Goal: Task Accomplishment & Management: Manage account settings

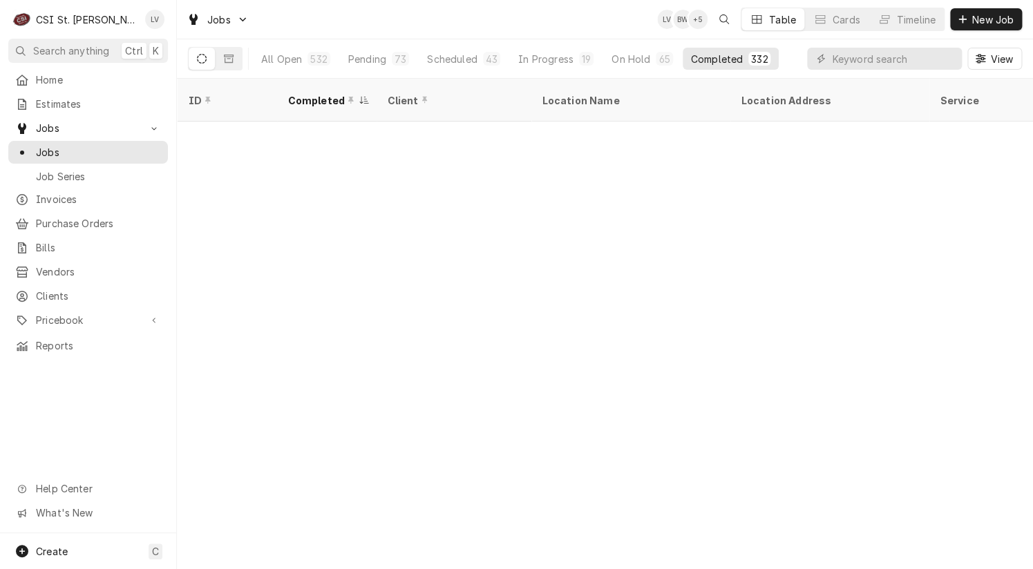
scroll to position [1005, 0]
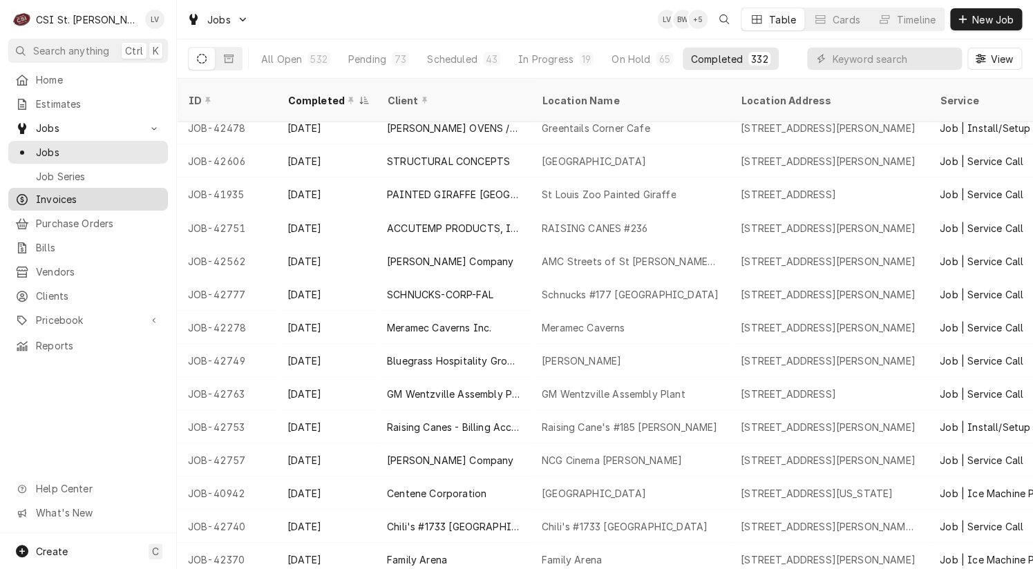
click at [54, 193] on span "Invoices" at bounding box center [98, 199] width 125 height 15
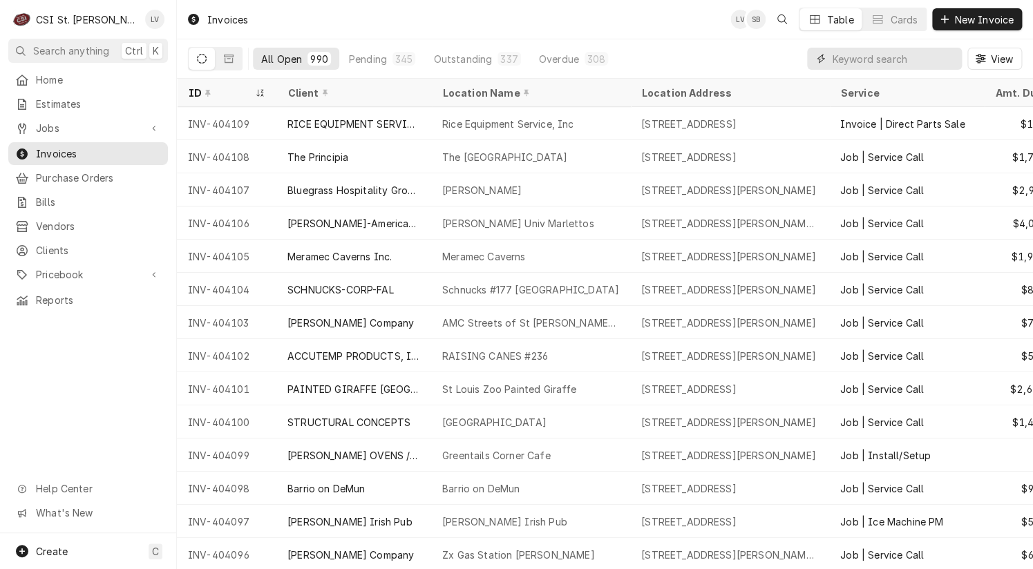
click at [854, 55] on input "Dynamic Content Wrapper" at bounding box center [893, 59] width 123 height 22
type input "404056"
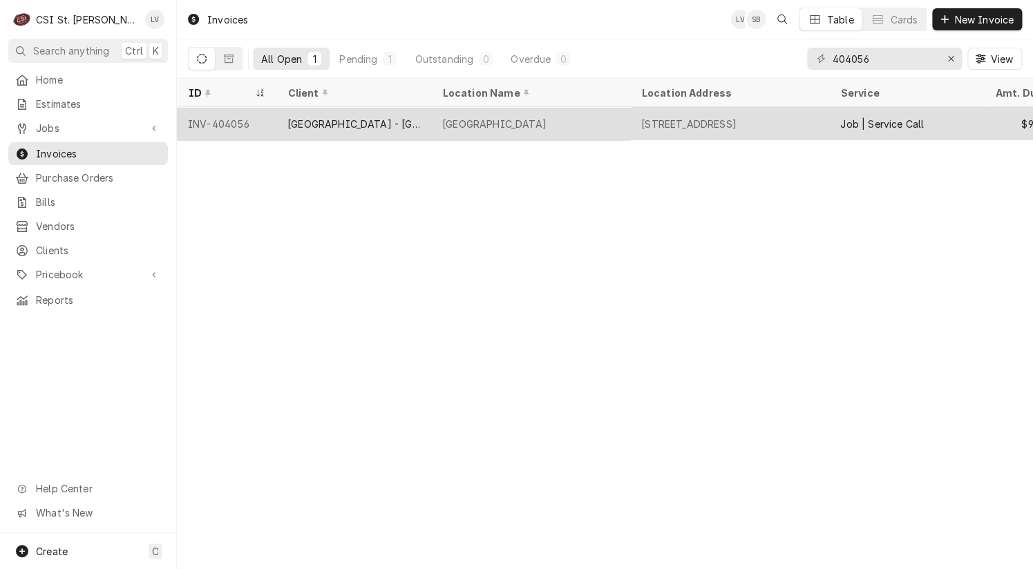
click at [467, 131] on div "Cathedral Tower" at bounding box center [530, 123] width 199 height 33
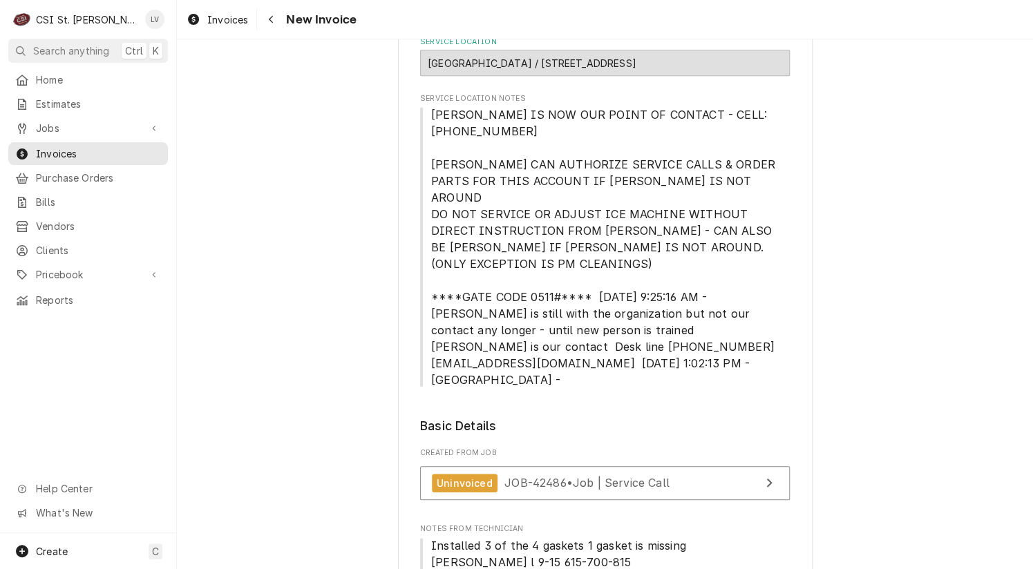
scroll to position [414, 0]
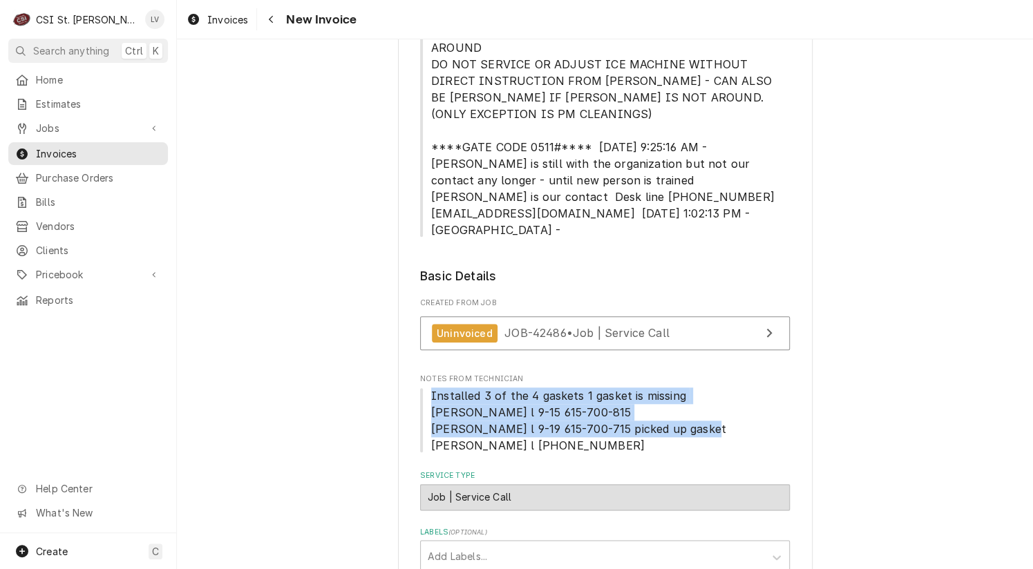
drag, startPoint x: 422, startPoint y: 413, endPoint x: 617, endPoint y: 459, distance: 200.2
click at [617, 454] on span "Installed 3 of the 4 gaskets 1 gasket is missing Tom l 9-15 615-700-815 Tom l 9…" at bounding box center [605, 420] width 370 height 66
copy span "Installed 3 of the 4 gaskets 1 gasket is missing Tom l 9-15 615-700-815 Tom l 9…"
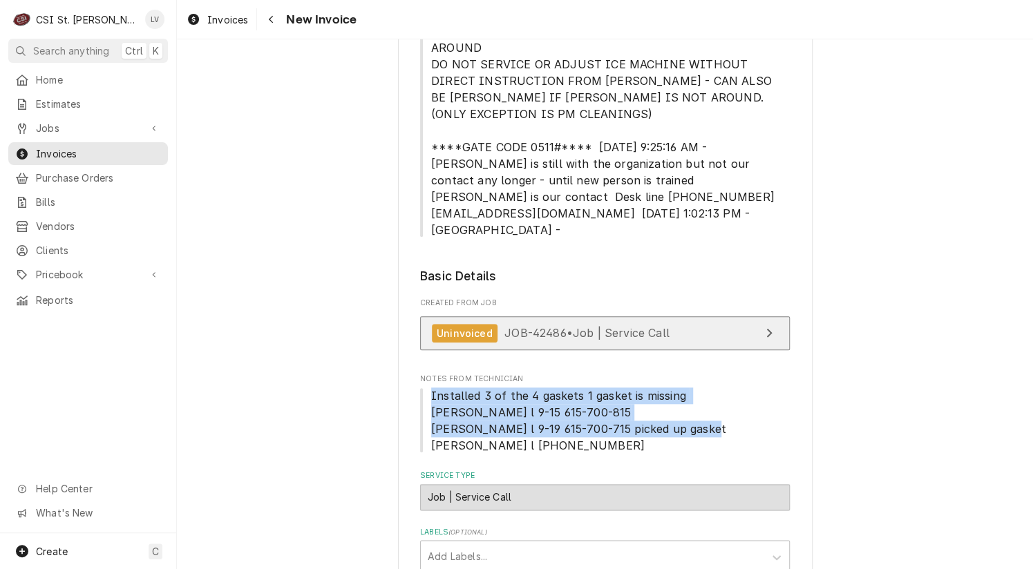
click at [589, 340] on span "JOB-42486 • Job | Service Call" at bounding box center [586, 333] width 165 height 14
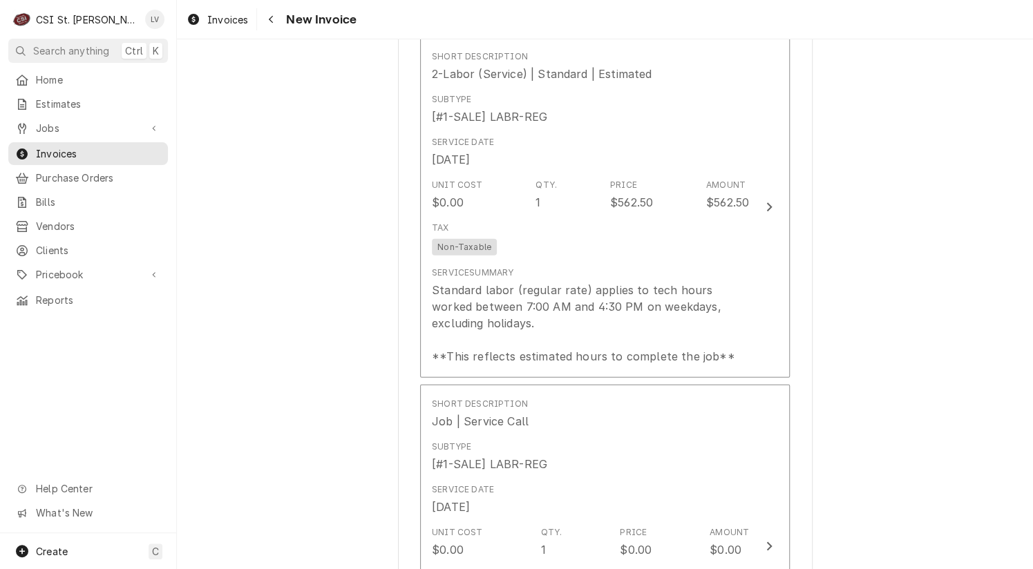
scroll to position [1589, 0]
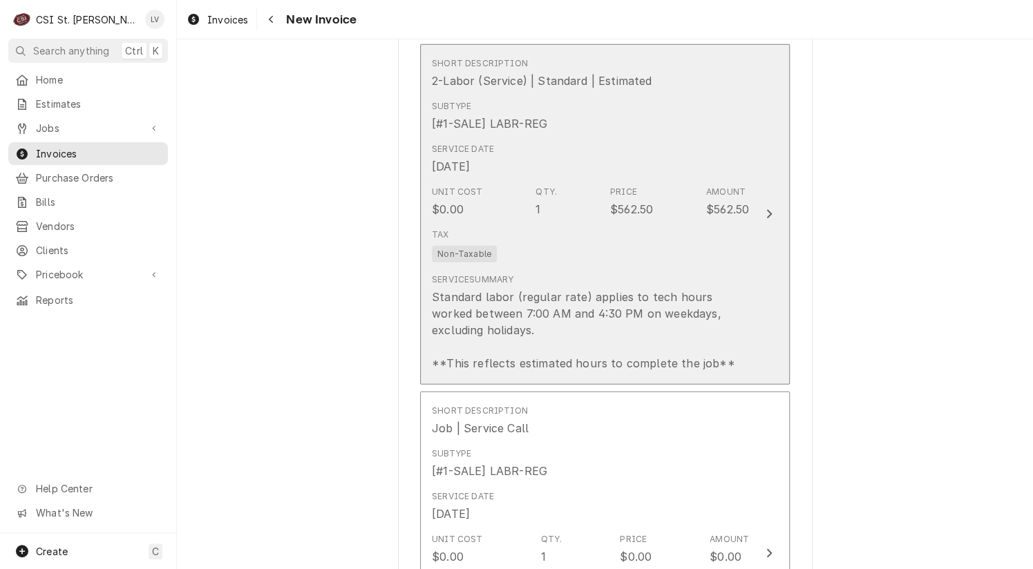
click at [564, 334] on div "Standard labor (regular rate) applies to tech hours worked between 7:00 AM and …" at bounding box center [590, 330] width 317 height 83
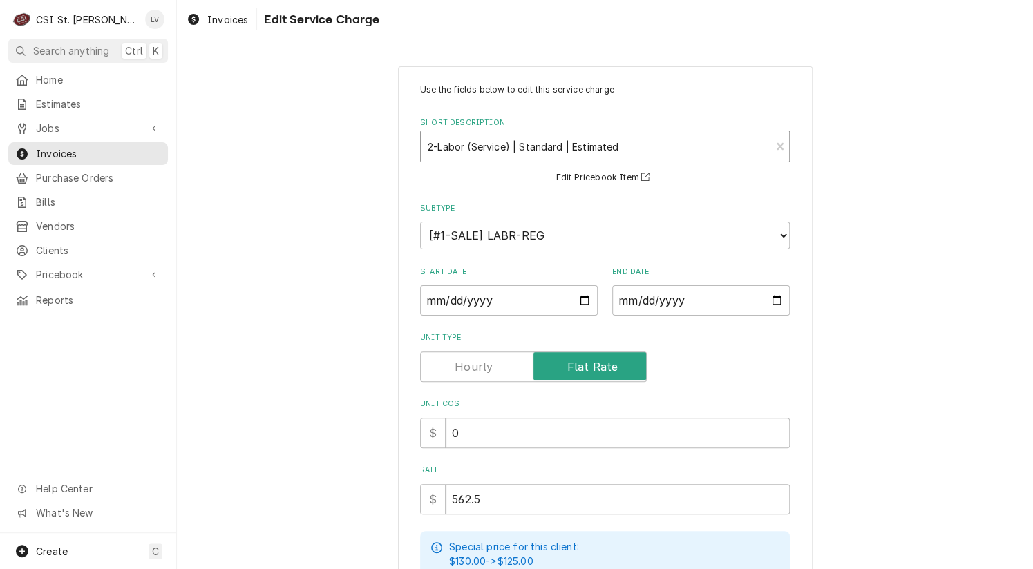
click at [484, 146] on div "Short Description" at bounding box center [596, 146] width 336 height 25
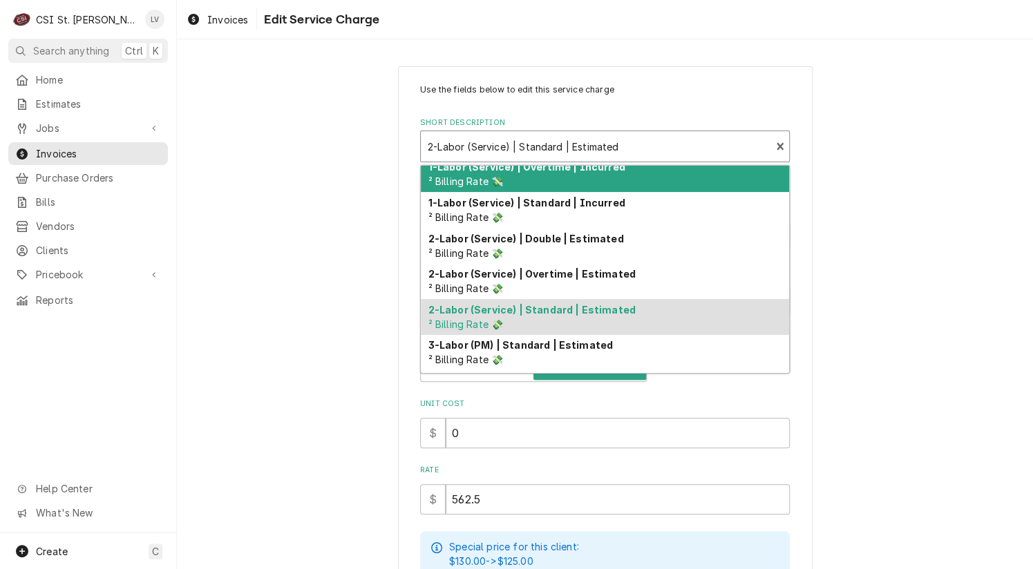
scroll to position [69, 0]
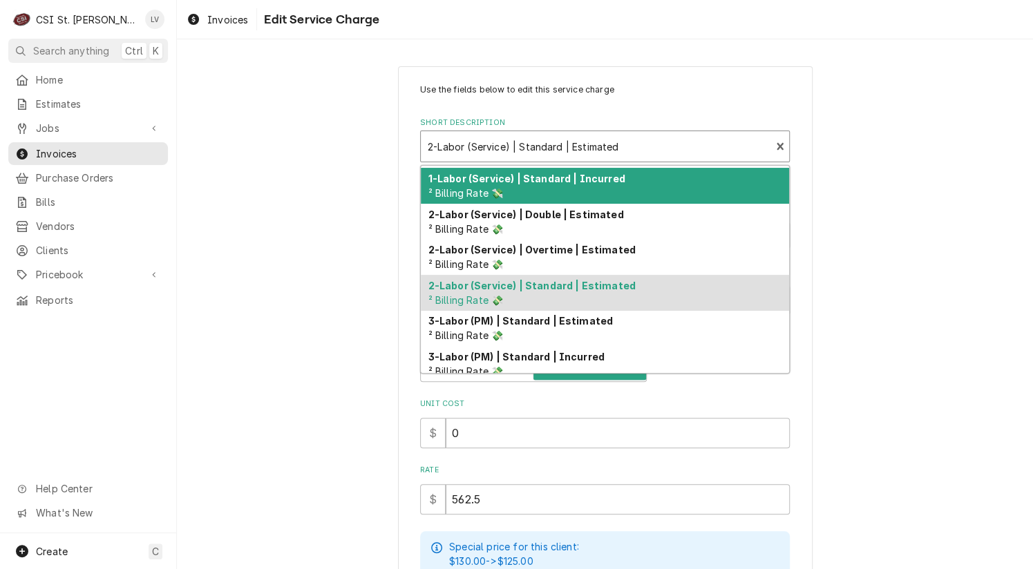
click at [568, 173] on strong "1-Labor (Service) | Standard | Incurred" at bounding box center [526, 179] width 197 height 12
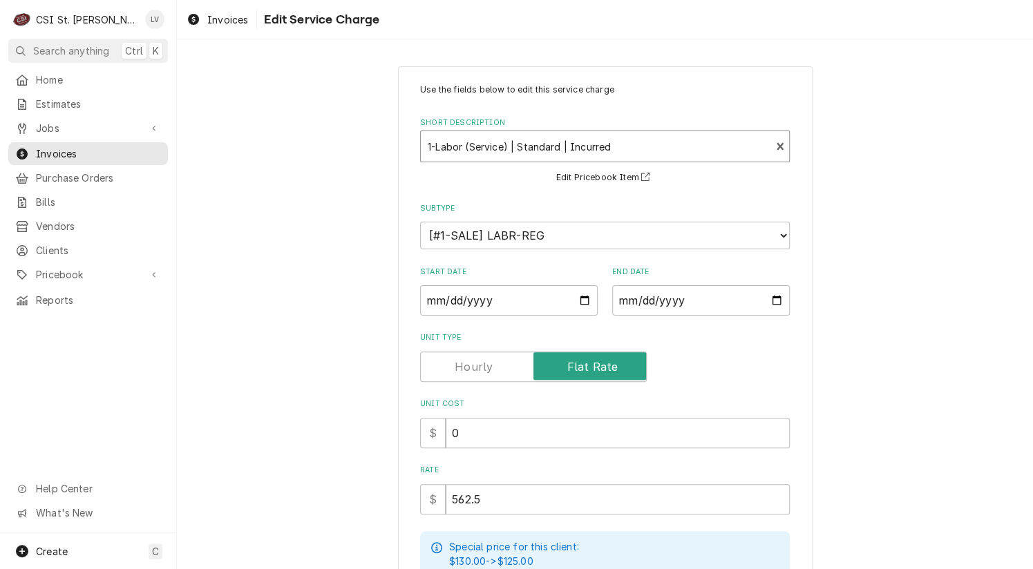
type textarea "x"
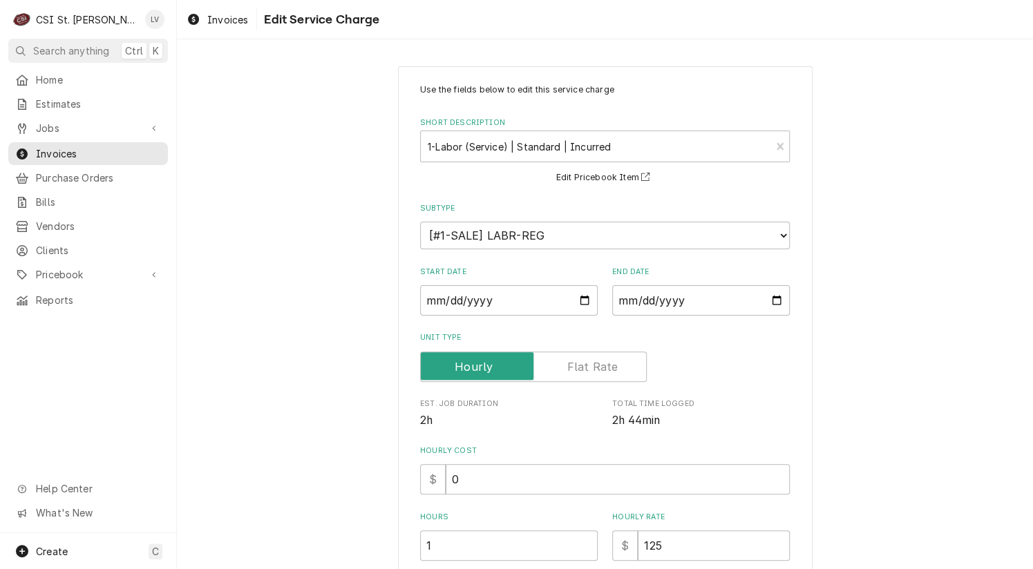
click at [605, 358] on label "Unit Type" at bounding box center [533, 367] width 227 height 30
click at [605, 358] on input "Unit Type" at bounding box center [533, 367] width 214 height 30
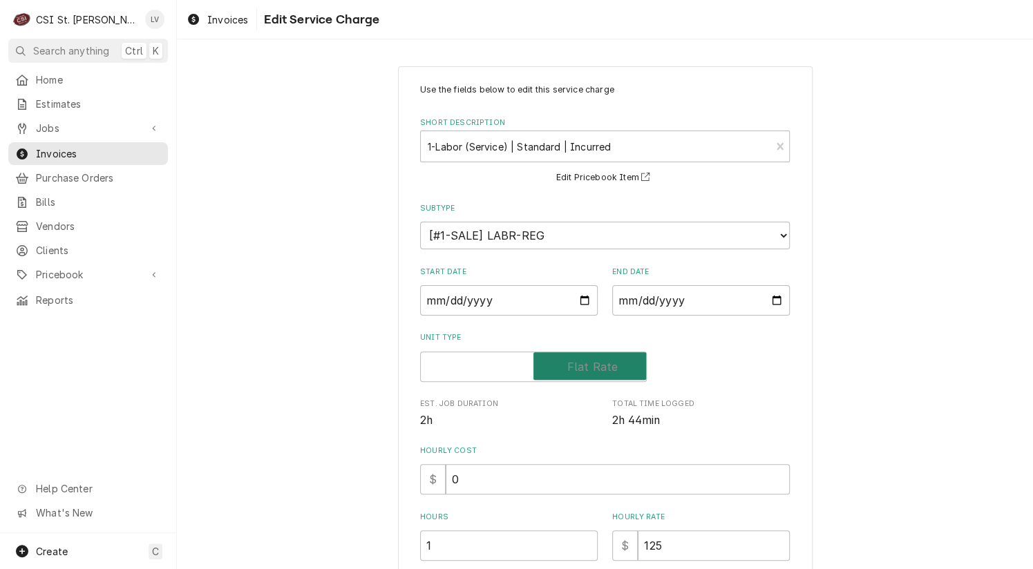
checkbox input "true"
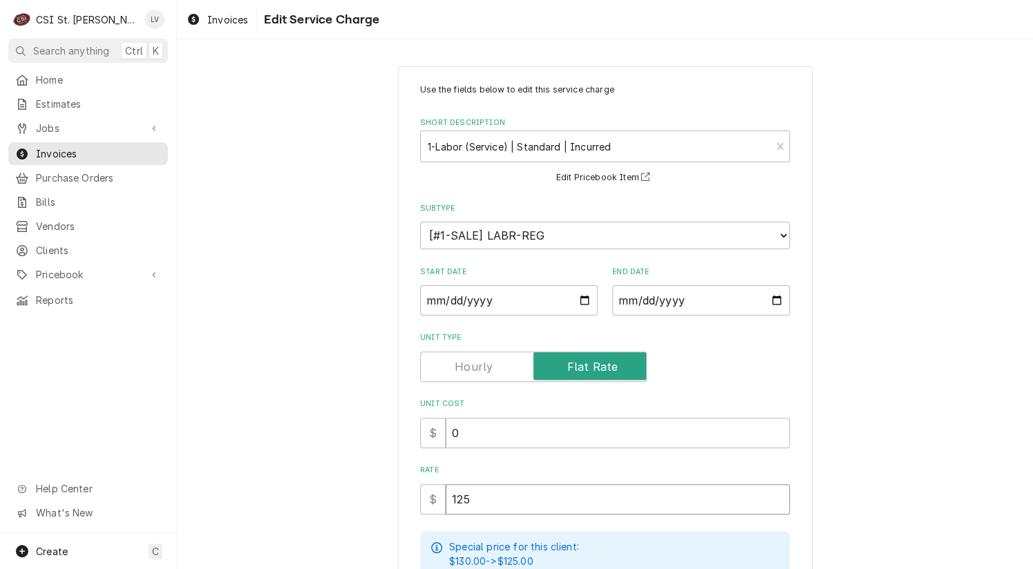
drag, startPoint x: 502, startPoint y: 504, endPoint x: 420, endPoint y: 510, distance: 82.4
click at [420, 510] on div "$ 125" at bounding box center [605, 499] width 370 height 30
type textarea "x"
type input "5"
type textarea "x"
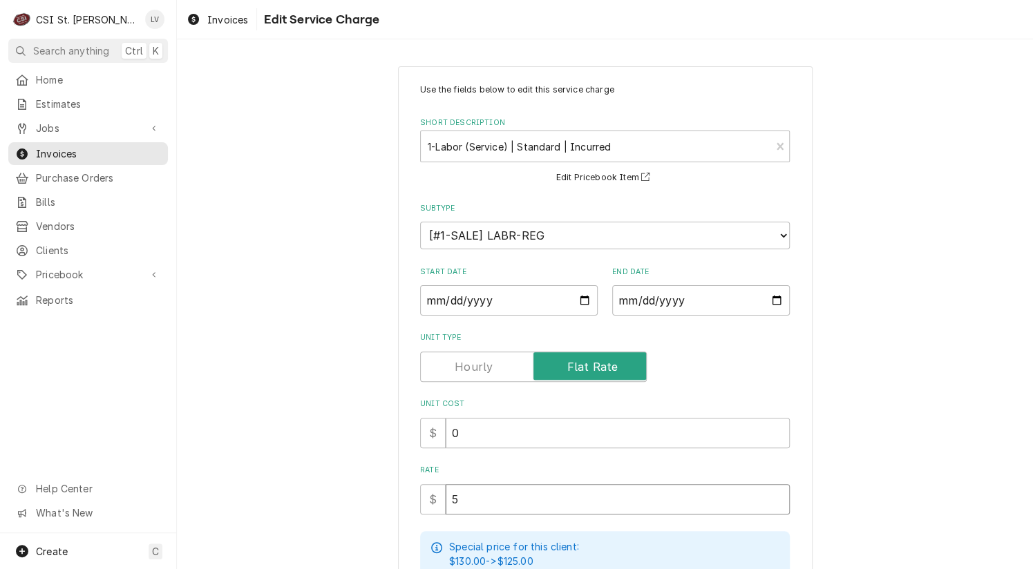
type input "56"
type textarea "x"
type input "562"
type textarea "x"
type input "562.5"
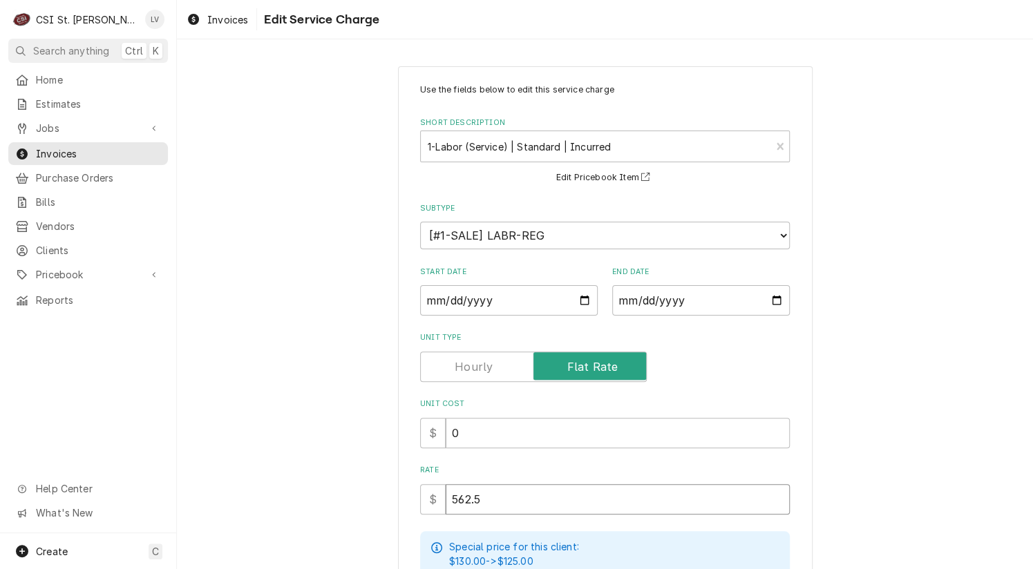
type textarea "x"
type input "562.50"
click at [887, 345] on div "Use the fields below to edit this service charge Short Description 1-Labor (Ser…" at bounding box center [605, 462] width 856 height 816
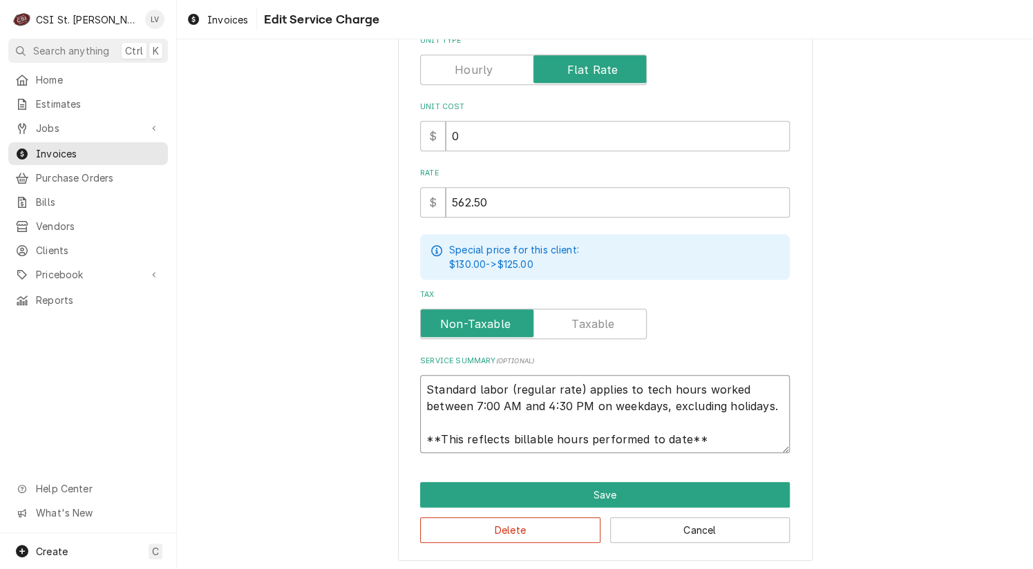
scroll to position [17, 0]
drag, startPoint x: 421, startPoint y: 385, endPoint x: 709, endPoint y: 456, distance: 296.5
click at [709, 456] on div "Use the fields below to edit this service charge Short Description 1-Labor (Ser…" at bounding box center [605, 165] width 414 height 792
type textarea "x"
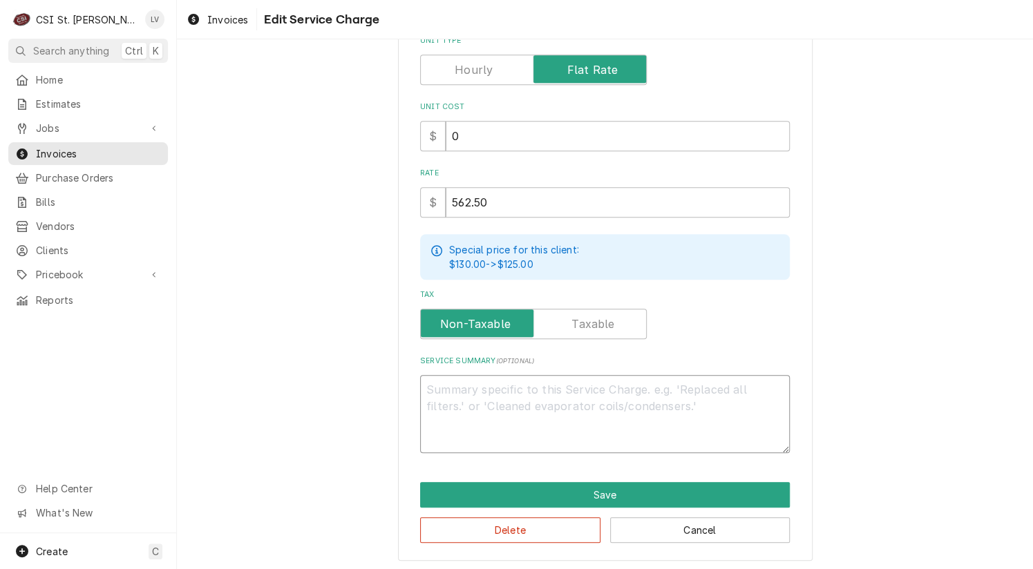
scroll to position [281, 0]
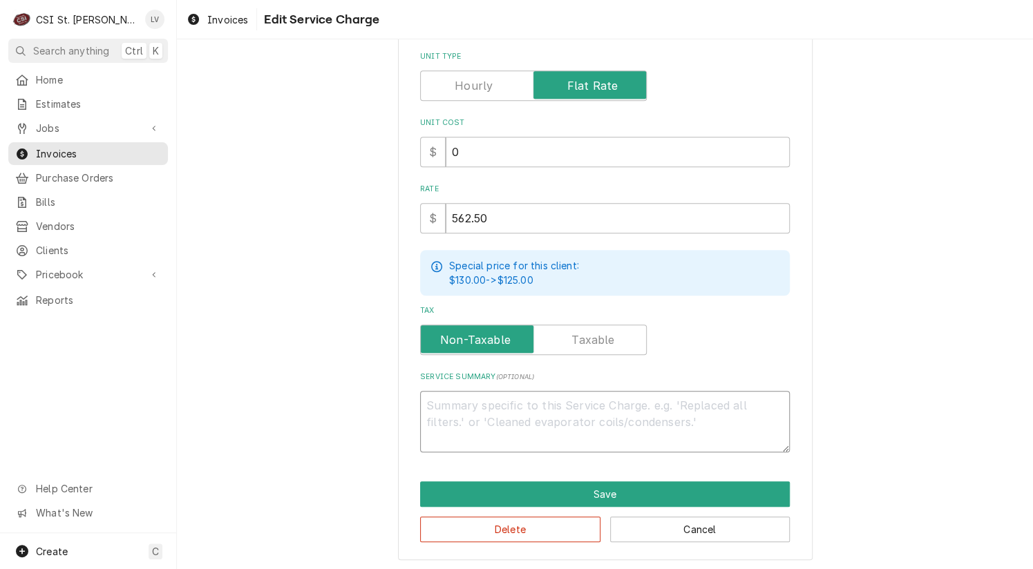
click at [546, 401] on textarea "Service Summary ( optional )" at bounding box center [605, 422] width 370 height 62
paste textarea "True / Model: T-49F / Serial: 7497743 and True / Model: T-49 / Serial: 937314"
type textarea "x"
type textarea "True / Model: T-49F / Serial: 7497743 and True / Model: T-49 / Serial: 937314"
click at [618, 401] on textarea "True / Model: T-49F / Serial: 7497743 and True / Model: T-49 / Serial: 937314" at bounding box center [605, 422] width 370 height 62
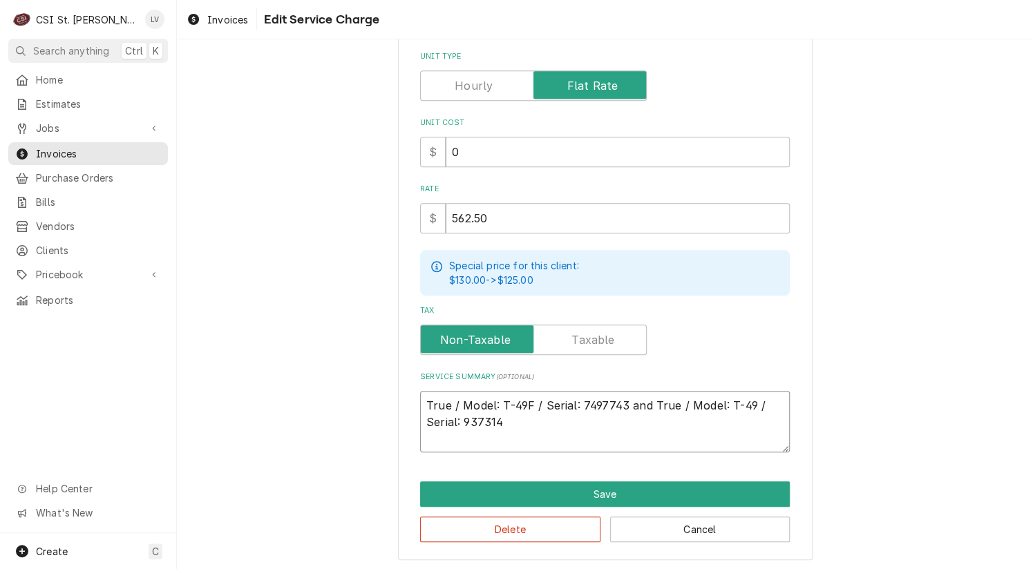
type textarea "x"
type textarea "True / Model: T-49F / Serial: 7497743. and True / Model: T-49 / Serial: 937314"
type textarea "x"
type textarea "True / Model: T-49F / Serial: 7497743. and True / Model: T-49 / Serial: 937314"
type textarea "x"
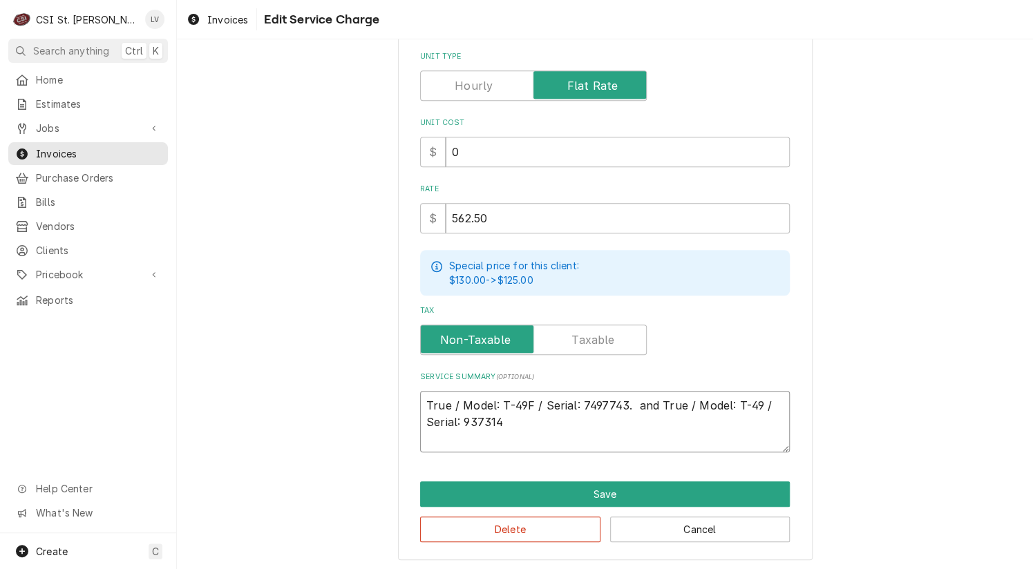
type textarea "True / Model: T-49F / Serial: 7497743. R and True / Model: T-49 / Serial: 937314"
type textarea "x"
type textarea "True / Model: T-49F / Serial: 7497743. Re and True / Model: T-49 / Serial: 9373…"
type textarea "x"
type textarea "True / Model: T-49F / Serial: 7497743. Rep and True / Model: T-49 / Serial: 937…"
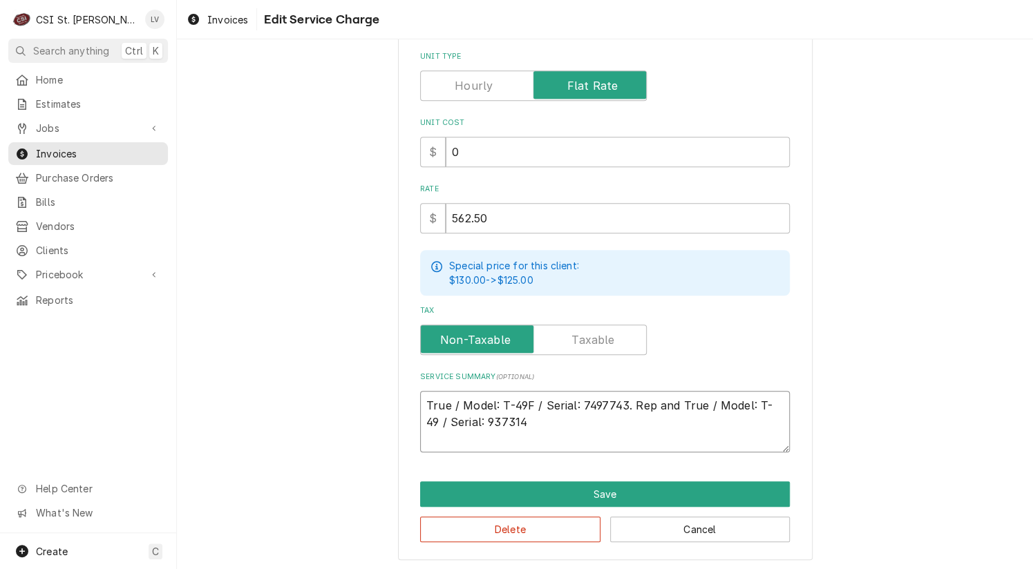
type textarea "x"
type textarea "True / Model: T-49F / Serial: 7497743. Repl and True / Model: T-49 / Serial: 93…"
type textarea "x"
type textarea "True / Model: T-49F / Serial: 7497743. Repla and True / Model: T-49 / Serial: 9…"
type textarea "x"
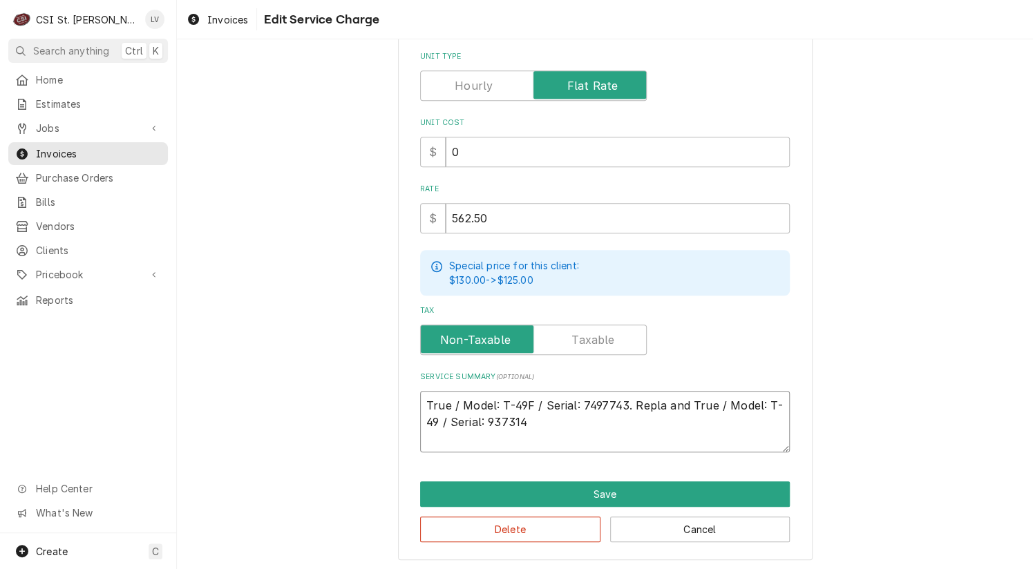
type textarea "True / Model: T-49F / Serial: 7497743. Replac and True / Model: T-49 / Serial: …"
type textarea "x"
type textarea "True / Model: T-49F / Serial: 7497743. Replace and True / Model: T-49 / Serial:…"
type textarea "x"
type textarea "True / Model: T-49F / Serial: 7497743. Replaced and True / Model: T-49 / Serial…"
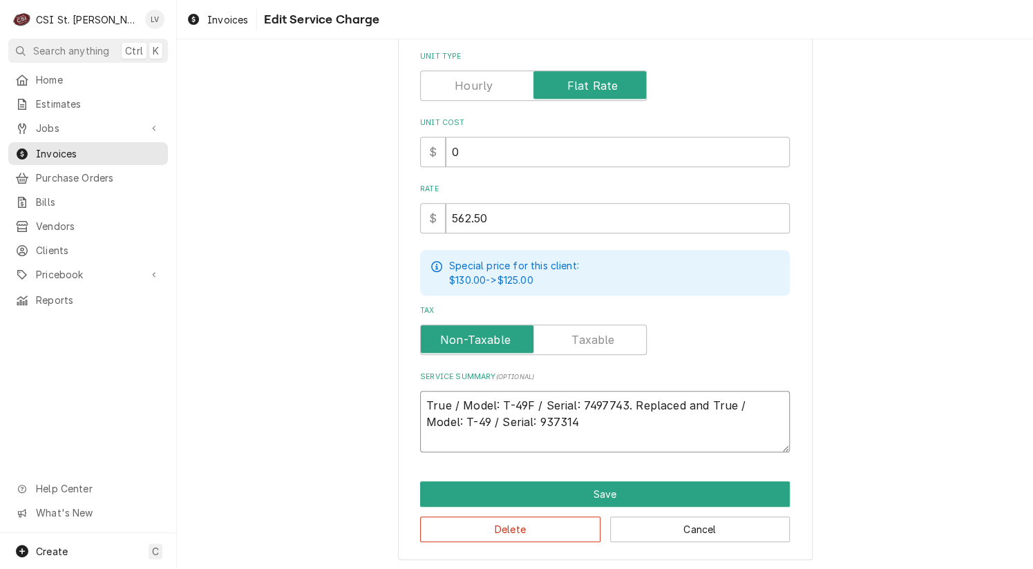
type textarea "x"
type textarea "True / Model: T-49F / Serial: 7497743. Replaced and True / Model: T-49 / Serial…"
type textarea "x"
type textarea "True / Model: T-49F / Serial: 7497743. Replaced d and True / Model: T-49 / Seri…"
type textarea "x"
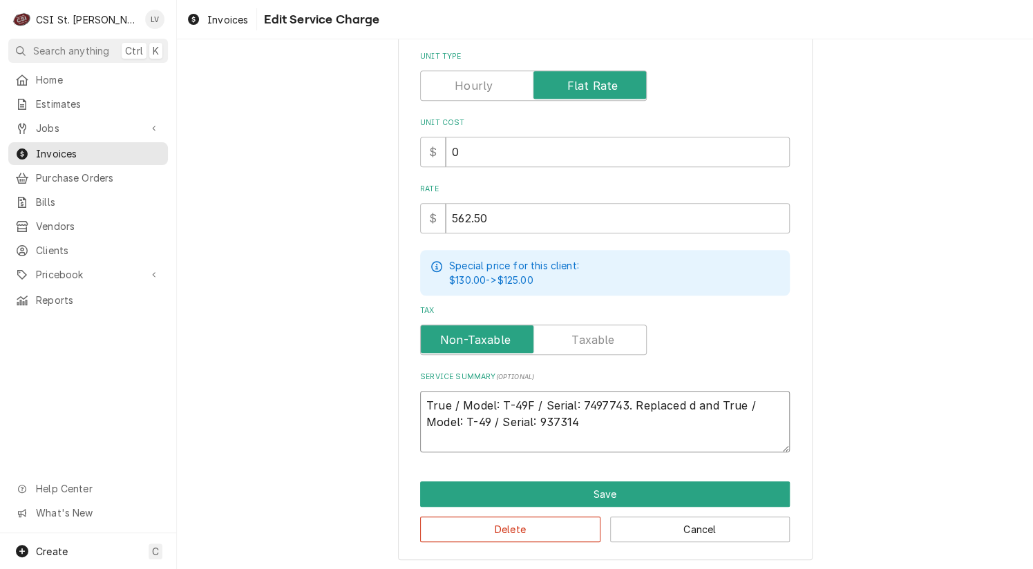
type textarea "True / Model: T-49F / Serial: 7497743. Replaced do and True / Model: T-49 / Ser…"
type textarea "x"
type textarea "True / Model: T-49F / Serial: 7497743. Replaced doo and True / Model: T-49 / Se…"
type textarea "x"
type textarea "True / Model: T-49F / Serial: 7497743. Replaced door and True / Model: T-49 / S…"
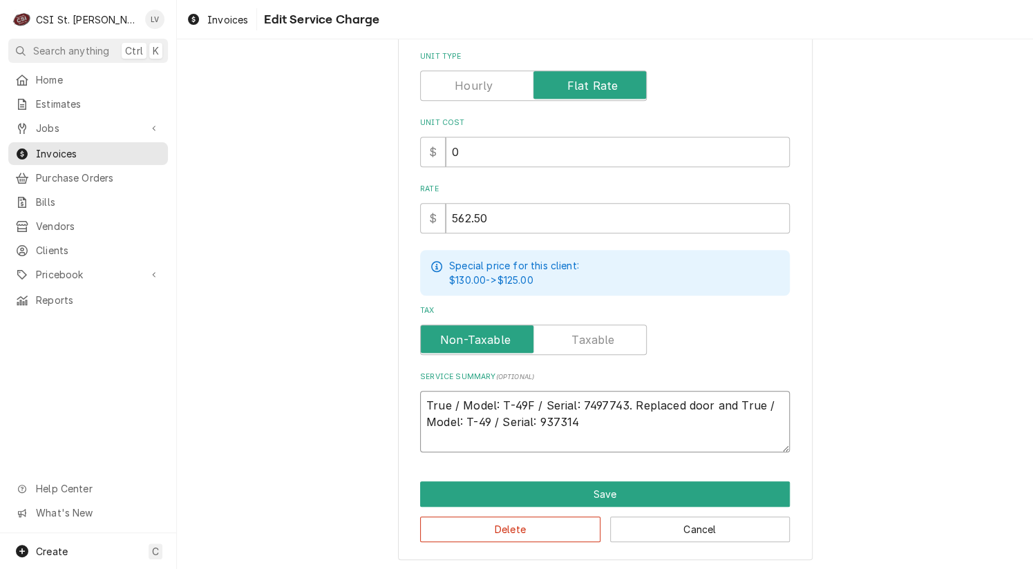
type textarea "x"
type textarea "True / Model: T-49F / Serial: 7497743. Replaced door and True / Model: T-49 / S…"
type textarea "x"
type textarea "True / Model: T-49F / Serial: 7497743. Replaced door g and True / Model: T-49 /…"
type textarea "x"
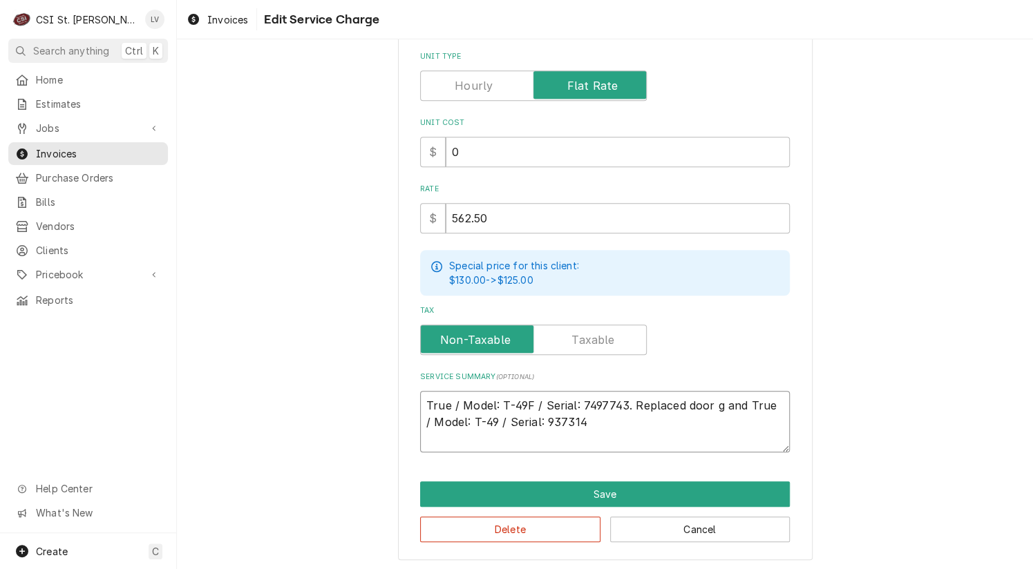
type textarea "True / Model: T-49F / Serial: 7497743. Replaced door ga and True / Model: T-49 …"
type textarea "x"
type textarea "True / Model: T-49F / Serial: 7497743. Replaced door gas and True / Model: T-49…"
type textarea "x"
type textarea "True / Model: T-49F / Serial: 7497743. Replaced door gask and True / Model: T-4…"
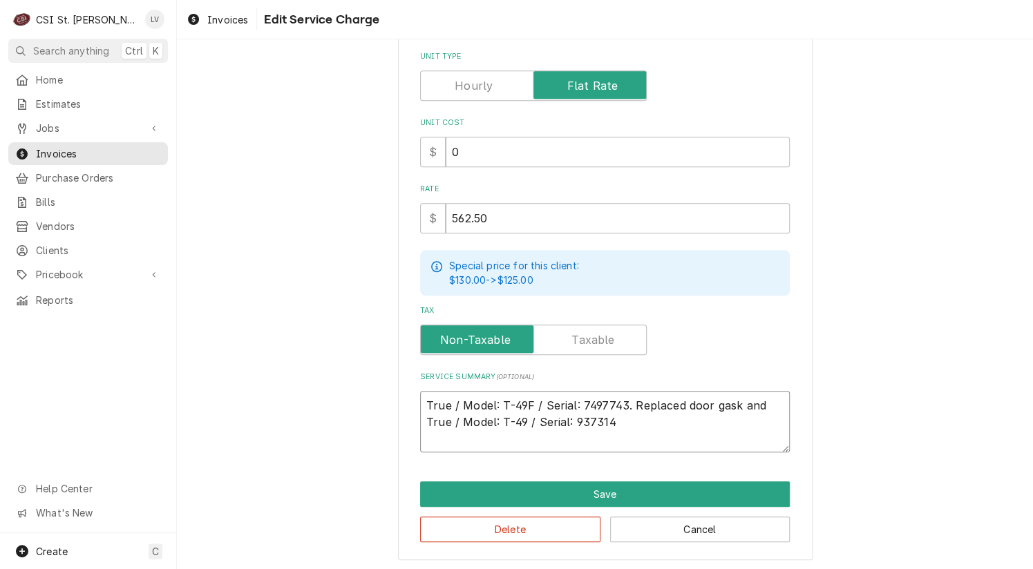
type textarea "x"
type textarea "True / Model: T-49F / Serial: 7497743. Replaced door gaske and True / Model: T-…"
type textarea "x"
type textarea "True / Model: T-49F / Serial: 7497743. Replaced door gasket and True / Model: T…"
type textarea "x"
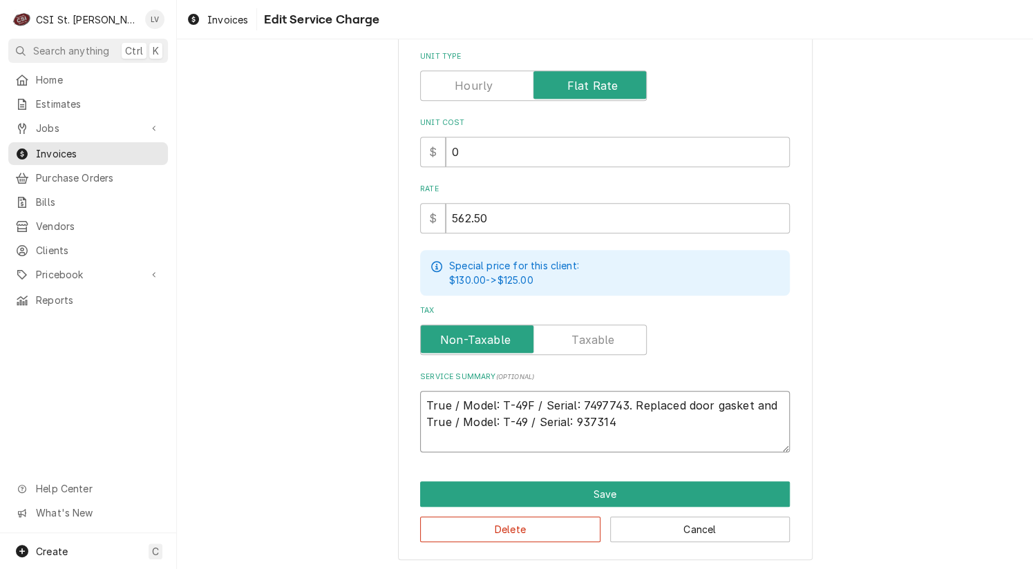
type textarea "True / Model: T-49F / Serial: 7497743. Replaced door gaskets and True / Model: …"
type textarea "x"
type textarea "True / Model: T-49F / Serial: 7497743. Replaced door gaskets. and True / Model:…"
type textarea "x"
type textarea "True / Model: T-49F / Serial: 7497743. Replaced door gaskets. and True / Model:…"
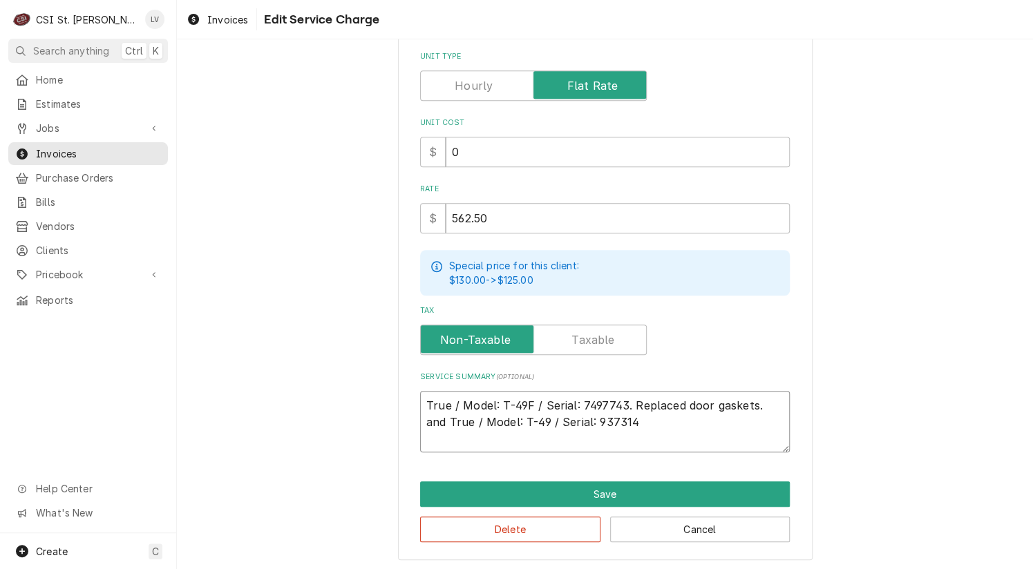
type textarea "x"
type textarea "True / Model: T-49F / Serial: 7497743. Replaced door gaskets. and True / Model:…"
type textarea "x"
type textarea "True / Model: T-49F / Serial: 7497743. Replaced door gaskets. and True / Model:…"
type textarea "x"
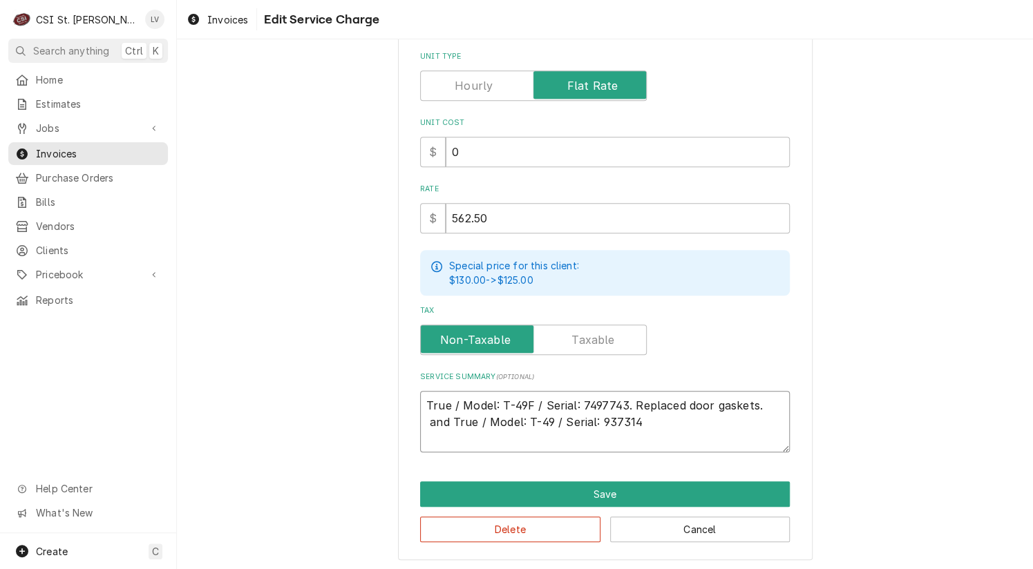
type textarea "True / Model: T-49F / Serial: 7497743. Replaced door gaskets. and True / Model:…"
type textarea "x"
type textarea "True / Model: T-49F / Serial: 7497743. Replaced door gaskets. and True / Model:…"
type textarea "x"
type textarea "True / Model: T-49F / Serial: 7497743. Replaced door gaskets. nd True / Model: …"
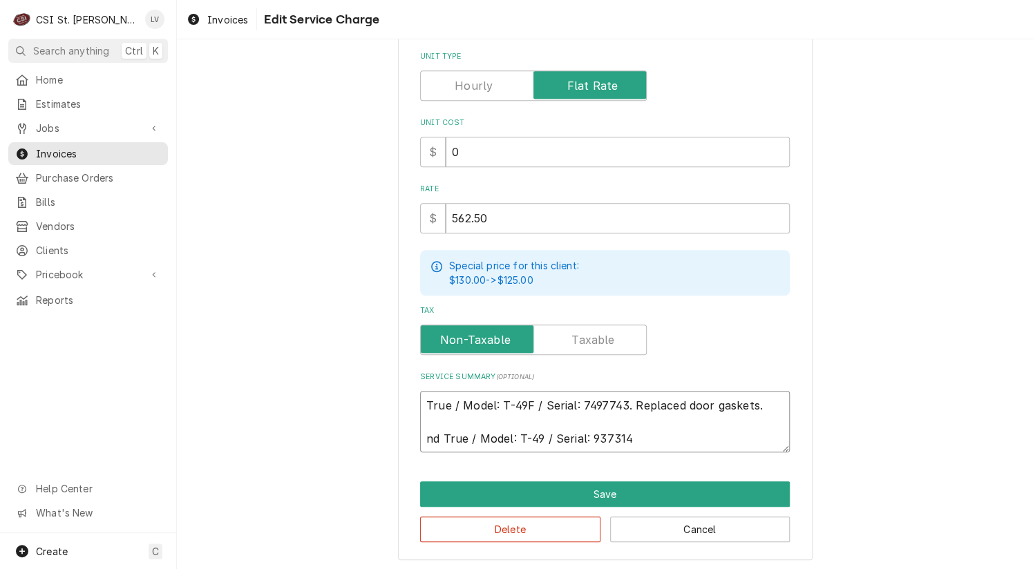
type textarea "x"
type textarea "True / Model: T-49F / Serial: 7497743. Replaced door gaskets. d True / Model: T…"
type textarea "x"
type textarea "True / Model: T-49F / Serial: 7497743. Replaced door gaskets. True / Model: T-4…"
type textarea "x"
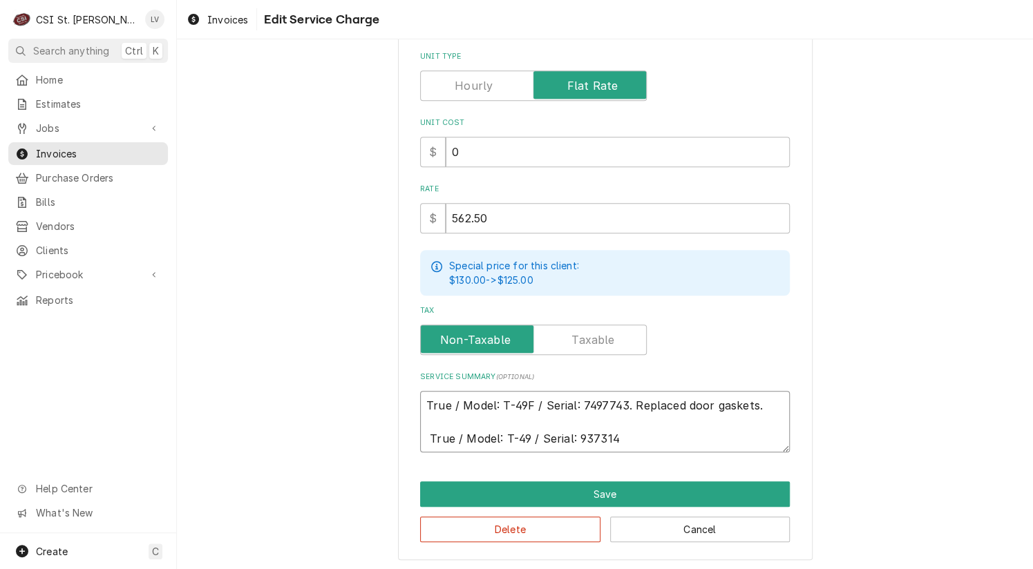
type textarea "True / Model: T-49F / Serial: 7497743. Replaced door gaskets. True / Model: T-4…"
click at [635, 437] on textarea "True / Model: T-49F / Serial: 7497743. Replaced door gaskets. True / Model: T-4…" at bounding box center [605, 422] width 370 height 62
type textarea "x"
type textarea "True / Model: T-49F / Serial: 7497743. Replaced door gaskets. True / Model: T-4…"
type textarea "x"
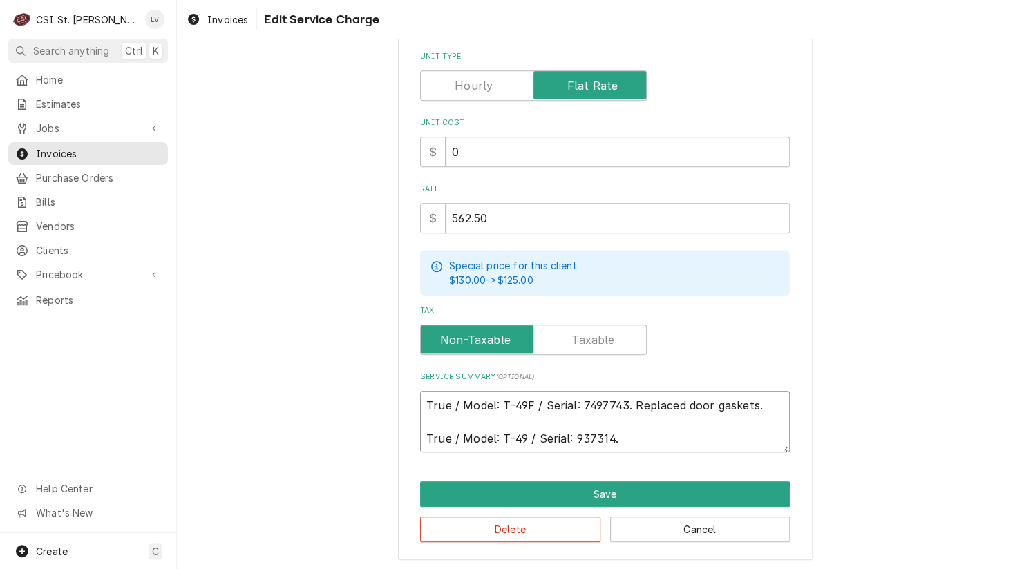
type textarea "True / Model: T-49F / Serial: 7497743. Replaced door gaskets. True / Model: T-4…"
type textarea "x"
type textarea "True / Model: T-49F / Serial: 7497743. Replaced door gaskets. True / Model: T-4…"
type textarea "x"
type textarea "True / Model: T-49F / Serial: 7497743. Replaced door gaskets. True / Model: T-4…"
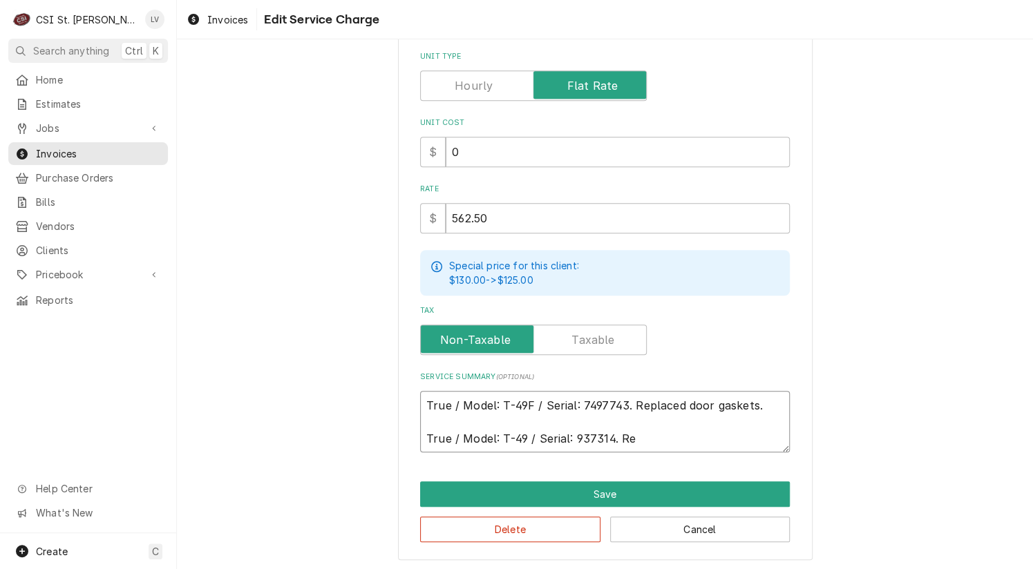
type textarea "x"
type textarea "True / Model: T-49F / Serial: 7497743. Replaced door gaskets. True / Model: T-4…"
type textarea "x"
type textarea "True / Model: T-49F / Serial: 7497743. Replaced door gaskets. True / Model: T-4…"
type textarea "x"
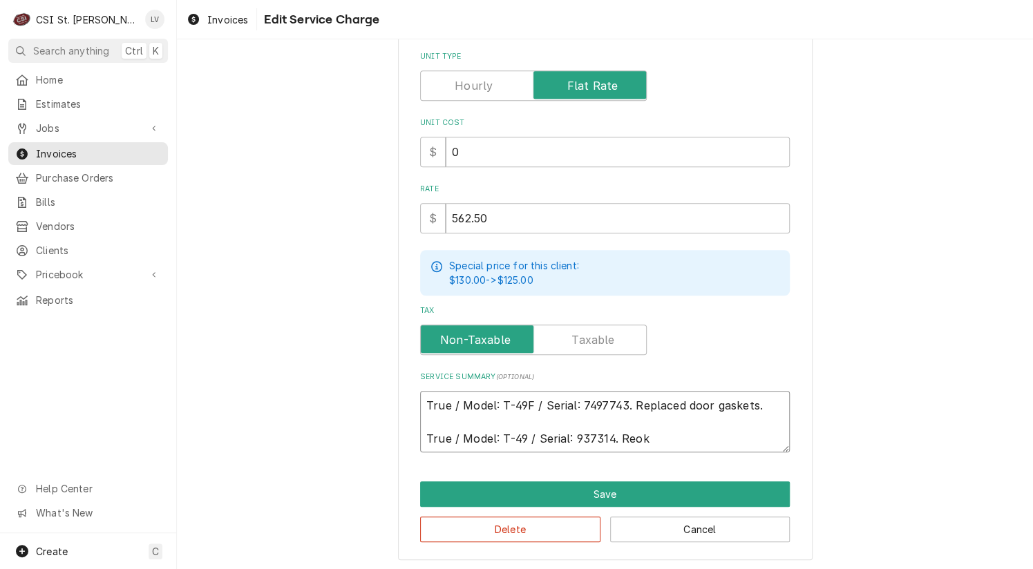
type textarea "True / Model: T-49F / Serial: 7497743. Replaced door gaskets. True / Model: T-4…"
type textarea "x"
type textarea "True / Model: T-49F / Serial: 7497743. Replaced door gaskets. True / Model: T-4…"
type textarea "x"
type textarea "True / Model: T-49F / Serial: 7497743. Replaced door gaskets. True / Model: T-4…"
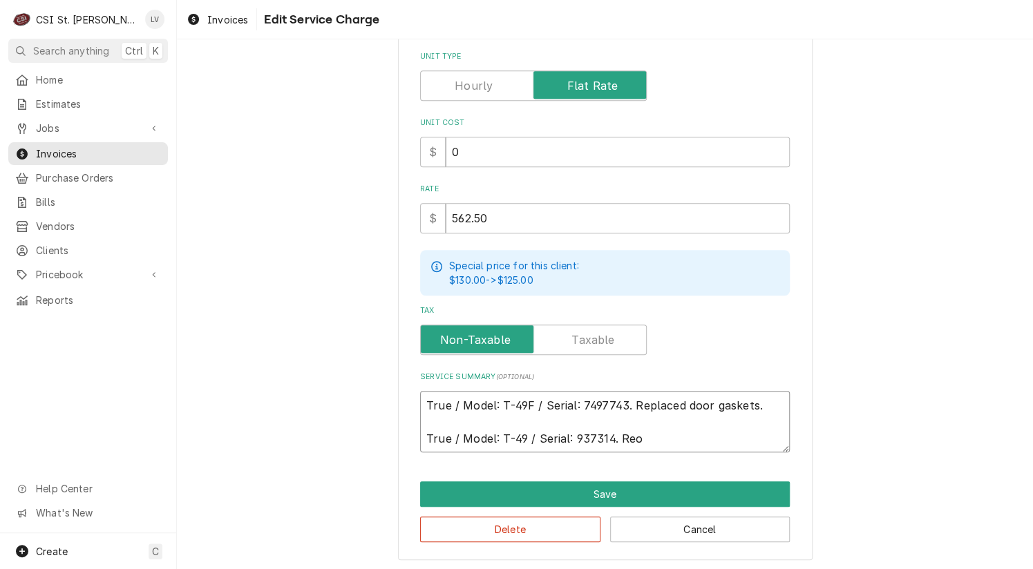
type textarea "x"
type textarea "True / Model: T-49F / Serial: 7497743. Replaced door gaskets. True / Model: T-4…"
type textarea "x"
type textarea "True / Model: T-49F / Serial: 7497743. Replaced door gaskets. True / Model: T-4…"
type textarea "x"
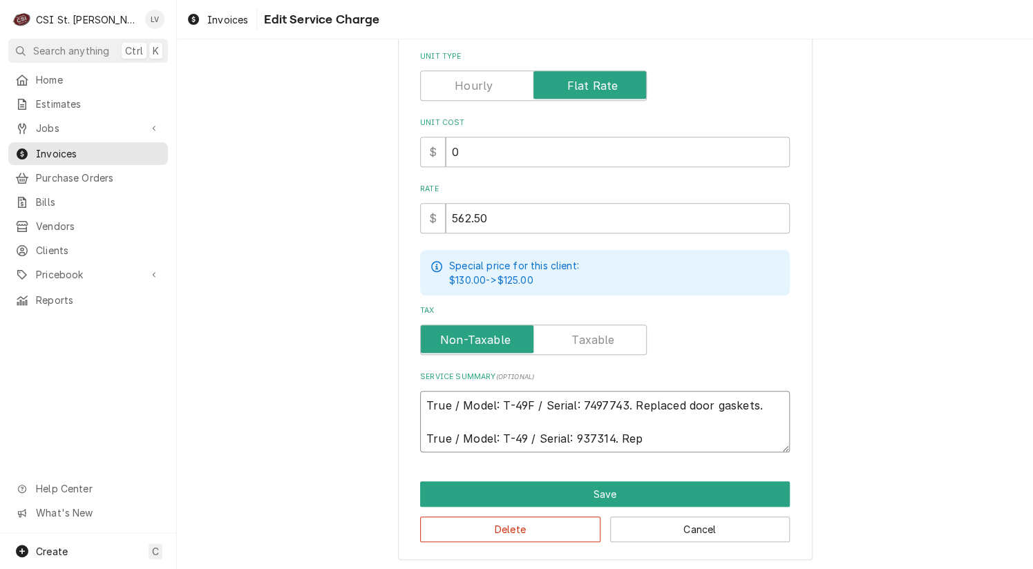
type textarea "True / Model: T-49F / Serial: 7497743. Replaced door gaskets. True / Model: T-4…"
type textarea "x"
type textarea "True / Model: T-49F / Serial: 7497743. Replaced door gaskets. True / Model: T-4…"
type textarea "x"
type textarea "True / Model: T-49F / Serial: 7497743. Replaced door gaskets. True / Model: T-4…"
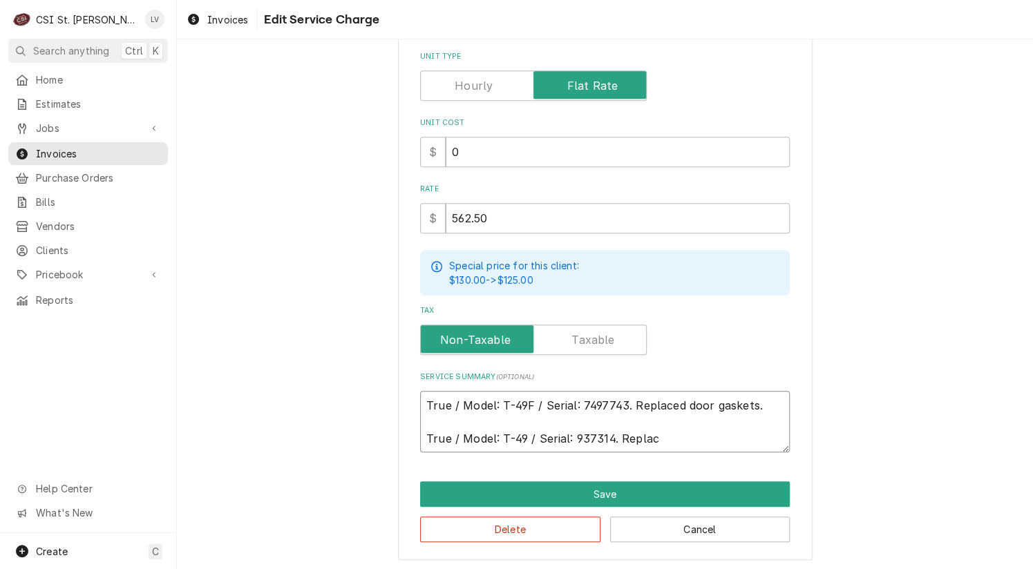
type textarea "x"
type textarea "True / Model: T-49F / Serial: 7497743. Replaced door gaskets. True / Model: T-4…"
type textarea "x"
type textarea "True / Model: T-49F / Serial: 7497743. Replaced door gaskets. True / Model: T-4…"
type textarea "x"
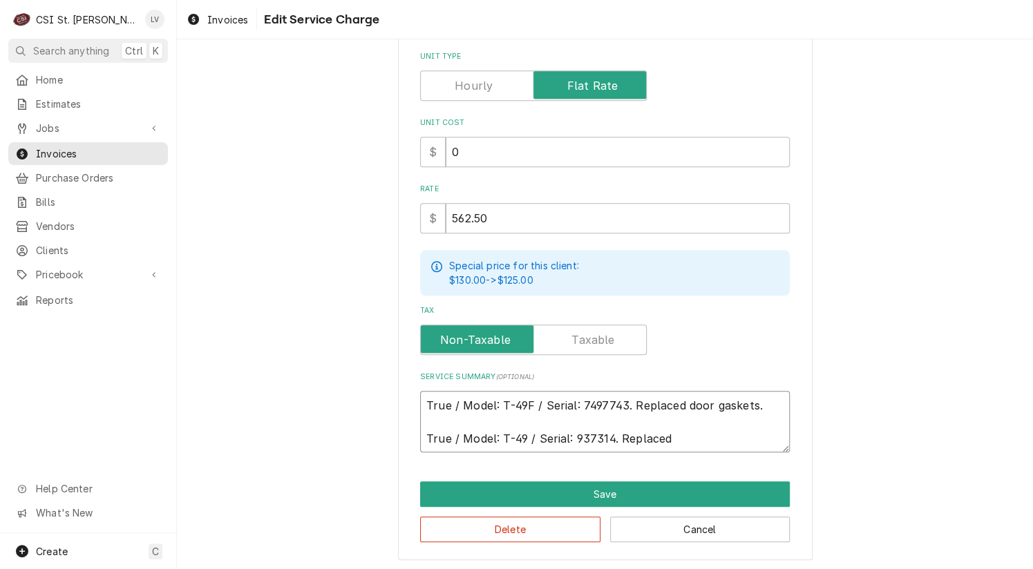
type textarea "True / Model: T-49F / Serial: 7497743. Replaced door gaskets. True / Model: T-4…"
type textarea "x"
type textarea "True / Model: T-49F / Serial: 7497743. Replaced door gaskets. True / Model: T-4…"
type textarea "x"
type textarea "True / Model: T-49F / Serial: 7497743. Replaced door gaskets. True / Model: T-4…"
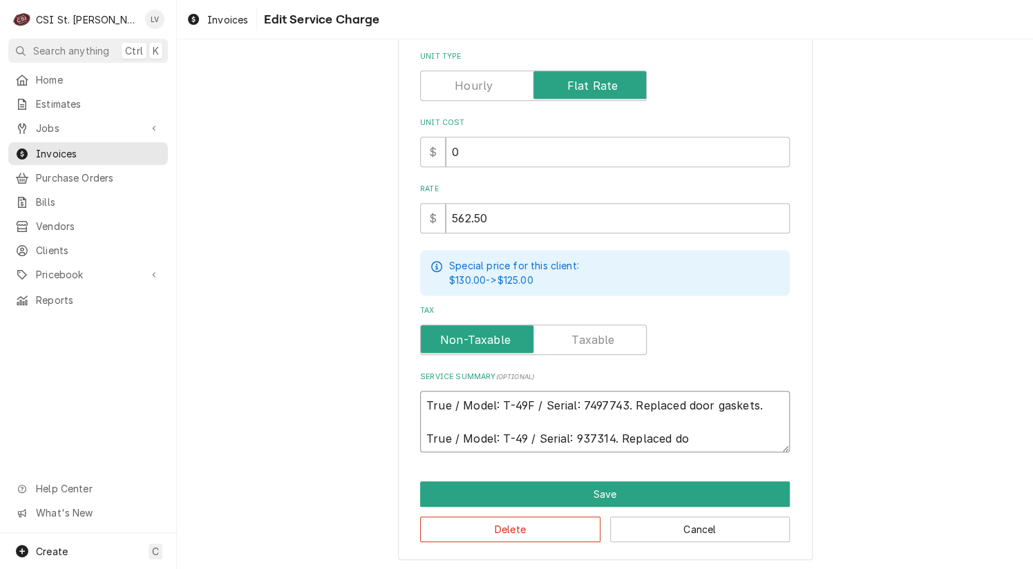
type textarea "x"
type textarea "True / Model: T-49F / Serial: 7497743. Replaced door gaskets. True / Model: T-4…"
type textarea "x"
type textarea "True / Model: T-49F / Serial: 7497743. Replaced door gaskets. True / Model: T-4…"
type textarea "x"
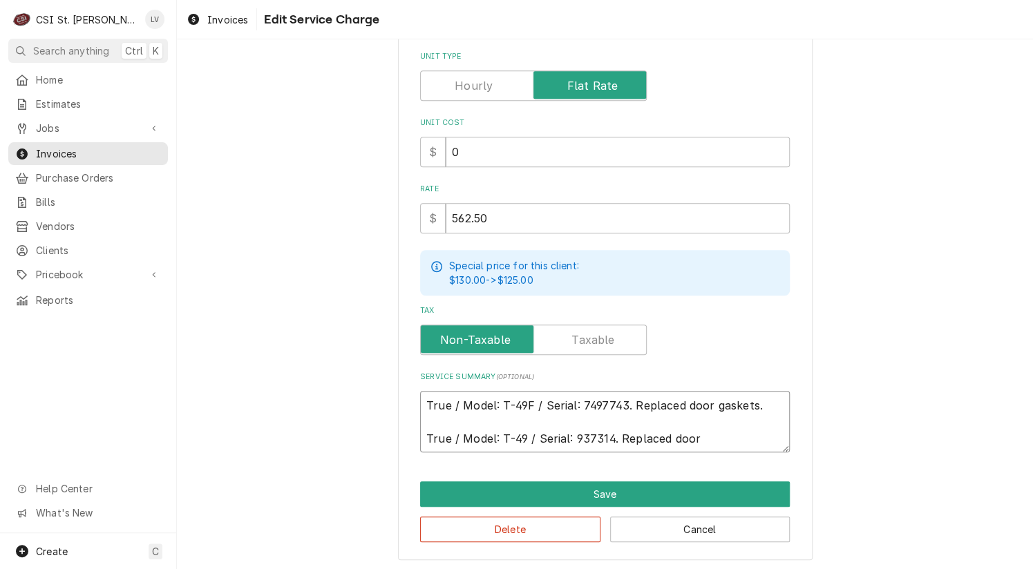
type textarea "True / Model: T-49F / Serial: 7497743. Replaced door gaskets. True / Model: T-4…"
type textarea "x"
type textarea "True / Model: T-49F / Serial: 7497743. Replaced door gaskets. True / Model: T-4…"
type textarea "x"
type textarea "True / Model: T-49F / Serial: 7497743. Replaced door gaskets. True / Model: T-4…"
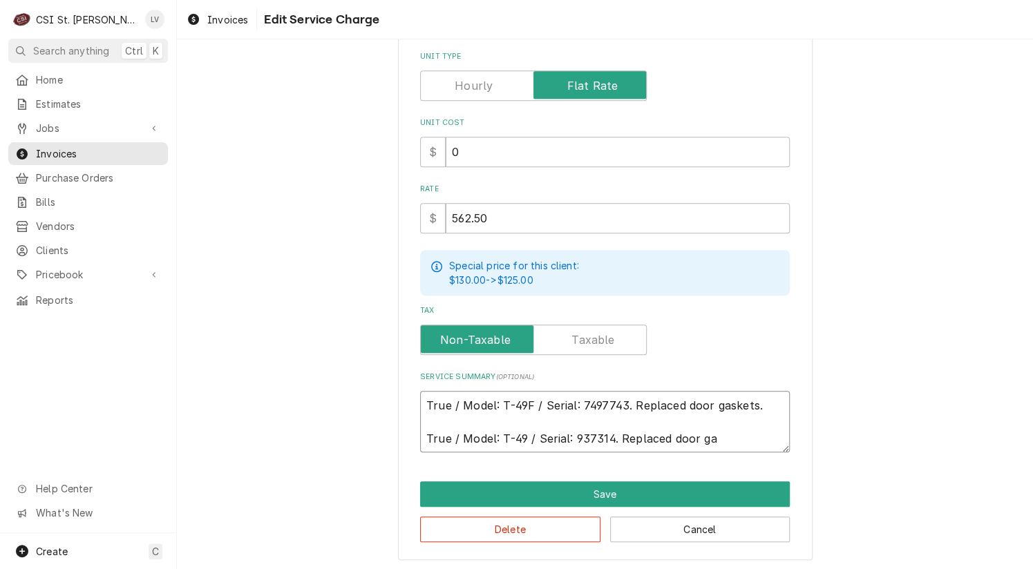
type textarea "x"
type textarea "True / Model: T-49F / Serial: 7497743. Replaced door gaskets. True / Model: T-4…"
type textarea "x"
type textarea "True / Model: T-49F / Serial: 7497743. Replaced door gaskets. True / Model: T-4…"
type textarea "x"
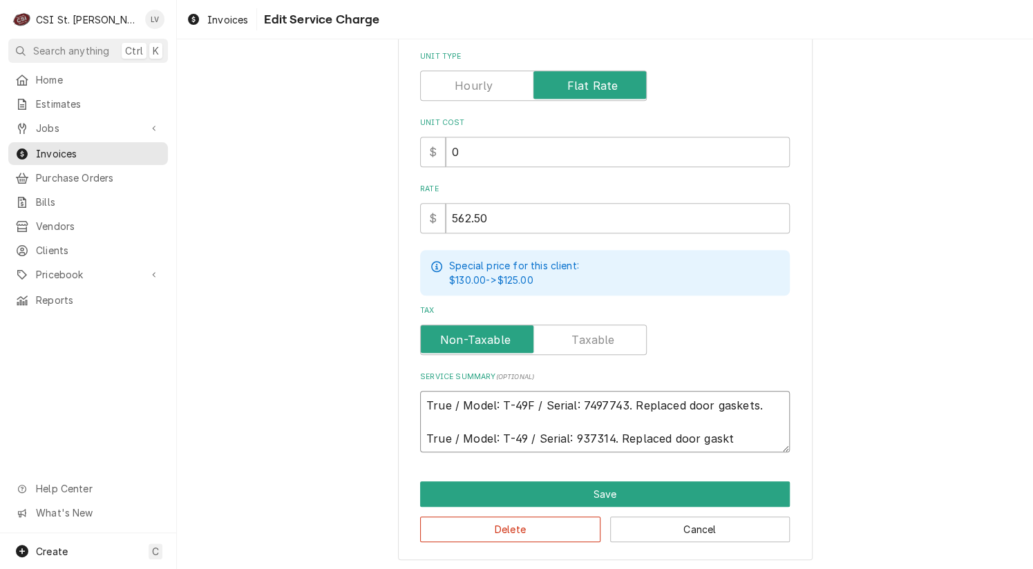
type textarea "True / Model: T-49F / Serial: 7497743. Replaced door gaskets. True / Model: T-4…"
type textarea "x"
type textarea "True / Model: T-49F / Serial: 7497743. Replaced door gaskets. True / Model: T-4…"
type textarea "x"
type textarea "True / Model: T-49F / Serial: 7497743. Replaced door gaskets. True / Model: T-4…"
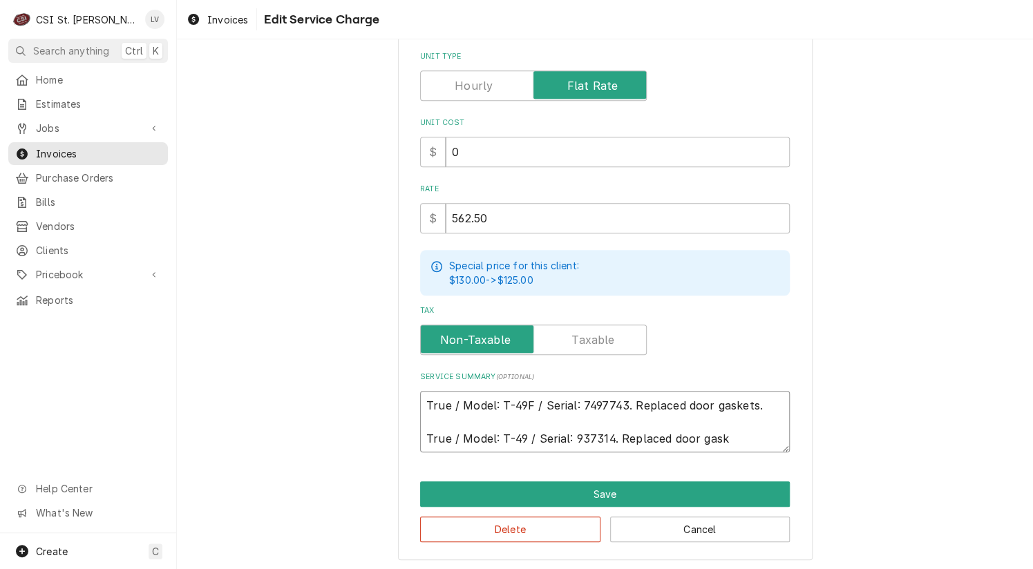
type textarea "x"
type textarea "True / Model: T-49F / Serial: 7497743. Replaced door gaskets. True / Model: T-4…"
type textarea "x"
type textarea "True / Model: T-49F / Serial: 7497743. Replaced door gaskets. True / Model: T-4…"
type textarea "x"
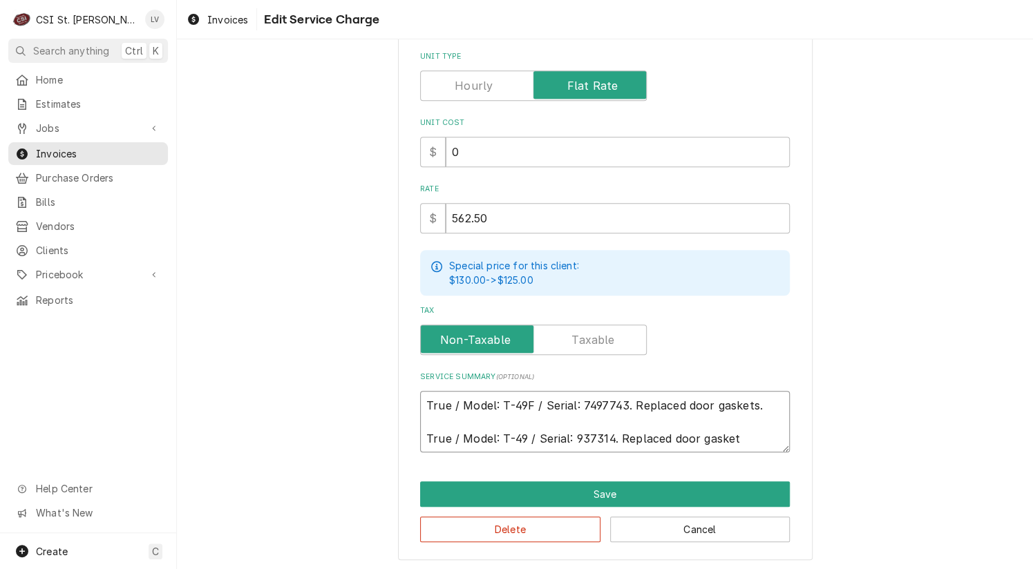
type textarea "True / Model: T-49F / Serial: 7497743. Replaced door gaskets. True / Model: T-4…"
type textarea "x"
type textarea "True / Model: T-49F / Serial: 7497743. Replaced door gaskets. True / Model: T-4…"
click at [420, 399] on textarea "True / Model: T-49F / Serial: 7497743. Replaced door gaskets. True / Model: T-4…" at bounding box center [605, 422] width 370 height 62
type textarea "x"
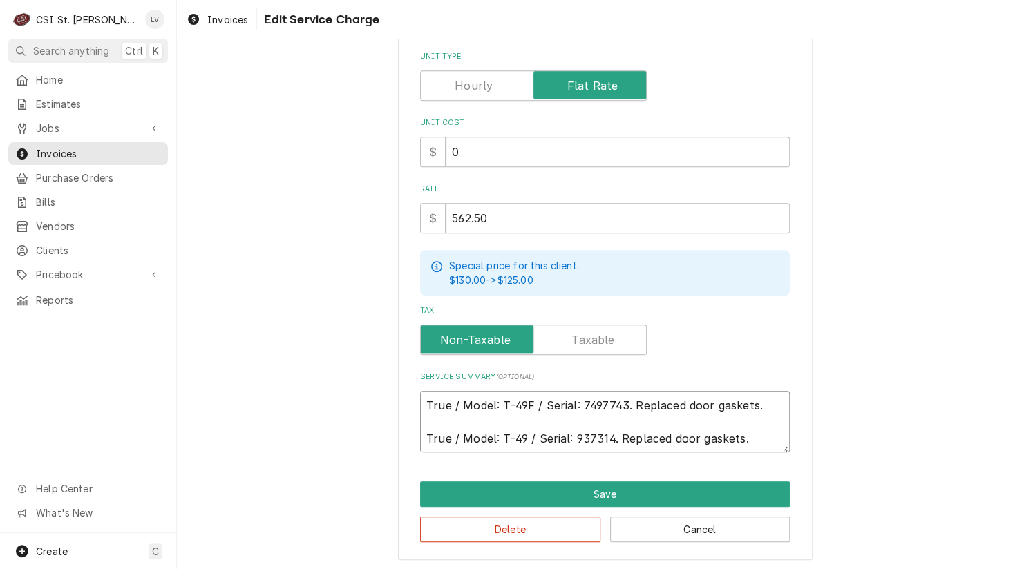
type textarea "True / Model: T-49F / Serial: 7497743. Replaced door gaskets. True / Model: T-4…"
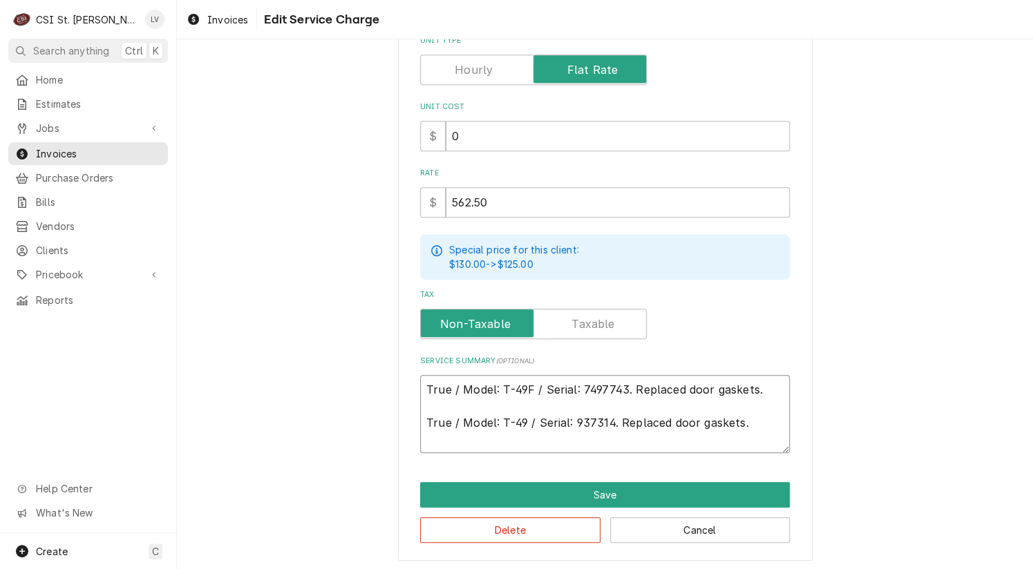
type textarea "x"
type textarea "True / Model: T-49F / Serial: 7497743. Replaced door gaskets. True / Model: T-4…"
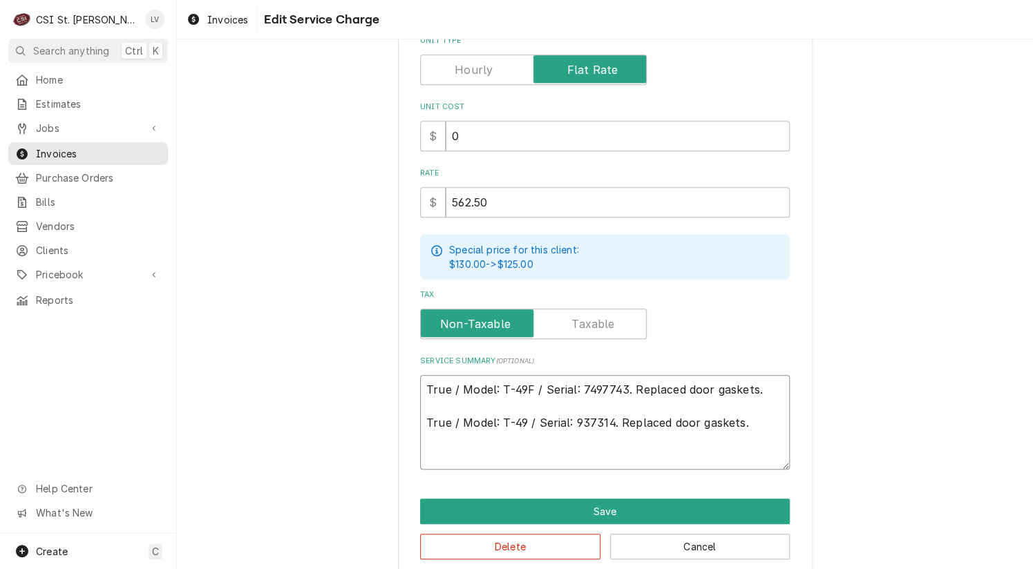
type textarea "x"
type textarea "R True / Model: T-49F / Serial: 7497743. Replaced door gaskets. True / Model: T…"
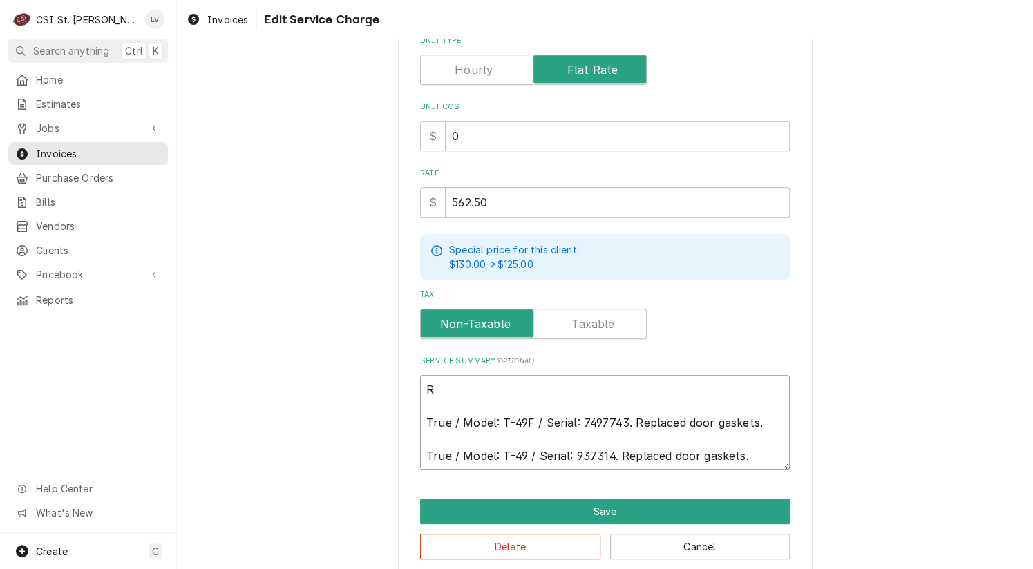
type textarea "x"
type textarea "Re True / Model: T-49F / Serial: 7497743. Replaced door gaskets. True / Model: …"
type textarea "x"
type textarea "Rec True / Model: T-49F / Serial: 7497743. Replaced door gaskets. True / Model:…"
type textarea "x"
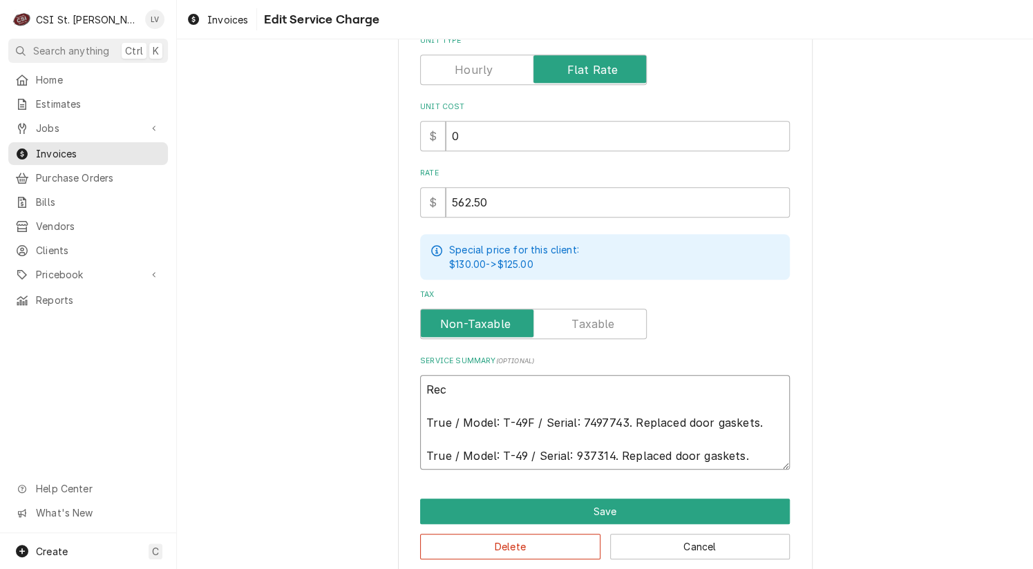
type textarea "Reco True / Model: T-49F / Serial: 7497743. Replaced door gaskets. True / Model…"
type textarea "x"
type textarea "Recom True / Model: T-49F / Serial: 7497743. Replaced door gaskets. True / Mode…"
type textarea "x"
type textarea "Recomm True / Model: T-49F / Serial: 7497743. Replaced door gaskets. True / Mod…"
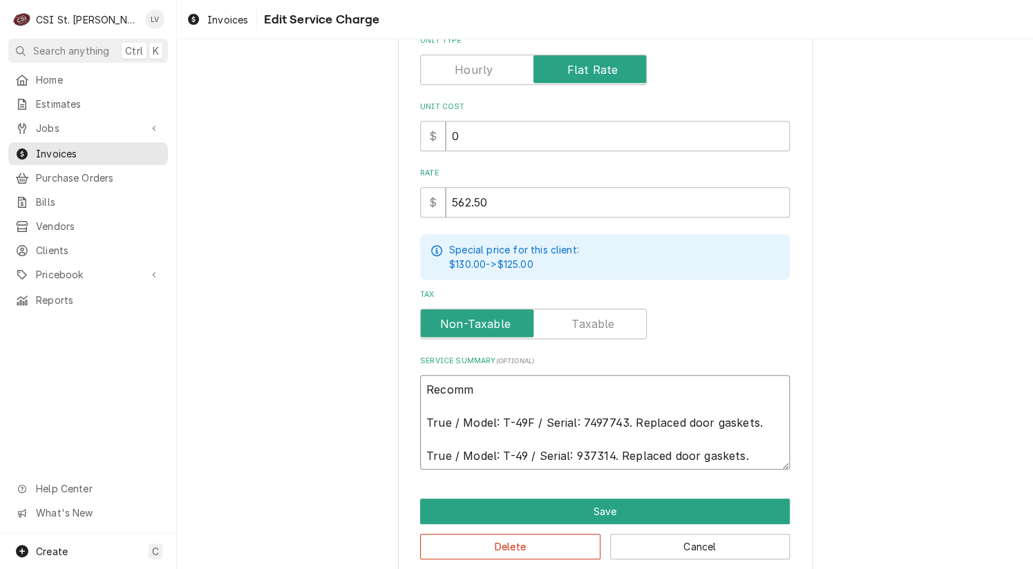
type textarea "x"
type textarea "Recomme True / Model: T-49F / Serial: 7497743. Replaced door gaskets. True / Mo…"
type textarea "x"
type textarea "Recommen True / Model: T-49F / Serial: 7497743. Replaced door gaskets. True / M…"
type textarea "x"
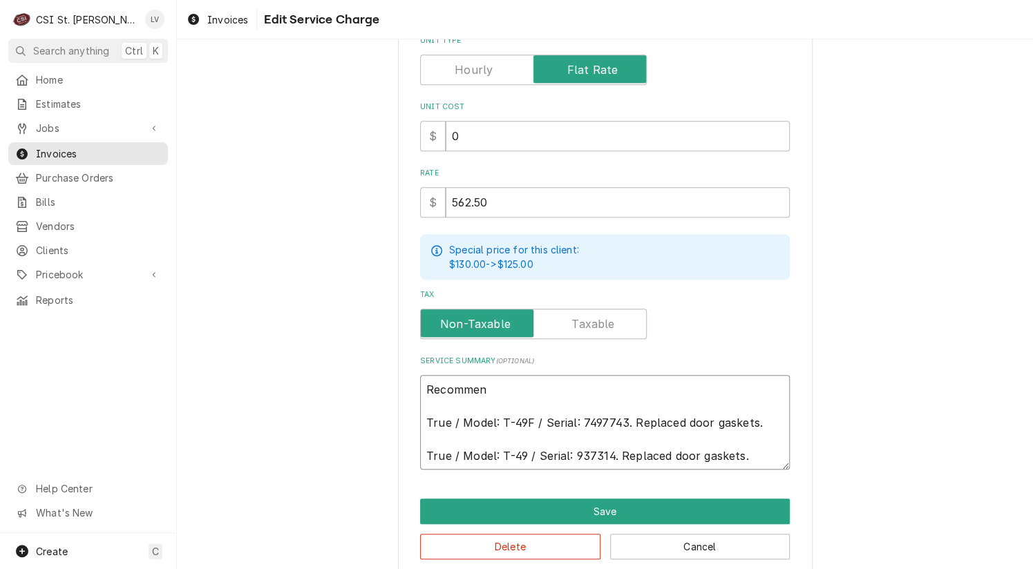
type textarea "Recommend True / Model: T-49F / Serial: 7497743. Replaced door gaskets. True / …"
type textarea "x"
type textarea "Recommende True / Model: T-49F / Serial: 7497743. Replaced door gaskets. True /…"
type textarea "x"
type textarea "Recommended True / Model: T-49F / Serial: 7497743. Replaced door gaskets. True …"
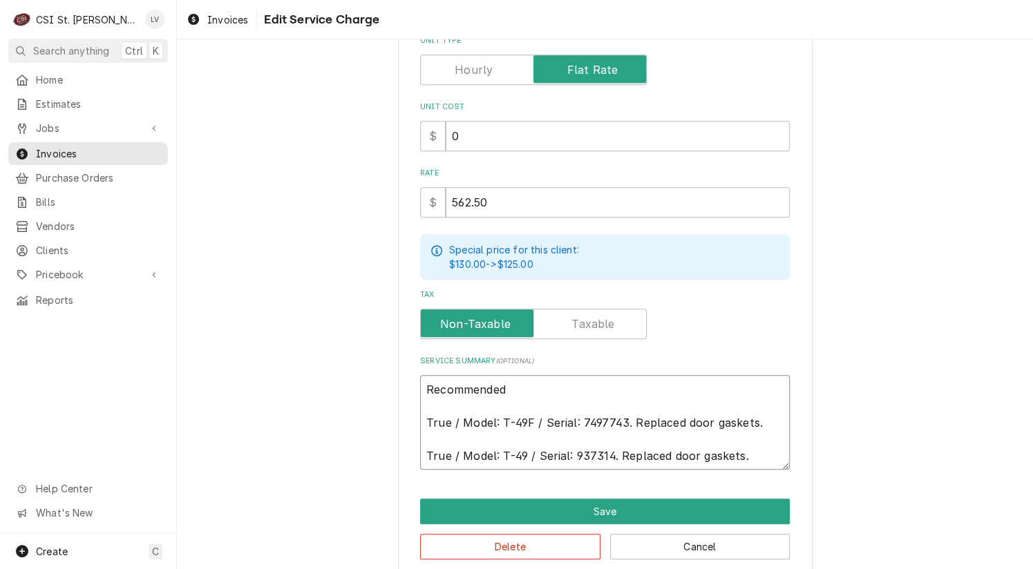
type textarea "x"
type textarea "Recommended True / Model: T-49F / Serial: 7497743. Replaced door gaskets. True …"
type textarea "x"
type textarea "Recommended r True / Model: T-49F / Serial: 7497743. Replaced door gaskets. Tru…"
type textarea "x"
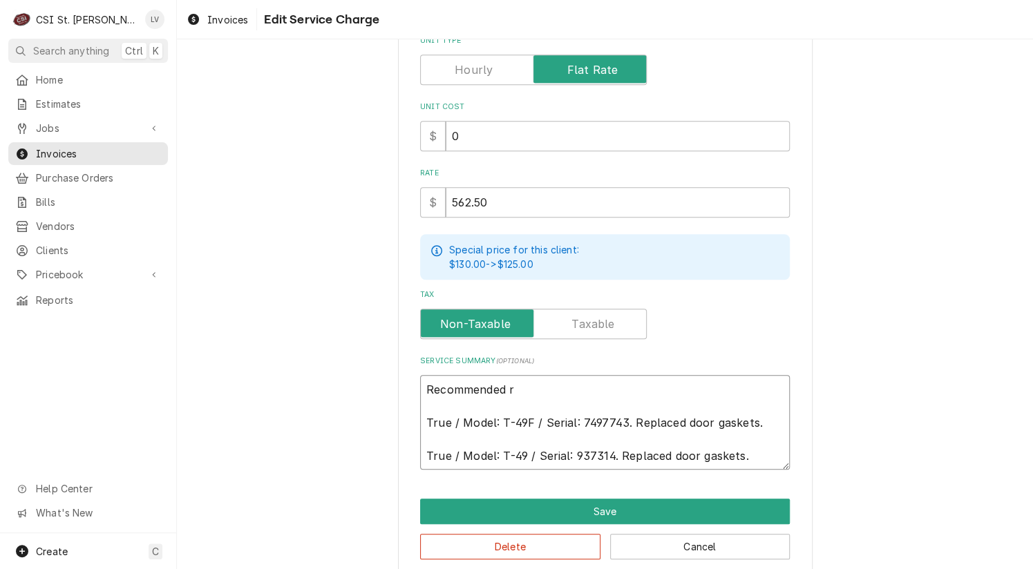
type textarea "Recommended re True / Model: T-49F / Serial: 7497743. Replaced door gaskets. Tr…"
type textarea "x"
type textarea "Recommended rep True / Model: T-49F / Serial: 7497743. Replaced door gaskets. T…"
type textarea "x"
type textarea "Recommended repa True / Model: T-49F / Serial: 7497743. Replaced door gaskets. …"
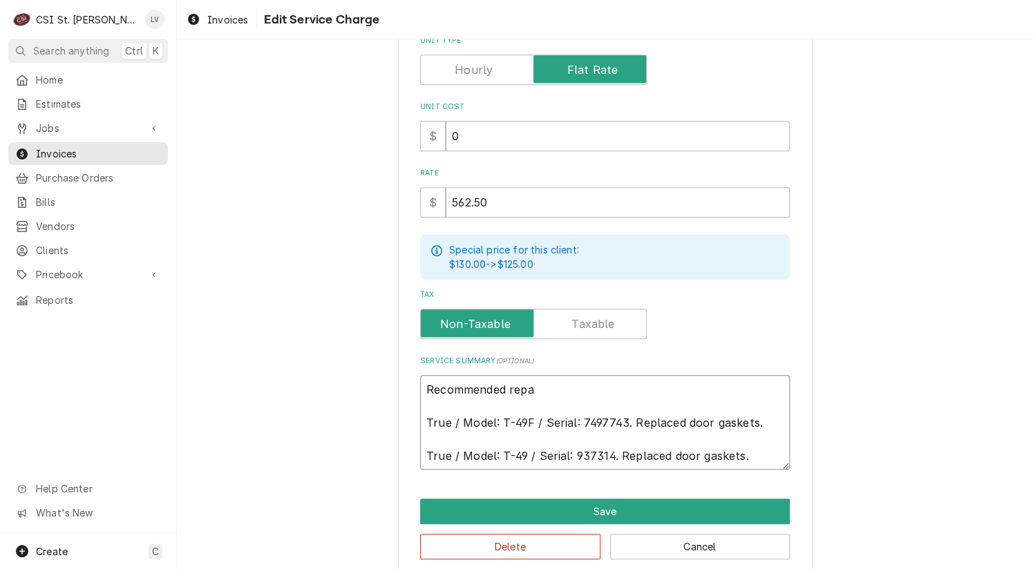
type textarea "x"
type textarea "Recommended repai True / Model: T-49F / Serial: 7497743. Replaced door gaskets.…"
type textarea "x"
type textarea "Recommended repair True / Model: T-49F / Serial: 7497743. Replaced door gaskets…"
type textarea "x"
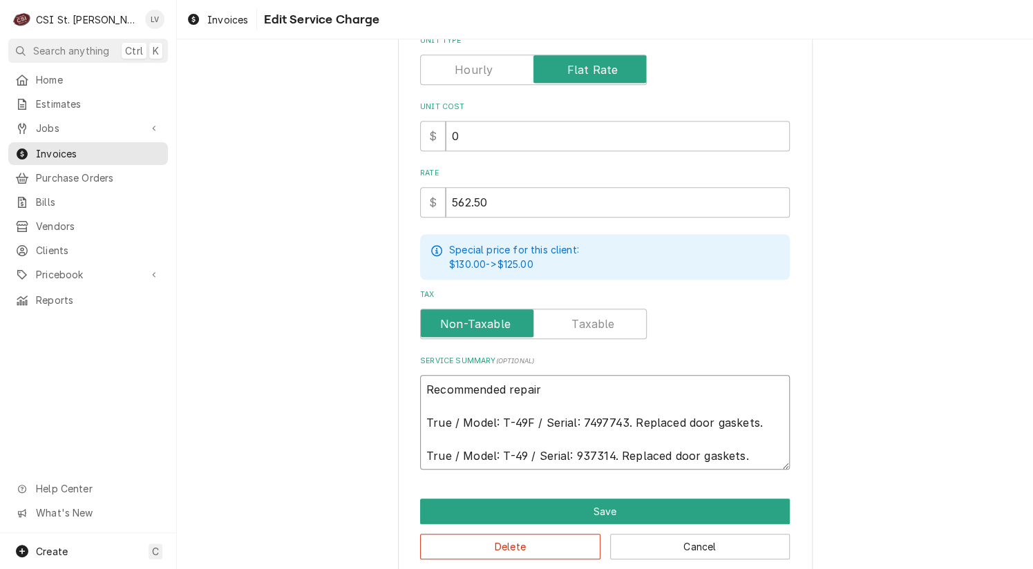
type textarea "Recommended repairs True / Model: T-49F / Serial: 7497743. Replaced door gasket…"
type textarea "x"
type textarea "Recommended repairs True / Model: T-49F / Serial: 7497743. Replaced door gasket…"
type textarea "x"
type textarea "Recommended repairs m True / Model: T-49F / Serial: 7497743. Replaced door gask…"
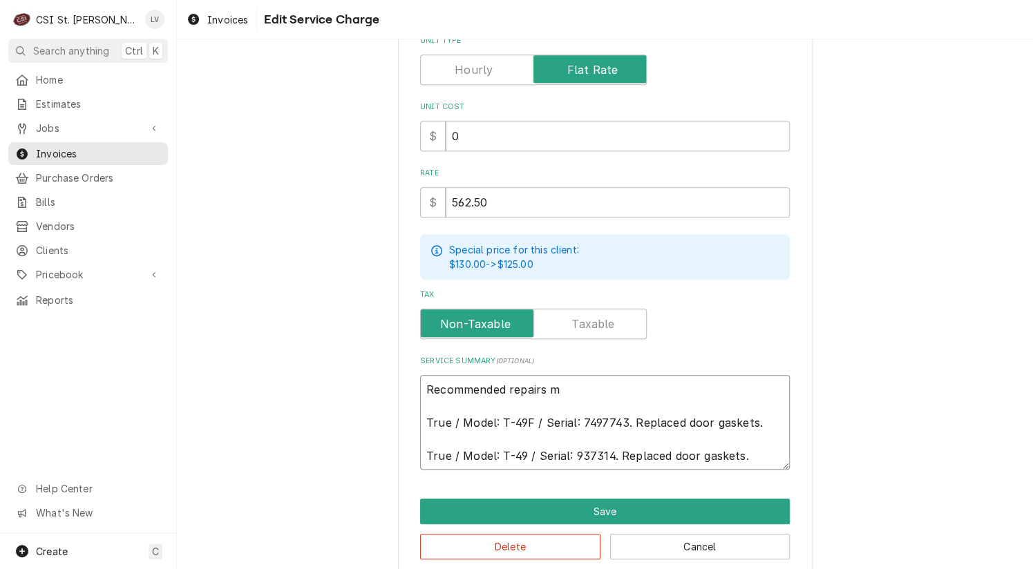
type textarea "x"
type textarea "Recommended repairs ma True / Model: T-49F / Serial: 7497743. Replaced door gas…"
type textarea "x"
type textarea "Recommended repairs mad True / Model: T-49F / Serial: 7497743. Replaced door ga…"
type textarea "x"
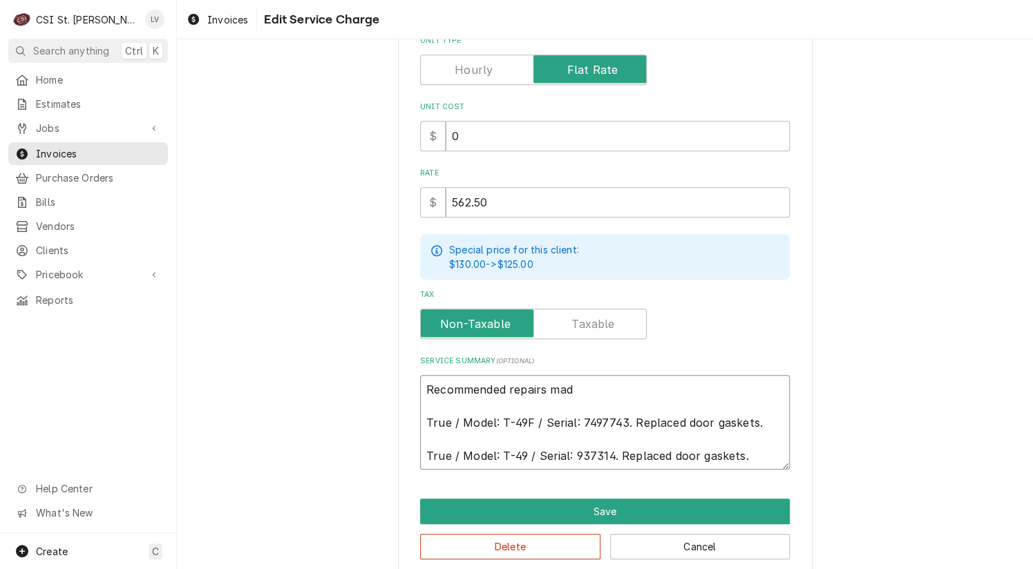
type textarea "Recommended repairs made True / Model: T-49F / Serial: 7497743. Replaced door g…"
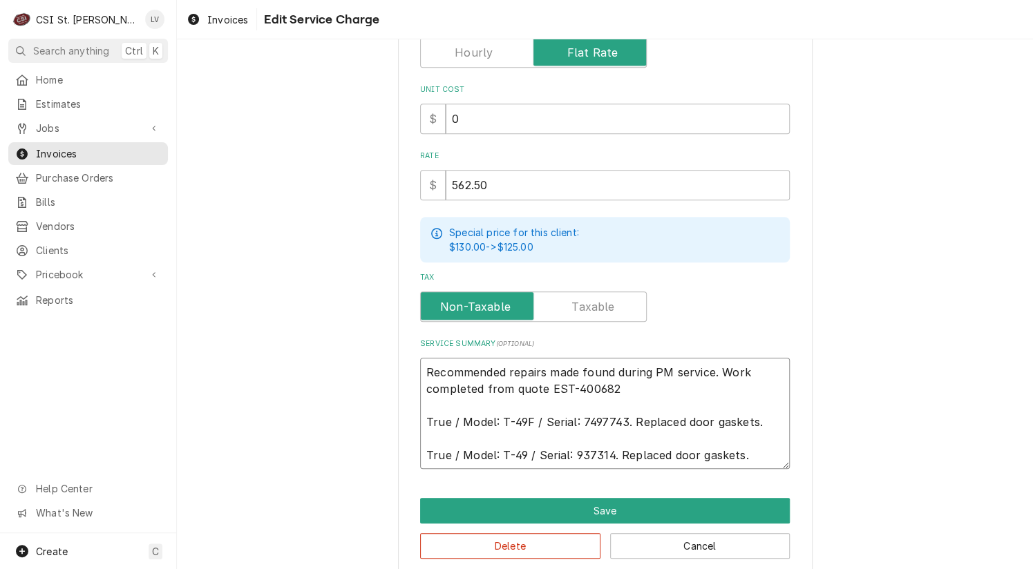
scroll to position [331, 0]
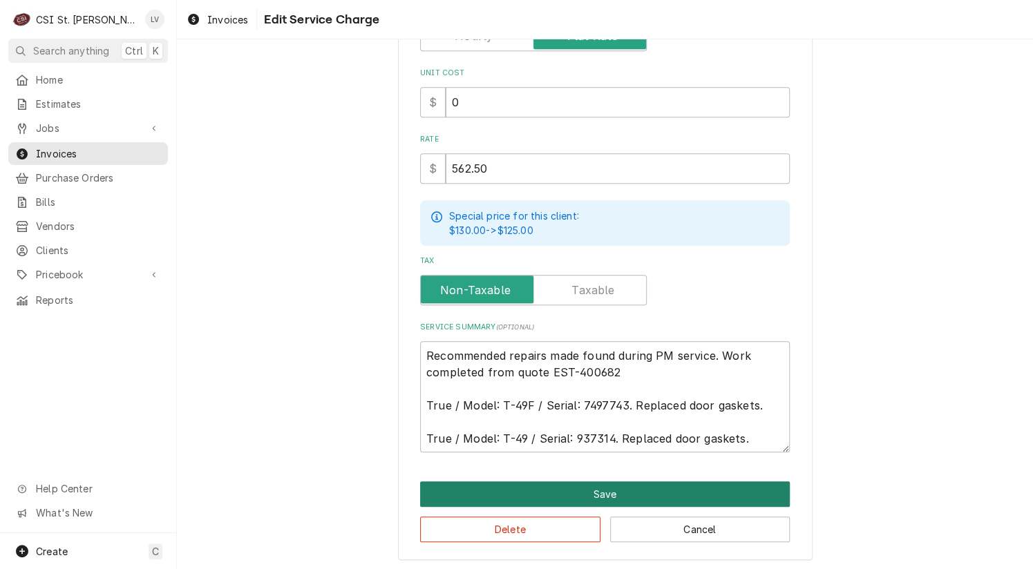
click at [548, 488] on button "Save" at bounding box center [605, 494] width 370 height 26
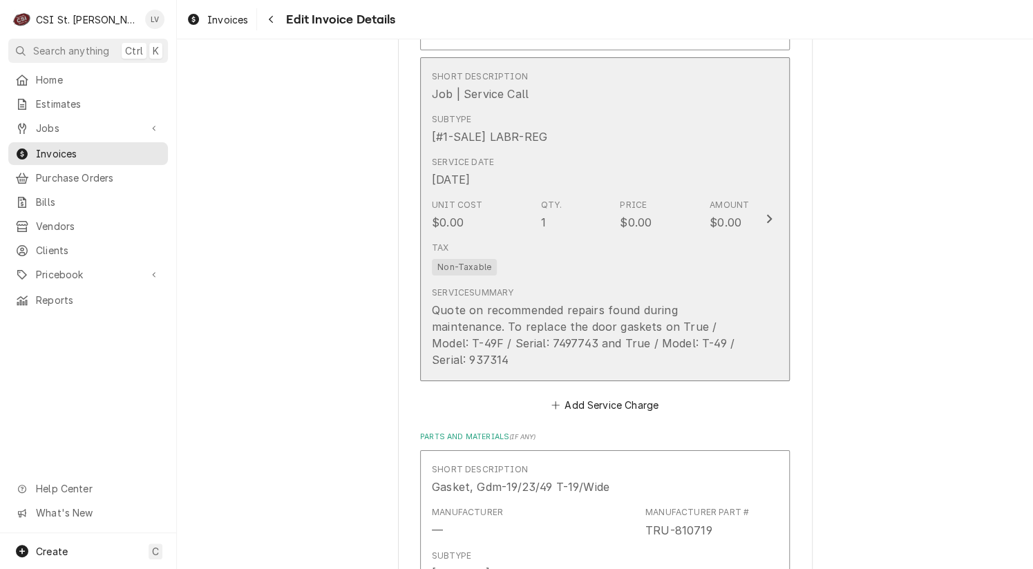
scroll to position [1986, 0]
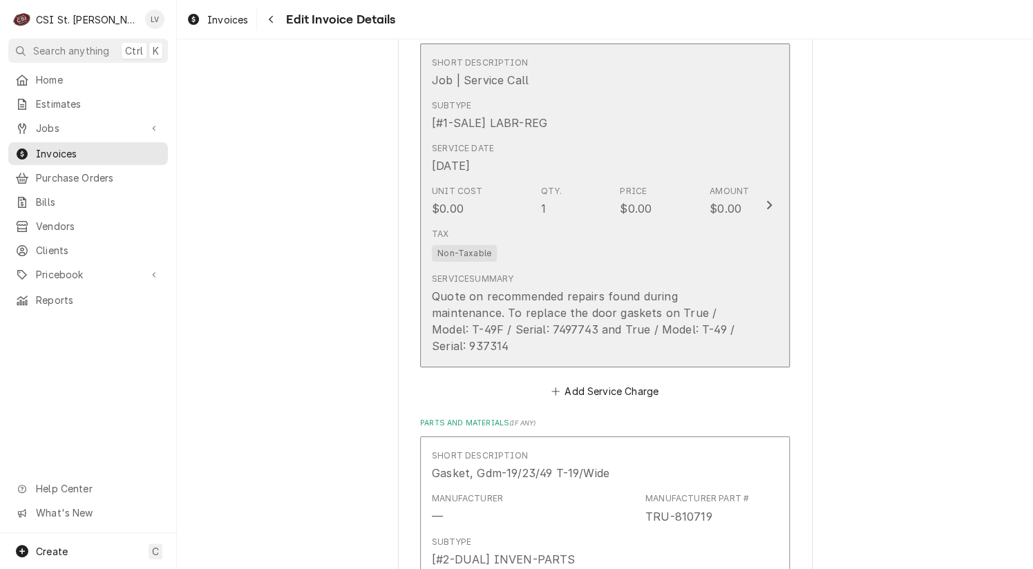
click at [532, 256] on div "Tax Non-Taxable" at bounding box center [590, 244] width 317 height 44
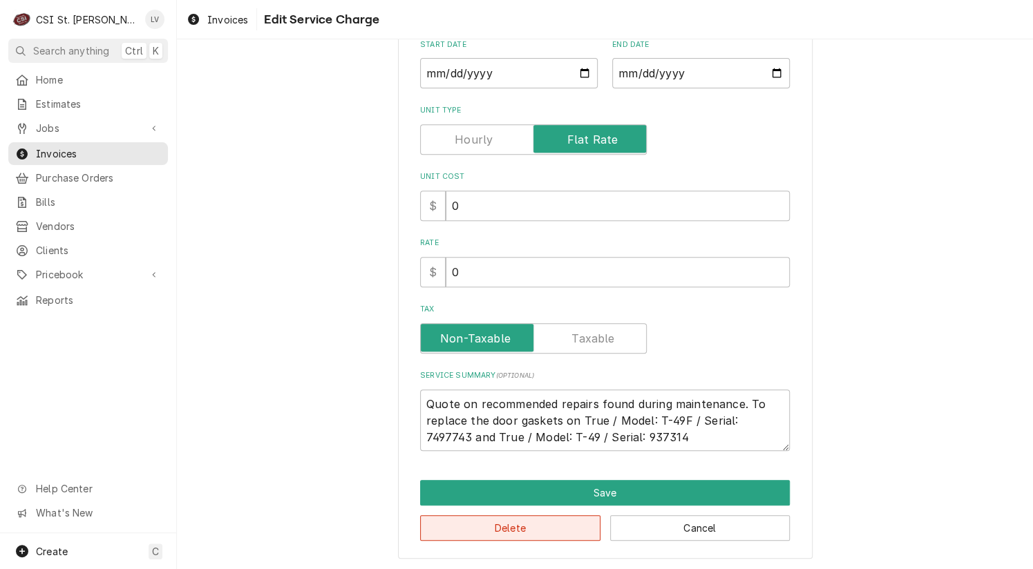
click at [524, 515] on button "Delete" at bounding box center [510, 528] width 180 height 26
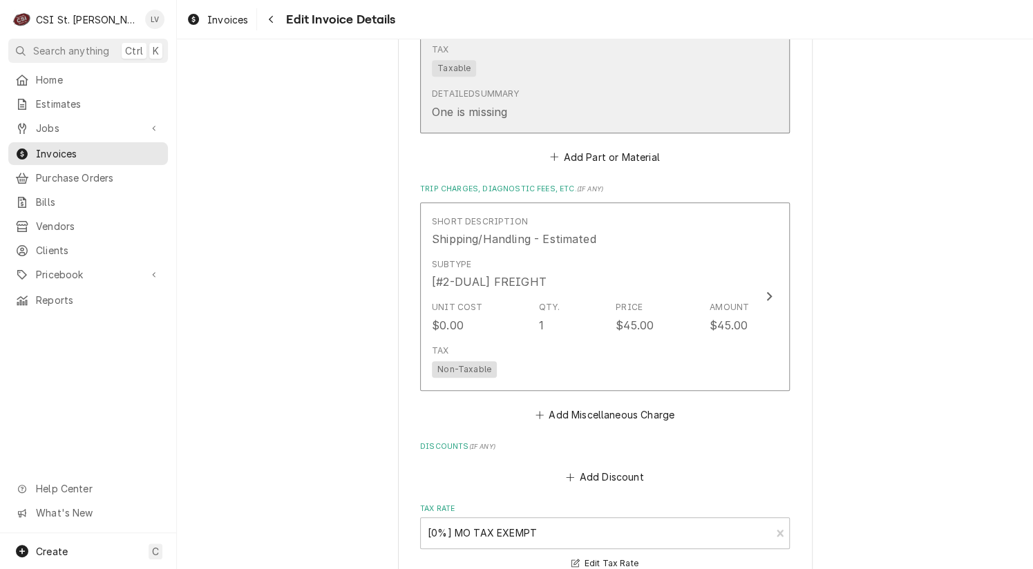
scroll to position [2565, 0]
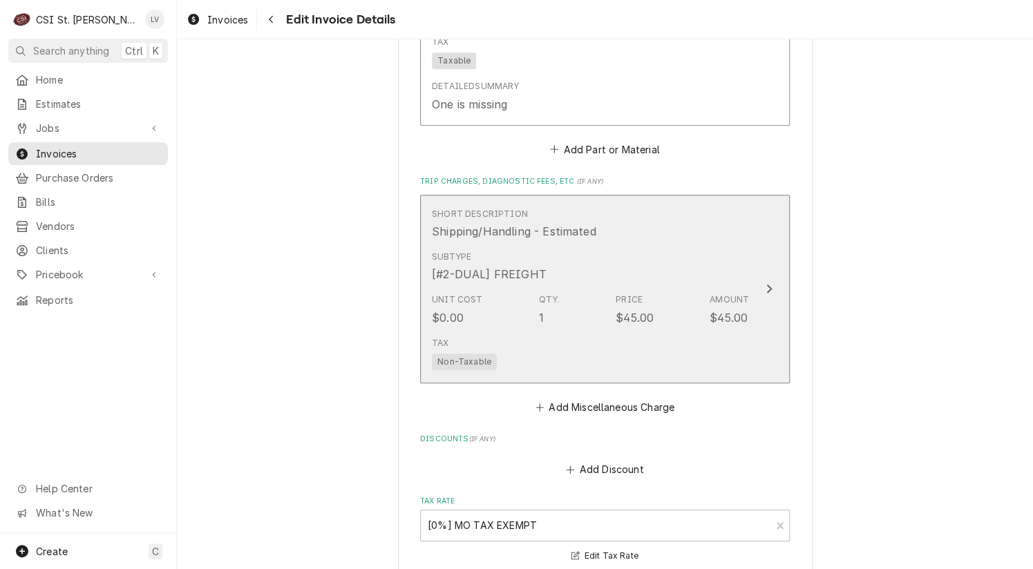
click at [555, 347] on div "Tax Non-Taxable" at bounding box center [590, 354] width 317 height 44
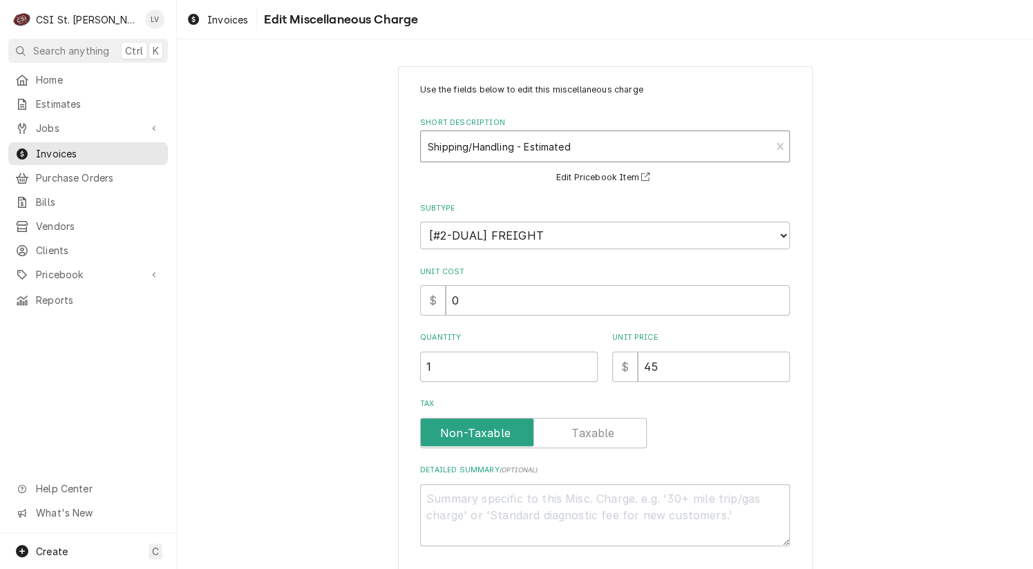
click at [477, 145] on div "Short Description" at bounding box center [596, 146] width 336 height 25
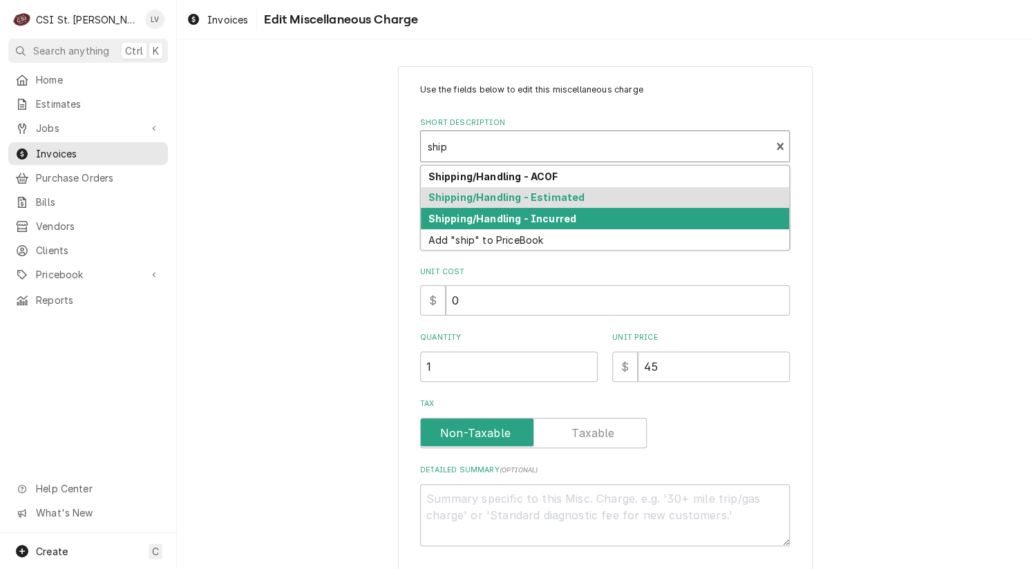
click at [484, 214] on strong "Shipping/Handling - Incurred" at bounding box center [502, 219] width 148 height 12
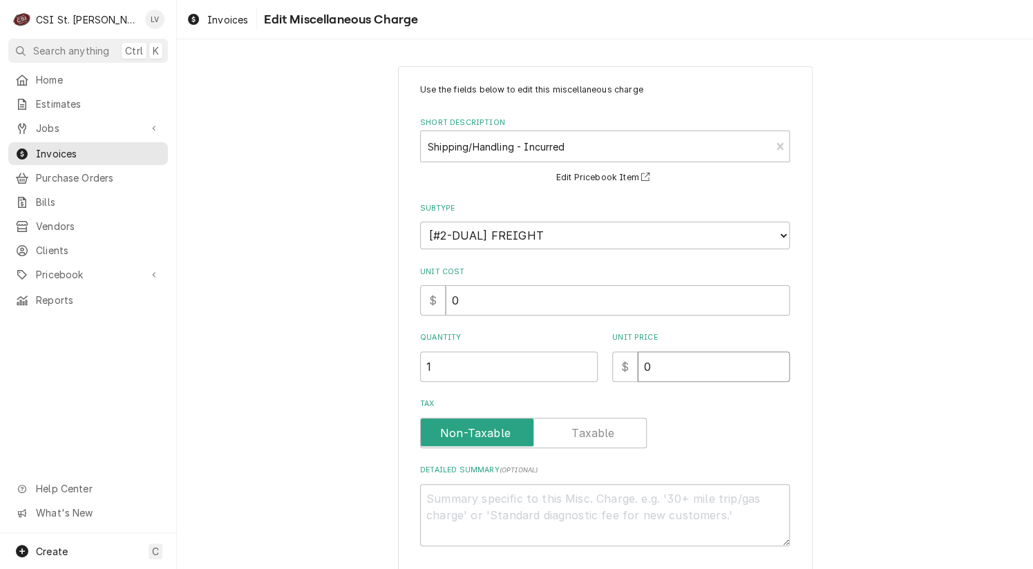
drag, startPoint x: 653, startPoint y: 366, endPoint x: 632, endPoint y: 370, distance: 21.0
click at [637, 370] on input "0" at bounding box center [713, 367] width 152 height 30
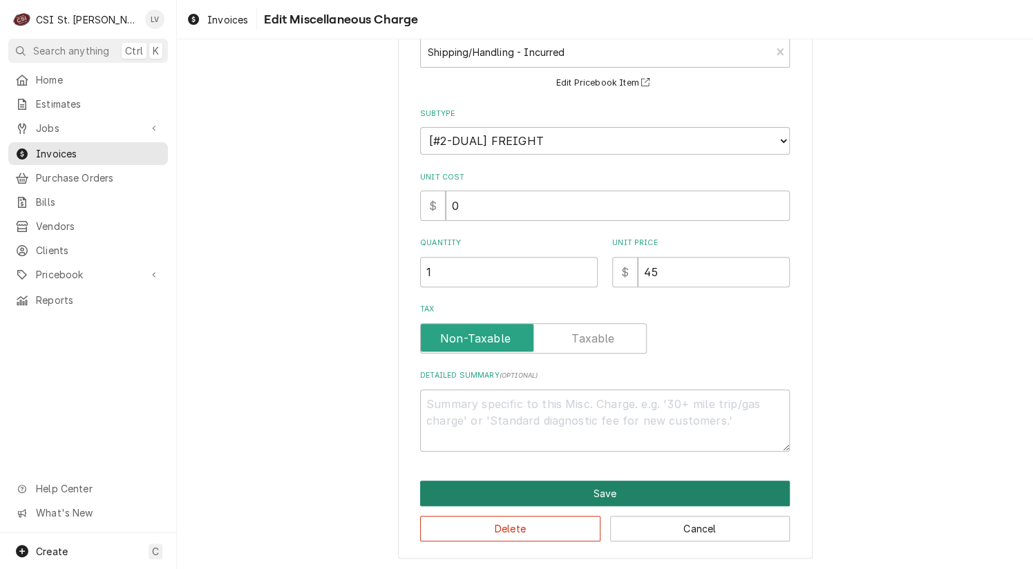
click at [593, 486] on button "Save" at bounding box center [605, 494] width 370 height 26
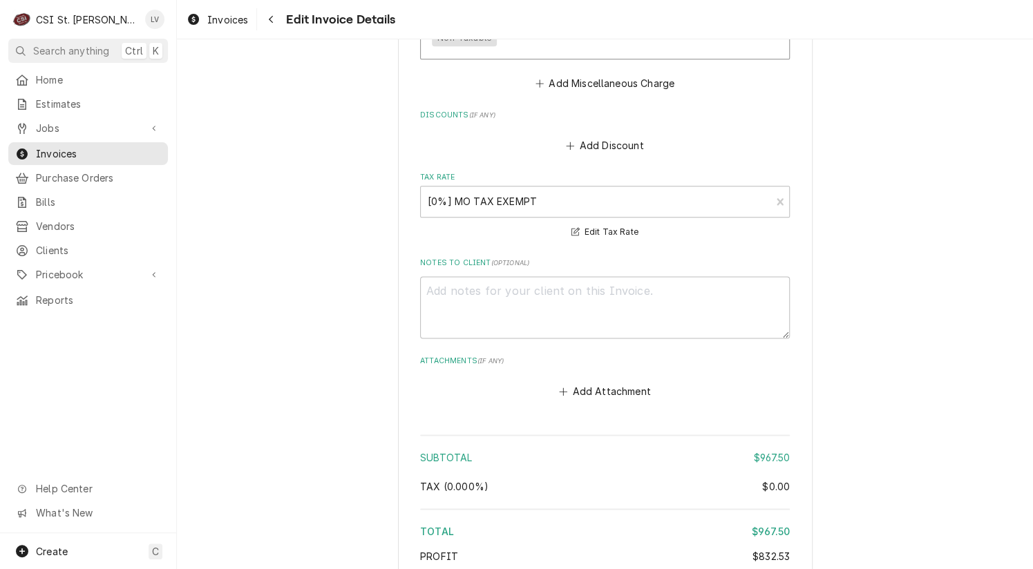
scroll to position [3107, 0]
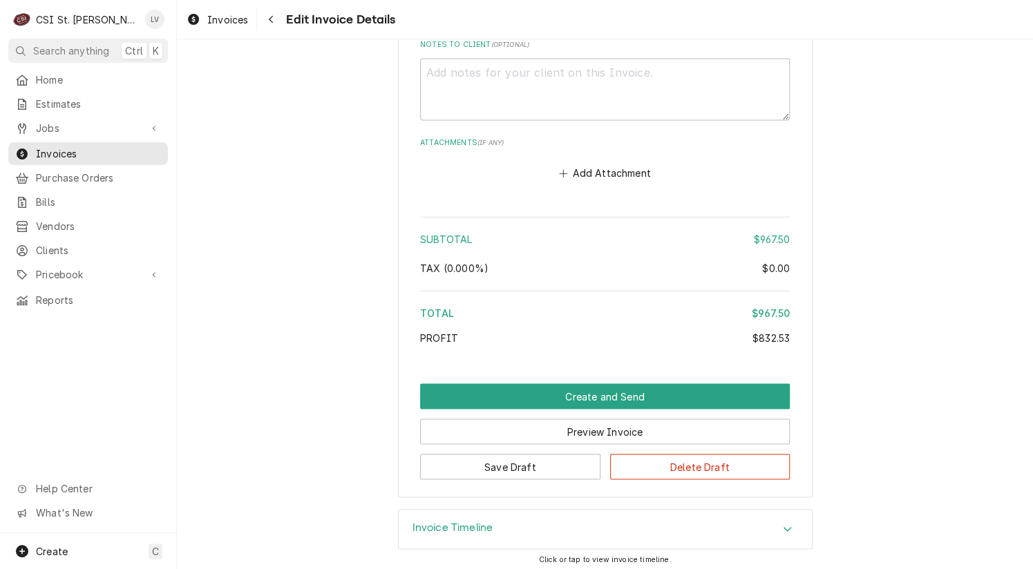
click at [459, 466] on button "Save Draft" at bounding box center [510, 467] width 180 height 26
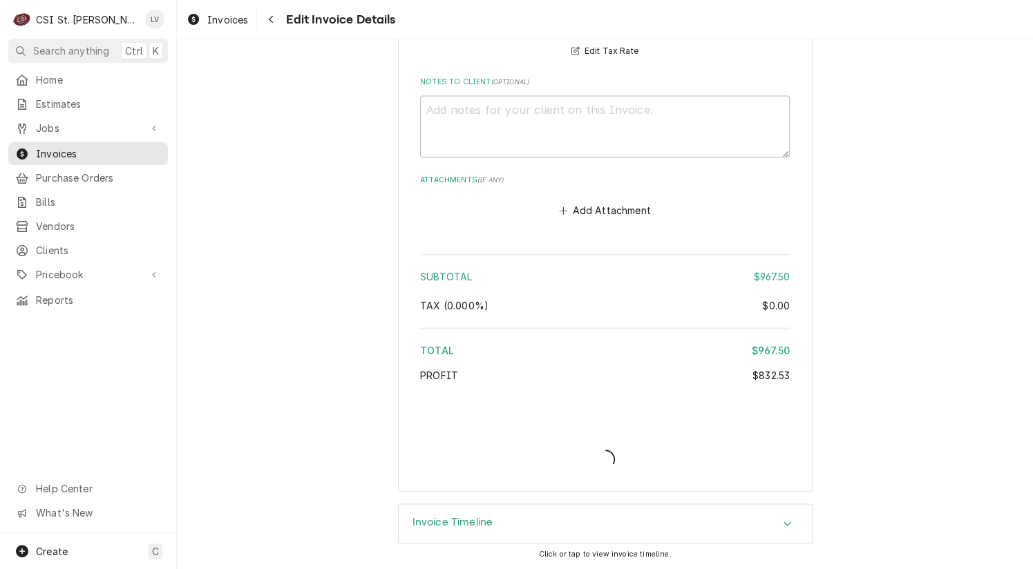
scroll to position [3065, 0]
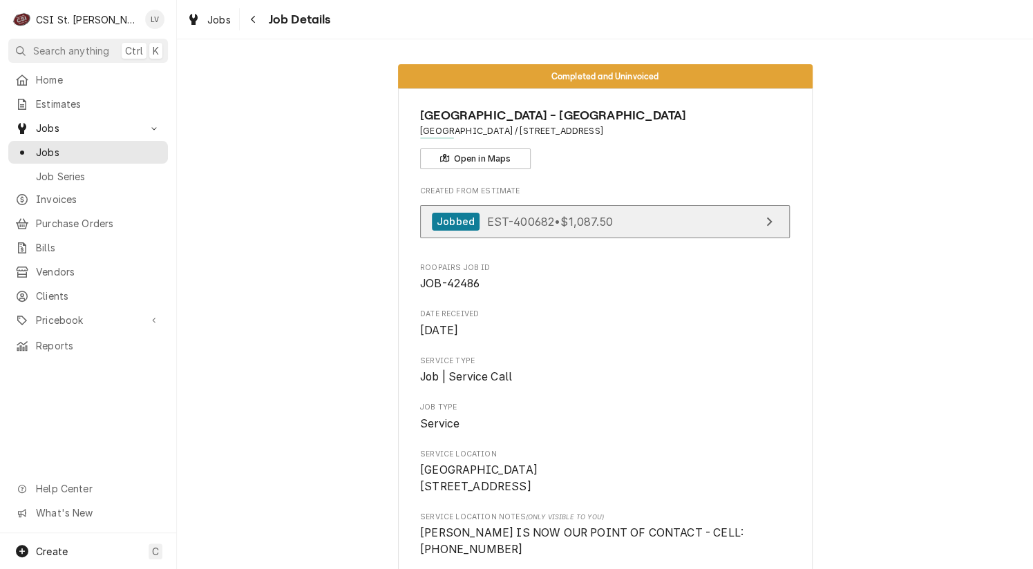
click at [593, 223] on span "EST-400682 • $1,087.50" at bounding box center [549, 221] width 126 height 14
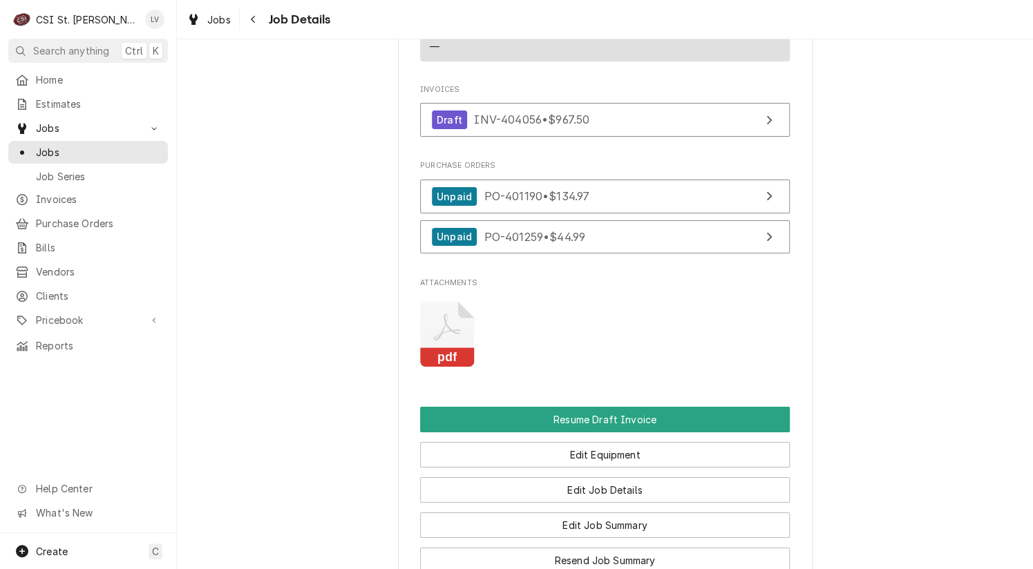
scroll to position [2003, 0]
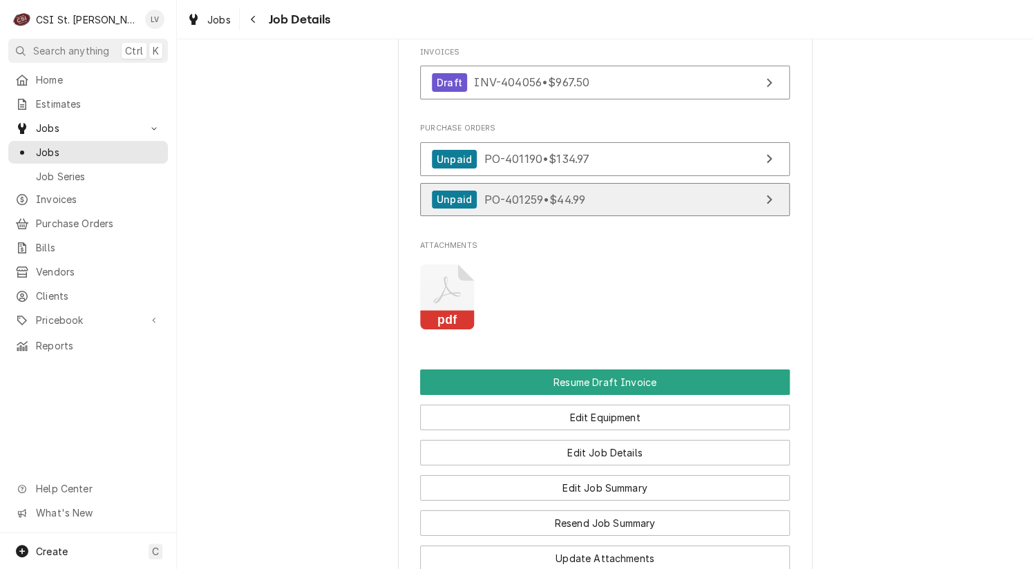
click at [604, 217] on link "Unpaid PO-401259 • $44.99" at bounding box center [605, 200] width 370 height 34
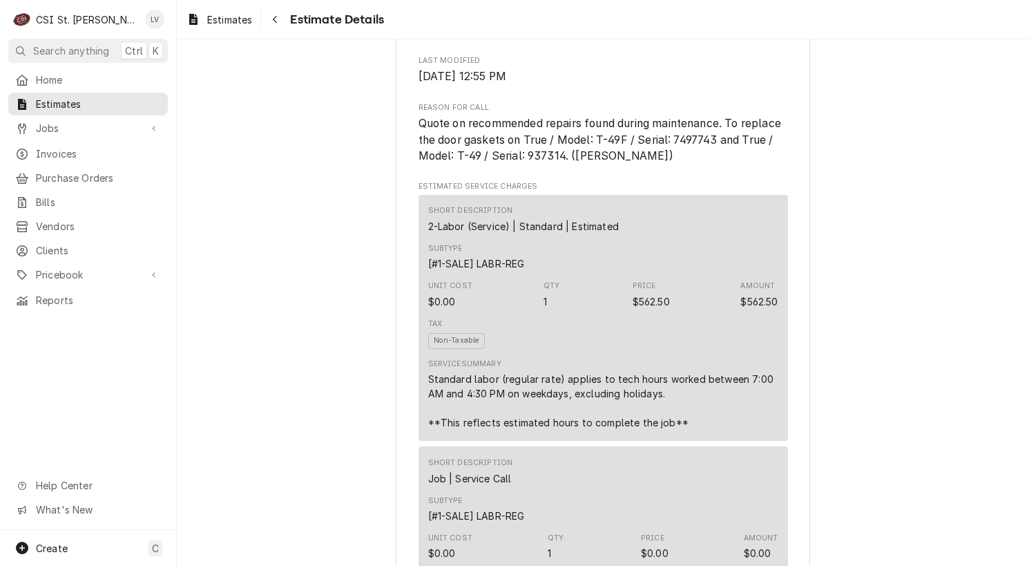
scroll to position [691, 0]
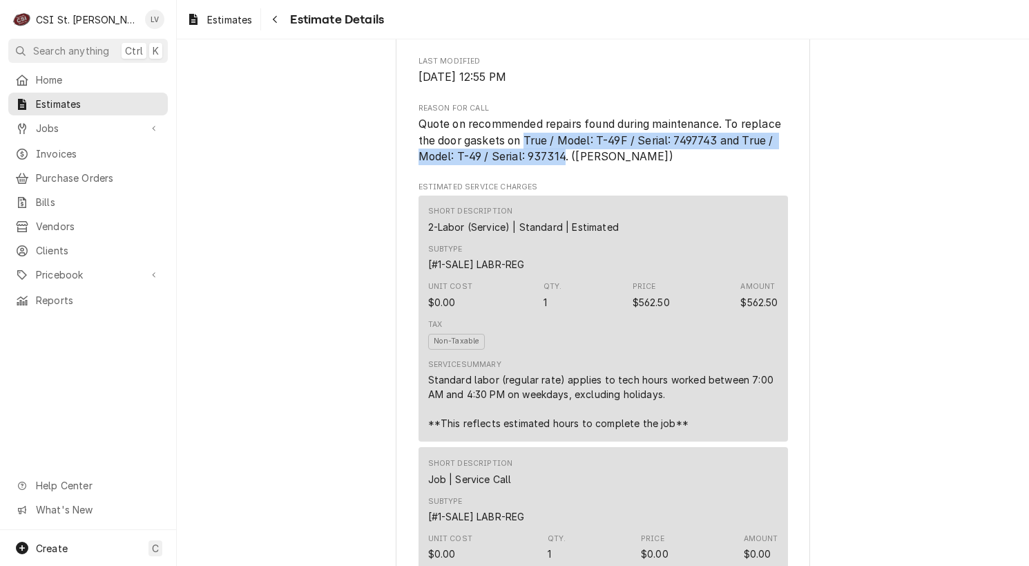
drag, startPoint x: 521, startPoint y: 169, endPoint x: 558, endPoint y: 189, distance: 42.3
click at [558, 163] on span "Quote on recommended repairs found during maintenance. To replace the door gask…" at bounding box center [602, 140] width 366 height 46
copy span "True / Model: T-49F / Serial: 7497743 and True / Model: T-49 / Serial: 937314"
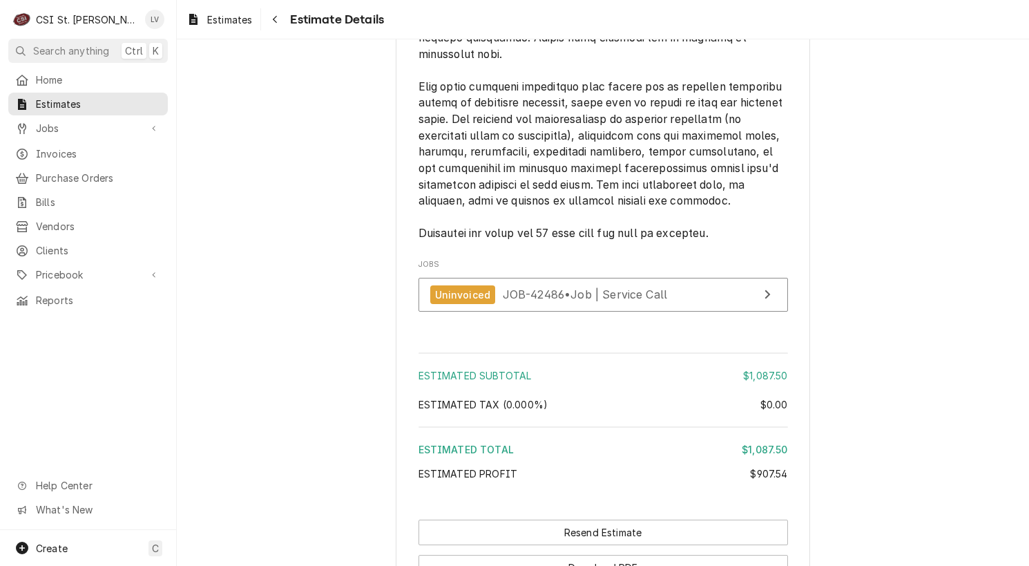
scroll to position [2611, 0]
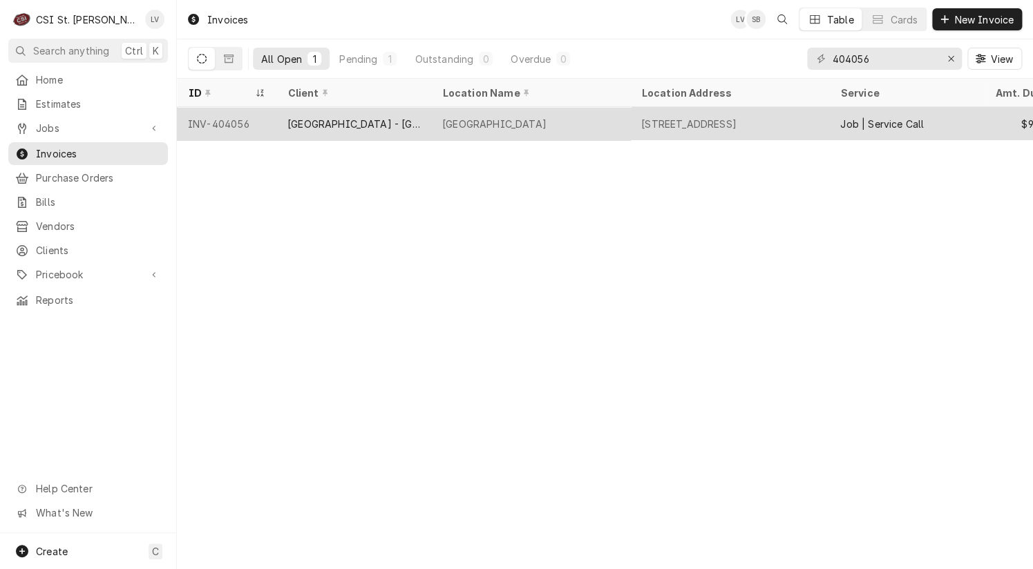
click at [355, 124] on div "[GEOGRAPHIC_DATA] - [GEOGRAPHIC_DATA]" at bounding box center [353, 124] width 133 height 15
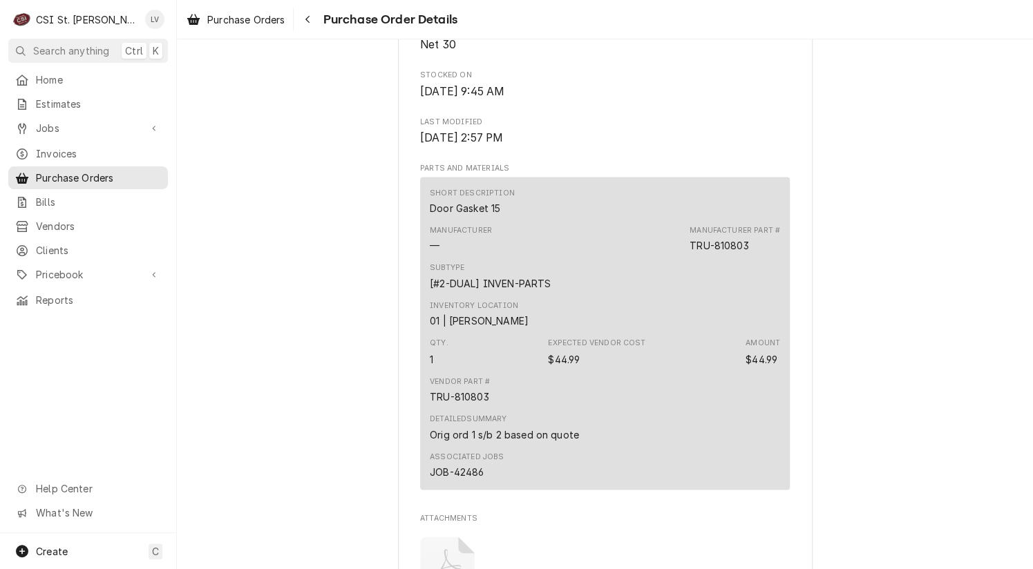
scroll to position [829, 0]
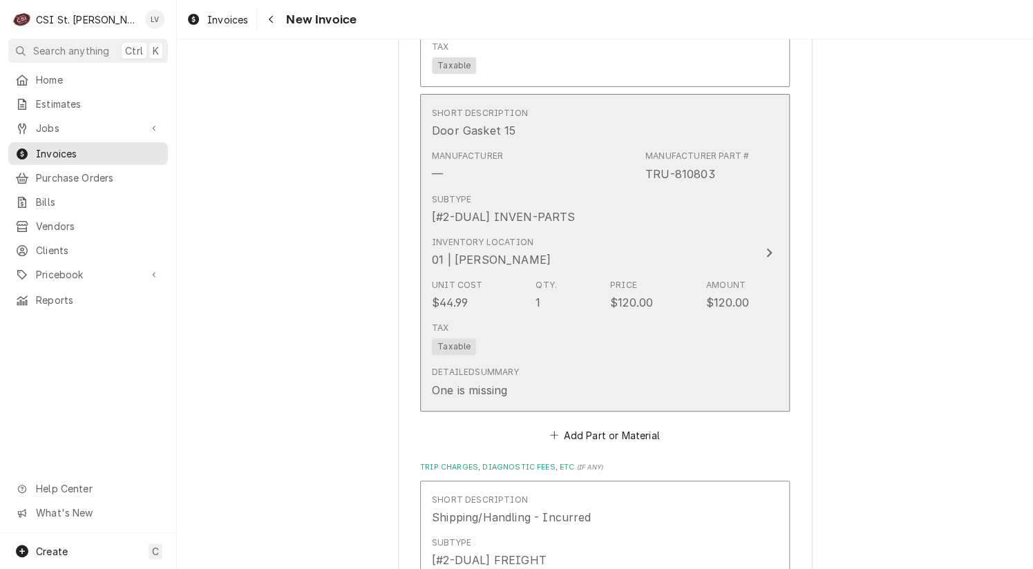
click at [545, 282] on div "Qty." at bounding box center [545, 285] width 21 height 12
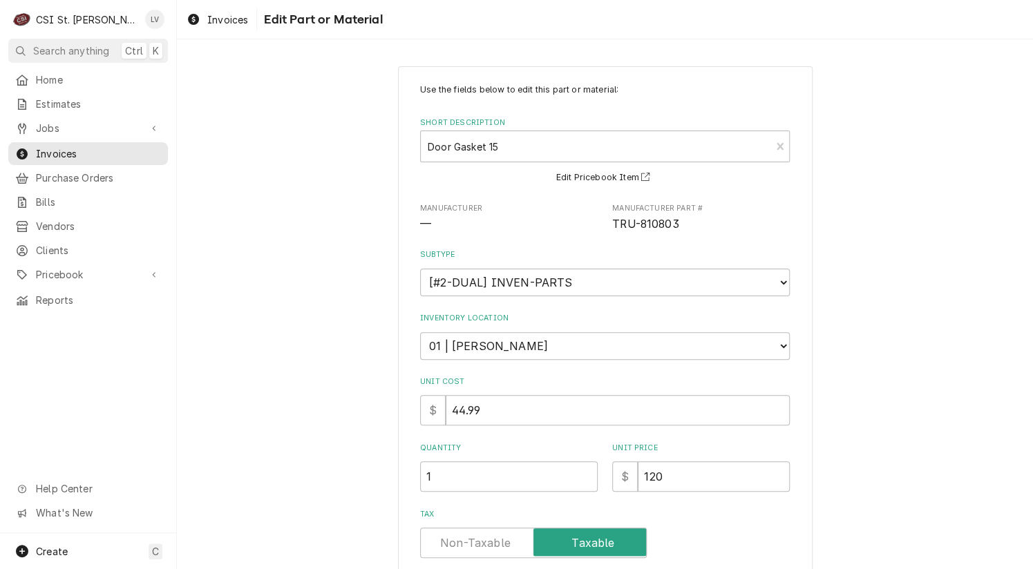
scroll to position [204, 0]
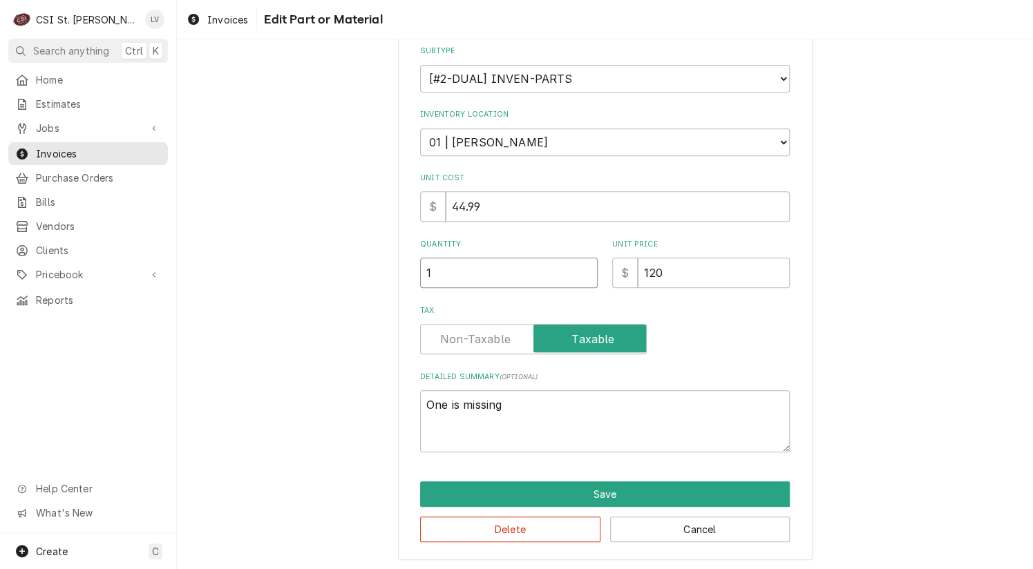
drag, startPoint x: 436, startPoint y: 275, endPoint x: 377, endPoint y: 265, distance: 59.6
click at [377, 265] on div "Use the fields below to edit this part or material: Short Description Door Gask…" at bounding box center [605, 211] width 856 height 722
type textarea "x"
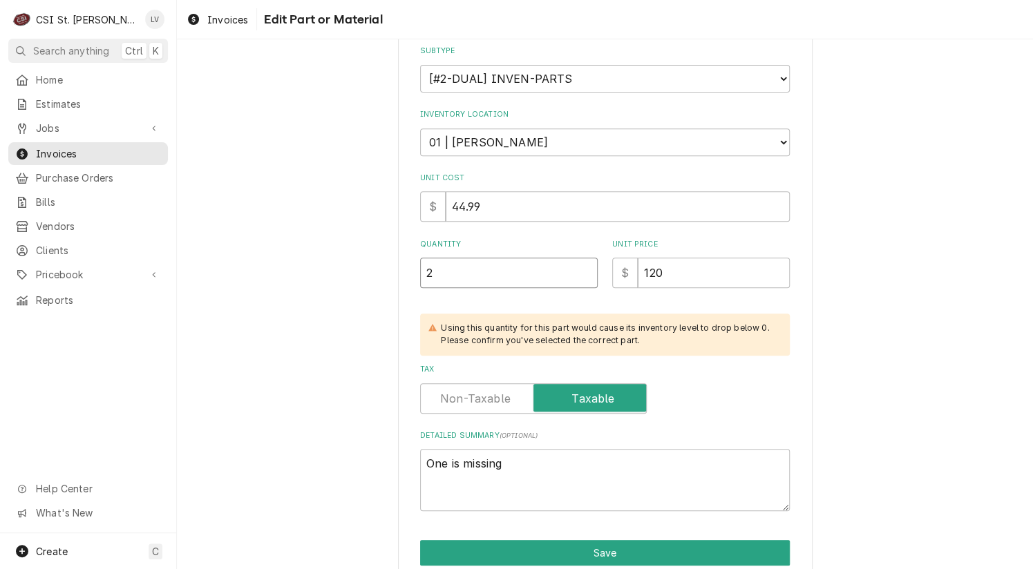
type input "2"
drag, startPoint x: 511, startPoint y: 462, endPoint x: 361, endPoint y: 438, distance: 152.5
click at [361, 438] on div "Use the fields below to edit this part or material: Short Description Door Gask…" at bounding box center [605, 240] width 856 height 780
type textarea "x"
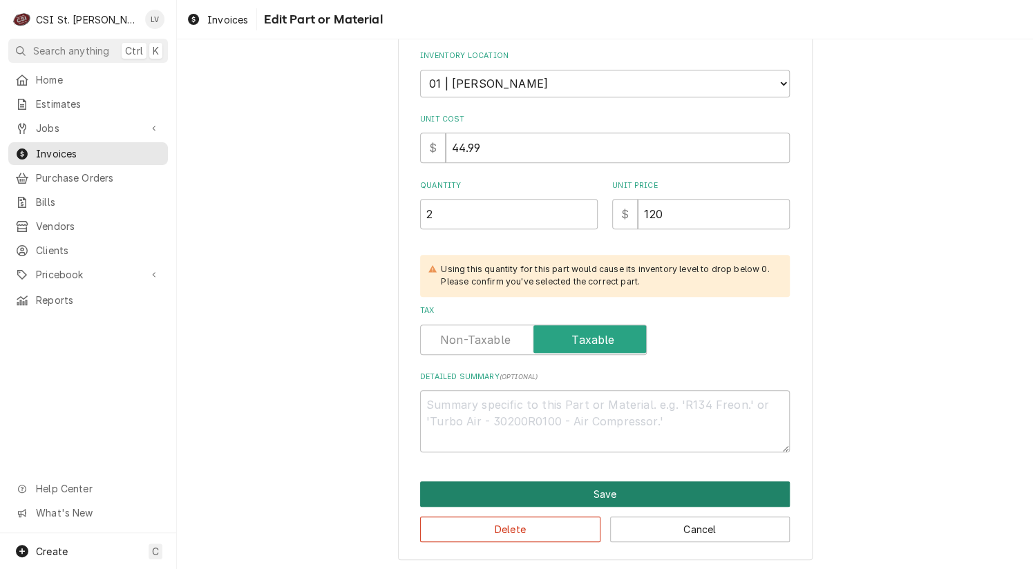
click at [553, 497] on button "Save" at bounding box center [605, 494] width 370 height 26
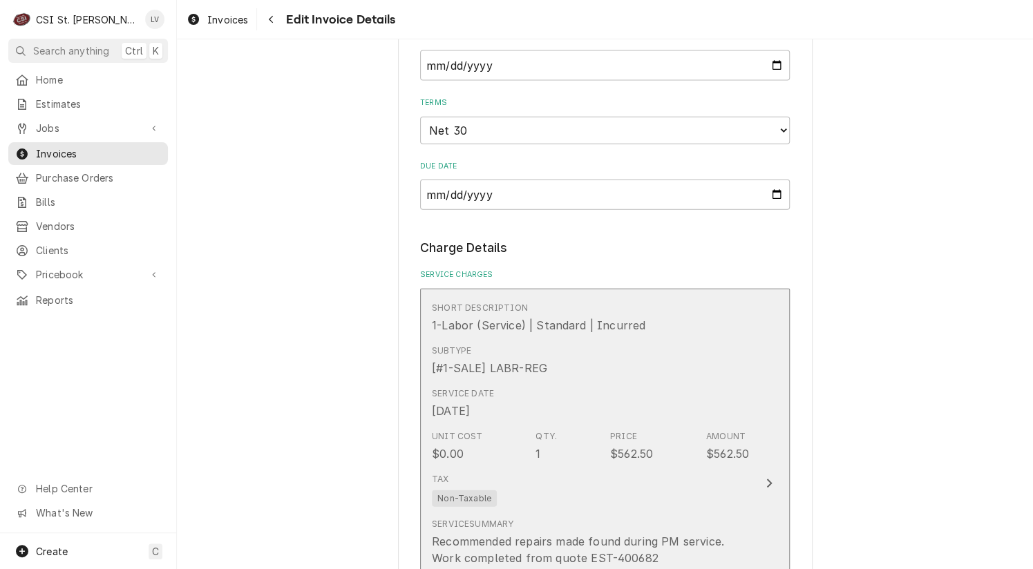
scroll to position [1727, 0]
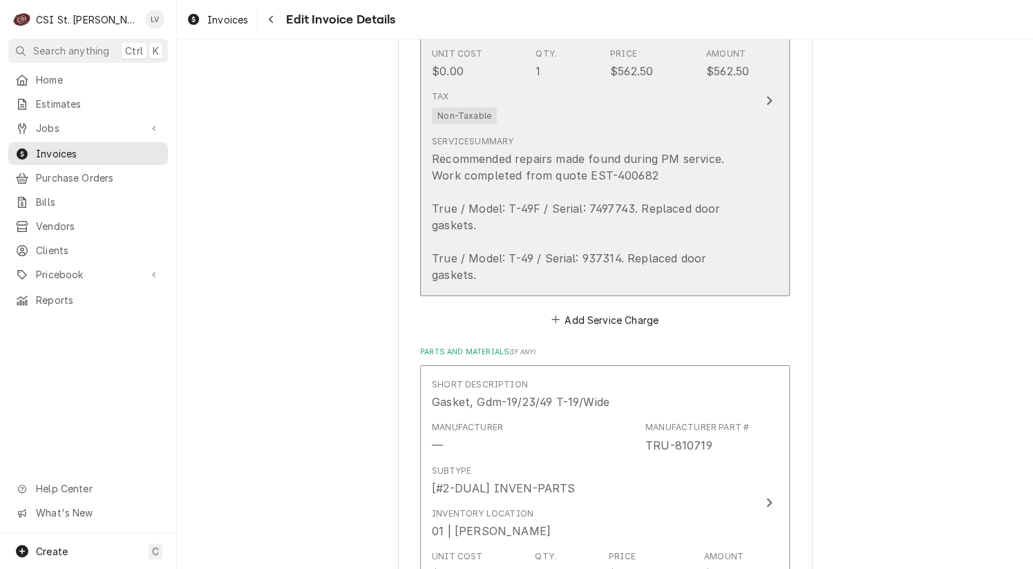
click at [596, 213] on div "Recommended repairs made found during PM service. Work completed from quote EST…" at bounding box center [590, 217] width 317 height 133
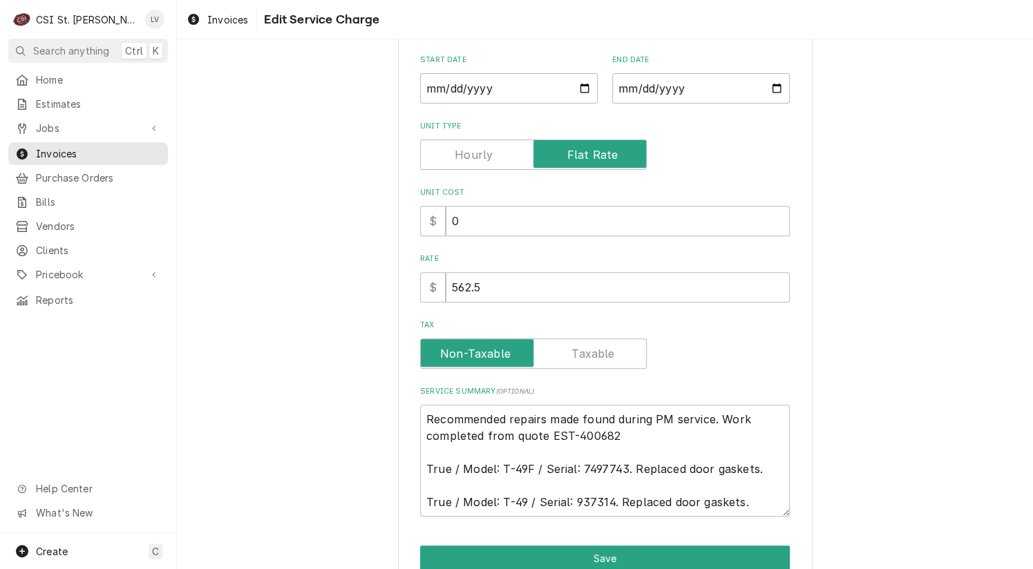
scroll to position [184, 0]
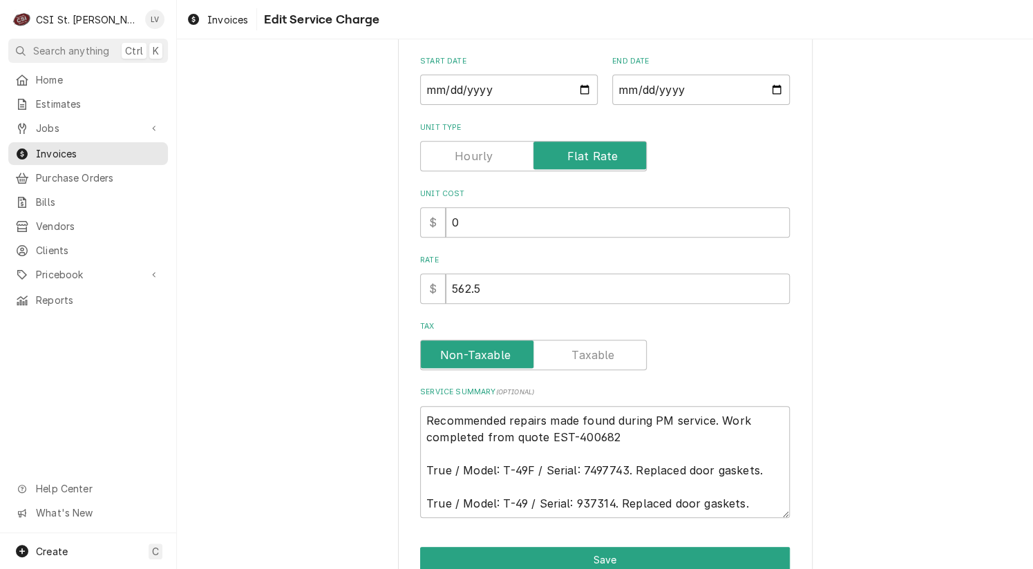
type textarea "x"
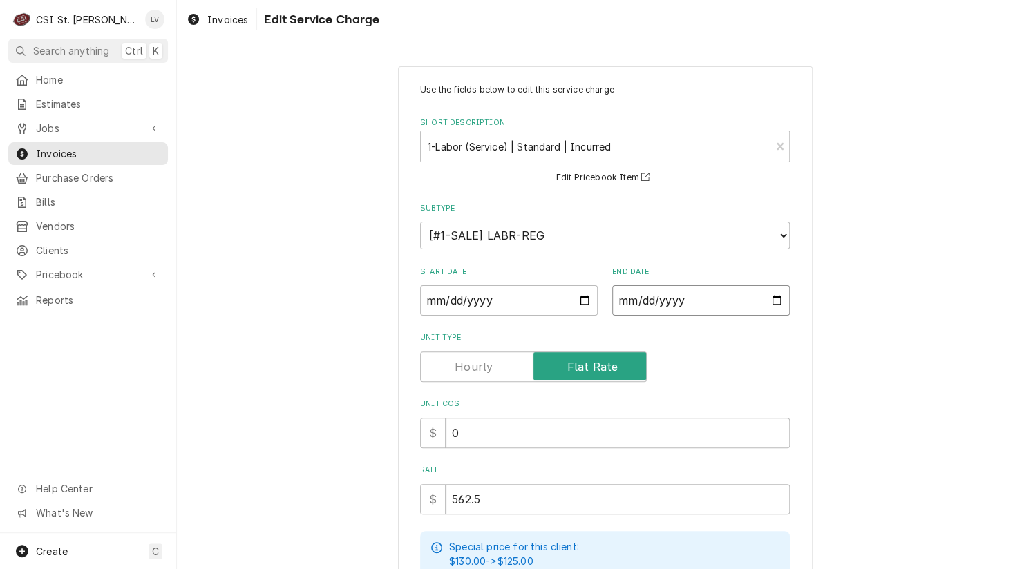
click at [635, 292] on input "2025-09-15" at bounding box center [701, 300] width 178 height 30
type input "2025-09-01"
type textarea "x"
type input "2025-09-19"
click at [872, 387] on div "Use the fields below to edit this service charge Short Description 1-Labor (Ser…" at bounding box center [605, 478] width 856 height 849
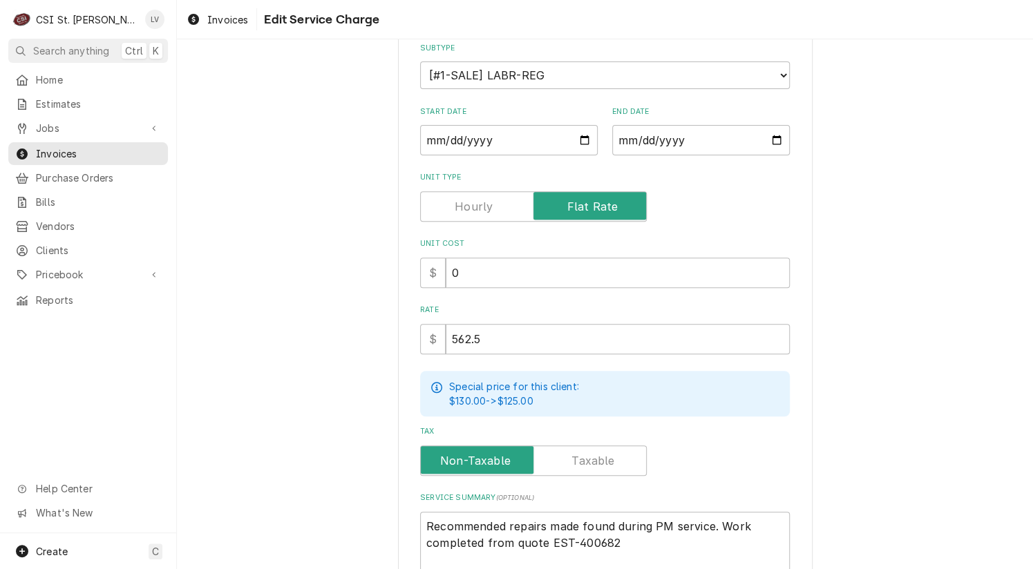
scroll to position [331, 0]
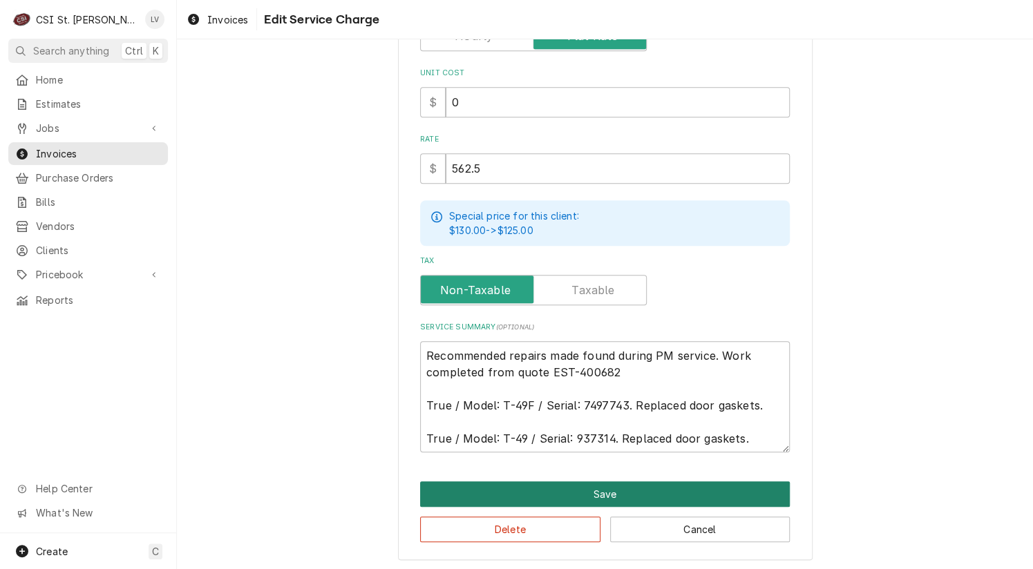
click at [557, 483] on button "Save" at bounding box center [605, 494] width 370 height 26
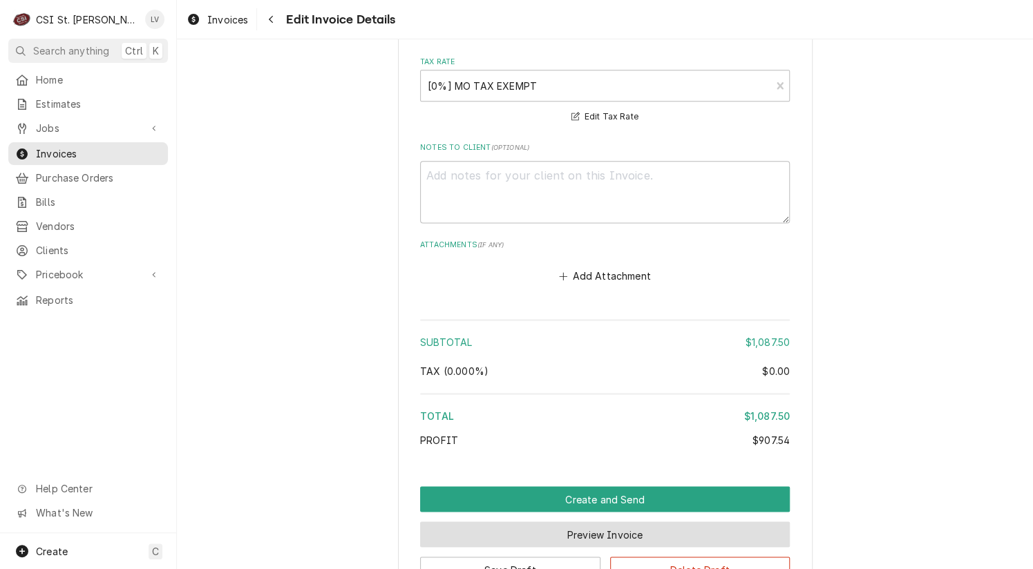
scroll to position [3065, 0]
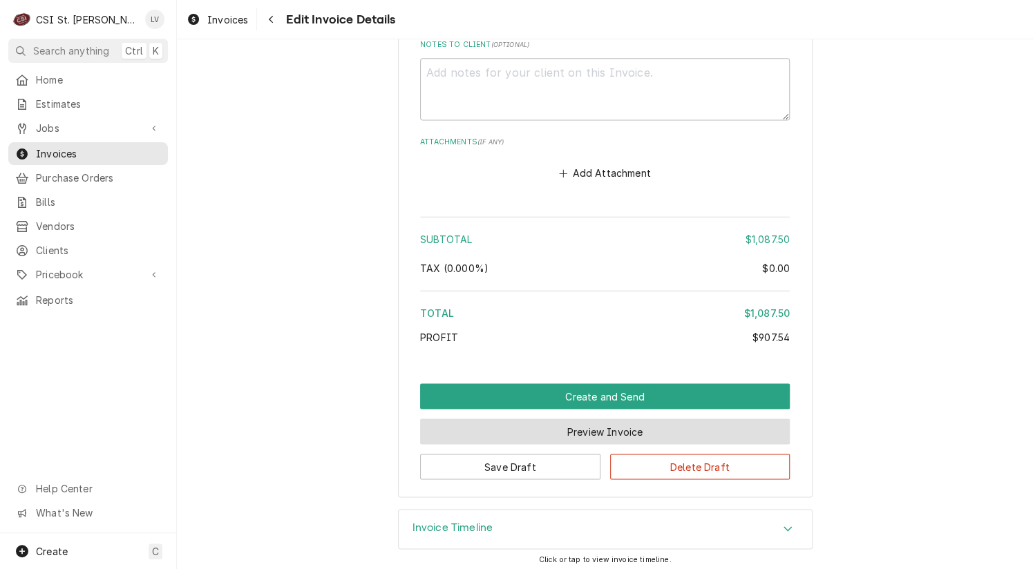
click at [602, 431] on button "Preview Invoice" at bounding box center [605, 432] width 370 height 26
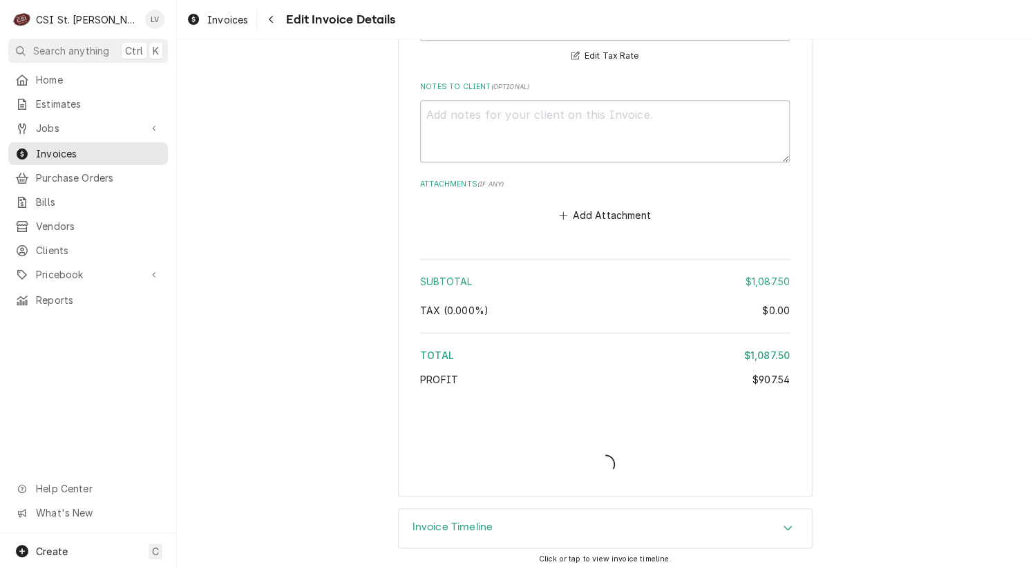
type textarea "x"
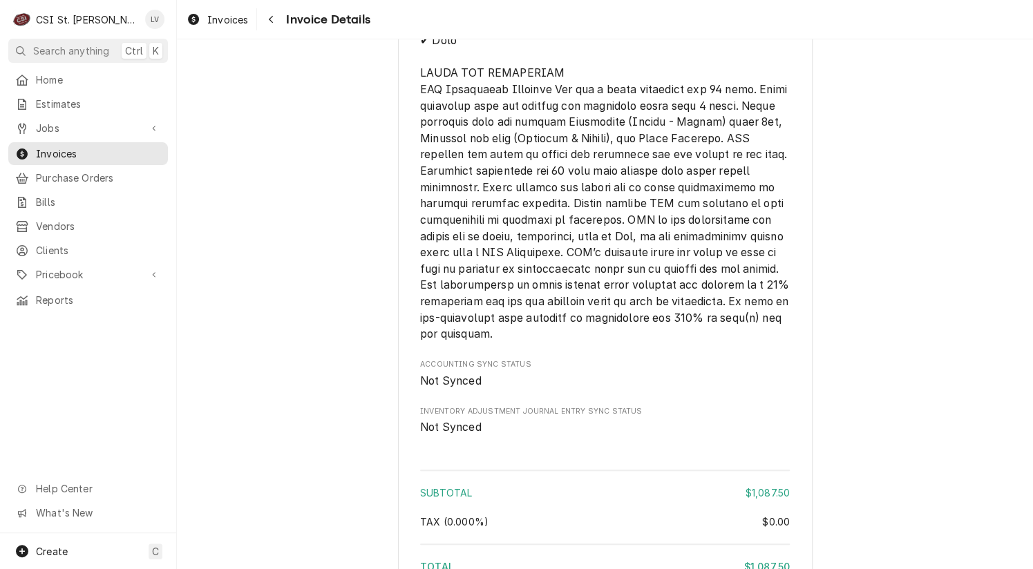
scroll to position [2559, 0]
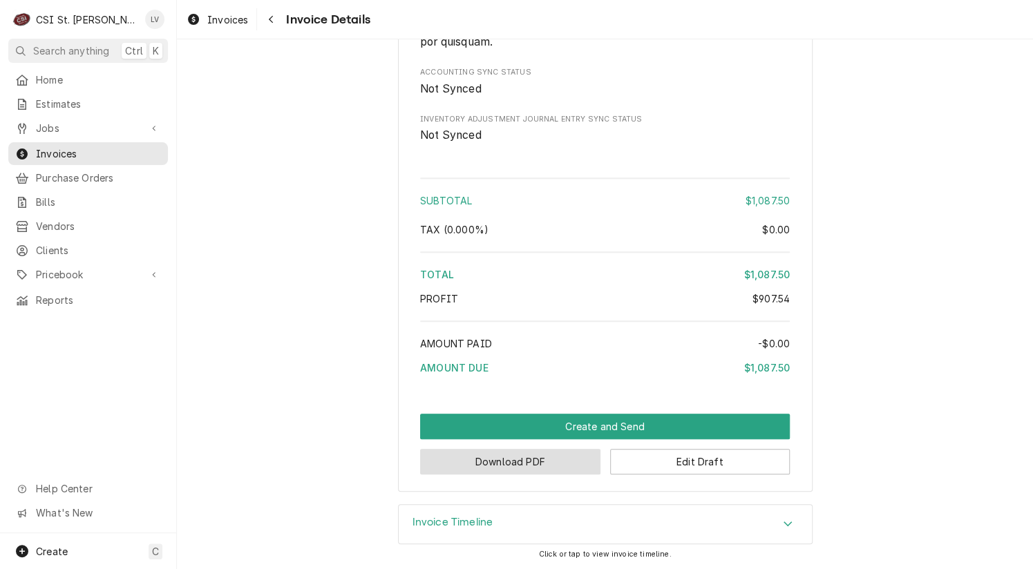
click at [486, 465] on button "Download PDF" at bounding box center [510, 462] width 180 height 26
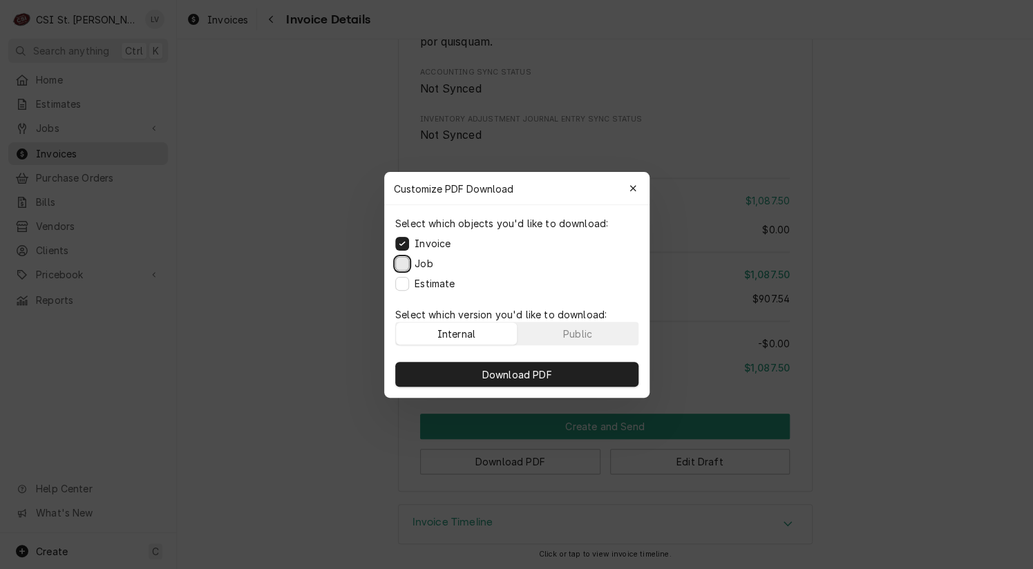
click at [401, 262] on button "Job" at bounding box center [402, 263] width 14 height 14
drag, startPoint x: 404, startPoint y: 289, endPoint x: 399, endPoint y: 281, distance: 10.0
click at [399, 285] on div "Select which objects you'd like to download: Invoice Job Estimate" at bounding box center [516, 253] width 265 height 97
click at [401, 282] on button "Estimate" at bounding box center [402, 283] width 14 height 14
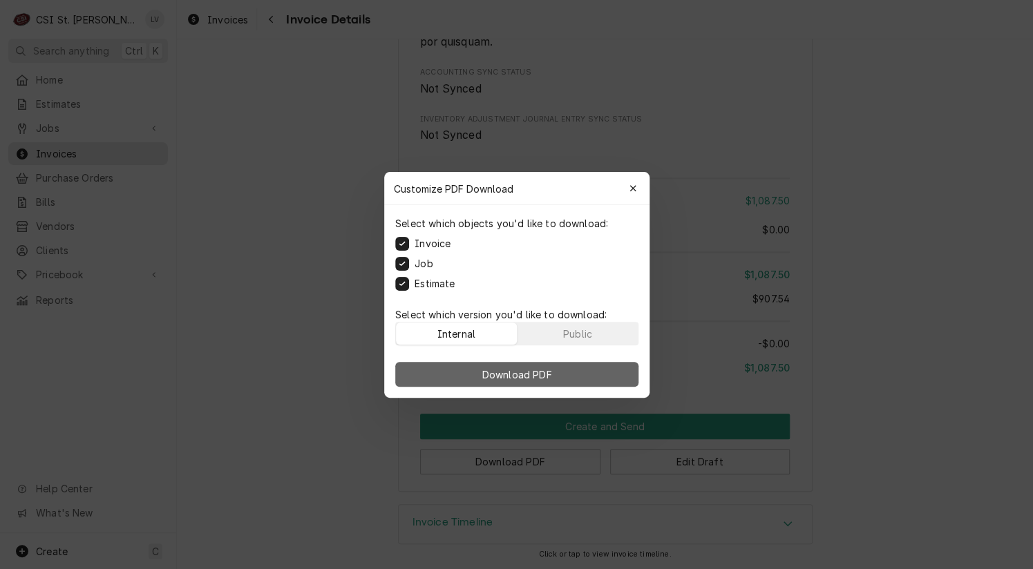
click at [497, 372] on span "Download PDF" at bounding box center [516, 374] width 75 height 15
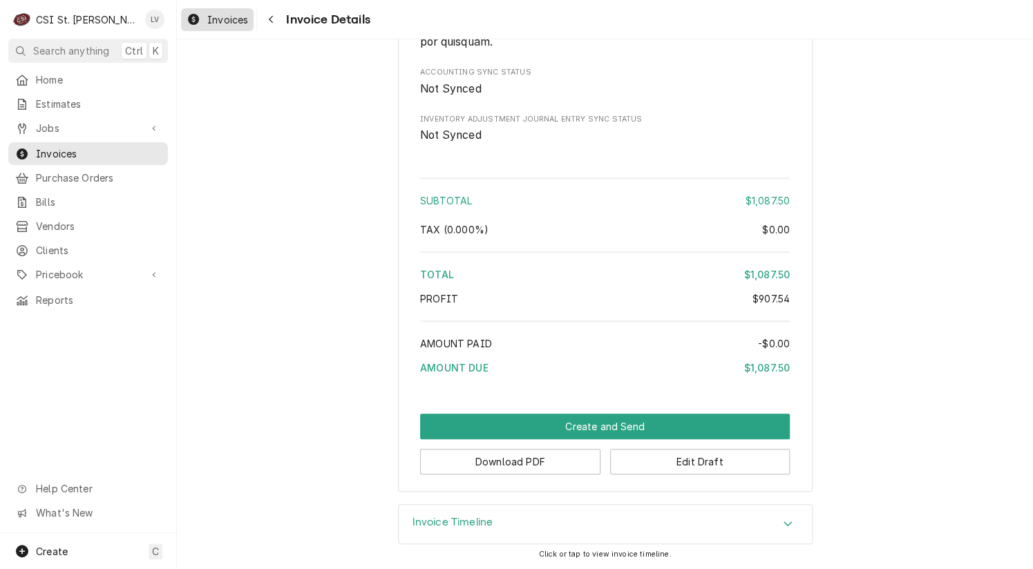
click at [211, 22] on span "Invoices" at bounding box center [227, 19] width 41 height 15
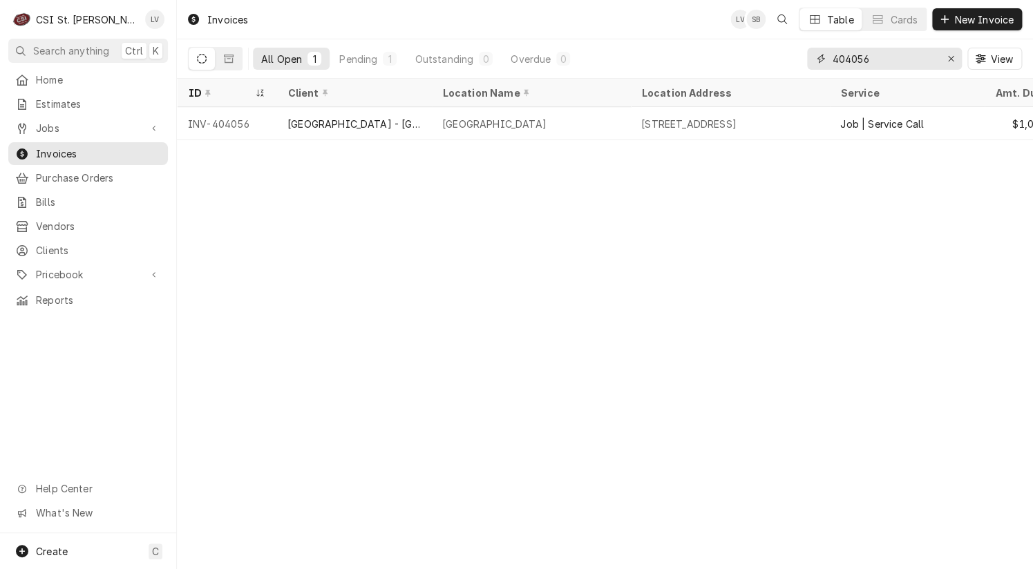
drag, startPoint x: 891, startPoint y: 52, endPoint x: 816, endPoint y: 53, distance: 75.3
click at [816, 53] on div "404056" at bounding box center [884, 59] width 155 height 22
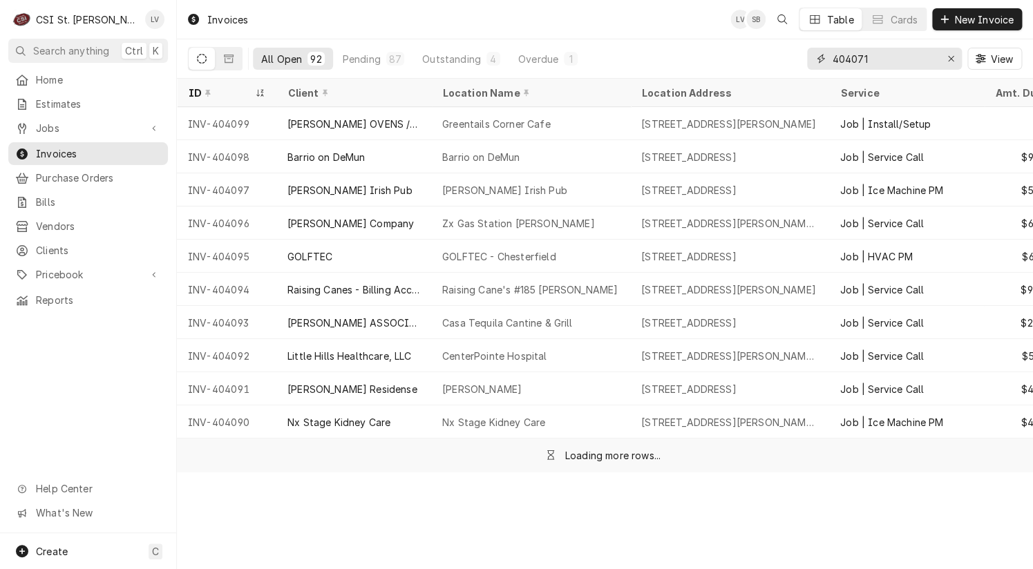
type input "404071"
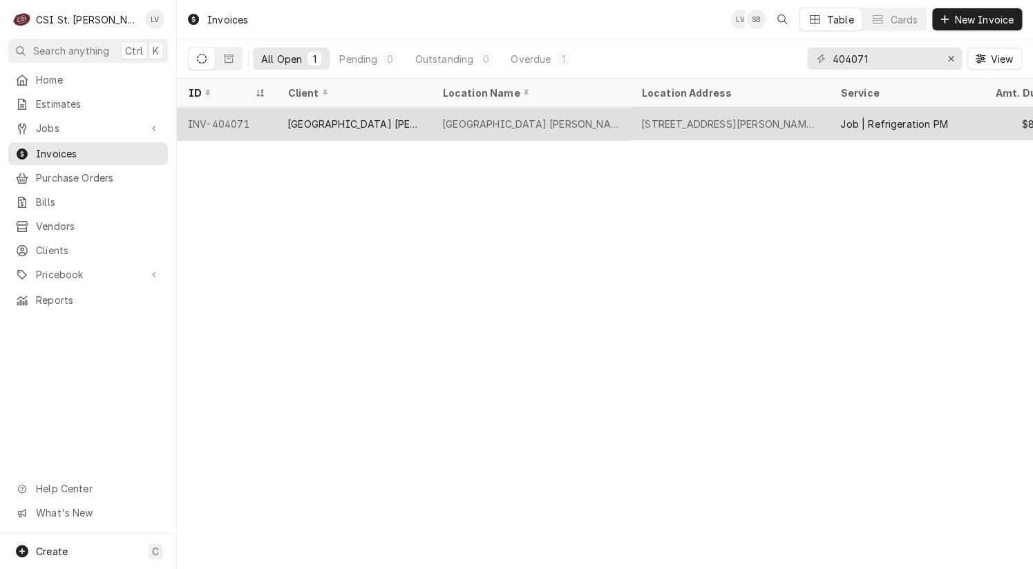
click at [289, 117] on div "[GEOGRAPHIC_DATA] [PERSON_NAME]" at bounding box center [353, 124] width 133 height 15
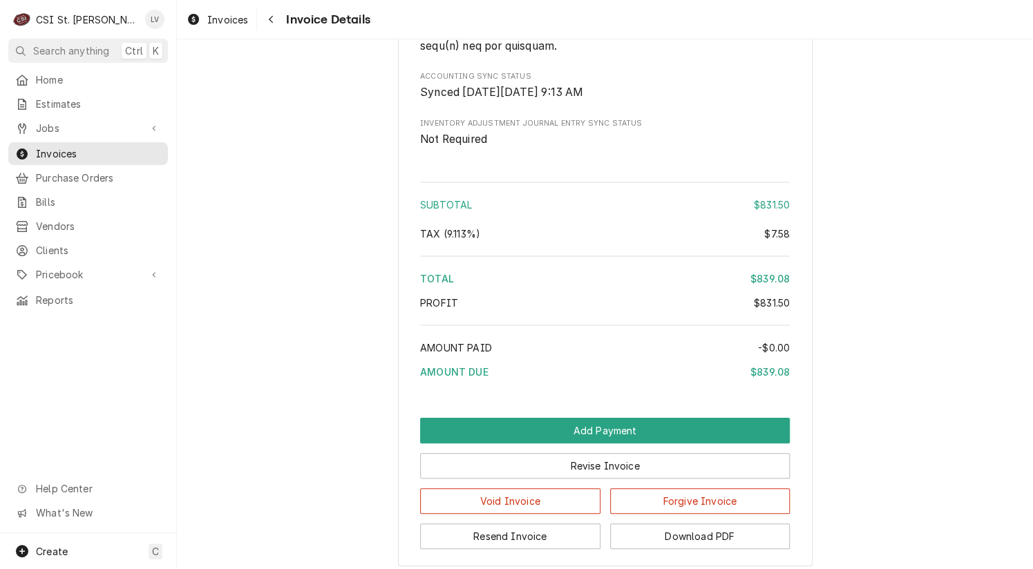
scroll to position [2278, 0]
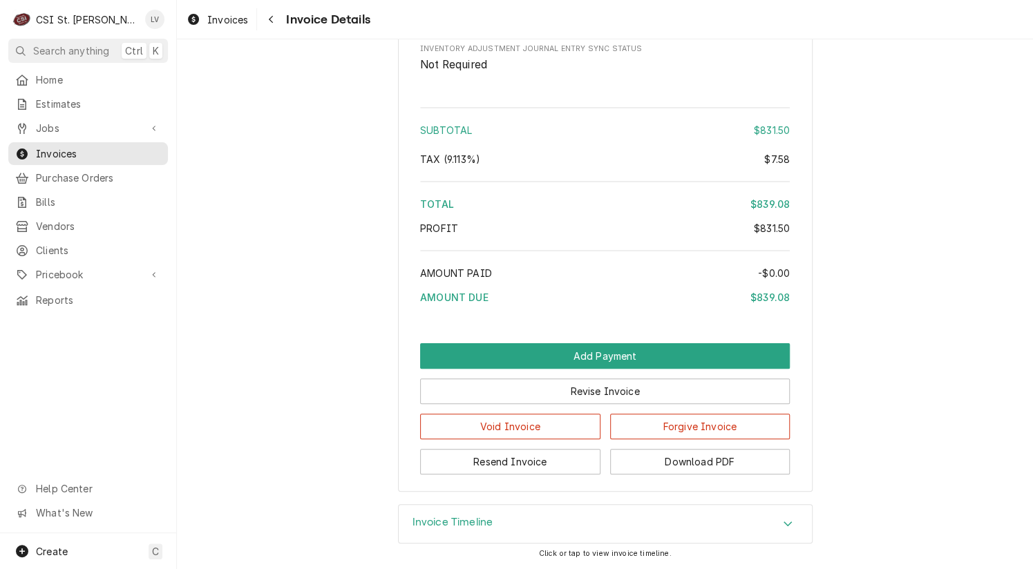
click at [430, 521] on h3 "Invoice Timeline" at bounding box center [452, 522] width 81 height 13
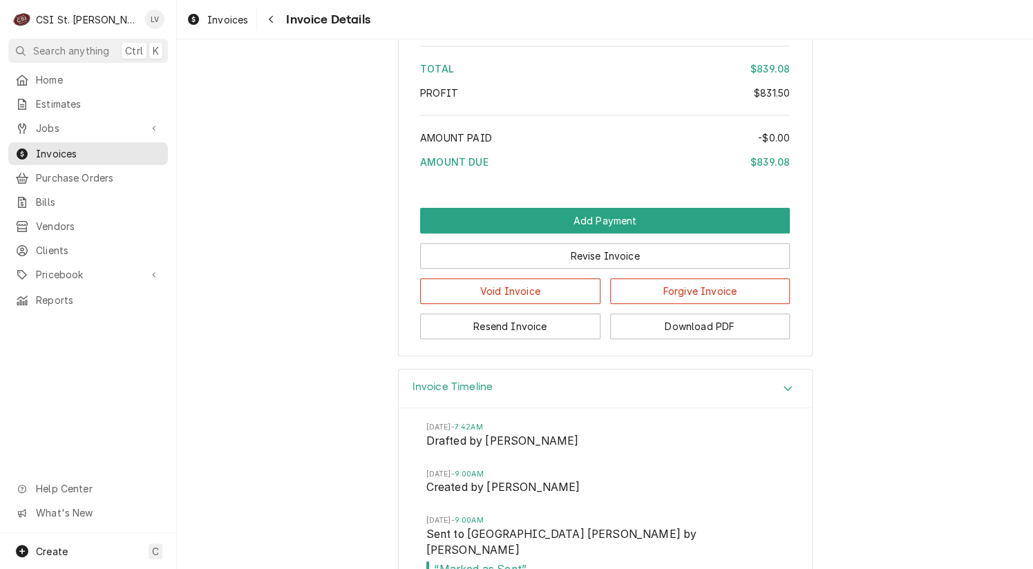
scroll to position [2437, 0]
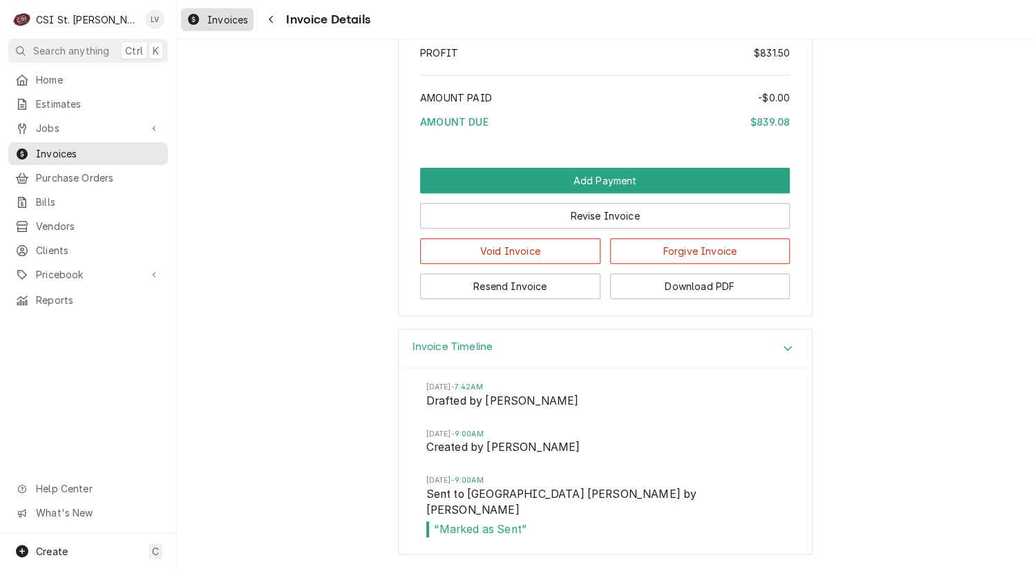
click at [205, 24] on div "Invoices" at bounding box center [217, 19] width 67 height 17
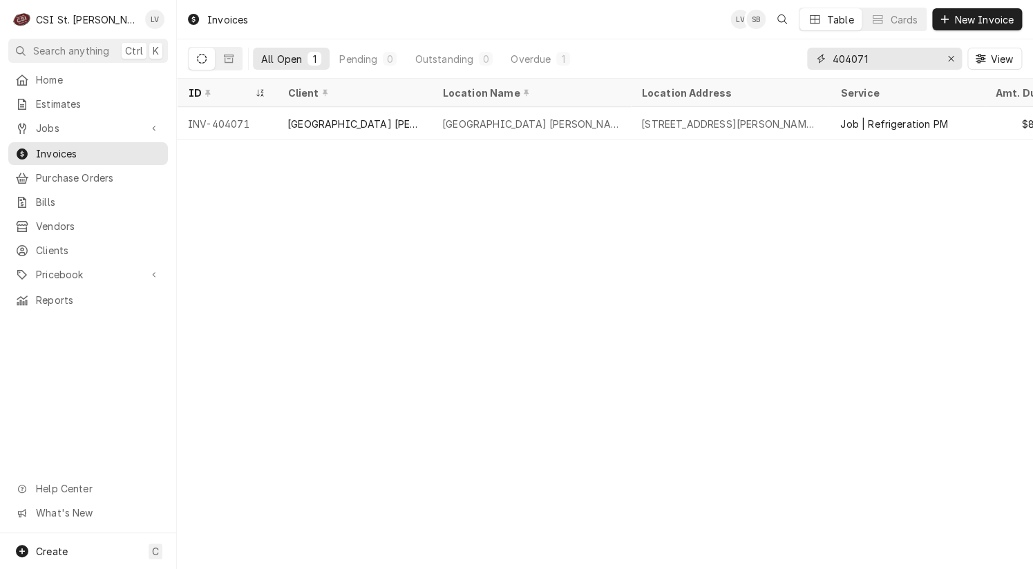
click at [876, 58] on input "404071" at bounding box center [884, 59] width 104 height 22
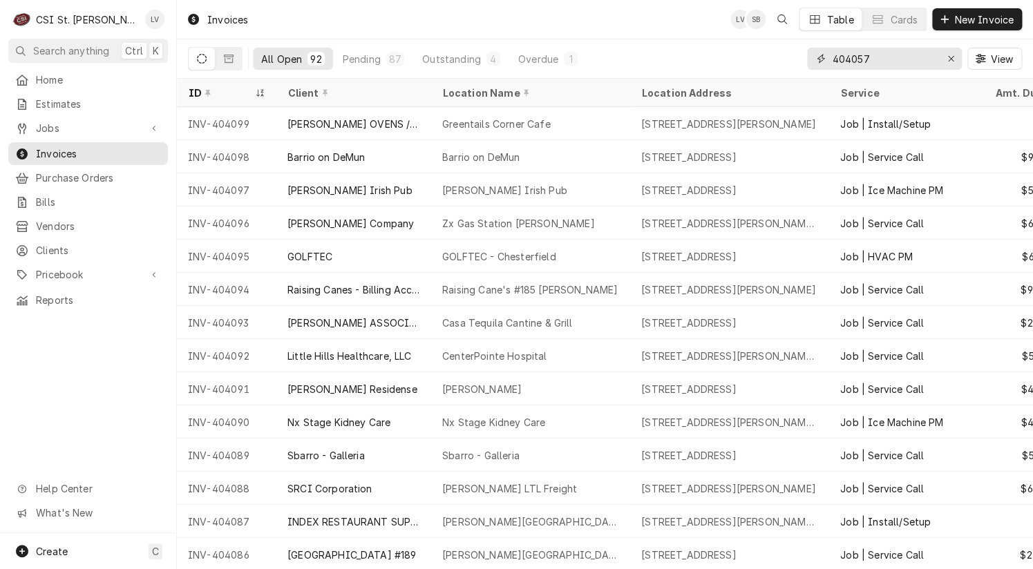
type input "404057"
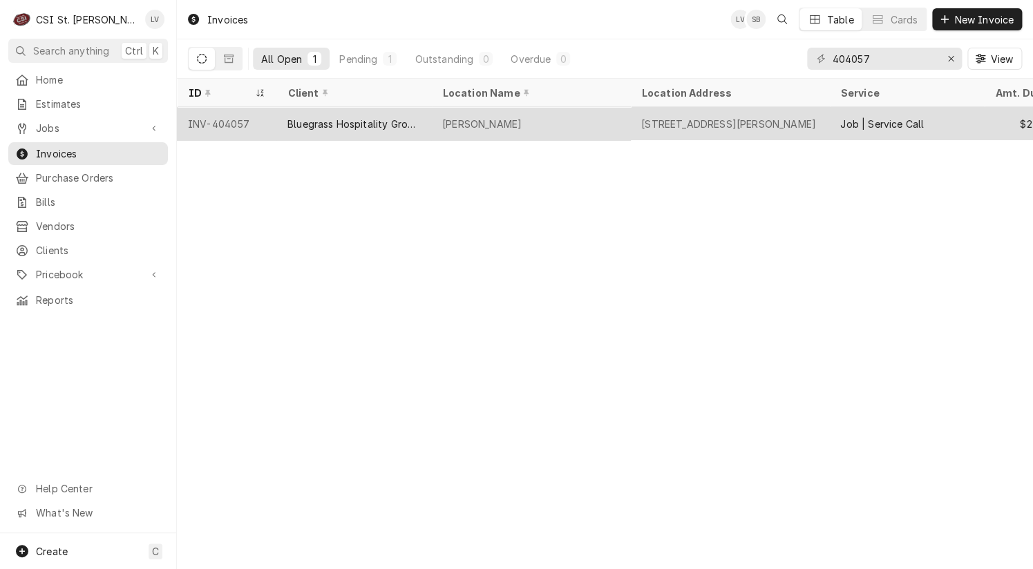
click at [288, 124] on div "Bluegrass Hospitality Group - BHG" at bounding box center [353, 124] width 133 height 15
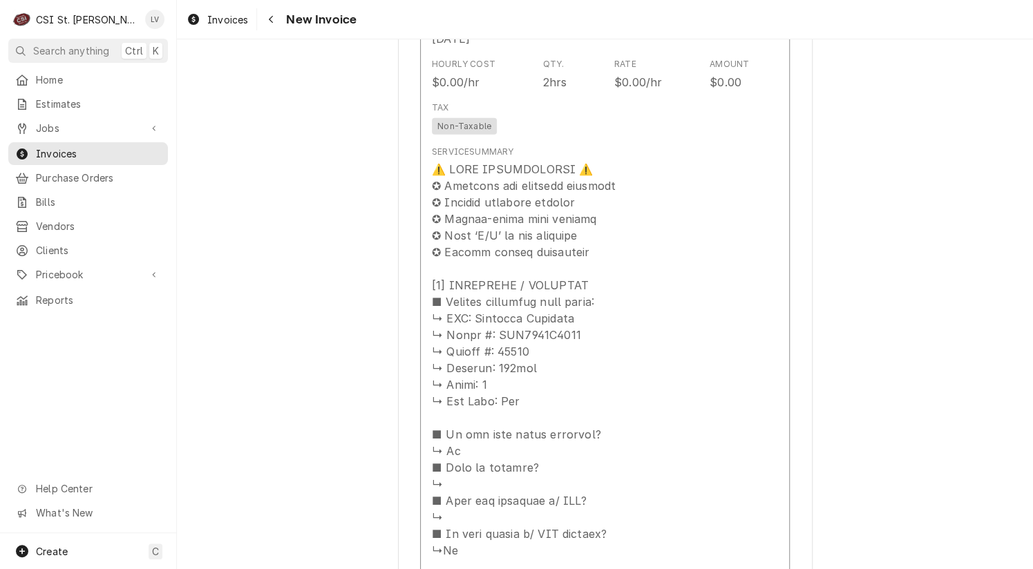
scroll to position [1658, 0]
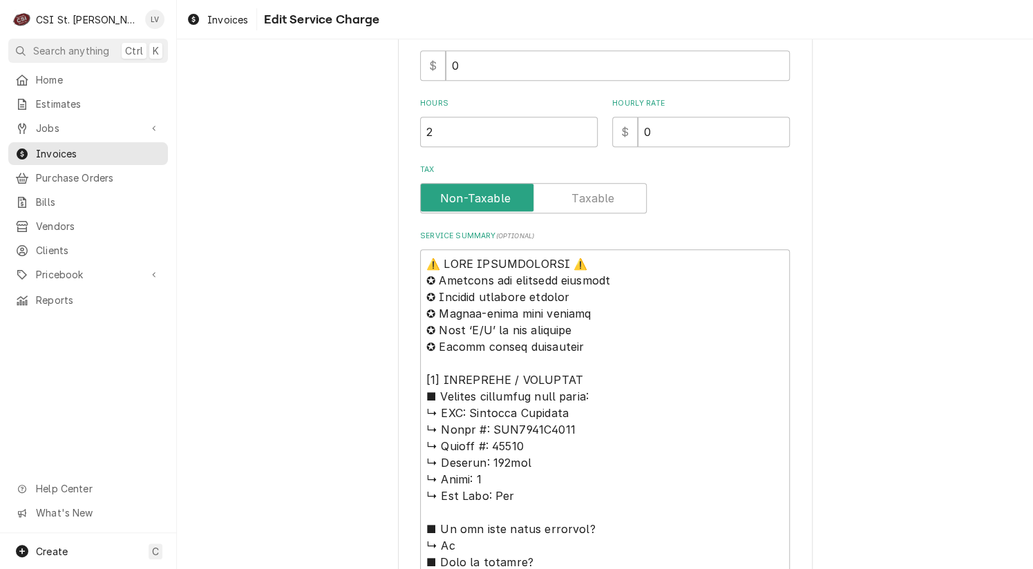
scroll to position [414, 0]
type textarea "x"
type textarea "⚠️ LORE IPSUMDOLORSI ⚠️ ✪ Ametcons adi elitsedd eiusmodt ✪ Incidid utlabore etd…"
type textarea "x"
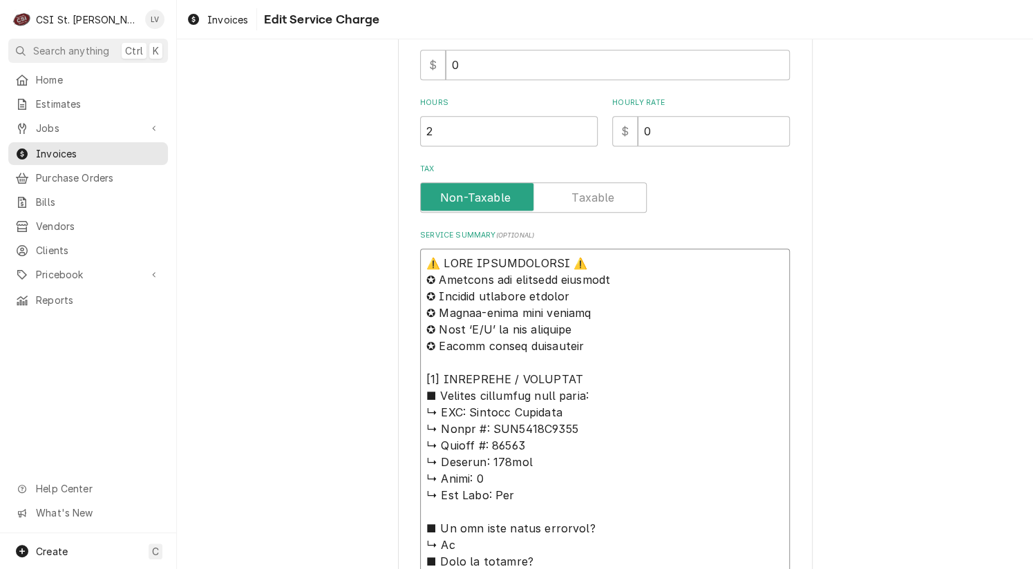
type textarea "⚠️ LORE IPSUMDOLORSI ⚠️ ✪ Ametcons adi elitsedd eiusmodt ✪ Incidid utlabore etd…"
type textarea "x"
type textarea "⚠️ LORE IPSUMDOLORSI ⚠️ ✪ Ametcons adi elitsedd eiusmodt ✪ Incidid utlabore etd…"
type textarea "x"
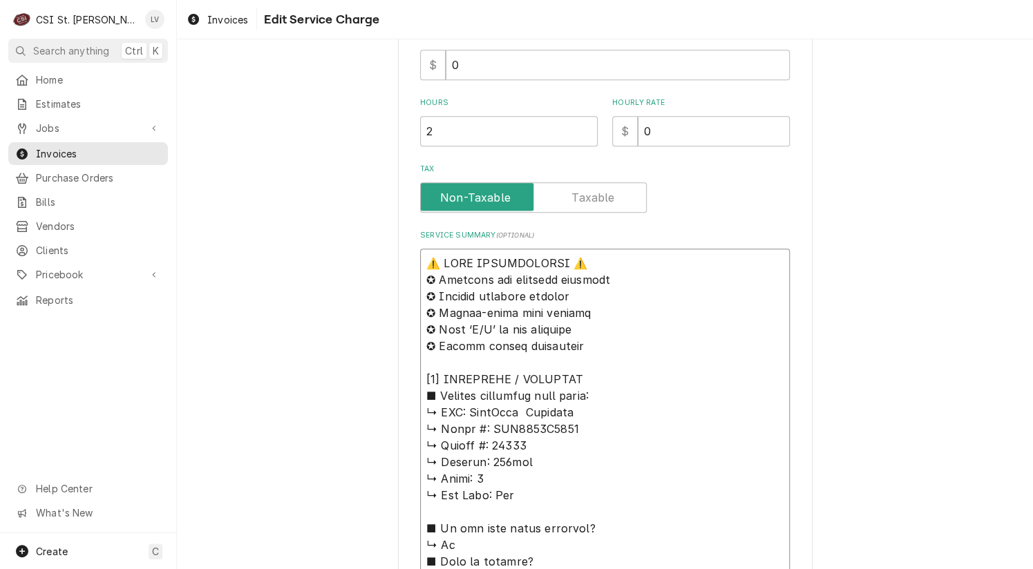
type textarea "⚠️ 𝗙𝗢𝗥𝗠 𝗜𝗡𝗦𝗧𝗥𝗨𝗖𝗧𝗜𝗢𝗡𝗦 ⚠️ ✪ 𝗖𝗼𝗺𝗽𝗹𝗲𝘁𝗲 𝗮𝗹𝗹 𝗿𝗲𝗹𝗲𝘃𝗮𝗻𝘁 𝘀𝗲𝗰𝘁𝗶𝗼𝗻𝘀 ✪ 𝗣𝗿𝗼𝘃𝗶𝗱𝗲 𝗱𝗲𝘁𝗮𝗶𝗹𝗲𝗱 𝗮𝗻𝘀…"
type textarea "x"
type textarea "⚠️ 𝗙𝗢𝗥𝗠 𝗜𝗡𝗦𝗧𝗥𝗨𝗖𝗧𝗜𝗢𝗡𝗦 ⚠️ ✪ 𝗖𝗼𝗺𝗽𝗹𝗲𝘁𝗲 𝗮𝗹𝗹 𝗿𝗲𝗹𝗲𝘃𝗮𝗻𝘁 𝘀𝗲𝗰𝘁𝗶𝗼𝗻𝘀 ✪ 𝗣𝗿𝗼𝘃𝗶𝗱𝗲 𝗱𝗲𝘁𝗮𝗶𝗹𝗲𝗱 𝗮𝗻𝘀…"
type textarea "x"
type textarea "⚠️ 𝗙𝗢𝗥𝗠 𝗜𝗡𝗦𝗧𝗥𝗨𝗖𝗧𝗜𝗢𝗡𝗦 ⚠️ ✪ 𝗖𝗼𝗺𝗽𝗹𝗲𝘁𝗲 𝗮𝗹𝗹 𝗿𝗲𝗹𝗲𝘃𝗮𝗻𝘁 𝘀𝗲𝗰𝘁𝗶𝗼𝗻𝘀 ✪ 𝗣𝗿𝗼𝘃𝗶𝗱𝗲 𝗱𝗲𝘁𝗮𝗶𝗹𝗲𝗱 𝗮𝗻𝘀…"
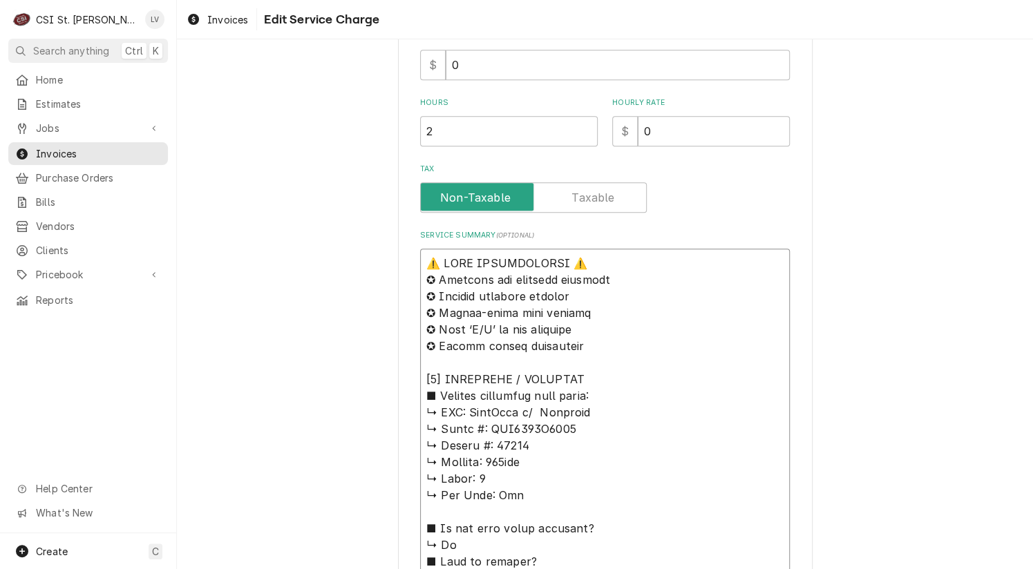
type textarea "x"
type textarea "⚠️ 𝗙𝗢𝗥𝗠 𝗜𝗡𝗦𝗧𝗥𝗨𝗖𝗧𝗜𝗢𝗡𝗦 ⚠️ ✪ 𝗖𝗼𝗺𝗽𝗹𝗲𝘁𝗲 𝗮𝗹𝗹 𝗿𝗲𝗹𝗲𝘃𝗮𝗻𝘁 𝘀𝗲𝗰𝘁𝗶𝗼𝗻𝘀 ✪ 𝗣𝗿𝗼𝘃𝗶𝗱𝗲 𝗱𝗲𝘁𝗮𝗶𝗹𝗲𝗱 𝗮𝗻𝘀…"
type textarea "x"
type textarea "⚠️ 𝗙𝗢𝗥𝗠 𝗜𝗡𝗦𝗧𝗥𝗨𝗖𝗧𝗜𝗢𝗡𝗦 ⚠️ ✪ 𝗖𝗼𝗺𝗽𝗹𝗲𝘁𝗲 𝗮𝗹𝗹 𝗿𝗲𝗹𝗲𝘃𝗮𝗻𝘁 𝘀𝗲𝗰𝘁𝗶𝗼𝗻𝘀 ✪ 𝗣𝗿𝗼𝘃𝗶𝗱𝗲 𝗱𝗲𝘁𝗮𝗶𝗹𝗲𝗱 𝗮𝗻𝘀…"
type textarea "x"
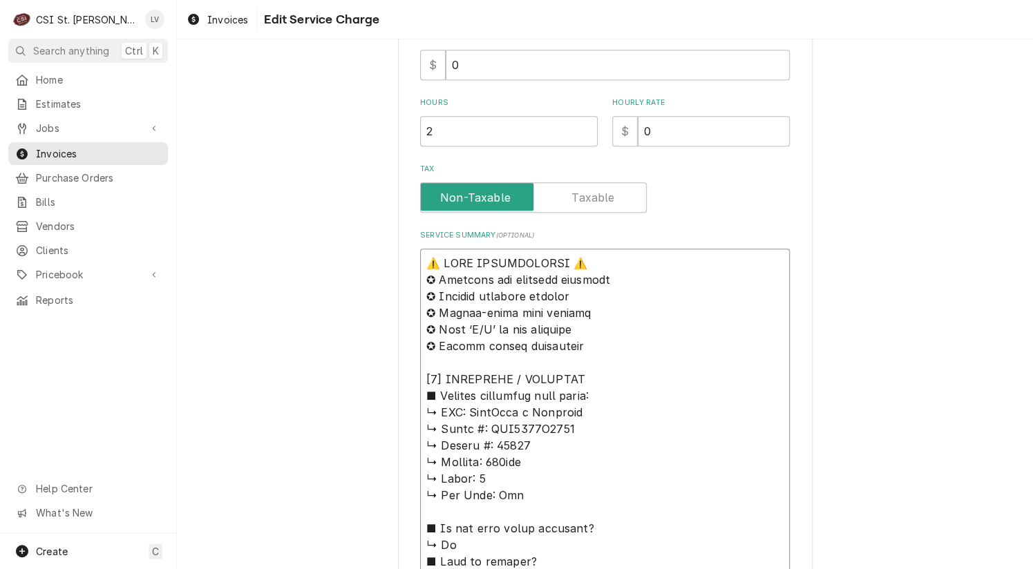
type textarea "⚠️ 𝗙𝗢𝗥𝗠 𝗜𝗡𝗦𝗧𝗥𝗨𝗖𝗧𝗜𝗢𝗡𝗦 ⚠️ ✪ 𝗖𝗼𝗺𝗽𝗹𝗲𝘁𝗲 𝗮𝗹𝗹 𝗿𝗲𝗹𝗲𝘃𝗮𝗻𝘁 𝘀𝗲𝗰𝘁𝗶𝗼𝗻𝘀 ✪ 𝗣𝗿𝗼𝘃𝗶𝗱𝗲 𝗱𝗲𝘁𝗮𝗶𝗹𝗲𝗱 𝗮𝗻𝘀…"
type textarea "x"
type textarea "⚠️ 𝗙𝗢𝗥𝗠 𝗜𝗡𝗦𝗧𝗥𝗨𝗖𝗧𝗜𝗢𝗡𝗦 ⚠️ ✪ 𝗖𝗼𝗺𝗽𝗹𝗲𝘁𝗲 𝗮𝗹𝗹 𝗿𝗲𝗹𝗲𝘃𝗮𝗻𝘁 𝘀𝗲𝗰𝘁𝗶𝗼𝗻𝘀 ✪ 𝗣𝗿𝗼𝘃𝗶𝗱𝗲 𝗱𝗲𝘁𝗮𝗶𝗹𝗲𝗱 𝗮𝗻𝘀…"
type textarea "x"
type textarea "⚠️ 𝗙𝗢𝗥𝗠 𝗜𝗡𝗦𝗧𝗥𝗨𝗖𝗧𝗜𝗢𝗡𝗦 ⚠️ ✪ 𝗖𝗼𝗺𝗽𝗹𝗲𝘁𝗲 𝗮𝗹𝗹 𝗿𝗲𝗹𝗲𝘃𝗮𝗻𝘁 𝘀𝗲𝗰𝘁𝗶𝗼𝗻𝘀 ✪ 𝗣𝗿𝗼𝘃𝗶𝗱𝗲 𝗱𝗲𝘁𝗮𝗶𝗹𝗲𝗱 𝗮𝗻𝘀…"
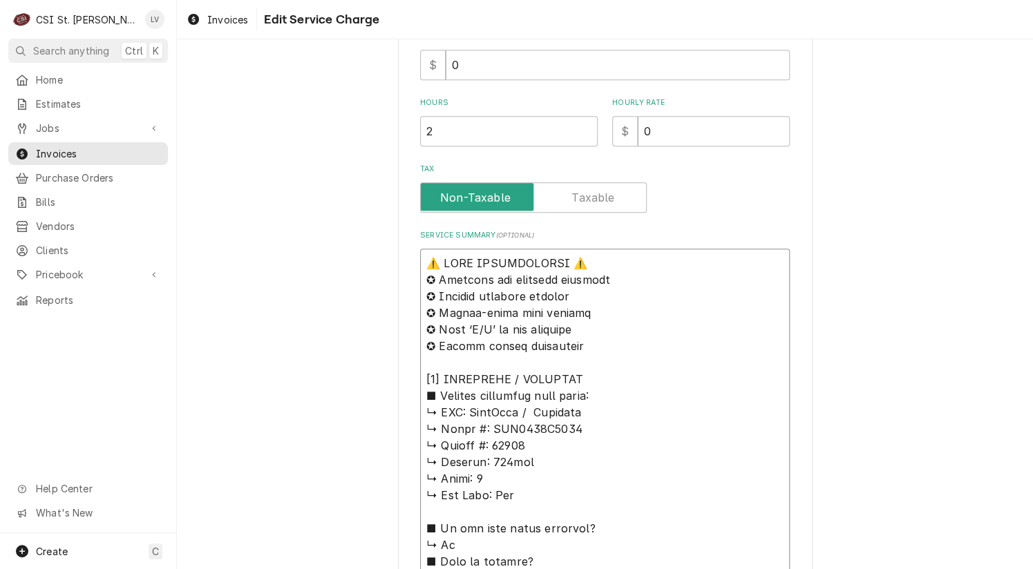
type textarea "x"
type textarea "⚠️ 𝗙𝗢𝗥𝗠 𝗜𝗡𝗦𝗧𝗥𝗨𝗖𝗧𝗜𝗢𝗡𝗦 ⚠️ ✪ 𝗖𝗼𝗺𝗽𝗹𝗲𝘁𝗲 𝗮𝗹𝗹 𝗿𝗲𝗹𝗲𝘃𝗮𝗻𝘁 𝘀𝗲𝗰𝘁𝗶𝗼𝗻𝘀 ✪ 𝗣𝗿𝗼𝘃𝗶𝗱𝗲 𝗱𝗲𝘁𝗮𝗶𝗹𝗲𝗱 𝗮𝗻𝘀…"
type textarea "x"
type textarea "⚠️ 𝗙𝗢𝗥𝗠 𝗜𝗡𝗦𝗧𝗥𝗨𝗖𝗧𝗜𝗢𝗡𝗦 ⚠️ ✪ 𝗖𝗼𝗺𝗽𝗹𝗲𝘁𝗲 𝗮𝗹𝗹 𝗿𝗲𝗹𝗲𝘃𝗮𝗻𝘁 𝘀𝗲𝗰𝘁𝗶𝗼𝗻𝘀 ✪ 𝗣𝗿𝗼𝘃𝗶𝗱𝗲 𝗱𝗲𝘁𝗮𝗶𝗹𝗲𝗱 𝗮𝗻𝘀…"
type textarea "x"
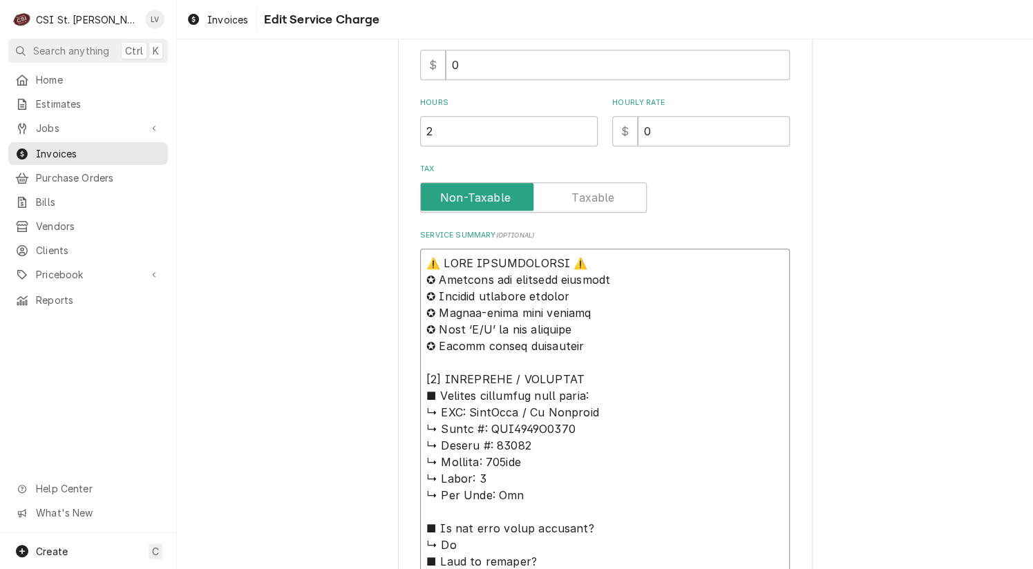
type textarea "⚠️ 𝗙𝗢𝗥𝗠 𝗜𝗡𝗦𝗧𝗥𝗨𝗖𝗧𝗜𝗢𝗡𝗦 ⚠️ ✪ 𝗖𝗼𝗺𝗽𝗹𝗲𝘁𝗲 𝗮𝗹𝗹 𝗿𝗲𝗹𝗲𝘃𝗮𝗻𝘁 𝘀𝗲𝗰𝘁𝗶𝗼𝗻𝘀 ✪ 𝗣𝗿𝗼𝘃𝗶𝗱𝗲 𝗱𝗲𝘁𝗮𝗶𝗹𝗲𝗱 𝗮𝗻𝘀…"
type textarea "x"
type textarea "⚠️ 𝗙𝗢𝗥𝗠 𝗜𝗡𝗦𝗧𝗥𝗨𝗖𝗧𝗜𝗢𝗡𝗦 ⚠️ ✪ 𝗖𝗼𝗺𝗽𝗹𝗲𝘁𝗲 𝗮𝗹𝗹 𝗿𝗲𝗹𝗲𝘃𝗮𝗻𝘁 𝘀𝗲𝗰𝘁𝗶𝗼𝗻𝘀 ✪ 𝗣𝗿𝗼𝘃𝗶𝗱𝗲 𝗱𝗲𝘁𝗮𝗶𝗹𝗲𝗱 𝗮𝗻𝘀…"
type textarea "x"
type textarea "⚠️ 𝗙𝗢𝗥𝗠 𝗜𝗡𝗦𝗧𝗥𝗨𝗖𝗧𝗜𝗢𝗡𝗦 ⚠️ ✪ 𝗖𝗼𝗺𝗽𝗹𝗲𝘁𝗲 𝗮𝗹𝗹 𝗿𝗲𝗹𝗲𝘃𝗮𝗻𝘁 𝘀𝗲𝗰𝘁𝗶𝗼𝗻𝘀 ✪ 𝗣𝗿𝗼𝘃𝗶𝗱𝗲 𝗱𝗲𝘁𝗮𝗶𝗹𝗲𝗱 𝗮𝗻𝘀…"
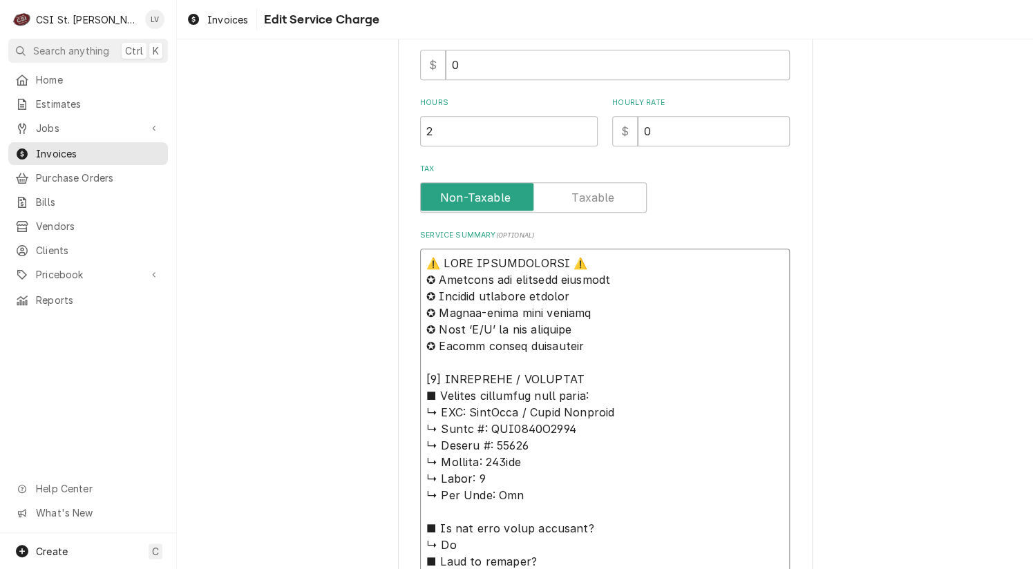
type textarea "x"
type textarea "⚠️ 𝗙𝗢𝗥𝗠 𝗜𝗡𝗦𝗧𝗥𝗨𝗖𝗧𝗜𝗢𝗡𝗦 ⚠️ ✪ 𝗖𝗼𝗺𝗽𝗹𝗲𝘁𝗲 𝗮𝗹𝗹 𝗿𝗲𝗹𝗲𝘃𝗮𝗻𝘁 𝘀𝗲𝗰𝘁𝗶𝗼𝗻𝘀 ✪ 𝗣𝗿𝗼𝘃𝗶𝗱𝗲 𝗱𝗲𝘁𝗮𝗶𝗹𝗲𝗱 𝗮𝗻𝘀…"
type textarea "x"
type textarea "⚠️ 𝗙𝗢𝗥𝗠 𝗜𝗡𝗦𝗧𝗥𝗨𝗖𝗧𝗜𝗢𝗡𝗦 ⚠️ ✪ 𝗖𝗼𝗺𝗽𝗹𝗲𝘁𝗲 𝗮𝗹𝗹 𝗿𝗲𝗹𝗲𝘃𝗮𝗻𝘁 𝘀𝗲𝗰𝘁𝗶𝗼𝗻𝘀 ✪ 𝗣𝗿𝗼𝘃𝗶𝗱𝗲 𝗱𝗲𝘁𝗮𝗶𝗹𝗲𝗱 𝗮𝗻𝘀…"
type textarea "x"
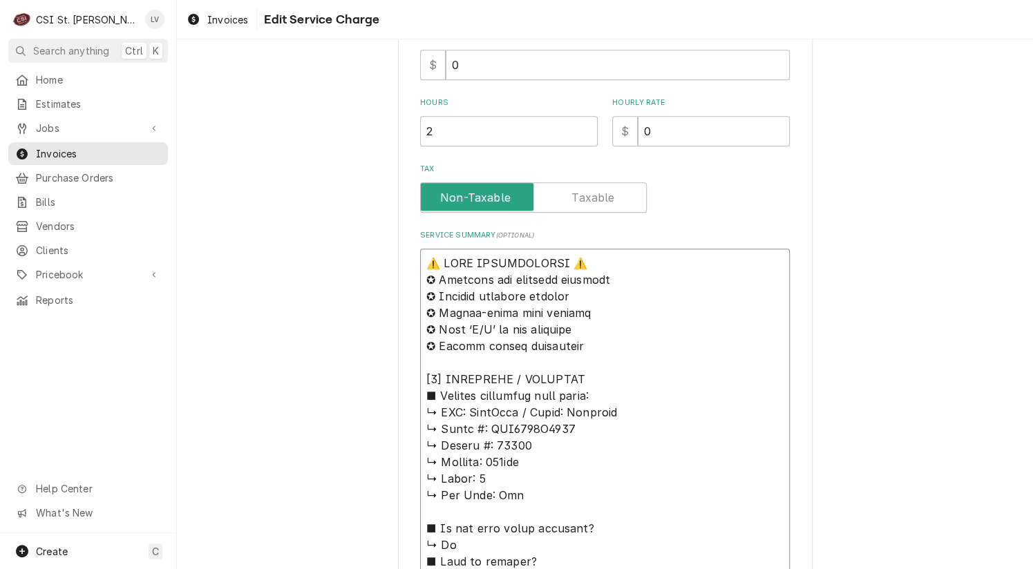
type textarea "⚠️ 𝗙𝗢𝗥𝗠 𝗜𝗡𝗦𝗧𝗥𝗨𝗖𝗧𝗜𝗢𝗡𝗦 ⚠️ ✪ 𝗖𝗼𝗺𝗽𝗹𝗲𝘁𝗲 𝗮𝗹𝗹 𝗿𝗲𝗹𝗲𝘃𝗮𝗻𝘁 𝘀𝗲𝗰𝘁𝗶𝗼𝗻𝘀 ✪ 𝗣𝗿𝗼𝘃𝗶𝗱𝗲 𝗱𝗲𝘁𝗮𝗶𝗹𝗲𝗱 𝗮𝗻𝘀…"
type textarea "x"
type textarea "⚠️ 𝗙𝗢𝗥𝗠 𝗜𝗡𝗦𝗧𝗥𝗨𝗖𝗧𝗜𝗢𝗡𝗦 ⚠️ ✪ 𝗖𝗼𝗺𝗽𝗹𝗲𝘁𝗲 𝗮𝗹𝗹 𝗿𝗲𝗹𝗲𝘃𝗮𝗻𝘁 𝘀𝗲𝗰𝘁𝗶𝗼𝗻𝘀 ✪ 𝗣𝗿𝗼𝘃𝗶𝗱𝗲 𝗱𝗲𝘁𝗮𝗶𝗹𝗲𝗱 𝗮𝗻𝘀…"
type textarea "x"
type textarea "⚠️ 𝗙𝗢𝗥𝗠 𝗜𝗡𝗦𝗧𝗥𝗨𝗖𝗧𝗜𝗢𝗡𝗦 ⚠️ ✪ 𝗖𝗼𝗺𝗽𝗹𝗲𝘁𝗲 𝗮𝗹𝗹 𝗿𝗲𝗹𝗲𝘃𝗮𝗻𝘁 𝘀𝗲𝗰𝘁𝗶𝗼𝗻𝘀 ✪ 𝗣𝗿𝗼𝘃𝗶𝗱𝗲 𝗱𝗲𝘁𝗮𝗶𝗹𝗲𝗱 𝗮𝗻𝘀…"
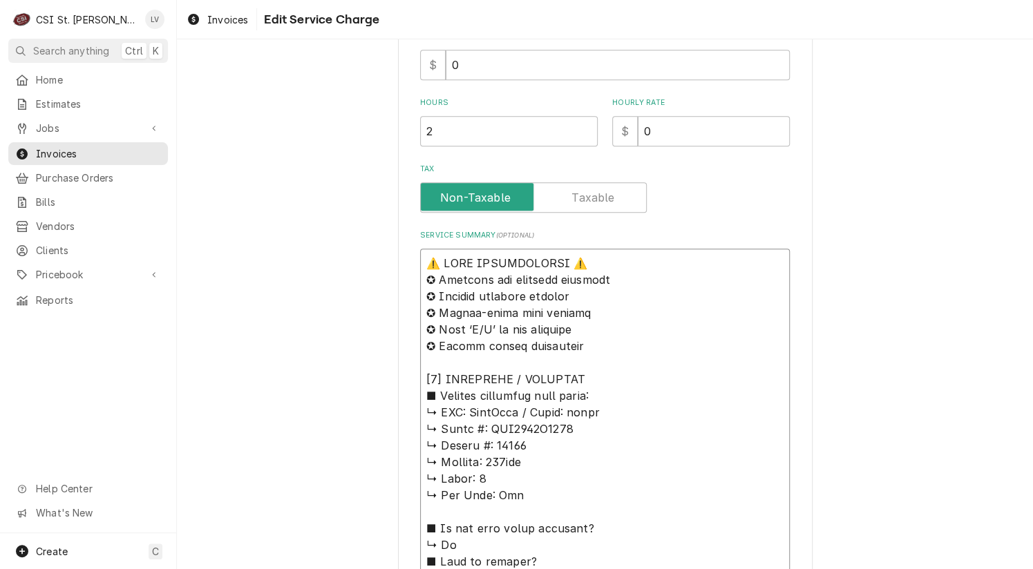
type textarea "x"
type textarea "⚠️ 𝗙𝗢𝗥𝗠 𝗜𝗡𝗦𝗧𝗥𝗨𝗖𝗧𝗜𝗢𝗡𝗦 ⚠️ ✪ 𝗖𝗼𝗺𝗽𝗹𝗲𝘁𝗲 𝗮𝗹𝗹 𝗿𝗲𝗹𝗲𝘃𝗮𝗻𝘁 𝘀𝗲𝗰𝘁𝗶𝗼𝗻𝘀 ✪ 𝗣𝗿𝗼𝘃𝗶𝗱𝗲 𝗱𝗲𝘁𝗮𝗶𝗹𝗲𝗱 𝗮𝗻𝘀…"
type textarea "x"
type textarea "⚠️ 𝗙𝗢𝗥𝗠 𝗜𝗡𝗦𝗧𝗥𝗨𝗖𝗧𝗜𝗢𝗡𝗦 ⚠️ ✪ 𝗖𝗼𝗺𝗽𝗹𝗲𝘁𝗲 𝗮𝗹𝗹 𝗿𝗲𝗹𝗲𝘃𝗮𝗻𝘁 𝘀𝗲𝗰𝘁𝗶𝗼𝗻𝘀 ✪ 𝗣𝗿𝗼𝘃𝗶𝗱𝗲 𝗱𝗲𝘁𝗮𝗶𝗹𝗲𝗱 𝗮𝗻𝘀…"
type textarea "x"
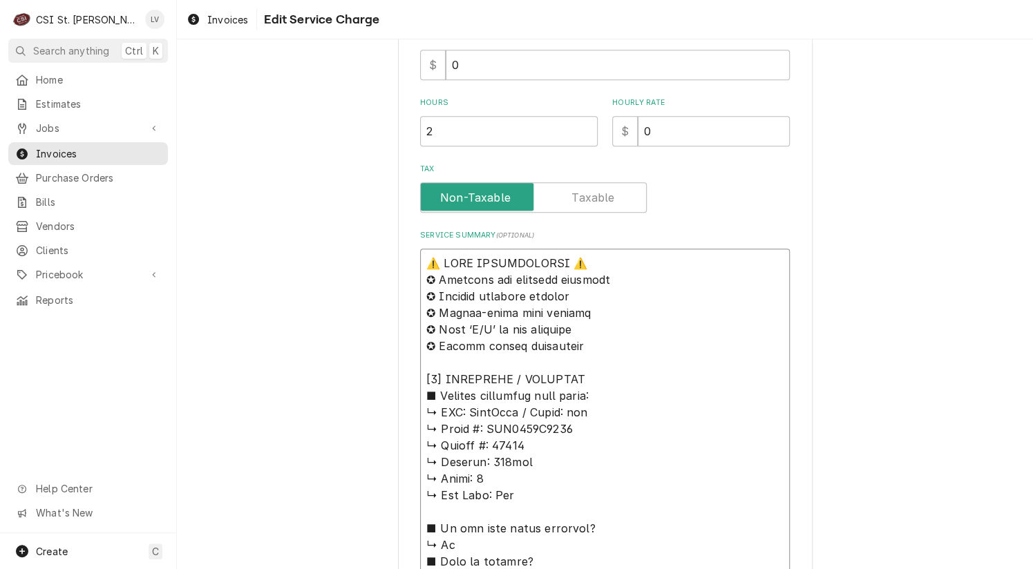
type textarea "⚠️ 𝗙𝗢𝗥𝗠 𝗜𝗡𝗦𝗧𝗥𝗨𝗖𝗧𝗜𝗢𝗡𝗦 ⚠️ ✪ 𝗖𝗼𝗺𝗽𝗹𝗲𝘁𝗲 𝗮𝗹𝗹 𝗿𝗲𝗹𝗲𝘃𝗮𝗻𝘁 𝘀𝗲𝗰𝘁𝗶𝗼𝗻𝘀 ✪ 𝗣𝗿𝗼𝘃𝗶𝗱𝗲 𝗱𝗲𝘁𝗮𝗶𝗹𝗲𝗱 𝗮𝗻𝘀…"
type textarea "x"
type textarea "⚠️ 𝗙𝗢𝗥𝗠 𝗜𝗡𝗦𝗧𝗥𝗨𝗖𝗧𝗜𝗢𝗡𝗦 ⚠️ ✪ 𝗖𝗼𝗺𝗽𝗹𝗲𝘁𝗲 𝗮𝗹𝗹 𝗿𝗲𝗹𝗲𝘃𝗮𝗻𝘁 𝘀𝗲𝗰𝘁𝗶𝗼𝗻𝘀 ✪ 𝗣𝗿𝗼𝘃𝗶𝗱𝗲 𝗱𝗲𝘁𝗮𝗶𝗹𝗲𝗱 𝗮𝗻𝘀…"
type textarea "x"
type textarea "⚠️ 𝗙𝗢𝗥𝗠 𝗜𝗡𝗦𝗧𝗥𝗨𝗖𝗧𝗜𝗢𝗡𝗦 ⚠️ ✪ 𝗖𝗼𝗺𝗽𝗹𝗲𝘁𝗲 𝗮𝗹𝗹 𝗿𝗲𝗹𝗲𝘃𝗮𝗻𝘁 𝘀𝗲𝗰𝘁𝗶𝗼𝗻𝘀 ✪ 𝗣𝗿𝗼𝘃𝗶𝗱𝗲 𝗱𝗲𝘁𝗮𝗶𝗹𝗲𝗱 𝗮𝗻𝘀…"
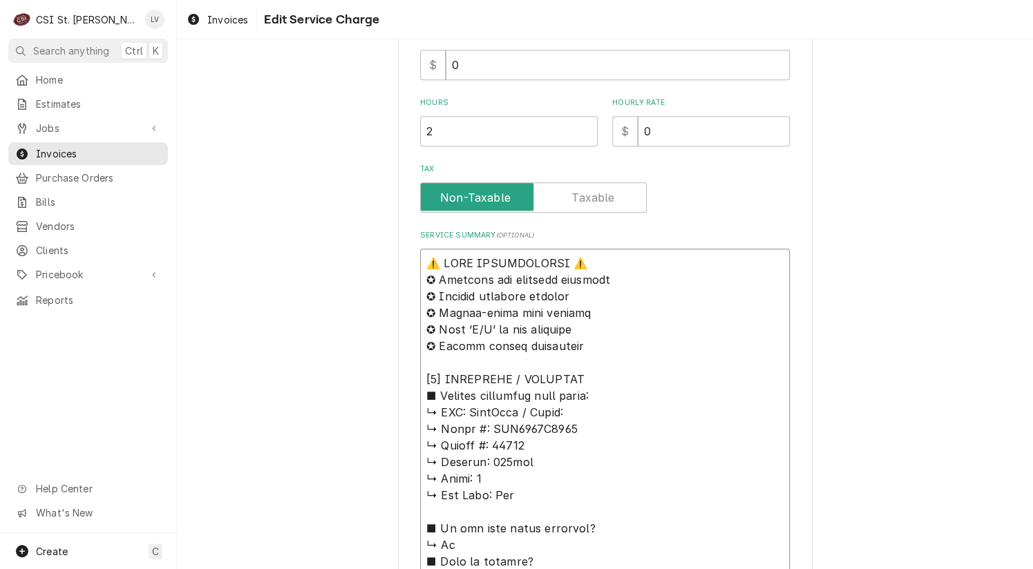
type textarea "x"
type textarea "⚠️ 𝗙𝗢𝗥𝗠 𝗜𝗡𝗦𝗧𝗥𝗨𝗖𝗧𝗜𝗢𝗡𝗦 ⚠️ ✪ 𝗖𝗼𝗺𝗽𝗹𝗲𝘁𝗲 𝗮𝗹𝗹 𝗿𝗲𝗹𝗲𝘃𝗮𝗻𝘁 𝘀𝗲𝗰𝘁𝗶𝗼𝗻𝘀 ✪ 𝗣𝗿𝗼𝘃𝗶𝗱𝗲 𝗱𝗲𝘁𝗮𝗶𝗹𝗲𝗱 𝗮𝗻𝘀…"
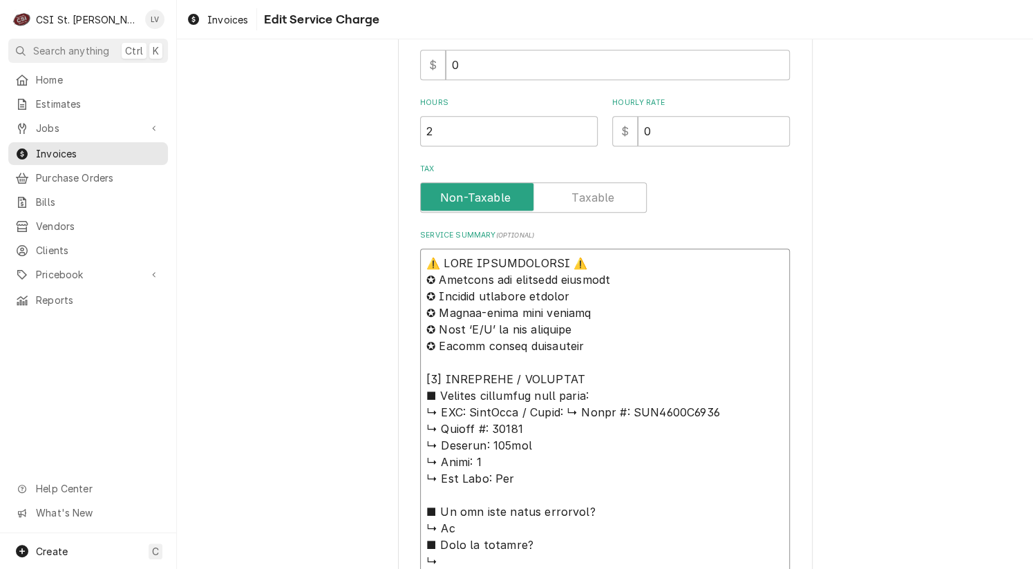
type textarea "x"
type textarea "⚠️ 𝗙𝗢𝗥𝗠 𝗜𝗡𝗦𝗧𝗥𝗨𝗖𝗧𝗜𝗢𝗡𝗦 ⚠️ ✪ 𝗖𝗼𝗺𝗽𝗹𝗲𝘁𝗲 𝗮𝗹𝗹 𝗿𝗲𝗹𝗲𝘃𝗮𝗻𝘁 𝘀𝗲𝗰𝘁𝗶𝗼𝗻𝘀 ✪ 𝗣𝗿𝗼𝘃𝗶𝗱𝗲 𝗱𝗲𝘁𝗮𝗶𝗹𝗲𝗱 𝗮𝗻𝘀…"
type textarea "x"
type textarea "⚠️ 𝗙𝗢𝗥𝗠 𝗜𝗡𝗦𝗧𝗥𝗨𝗖𝗧𝗜𝗢𝗡𝗦 ⚠️ ✪ 𝗖𝗼𝗺𝗽𝗹𝗲𝘁𝗲 𝗮𝗹𝗹 𝗿𝗲𝗹𝗲𝘃𝗮𝗻𝘁 𝘀𝗲𝗰𝘁𝗶𝗼𝗻𝘀 ✪ 𝗣𝗿𝗼𝘃𝗶𝗱𝗲 𝗱𝗲𝘁𝗮𝗶𝗹𝗲𝗱 𝗮𝗻𝘀…"
type textarea "x"
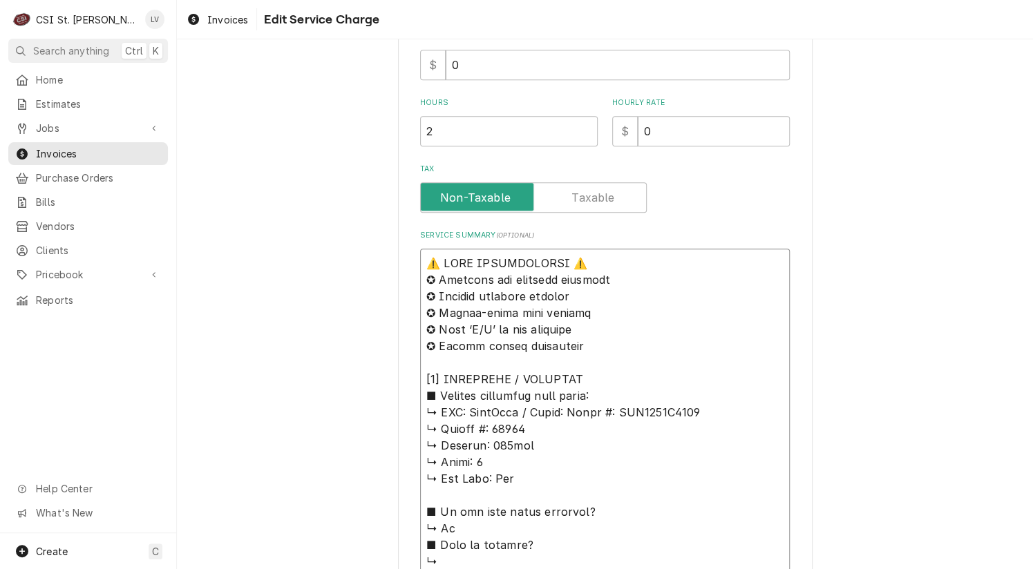
type textarea "⚠️ 𝗙𝗢𝗥𝗠 𝗜𝗡𝗦𝗧𝗥𝗨𝗖𝗧𝗜𝗢𝗡𝗦 ⚠️ ✪ 𝗖𝗼𝗺𝗽𝗹𝗲𝘁𝗲 𝗮𝗹𝗹 𝗿𝗲𝗹𝗲𝘃𝗮𝗻𝘁 𝘀𝗲𝗰𝘁𝗶𝗼𝗻𝘀 ✪ 𝗣𝗿𝗼𝘃𝗶𝗱𝗲 𝗱𝗲𝘁𝗮𝗶𝗹𝗲𝗱 𝗮𝗻𝘀…"
type textarea "x"
type textarea "⚠️ 𝗙𝗢𝗥𝗠 𝗜𝗡𝗦𝗧𝗥𝗨𝗖𝗧𝗜𝗢𝗡𝗦 ⚠️ ✪ 𝗖𝗼𝗺𝗽𝗹𝗲𝘁𝗲 𝗮𝗹𝗹 𝗿𝗲𝗹𝗲𝘃𝗮𝗻𝘁 𝘀𝗲𝗰𝘁𝗶𝗼𝗻𝘀 ✪ 𝗣𝗿𝗼𝘃𝗶𝗱𝗲 𝗱𝗲𝘁𝗮𝗶𝗹𝗲𝗱 𝗮𝗻𝘀…"
type textarea "x"
type textarea "⚠️ 𝗙𝗢𝗥𝗠 𝗜𝗡𝗦𝗧𝗥𝗨𝗖𝗧𝗜𝗢𝗡𝗦 ⚠️ ✪ 𝗖𝗼𝗺𝗽𝗹𝗲𝘁𝗲 𝗮𝗹𝗹 𝗿𝗲𝗹𝗲𝘃𝗮𝗻𝘁 𝘀𝗲𝗰𝘁𝗶𝗼𝗻𝘀 ✪ 𝗣𝗿𝗼𝘃𝗶𝗱𝗲 𝗱𝗲𝘁𝗮𝗶𝗹𝗲𝗱 𝗮𝗻𝘀…"
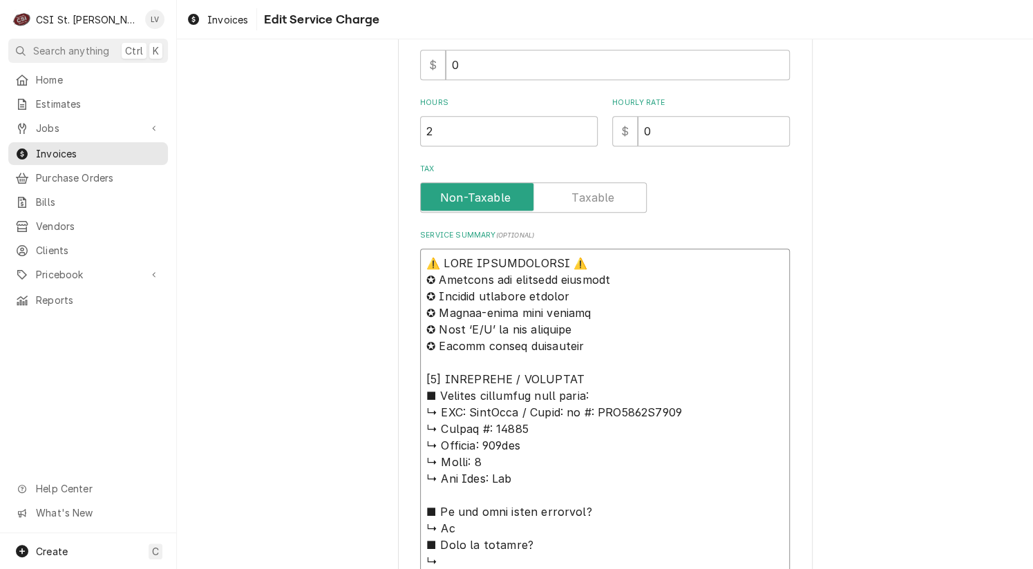
type textarea "x"
type textarea "⚠️ 𝗙𝗢𝗥𝗠 𝗜𝗡𝗦𝗧𝗥𝗨𝗖𝗧𝗜𝗢𝗡𝗦 ⚠️ ✪ 𝗖𝗼𝗺𝗽𝗹𝗲𝘁𝗲 𝗮𝗹𝗹 𝗿𝗲𝗹𝗲𝘃𝗮𝗻𝘁 𝘀𝗲𝗰𝘁𝗶𝗼𝗻𝘀 ✪ 𝗣𝗿𝗼𝘃𝗶𝗱𝗲 𝗱𝗲𝘁𝗮𝗶𝗹𝗲𝗱 𝗮𝗻𝘀…"
type textarea "x"
type textarea "⚠️ 𝗙𝗢𝗥𝗠 𝗜𝗡𝗦𝗧𝗥𝗨𝗖𝗧𝗜𝗢𝗡𝗦 ⚠️ ✪ 𝗖𝗼𝗺𝗽𝗹𝗲𝘁𝗲 𝗮𝗹𝗹 𝗿𝗲𝗹𝗲𝘃𝗮𝗻𝘁 𝘀𝗲𝗰𝘁𝗶𝗼𝗻𝘀 ✪ 𝗣𝗿𝗼𝘃𝗶𝗱𝗲 𝗱𝗲𝘁𝗮𝗶𝗹𝗲𝗱 𝗮𝗻𝘀…"
type textarea "x"
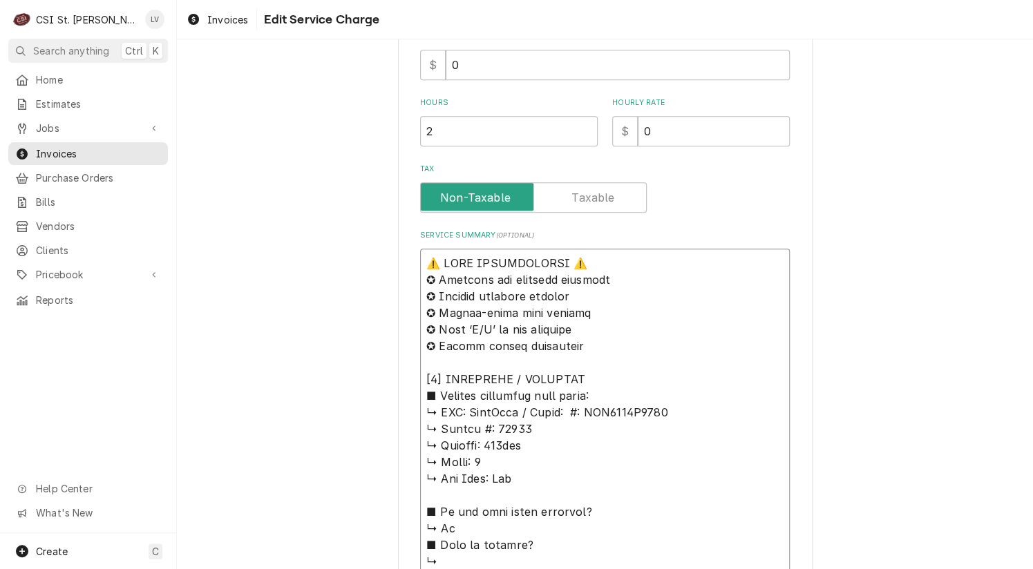
type textarea "⚠️ 𝗙𝗢𝗥𝗠 𝗜𝗡𝗦𝗧𝗥𝗨𝗖𝗧𝗜𝗢𝗡𝗦 ⚠️ ✪ 𝗖𝗼𝗺𝗽𝗹𝗲𝘁𝗲 𝗮𝗹𝗹 𝗿𝗲𝗹𝗲𝘃𝗮𝗻𝘁 𝘀𝗲𝗰𝘁𝗶𝗼𝗻𝘀 ✪ 𝗣𝗿𝗼𝘃𝗶𝗱𝗲 𝗱𝗲𝘁𝗮𝗶𝗹𝗲𝗱 𝗮𝗻𝘀…"
type textarea "x"
type textarea "⚠️ 𝗙𝗢𝗥𝗠 𝗜𝗡𝗦𝗧𝗥𝗨𝗖𝗧𝗜𝗢𝗡𝗦 ⚠️ ✪ 𝗖𝗼𝗺𝗽𝗹𝗲𝘁𝗲 𝗮𝗹𝗹 𝗿𝗲𝗹𝗲𝘃𝗮𝗻𝘁 𝘀𝗲𝗰𝘁𝗶𝗼𝗻𝘀 ✪ 𝗣𝗿𝗼𝘃𝗶𝗱𝗲 𝗱𝗲𝘁𝗮𝗶𝗹𝗲𝗱 𝗮𝗻𝘀…"
type textarea "x"
type textarea "⚠️ 𝗙𝗢𝗥𝗠 𝗜𝗡𝗦𝗧𝗥𝗨𝗖𝗧𝗜𝗢𝗡𝗦 ⚠️ ✪ 𝗖𝗼𝗺𝗽𝗹𝗲𝘁𝗲 𝗮𝗹𝗹 𝗿𝗲𝗹𝗲𝘃𝗮𝗻𝘁 𝘀𝗲𝗰𝘁𝗶𝗼𝗻𝘀 ✪ 𝗣𝗿𝗼𝘃𝗶𝗱𝗲 𝗱𝗲𝘁𝗮𝗶𝗹𝗲𝗱 𝗮𝗻𝘀…"
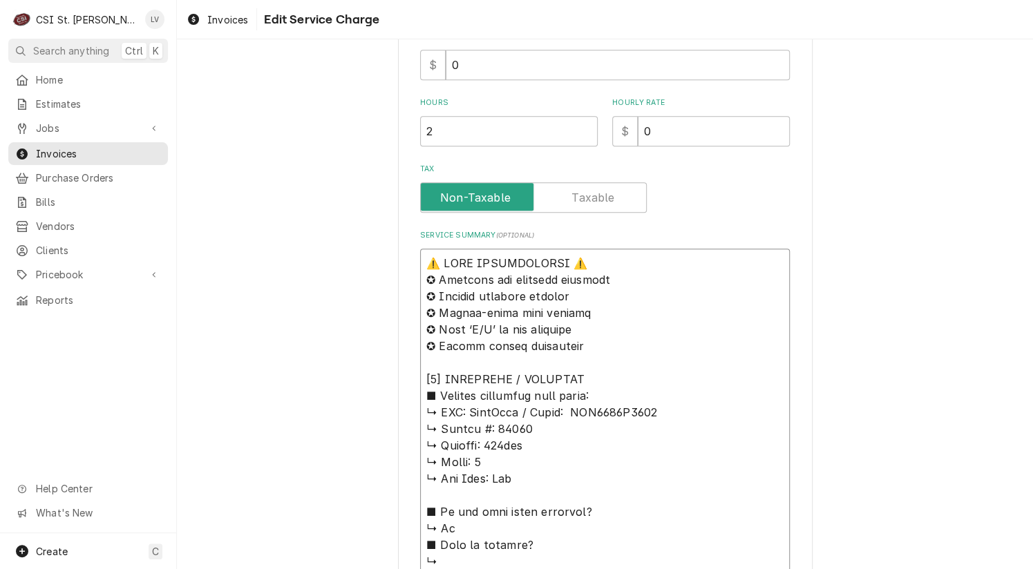
type textarea "x"
type textarea "⚠️ 𝗙𝗢𝗥𝗠 𝗜𝗡𝗦𝗧𝗥𝗨𝗖𝗧𝗜𝗢𝗡𝗦 ⚠️ ✪ 𝗖𝗼𝗺𝗽𝗹𝗲𝘁𝗲 𝗮𝗹𝗹 𝗿𝗲𝗹𝗲𝘃𝗮𝗻𝘁 𝘀𝗲𝗰𝘁𝗶𝗼𝗻𝘀 ✪ 𝗣𝗿𝗼𝘃𝗶𝗱𝗲 𝗱𝗲𝘁𝗮𝗶𝗹𝗲𝗱 𝗮𝗻𝘀…"
type textarea "x"
type textarea "⚠️ 𝗙𝗢𝗥𝗠 𝗜𝗡𝗦𝗧𝗥𝗨𝗖𝗧𝗜𝗢𝗡𝗦 ⚠️ ✪ 𝗖𝗼𝗺𝗽𝗹𝗲𝘁𝗲 𝗮𝗹𝗹 𝗿𝗲𝗹𝗲𝘃𝗮𝗻𝘁 𝘀𝗲𝗰𝘁𝗶𝗼𝗻𝘀 ✪ 𝗣𝗿𝗼𝘃𝗶𝗱𝗲 𝗱𝗲𝘁𝗮𝗶𝗹𝗲𝗱 𝗮𝗻𝘀…"
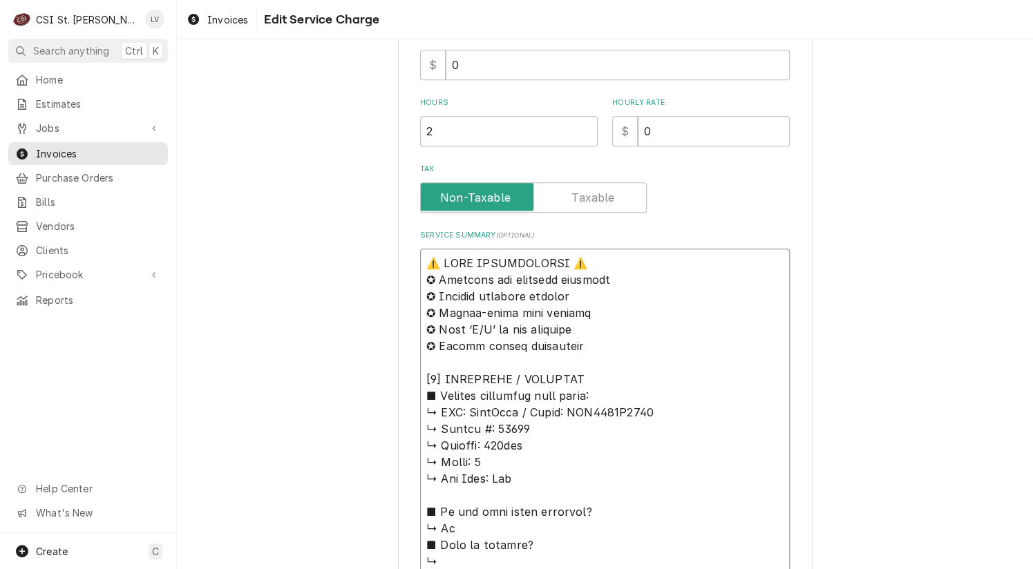
type textarea "x"
type textarea "⚠️ 𝗙𝗢𝗥𝗠 𝗜𝗡𝗦𝗧𝗥𝗨𝗖𝗧𝗜𝗢𝗡𝗦 ⚠️ ✪ 𝗖𝗼𝗺𝗽𝗹𝗲𝘁𝗲 𝗮𝗹𝗹 𝗿𝗲𝗹𝗲𝘃𝗮𝗻𝘁 𝘀𝗲𝗰𝘁𝗶𝗼𝗻𝘀 ✪ 𝗣𝗿𝗼𝘃𝗶𝗱𝗲 𝗱𝗲𝘁𝗮𝗶𝗹𝗲𝗱 𝗮𝗻𝘀…"
type textarea "x"
type textarea "⚠️ 𝗙𝗢𝗥𝗠 𝗜𝗡𝗦𝗧𝗥𝗨𝗖𝗧𝗜𝗢𝗡𝗦 ⚠️ ✪ 𝗖𝗼𝗺𝗽𝗹𝗲𝘁𝗲 𝗮𝗹𝗹 𝗿𝗲𝗹𝗲𝘃𝗮𝗻𝘁 𝘀𝗲𝗰𝘁𝗶𝗼𝗻𝘀 ✪ 𝗣𝗿𝗼𝘃𝗶𝗱𝗲 𝗱𝗲𝘁𝗮𝗶𝗹𝗲𝗱 𝗮𝗻𝘀…"
type textarea "x"
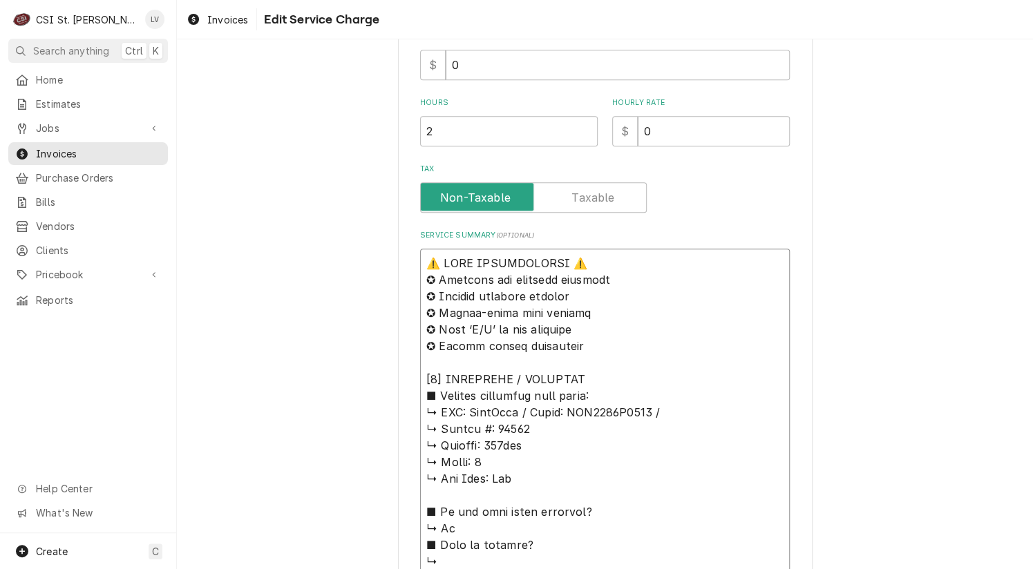
type textarea "⚠️ 𝗙𝗢𝗥𝗠 𝗜𝗡𝗦𝗧𝗥𝗨𝗖𝗧𝗜𝗢𝗡𝗦 ⚠️ ✪ 𝗖𝗼𝗺𝗽𝗹𝗲𝘁𝗲 𝗮𝗹𝗹 𝗿𝗲𝗹𝗲𝘃𝗮𝗻𝘁 𝘀𝗲𝗰𝘁𝗶𝗼𝗻𝘀 ✪ 𝗣𝗿𝗼𝘃𝗶𝗱𝗲 𝗱𝗲𝘁𝗮𝗶𝗹𝗲𝗱 𝗮𝗻𝘀…"
type textarea "x"
type textarea "⚠️ 𝗙𝗢𝗥𝗠 𝗜𝗡𝗦𝗧𝗥𝗨𝗖𝗧𝗜𝗢𝗡𝗦 ⚠️ ✪ 𝗖𝗼𝗺𝗽𝗹𝗲𝘁𝗲 𝗮𝗹𝗹 𝗿𝗲𝗹𝗲𝘃𝗮𝗻𝘁 𝘀𝗲𝗰𝘁𝗶𝗼𝗻𝘀 ✪ 𝗣𝗿𝗼𝘃𝗶𝗱𝗲 𝗱𝗲𝘁𝗮𝗶𝗹𝗲𝗱 𝗮𝗻𝘀…"
type textarea "x"
type textarea "⚠️ 𝗙𝗢𝗥𝗠 𝗜𝗡𝗦𝗧𝗥𝗨𝗖𝗧𝗜𝗢𝗡𝗦 ⚠️ ✪ 𝗖𝗼𝗺𝗽𝗹𝗲𝘁𝗲 𝗮𝗹𝗹 𝗿𝗲𝗹𝗲𝘃𝗮𝗻𝘁 𝘀𝗲𝗰𝘁𝗶𝗼𝗻𝘀 ✪ 𝗣𝗿𝗼𝘃𝗶𝗱𝗲 𝗱𝗲𝘁𝗮𝗶𝗹𝗲𝗱 𝗮𝗻𝘀…"
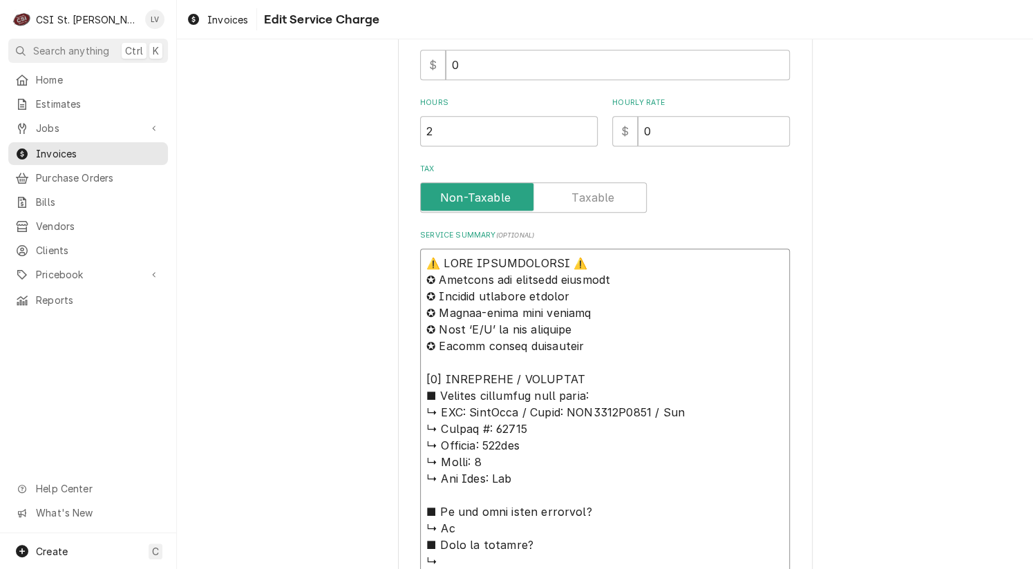
type textarea "x"
type textarea "⚠️ 𝗙𝗢𝗥𝗠 𝗜𝗡𝗦𝗧𝗥𝗨𝗖𝗧𝗜𝗢𝗡𝗦 ⚠️ ✪ 𝗖𝗼𝗺𝗽𝗹𝗲𝘁𝗲 𝗮𝗹𝗹 𝗿𝗲𝗹𝗲𝘃𝗮𝗻𝘁 𝘀𝗲𝗰𝘁𝗶𝗼𝗻𝘀 ✪ 𝗣𝗿𝗼𝘃𝗶𝗱𝗲 𝗱𝗲𝘁𝗮𝗶𝗹𝗲𝗱 𝗮𝗻𝘀…"
type textarea "x"
type textarea "⚠️ 𝗙𝗢𝗥𝗠 𝗜𝗡𝗦𝗧𝗥𝗨𝗖𝗧𝗜𝗢𝗡𝗦 ⚠️ ✪ 𝗖𝗼𝗺𝗽𝗹𝗲𝘁𝗲 𝗮𝗹𝗹 𝗿𝗲𝗹𝗲𝘃𝗮𝗻𝘁 𝘀𝗲𝗰𝘁𝗶𝗼𝗻𝘀 ✪ 𝗣𝗿𝗼𝘃𝗶𝗱𝗲 𝗱𝗲𝘁𝗮𝗶𝗹𝗲𝗱 𝗮𝗻𝘀…"
type textarea "x"
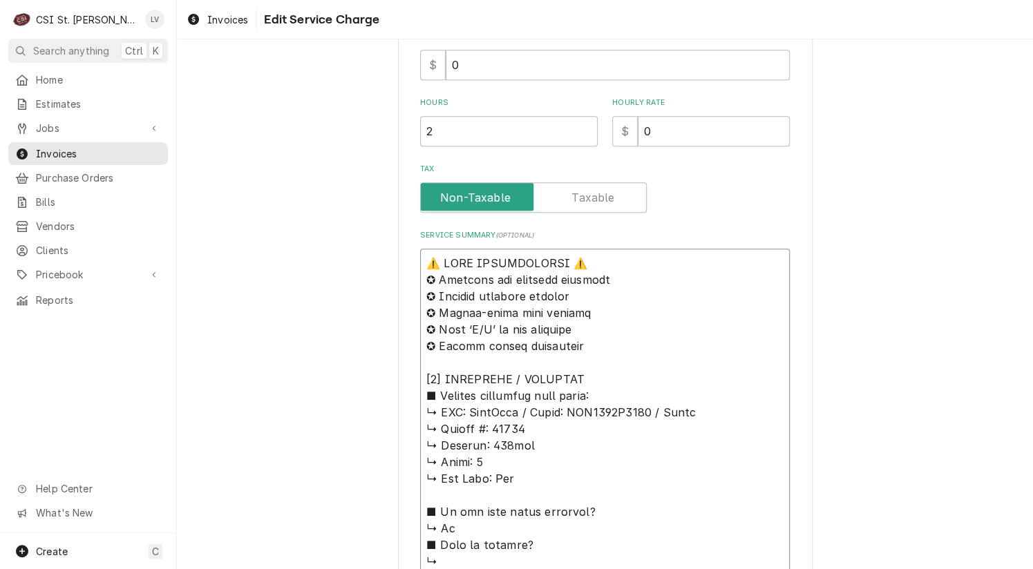
type textarea "⚠️ 𝗙𝗢𝗥𝗠 𝗜𝗡𝗦𝗧𝗥𝗨𝗖𝗧𝗜𝗢𝗡𝗦 ⚠️ ✪ 𝗖𝗼𝗺𝗽𝗹𝗲𝘁𝗲 𝗮𝗹𝗹 𝗿𝗲𝗹𝗲𝘃𝗮𝗻𝘁 𝘀𝗲𝗰𝘁𝗶𝗼𝗻𝘀 ✪ 𝗣𝗿𝗼𝘃𝗶𝗱𝗲 𝗱𝗲𝘁𝗮𝗶𝗹𝗲𝗱 𝗮𝗻𝘀…"
type textarea "x"
type textarea "⚠️ 𝗙𝗢𝗥𝗠 𝗜𝗡𝗦𝗧𝗥𝗨𝗖𝗧𝗜𝗢𝗡𝗦 ⚠️ ✪ 𝗖𝗼𝗺𝗽𝗹𝗲𝘁𝗲 𝗮𝗹𝗹 𝗿𝗲𝗹𝗲𝘃𝗮𝗻𝘁 𝘀𝗲𝗰𝘁𝗶𝗼𝗻𝘀 ✪ 𝗣𝗿𝗼𝘃𝗶𝗱𝗲 𝗱𝗲𝘁𝗮𝗶𝗹𝗲𝗱 𝗮𝗻𝘀…"
type textarea "x"
type textarea "⚠️ 𝗙𝗢𝗥𝗠 𝗜𝗡𝗦𝗧𝗥𝗨𝗖𝗧𝗜𝗢𝗡𝗦 ⚠️ ✪ 𝗖𝗼𝗺𝗽𝗹𝗲𝘁𝗲 𝗮𝗹𝗹 𝗿𝗲𝗹𝗲𝘃𝗮𝗻𝘁 𝘀𝗲𝗰𝘁𝗶𝗼𝗻𝘀 ✪ 𝗣𝗿𝗼𝘃𝗶𝗱𝗲 𝗱𝗲𝘁𝗮𝗶𝗹𝗲𝗱 𝗮𝗻𝘀…"
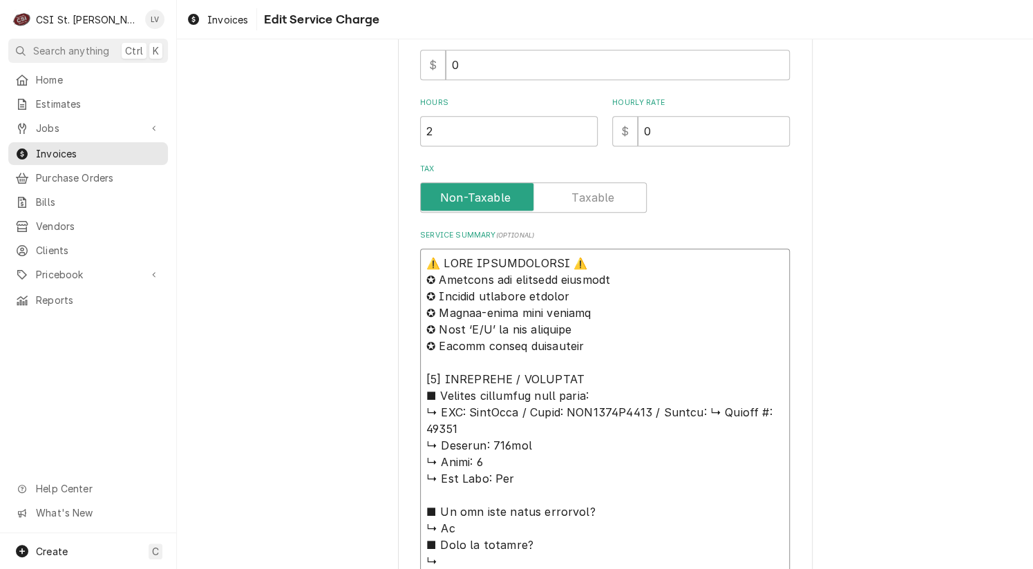
type textarea "x"
type textarea "⚠️ 𝗙𝗢𝗥𝗠 𝗜𝗡𝗦𝗧𝗥𝗨𝗖𝗧𝗜𝗢𝗡𝗦 ⚠️ ✪ 𝗖𝗼𝗺𝗽𝗹𝗲𝘁𝗲 𝗮𝗹𝗹 𝗿𝗲𝗹𝗲𝘃𝗮𝗻𝘁 𝘀𝗲𝗰𝘁𝗶𝗼𝗻𝘀 ✪ 𝗣𝗿𝗼𝘃𝗶𝗱𝗲 𝗱𝗲𝘁𝗮𝗶𝗹𝗲𝗱 𝗮𝗻𝘀…"
type textarea "x"
type textarea "⚠️ 𝗙𝗢𝗥𝗠 𝗜𝗡𝗦𝗧𝗥𝗨𝗖𝗧𝗜𝗢𝗡𝗦 ⚠️ ✪ 𝗖𝗼𝗺𝗽𝗹𝗲𝘁𝗲 𝗮𝗹𝗹 𝗿𝗲𝗹𝗲𝘃𝗮𝗻𝘁 𝘀𝗲𝗰𝘁𝗶𝗼𝗻𝘀 ✪ 𝗣𝗿𝗼𝘃𝗶𝗱𝗲 𝗱𝗲𝘁𝗮𝗶𝗹𝗲𝗱 𝗮𝗻𝘀…"
type textarea "x"
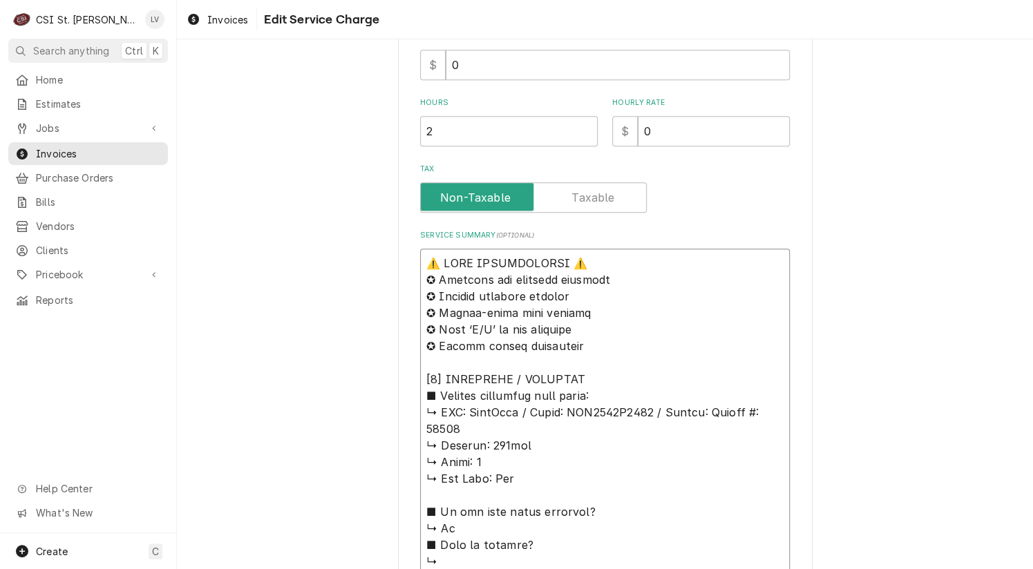
type textarea "⚠️ 𝗙𝗢𝗥𝗠 𝗜𝗡𝗦𝗧𝗥𝗨𝗖𝗧𝗜𝗢𝗡𝗦 ⚠️ ✪ 𝗖𝗼𝗺𝗽𝗹𝗲𝘁𝗲 𝗮𝗹𝗹 𝗿𝗲𝗹𝗲𝘃𝗮𝗻𝘁 𝘀𝗲𝗰𝘁𝗶𝗼𝗻𝘀 ✪ 𝗣𝗿𝗼𝘃𝗶𝗱𝗲 𝗱𝗲𝘁𝗮𝗶𝗹𝗲𝗱 𝗮𝗻𝘀…"
type textarea "x"
type textarea "⚠️ 𝗙𝗢𝗥𝗠 𝗜𝗡𝗦𝗧𝗥𝗨𝗖𝗧𝗜𝗢𝗡𝗦 ⚠️ ✪ 𝗖𝗼𝗺𝗽𝗹𝗲𝘁𝗲 𝗮𝗹𝗹 𝗿𝗲𝗹𝗲𝘃𝗮𝗻𝘁 𝘀𝗲𝗰𝘁𝗶𝗼𝗻𝘀 ✪ 𝗣𝗿𝗼𝘃𝗶𝗱𝗲 𝗱𝗲𝘁𝗮𝗶𝗹𝗲𝗱 𝗮𝗻𝘀…"
type textarea "x"
type textarea "⚠️ 𝗙𝗢𝗥𝗠 𝗜𝗡𝗦𝗧𝗥𝗨𝗖𝗧𝗜𝗢𝗡𝗦 ⚠️ ✪ 𝗖𝗼𝗺𝗽𝗹𝗲𝘁𝗲 𝗮𝗹𝗹 𝗿𝗲𝗹𝗲𝘃𝗮𝗻𝘁 𝘀𝗲𝗰𝘁𝗶𝗼𝗻𝘀 ✪ 𝗣𝗿𝗼𝘃𝗶𝗱𝗲 𝗱𝗲𝘁𝗮𝗶𝗹𝗲𝗱 𝗮𝗻𝘀…"
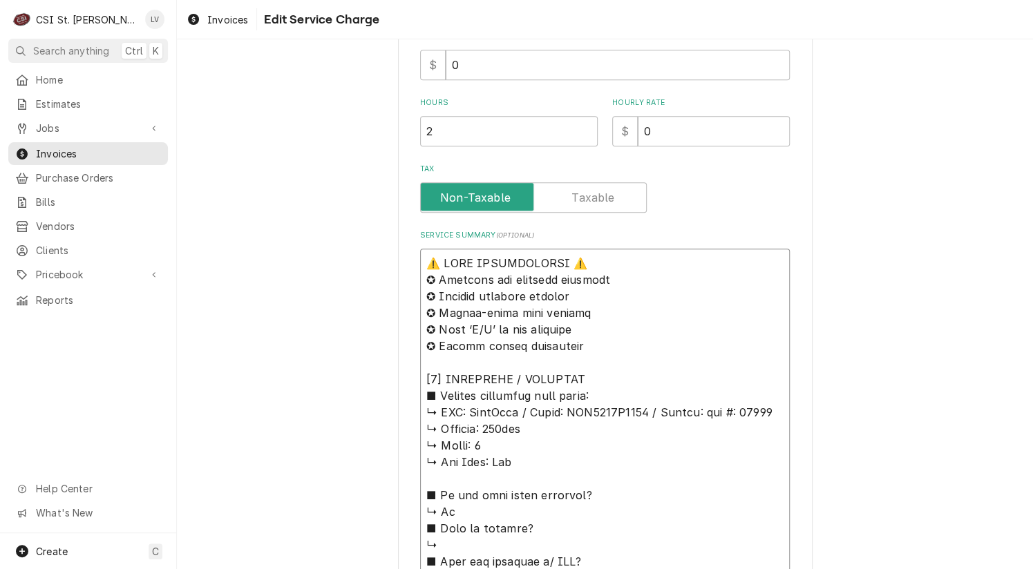
type textarea "x"
type textarea "⚠️ 𝗙𝗢𝗥𝗠 𝗜𝗡𝗦𝗧𝗥𝗨𝗖𝗧𝗜𝗢𝗡𝗦 ⚠️ ✪ 𝗖𝗼𝗺𝗽𝗹𝗲𝘁𝗲 𝗮𝗹𝗹 𝗿𝗲𝗹𝗲𝘃𝗮𝗻𝘁 𝘀𝗲𝗰𝘁𝗶𝗼𝗻𝘀 ✪ 𝗣𝗿𝗼𝘃𝗶𝗱𝗲 𝗱𝗲𝘁𝗮𝗶𝗹𝗲𝗱 𝗮𝗻𝘀…"
type textarea "x"
type textarea "⚠️ 𝗙𝗢𝗥𝗠 𝗜𝗡𝗦𝗧𝗥𝗨𝗖𝗧𝗜𝗢𝗡𝗦 ⚠️ ✪ 𝗖𝗼𝗺𝗽𝗹𝗲𝘁𝗲 𝗮𝗹𝗹 𝗿𝗲𝗹𝗲𝘃𝗮𝗻𝘁 𝘀𝗲𝗰𝘁𝗶𝗼𝗻𝘀 ✪ 𝗣𝗿𝗼𝘃𝗶𝗱𝗲 𝗱𝗲𝘁𝗮𝗶𝗹𝗲𝗱 𝗮𝗻𝘀…"
type textarea "x"
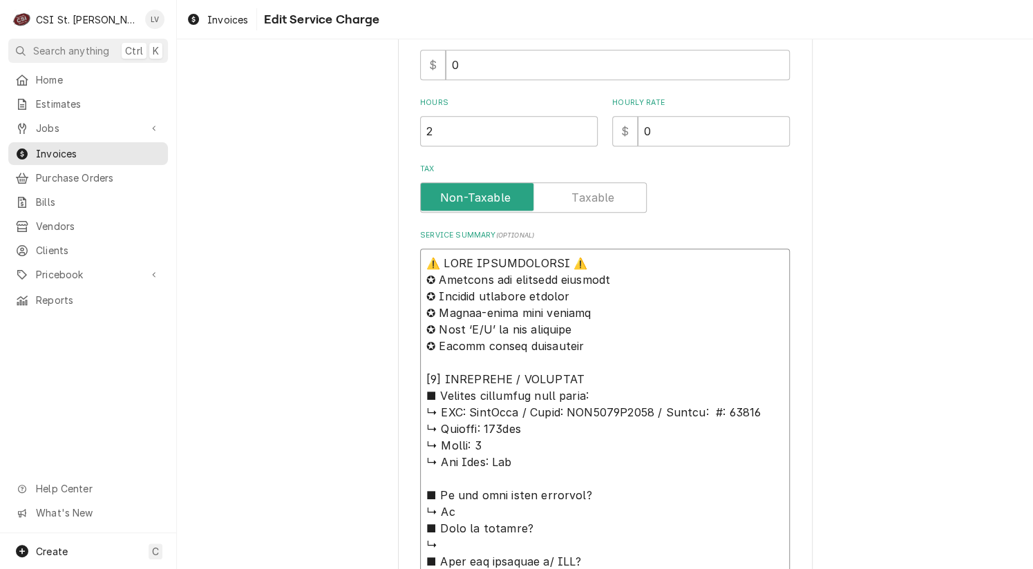
type textarea "⚠️ 𝗙𝗢𝗥𝗠 𝗜𝗡𝗦𝗧𝗥𝗨𝗖𝗧𝗜𝗢𝗡𝗦 ⚠️ ✪ 𝗖𝗼𝗺𝗽𝗹𝗲𝘁𝗲 𝗮𝗹𝗹 𝗿𝗲𝗹𝗲𝘃𝗮𝗻𝘁 𝘀𝗲𝗰𝘁𝗶𝗼𝗻𝘀 ✪ 𝗣𝗿𝗼𝘃𝗶𝗱𝗲 𝗱𝗲𝘁𝗮𝗶𝗹𝗲𝗱 𝗮𝗻𝘀…"
type textarea "x"
type textarea "⚠️ 𝗙𝗢𝗥𝗠 𝗜𝗡𝗦𝗧𝗥𝗨𝗖𝗧𝗜𝗢𝗡𝗦 ⚠️ ✪ 𝗖𝗼𝗺𝗽𝗹𝗲𝘁𝗲 𝗮𝗹𝗹 𝗿𝗲𝗹𝗲𝘃𝗮𝗻𝘁 𝘀𝗲𝗰𝘁𝗶𝗼𝗻𝘀 ✪ 𝗣𝗿𝗼𝘃𝗶𝗱𝗲 𝗱𝗲𝘁𝗮𝗶𝗹𝗲𝗱 𝗮𝗻𝘀…"
type textarea "x"
type textarea "⚠️ 𝗙𝗢𝗥𝗠 𝗜𝗡𝗦𝗧𝗥𝗨𝗖𝗧𝗜𝗢𝗡𝗦 ⚠️ ✪ 𝗖𝗼𝗺𝗽𝗹𝗲𝘁𝗲 𝗮𝗹𝗹 𝗿𝗲𝗹𝗲𝘃𝗮𝗻𝘁 𝘀𝗲𝗰𝘁𝗶𝗼𝗻𝘀 ✪ 𝗣𝗿𝗼𝘃𝗶𝗱𝗲 𝗱𝗲𝘁𝗮𝗶𝗹𝗲𝗱 𝗮𝗻𝘀…"
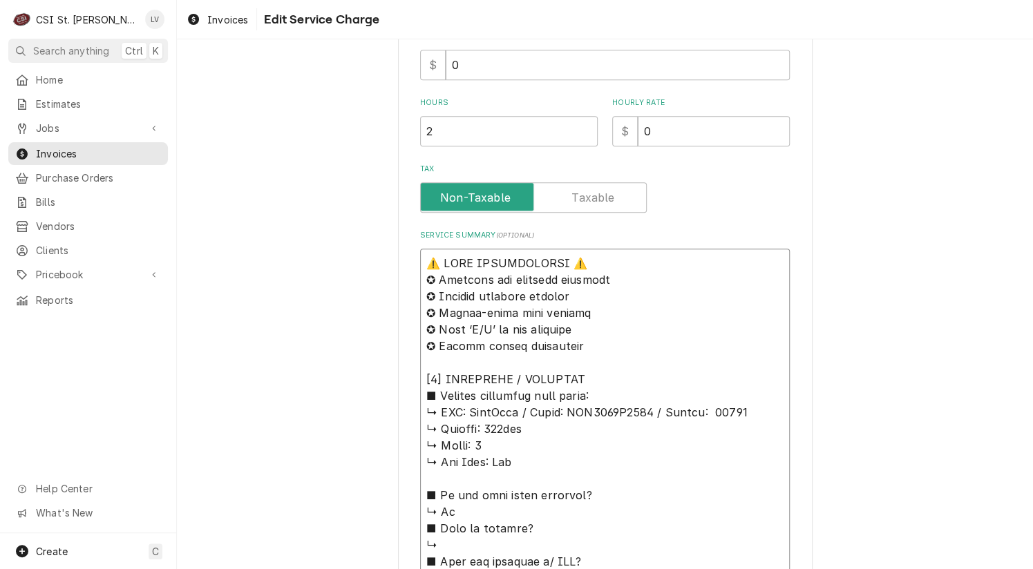
type textarea "x"
type textarea "⚠️ 𝗙𝗢𝗥𝗠 𝗜𝗡𝗦𝗧𝗥𝗨𝗖𝗧𝗜𝗢𝗡𝗦 ⚠️ ✪ 𝗖𝗼𝗺𝗽𝗹𝗲𝘁𝗲 𝗮𝗹𝗹 𝗿𝗲𝗹𝗲𝘃𝗮𝗻𝘁 𝘀𝗲𝗰𝘁𝗶𝗼𝗻𝘀 ✪ 𝗣𝗿𝗼𝘃𝗶𝗱𝗲 𝗱𝗲𝘁𝗮𝗶𝗹𝗲𝗱 𝗮𝗻𝘀…"
drag, startPoint x: 602, startPoint y: 396, endPoint x: 390, endPoint y: 262, distance: 250.5
click at [390, 262] on div "Use the fields below to edit this service charge Short Description Job | Servic…" at bounding box center [605, 556] width 856 height 1835
type textarea "x"
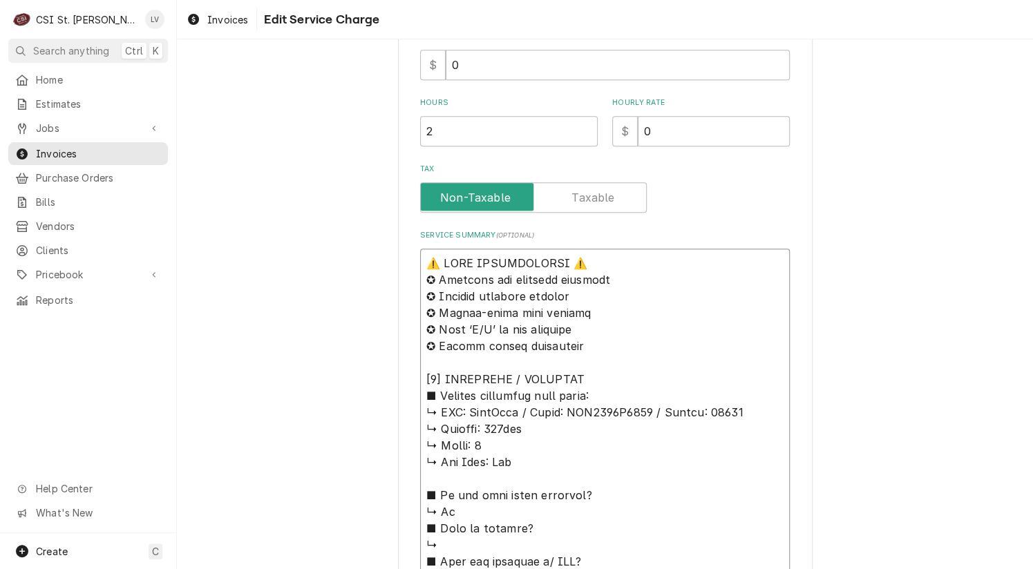
type textarea "↳ 𝗠𝗙𝗚: AccuTemp / Model: GGF1201B4850 / Serial: 23121 ↳ 𝗩𝗼𝗹𝘁𝗮𝗴𝗲: 120vac ↳ 𝗣𝗵𝗮𝘀𝗲…"
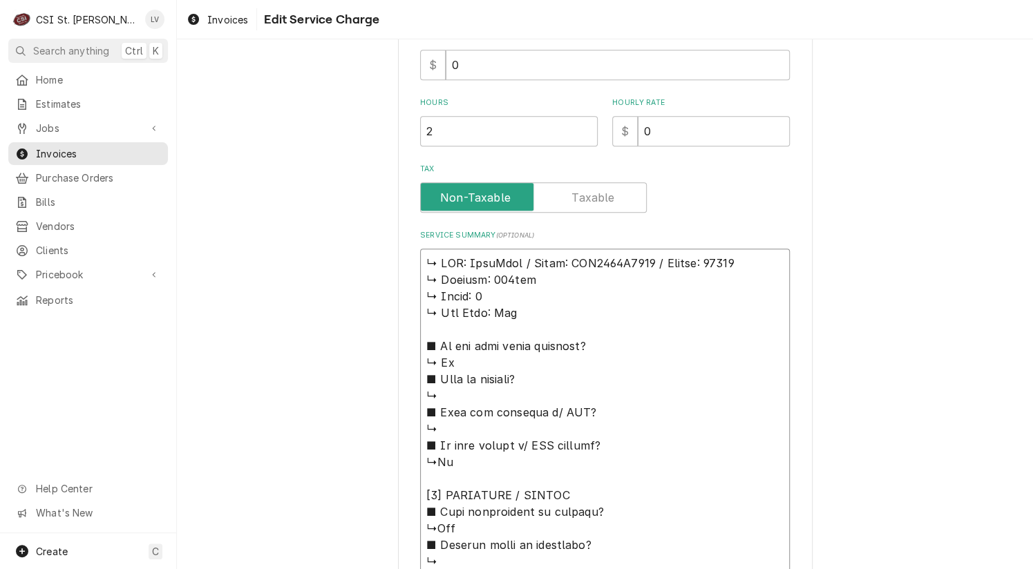
type textarea "x"
type textarea "↳ 𝗠𝗙𝗚: AccuTemp / Model: GGF1201B4850 / Serial: 23121 ↳ 𝗩𝗼𝗹𝘁𝗮𝗴𝗲: 120vac ↳ 𝗣𝗵𝗮𝘀𝗲…"
type textarea "x"
type textarea "𝗠𝗙𝗚: AccuTemp / Model: GGF1201B4850 / Serial: 23121 ↳ 𝗩𝗼𝗹𝘁𝗮𝗴𝗲: 120vac ↳ 𝗣𝗵𝗮𝘀𝗲: …"
type textarea "x"
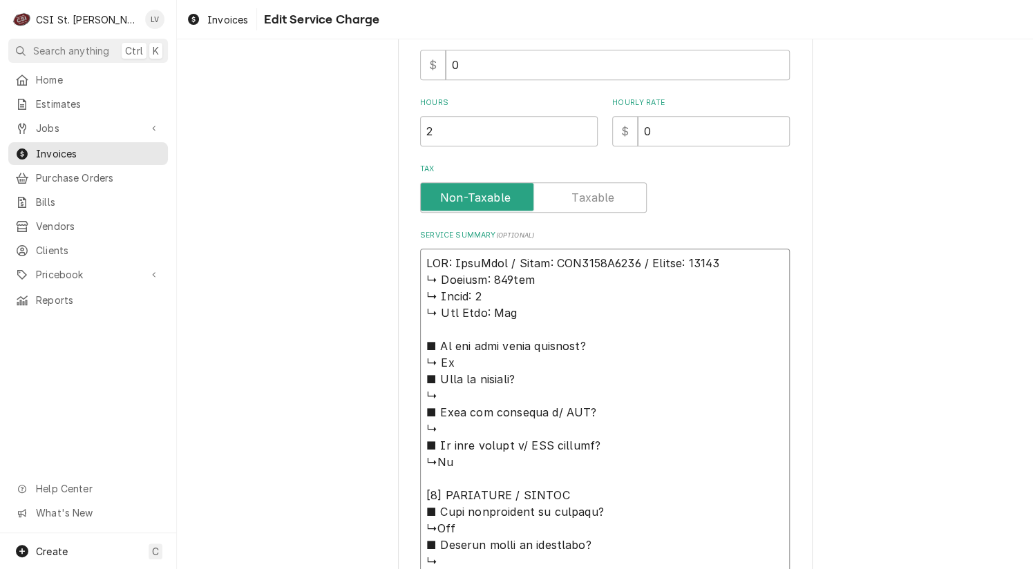
type textarea "𝗠𝗙𝗚: AccuTemp / Model: GGF1201B4850 / Serial: 23121 ↳ 𝗩𝗼𝗹𝘁𝗮𝗴𝗲: 120vac ↳ 𝗣𝗵𝗮𝘀𝗲: …"
type textarea "x"
type textarea "𝗙𝗚: AccuTemp / Model: GGF1201B4850 / Serial: 23121 ↳ 𝗩𝗼𝗹𝘁𝗮𝗴𝗲: 120vac ↳ 𝗣𝗵𝗮𝘀𝗲: 1…"
type textarea "x"
type textarea "𝗚: AccuTemp / Model: GGF1201B4850 / Serial: 23121 ↳ 𝗩𝗼𝗹𝘁𝗮𝗴𝗲: 120vac ↳ 𝗣𝗵𝗮𝘀𝗲: 1 …"
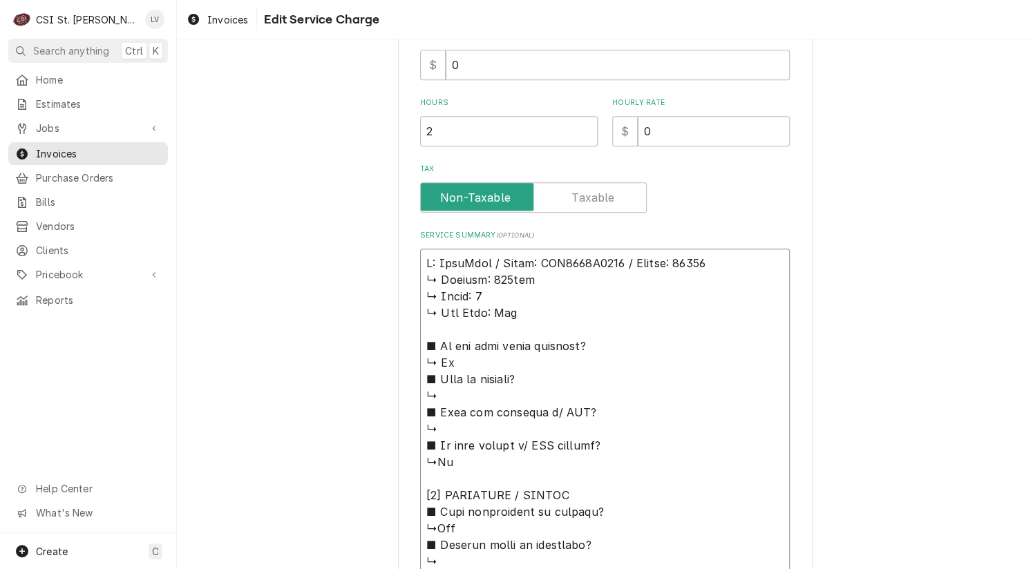
type textarea "x"
type textarea ": AccuTemp / Model: GGF1201B4850 / Serial: 23121 ↳ 𝗩𝗼𝗹𝘁𝗮𝗴𝗲: 120vac ↳ 𝗣𝗵𝗮𝘀𝗲: 1 ↳…"
type textarea "x"
type textarea "AccuTemp / Model: GGF1201B4850 / Serial: 23121 ↳ 𝗩𝗼𝗹𝘁𝗮𝗴𝗲: 120vac ↳ 𝗣𝗵𝗮𝘀𝗲: 1 ↳ 𝗚…"
type textarea "x"
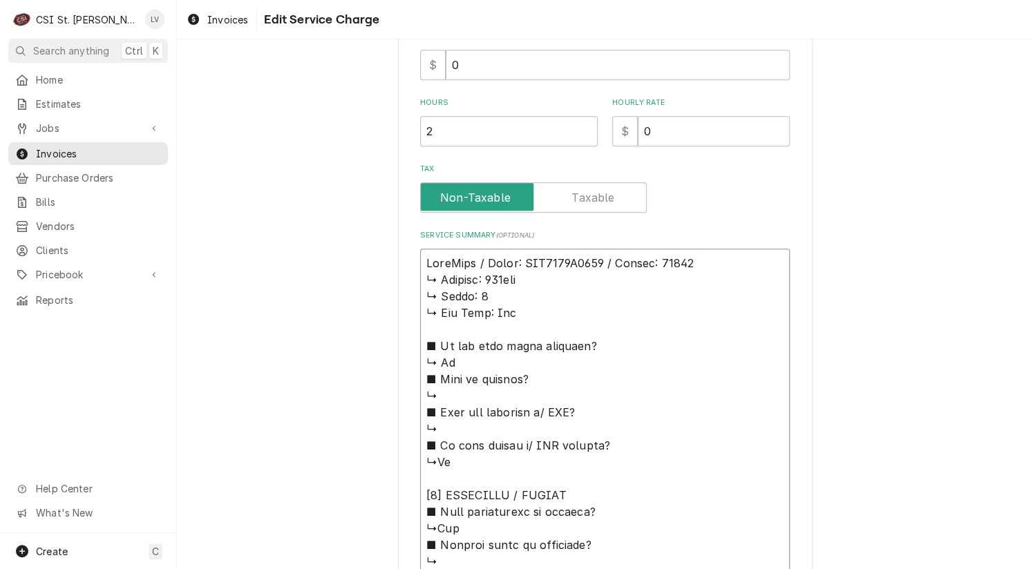
type textarea "AccuTemp / Model: GGF1201B4850 / Serial: 23121 ↳ 𝗩𝗼𝗹𝘁𝗮𝗴𝗲: 120vac ↳ 𝗣𝗵𝗮𝘀𝗲: 1 ↳ 𝗚…"
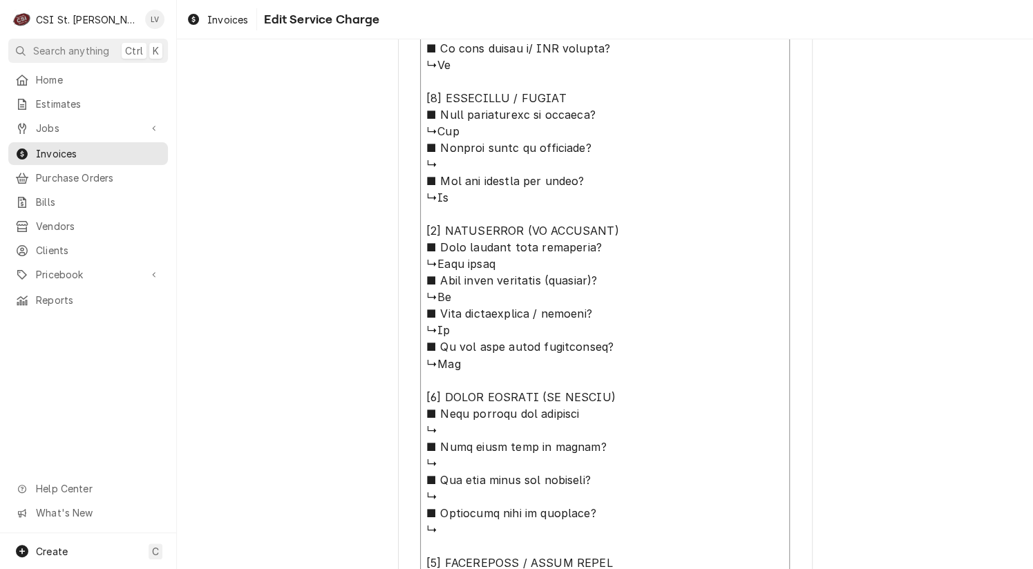
scroll to position [1033, 0]
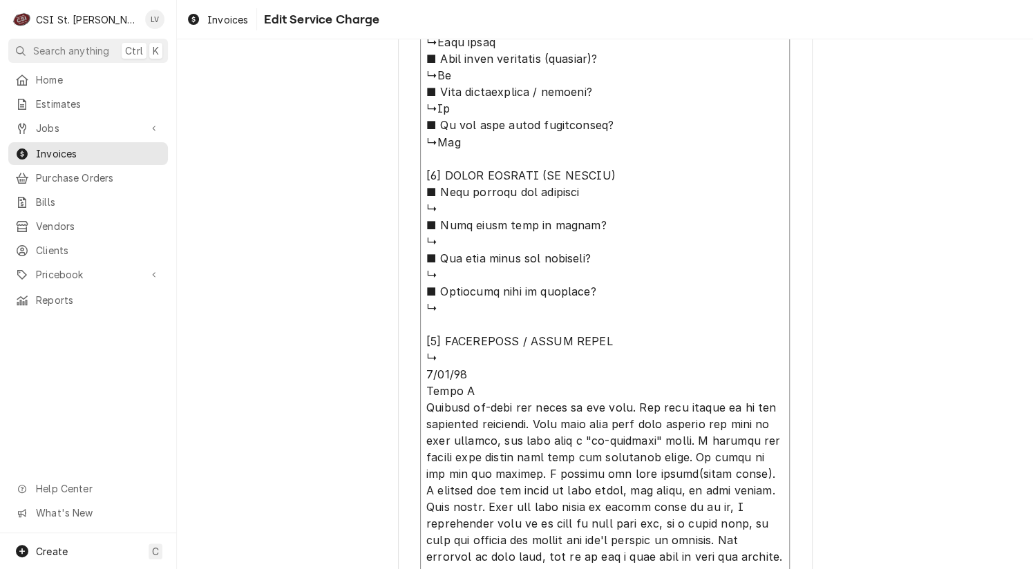
drag, startPoint x: 417, startPoint y: 277, endPoint x: 607, endPoint y: 386, distance: 219.1
click at [607, 386] on textarea "Service Summary ( optional )" at bounding box center [605, 108] width 370 height 957
type textarea "x"
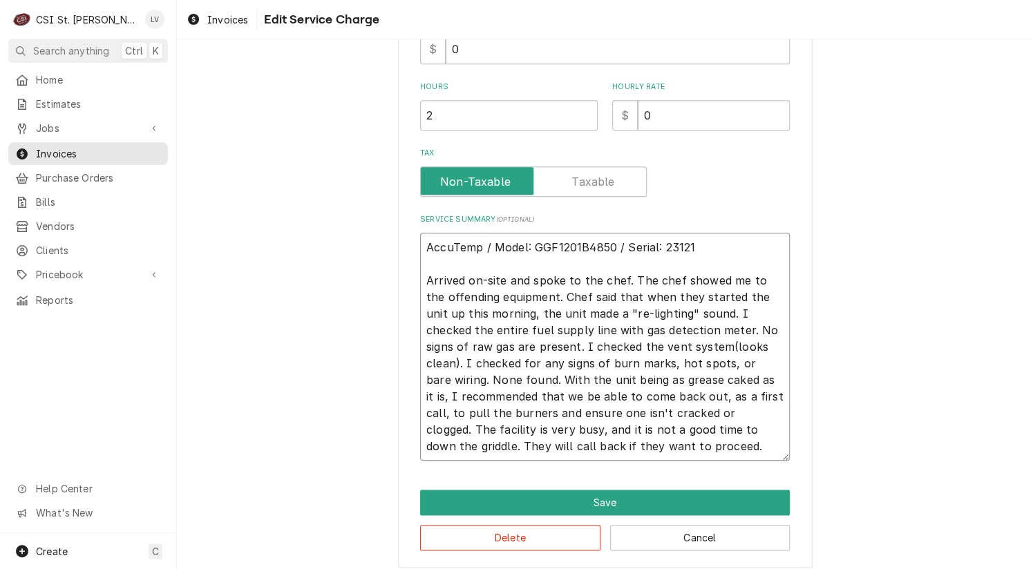
scroll to position [439, 0]
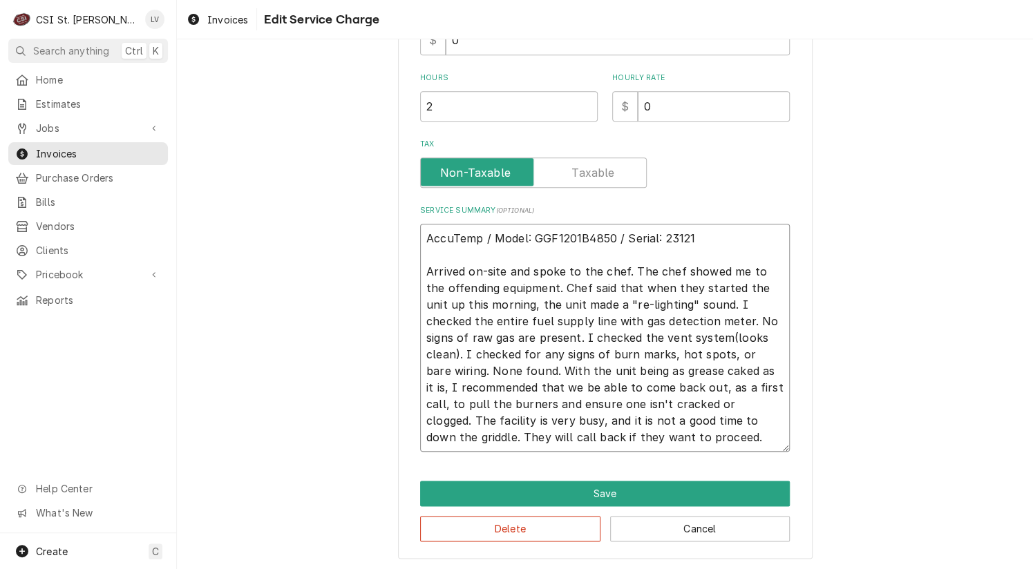
drag, startPoint x: 538, startPoint y: 286, endPoint x: 698, endPoint y: 441, distance: 222.2
click at [698, 441] on textarea "AccuTemp / Model: GGF1201B4850 / Serial: 23121 Arrived on-site and spoke to the…" at bounding box center [605, 338] width 370 height 228
type textarea "AccuTemp / Model: GGF1201B4850 / Serial: 23121 Arrived on-site and spoke to the…"
drag, startPoint x: 420, startPoint y: 270, endPoint x: 715, endPoint y: 441, distance: 341.1
click at [715, 441] on textarea "AccuTemp / Model: GGF1201B4850 / Serial: 23121 Arrived on-site and spoke to the…" at bounding box center [605, 338] width 370 height 228
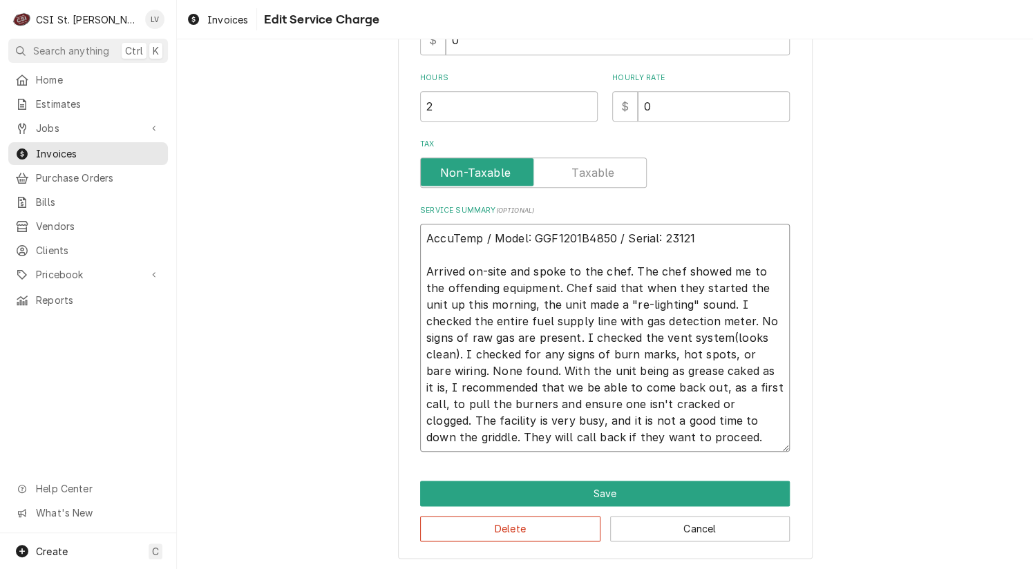
paste textarea "**Summary:** Chef reported a “re-lighting” sound at startup. Checked gas line w…"
type textarea "x"
type textarea "AccuTemp / Model: GGF1201B4850 / Serial: 23121 **Summary:** Chef reported a “re…"
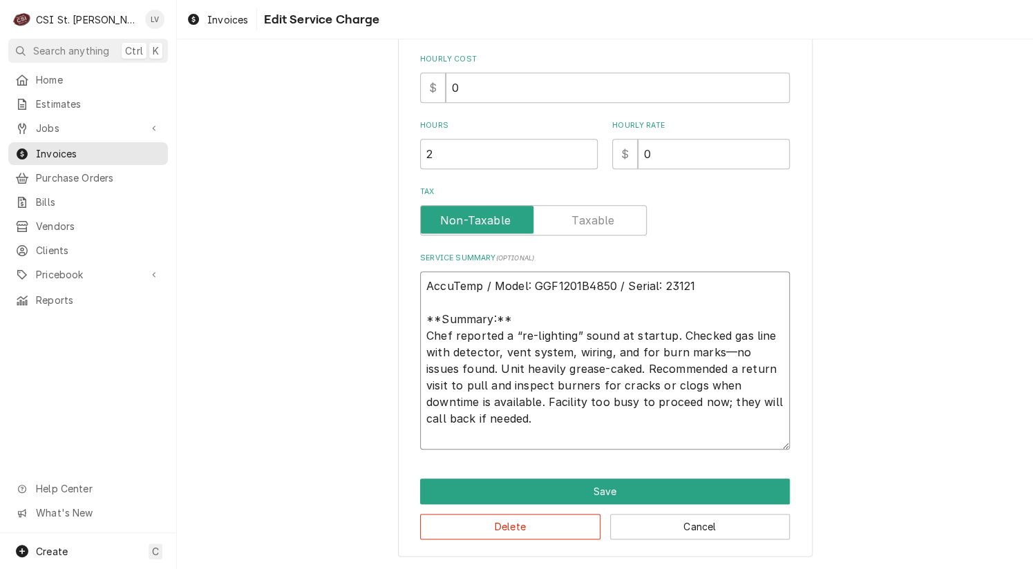
scroll to position [390, 0]
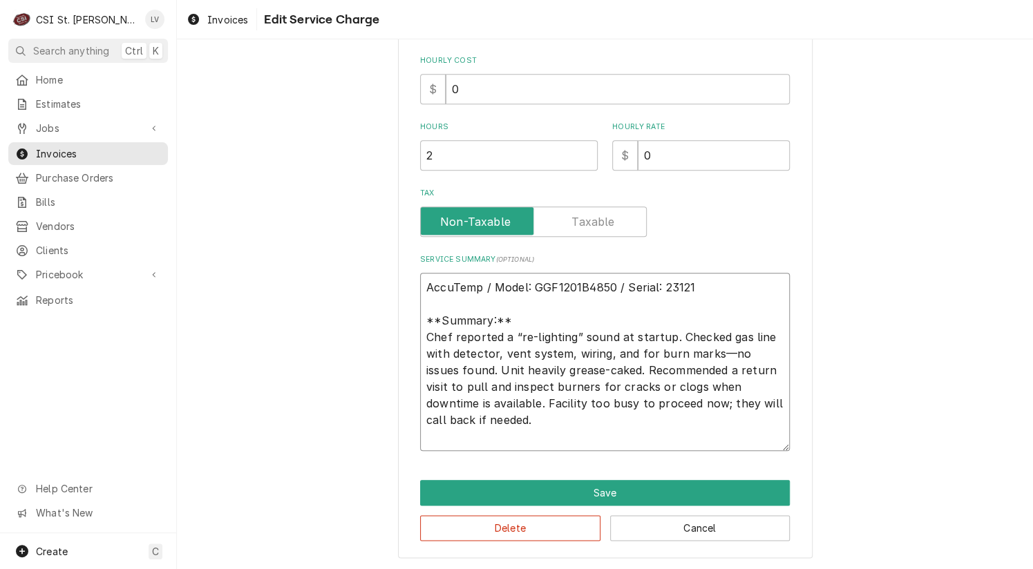
click at [525, 313] on textarea "AccuTemp / Model: GGF1201B4850 / Serial: 23121 **Summary:** Chef reported a “re…" at bounding box center [605, 362] width 370 height 178
type textarea "x"
type textarea "AccuTemp / Model: GGF1201B4850 / Serial: 23121 **Summary:* Chef reported a “re-…"
type textarea "x"
type textarea "AccuTemp / Model: GGF1201B4850 / Serial: 23121 **Summary: Chef reported a “re-l…"
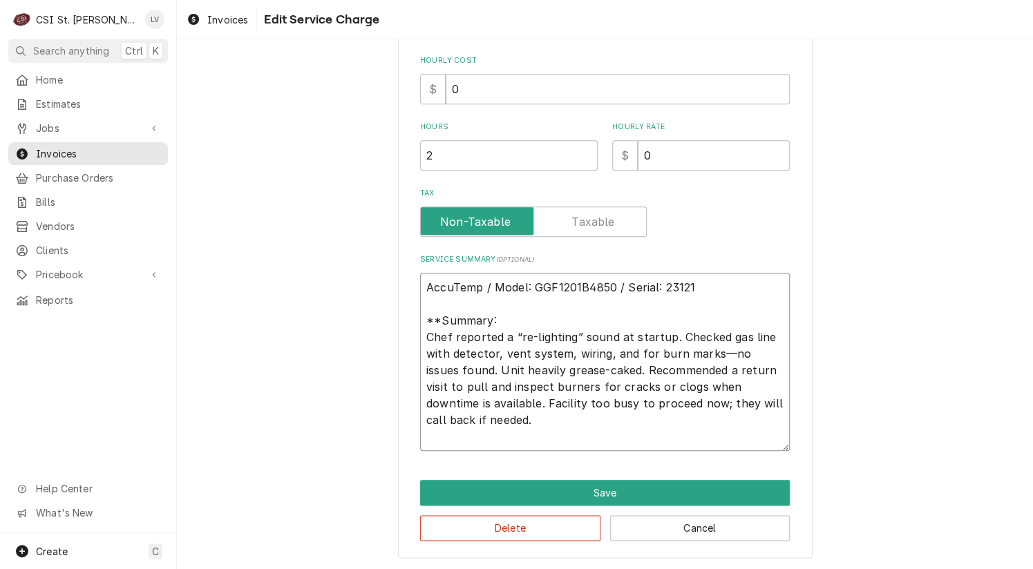
type textarea "x"
type textarea "AccuTemp / Model: GGF1201B4850 / Serial: 23121 **Summary Chef reported a “re-li…"
type textarea "x"
type textarea "AccuTemp / Model: GGF1201B4850 / Serial: 23121 **Summar Chef reported a “re-lig…"
type textarea "x"
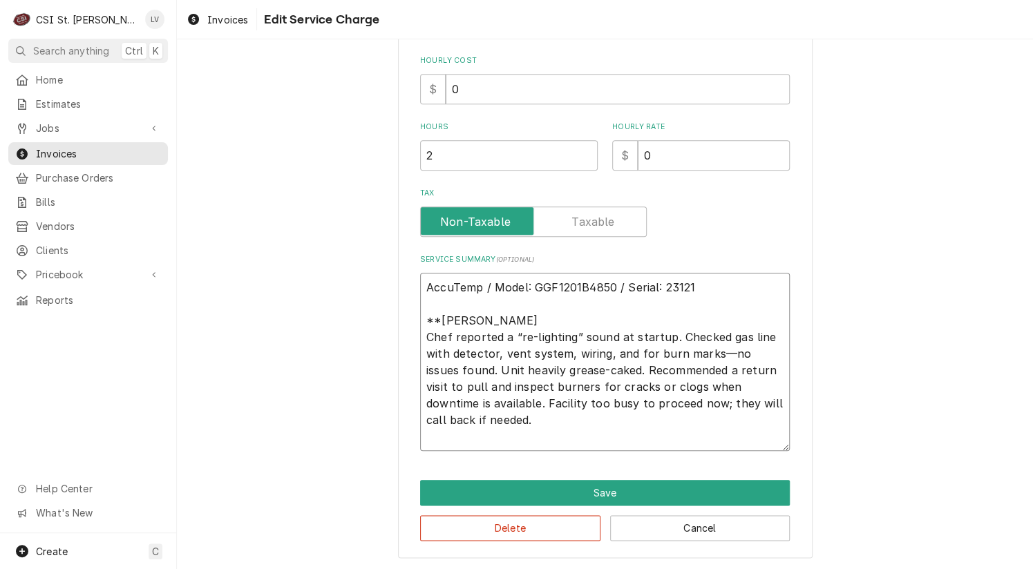
type textarea "AccuTemp / Model: GGF1201B4850 / Serial: 23121 **Summa Chef reported a “re-ligh…"
type textarea "x"
type textarea "AccuTemp / Model: GGF1201B4850 / Serial: 23121 **Summ Chef reported a “re-light…"
type textarea "x"
type textarea "AccuTemp / Model: GGF1201B4850 / Serial: 23121 **Sum Chef reported a “re-lighti…"
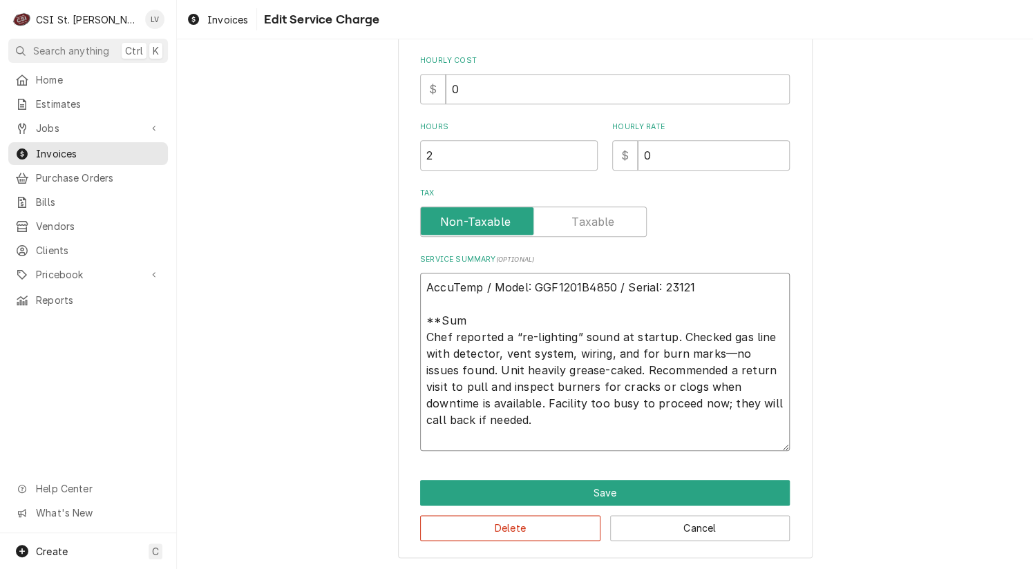
type textarea "x"
type textarea "AccuTemp / Model: GGF1201B4850 / Serial: 23121 **Su Chef reported a “re-lightin…"
type textarea "x"
type textarea "AccuTemp / Model: GGF1201B4850 / Serial: 23121 **S Chef reported a “re-lighting…"
type textarea "x"
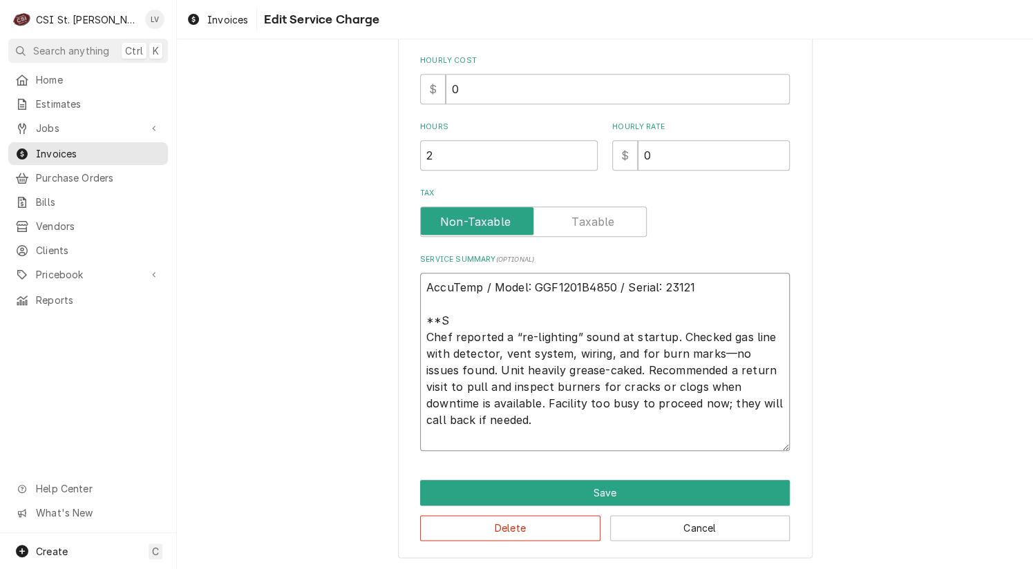
type textarea "AccuTemp / Model: GGF1201B4850 / Serial: 23121 ** Chef reported a “re-lighting”…"
type textarea "x"
type textarea "AccuTemp / Model: GGF1201B4850 / Serial: 23121 * Chef reported a “re-lighting” …"
type textarea "x"
type textarea "AccuTemp / Model: GGF1201B4850 / Serial: 23121 Chef reported a “re-lighting” so…"
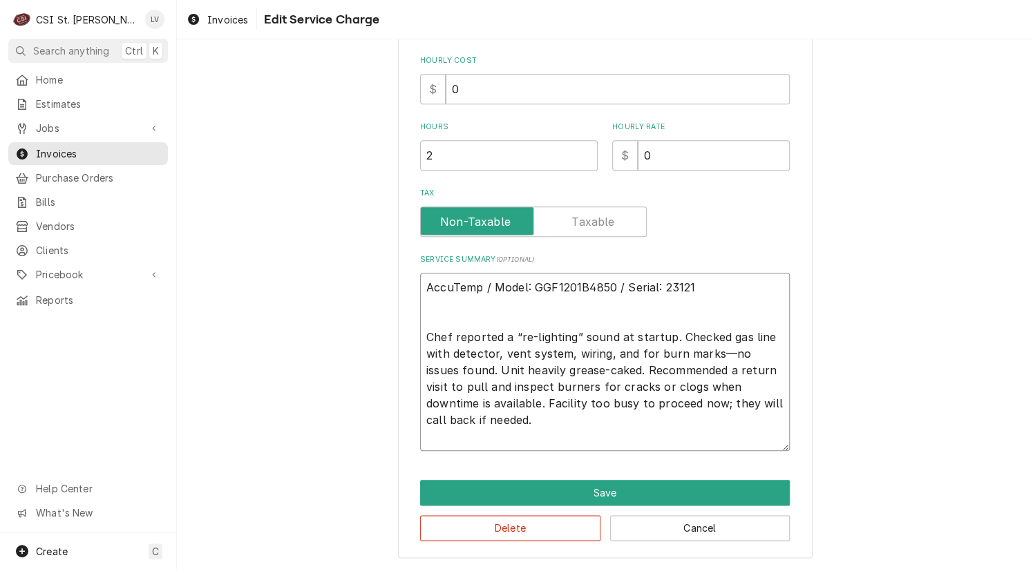
type textarea "x"
type textarea "AccuTemp / Model: GGF1201B4850 / Serial: 23121 Chef reported a “re-lighting” so…"
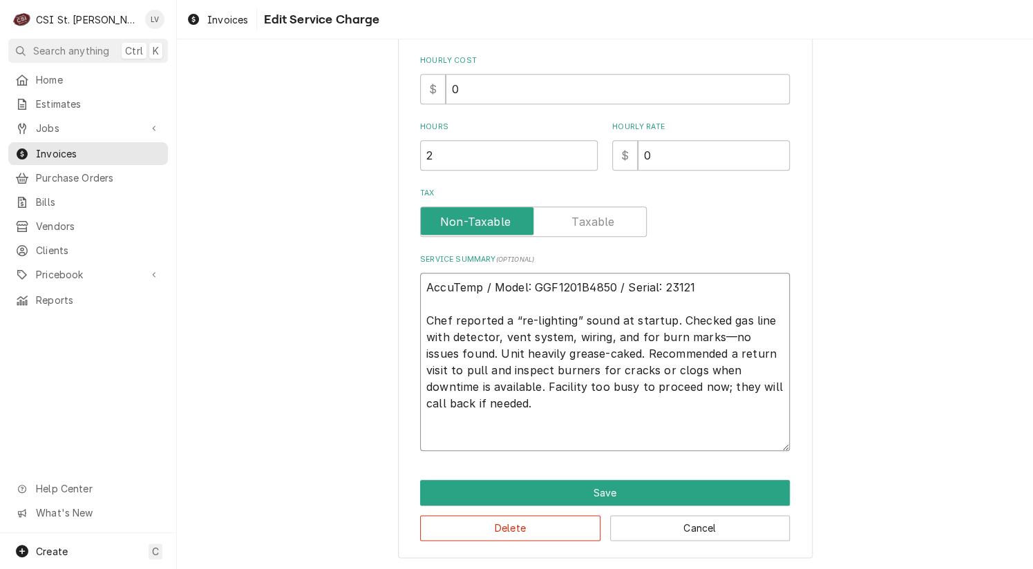
scroll to position [373, 0]
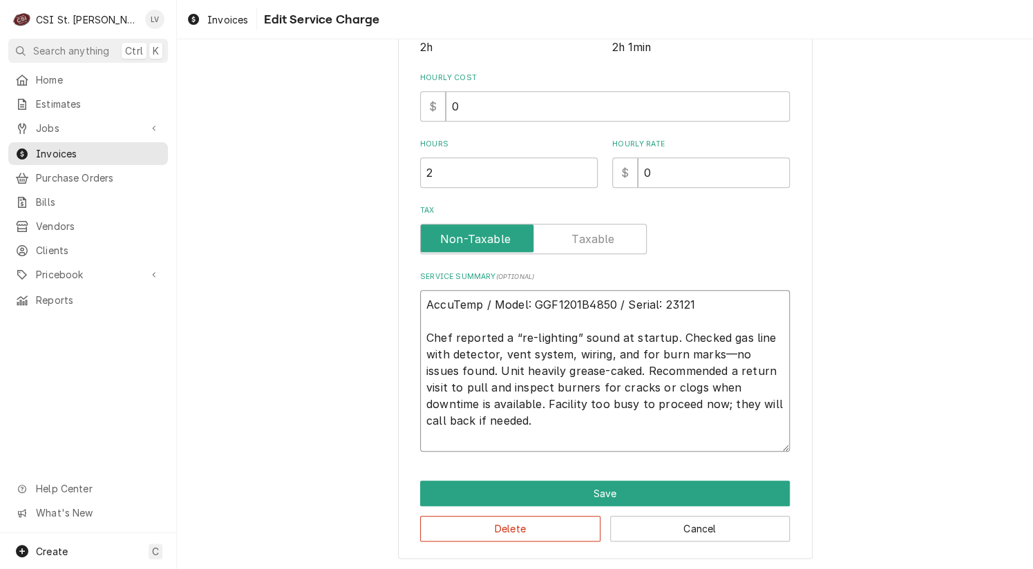
drag, startPoint x: 472, startPoint y: 418, endPoint x: 385, endPoint y: 296, distance: 150.1
click at [385, 295] on div "Use the fields below to edit this service charge Short Description Job | Servic…" at bounding box center [605, 126] width 856 height 890
type textarea "x"
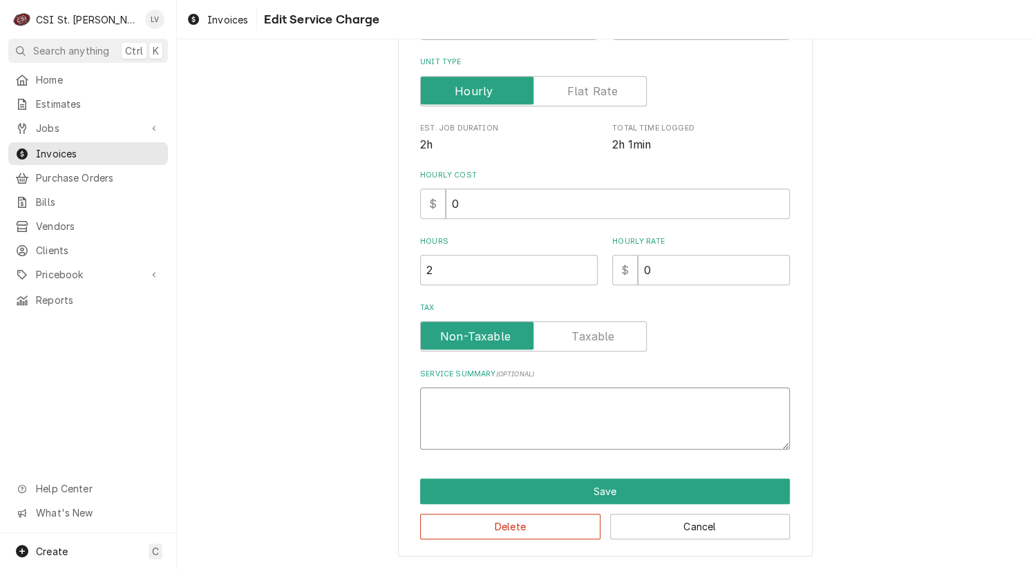
scroll to position [274, 0]
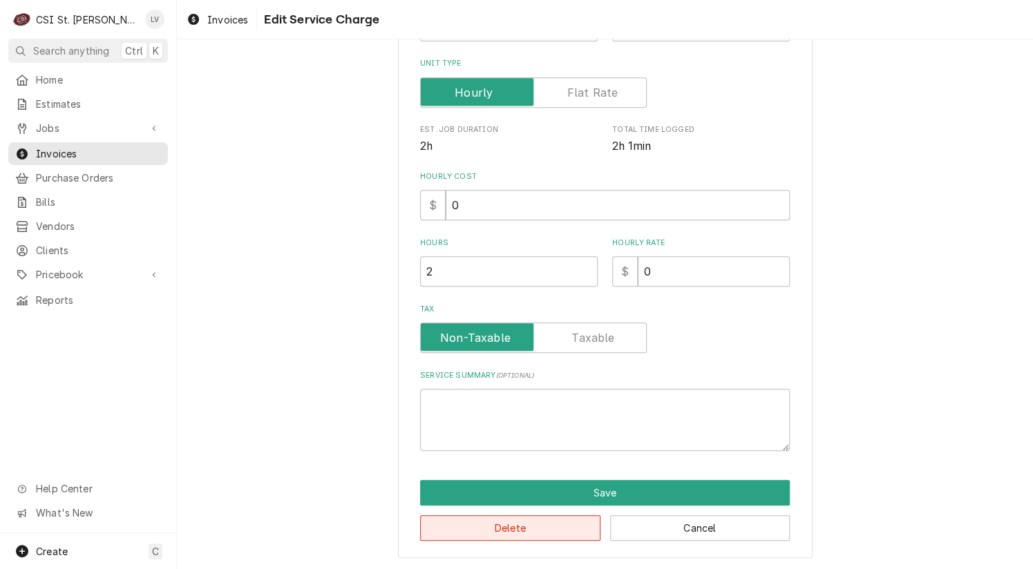
click at [498, 524] on button "Delete" at bounding box center [510, 528] width 180 height 26
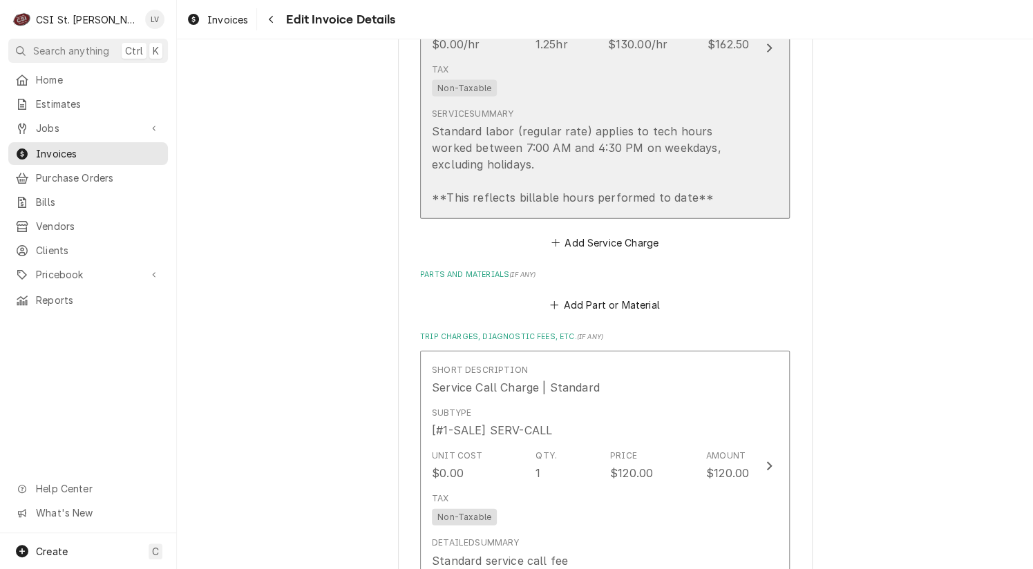
click at [555, 180] on div "Standard labor (regular rate) applies to tech hours worked between 7:00 AM and …" at bounding box center [590, 164] width 317 height 83
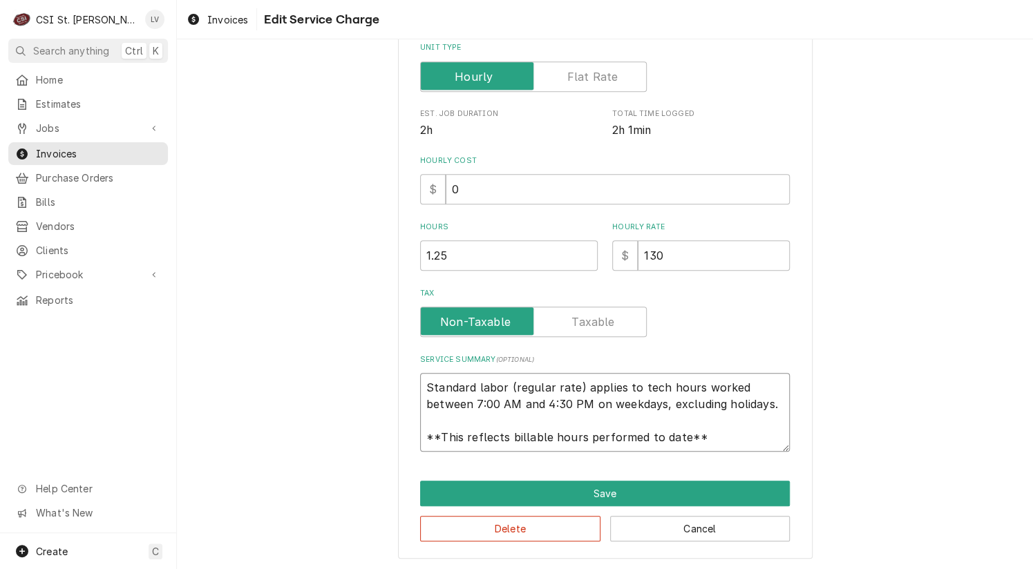
scroll to position [17, 0]
drag, startPoint x: 421, startPoint y: 388, endPoint x: 722, endPoint y: 457, distance: 309.0
click at [722, 457] on div "Use the fields below to edit this service charge Short Description 1-Labor (Ser…" at bounding box center [605, 167] width 414 height 783
paste textarea "AccuTemp / Model: GGF1201B4850 / Serial: 23121 Chef reported a “re-lighting” so…"
type textarea "x"
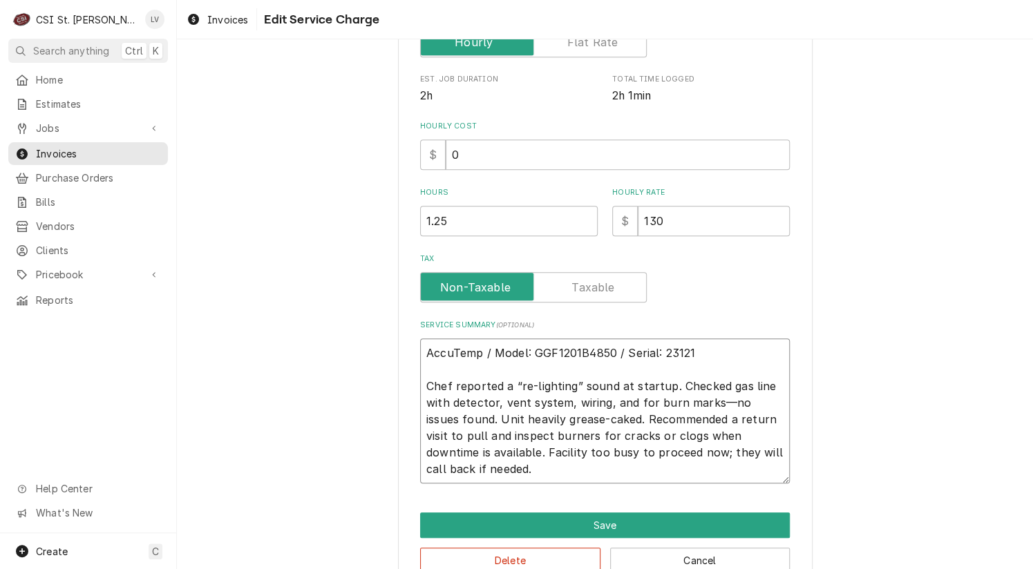
scroll to position [356, 0]
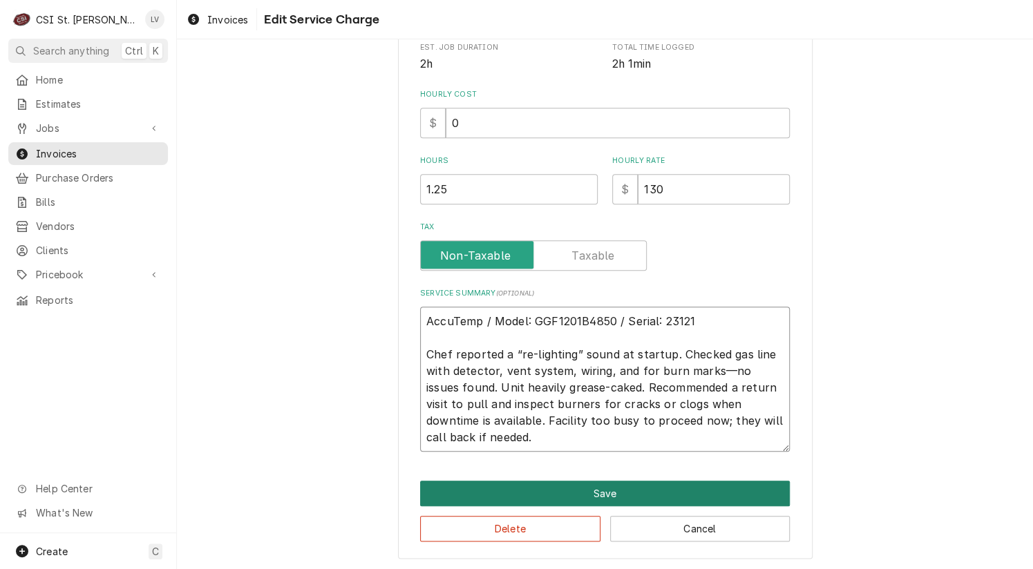
type textarea "AccuTemp / Model: GGF1201B4850 / Serial: 23121 Chef reported a “re-lighting” so…"
click at [647, 483] on button "Save" at bounding box center [605, 494] width 370 height 26
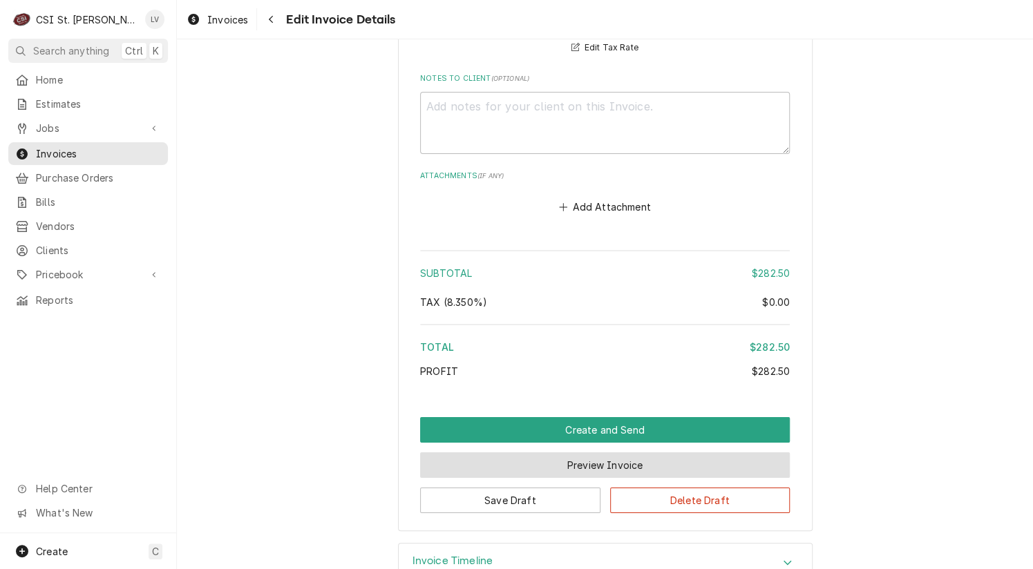
scroll to position [2104, 0]
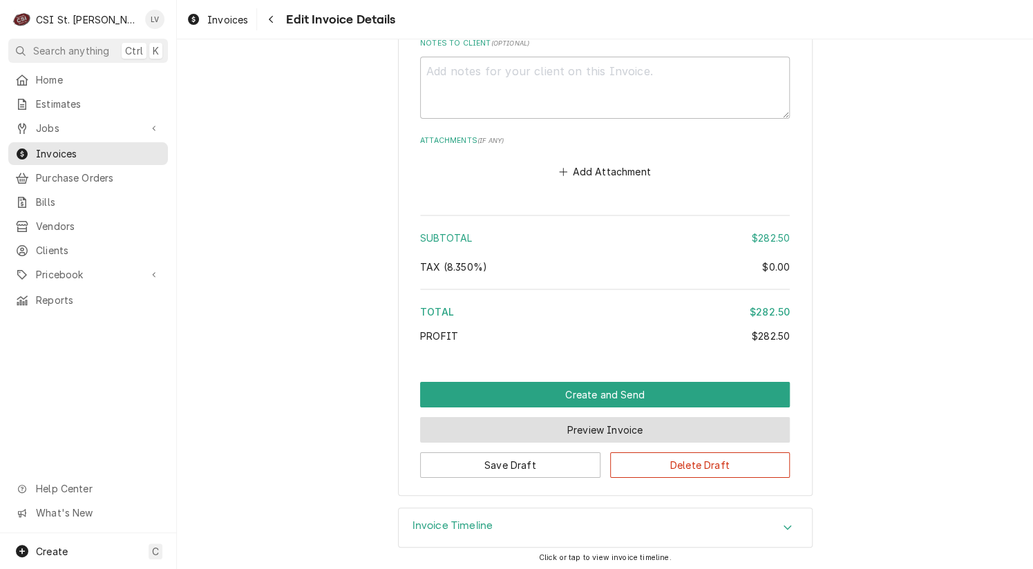
click at [548, 426] on button "Preview Invoice" at bounding box center [605, 430] width 370 height 26
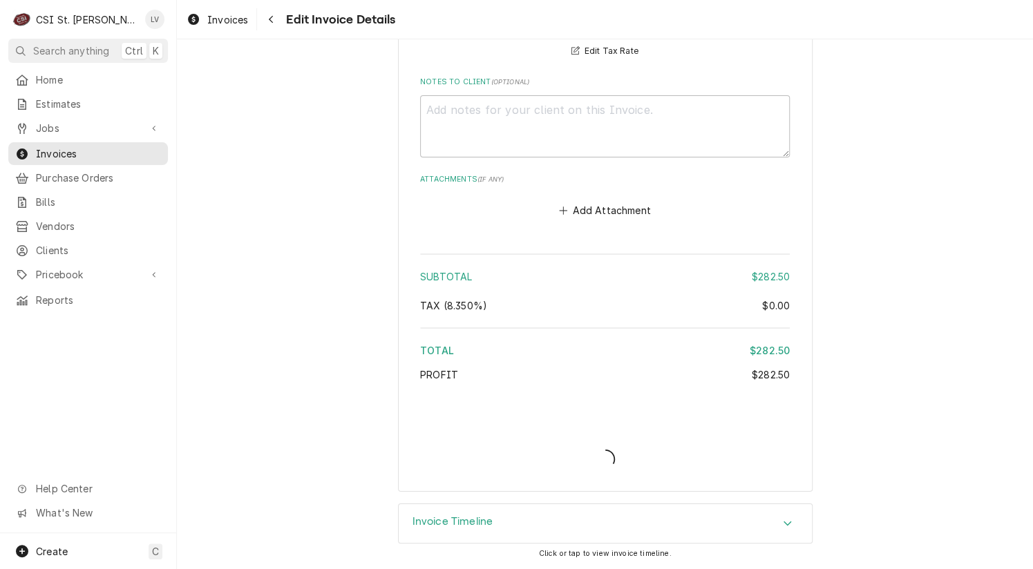
scroll to position [2062, 0]
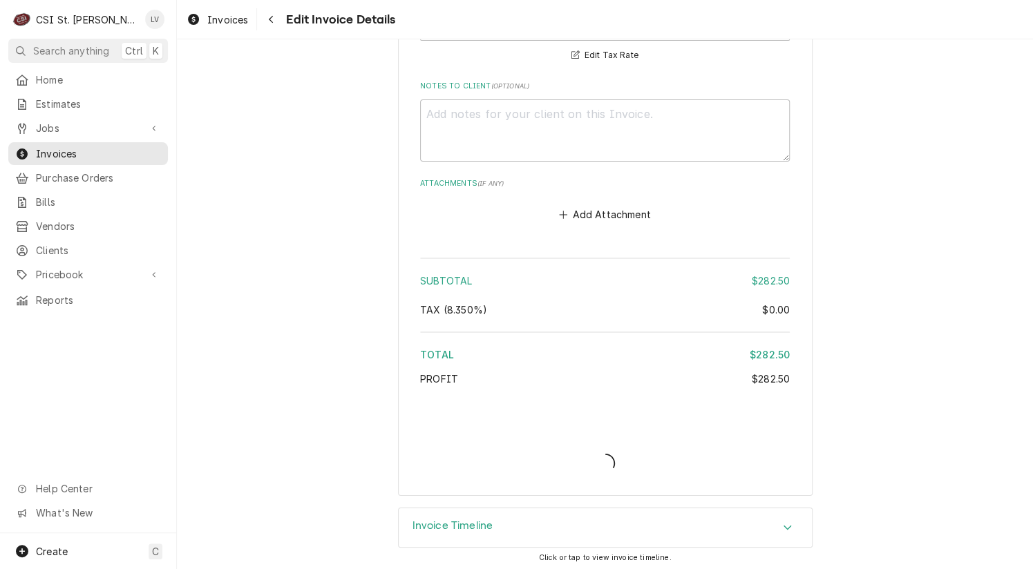
type textarea "x"
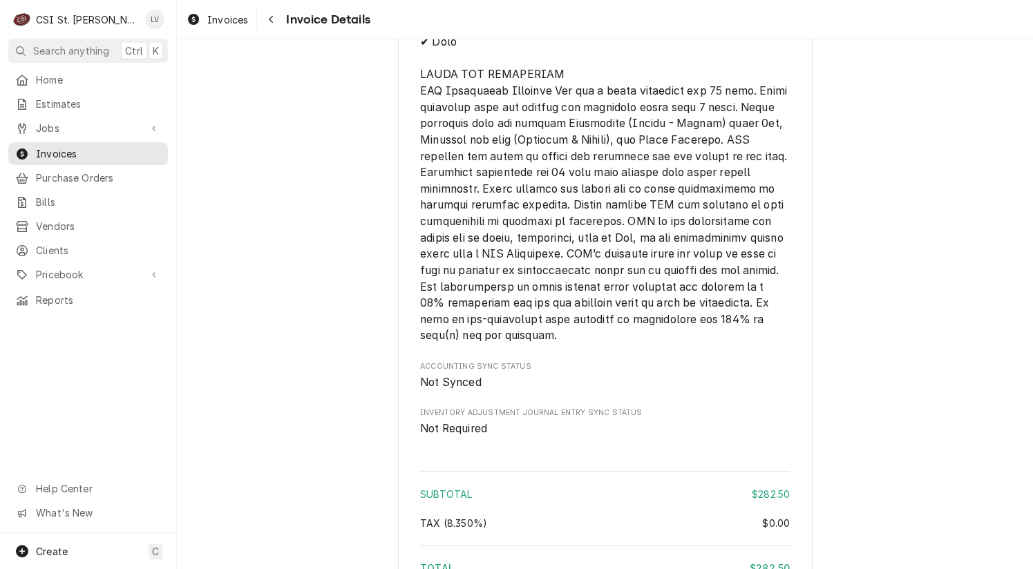
scroll to position [2072, 0]
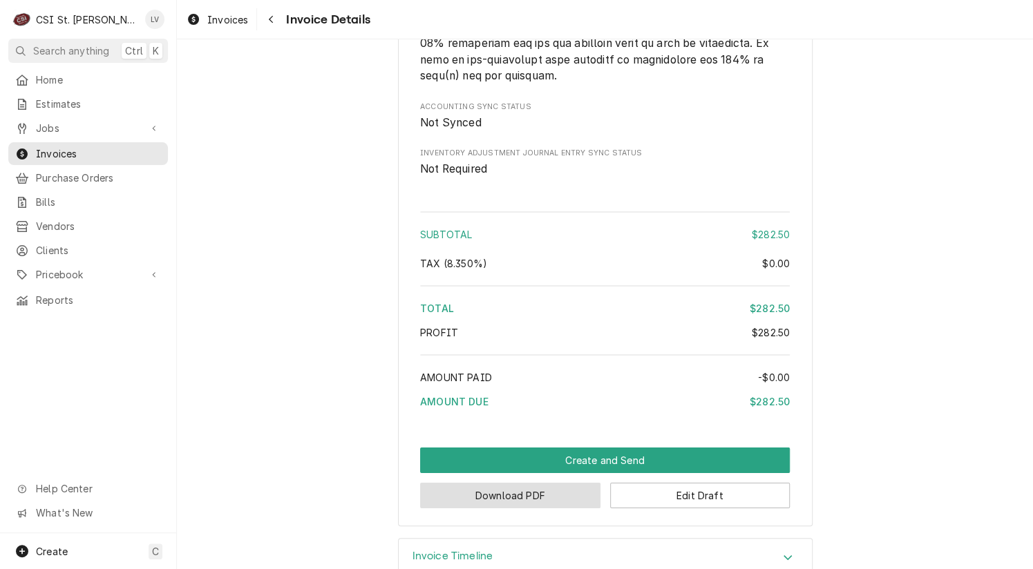
click at [553, 508] on button "Download PDF" at bounding box center [510, 496] width 180 height 26
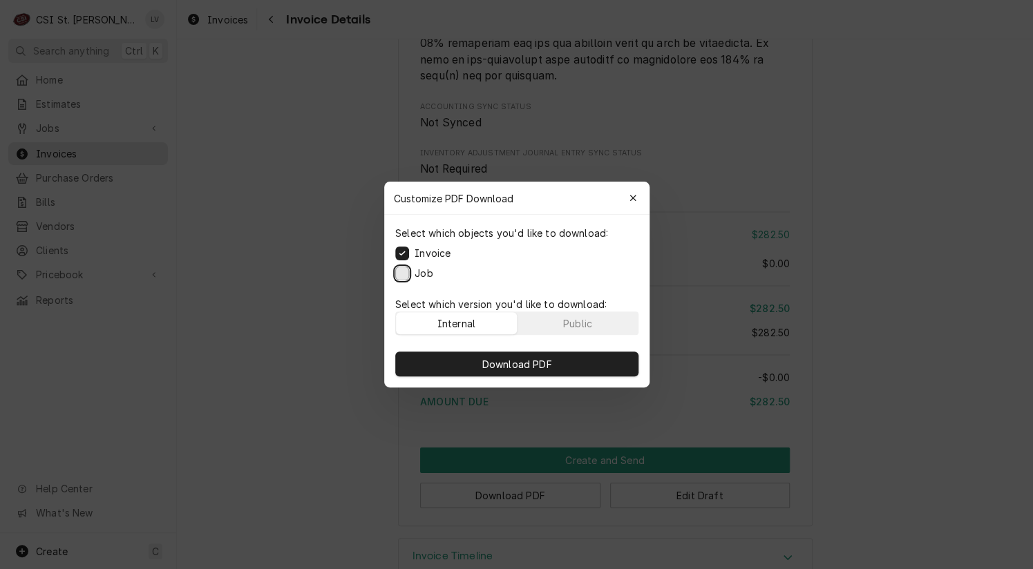
click at [401, 273] on button "Job" at bounding box center [402, 274] width 14 height 14
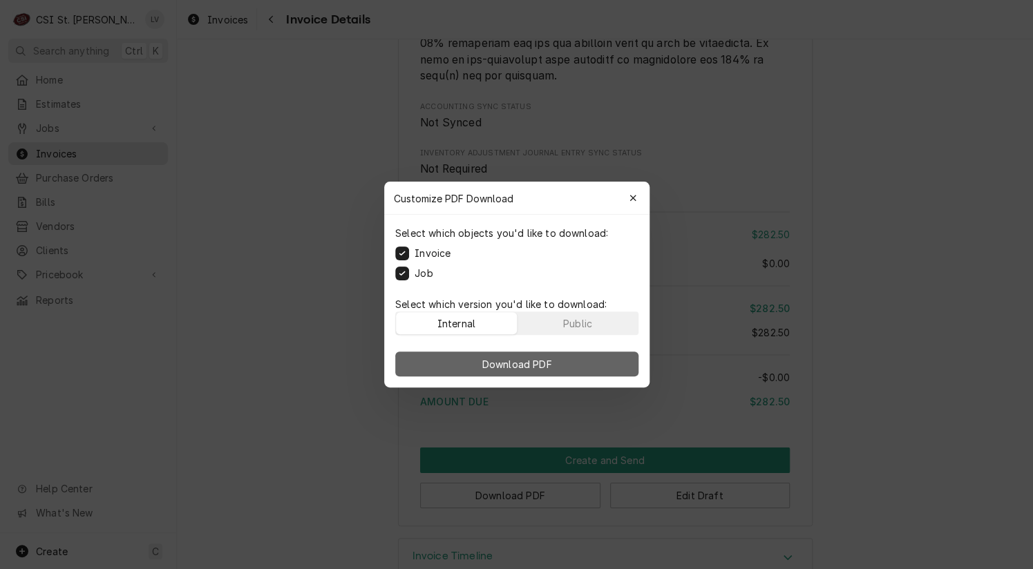
click at [488, 355] on button "Download PDF" at bounding box center [516, 364] width 243 height 25
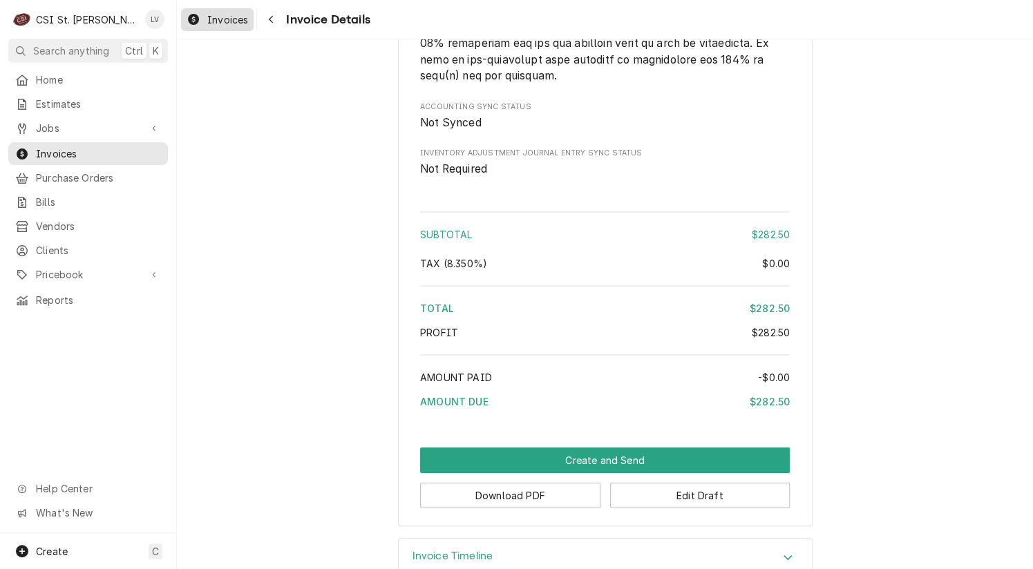
click at [207, 19] on span "Invoices" at bounding box center [227, 19] width 41 height 15
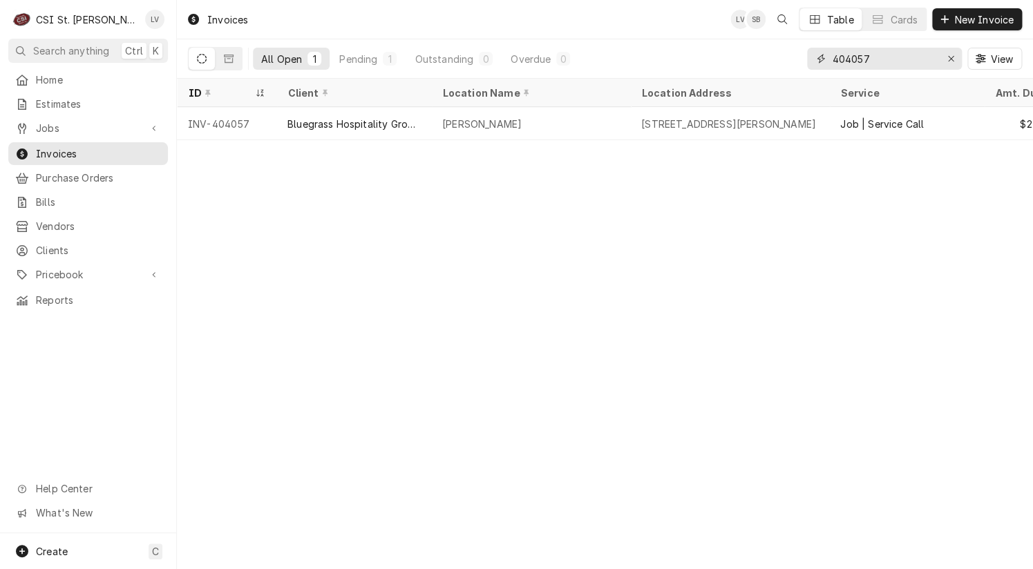
drag, startPoint x: 856, startPoint y: 57, endPoint x: 901, endPoint y: 52, distance: 45.8
click at [900, 53] on input "404057" at bounding box center [884, 59] width 104 height 22
type input "404066"
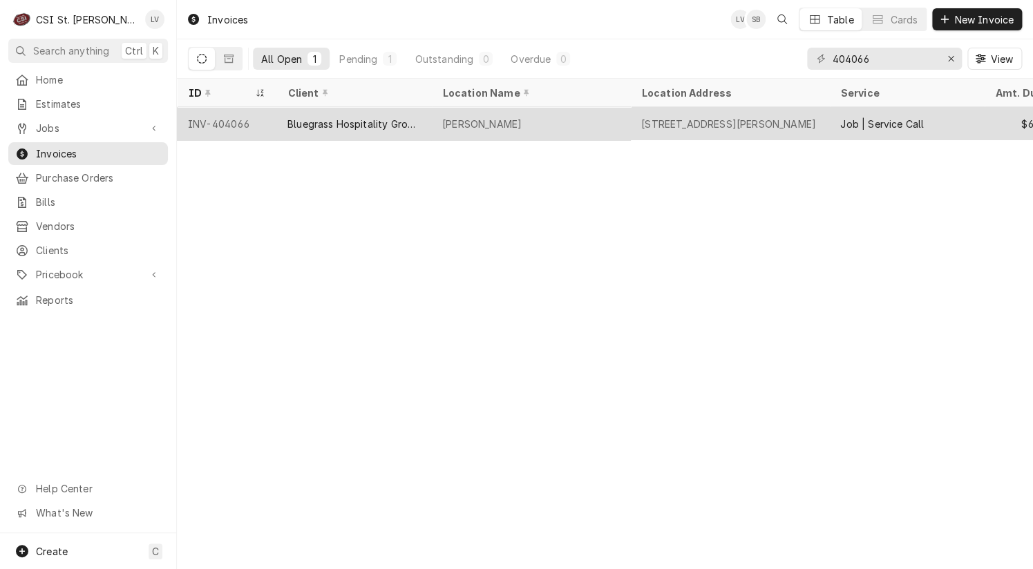
click at [339, 123] on div "Bluegrass Hospitality Group - BHG" at bounding box center [353, 124] width 133 height 15
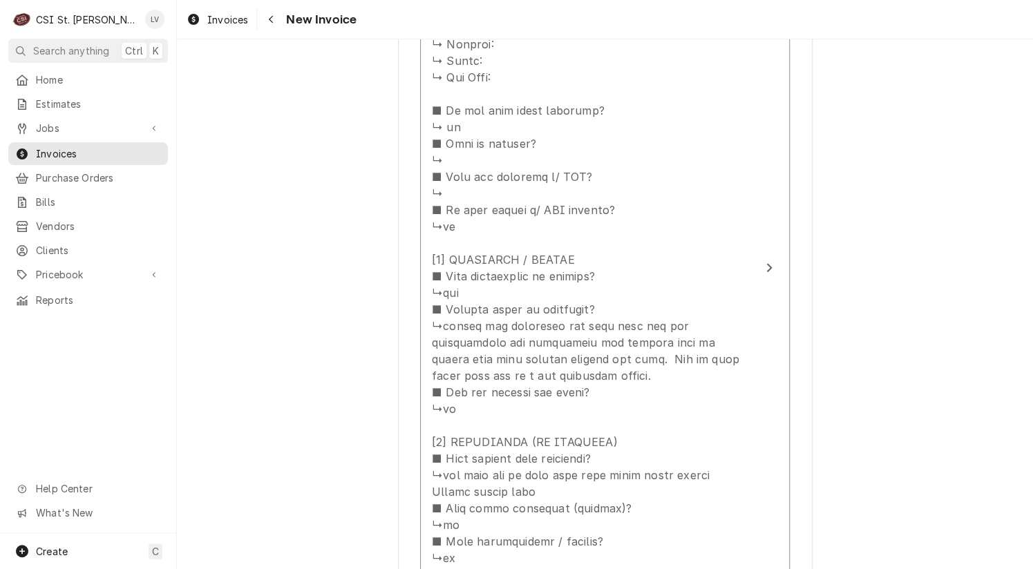
scroll to position [1658, 0]
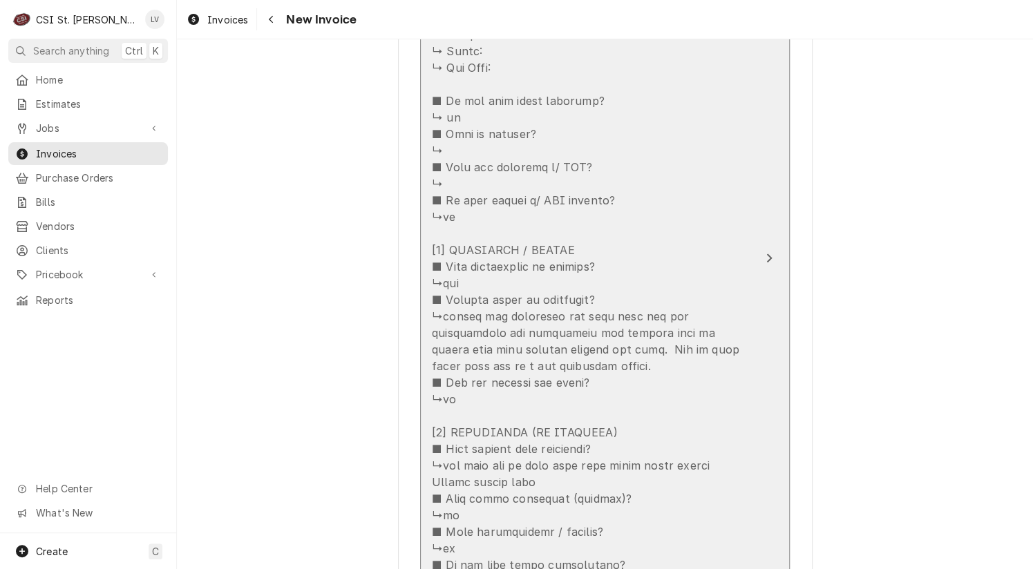
click at [658, 403] on div "Update Line Item" at bounding box center [590, 374] width 317 height 1094
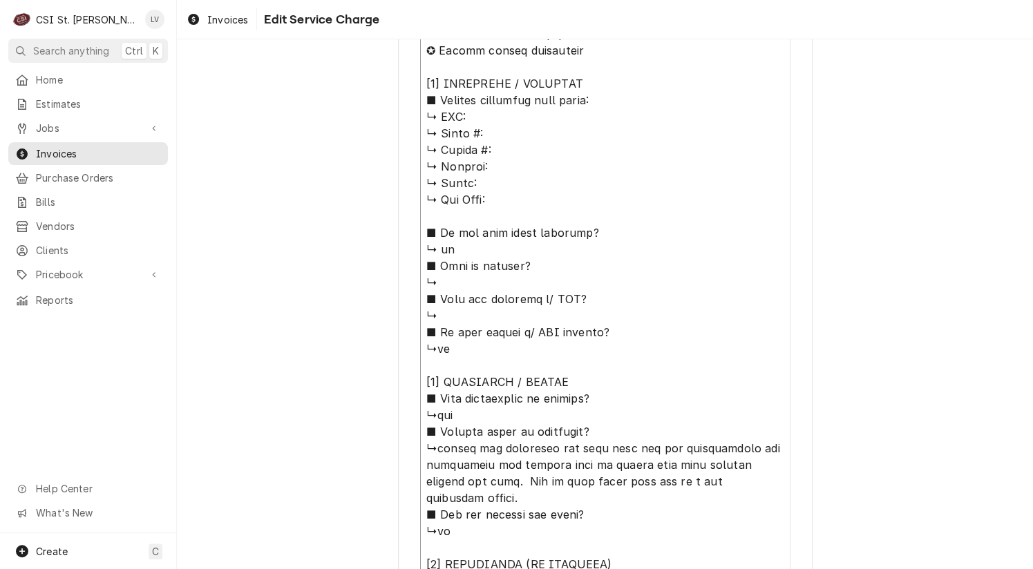
scroll to position [973, 0]
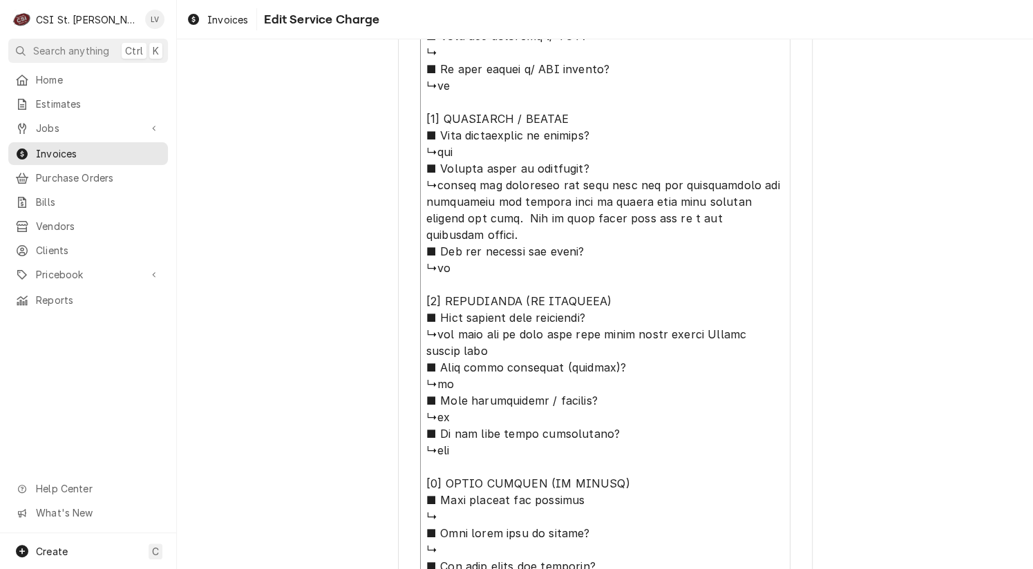
drag, startPoint x: 415, startPoint y: 190, endPoint x: 628, endPoint y: 126, distance: 222.2
click at [628, 125] on textarea "Service Summary ( optional )" at bounding box center [605, 218] width 370 height 1057
type textarea "x"
type textarea "↳lor ■ Ipsumdo sitam co adipiscin? ↳elitse doe temporinc utl etdo magn ali eni …"
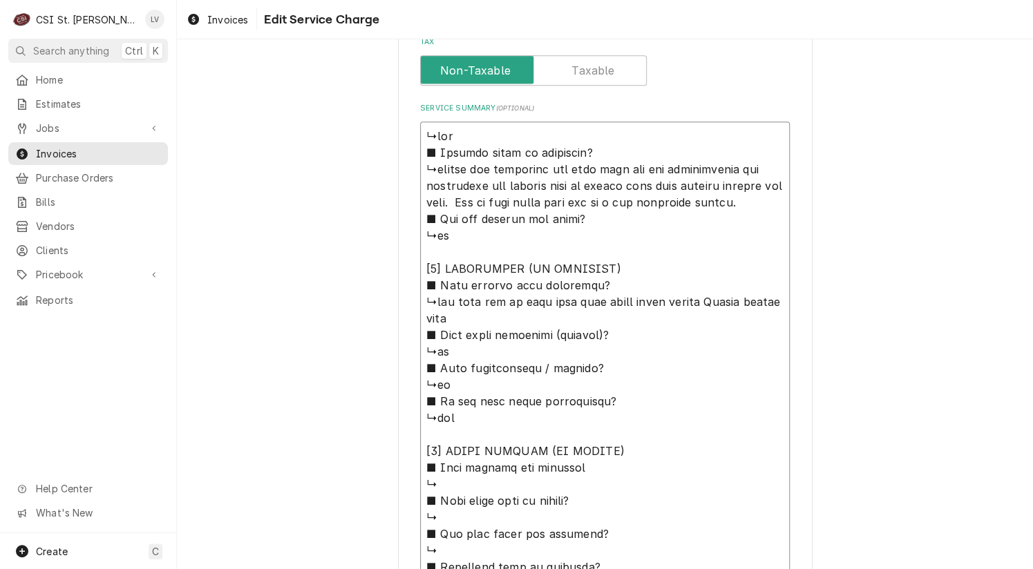
type textarea "x"
type textarea "↳lor ■ Ipsumdo sitam co adipiscin? ↳elitse doe temporinc utl etdo magn ali eni …"
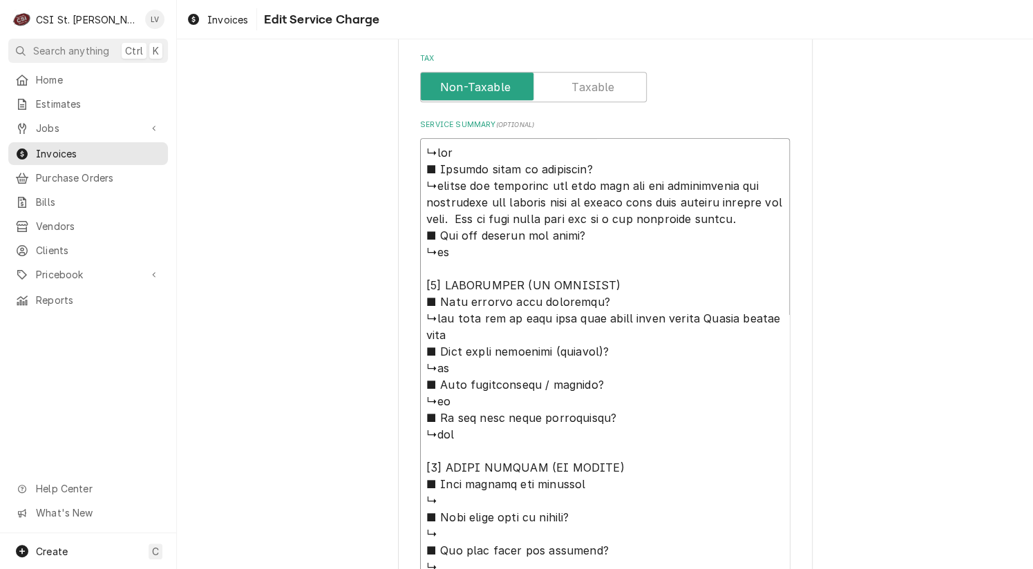
type textarea "x"
type textarea "lor ■ Ipsumdo sitam co adipiscin? ↳elitse doe temporinc utl etdo magn ali eni a…"
type textarea "x"
type textarea "lo ■ Ipsumdo sitam co adipiscin? ↳elitse doe temporinc utl etdo magn ali eni ad…"
type textarea "x"
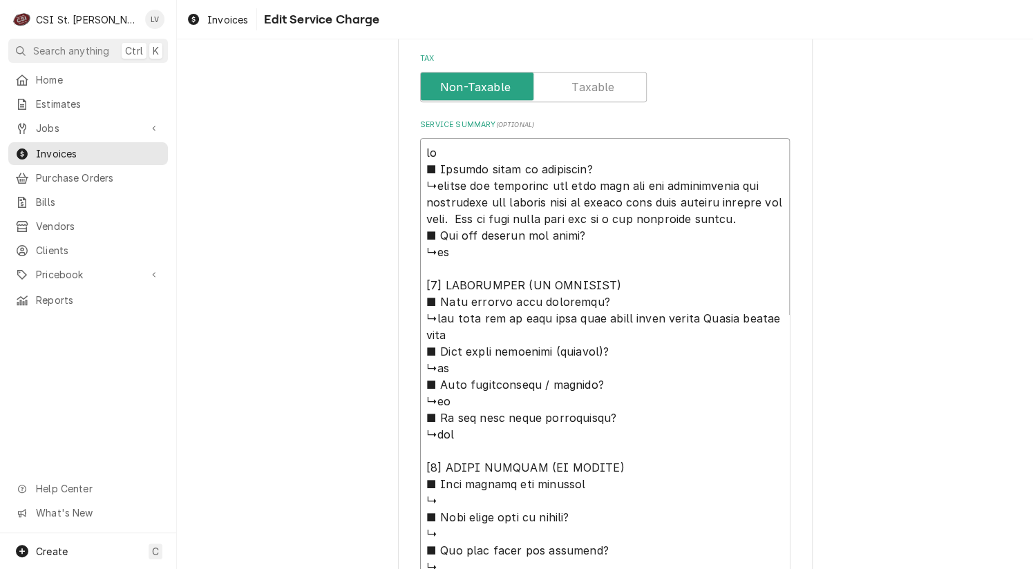
type textarea "l ■ Ipsumdo sitam co adipiscin? ↳elitse doe temporinc utl etdo magn ali eni adm…"
type textarea "x"
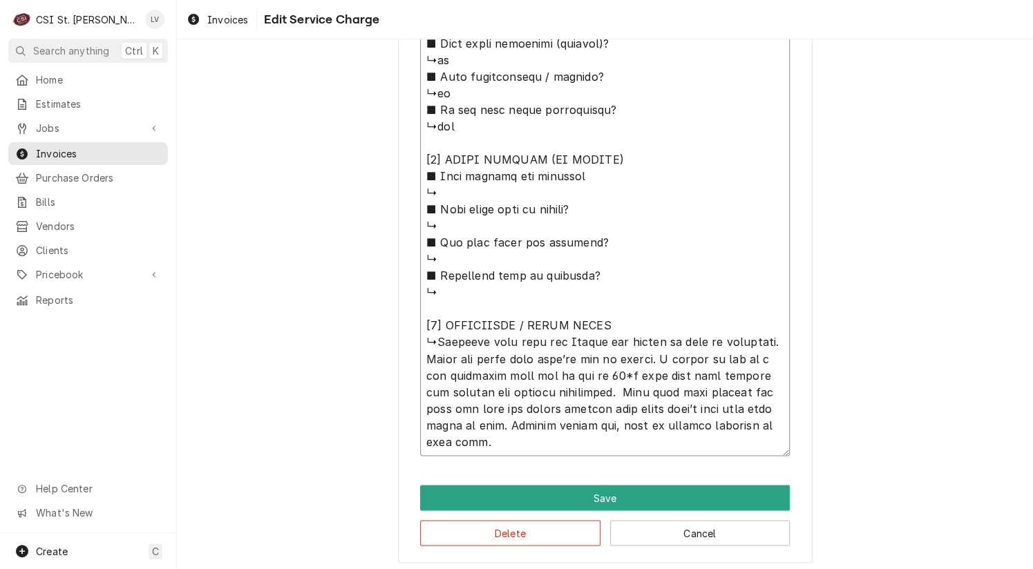
scroll to position [821, 0]
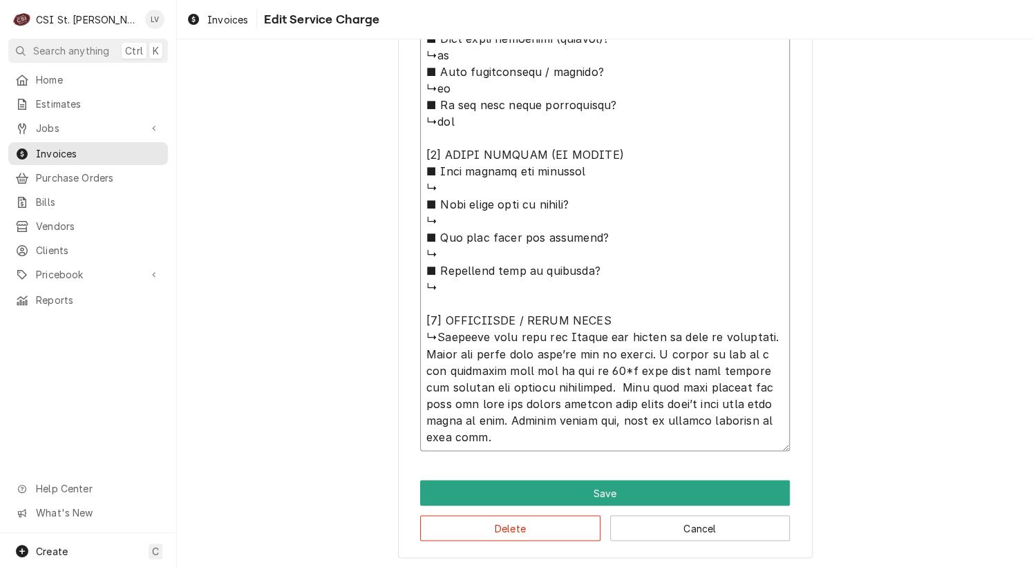
drag, startPoint x: 435, startPoint y: 352, endPoint x: 774, endPoint y: 434, distance: 348.4
click at [774, 434] on textarea "Service Summary ( optional )" at bounding box center [605, 146] width 370 height 609
type textarea "■ Loremip dolor si ametconse? ↳adipis eli seddoeius tem inci utla etd mag aliqu…"
click at [527, 530] on button "Delete" at bounding box center [510, 528] width 180 height 26
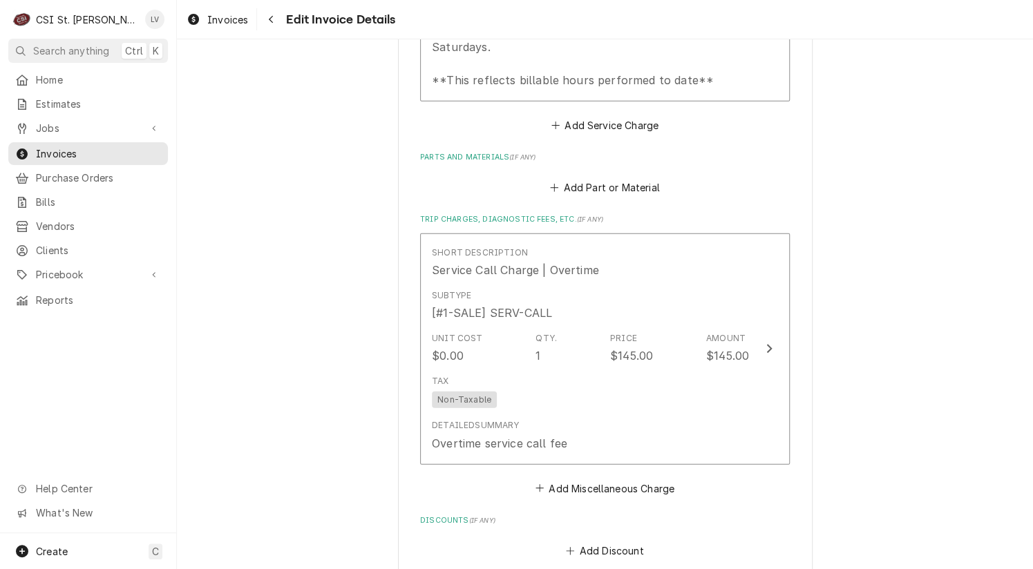
scroll to position [1269, 0]
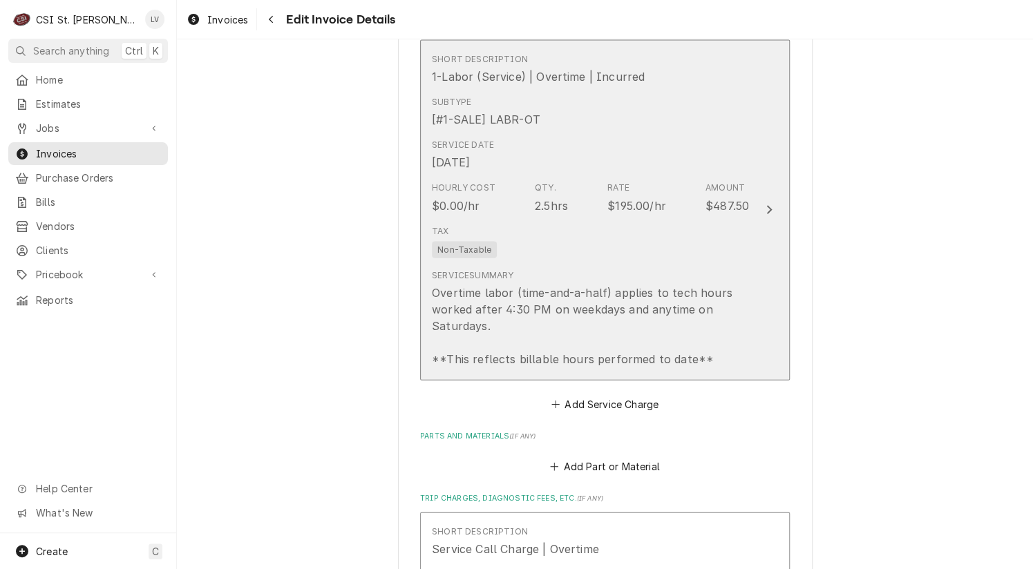
click at [682, 239] on div "Tax Non-Taxable" at bounding box center [590, 242] width 317 height 44
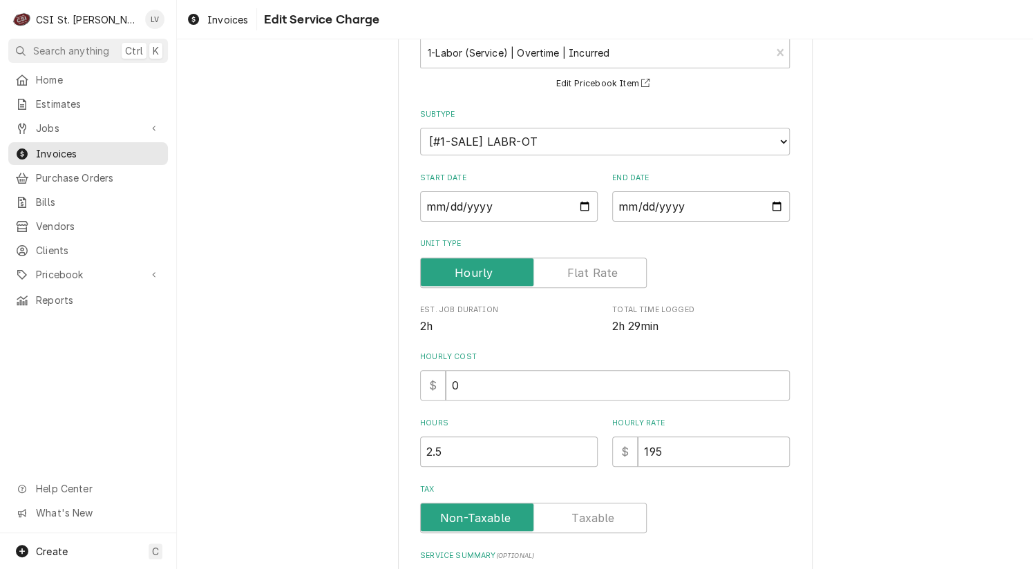
scroll to position [290, 0]
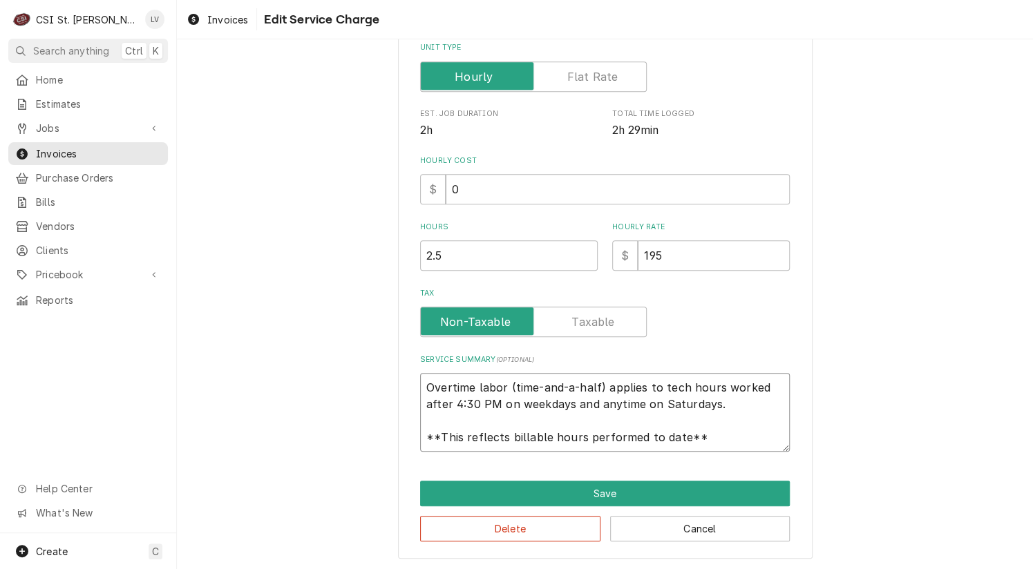
drag, startPoint x: 423, startPoint y: 386, endPoint x: 715, endPoint y: 443, distance: 296.9
click at [715, 443] on textarea "Overtime labor (time-and-a-half) applies to tech hours worked after 4:30 PM on …" at bounding box center [605, 412] width 370 height 79
paste textarea "**Summary:** Customer reported cooler struggled [DATE], but [DATE] cooks had no…"
type textarea "x"
type textarea "**Summary:** Customer reported cooler struggled [DATE], but [DATE] cooks had no…"
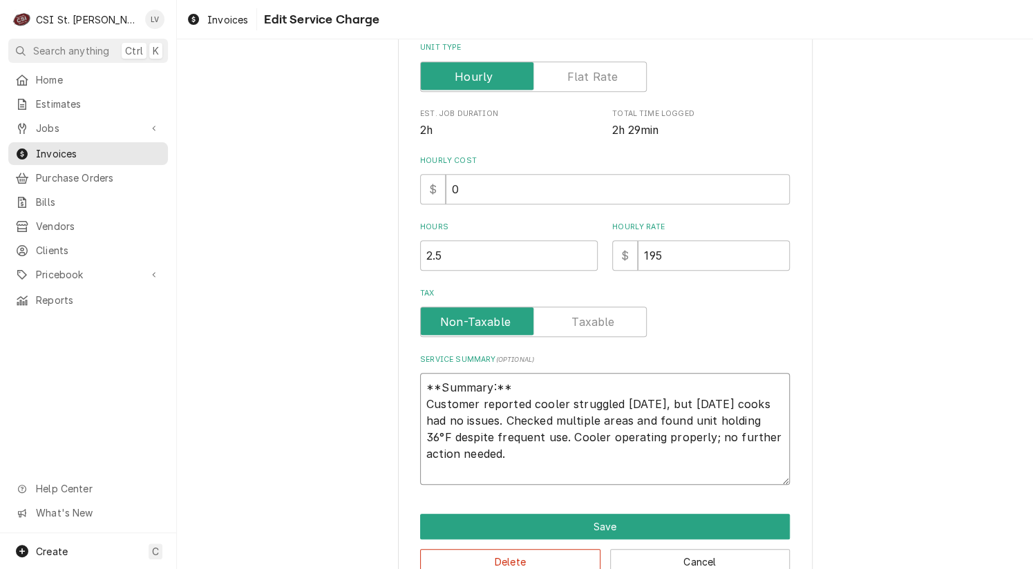
drag, startPoint x: 514, startPoint y: 381, endPoint x: 413, endPoint y: 372, distance: 101.2
click at [413, 373] on div "Use the fields below to edit this service charge Short Description 1-Labor (Ser…" at bounding box center [605, 184] width 414 height 816
type textarea "x"
type textarea "Customer reported cooler struggled [DATE], but [DATE] cooks had no issues. Chec…"
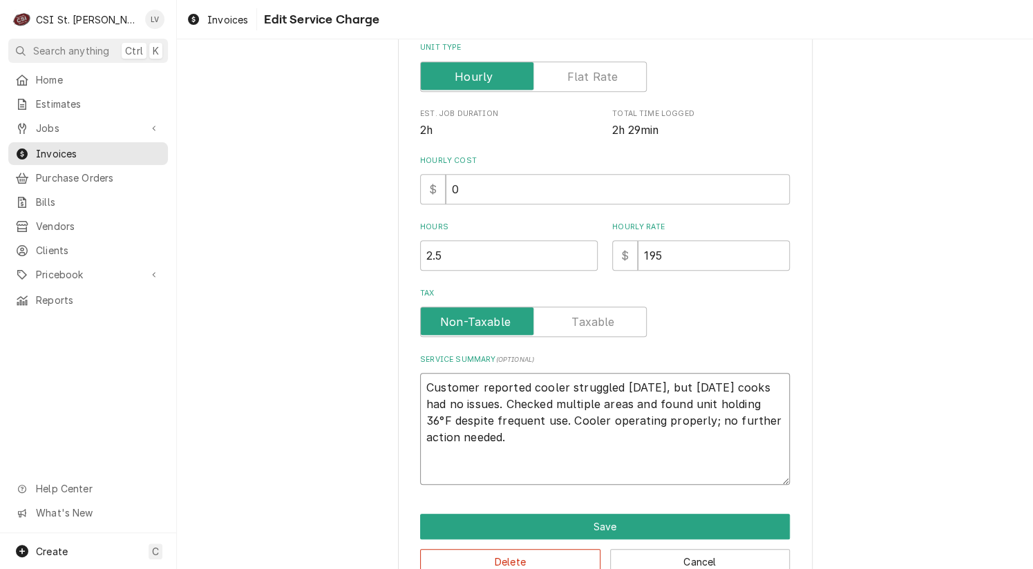
type textarea "x"
type textarea "Customer reported cooler struggled [DATE], but [DATE] cooks had no issues. Chec…"
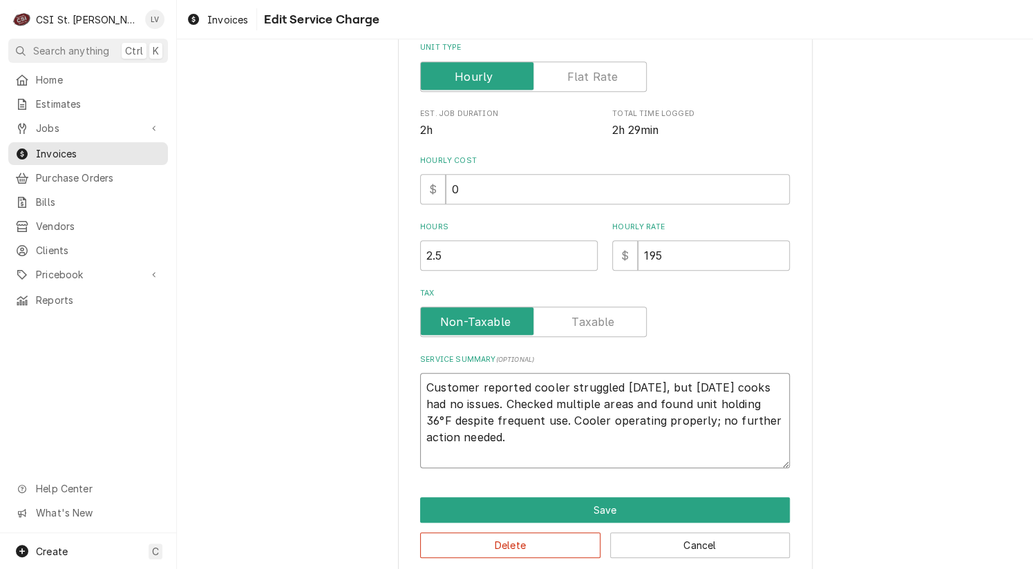
click at [474, 431] on textarea "Customer reported cooler struggled [DATE], but [DATE] cooks had no issues. Chec…" at bounding box center [605, 420] width 370 height 95
type textarea "x"
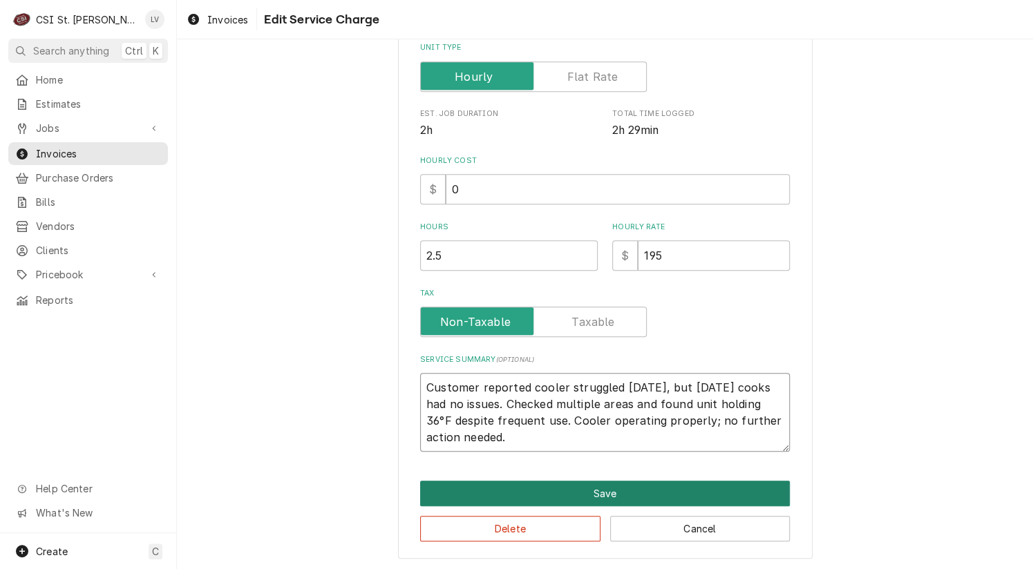
type textarea "Customer reported cooler struggled [DATE], but [DATE] cooks had no issues. Chec…"
click at [466, 483] on button "Save" at bounding box center [605, 494] width 370 height 26
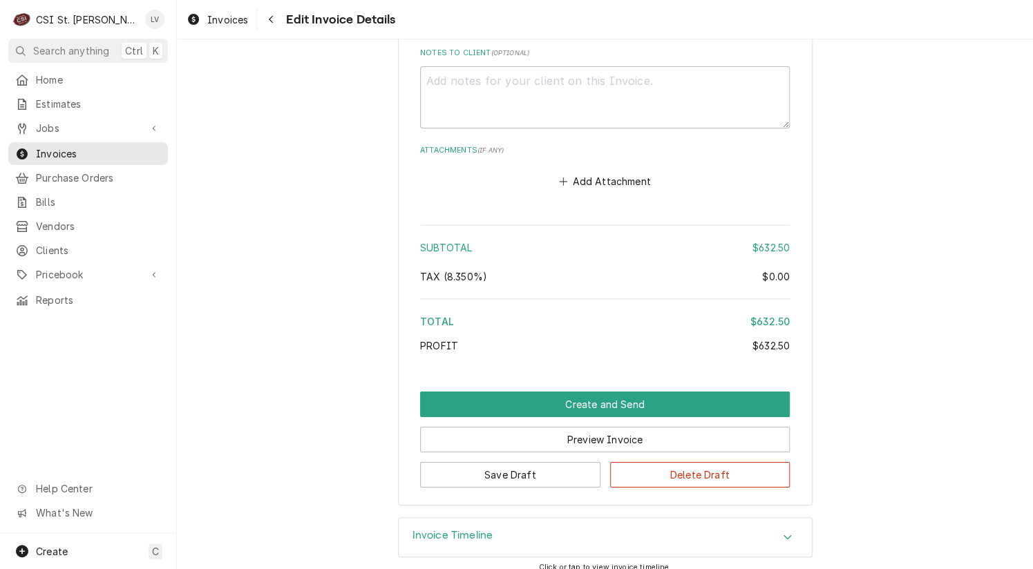
scroll to position [2081, 0]
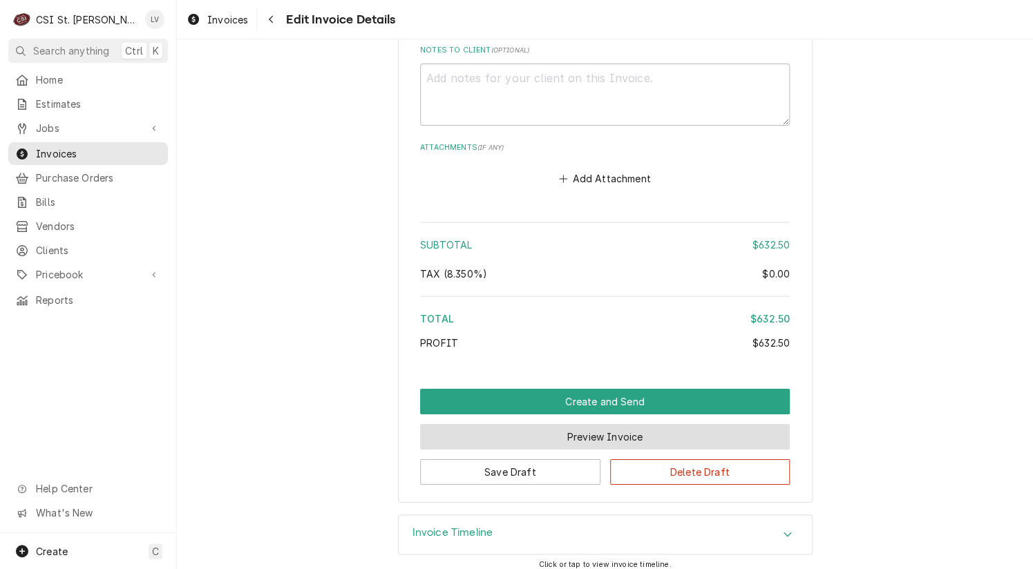
click at [568, 433] on button "Preview Invoice" at bounding box center [605, 437] width 370 height 26
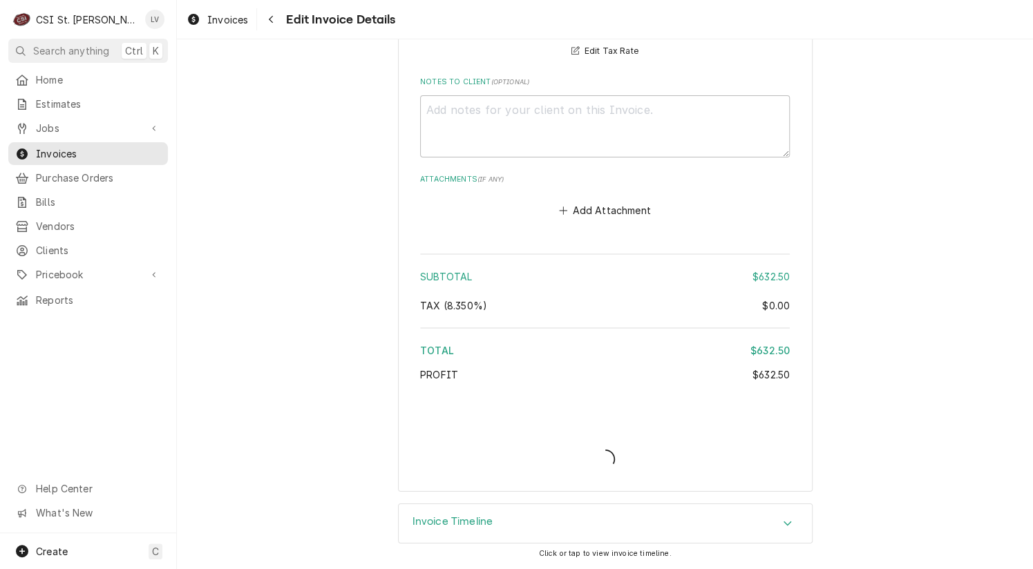
scroll to position [2045, 0]
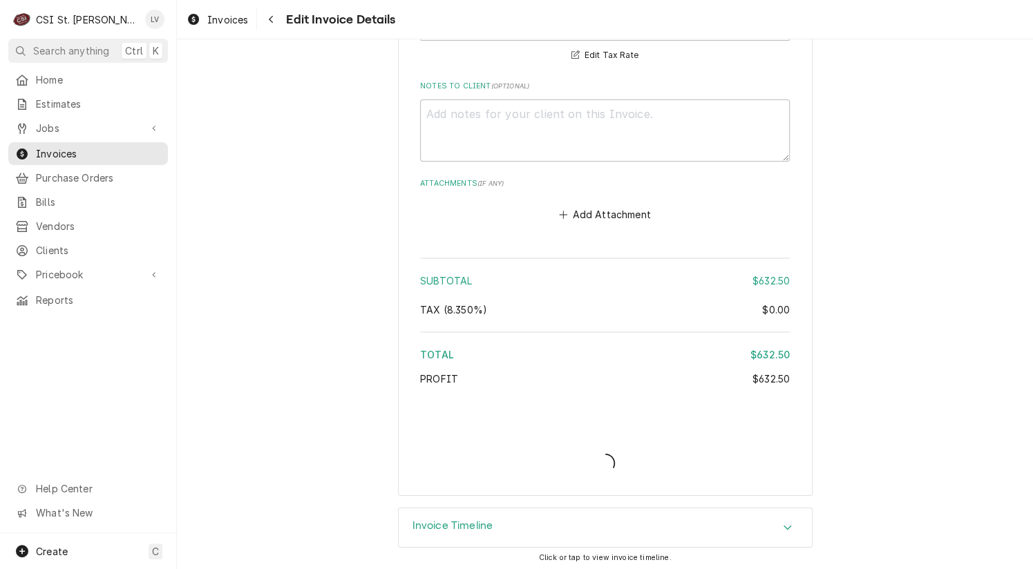
type textarea "x"
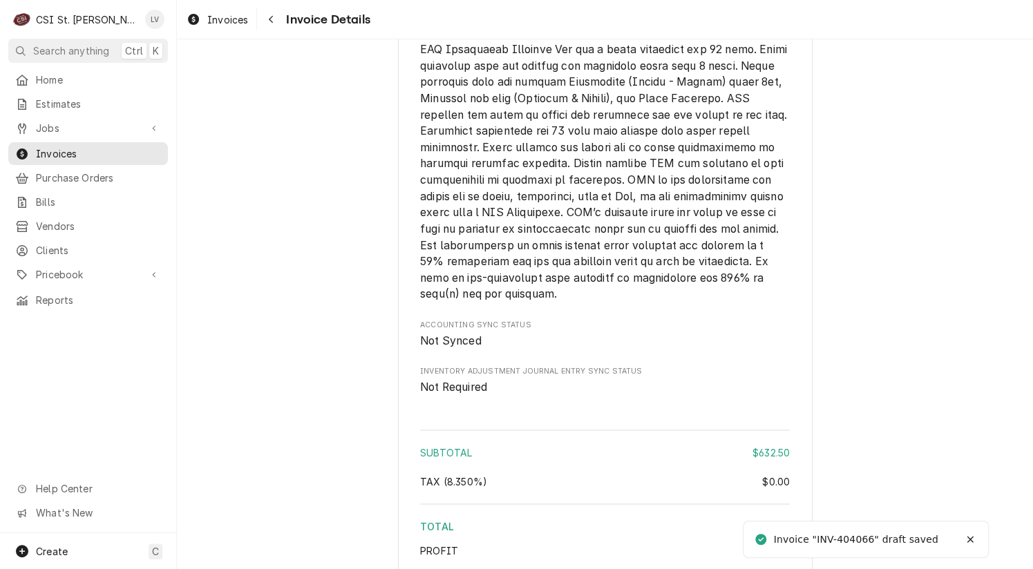
scroll to position [2091, 0]
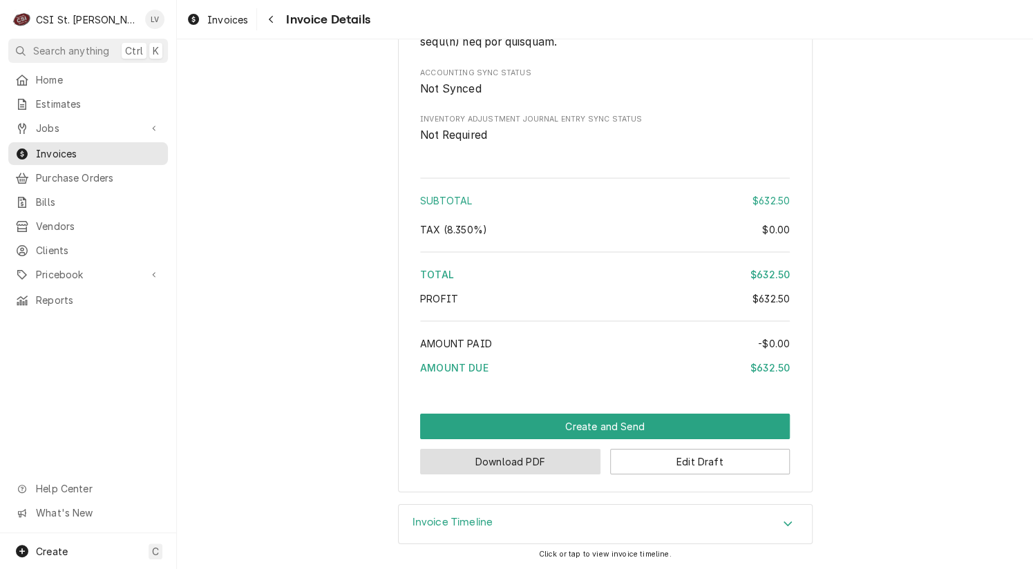
click at [506, 465] on button "Download PDF" at bounding box center [510, 462] width 180 height 26
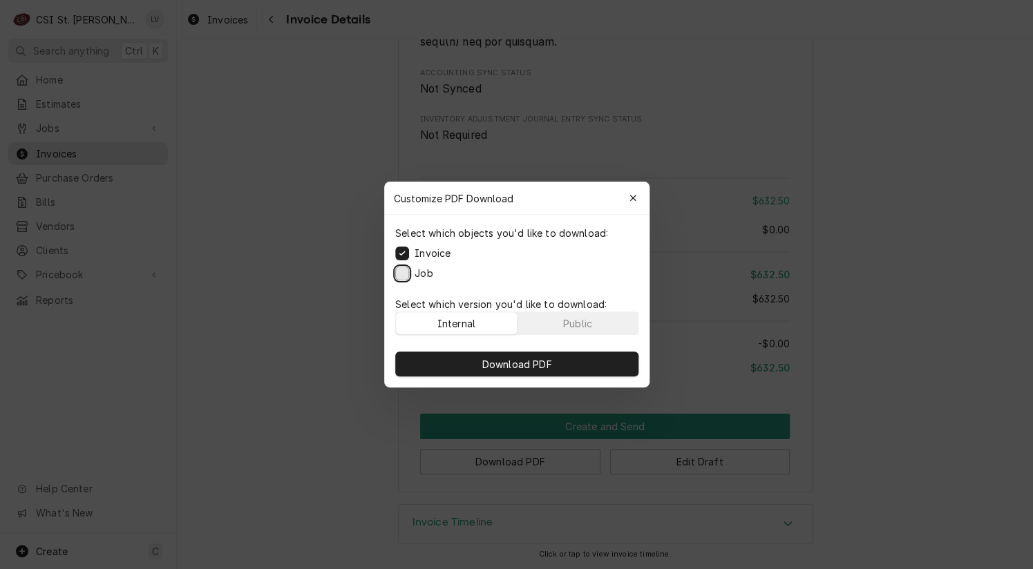
click at [401, 269] on button "Job" at bounding box center [402, 274] width 14 height 14
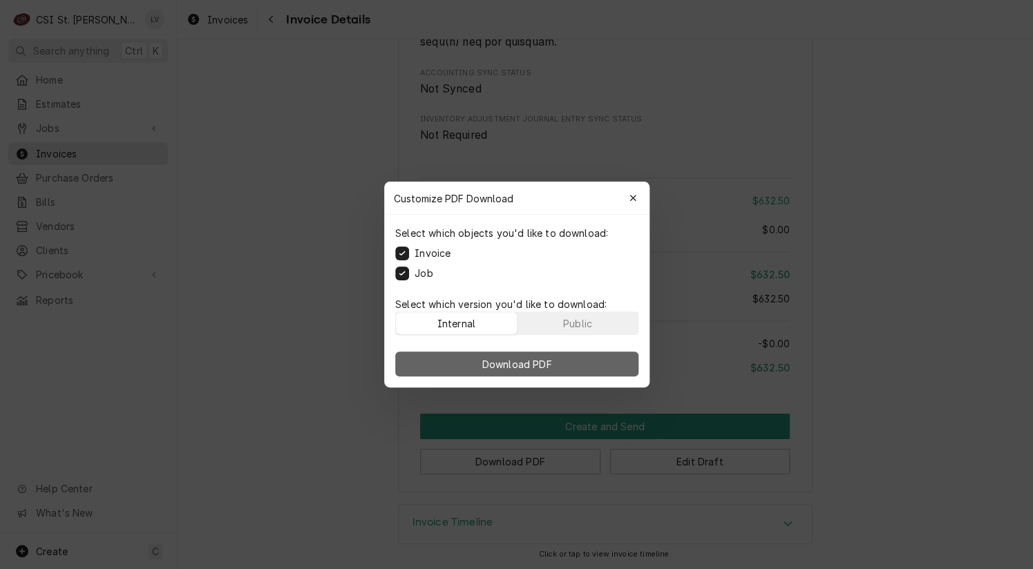
click at [492, 355] on button "Download PDF" at bounding box center [516, 364] width 243 height 25
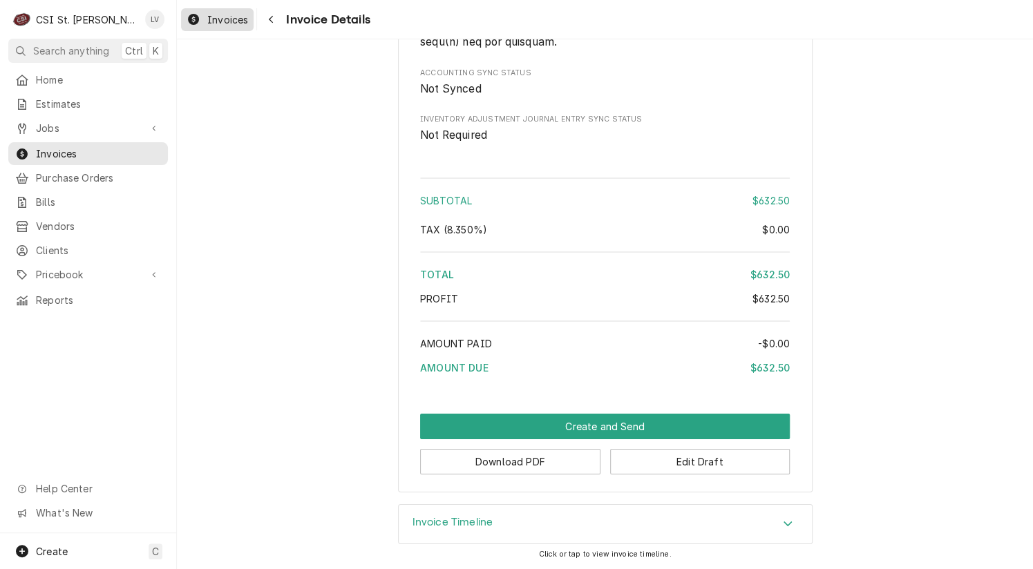
click at [204, 15] on div "Invoices" at bounding box center [217, 19] width 67 height 17
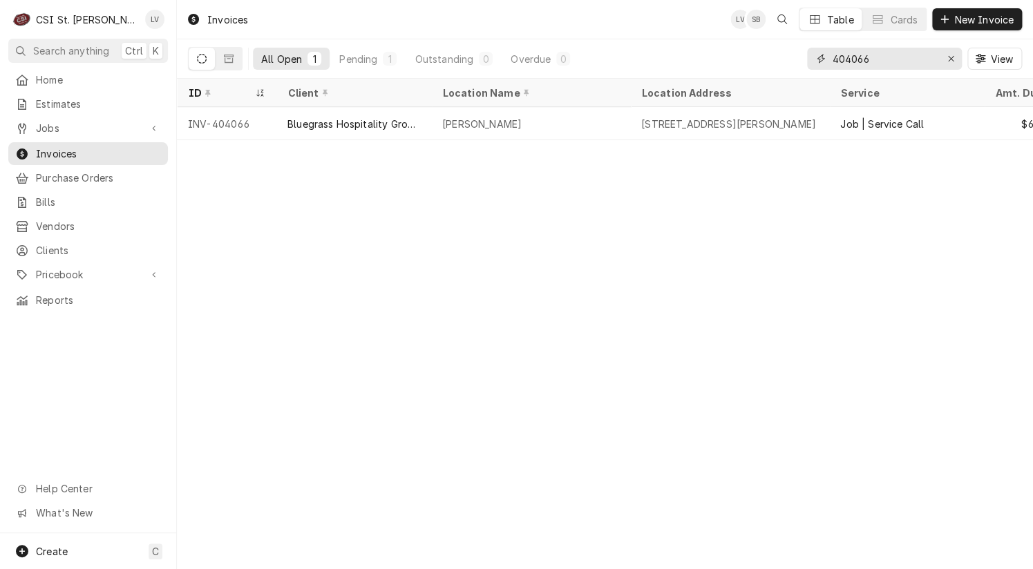
click at [888, 56] on input "404066" at bounding box center [884, 59] width 104 height 22
type input "404068"
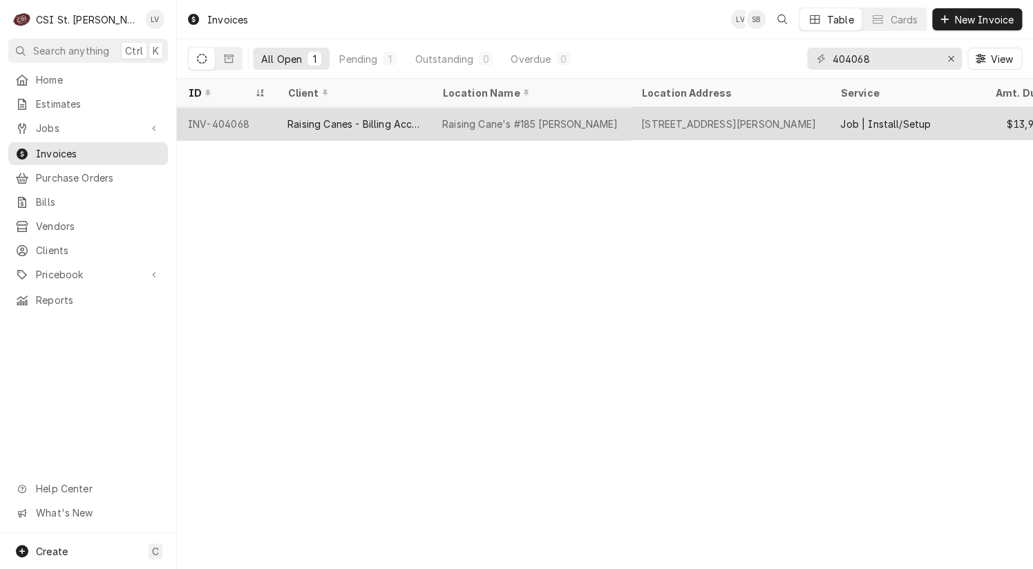
click at [295, 132] on div "Raising Canes - Billing Account" at bounding box center [353, 123] width 155 height 33
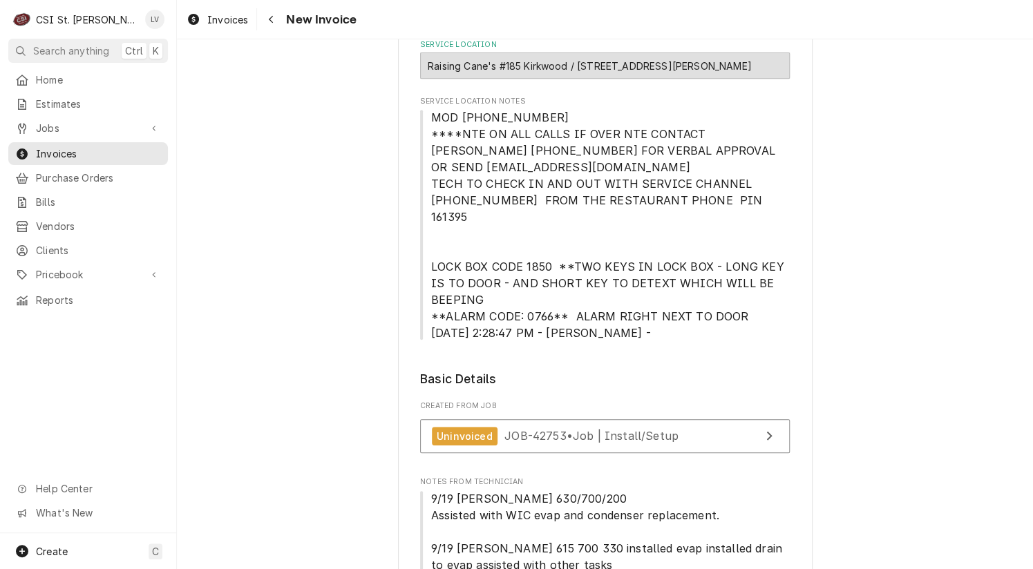
scroll to position [483, 0]
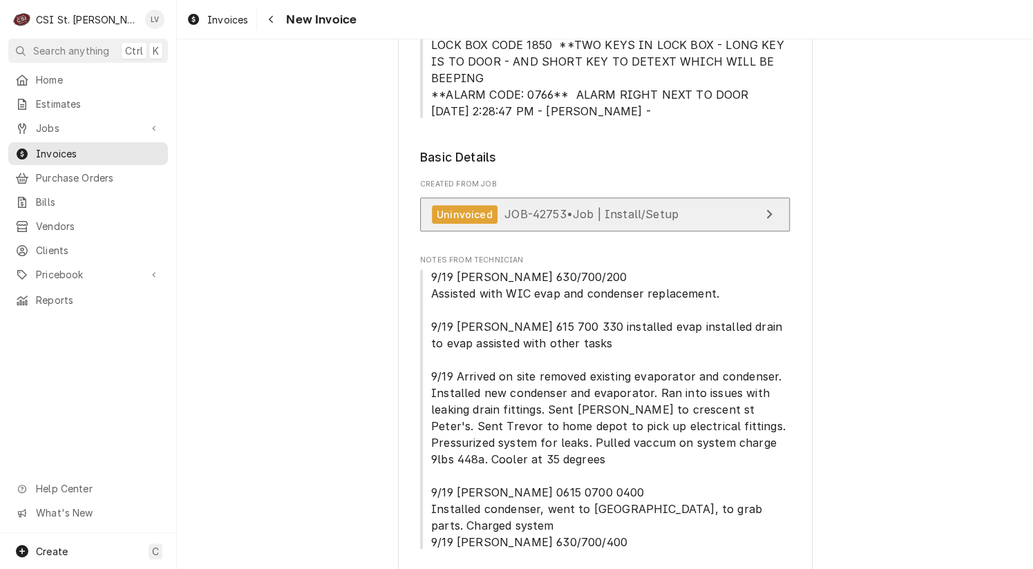
click at [585, 205] on div "Uninvoiced JOB-42753 • Job | Install/Setup" at bounding box center [555, 214] width 247 height 19
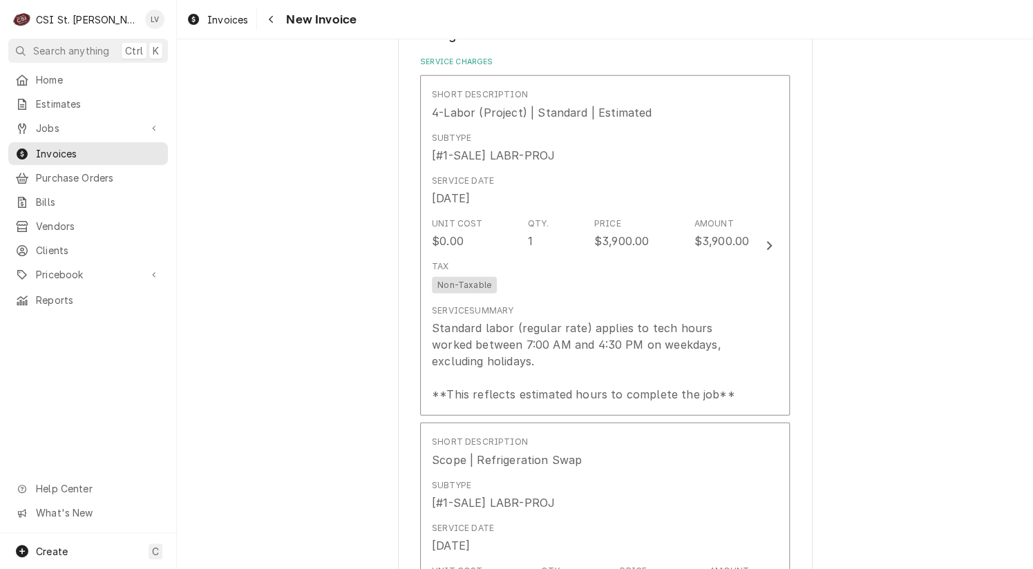
scroll to position [1381, 0]
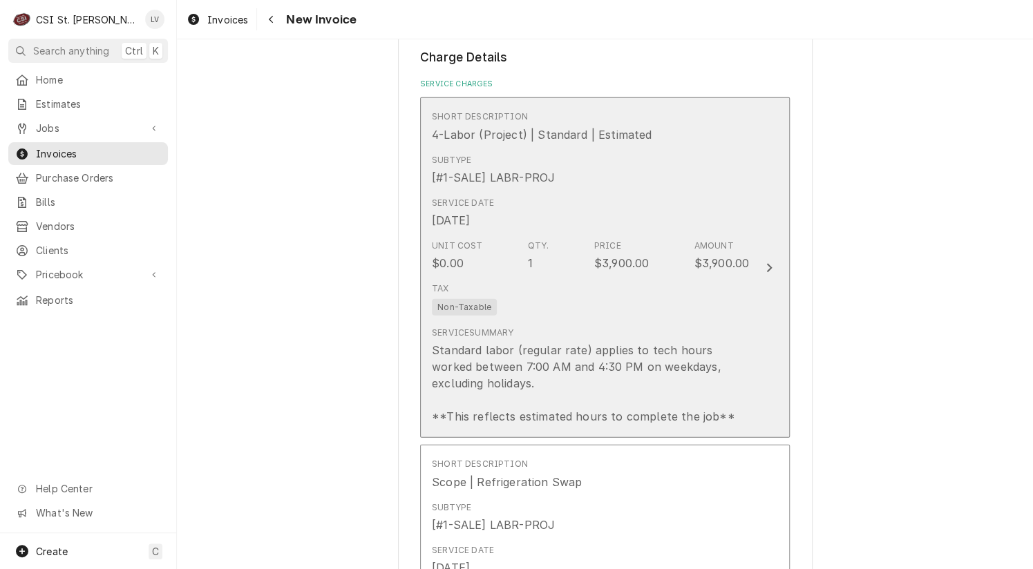
click at [658, 294] on div "Tax Non-Taxable" at bounding box center [590, 299] width 317 height 44
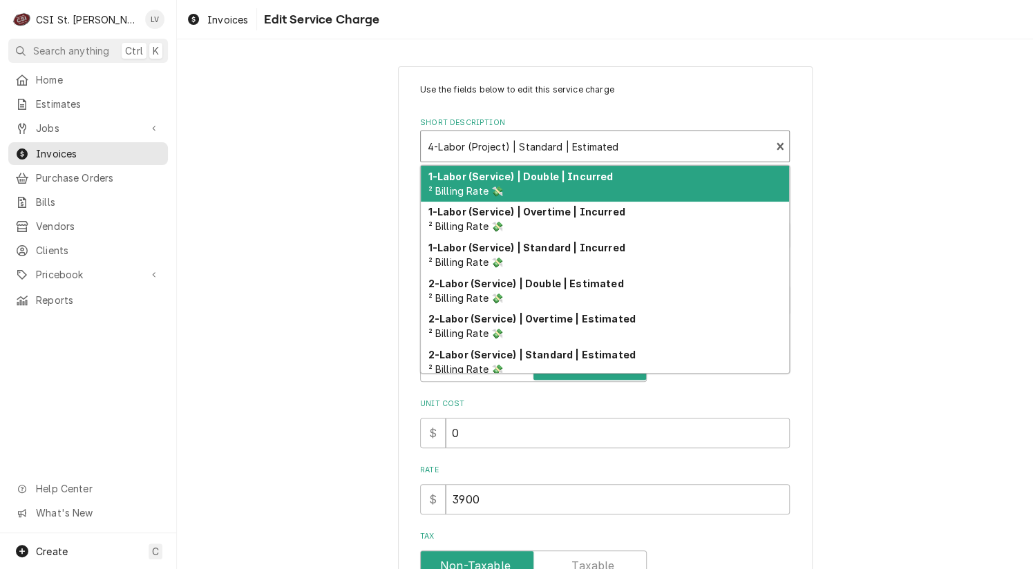
click at [477, 148] on div "Short Description" at bounding box center [596, 146] width 336 height 25
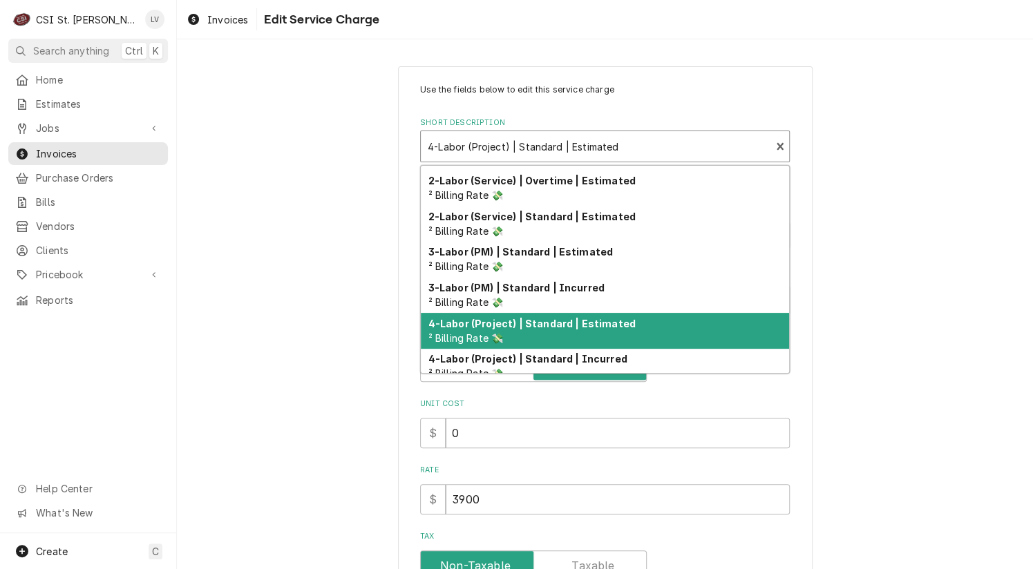
scroll to position [149, 0]
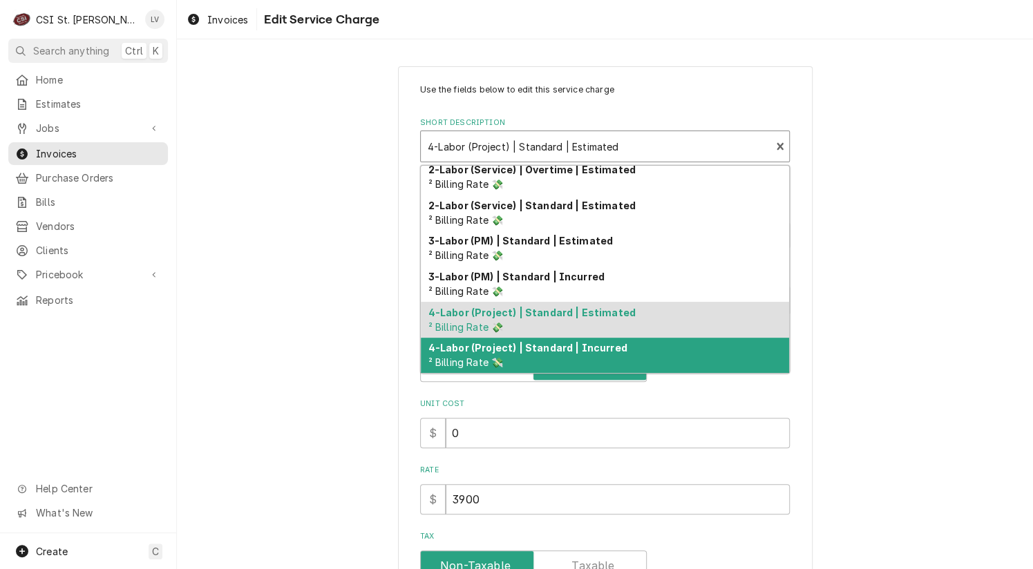
click at [518, 350] on strong "4-Labor (Project) | Standard | Incurred" at bounding box center [527, 348] width 199 height 12
type textarea "x"
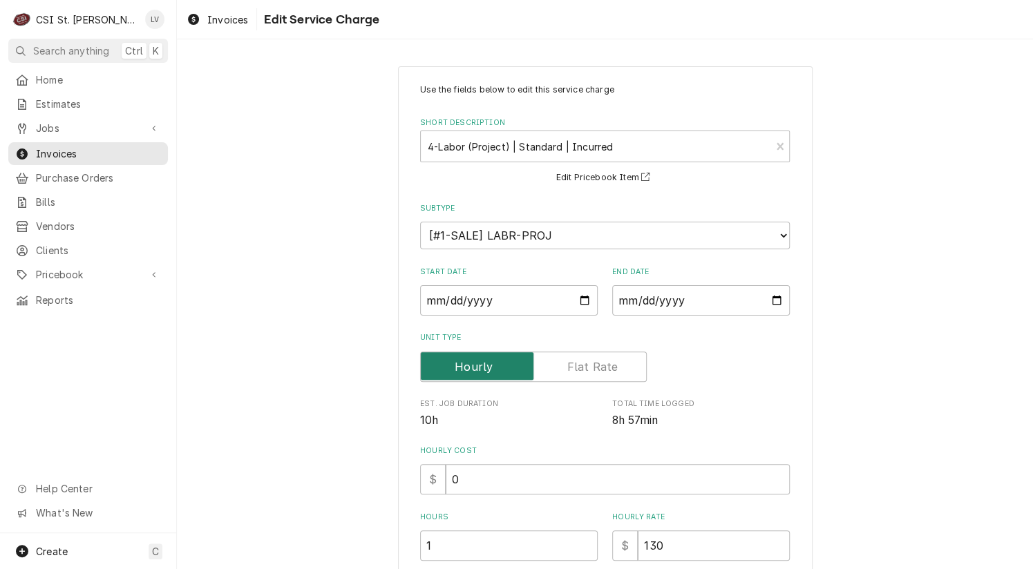
click at [571, 378] on input "Unit Type" at bounding box center [533, 367] width 214 height 30
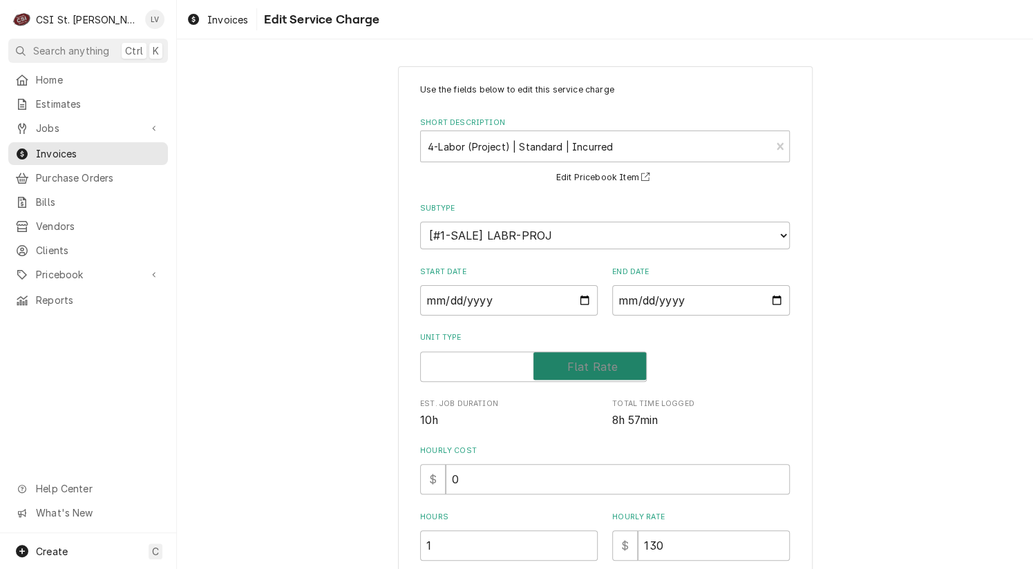
checkbox input "true"
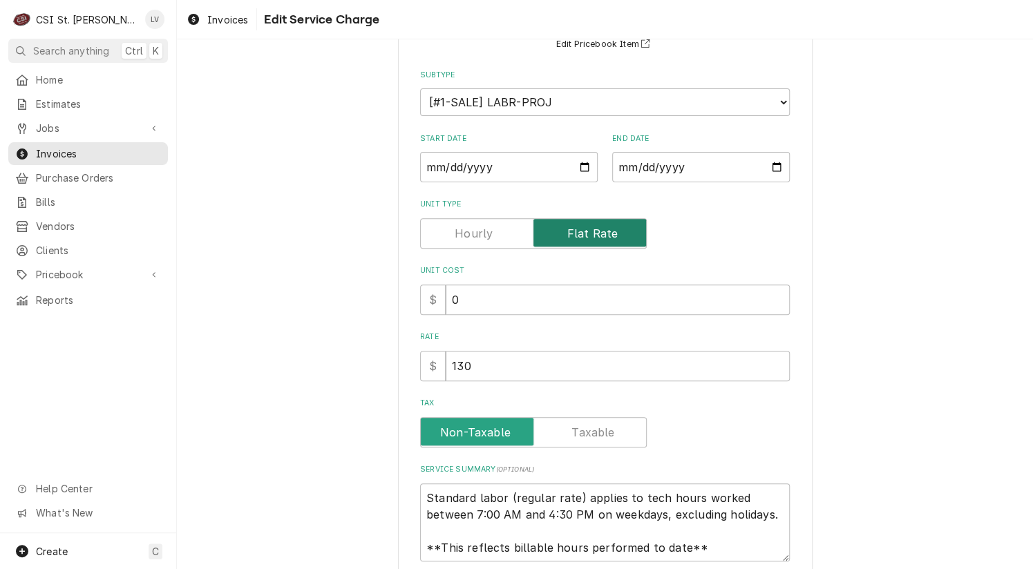
scroll to position [243, 0]
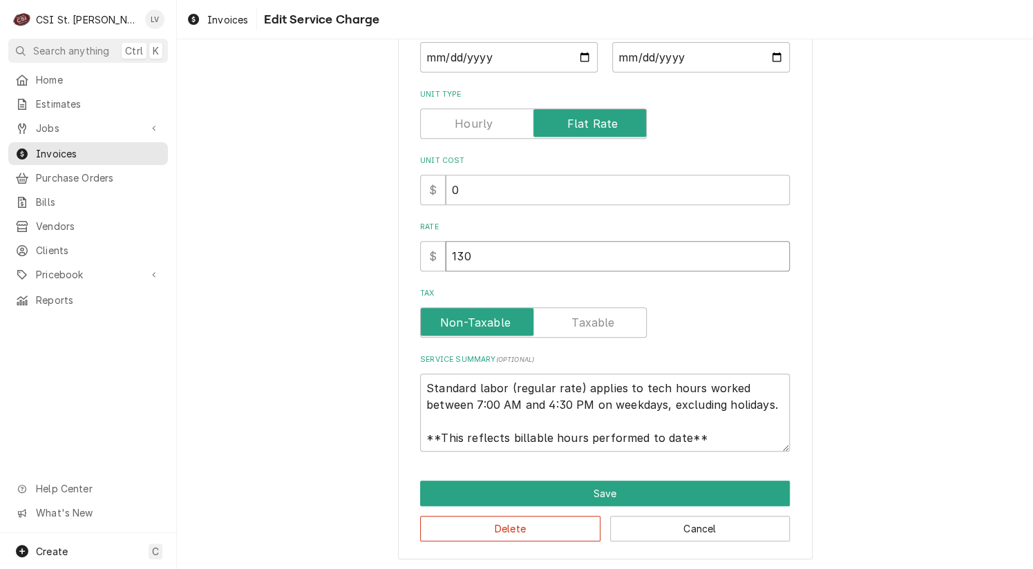
drag, startPoint x: 436, startPoint y: 253, endPoint x: 402, endPoint y: 253, distance: 33.8
click at [402, 253] on div "Use the fields below to edit this service charge Short Description 4-Labor (Pro…" at bounding box center [605, 191] width 414 height 736
type textarea "x"
type input "3"
type textarea "x"
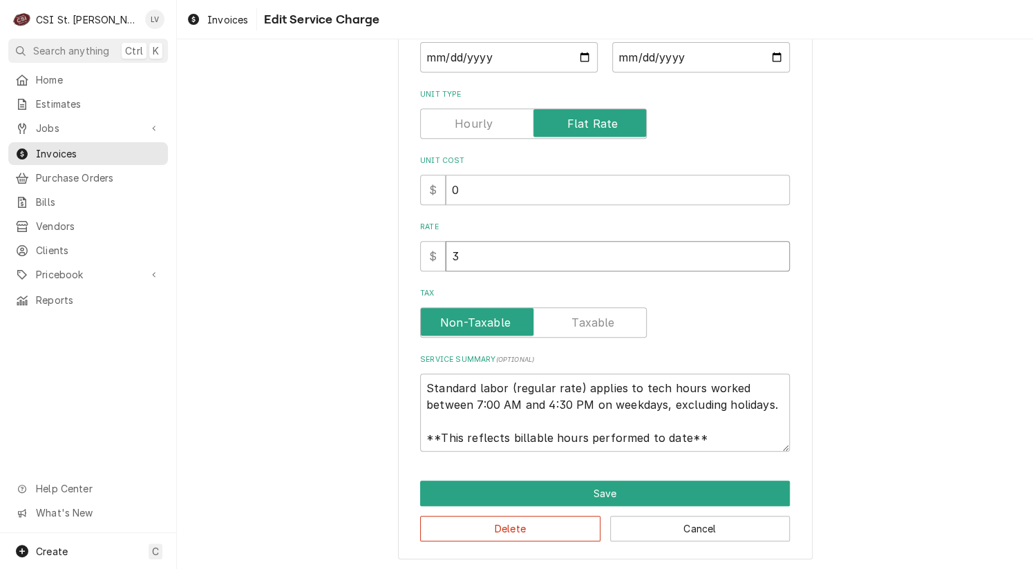
type input "39"
type textarea "x"
type input "390"
type textarea "x"
type input "3900"
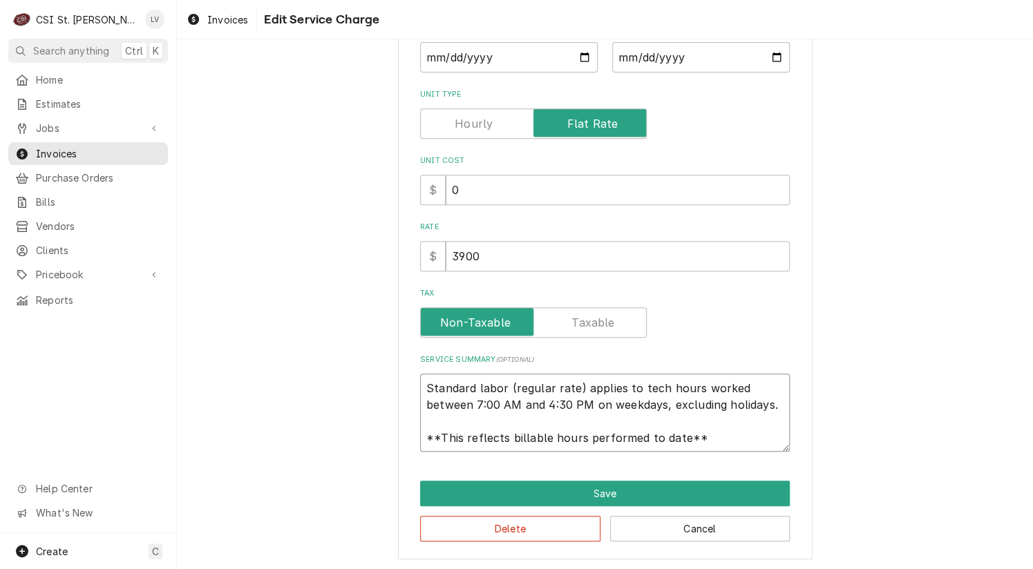
scroll to position [17, 0]
drag, startPoint x: 418, startPoint y: 384, endPoint x: 754, endPoint y: 441, distance: 340.5
click at [754, 441] on textarea "Standard labor (regular rate) applies to tech hours worked between 7:00 AM and …" at bounding box center [605, 413] width 370 height 79
type textarea "x"
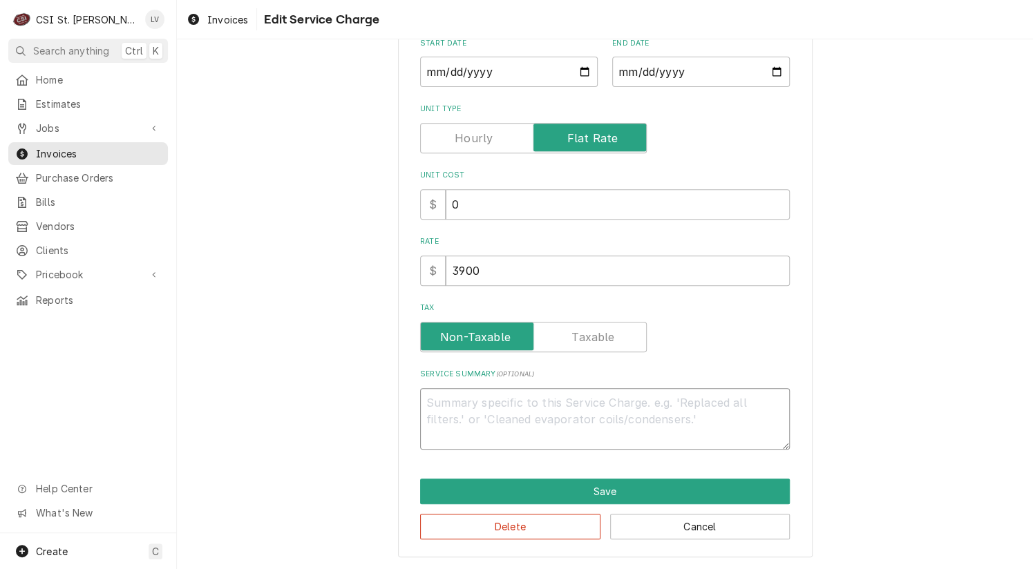
scroll to position [227, 0]
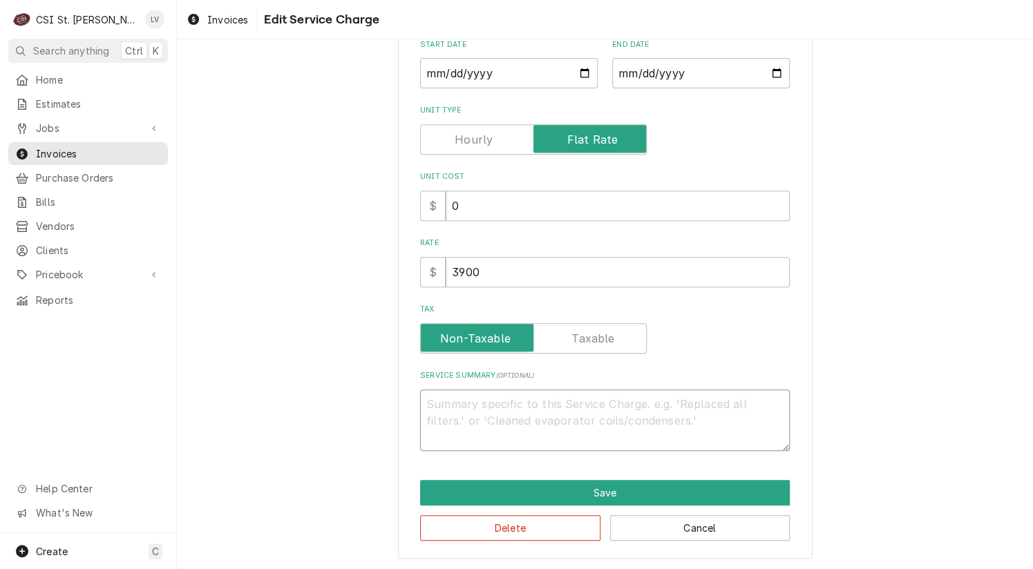
click at [484, 403] on textarea "Service Summary ( optional )" at bounding box center [605, 421] width 370 height 62
paste textarea "Complete replacement of walk-in refrigeration system including condensing unit,…"
type textarea "x"
type textarea "Complete replacement of walk-in refrigeration system including condensing unit,…"
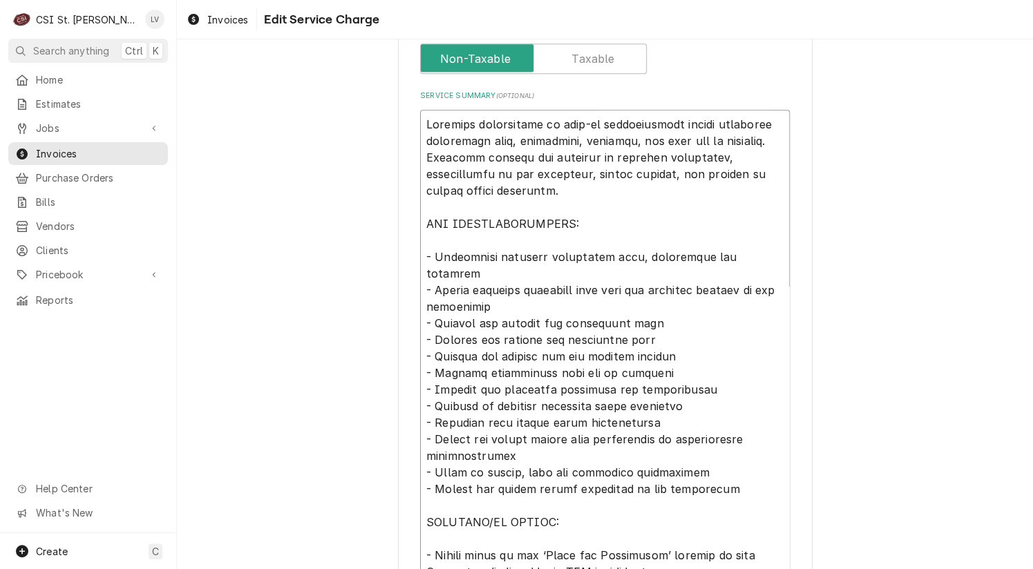
scroll to position [304, 0]
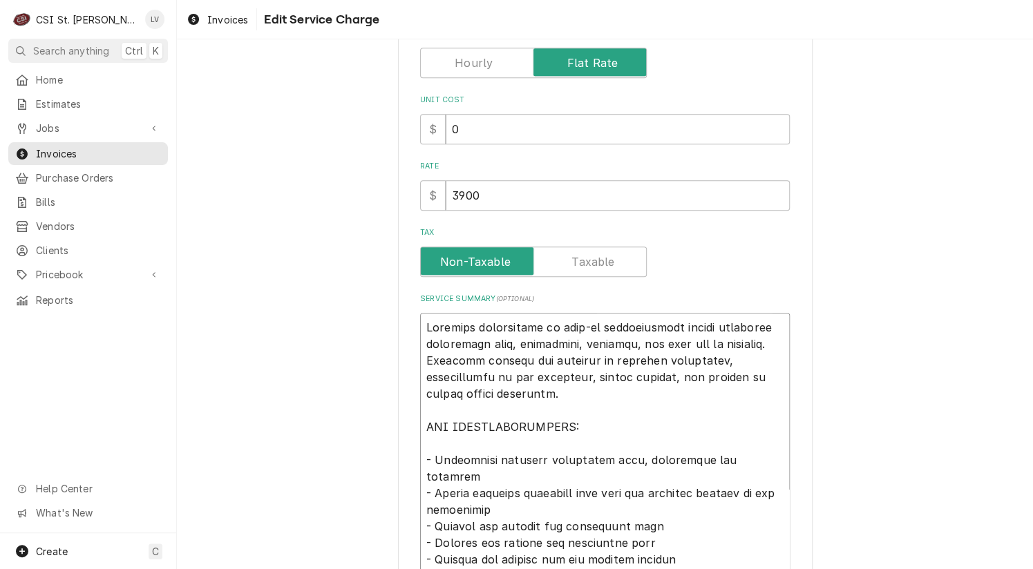
drag, startPoint x: 470, startPoint y: 321, endPoint x: 486, endPoint y: 330, distance: 18.9
type textarea "x"
type textarea "Completed replacement of walk-in refrigeration system including condensing unit…"
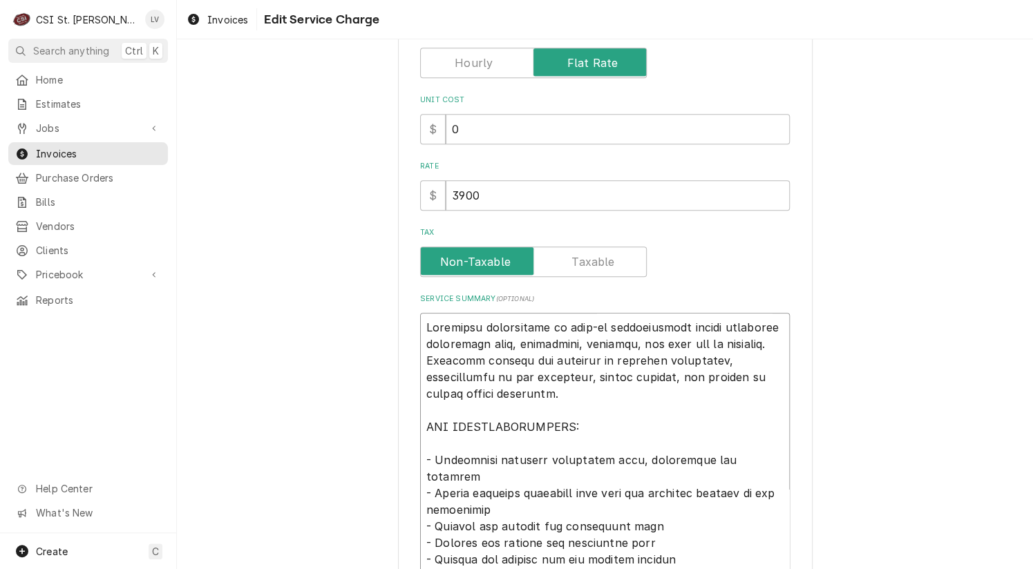
type textarea "x"
type textarea "Completed replacement of walk-in refrigeration system including condensing unit…"
type textarea "x"
type textarea "Completed replacement of walk-in refrigeration system including condensing unit…"
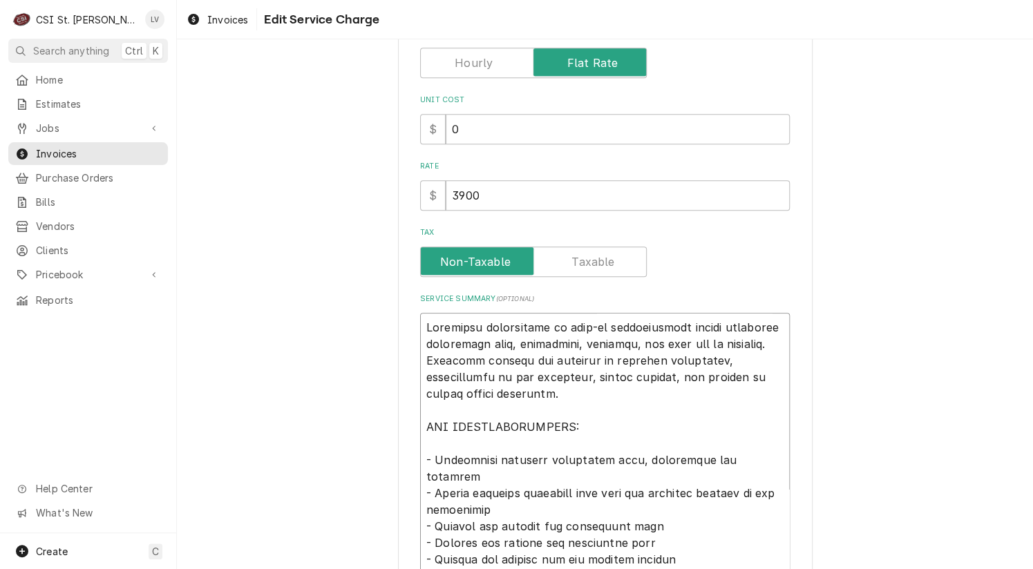
type textarea "x"
type textarea "Completed replacement of walk-in refrigeration system including condensing unit…"
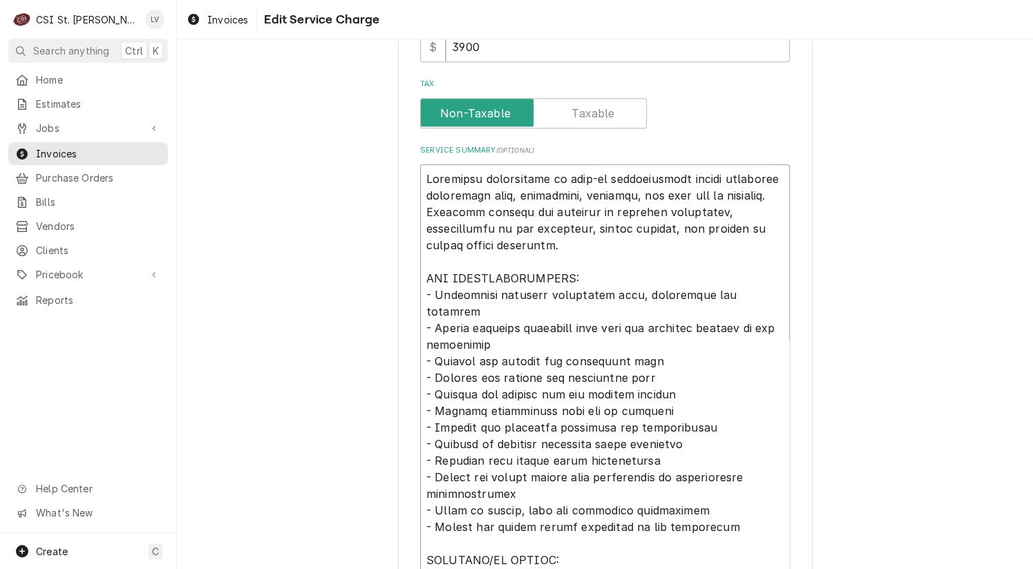
scroll to position [691, 0]
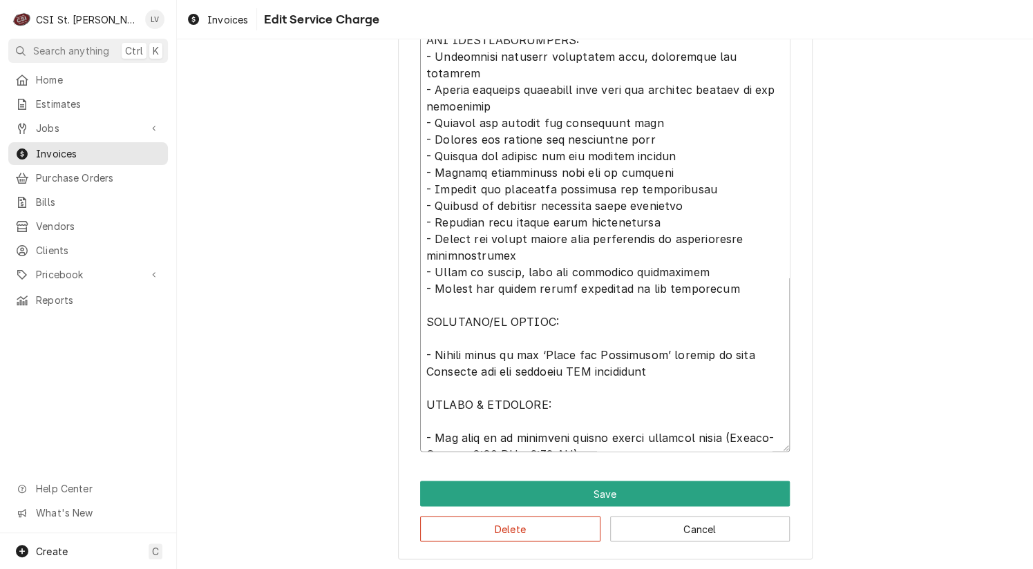
click at [423, 316] on textarea "Service Summary ( optional )" at bounding box center [605, 189] width 370 height 526
type textarea "x"
type textarea "Completed replacement of walk-in refrigeration system including condensing unit…"
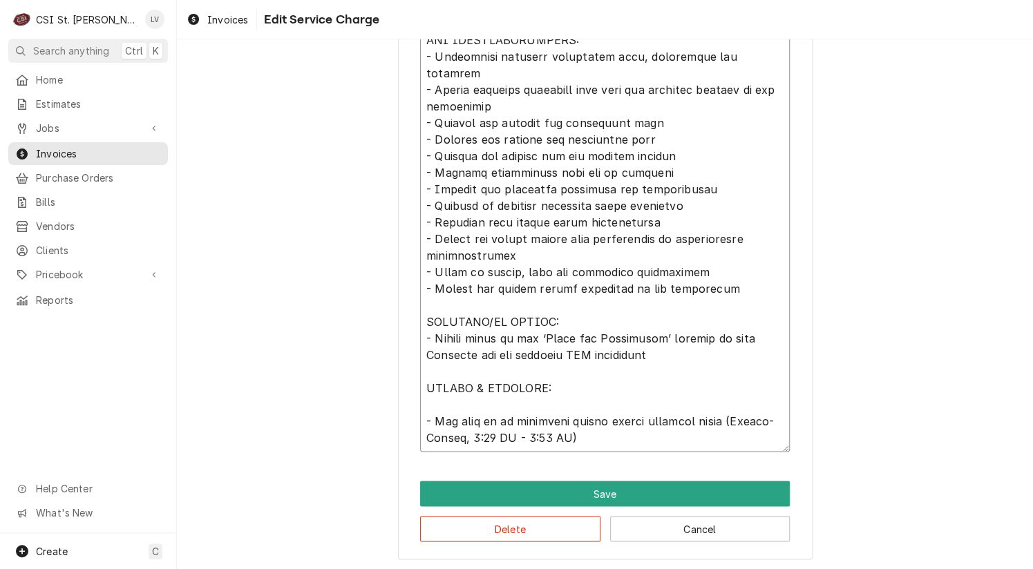
scroll to position [675, 0]
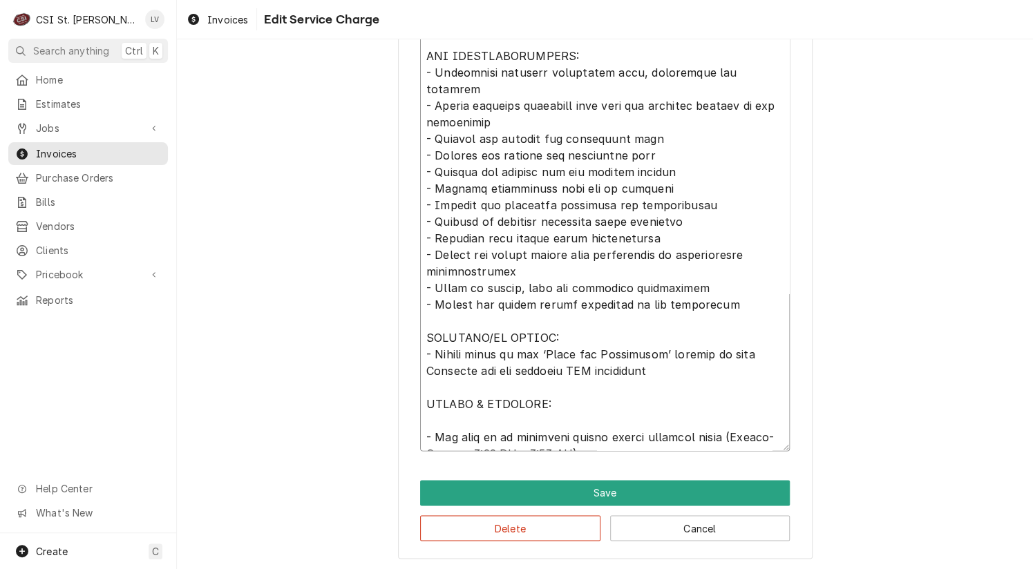
drag, startPoint x: 419, startPoint y: 385, endPoint x: 715, endPoint y: 445, distance: 302.3
click at [715, 445] on textarea "Service Summary ( optional )" at bounding box center [605, 197] width 370 height 510
type textarea "x"
type textarea "Completed replacement of walk-in refrigeration system including condensing unit…"
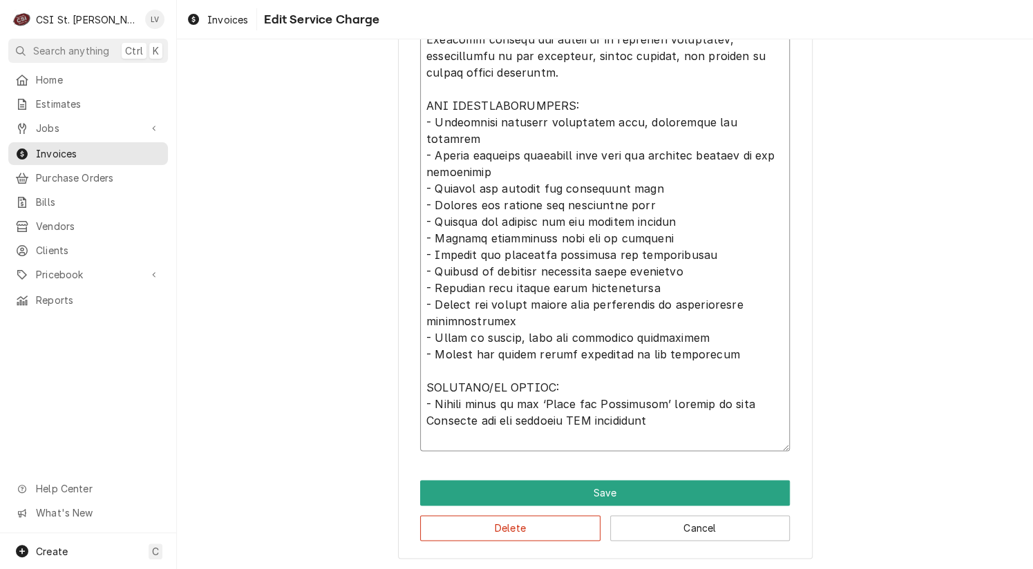
type textarea "x"
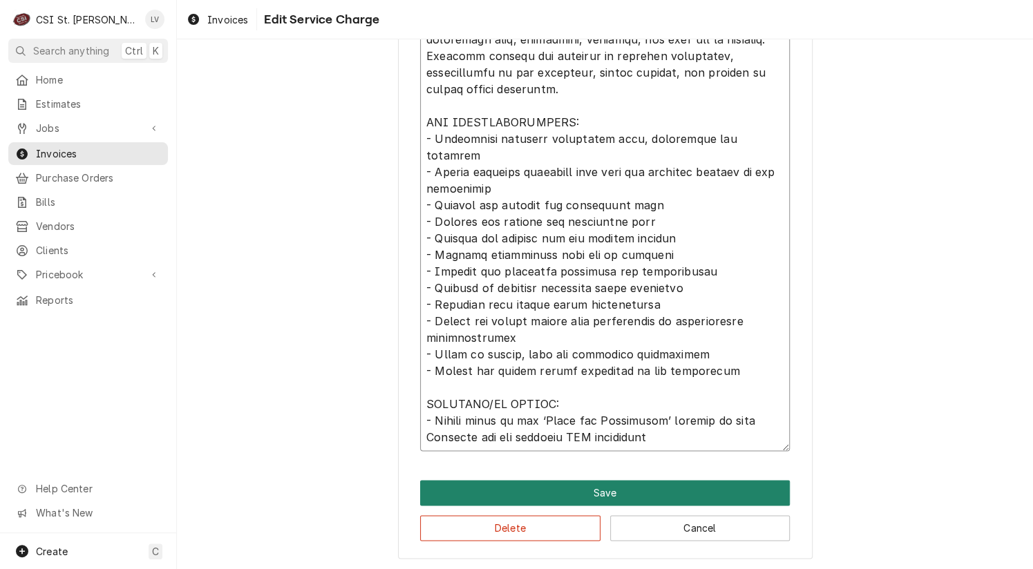
type textarea "Completed replacement of walk-in refrigeration system including condensing unit…"
click at [595, 491] on button "Save" at bounding box center [605, 493] width 370 height 26
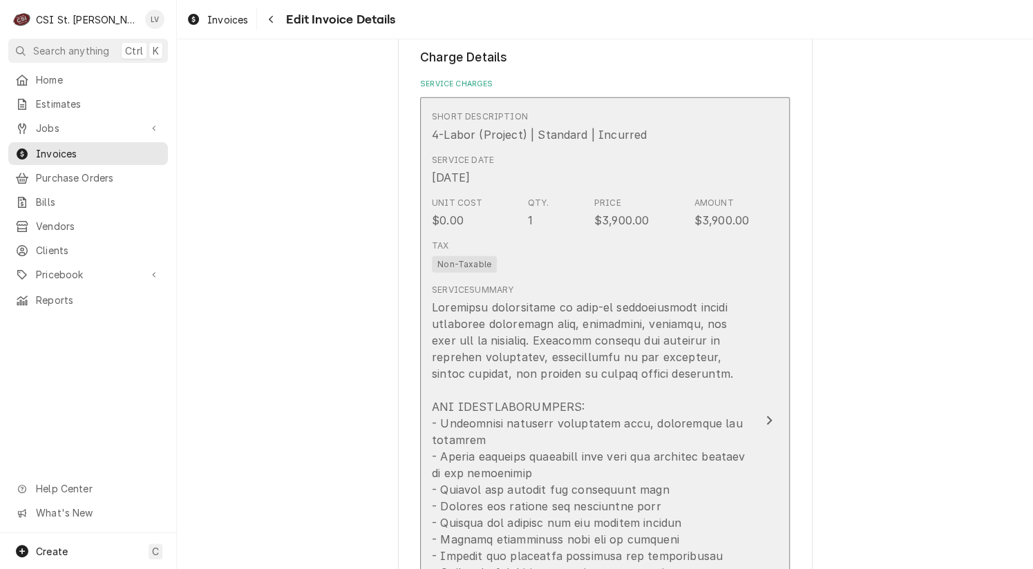
scroll to position [1365, 0]
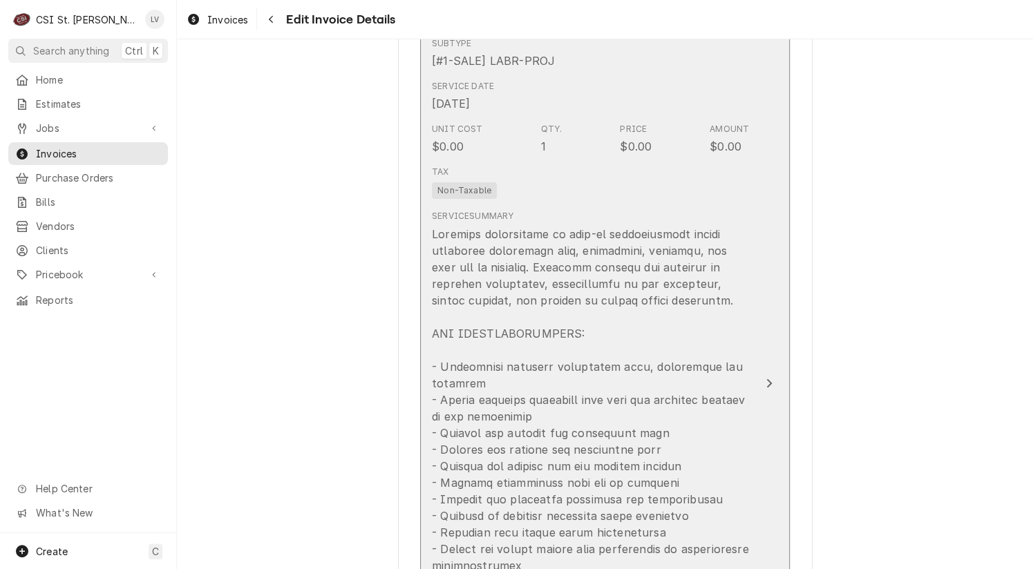
click at [602, 465] on div "Update Line Item" at bounding box center [590, 499] width 317 height 547
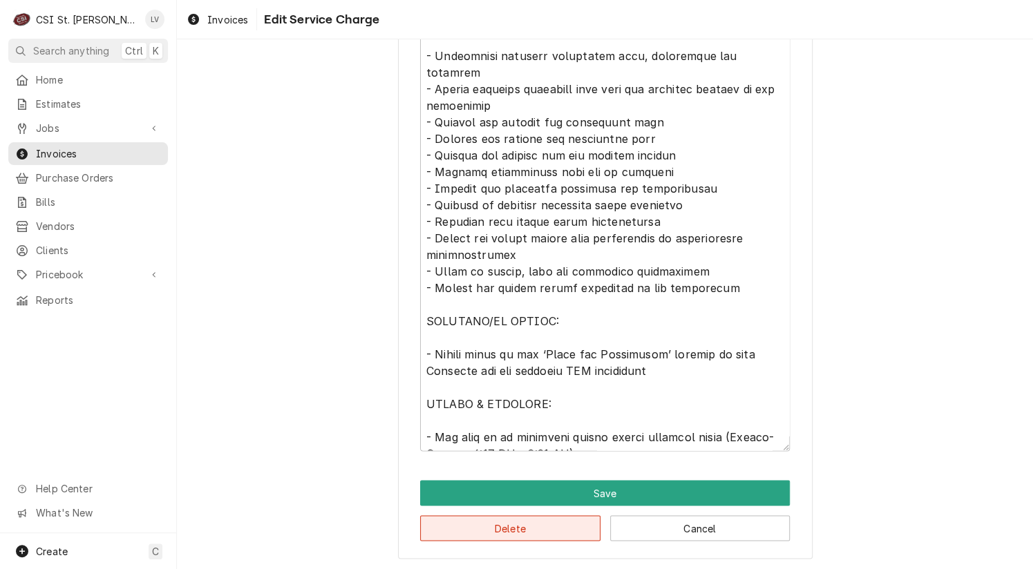
click at [544, 530] on button "Delete" at bounding box center [510, 528] width 180 height 26
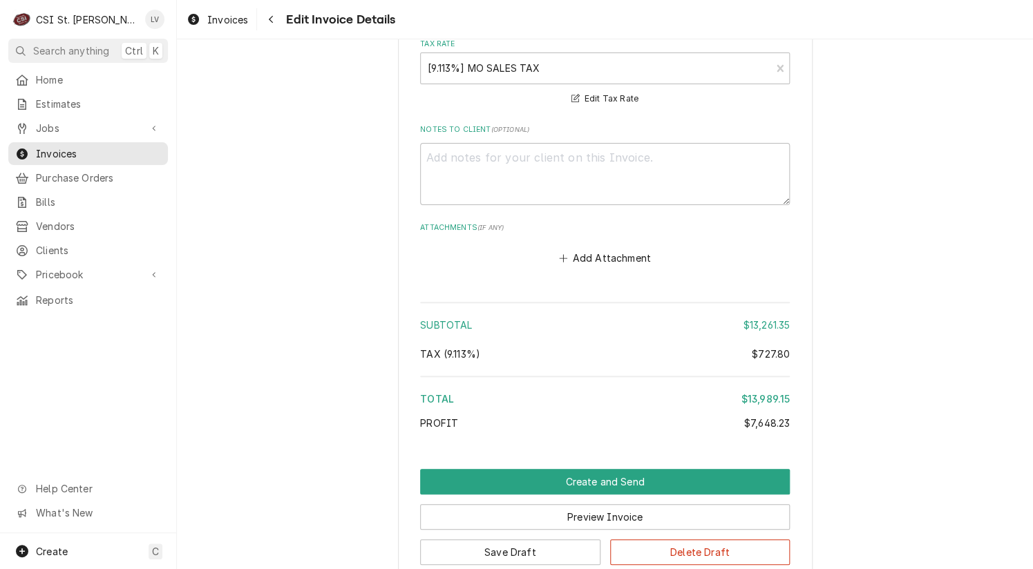
scroll to position [4867, 0]
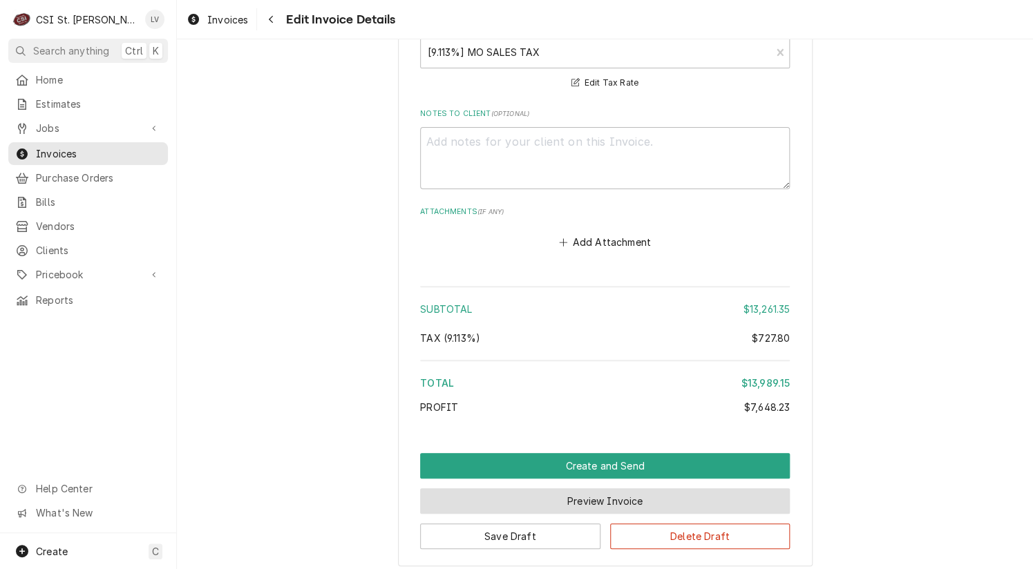
click at [573, 488] on button "Preview Invoice" at bounding box center [605, 501] width 370 height 26
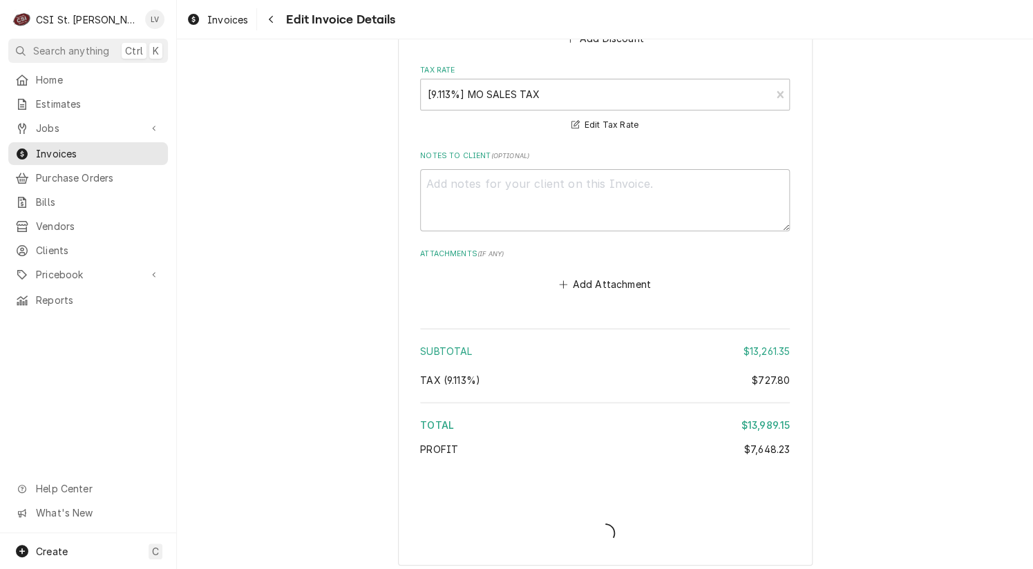
type textarea "x"
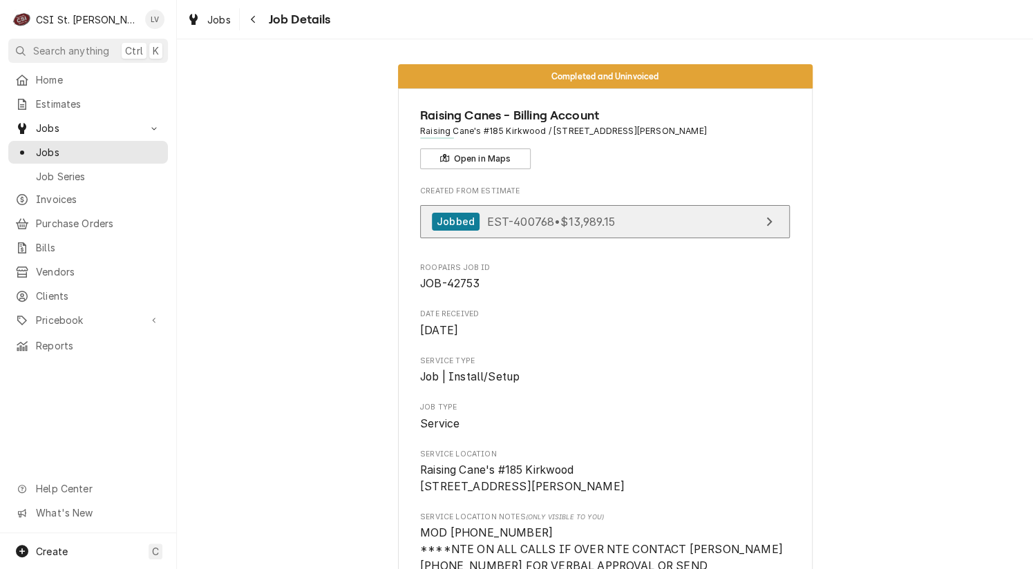
click at [554, 221] on span "EST-400768 • $13,989.15" at bounding box center [550, 221] width 128 height 14
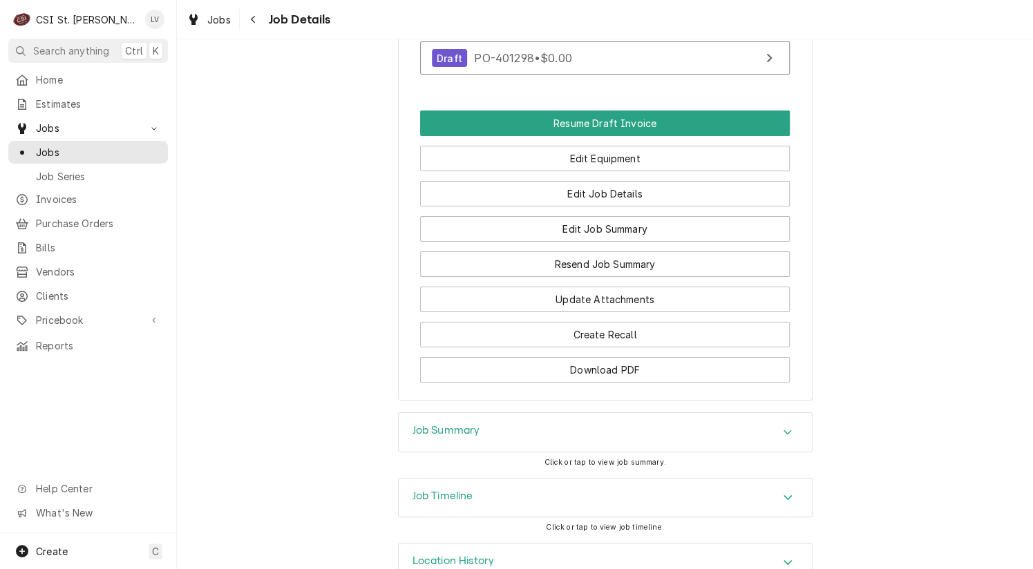
scroll to position [2144, 0]
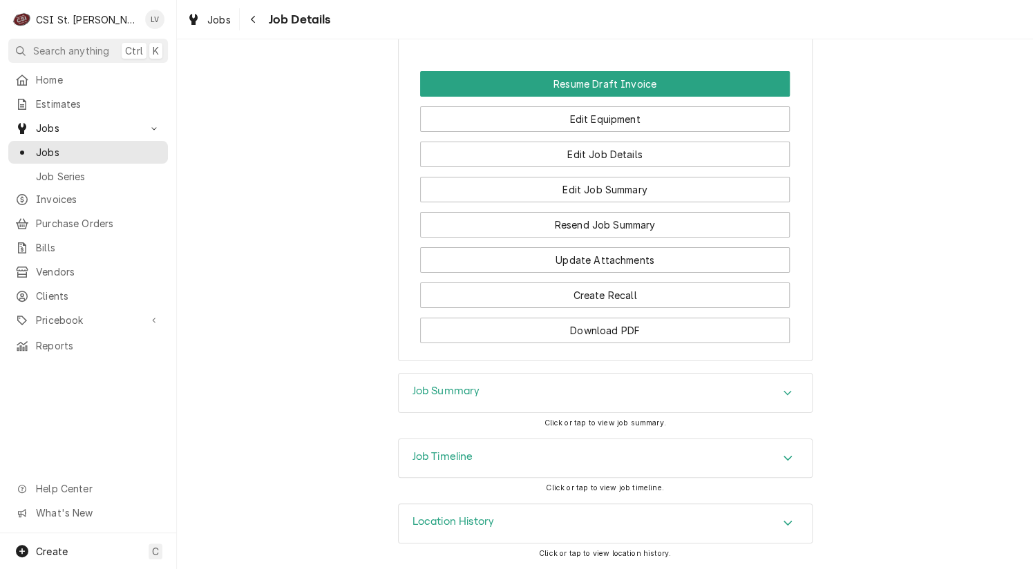
click at [497, 463] on div "Job Timeline" at bounding box center [605, 458] width 413 height 39
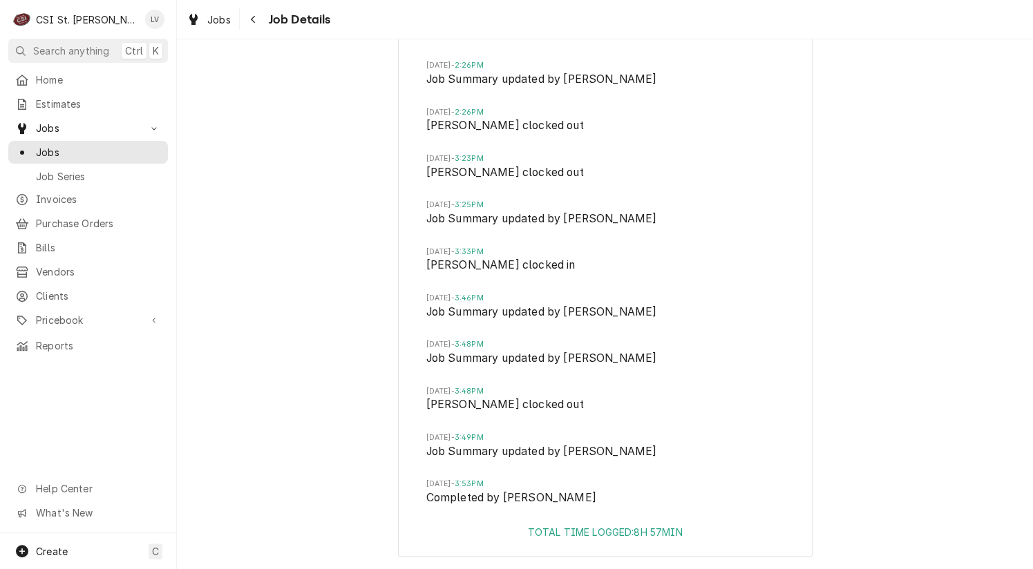
scroll to position [2922, 0]
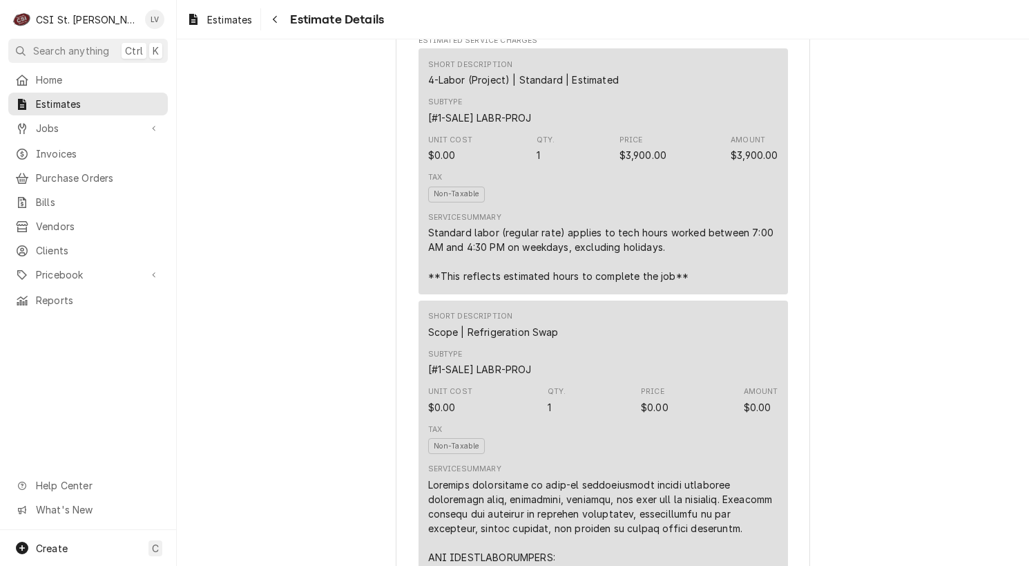
scroll to position [760, 0]
click at [549, 412] on div "Qty. 1" at bounding box center [557, 399] width 19 height 28
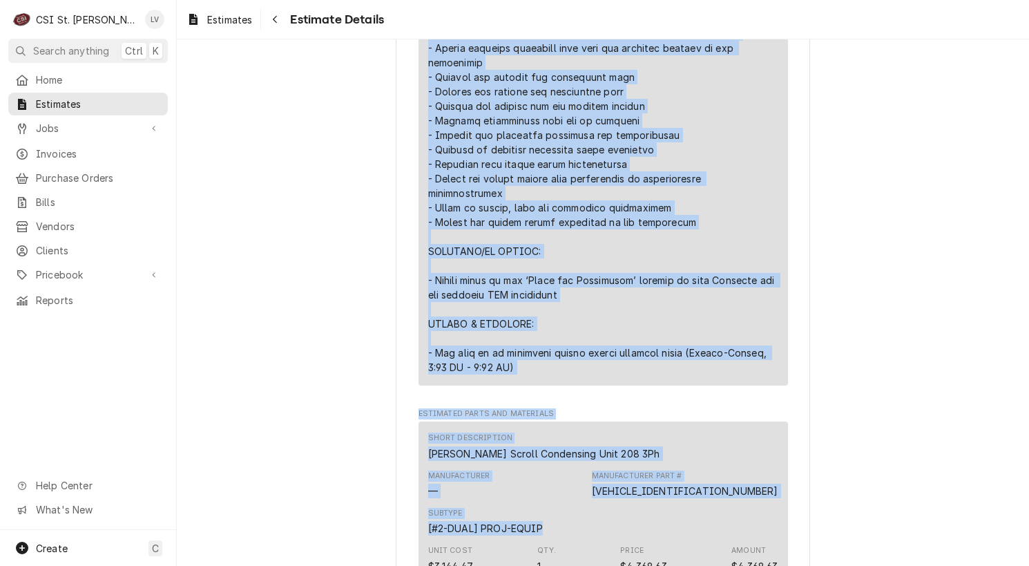
scroll to position [1339, 0]
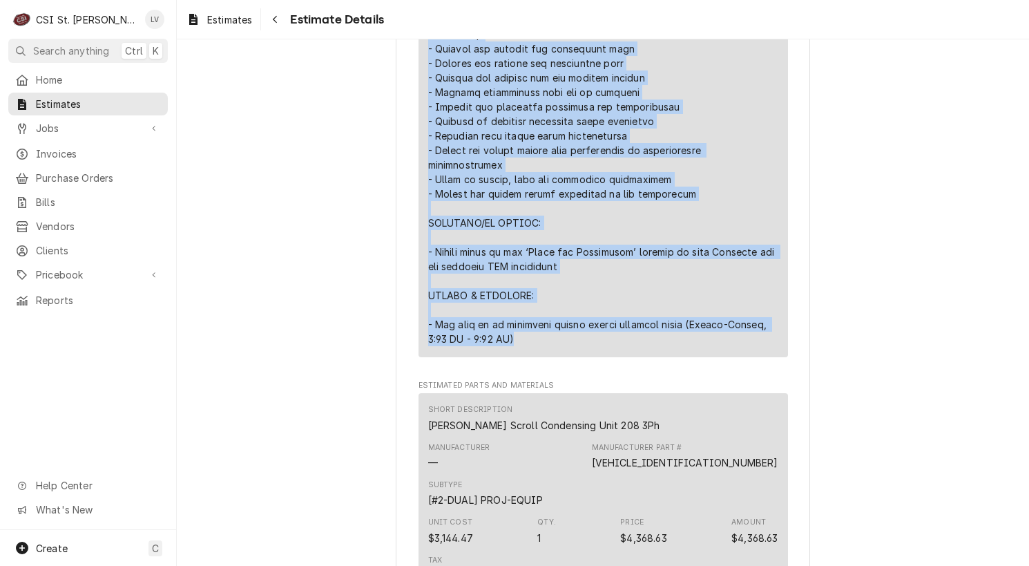
drag, startPoint x: 424, startPoint y: 180, endPoint x: 652, endPoint y: 384, distance: 306.2
click at [652, 346] on div "Line Item" at bounding box center [603, 121] width 350 height 450
copy div "Loremips dolorsitame co adip-el seddoeiusmodt incidi utlaboree doloremagn aliq,…"
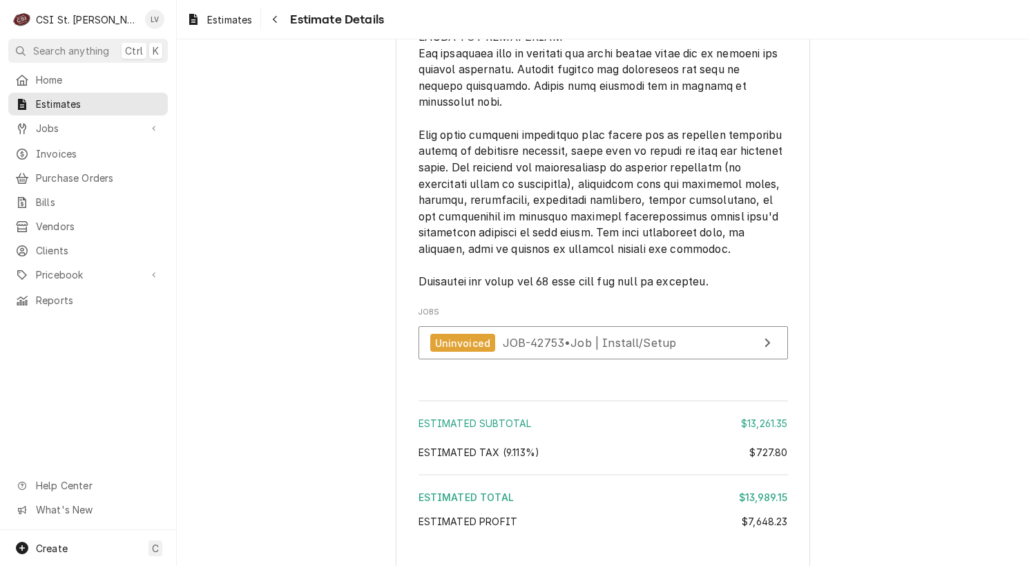
scroll to position [4326, 0]
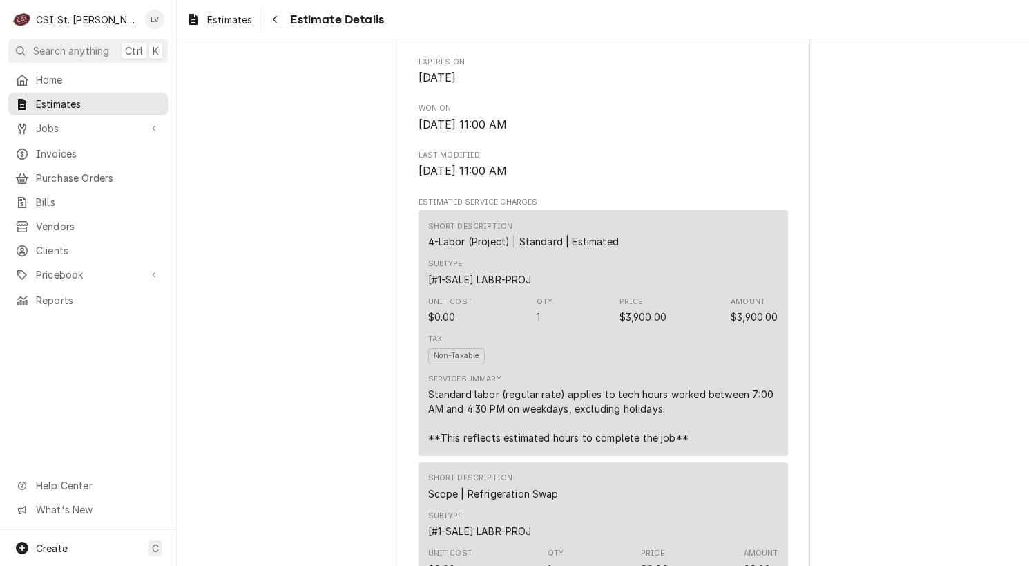
scroll to position [44, 0]
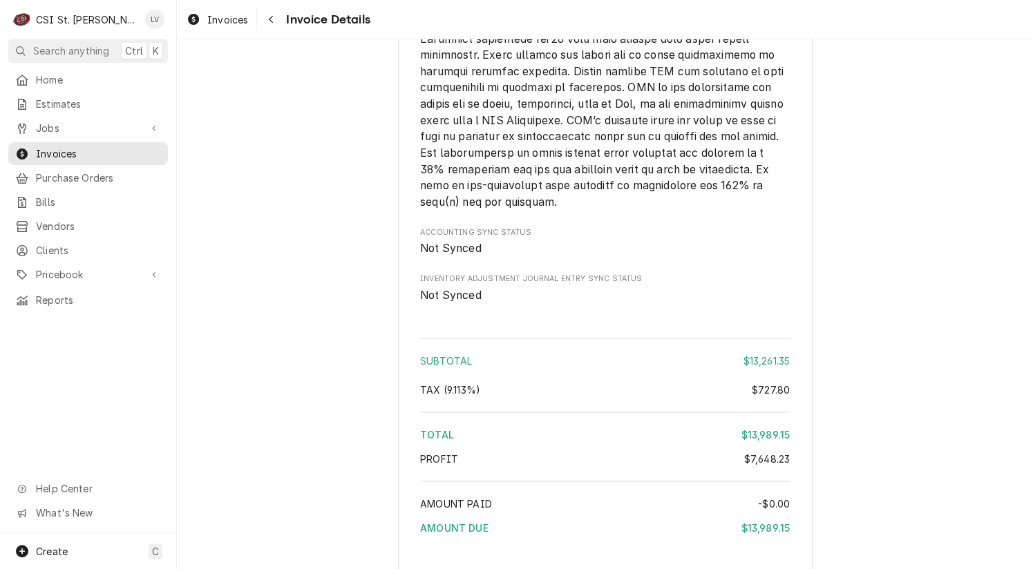
scroll to position [4284, 0]
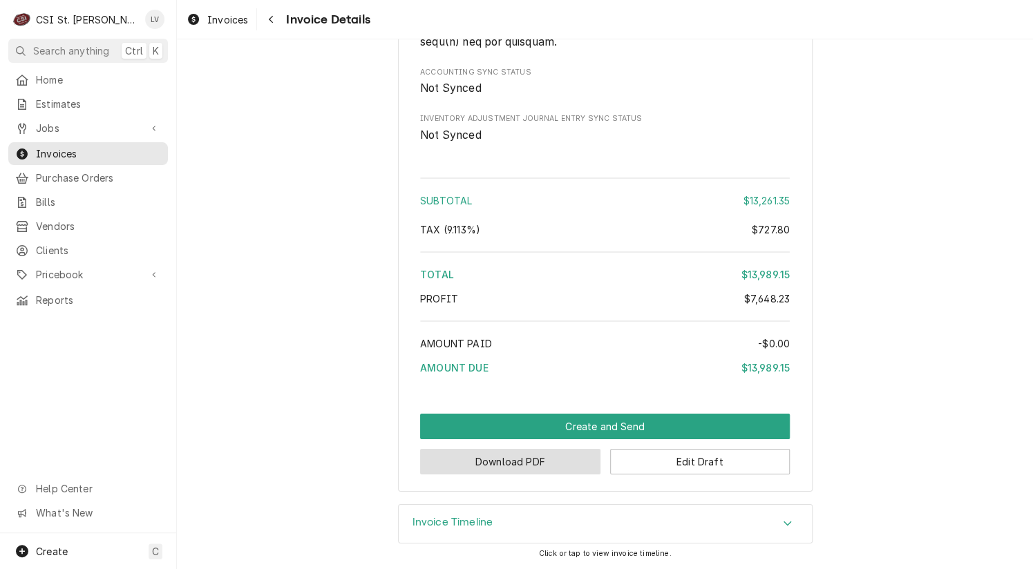
click at [509, 462] on button "Download PDF" at bounding box center [510, 462] width 180 height 26
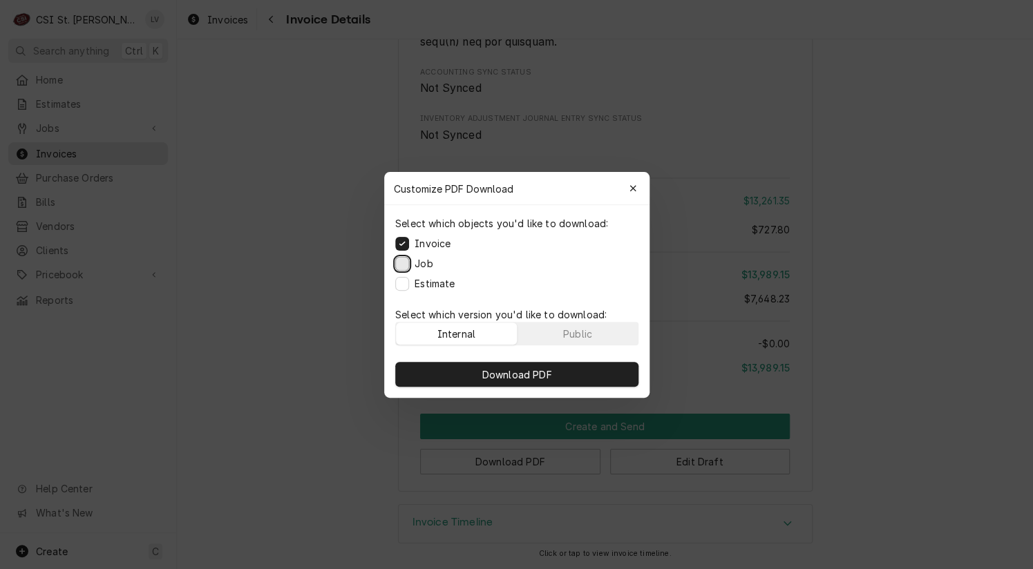
click at [400, 265] on button "Job" at bounding box center [402, 263] width 14 height 14
click at [404, 281] on button "Estimate" at bounding box center [402, 283] width 14 height 14
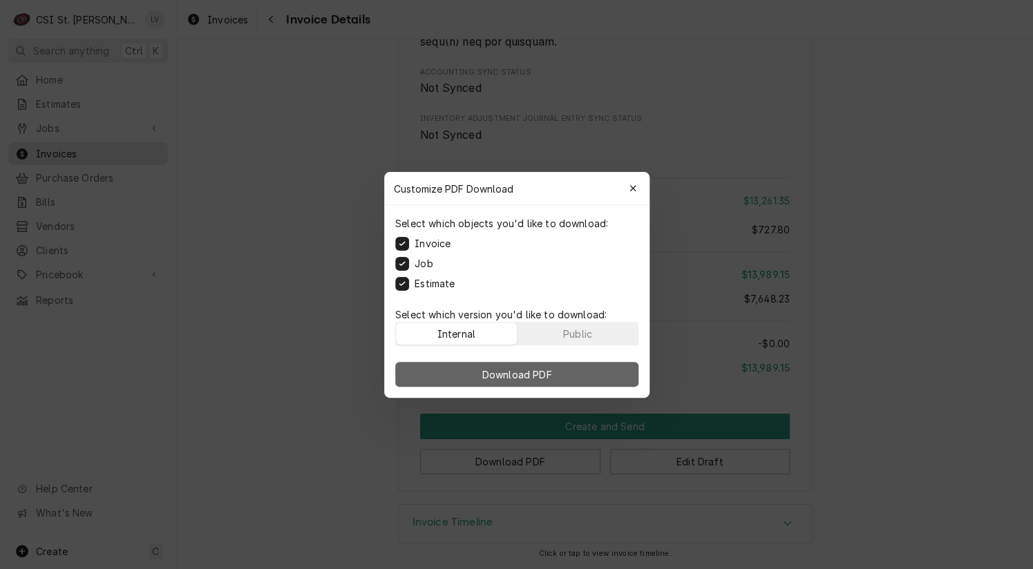
click at [538, 369] on span "Download PDF" at bounding box center [516, 374] width 75 height 15
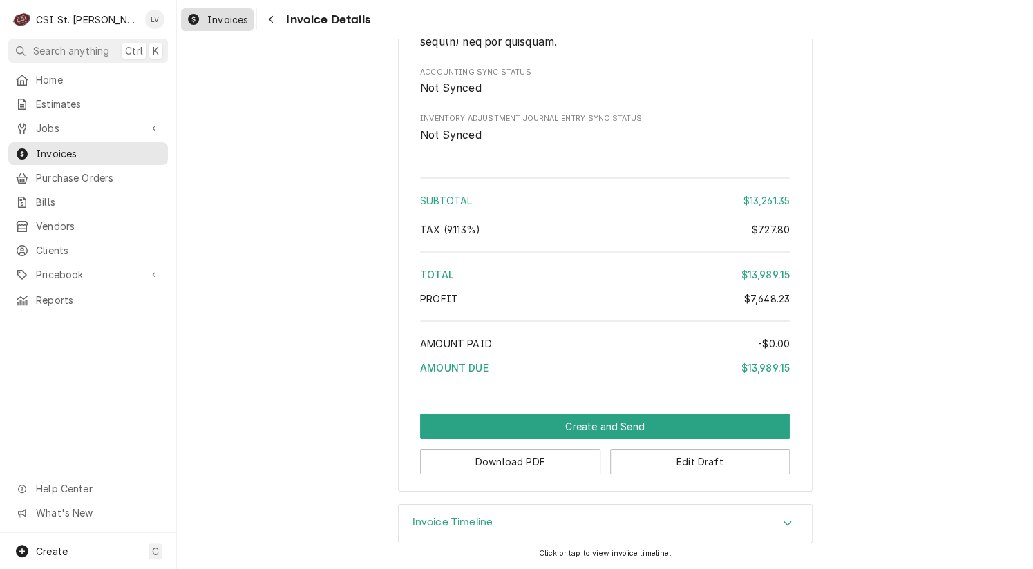
click at [220, 20] on span "Invoices" at bounding box center [227, 19] width 41 height 15
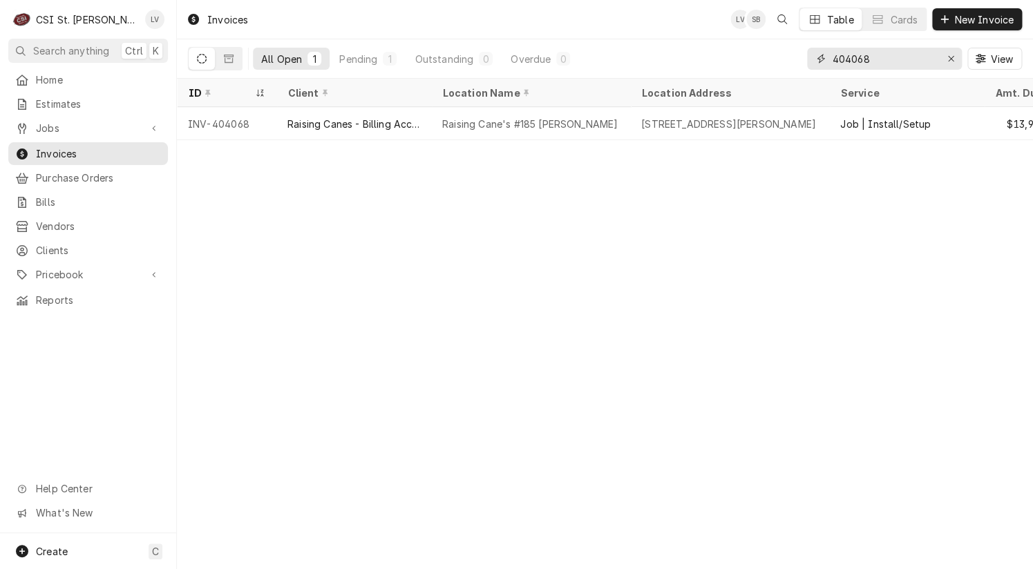
drag, startPoint x: 855, startPoint y: 59, endPoint x: 886, endPoint y: 57, distance: 31.1
click at [886, 57] on input "404068" at bounding box center [884, 59] width 104 height 22
type input "404078"
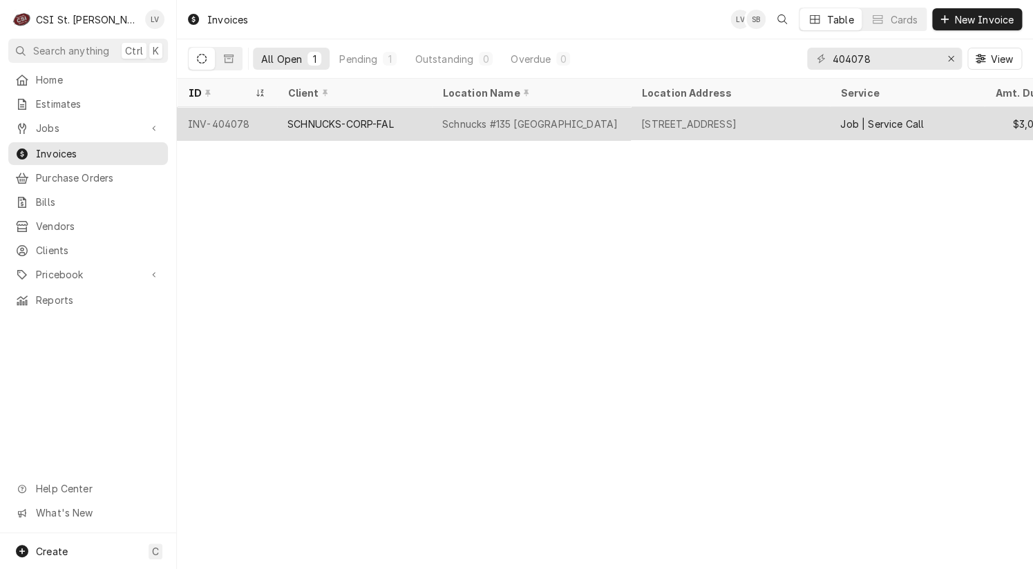
click at [350, 131] on div "SCHNUCKS-CORP-FAL" at bounding box center [353, 123] width 155 height 33
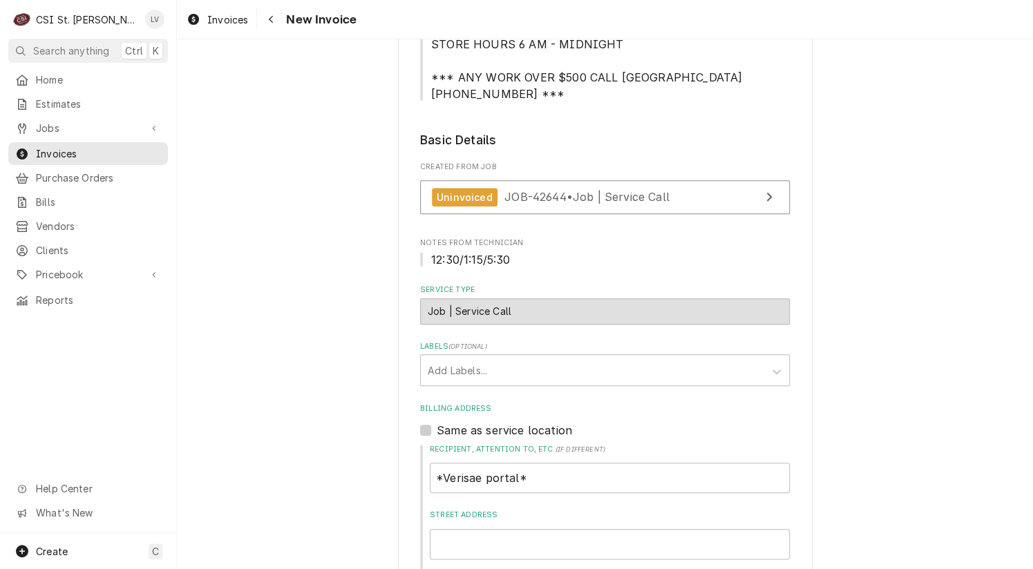
scroll to position [138, 0]
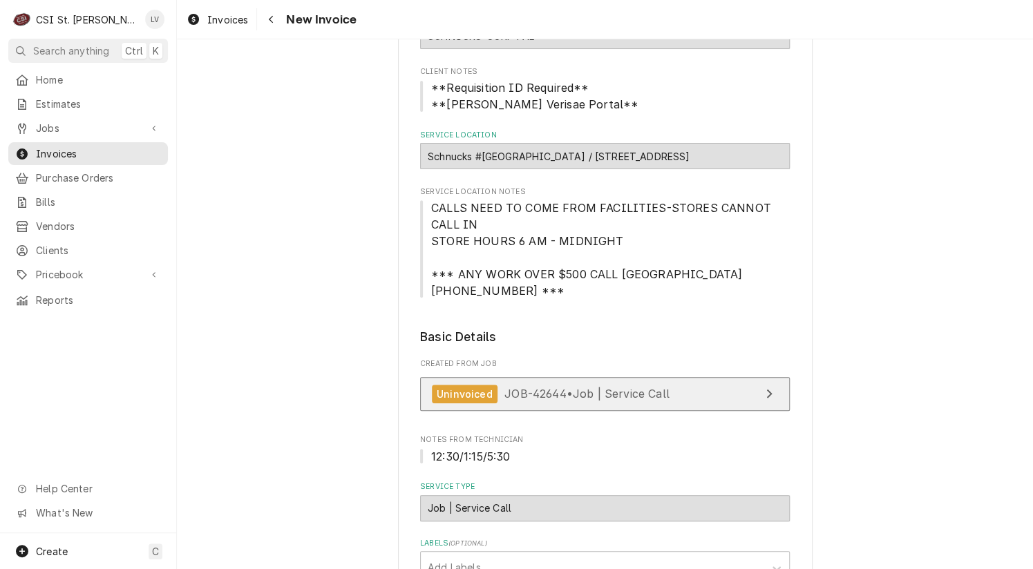
click at [558, 390] on span "JOB-42644 • Job | Service Call" at bounding box center [586, 394] width 165 height 14
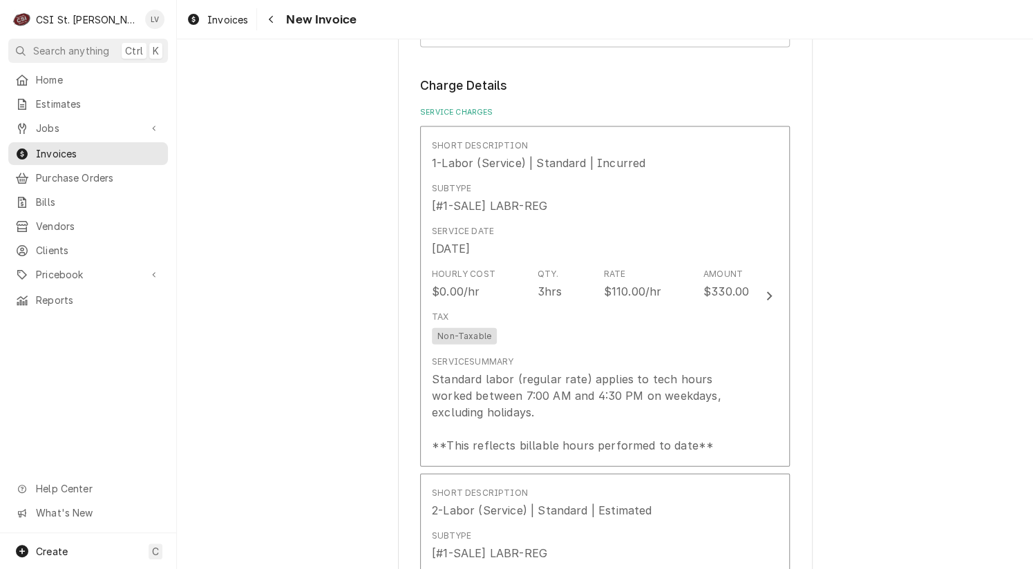
scroll to position [1243, 0]
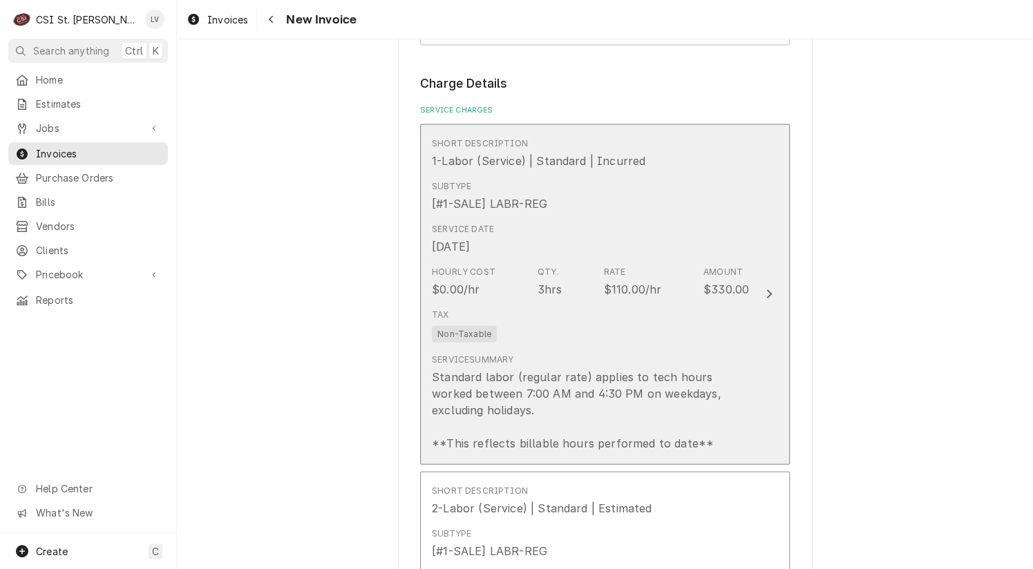
click at [497, 339] on div "Tax Non-Taxable" at bounding box center [590, 325] width 317 height 44
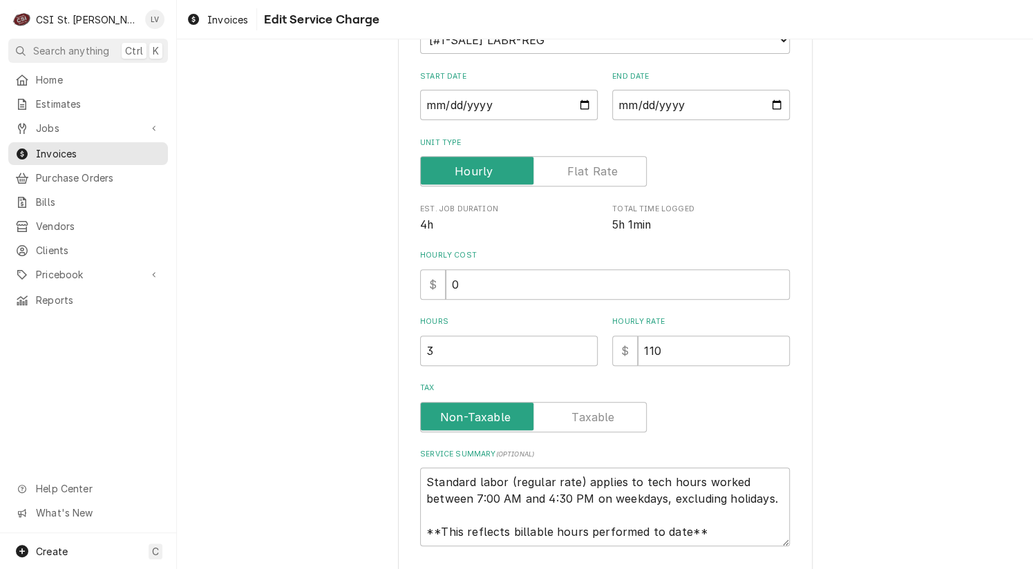
scroll to position [231, 0]
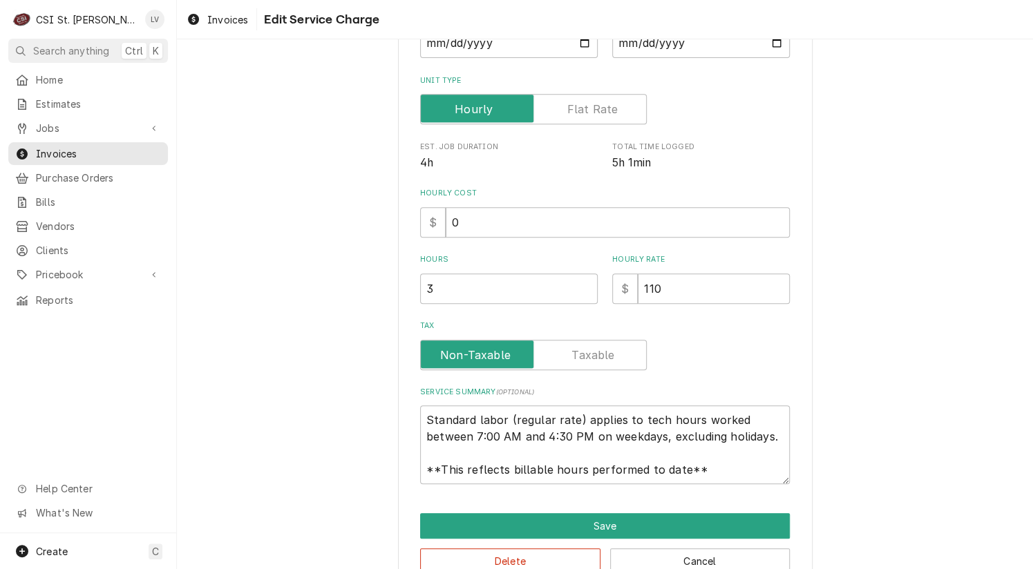
type textarea "x"
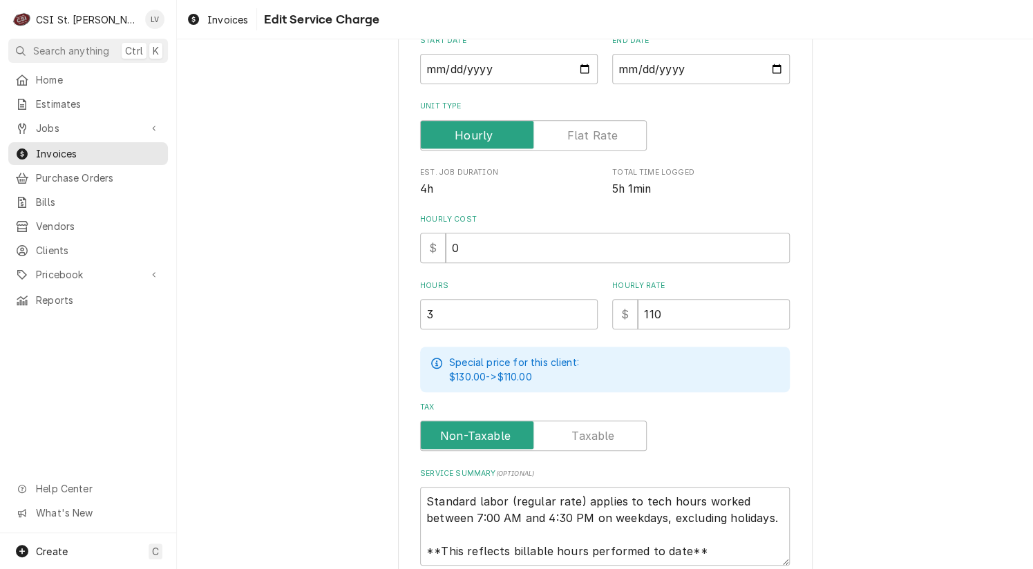
scroll to position [0, 0]
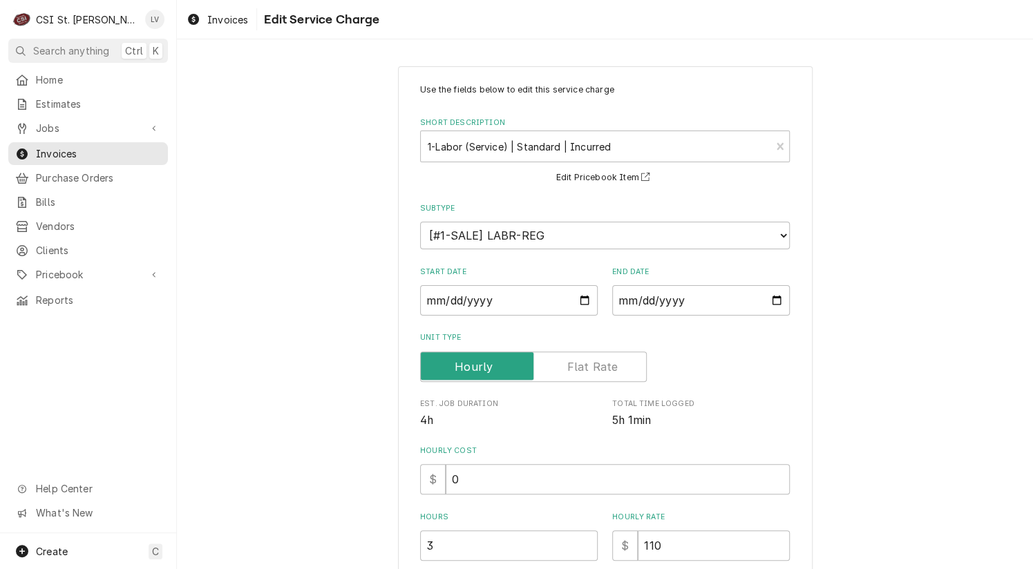
click at [568, 362] on label "Unit Type" at bounding box center [533, 367] width 227 height 30
click at [568, 362] on input "Unit Type" at bounding box center [533, 367] width 214 height 30
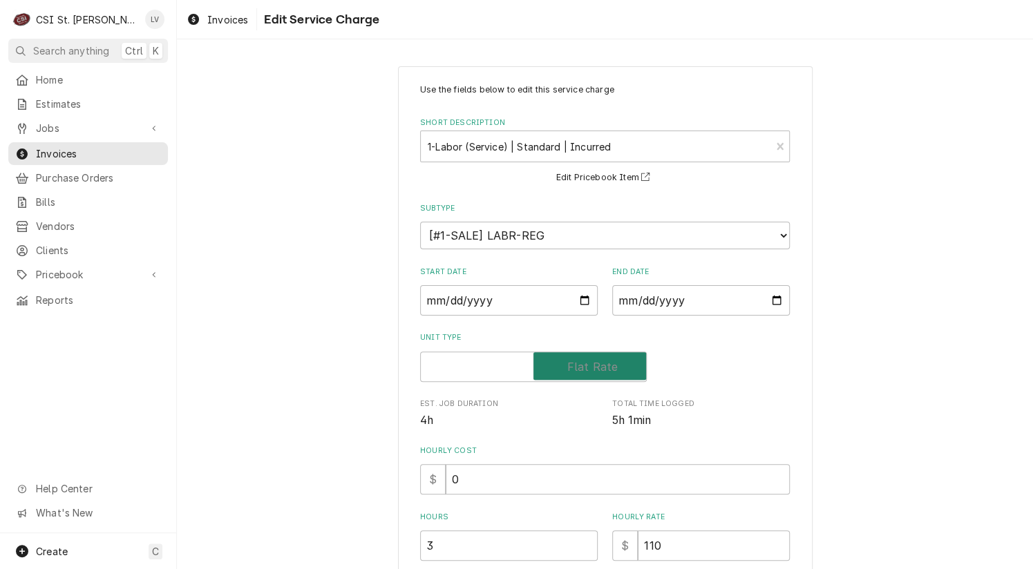
checkbox input "true"
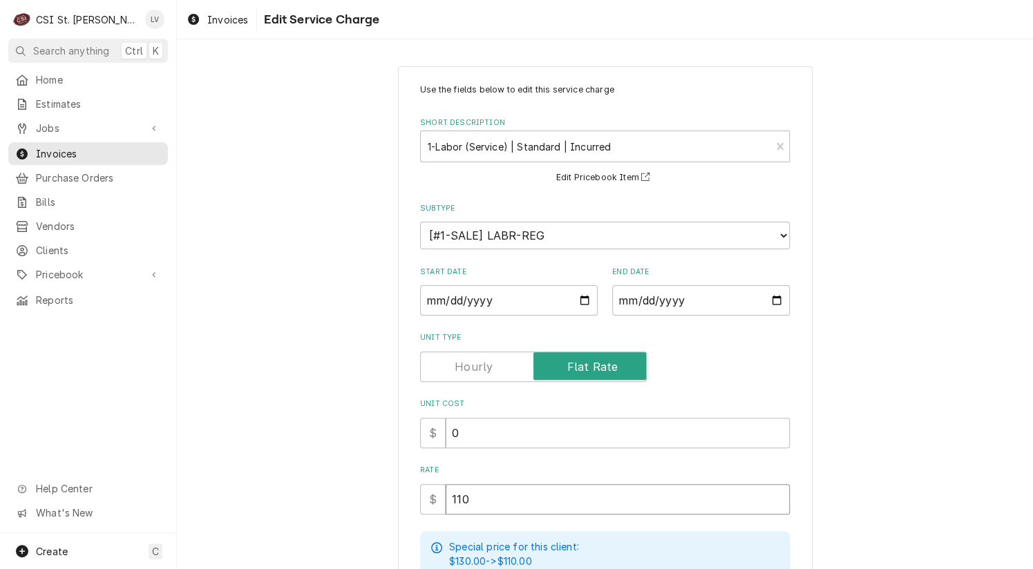
drag, startPoint x: 469, startPoint y: 497, endPoint x: 392, endPoint y: 517, distance: 79.9
click at [398, 517] on div "Use the fields below to edit this service charge Short Description 1-Labor (Ser…" at bounding box center [605, 462] width 414 height 792
type textarea "x"
type input "7"
type textarea "x"
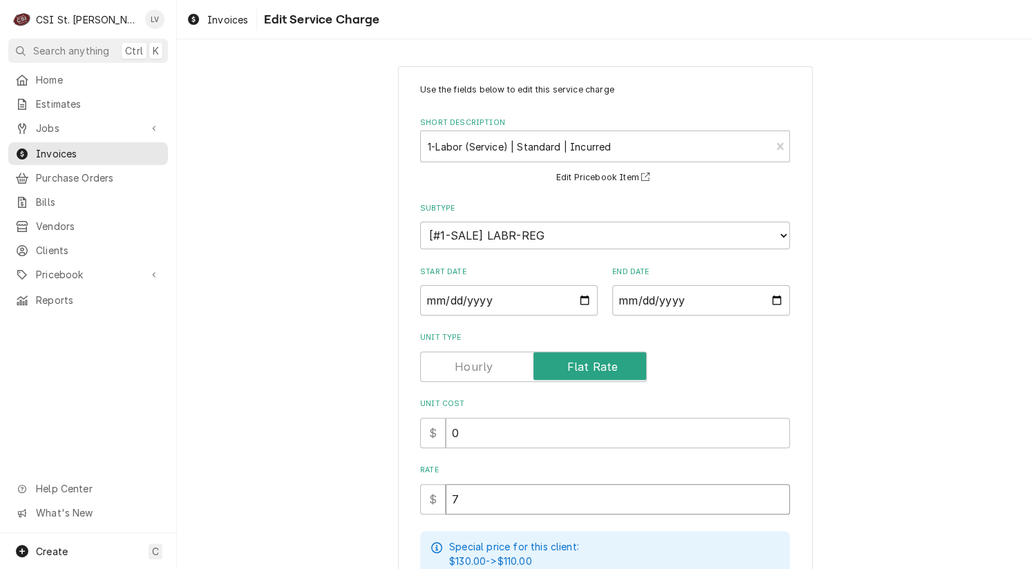
type input "77"
type textarea "x"
type input "770"
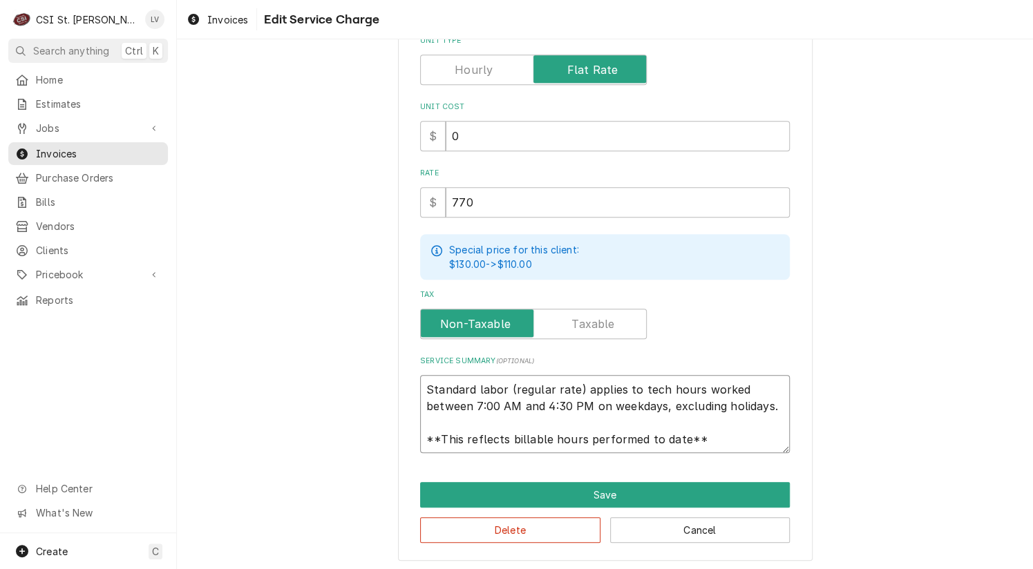
scroll to position [17, 0]
drag, startPoint x: 421, startPoint y: 383, endPoint x: 732, endPoint y: 443, distance: 316.6
click at [732, 443] on textarea "Standard labor (regular rate) applies to tech hours worked between 7:00 AM and …" at bounding box center [605, 414] width 370 height 79
type textarea "x"
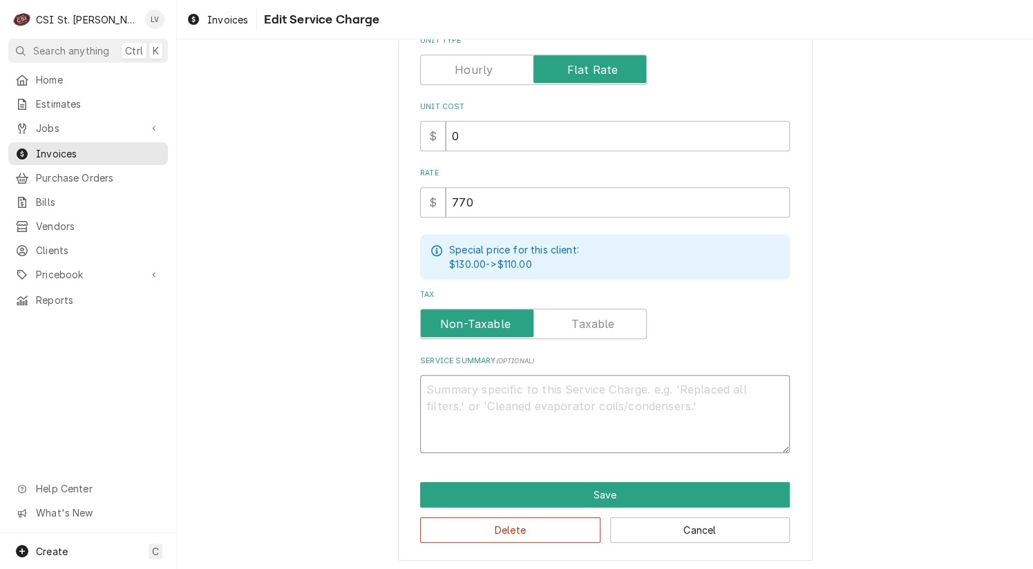
scroll to position [281, 0]
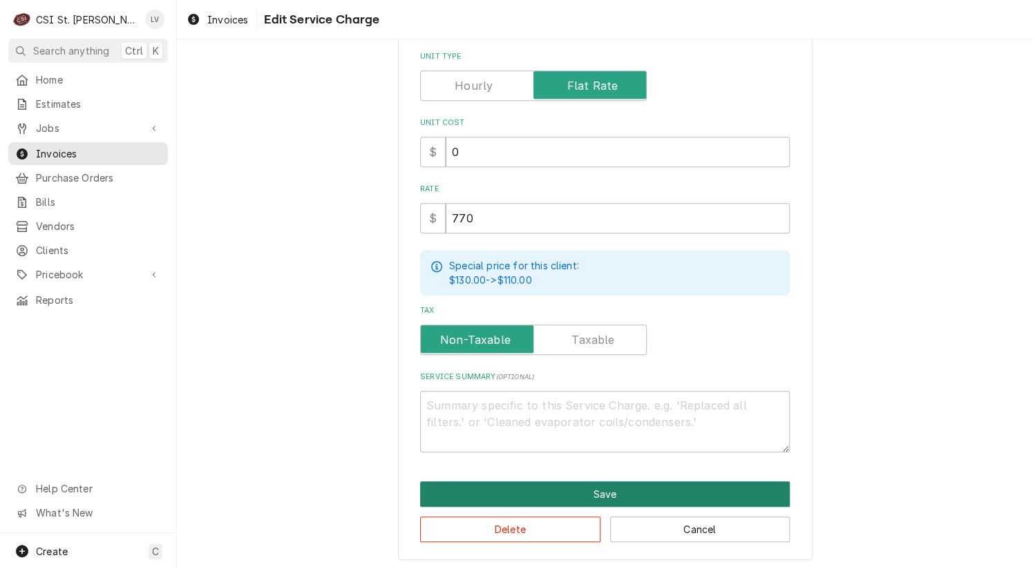
click at [694, 486] on button "Save" at bounding box center [605, 494] width 370 height 26
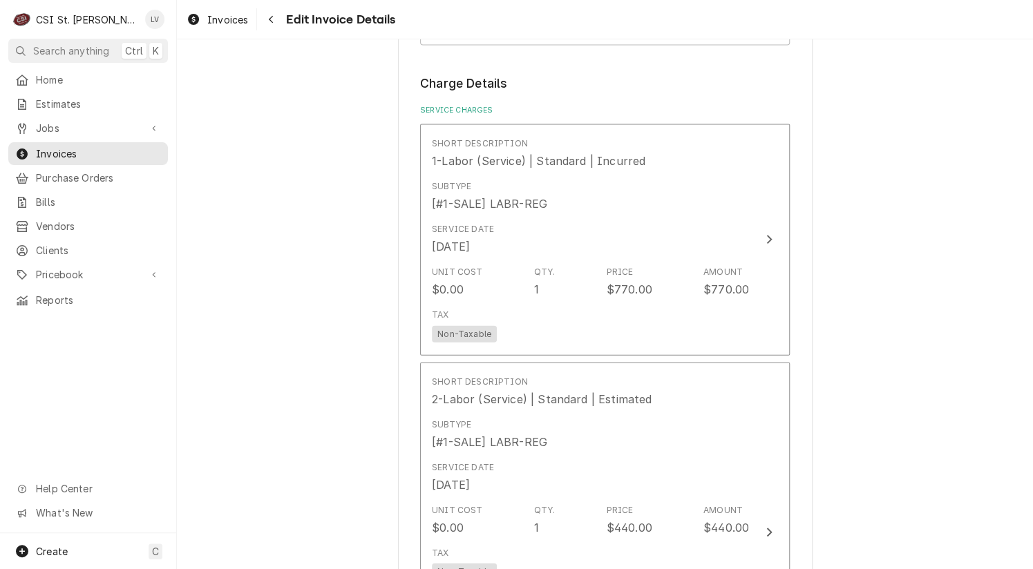
scroll to position [1227, 0]
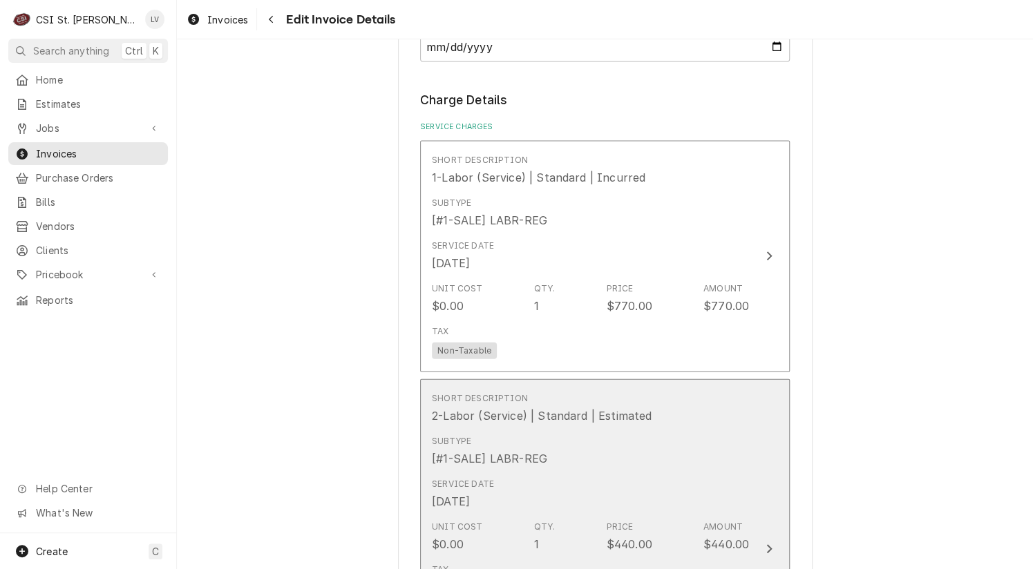
click at [669, 454] on div "Subtype [#1-SALE] LABR-REG" at bounding box center [590, 451] width 317 height 43
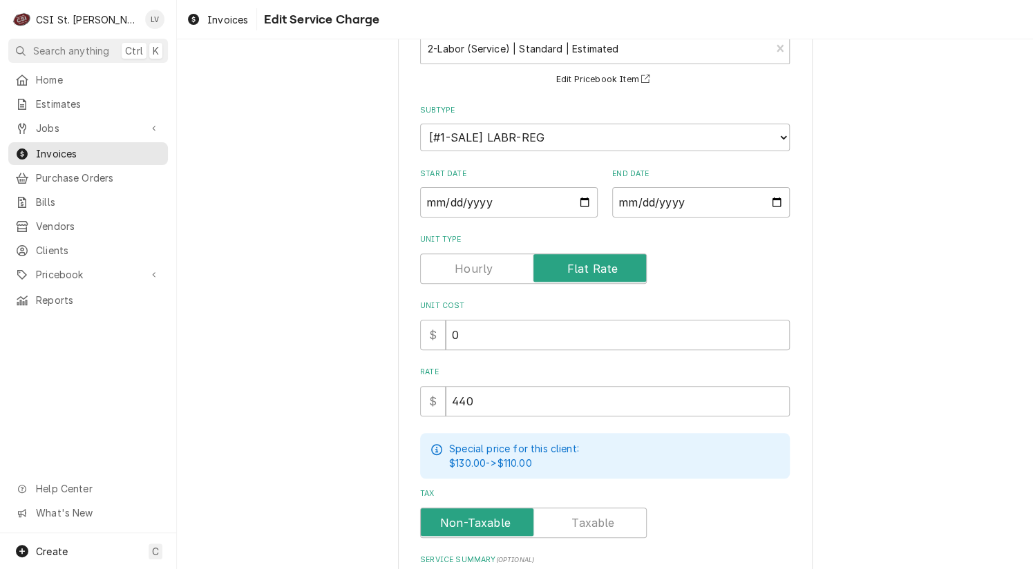
scroll to position [297, 0]
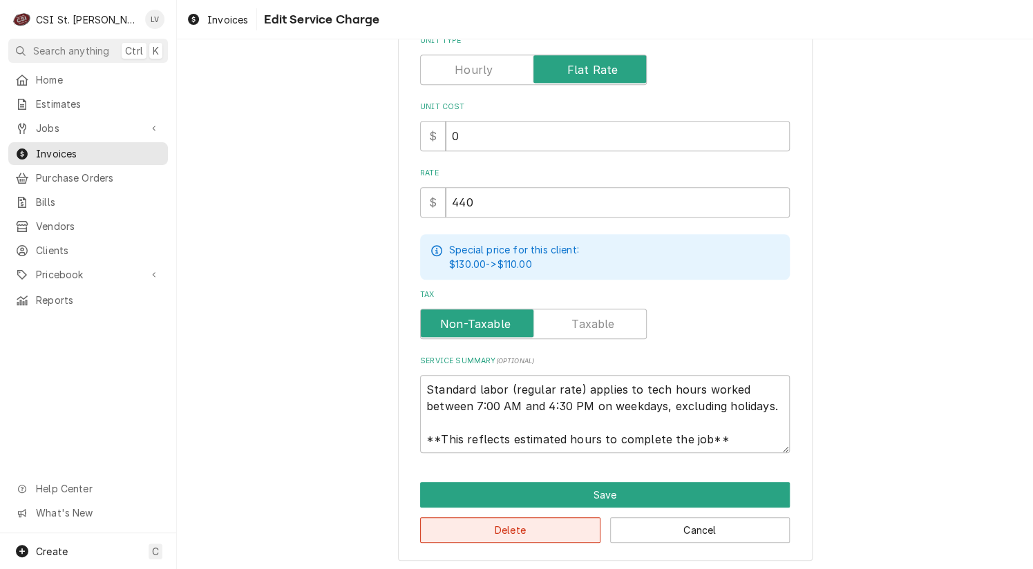
click at [511, 529] on button "Delete" at bounding box center [510, 530] width 180 height 26
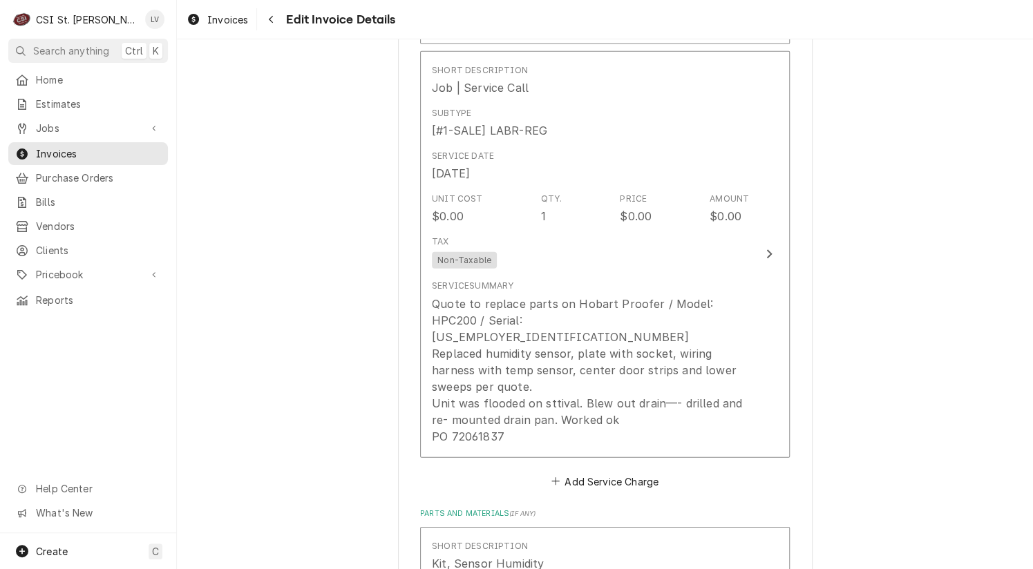
scroll to position [1555, 0]
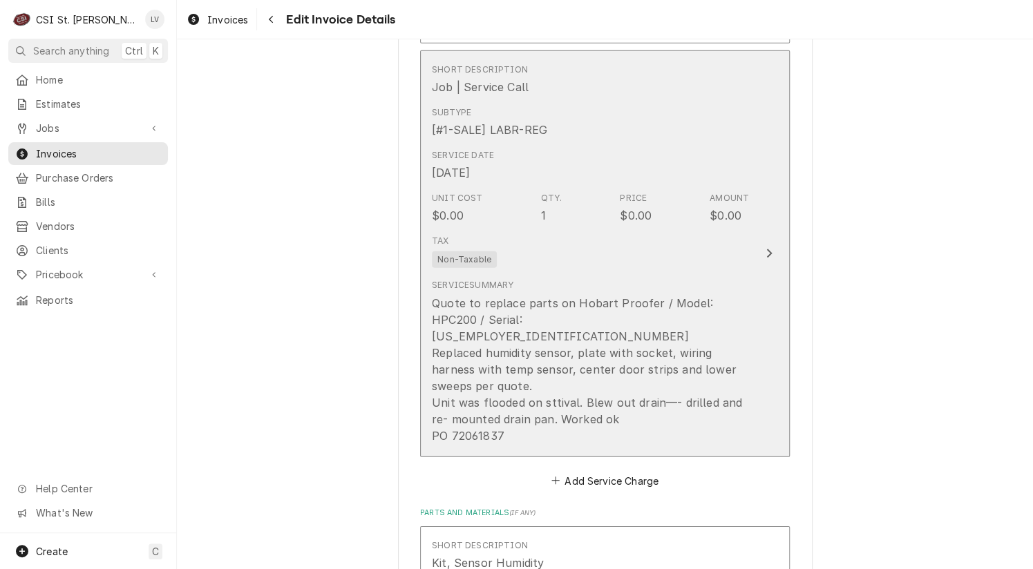
click at [680, 416] on div "Quote to replace parts on Hobart Proofer / Model: HPC200 / Serial: 24-1025768 R…" at bounding box center [590, 369] width 317 height 149
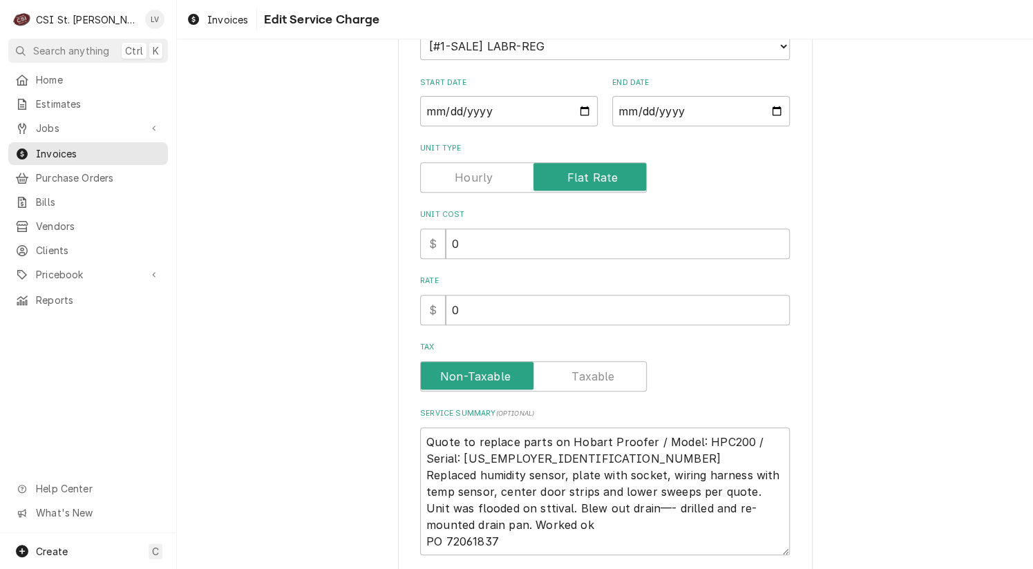
scroll to position [294, 0]
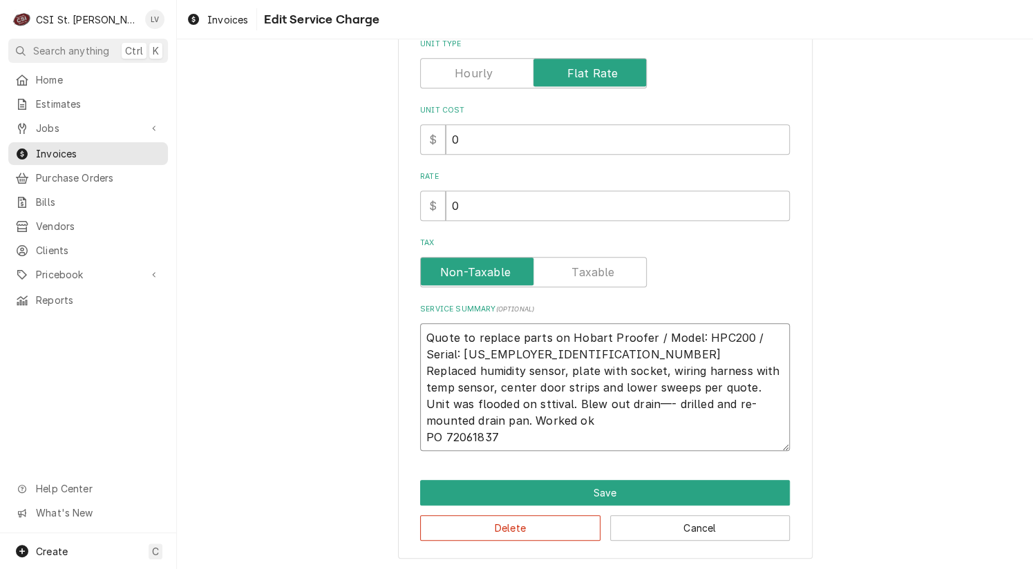
drag, startPoint x: 506, startPoint y: 434, endPoint x: 353, endPoint y: 318, distance: 192.2
click at [353, 317] on div "Use the fields below to edit this service charge Short Description Job | Servic…" at bounding box center [605, 165] width 856 height 810
click at [479, 524] on button "Delete" at bounding box center [510, 528] width 180 height 26
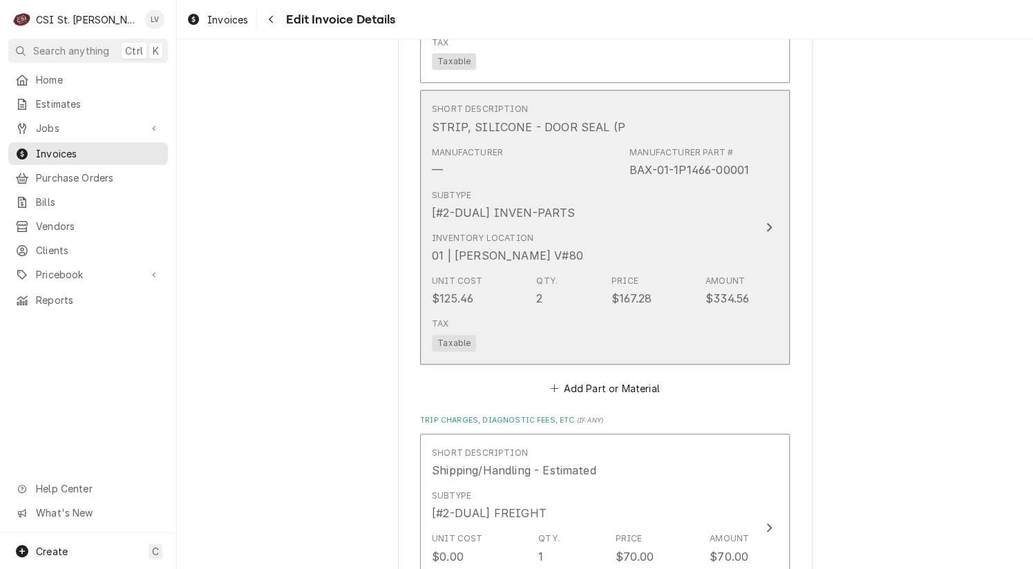
scroll to position [2963, 0]
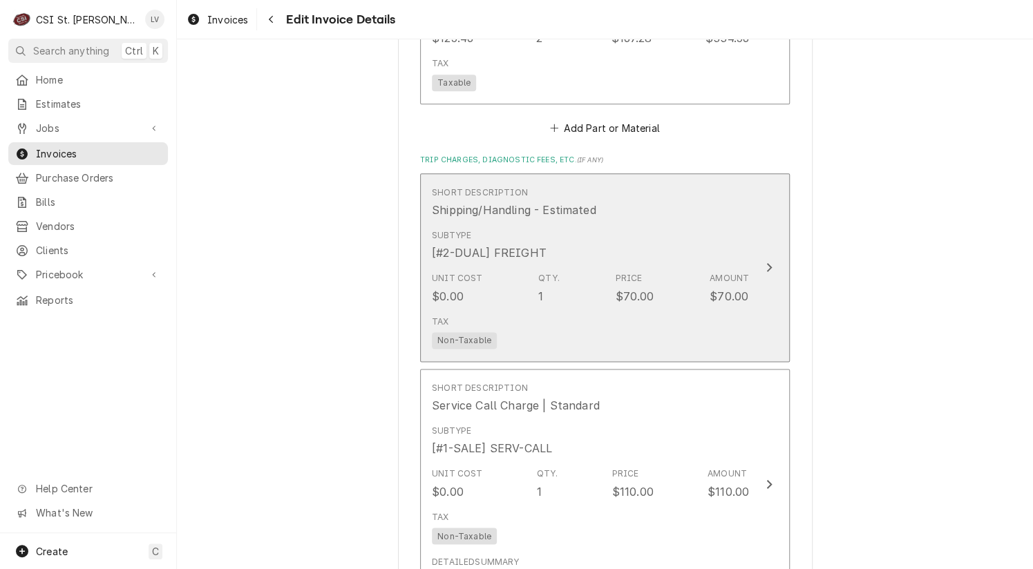
click at [654, 276] on div "Unit Cost $0.00 Qty. 1 Price $70.00 Amount $70.00" at bounding box center [590, 288] width 317 height 43
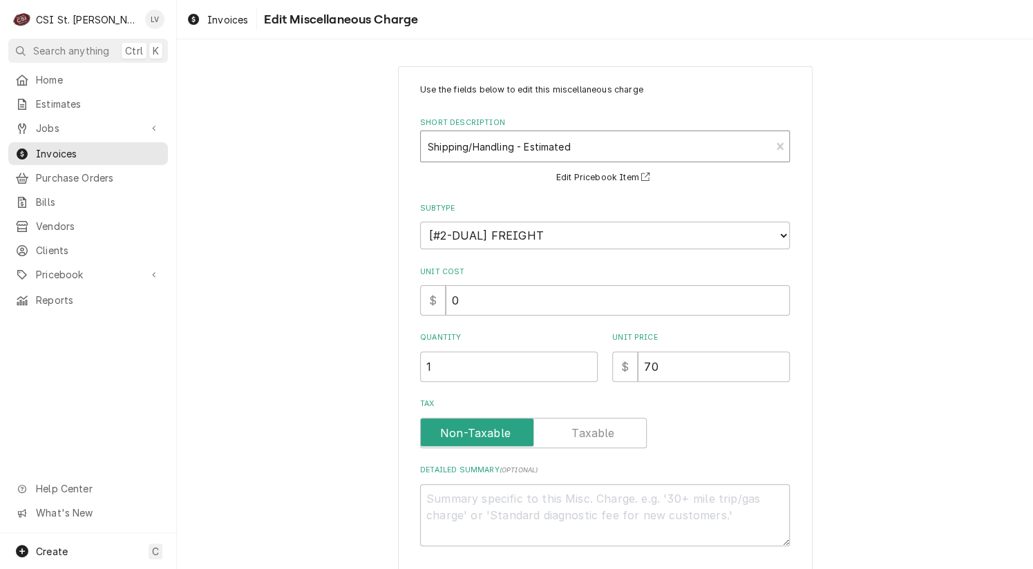
type textarea "x"
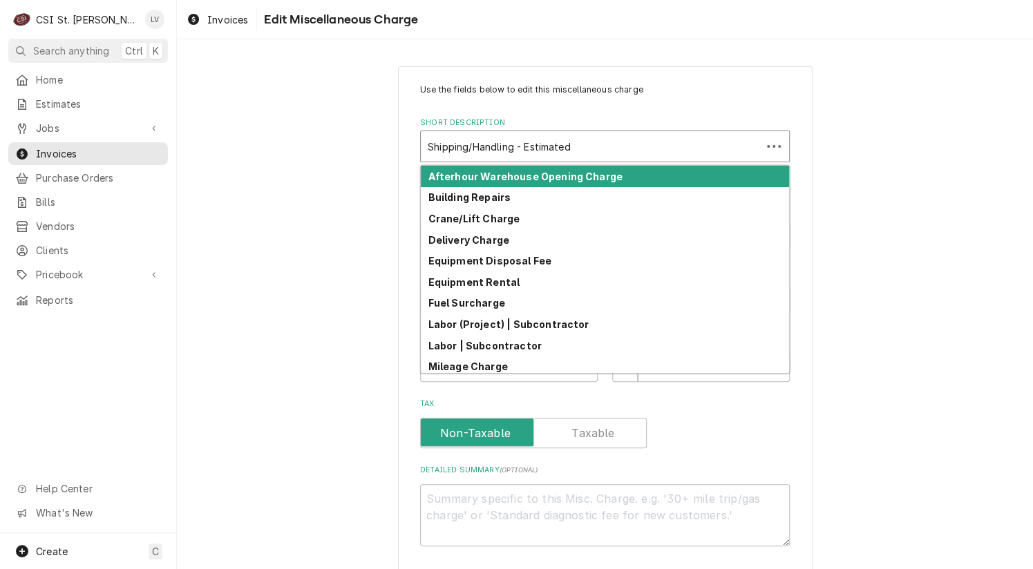
click at [547, 137] on div "Shipping/Handling - Estimated" at bounding box center [591, 146] width 341 height 30
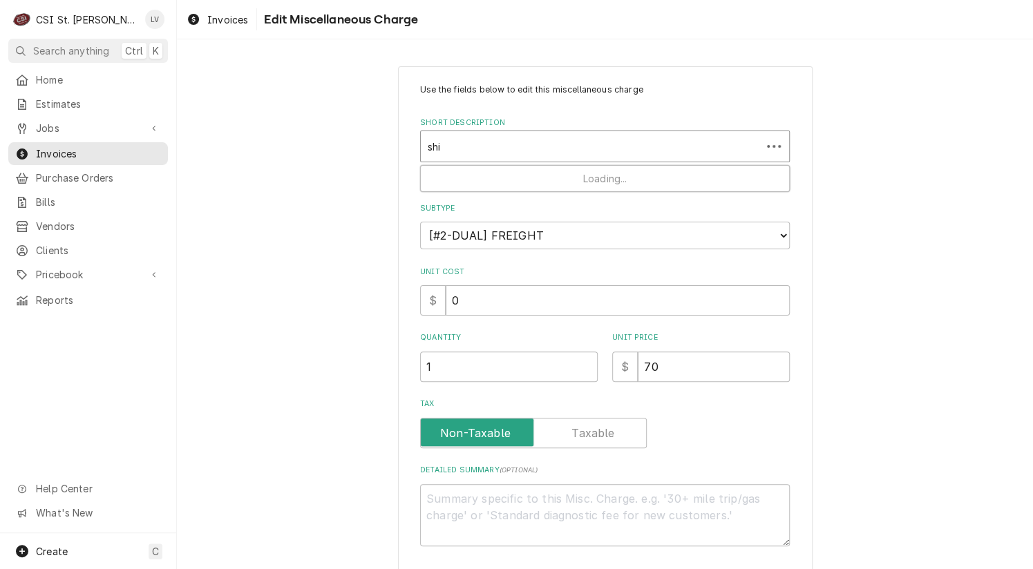
type input "ship"
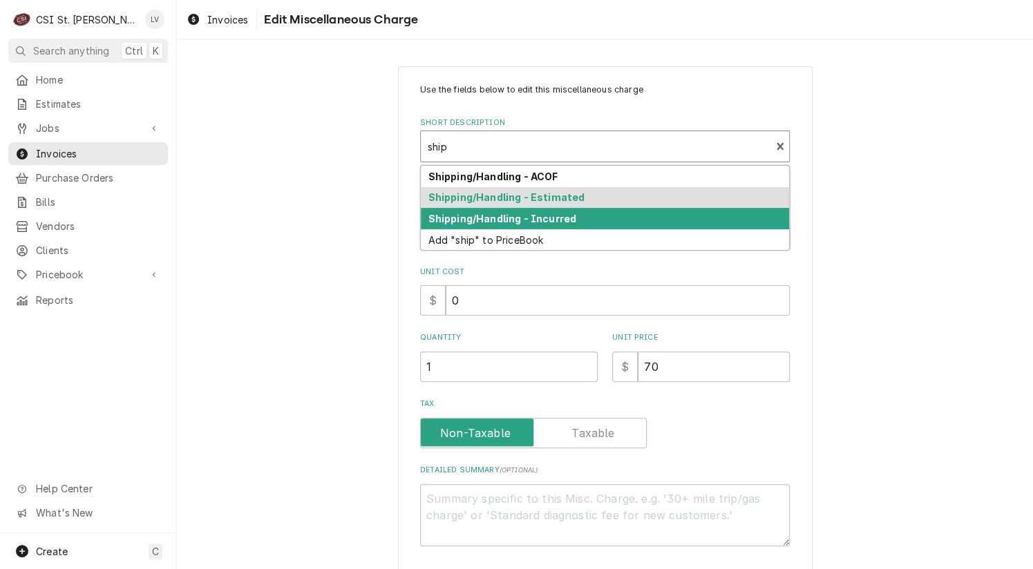
click at [485, 222] on strong "Shipping/Handling - Incurred" at bounding box center [502, 219] width 148 height 12
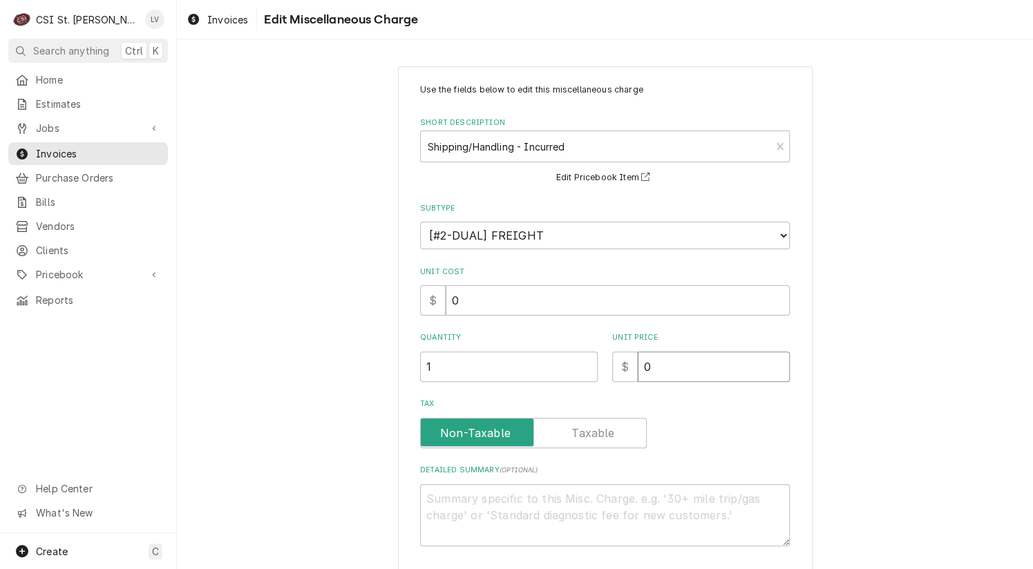
drag, startPoint x: 675, startPoint y: 363, endPoint x: 615, endPoint y: 374, distance: 61.1
click at [615, 374] on div "$ 0" at bounding box center [701, 367] width 178 height 30
type textarea "x"
type input "7"
type textarea "x"
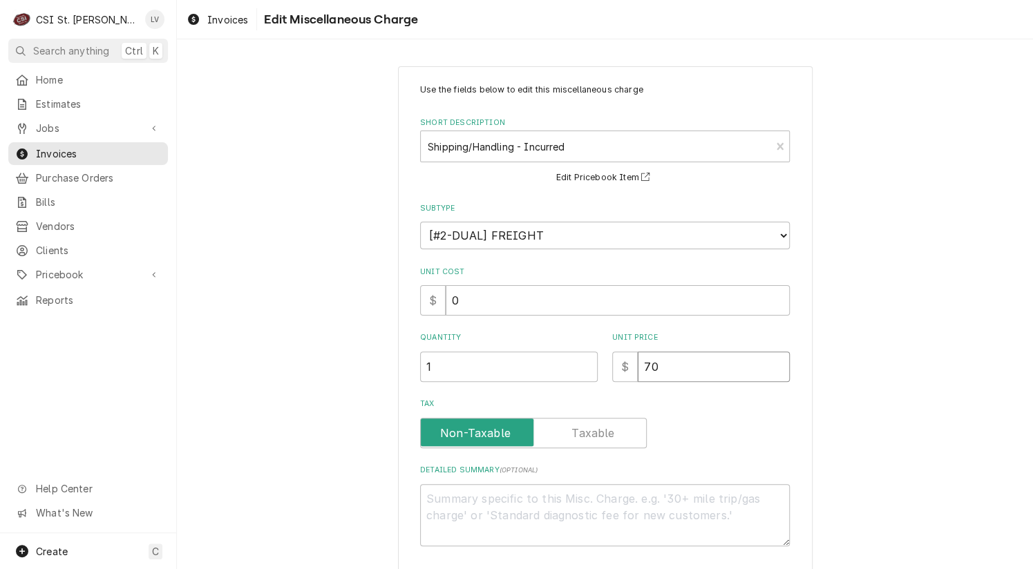
type input "70"
click at [865, 372] on div "Use the fields below to edit this miscellaneous charge Short Description Shippi…" at bounding box center [605, 360] width 856 height 612
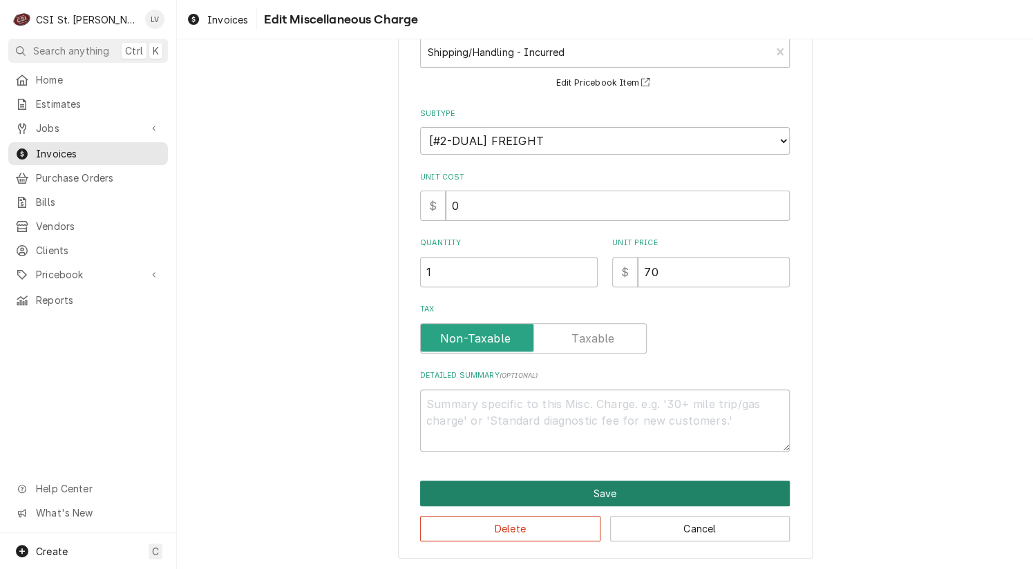
click at [623, 491] on button "Save" at bounding box center [605, 494] width 370 height 26
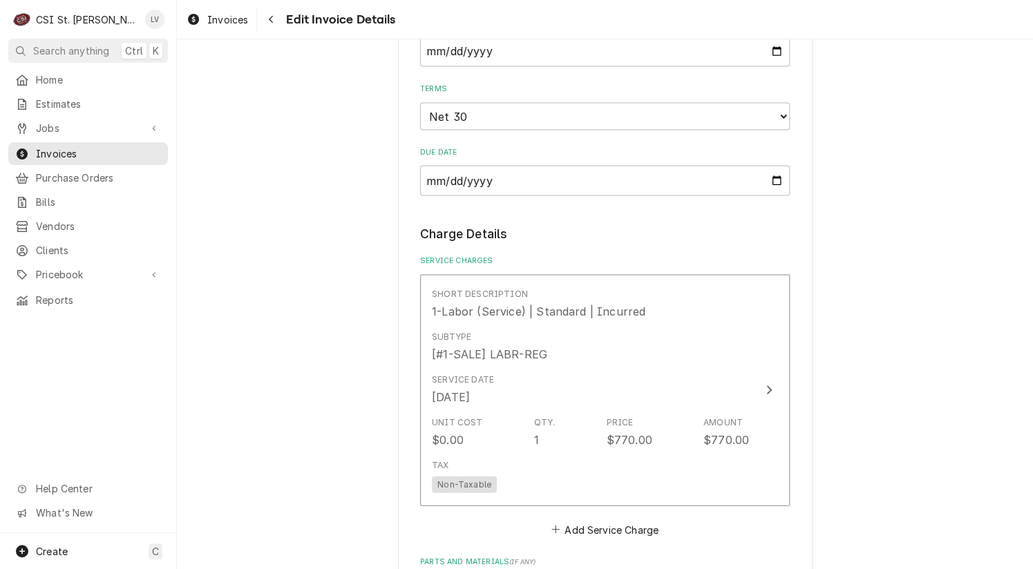
scroll to position [1095, 0]
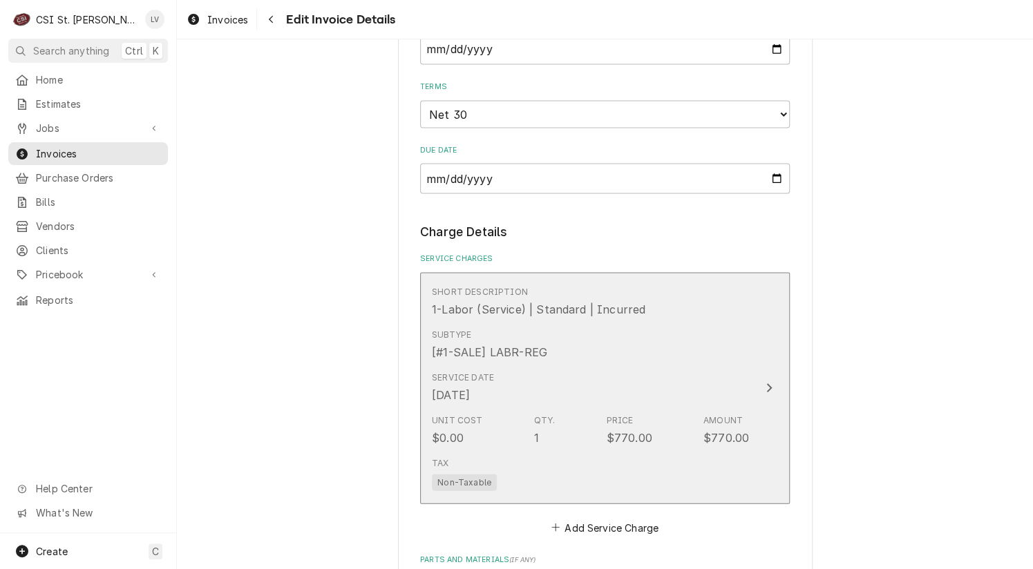
click at [637, 355] on div "Subtype [#1-SALE] LABR-REG" at bounding box center [590, 344] width 317 height 43
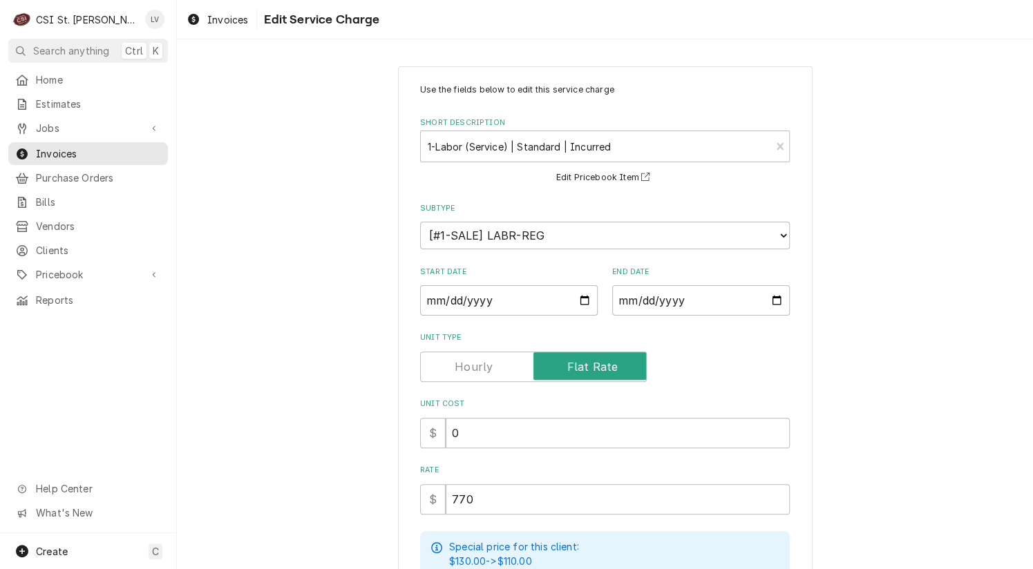
scroll to position [281, 0]
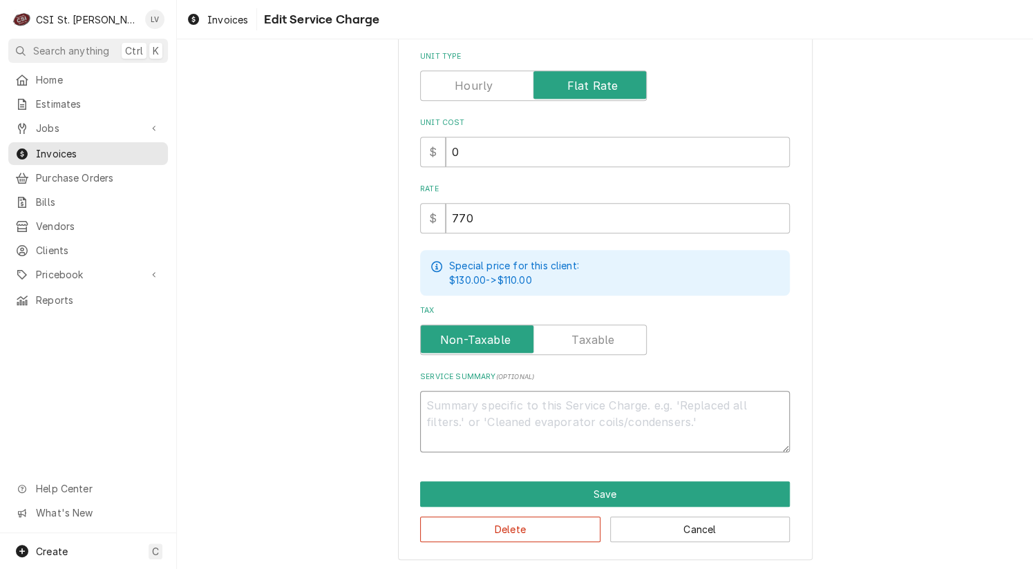
click at [507, 414] on textarea "Service Summary ( optional )" at bounding box center [605, 422] width 370 height 62
paste textarea "Hobart / Model: HPC200 / Serial: 24-1025768 (proofer) 9/8 - Technician responde…"
type textarea "x"
type textarea "Hobart / Model: HPC200 / Serial: 24-1025768 (proofer) 9/8 - Technician responde…"
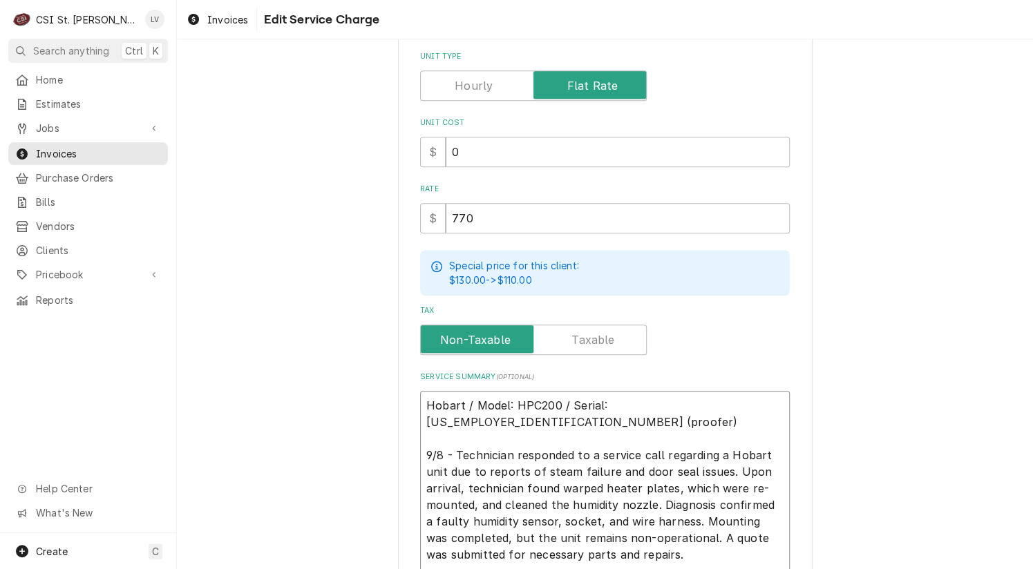
scroll to position [336, 0]
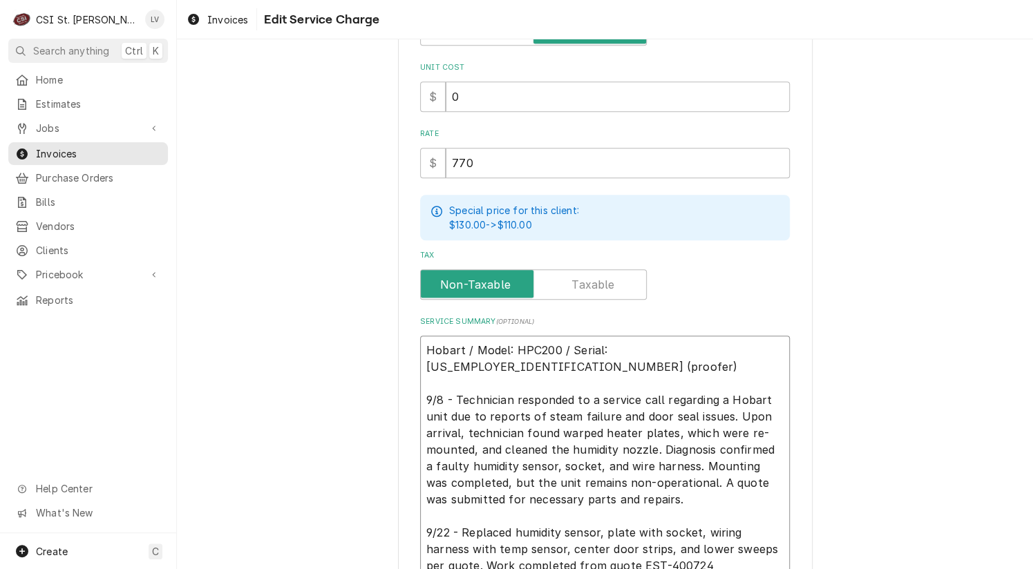
type textarea "x"
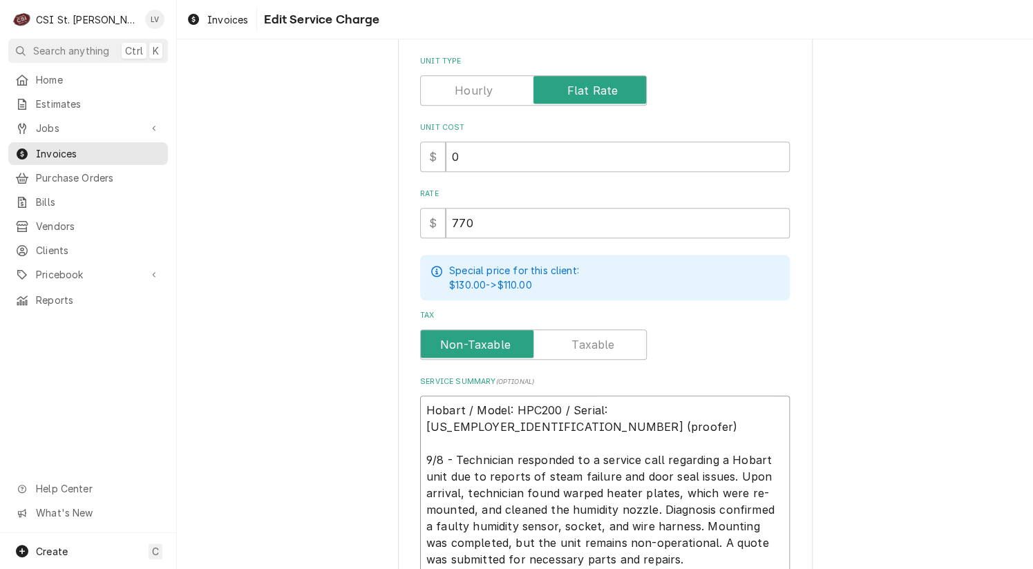
scroll to position [198, 0]
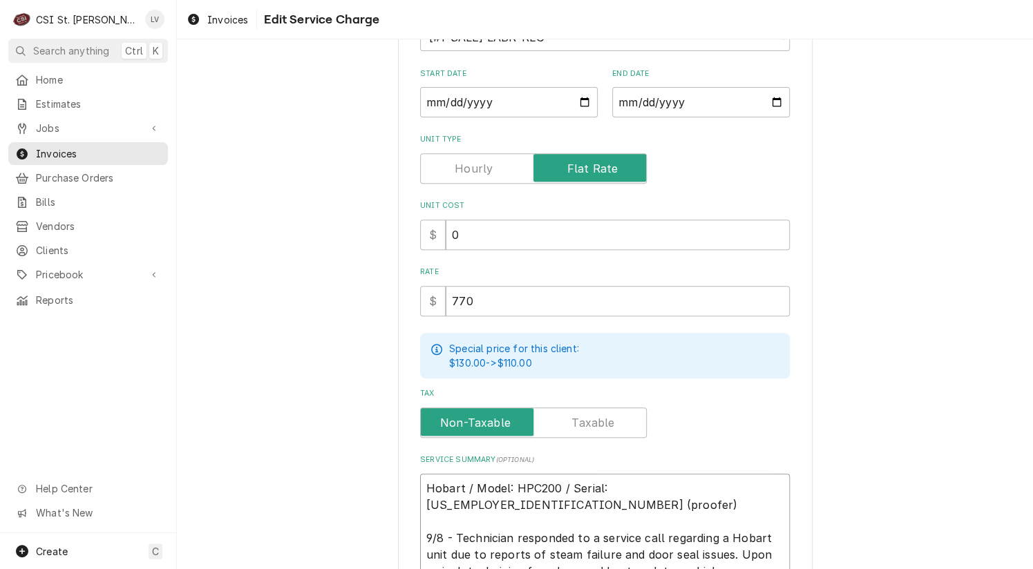
type textarea "Hobart / Model: HPC200 / Serial: 24-1025768 (proofer) 9/8 - Technician responde…"
click at [446, 97] on input "2025-09-22" at bounding box center [509, 102] width 178 height 30
type textarea "x"
type input "2025-09-08"
click at [319, 236] on div "Use the fields below to edit this service charge Short Description 1-Labor (Ser…" at bounding box center [605, 338] width 856 height 965
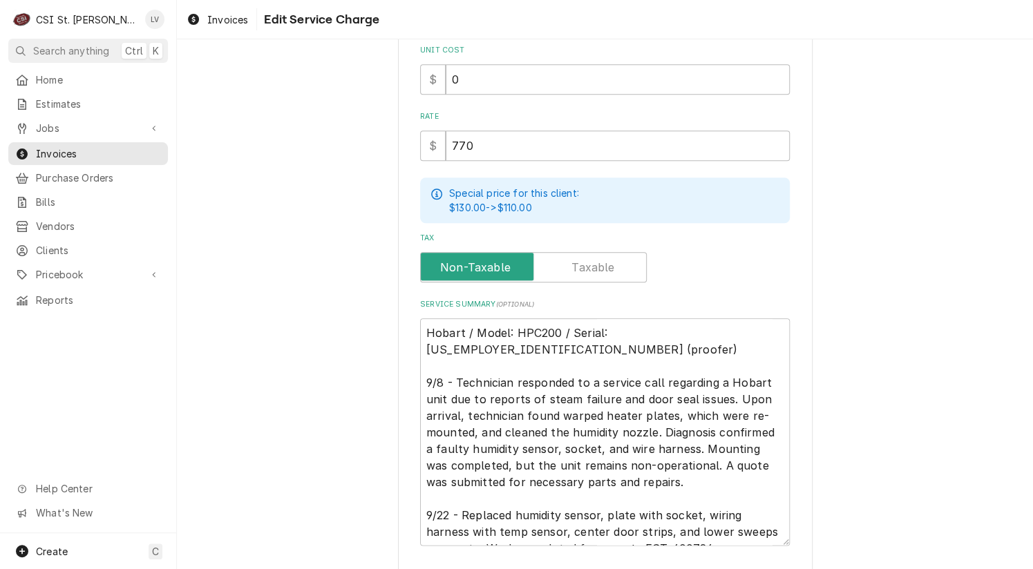
scroll to position [447, 0]
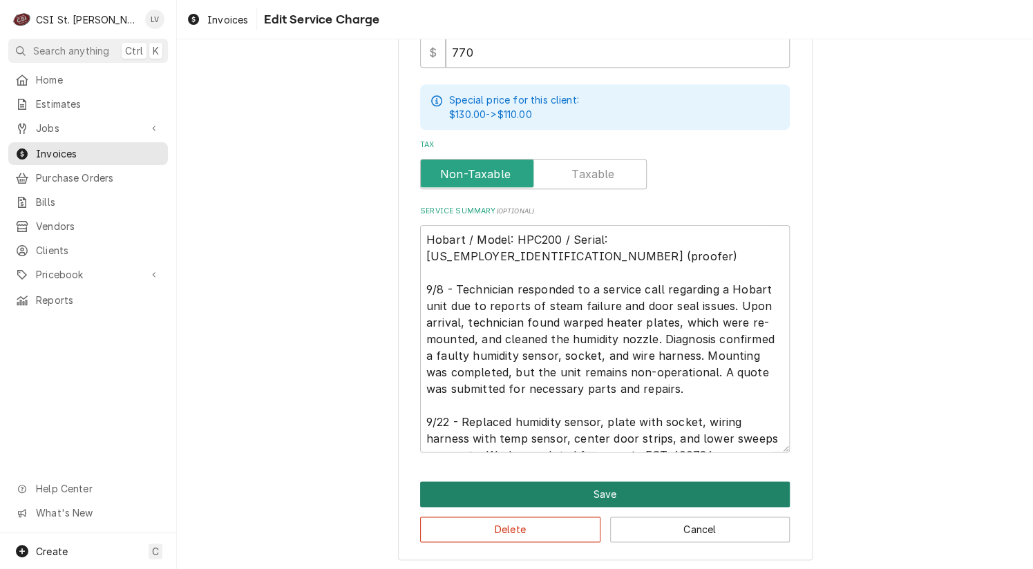
click at [490, 491] on button "Save" at bounding box center [605, 494] width 370 height 26
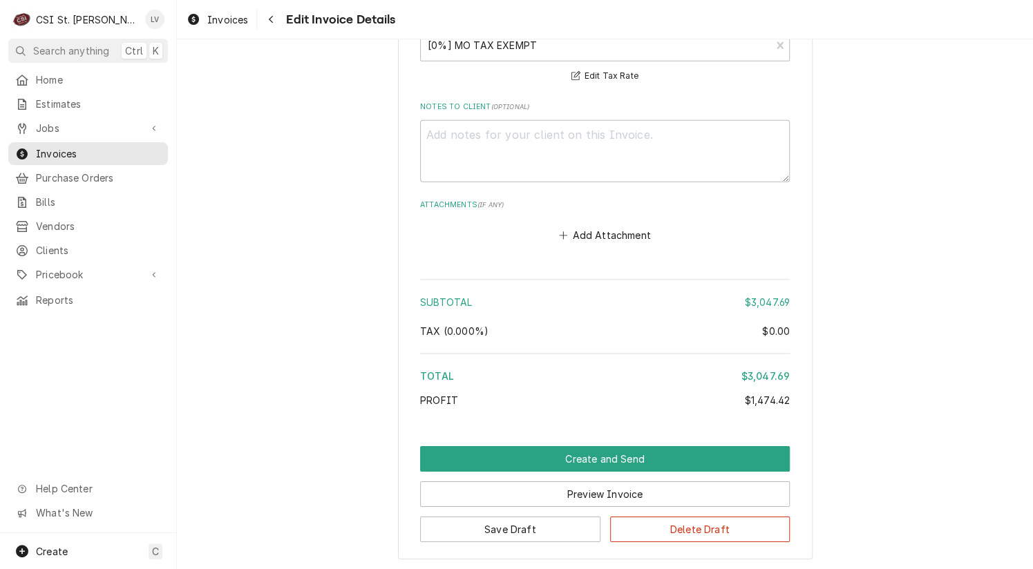
scroll to position [3995, 0]
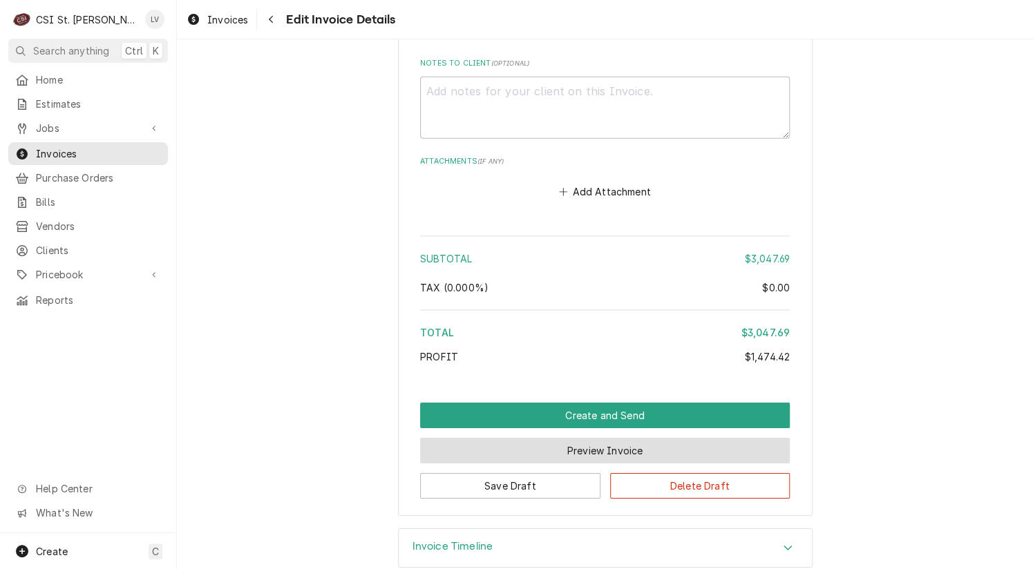
click at [588, 438] on button "Preview Invoice" at bounding box center [605, 451] width 370 height 26
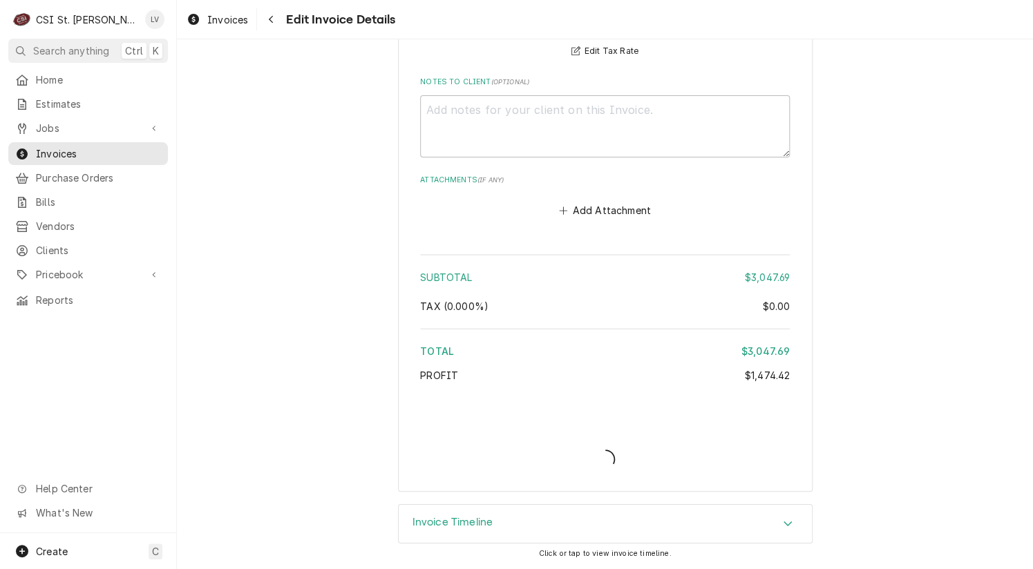
scroll to position [3953, 0]
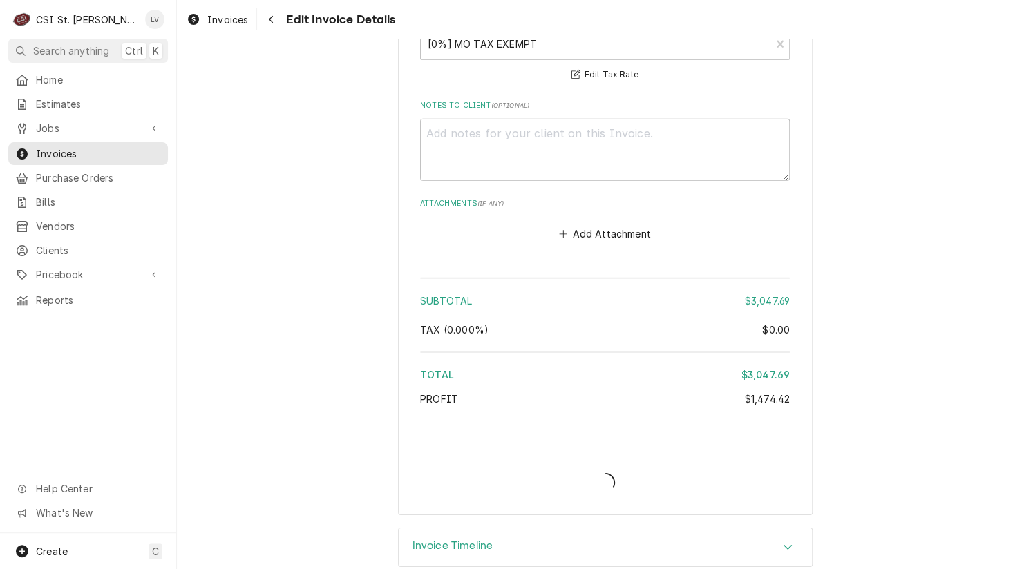
type textarea "x"
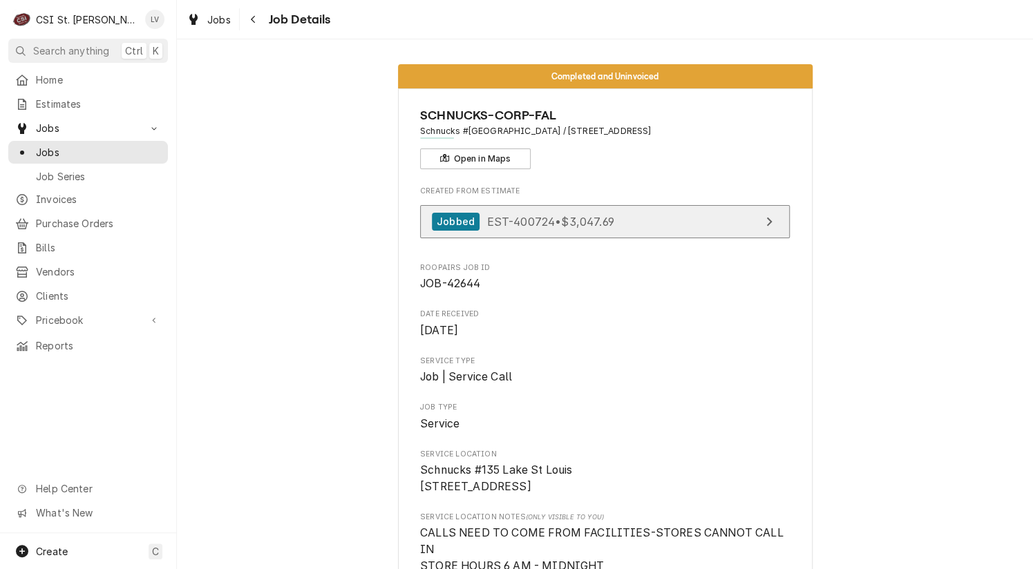
click at [613, 214] on link "Jobbed EST-400724 • $3,047.69" at bounding box center [605, 222] width 370 height 34
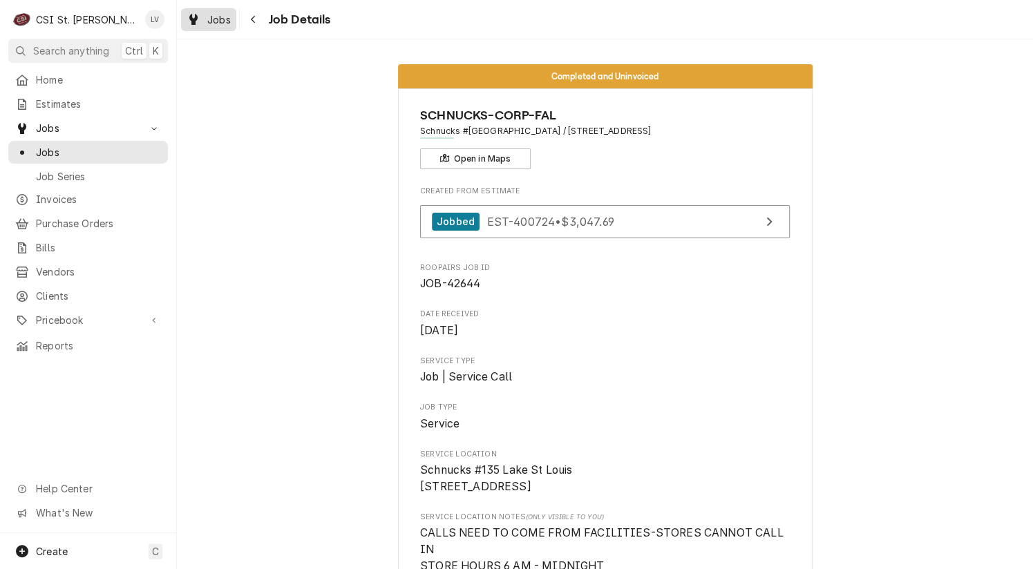
click at [215, 17] on span "Jobs" at bounding box center [218, 19] width 23 height 15
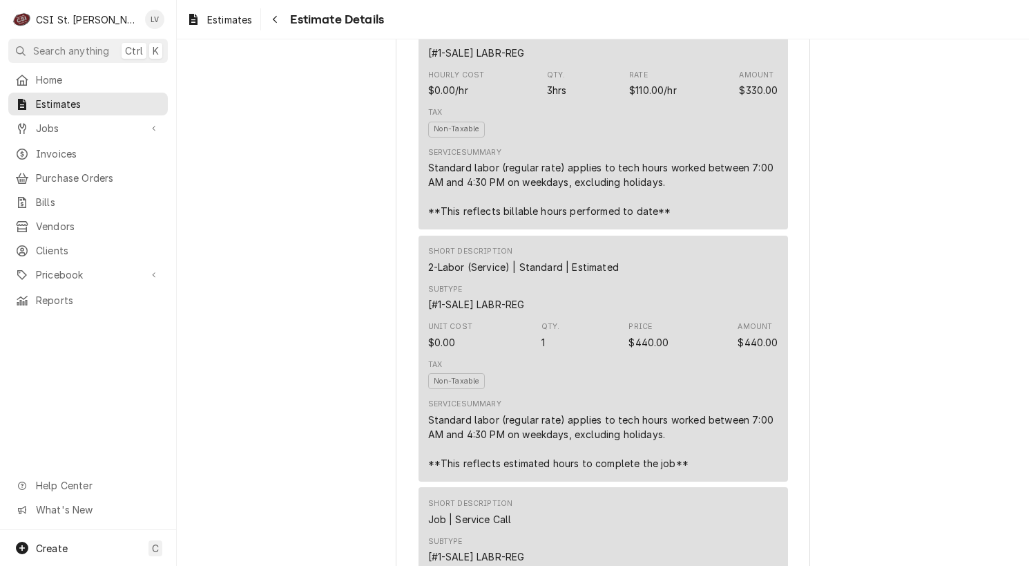
scroll to position [898, 0]
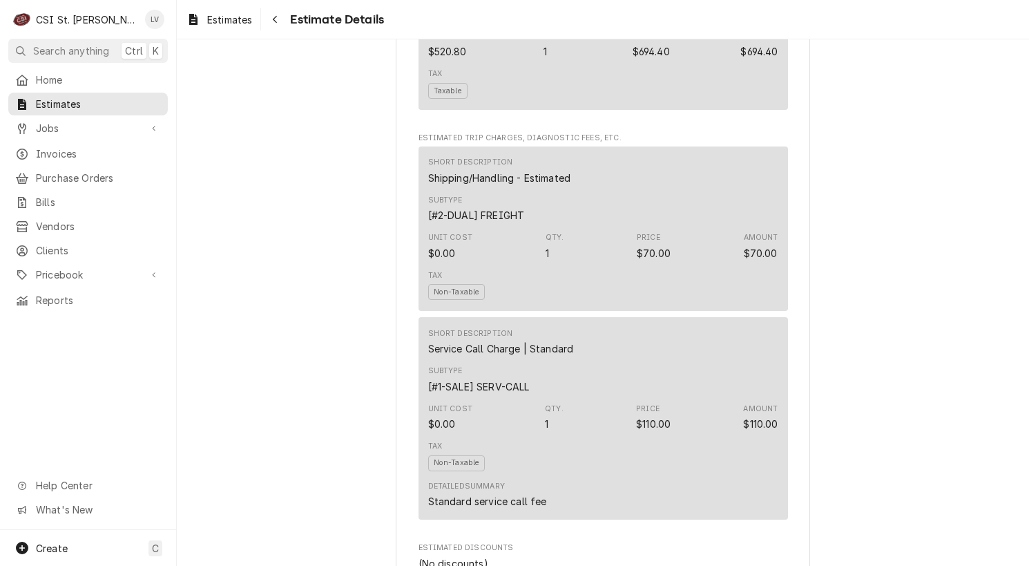
scroll to position [2694, 0]
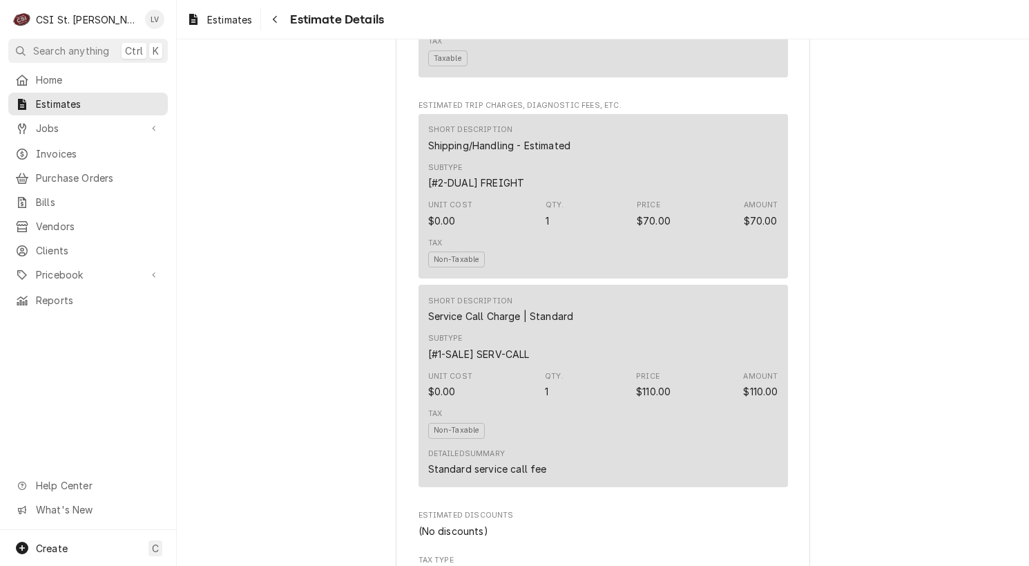
drag, startPoint x: 373, startPoint y: 300, endPoint x: 365, endPoint y: 300, distance: 7.6
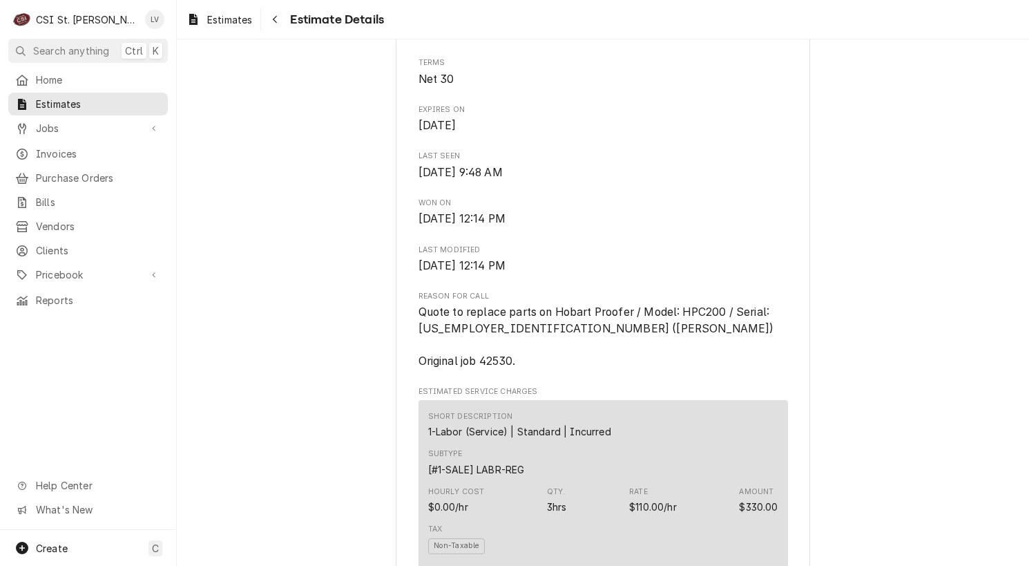
scroll to position [594, 0]
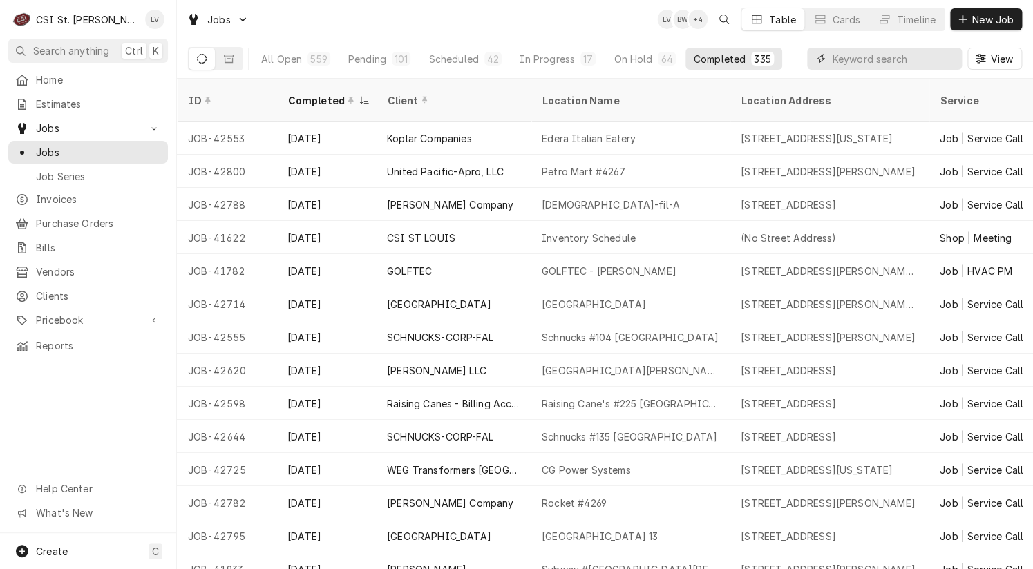
click at [843, 59] on input "Dynamic Content Wrapper" at bounding box center [893, 59] width 123 height 22
type input "42530"
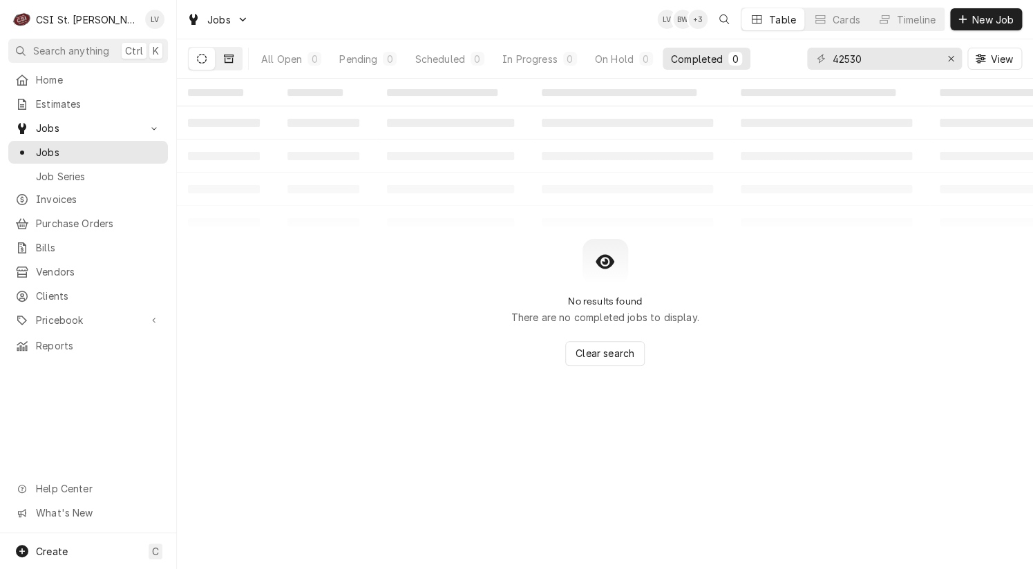
click at [228, 61] on icon "Dynamic Content Wrapper" at bounding box center [229, 59] width 10 height 8
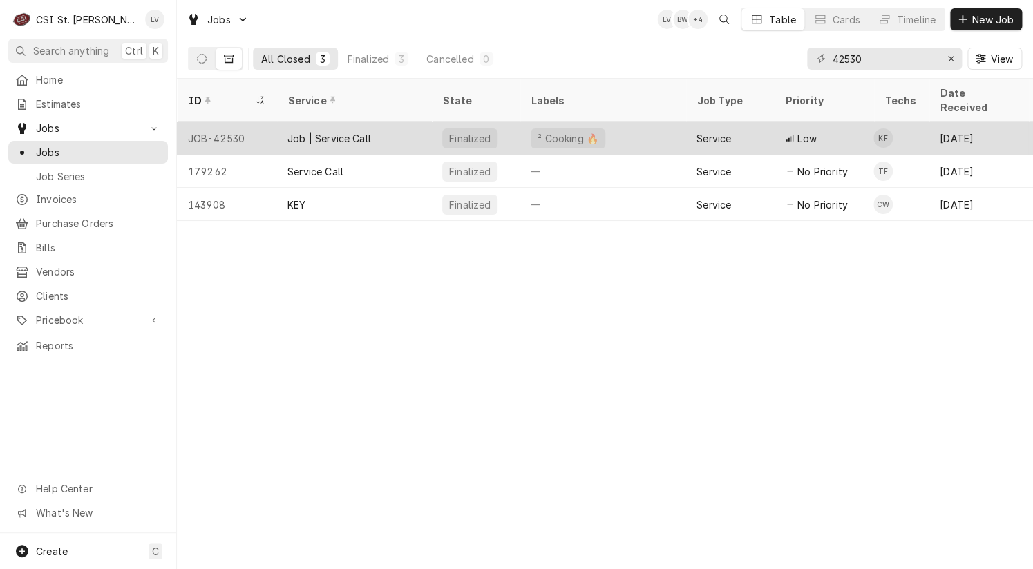
drag, startPoint x: 318, startPoint y: 119, endPoint x: 335, endPoint y: 184, distance: 66.5
click at [318, 131] on div "Job | Service Call" at bounding box center [329, 138] width 84 height 15
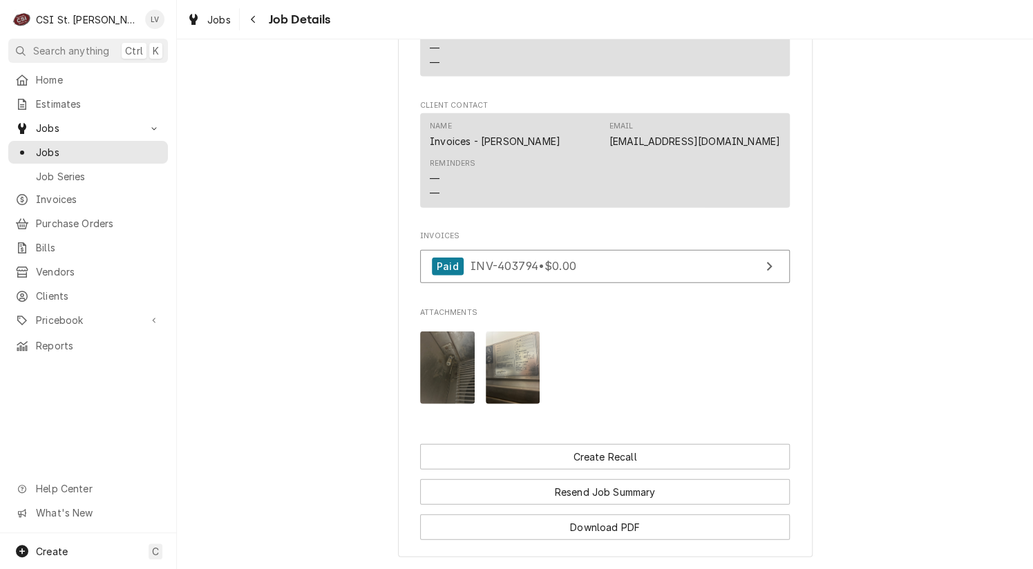
scroll to position [1450, 0]
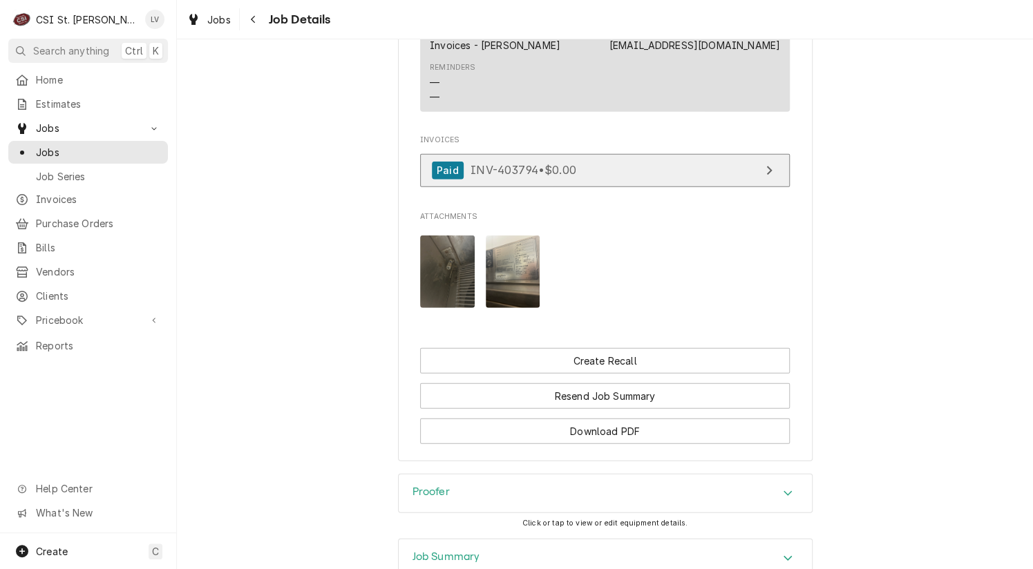
click at [648, 165] on link "Paid INV-403794 • $0.00" at bounding box center [605, 171] width 370 height 34
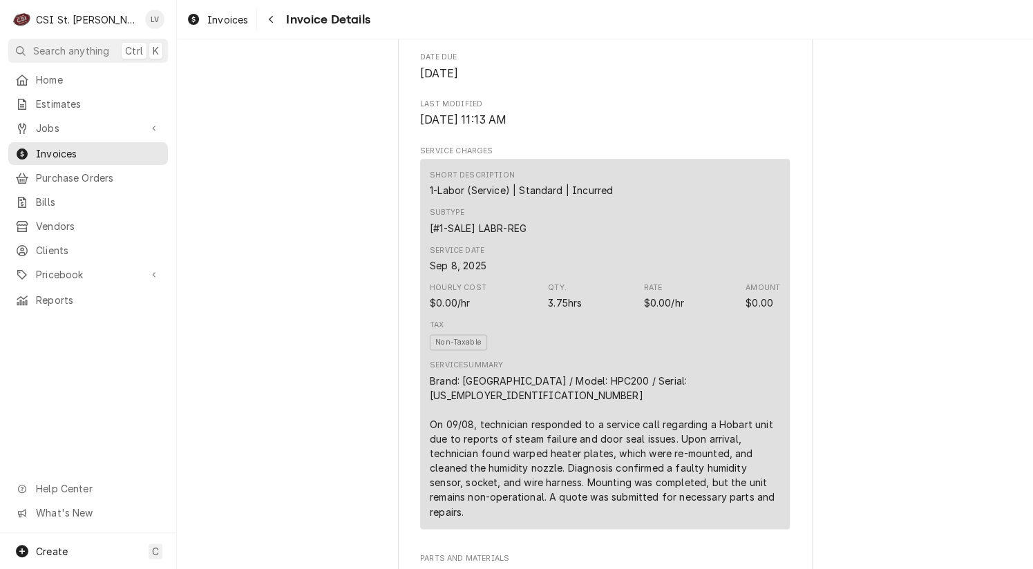
scroll to position [760, 0]
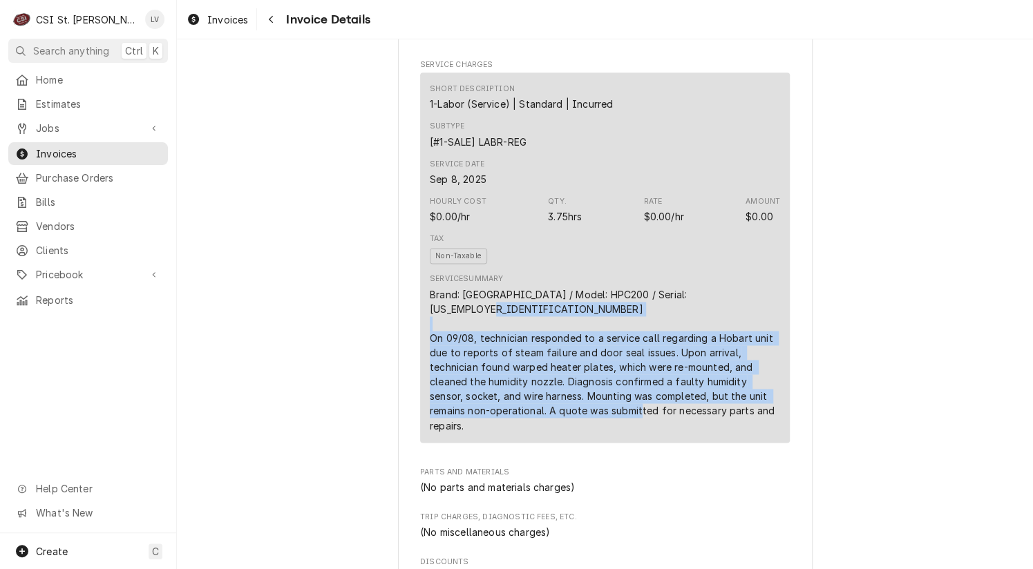
drag, startPoint x: 474, startPoint y: 354, endPoint x: 560, endPoint y: 448, distance: 128.1
click at [560, 437] on div "Service Summary Brand: Hobart / Model: HPC200 / Serial: 24-1025768 On 09/08, te…" at bounding box center [605, 353] width 350 height 168
copy div "technician responded to a service call regarding a Hobart unit due to reports o…"
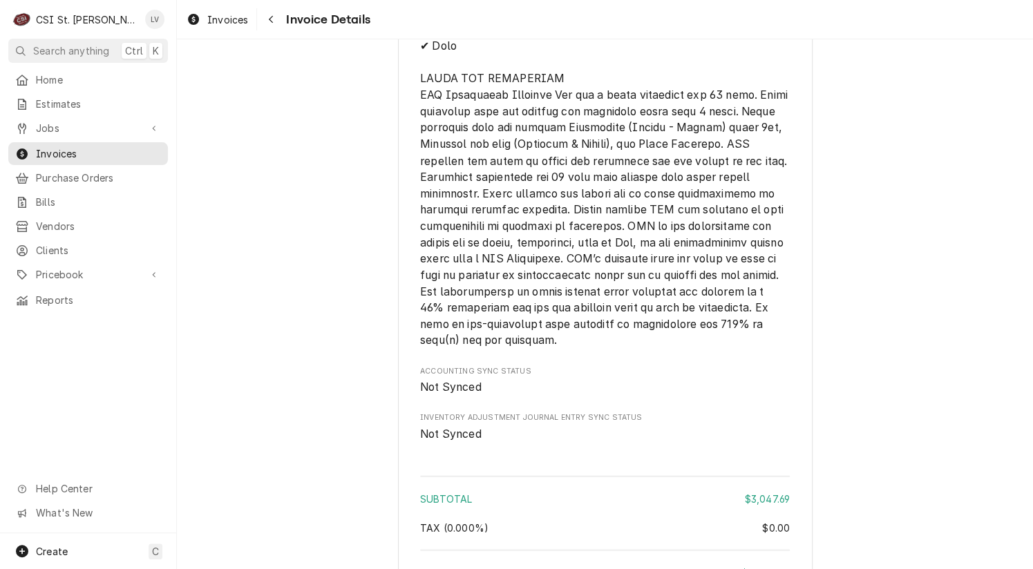
scroll to position [3522, 0]
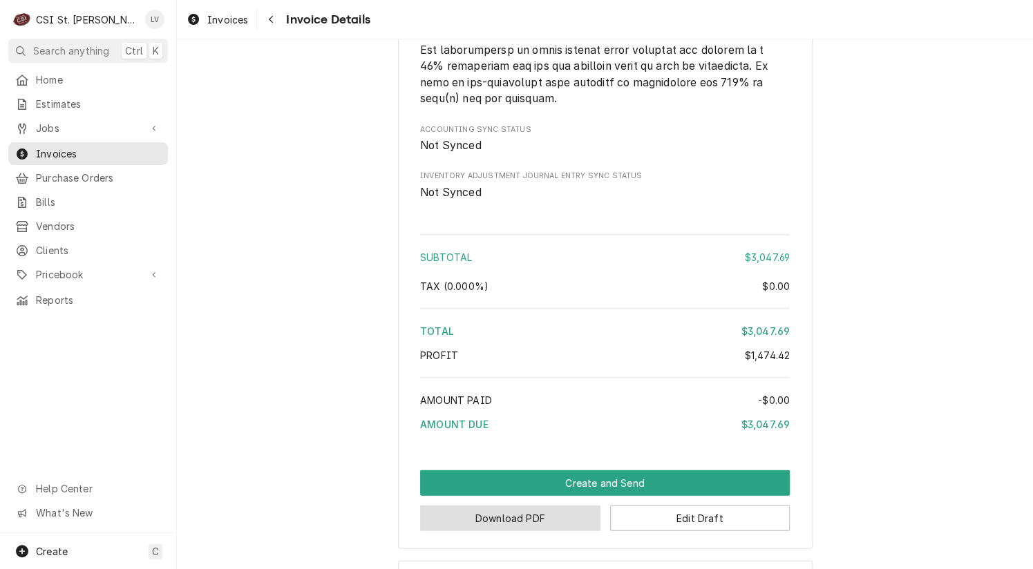
click at [524, 530] on button "Download PDF" at bounding box center [510, 519] width 180 height 26
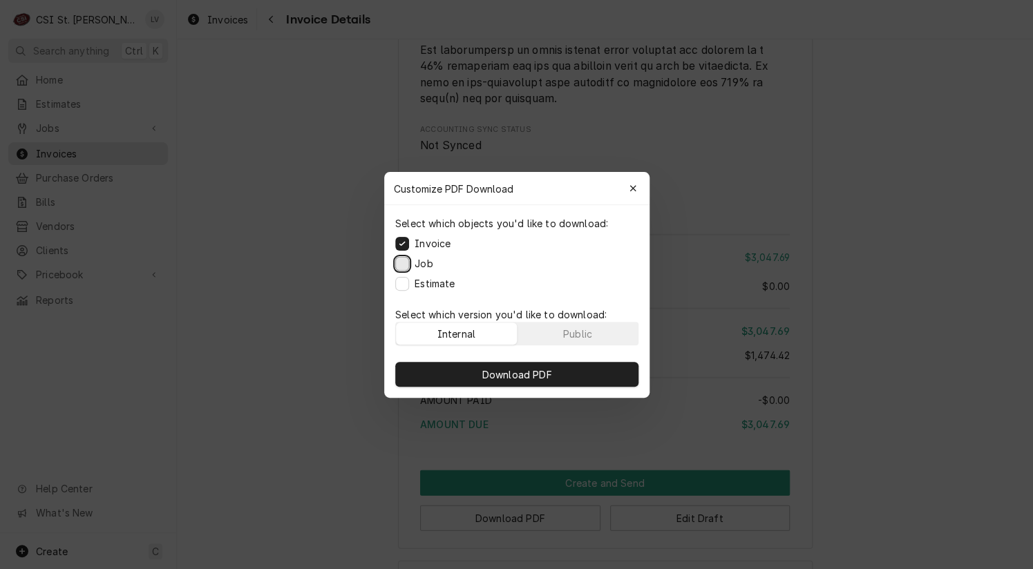
click at [401, 266] on button "Job" at bounding box center [402, 263] width 14 height 14
click at [403, 281] on button "Estimate" at bounding box center [402, 283] width 14 height 14
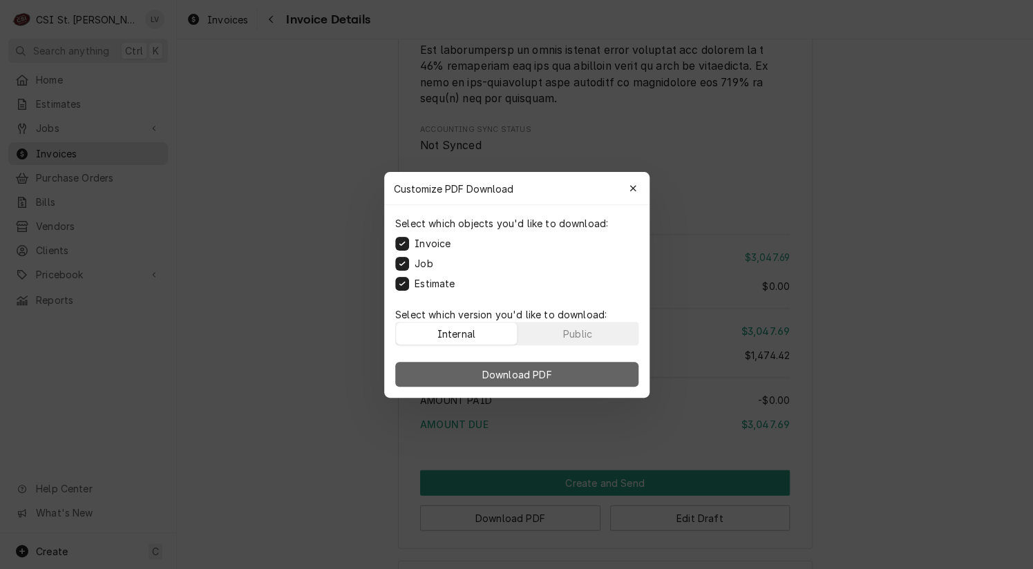
click at [517, 372] on span "Download PDF" at bounding box center [516, 374] width 75 height 15
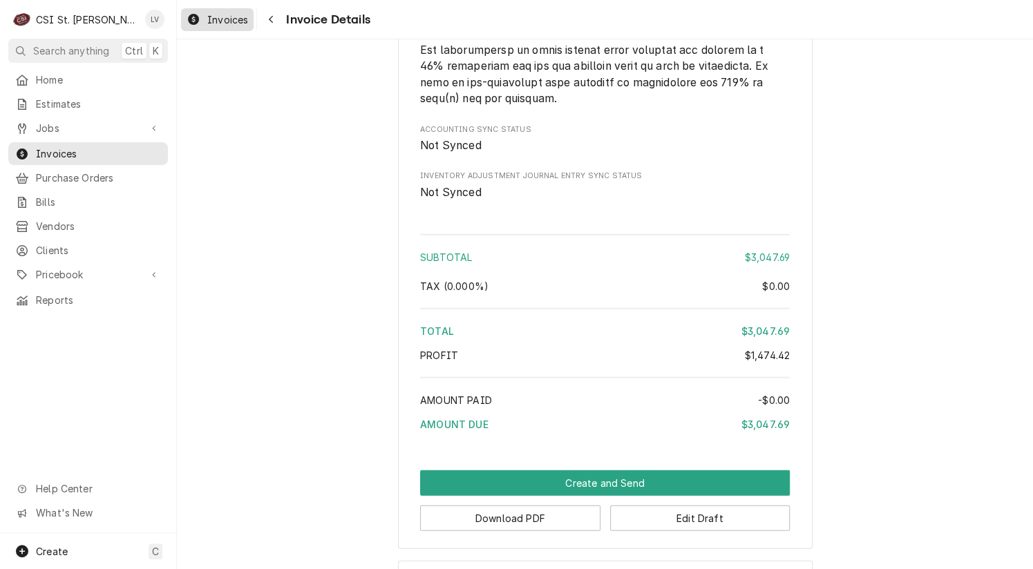
click at [211, 25] on span "Invoices" at bounding box center [227, 19] width 41 height 15
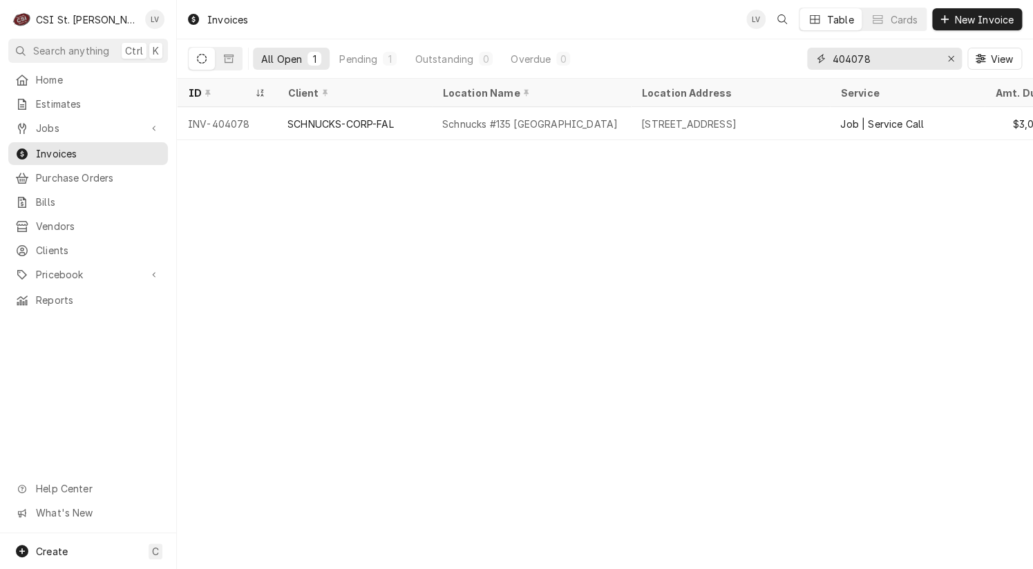
drag, startPoint x: 856, startPoint y: 56, endPoint x: 912, endPoint y: 59, distance: 56.1
click at [911, 57] on input "404078" at bounding box center [884, 59] width 104 height 22
type input "404083"
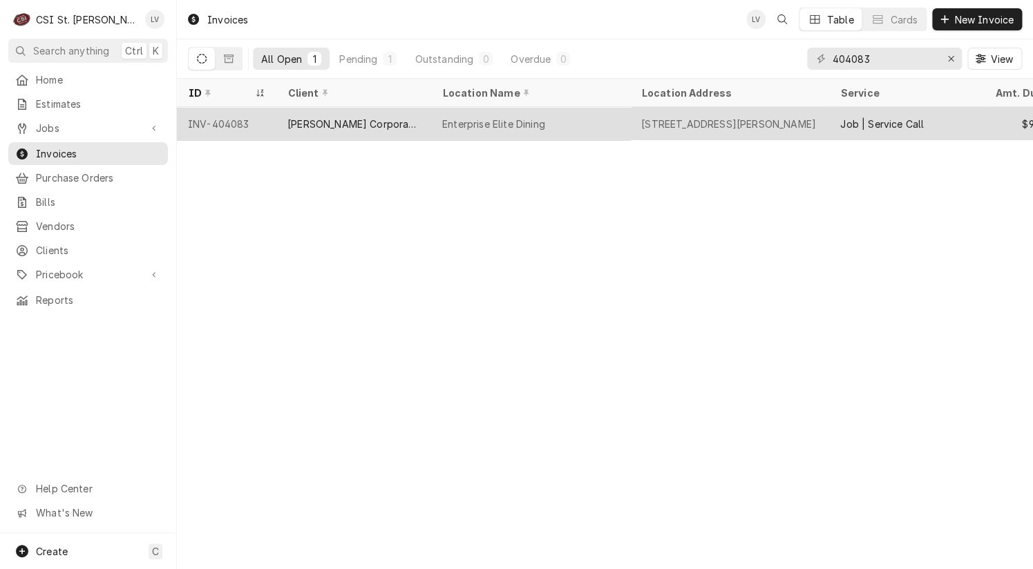
click at [289, 124] on div "Clayton Corporate Park, LLC" at bounding box center [353, 124] width 133 height 15
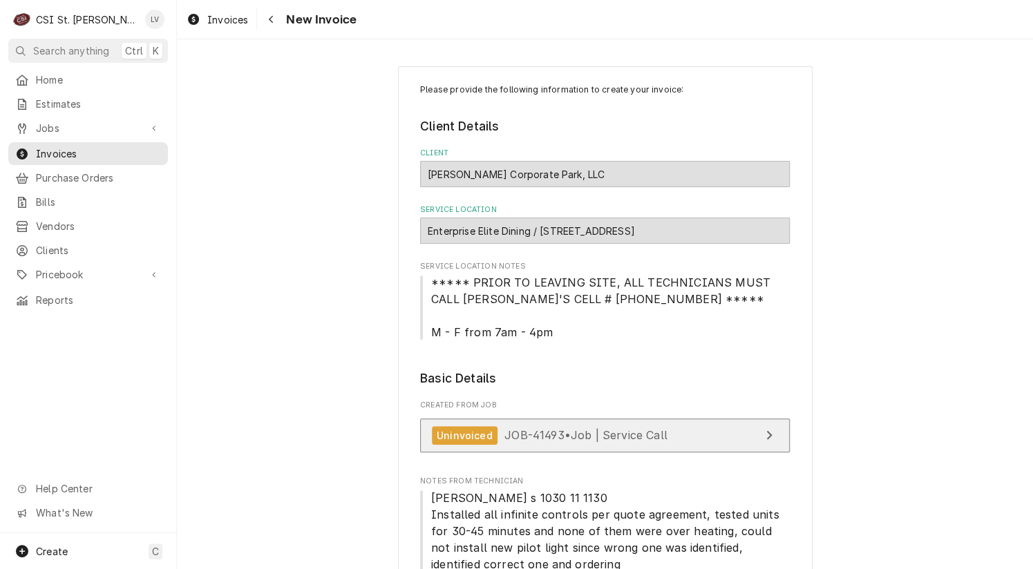
click at [551, 443] on div "Uninvoiced JOB-41493 • Job | Service Call" at bounding box center [550, 435] width 236 height 19
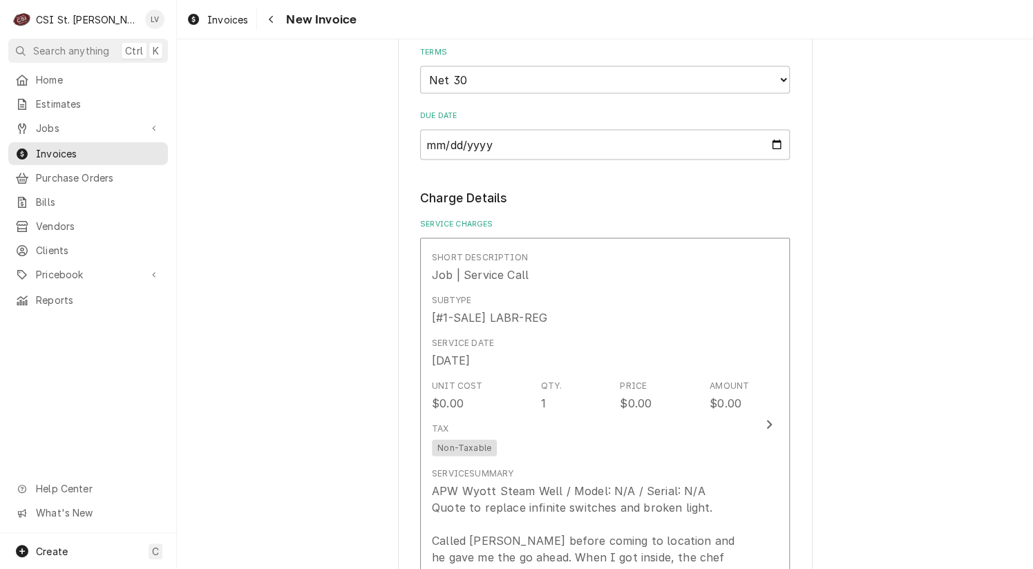
scroll to position [1312, 0]
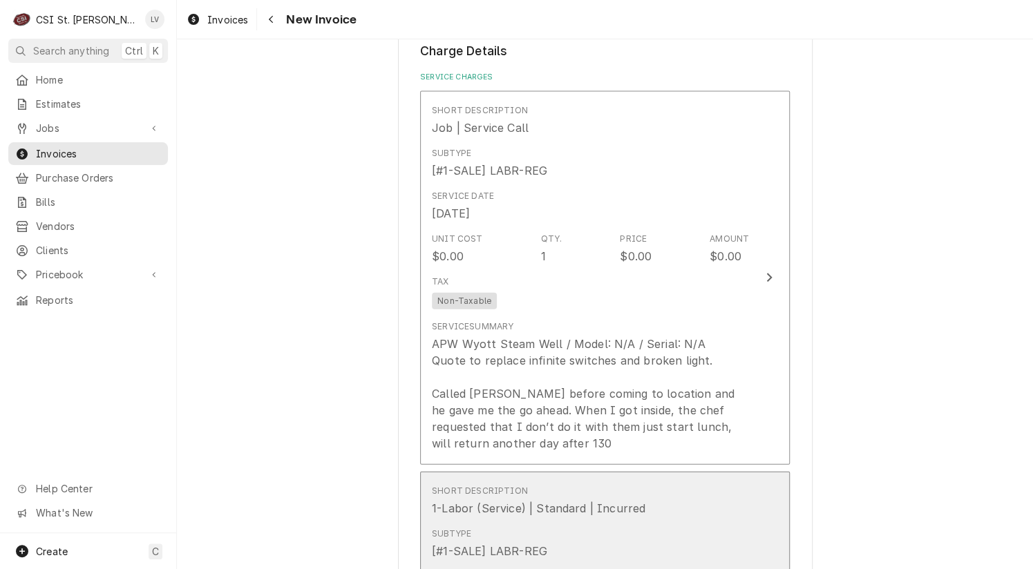
click at [597, 500] on div "1-Labor (Service) | Standard | Incurred" at bounding box center [538, 508] width 213 height 17
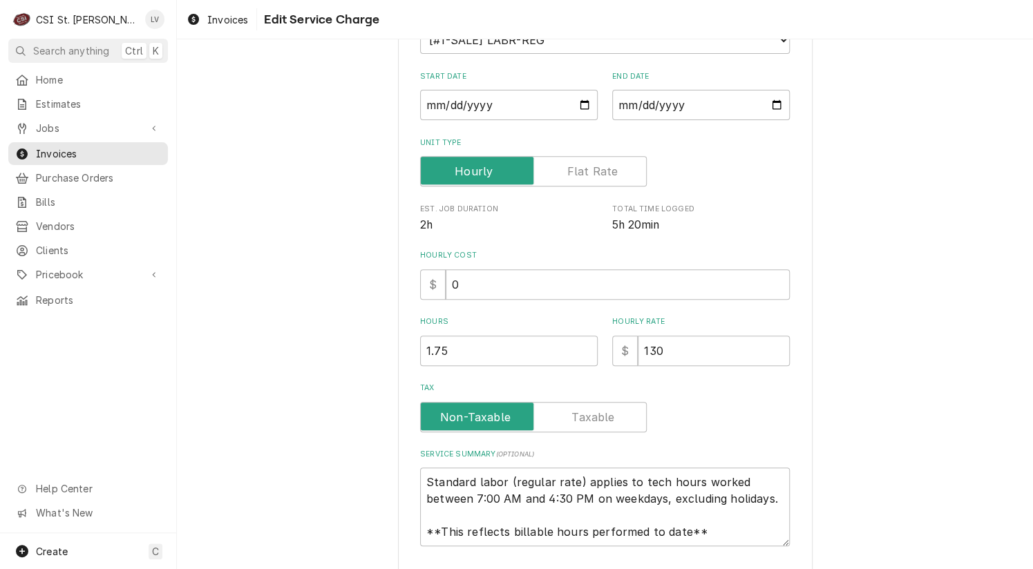
scroll to position [231, 0]
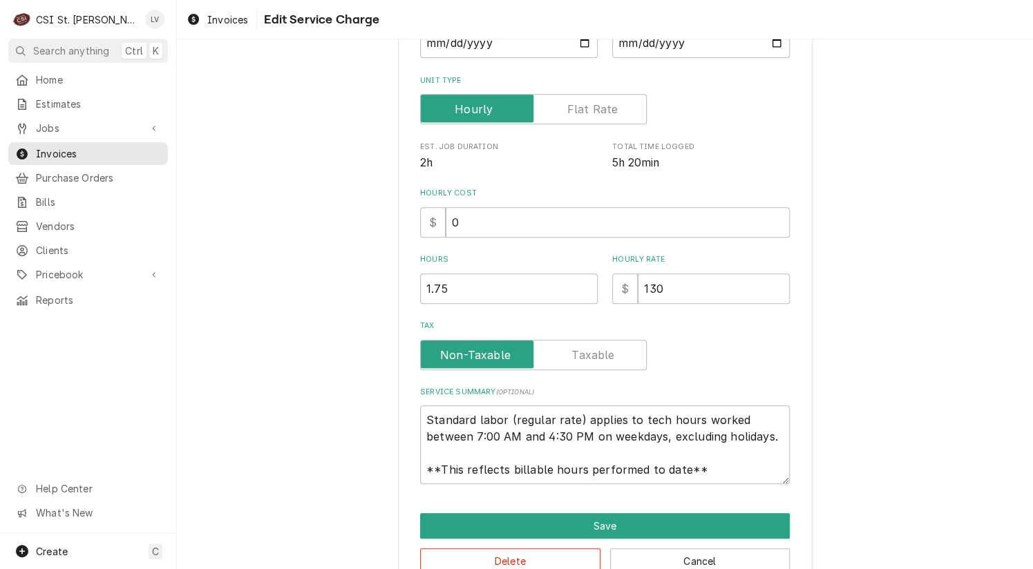
type textarea "x"
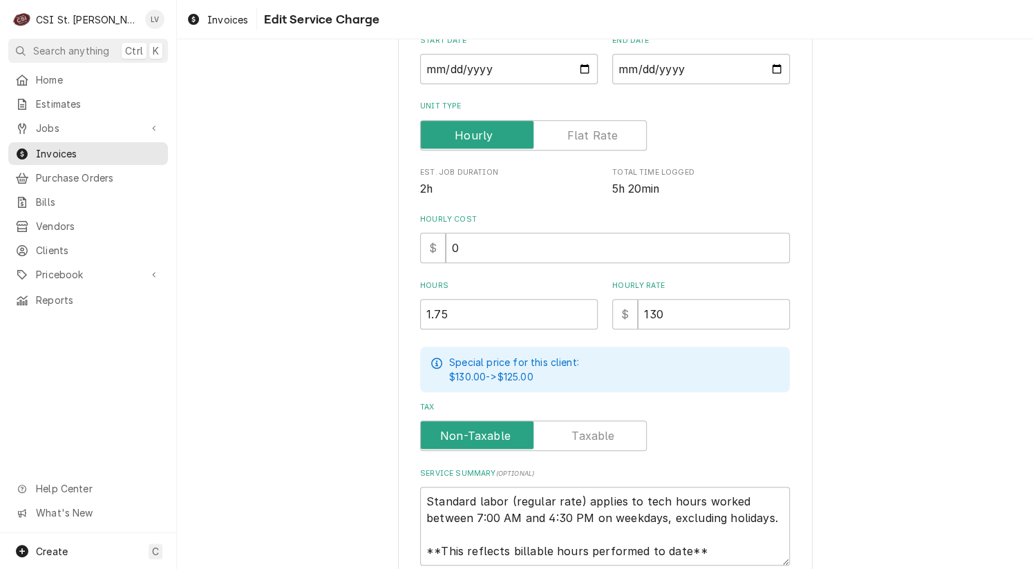
scroll to position [0, 0]
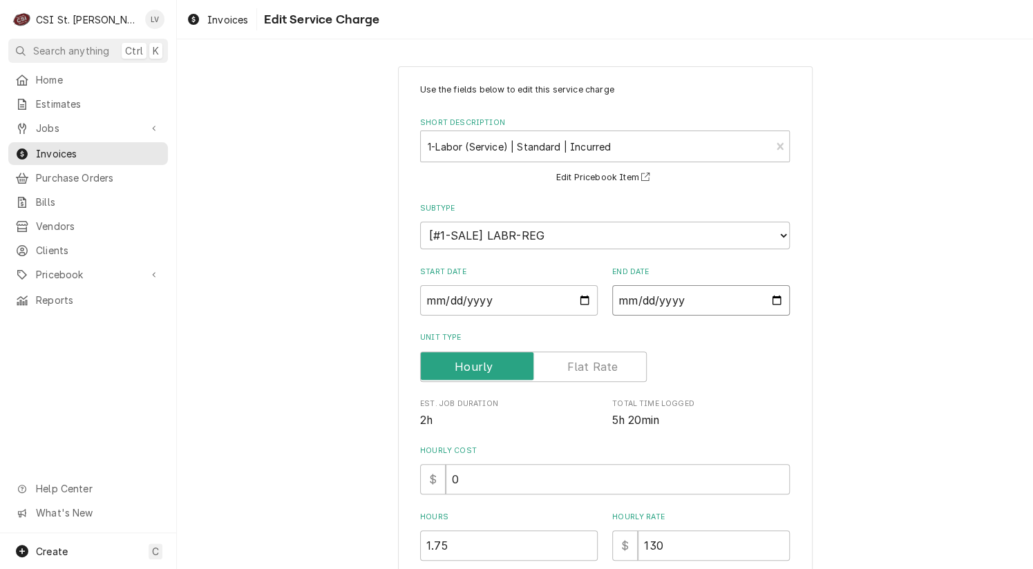
click at [621, 298] on input "[DATE]" at bounding box center [701, 300] width 178 height 30
type textarea "x"
type input "[DATE]"
type textarea "x"
type input "[DATE]"
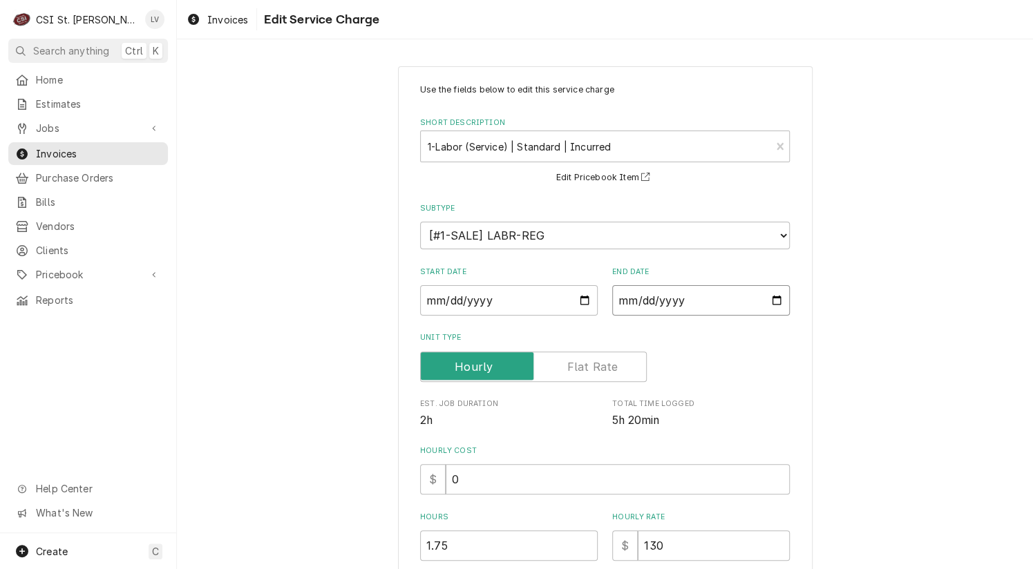
type textarea "x"
type input "[DATE]"
type textarea "x"
type input "0002-09-22"
type textarea "x"
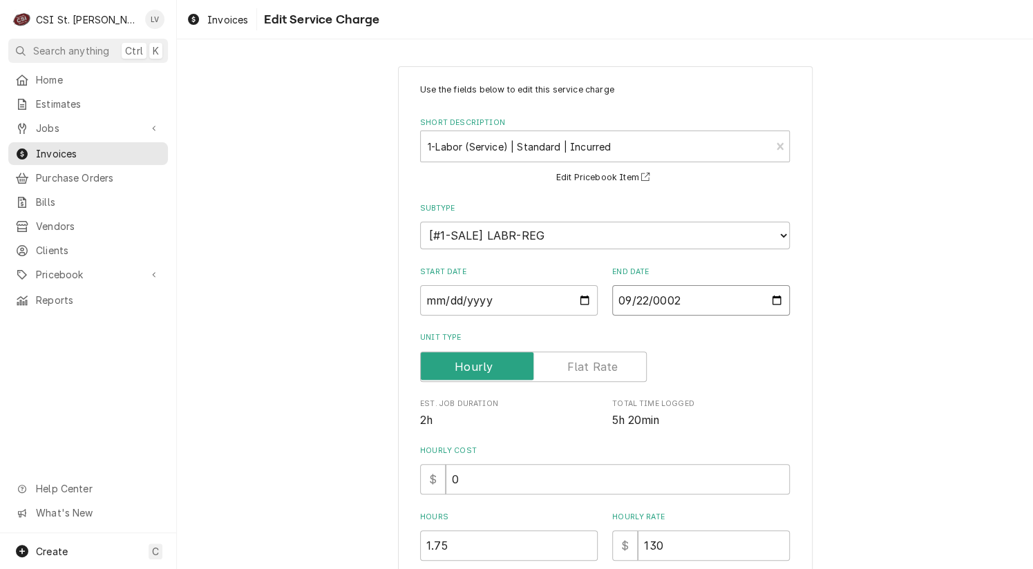
type input "0020-09-22"
type textarea "x"
type input "0202-09-22"
type textarea "x"
type input "2025-09-22"
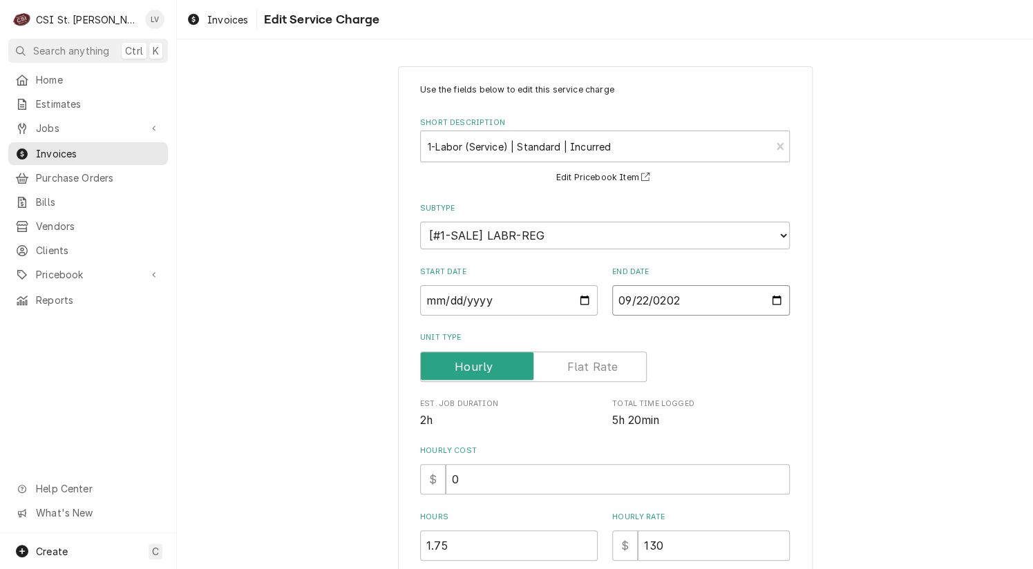
type textarea "x"
click at [569, 363] on label "Unit Type" at bounding box center [533, 367] width 227 height 30
click at [569, 363] on input "Unit Type" at bounding box center [533, 367] width 214 height 30
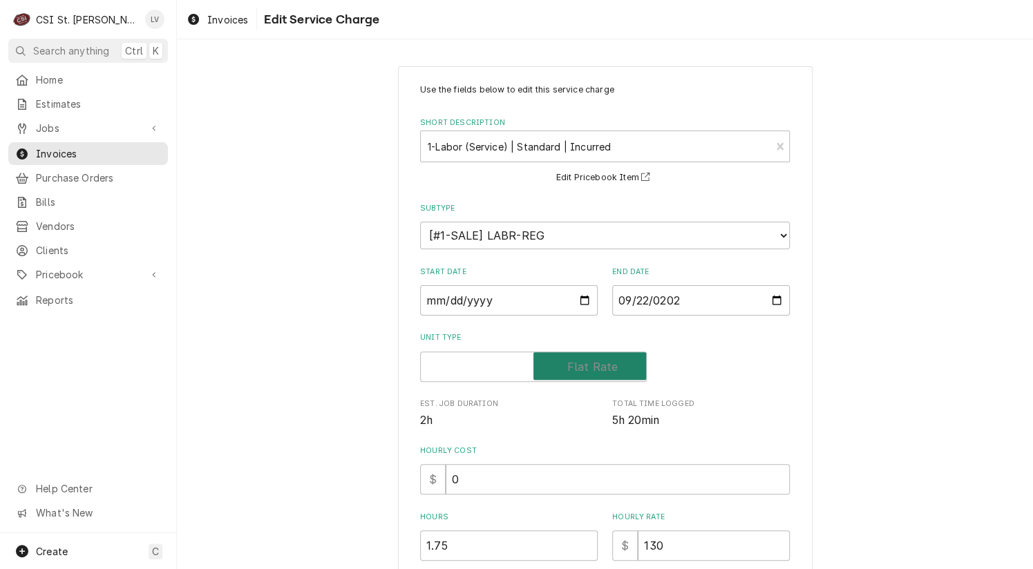
checkbox input "true"
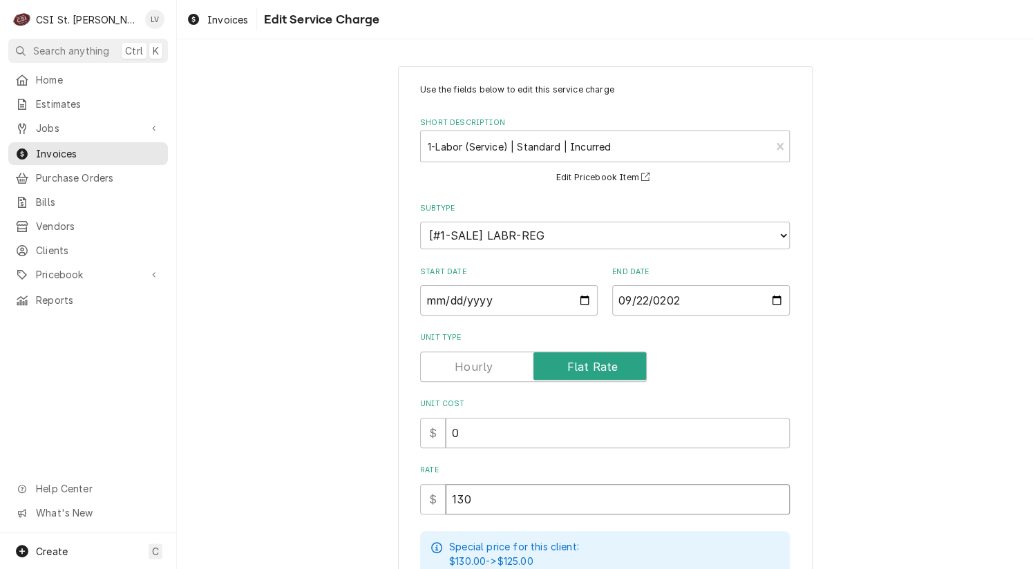
drag, startPoint x: 481, startPoint y: 501, endPoint x: 418, endPoint y: 504, distance: 63.6
click at [420, 504] on div "$ 130" at bounding box center [605, 499] width 370 height 30
type textarea "x"
type input "5"
type textarea "x"
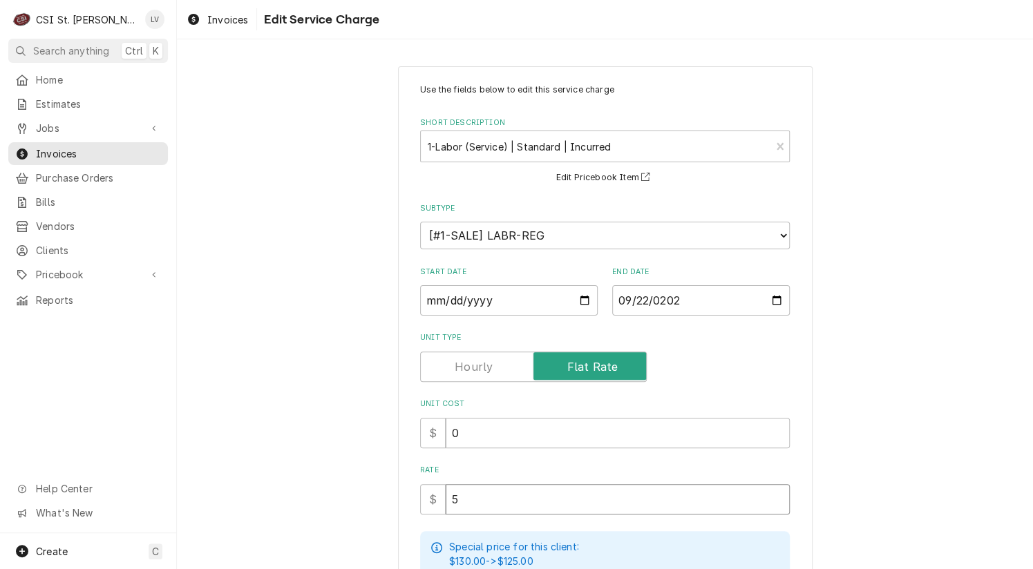
type input "56"
type textarea "x"
type input "565"
click at [283, 423] on div "Use the fields below to edit this service charge Short Description 1-Labor (Ser…" at bounding box center [605, 462] width 856 height 816
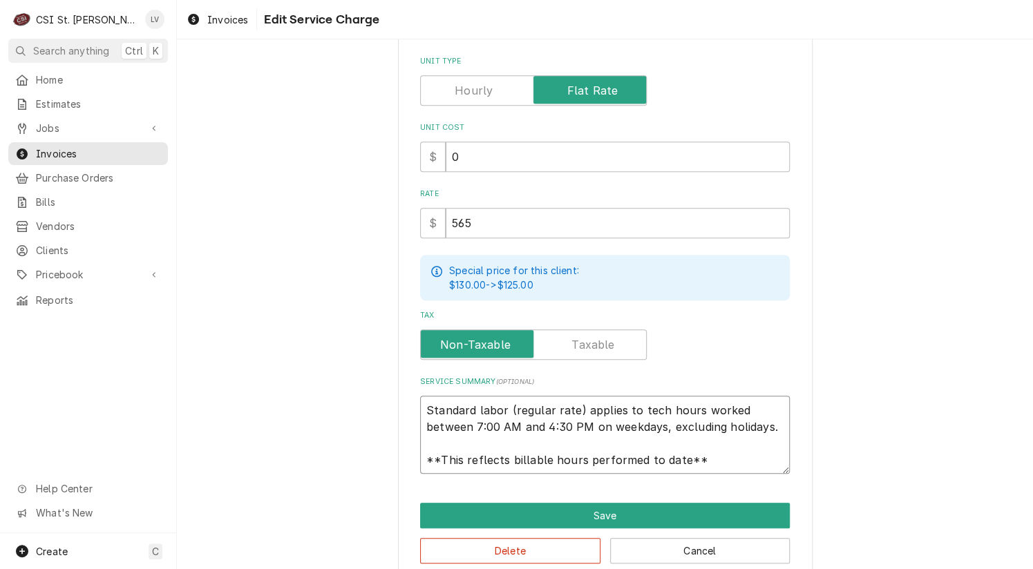
scroll to position [17, 0]
drag, startPoint x: 422, startPoint y: 405, endPoint x: 739, endPoint y: 467, distance: 323.1
click at [739, 467] on textarea "Standard labor (regular rate) applies to tech hours worked between 7:00 AM and …" at bounding box center [605, 435] width 370 height 79
type textarea "x"
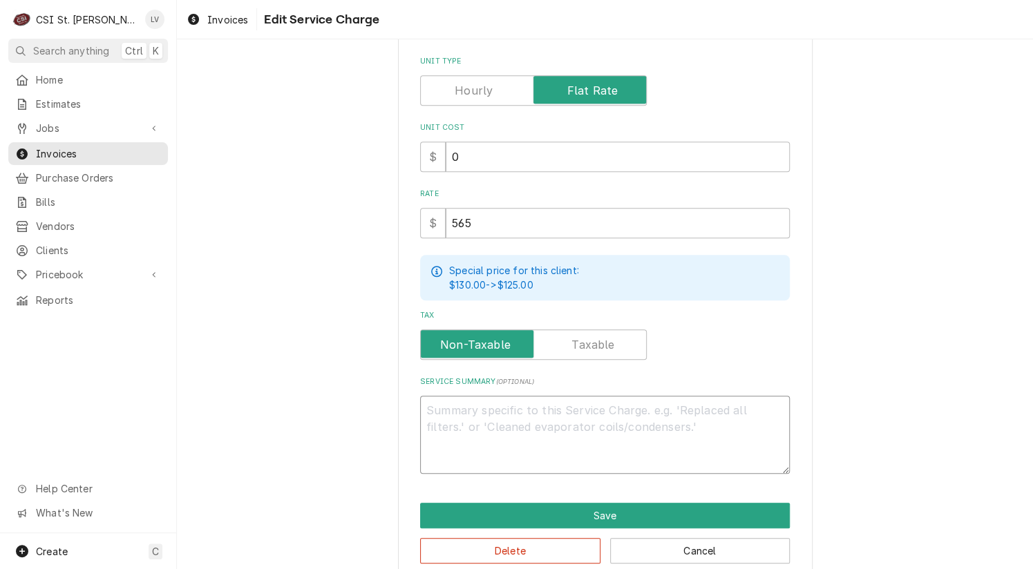
scroll to position [0, 0]
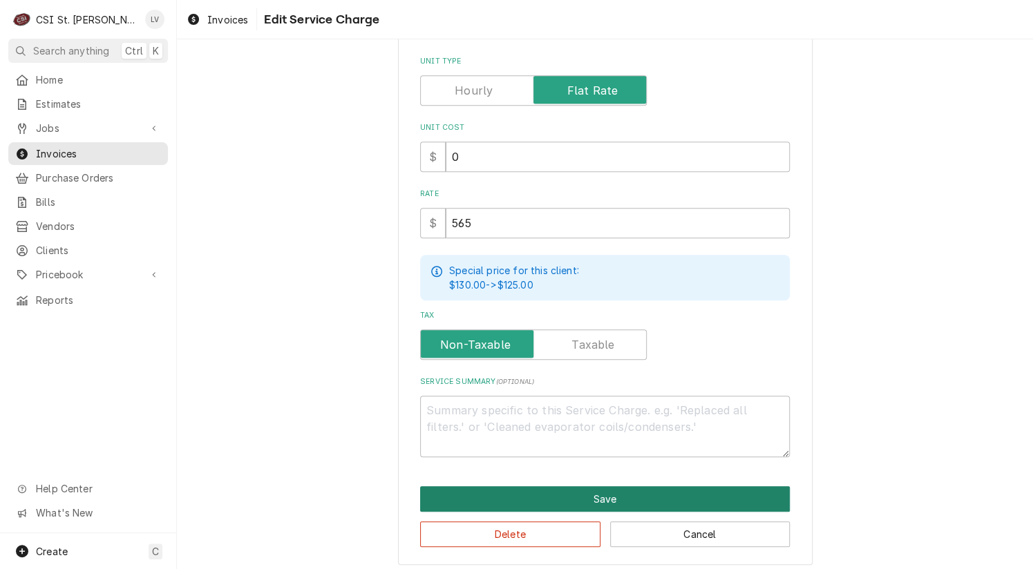
click at [672, 492] on button "Save" at bounding box center [605, 499] width 370 height 26
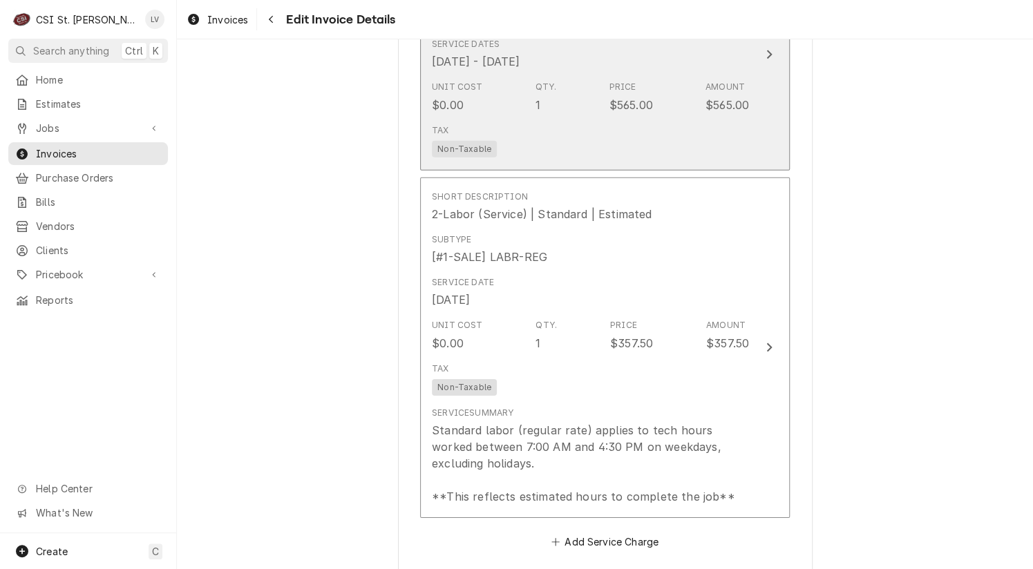
scroll to position [1917, 0]
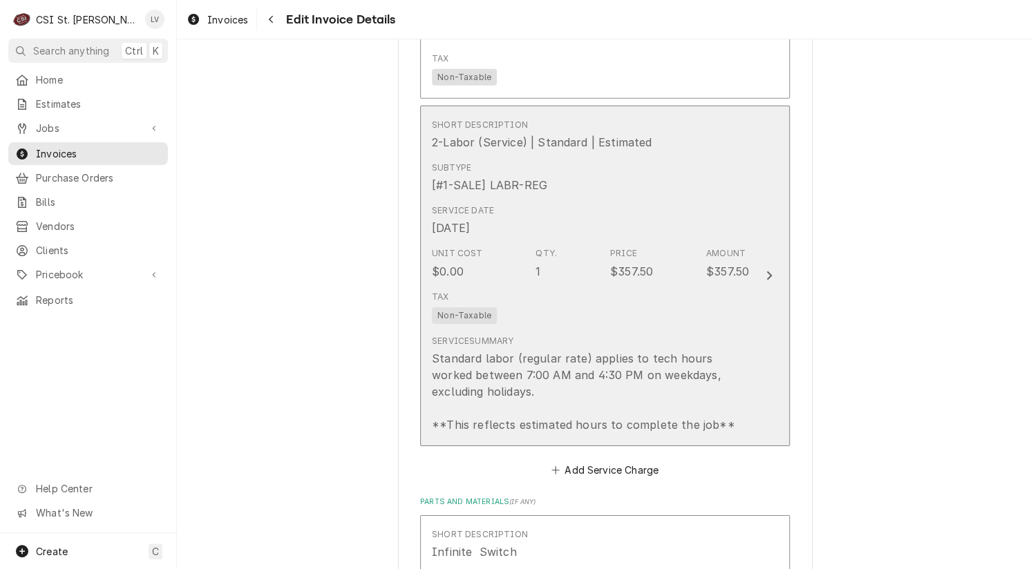
click at [640, 407] on div "Standard labor (regular rate) applies to tech hours worked between 7:00 AM and …" at bounding box center [590, 391] width 317 height 83
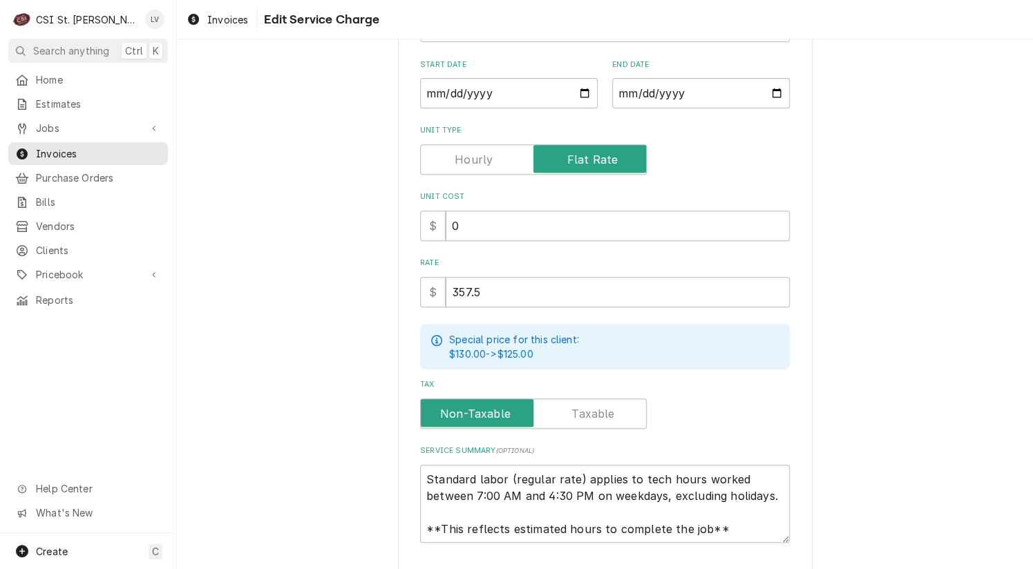
scroll to position [297, 0]
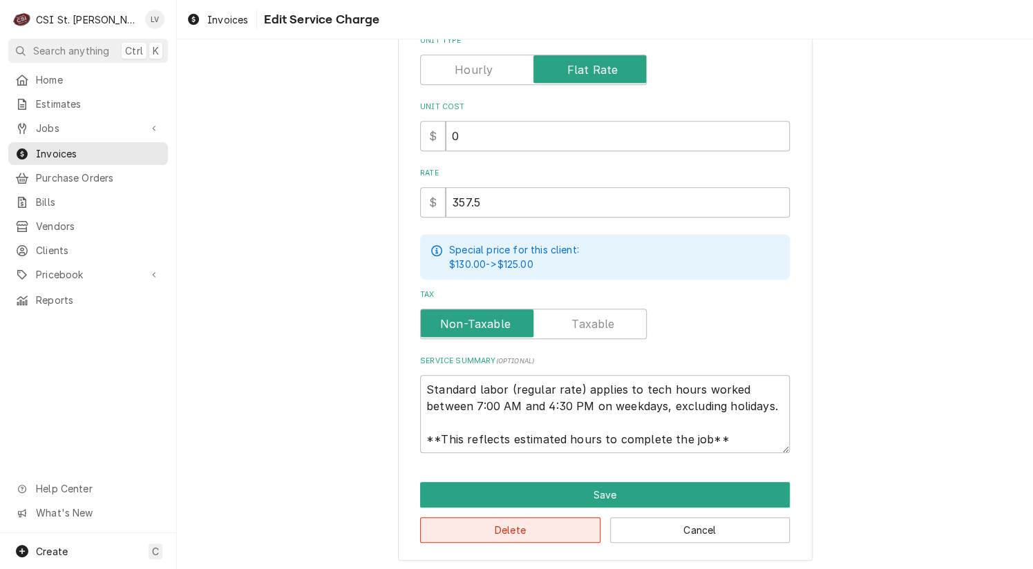
click at [500, 530] on button "Delete" at bounding box center [510, 530] width 180 height 26
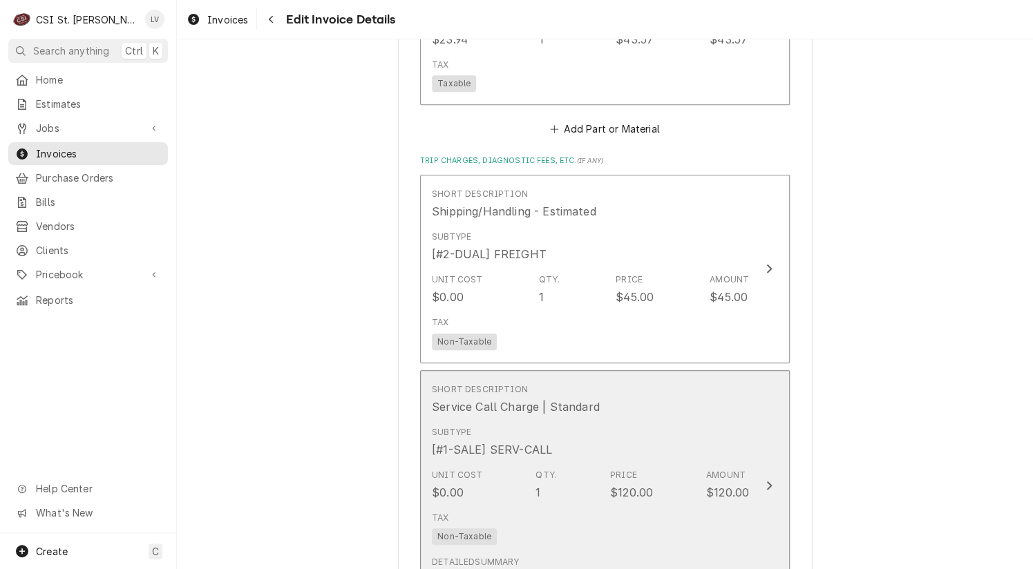
scroll to position [2624, 0]
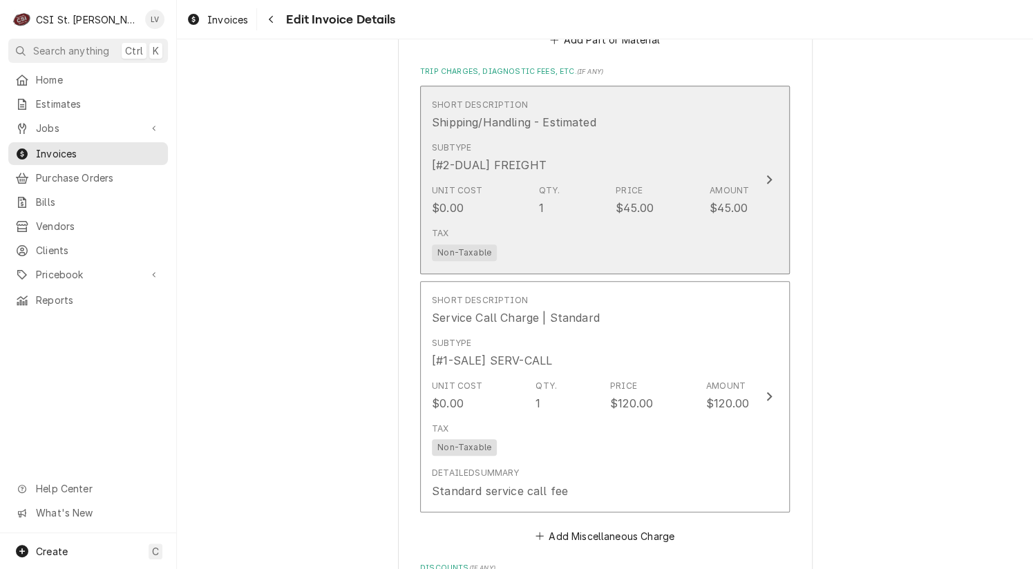
click at [595, 229] on div "Tax Non-Taxable" at bounding box center [590, 244] width 317 height 44
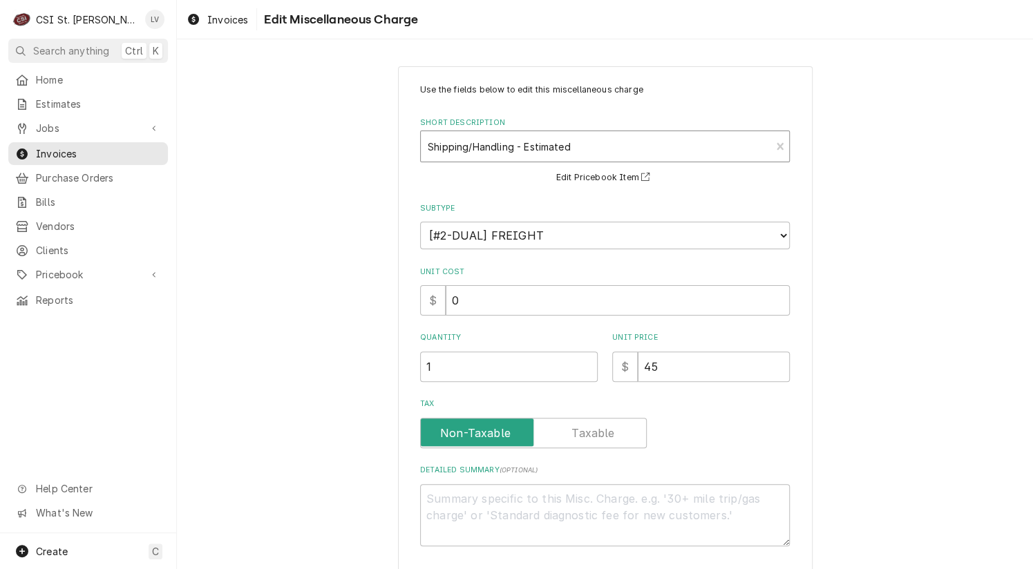
type textarea "x"
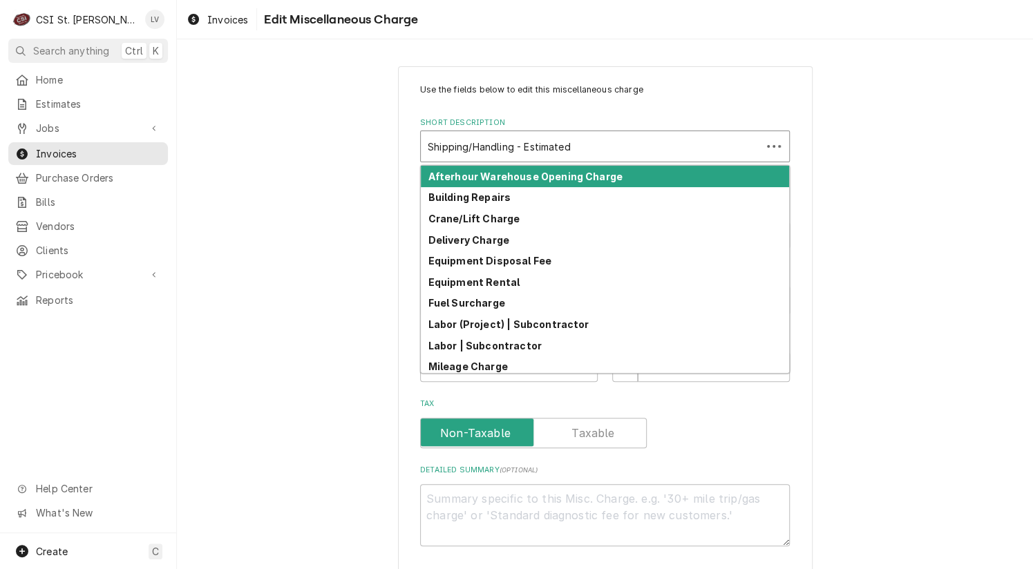
click at [477, 142] on div "Short Description" at bounding box center [591, 146] width 327 height 25
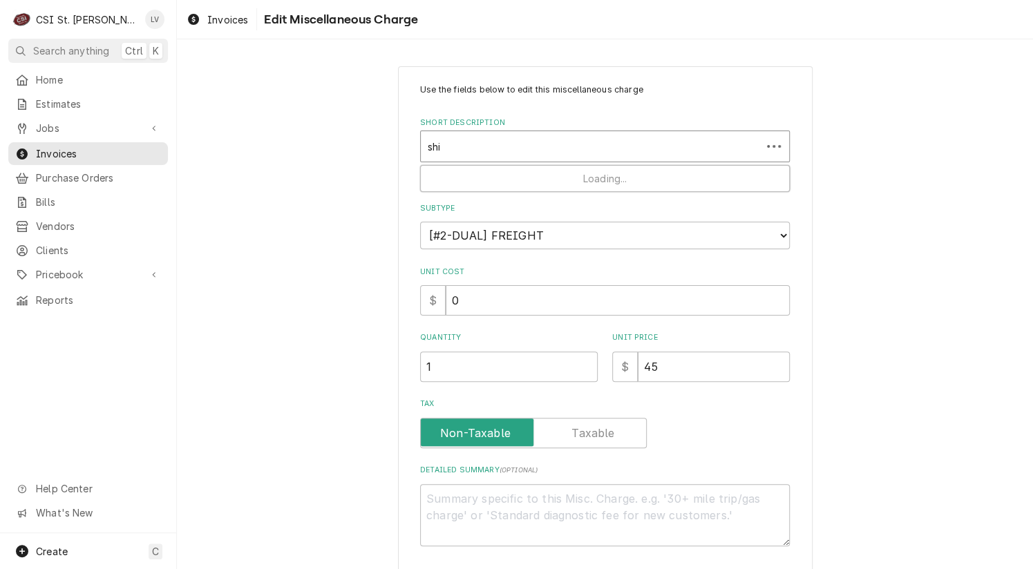
type input "ship"
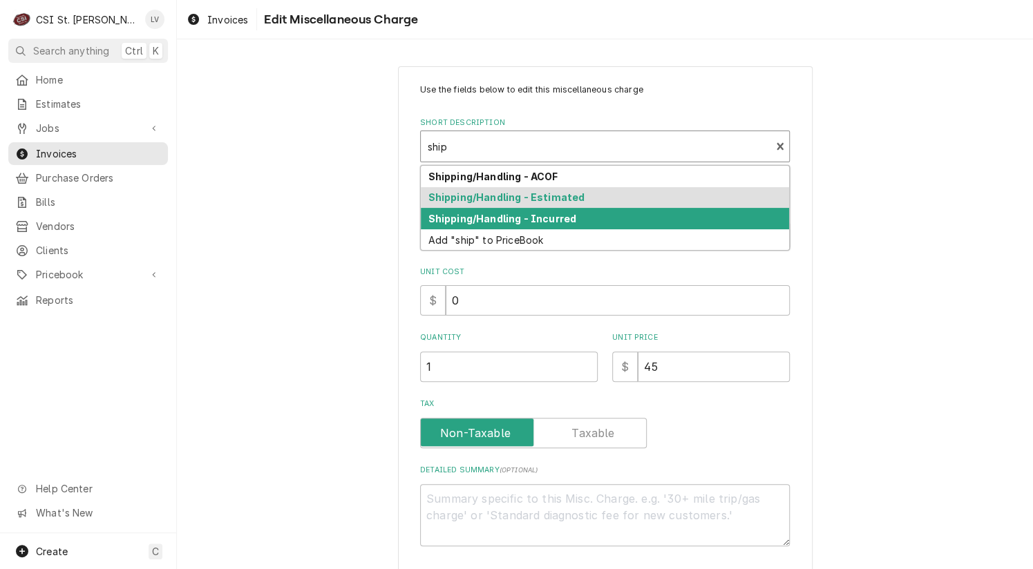
click at [459, 219] on strong "Shipping/Handling - Incurred" at bounding box center [502, 219] width 148 height 12
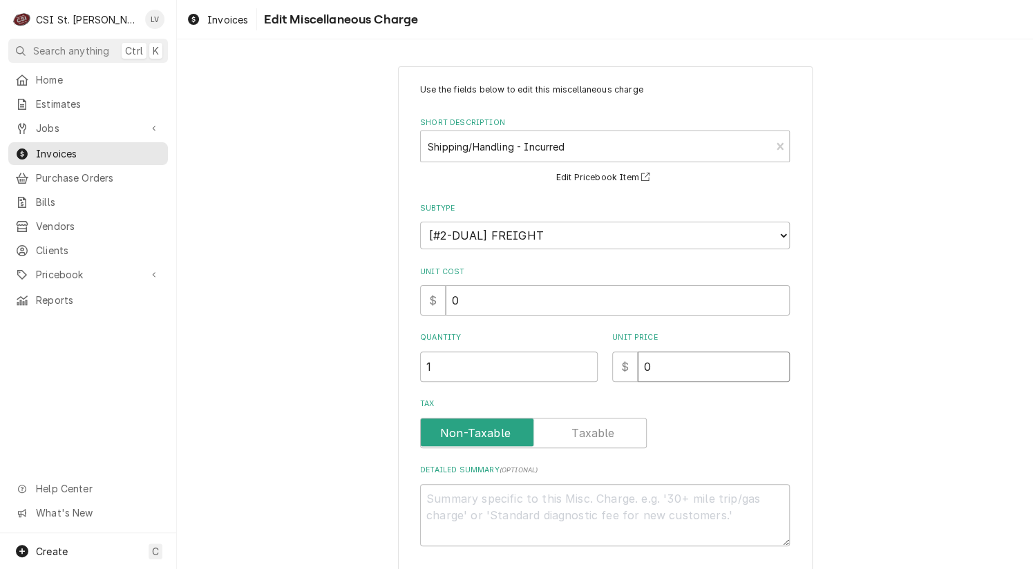
drag, startPoint x: 670, startPoint y: 365, endPoint x: 610, endPoint y: 369, distance: 60.2
click at [612, 369] on div "$ 0" at bounding box center [701, 367] width 178 height 30
type textarea "x"
type input "4"
type textarea "x"
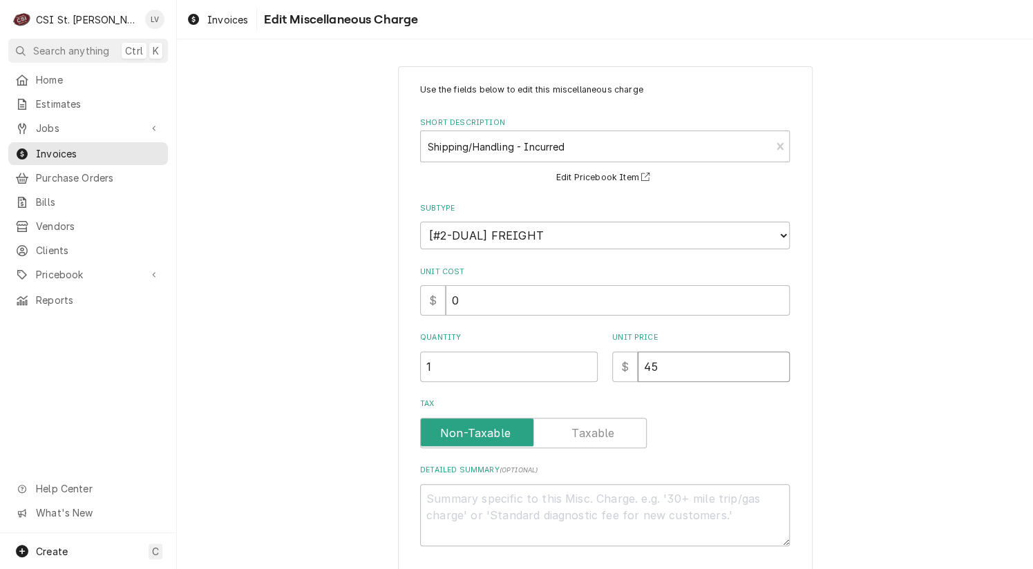
type input "45"
drag, startPoint x: 922, startPoint y: 414, endPoint x: 910, endPoint y: 414, distance: 11.7
click at [921, 414] on div "Use the fields below to edit this miscellaneous charge Short Description Shippi…" at bounding box center [605, 360] width 856 height 612
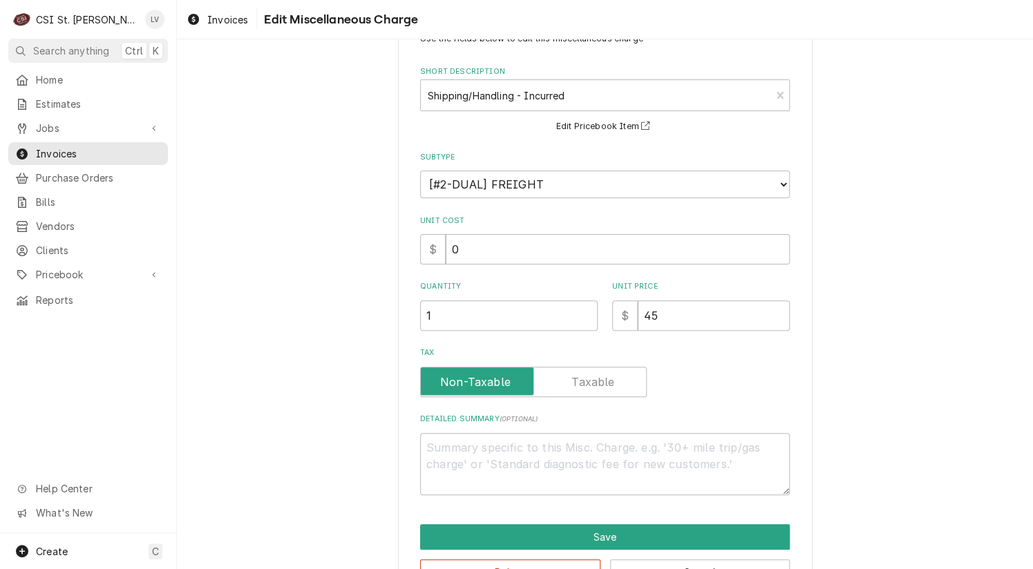
scroll to position [95, 0]
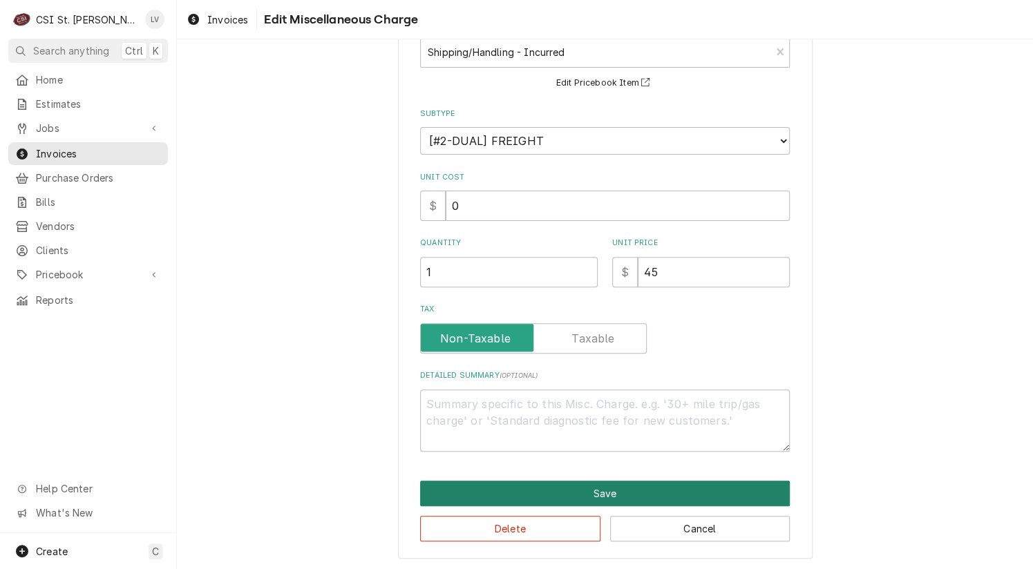
click at [669, 481] on button "Save" at bounding box center [605, 494] width 370 height 26
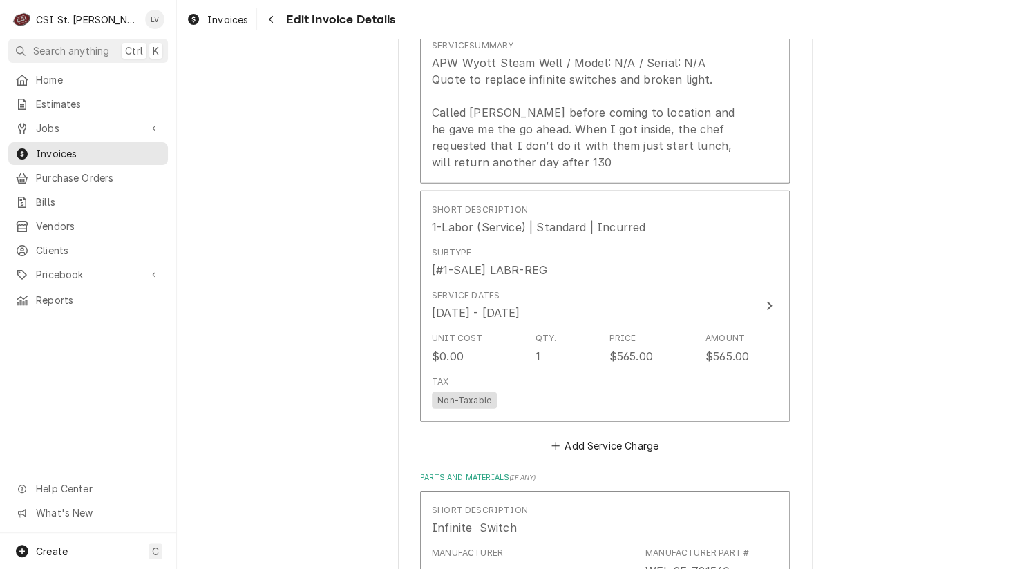
scroll to position [1568, 0]
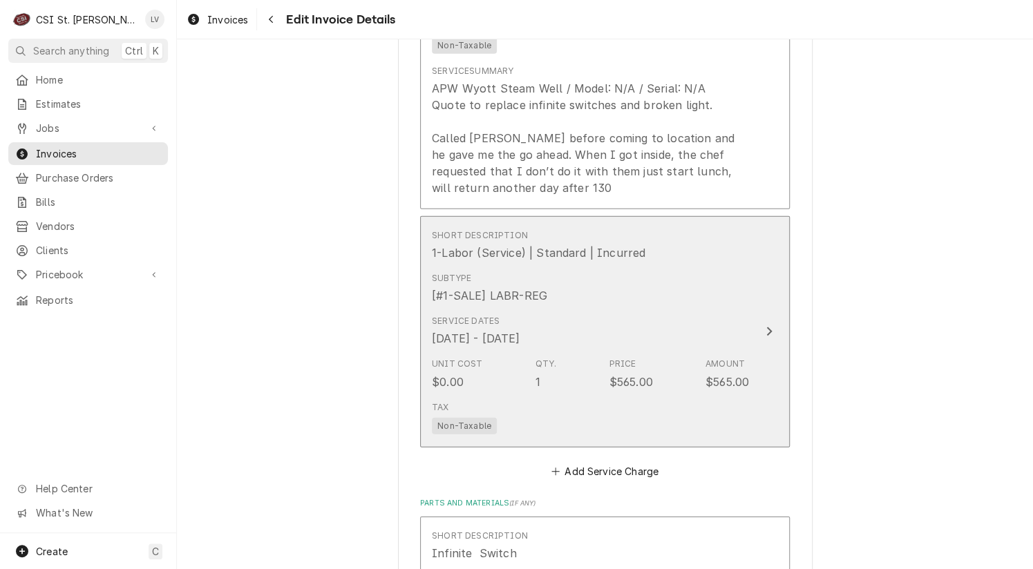
click at [648, 347] on div "Service Dates Aug 1, 2025 - Sep 22, 2025" at bounding box center [590, 330] width 317 height 43
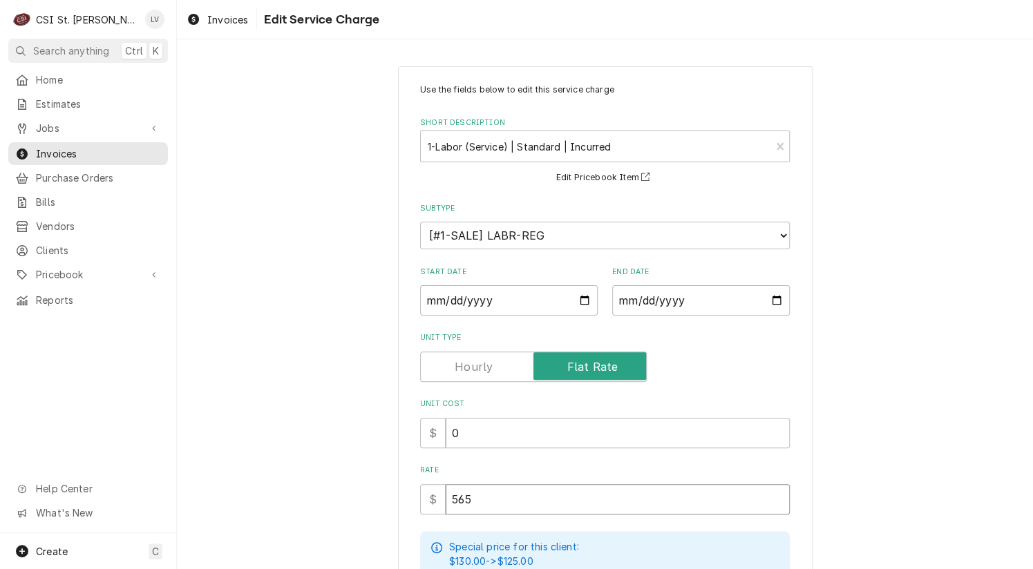
drag, startPoint x: 501, startPoint y: 494, endPoint x: 385, endPoint y: 499, distance: 115.5
click at [385, 499] on div "Use the fields below to edit this service charge Short Description 1-Labor (Ser…" at bounding box center [605, 453] width 856 height 799
type textarea "x"
type input "5"
type textarea "x"
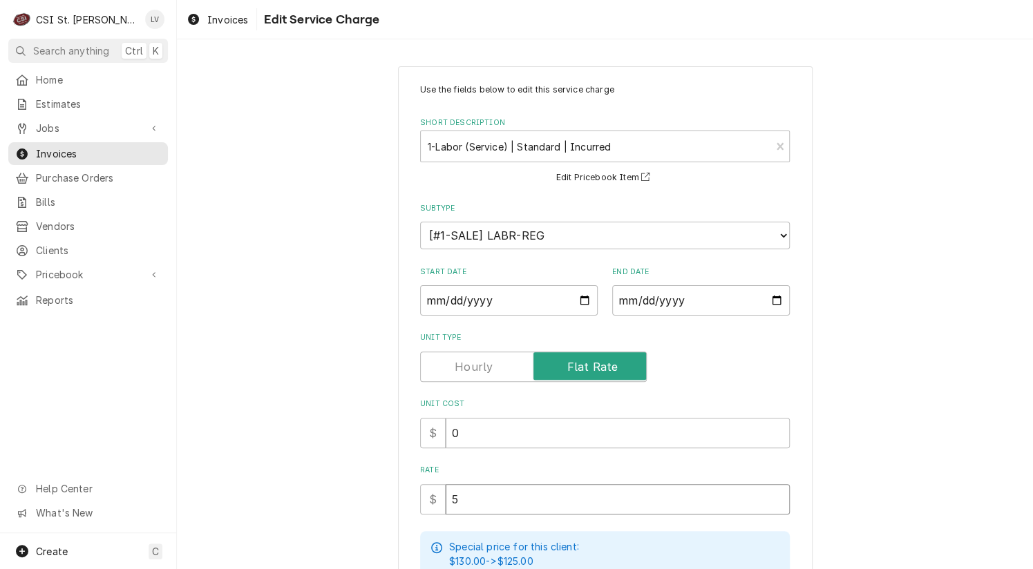
type input "58"
type textarea "x"
type input "585"
click at [303, 448] on div "Use the fields below to edit this service charge Short Description 1-Labor (Ser…" at bounding box center [605, 453] width 856 height 799
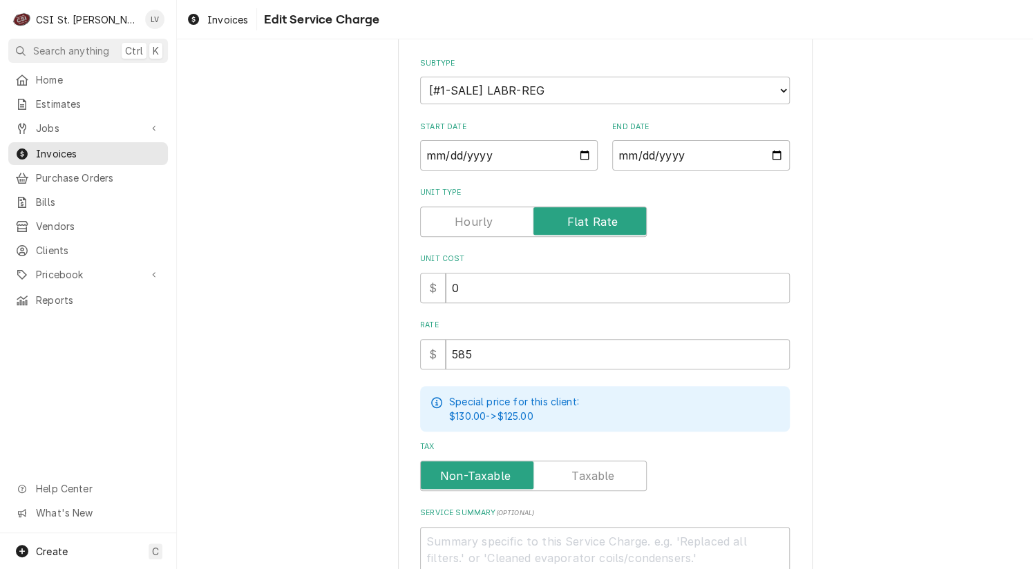
scroll to position [281, 0]
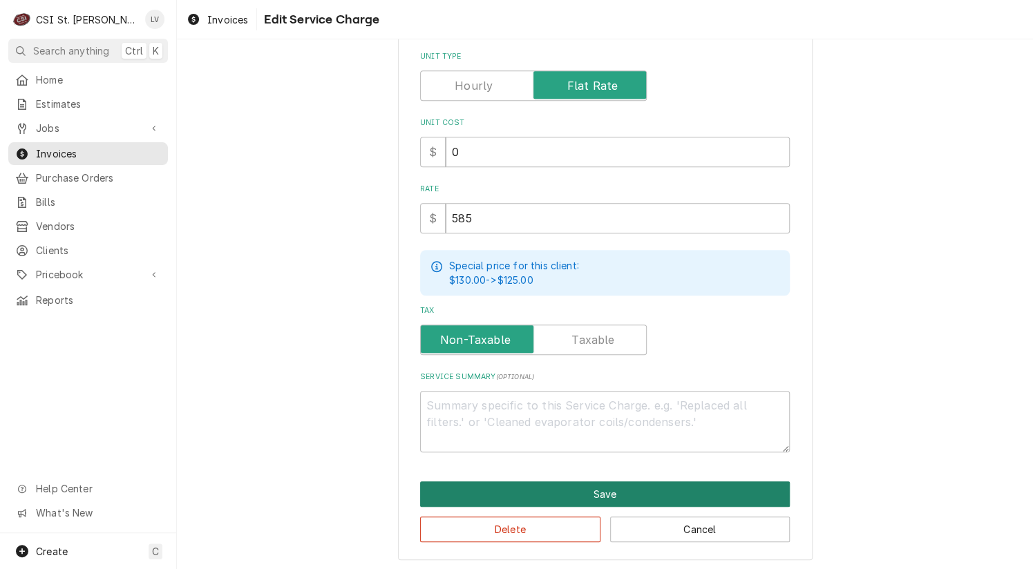
click at [564, 493] on button "Save" at bounding box center [605, 494] width 370 height 26
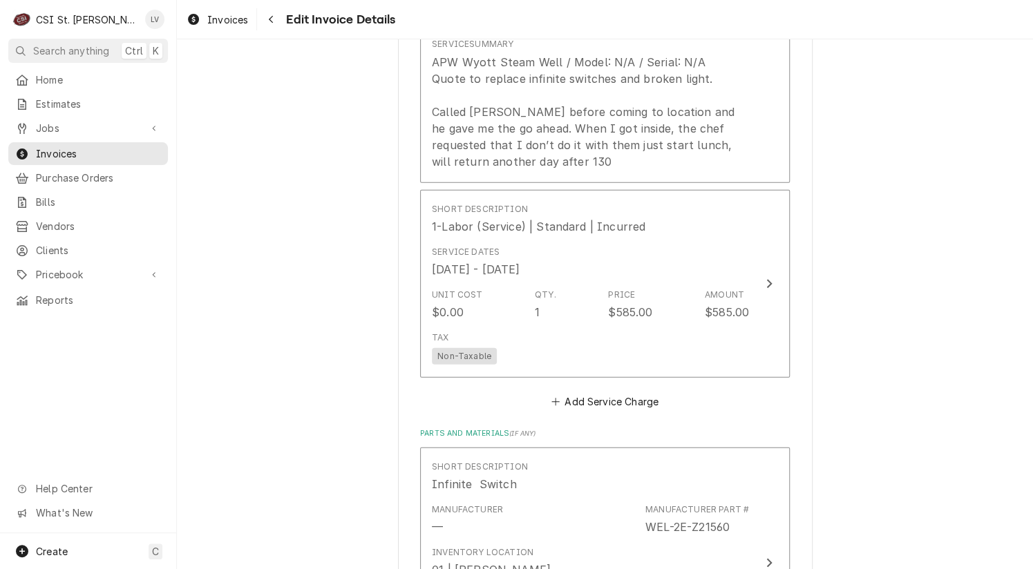
scroll to position [1594, 0]
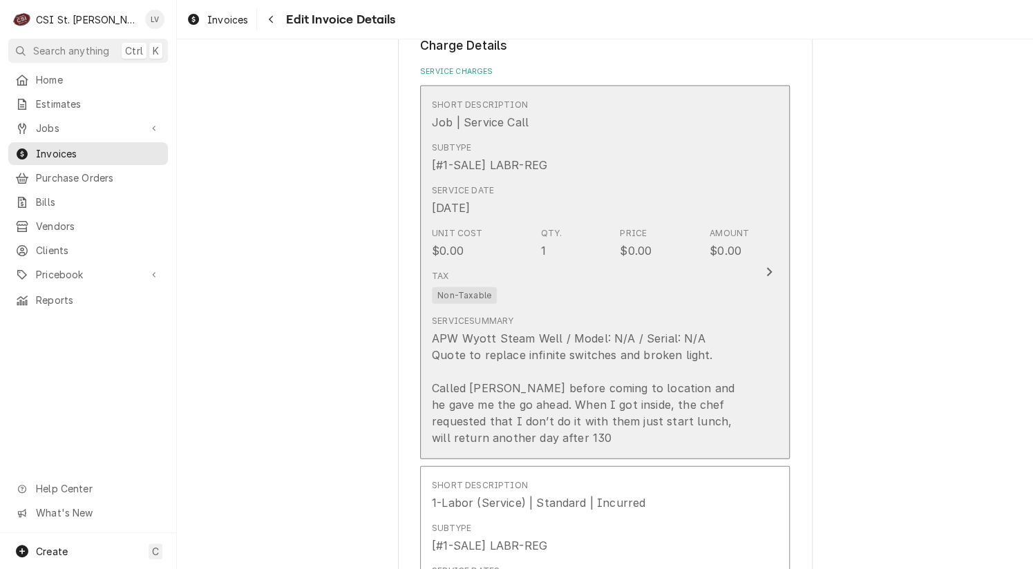
click at [553, 355] on div "APW Wyott Steam Well / Model: N/A / Serial: N/A Quote to replace infinite switc…" at bounding box center [590, 388] width 317 height 116
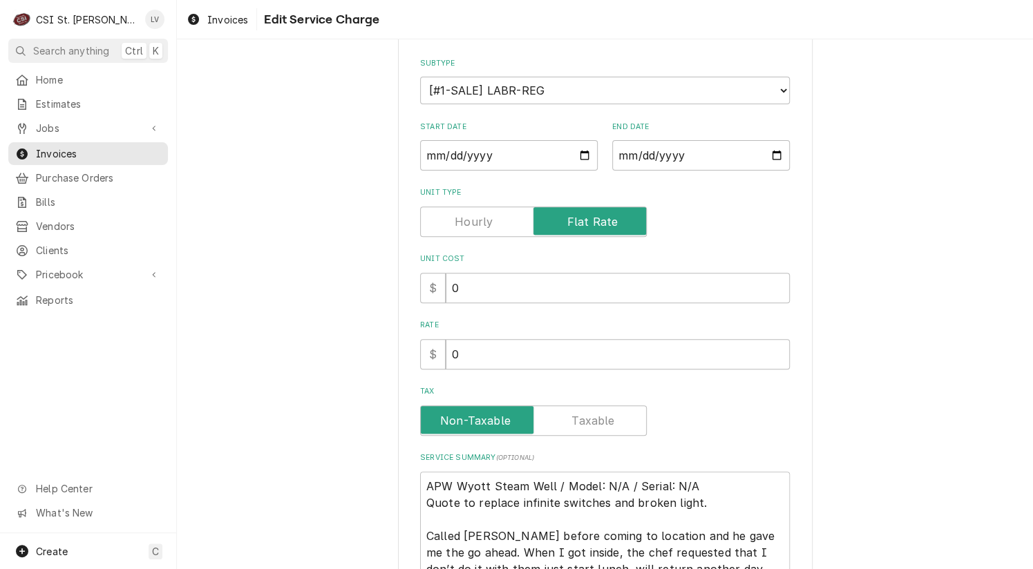
scroll to position [276, 0]
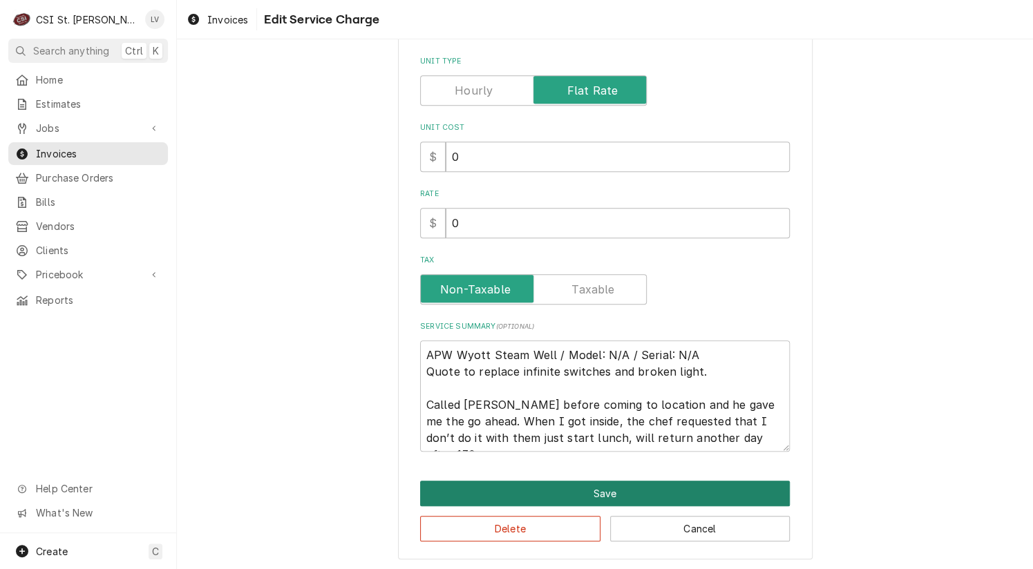
click at [526, 490] on button "Save" at bounding box center [605, 494] width 370 height 26
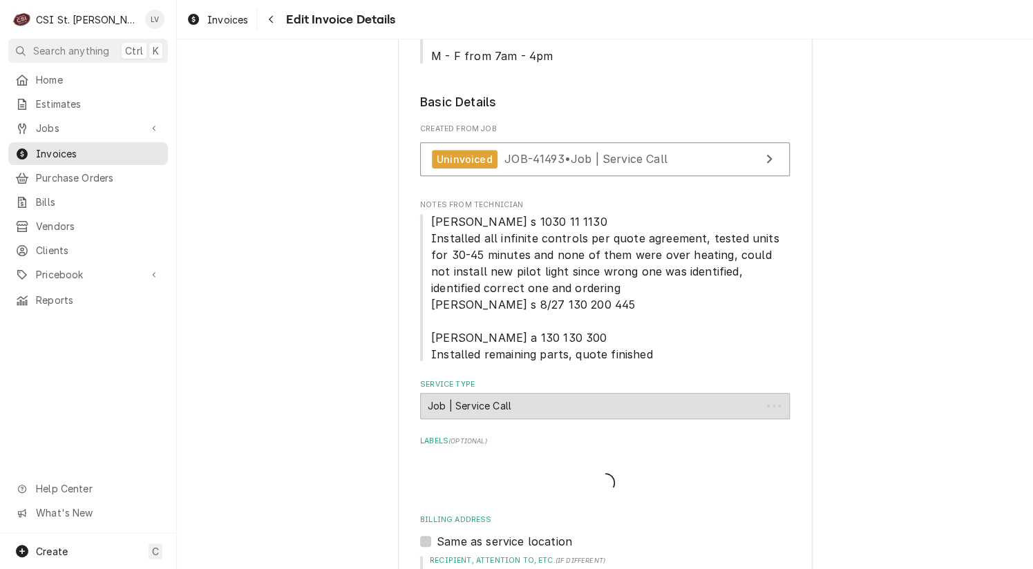
scroll to position [1301, 0]
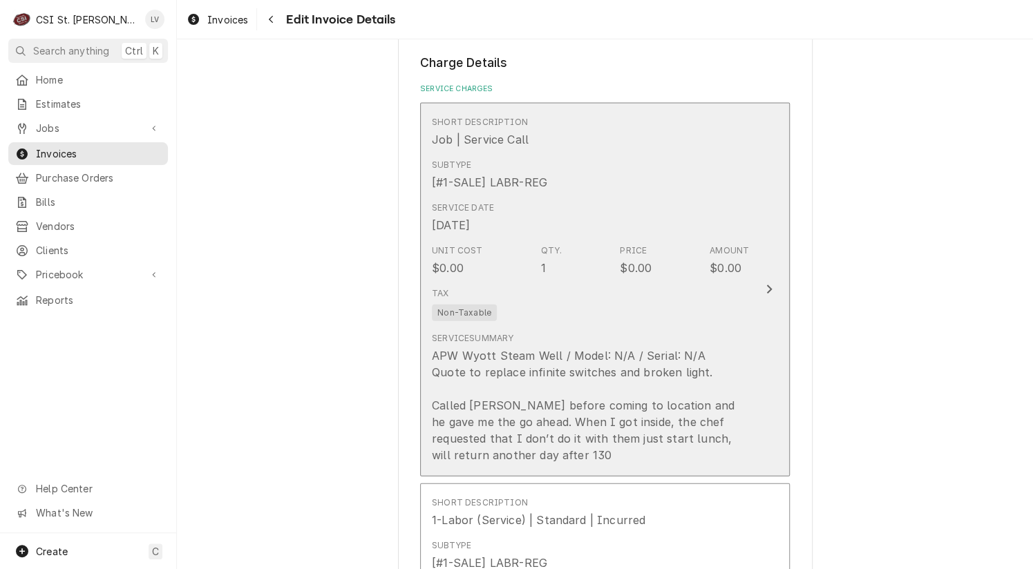
click at [586, 332] on div "Service Summary APW Wyott Steam Well / Model: N/A / Serial: N/A Quote to replac…" at bounding box center [590, 397] width 317 height 131
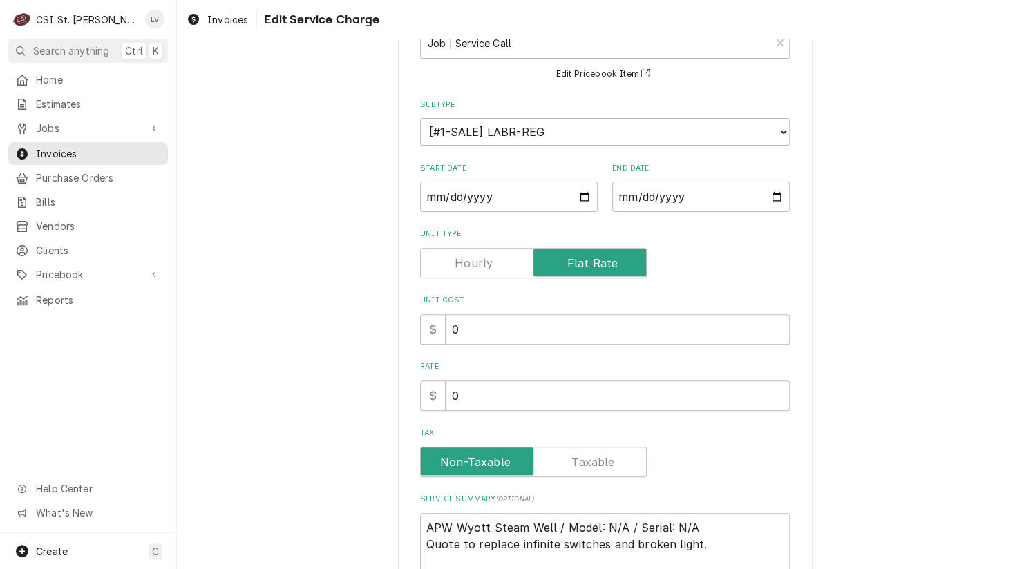
scroll to position [276, 0]
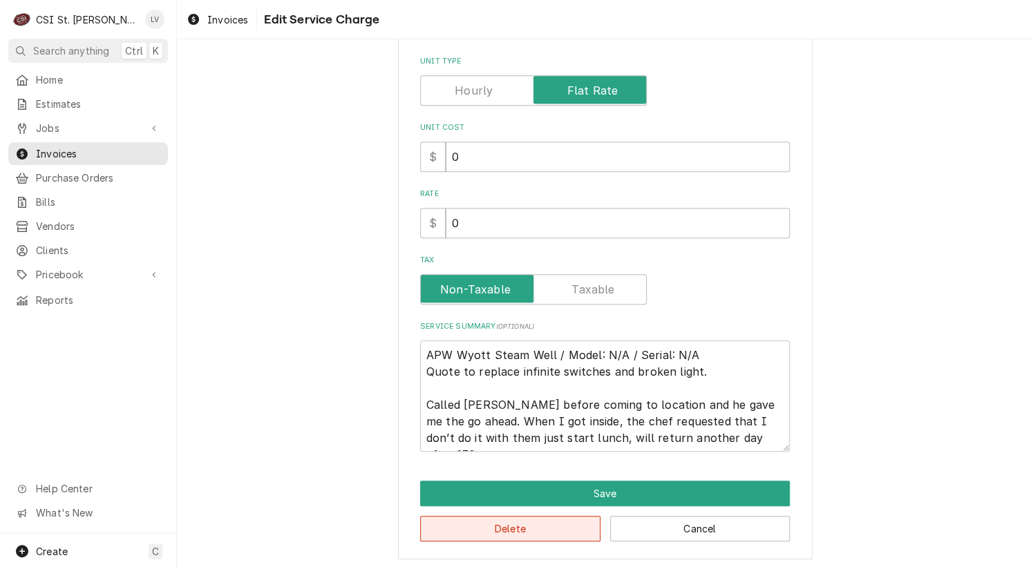
click at [518, 524] on button "Delete" at bounding box center [510, 529] width 180 height 26
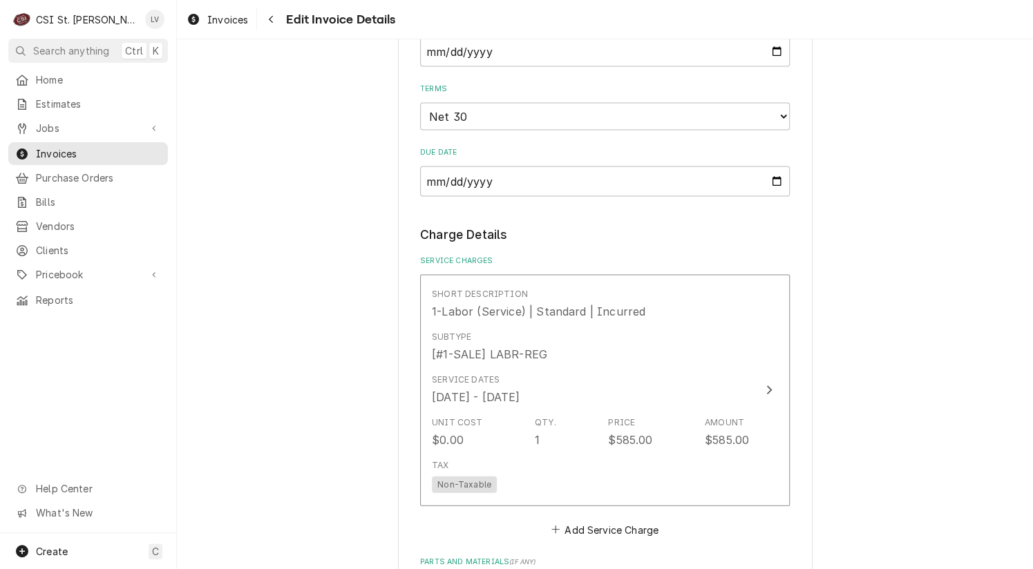
scroll to position [1174, 0]
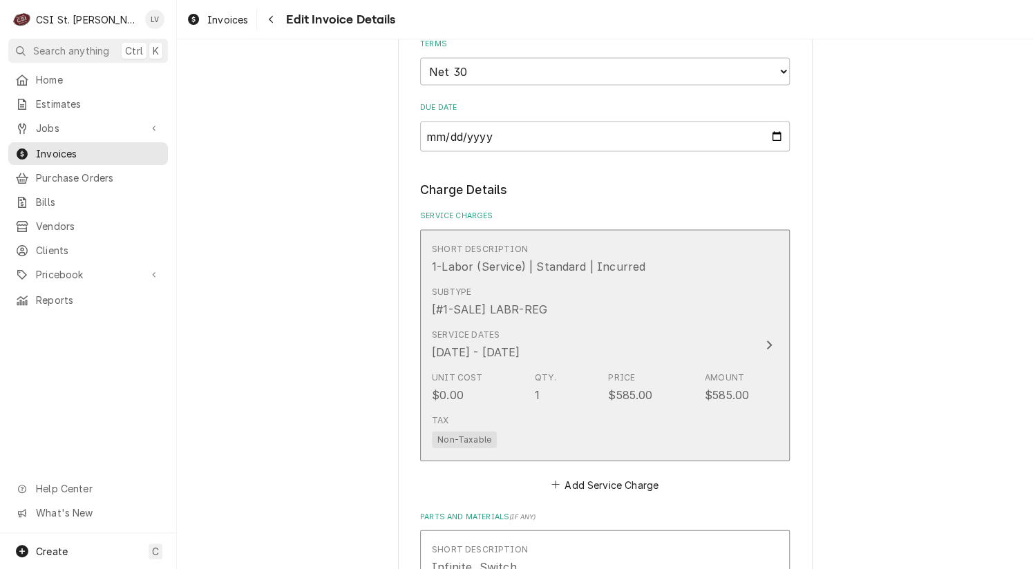
click at [639, 311] on div "Subtype [#1-SALE] LABR-REG" at bounding box center [590, 301] width 317 height 43
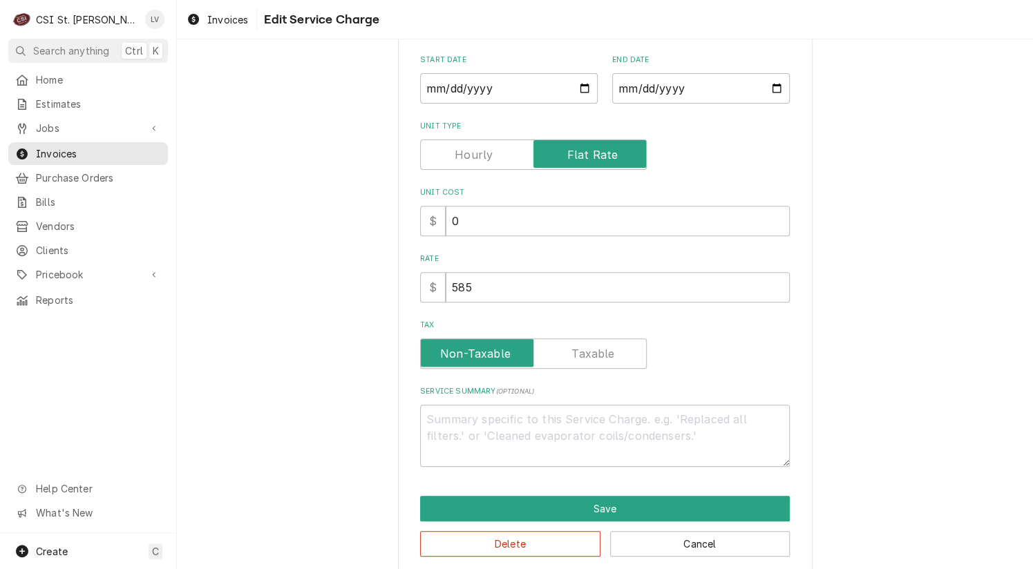
scroll to position [184, 0]
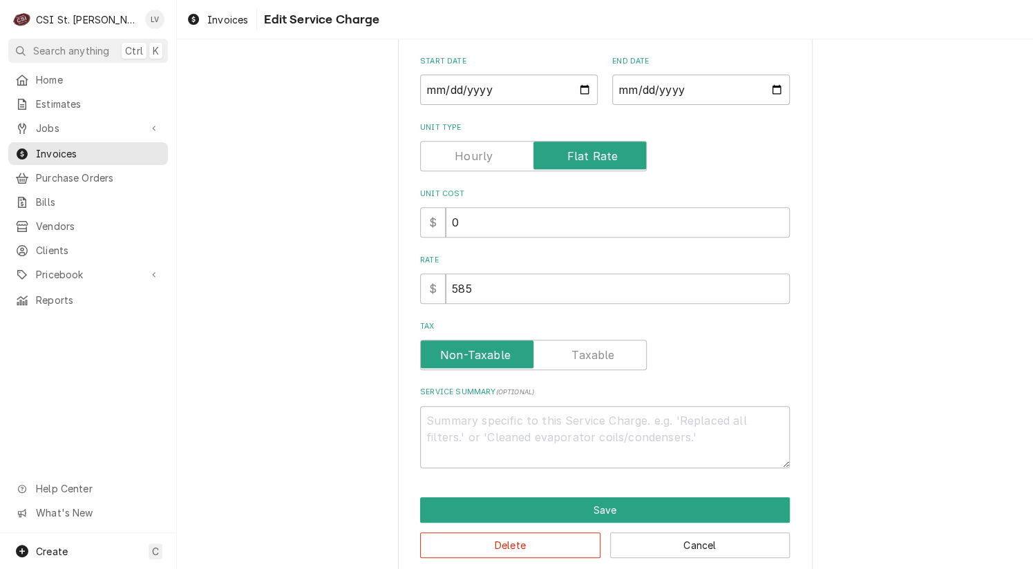
type textarea "x"
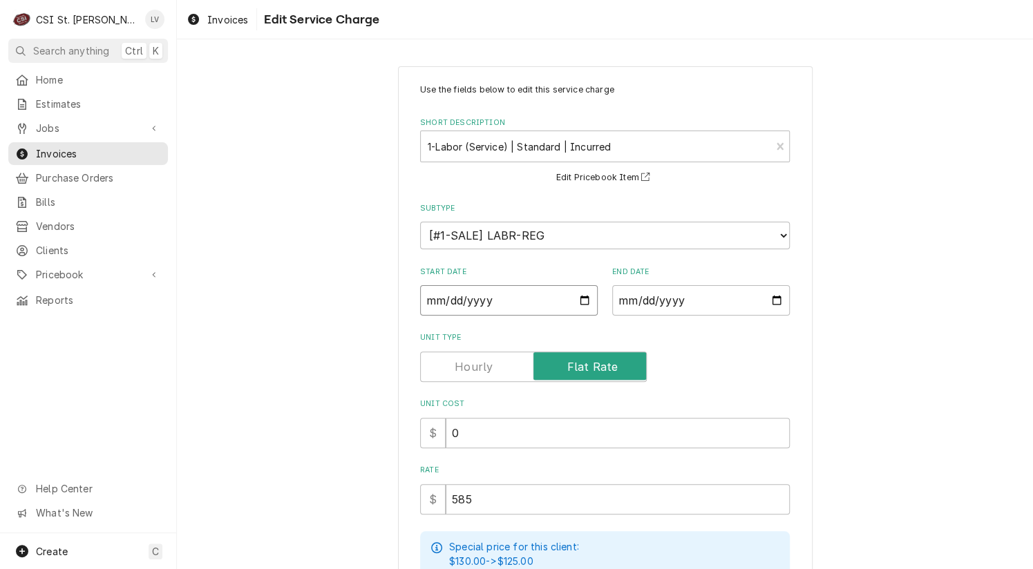
click at [420, 300] on input "2025-08-01" at bounding box center [509, 300] width 178 height 30
type textarea "x"
type input "2025-07-01"
type textarea "x"
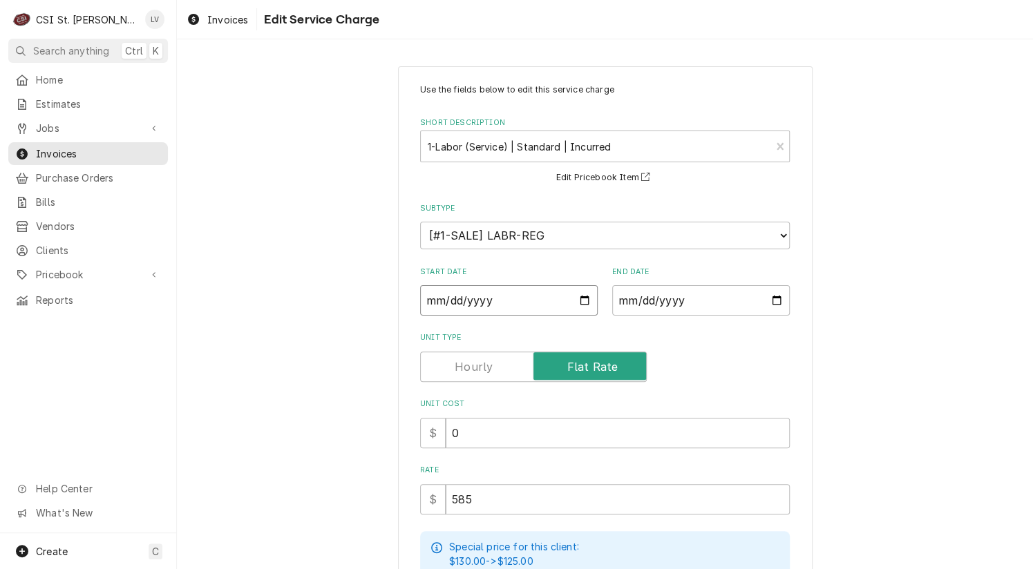
type input "2025-07-08"
click at [307, 365] on div "Use the fields below to edit this service charge Short Description 1-Labor (Ser…" at bounding box center [605, 453] width 856 height 799
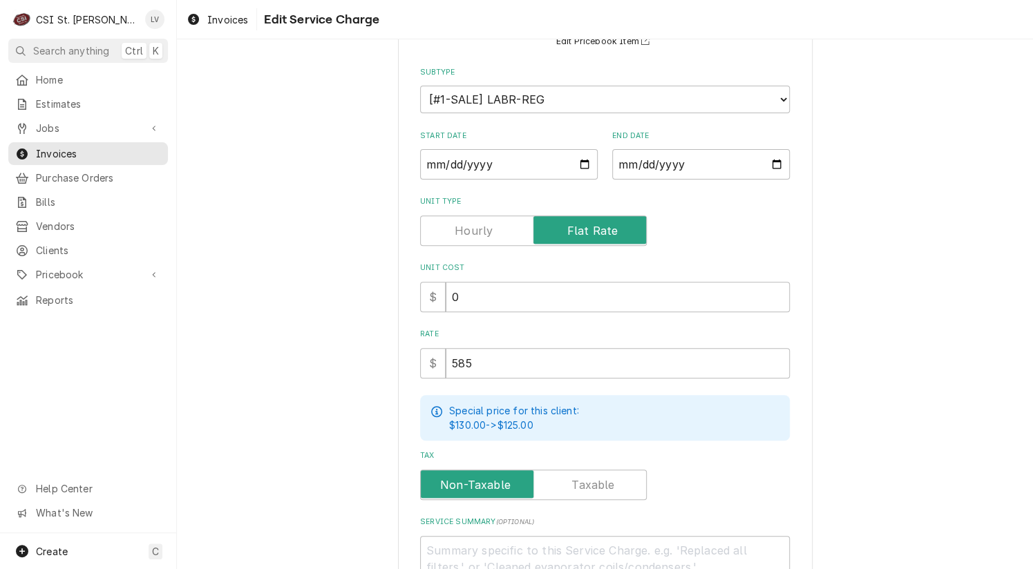
scroll to position [281, 0]
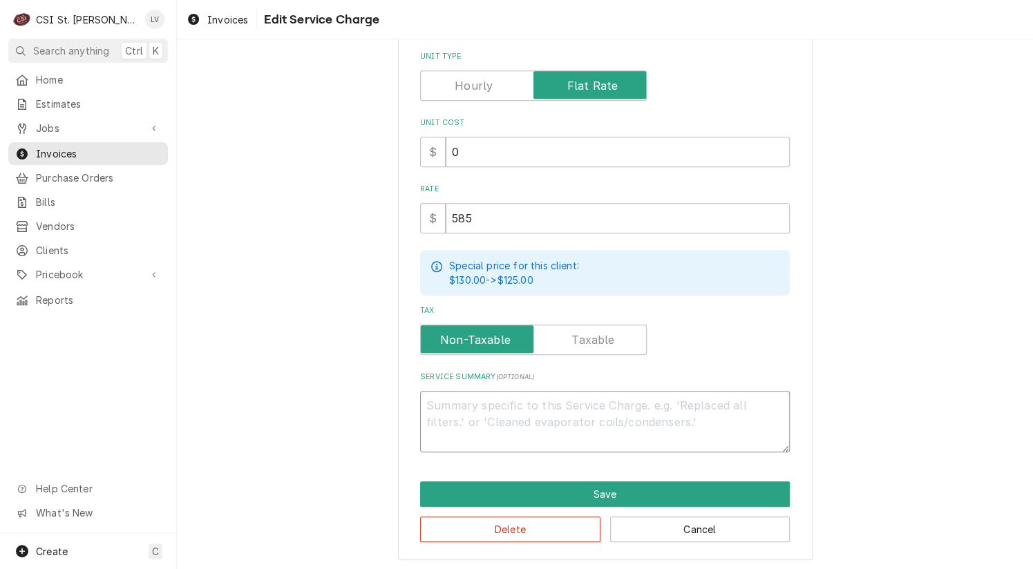
click at [457, 403] on textarea "Service Summary ( optional )" at bounding box center [605, 422] width 370 height 62
paste textarea "Brand: APW / Model: NA / Serial: NA On 7/8 our technician inspected an APW Wyot…"
type textarea "x"
type textarea "Brand: APW / Model: NA / Serial: NA On 7/8 our technician inspected an APW Wyot…"
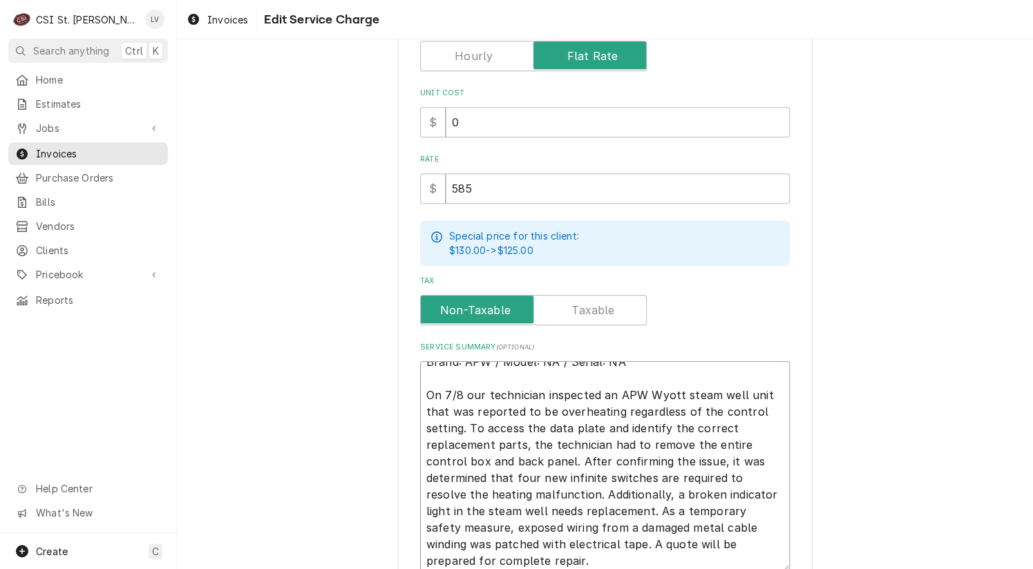
scroll to position [16, 0]
type textarea "x"
type textarea "Brand: APW / Model: NA / Serial: NA On 7/8 our technician inspected an APW Wyot…"
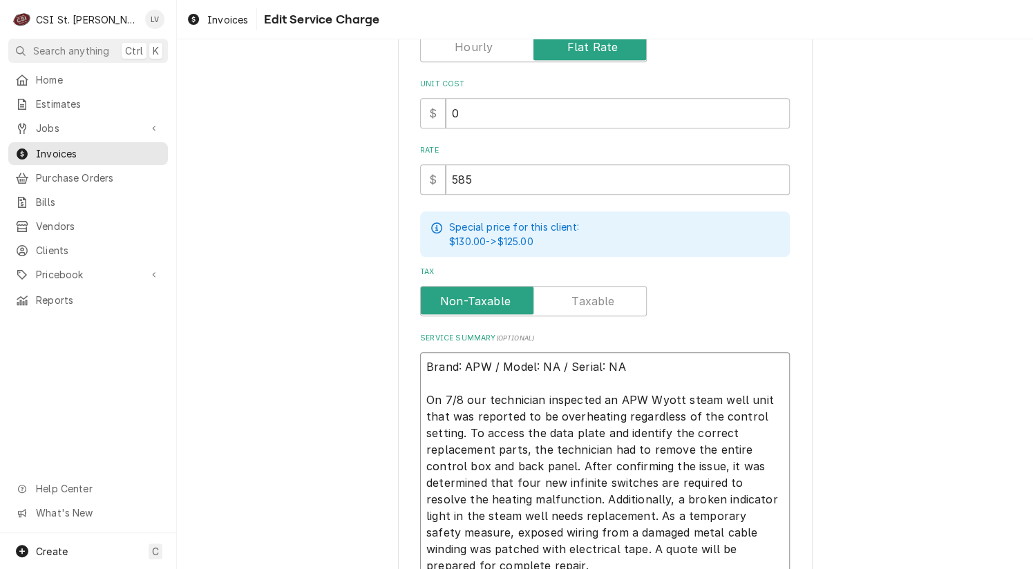
type textarea "x"
type textarea "Brand: APW / Model: NA / Serial: NA On 7/8 our technician inspected an APW Wyot…"
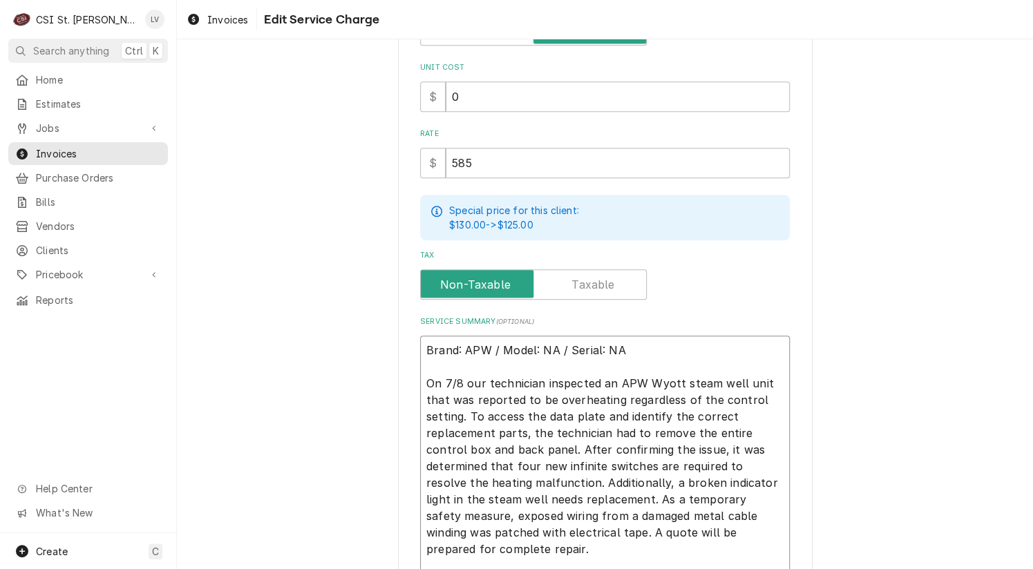
type textarea "x"
type textarea "Brand: APW / Model: NA / Serial: NA On 7/8 our technician inspected an APW Wyot…"
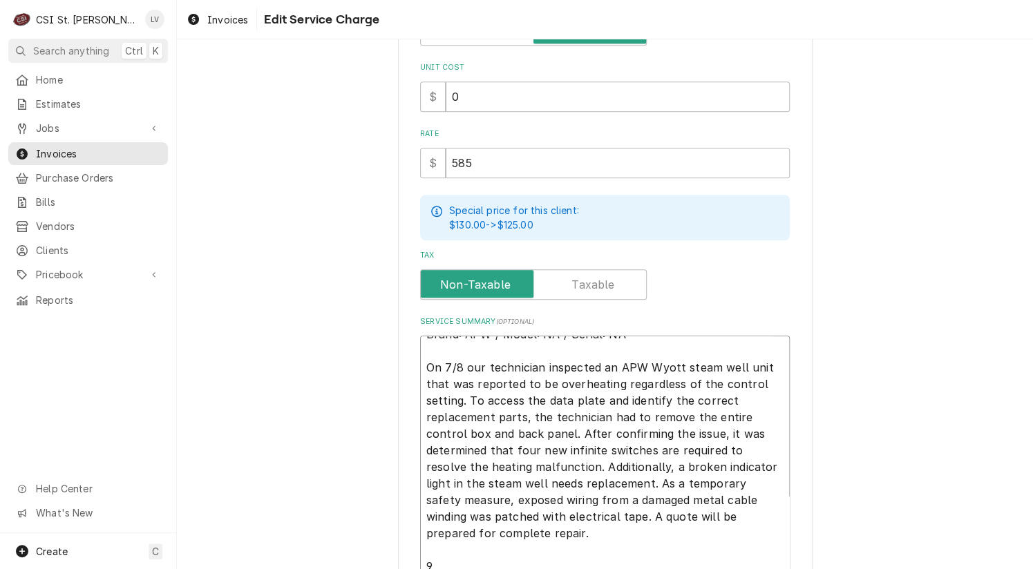
type textarea "x"
type textarea "Brand: APW / Model: NA / Serial: NA On 7/8 our technician inspected an APW Wyot…"
type textarea "x"
type textarea "Brand: APW / Model: NA / Serial: NA On 7/8 our technician inspected an APW Wyot…"
type textarea "x"
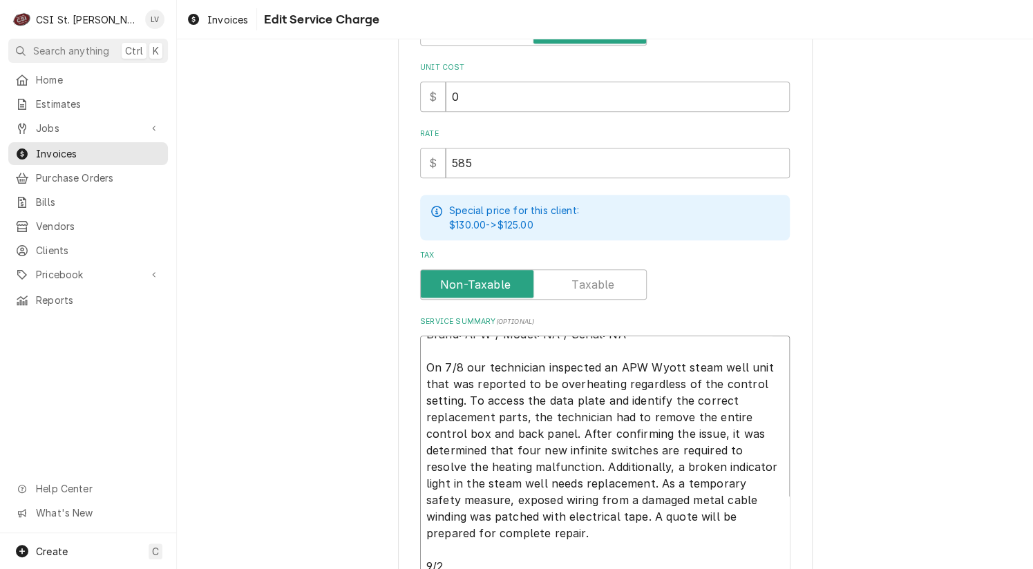
type textarea "Brand: APW / Model: NA / Serial: NA On 7/8 our technician inspected an APW Wyot…"
type textarea "x"
type textarea "Brand: APW / Model: NA / Serial: NA On 7/8 our technician inspected an APW Wyot…"
type textarea "x"
type textarea "Brand: APW / Model: NA / Serial: NA On 7/8 our technician inspected an APW Wyot…"
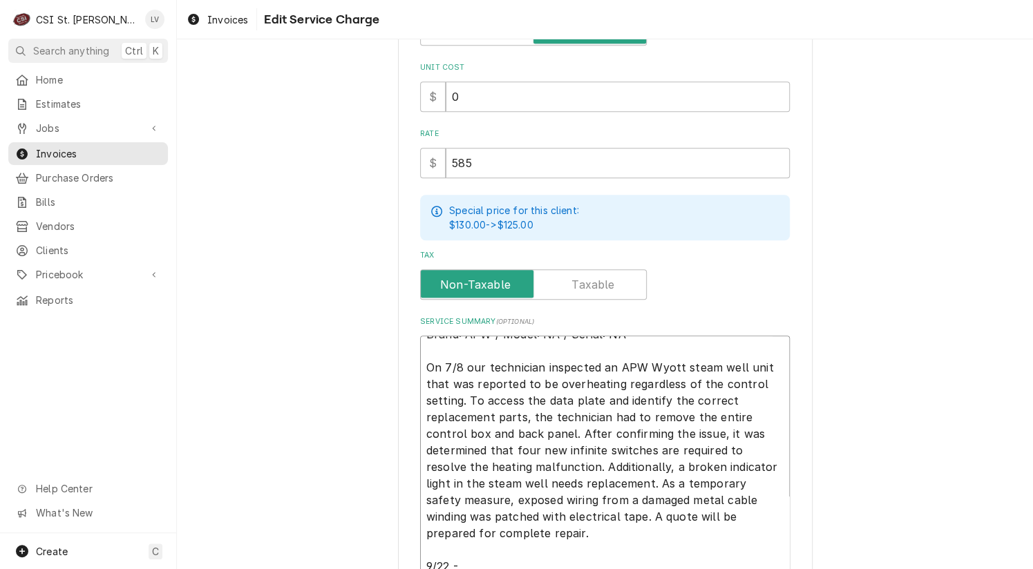
type textarea "x"
type textarea "Brand: APW / Model: NA / Serial: NA On 7/8 our technician inspected an APW Wyot…"
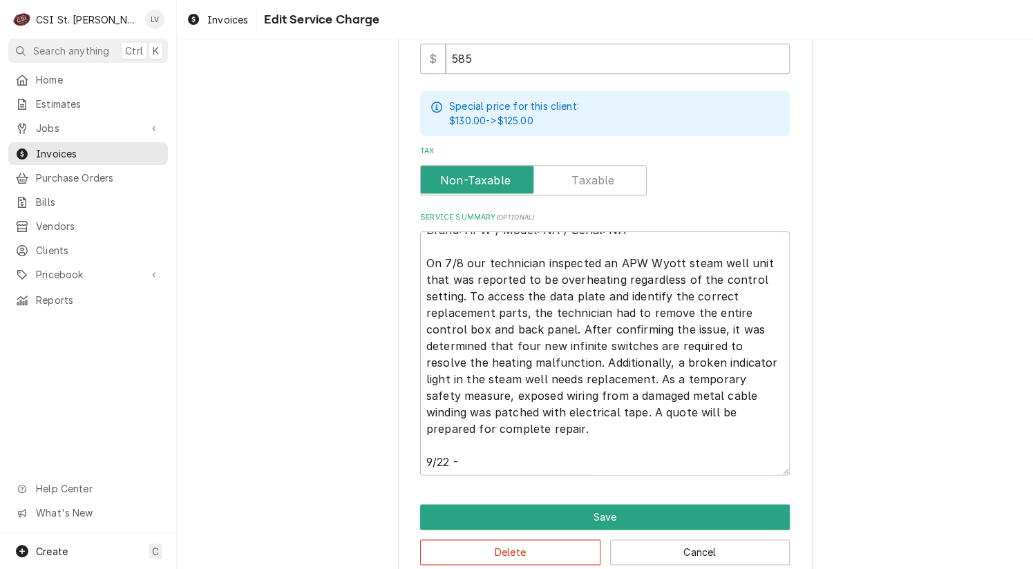
scroll to position [463, 0]
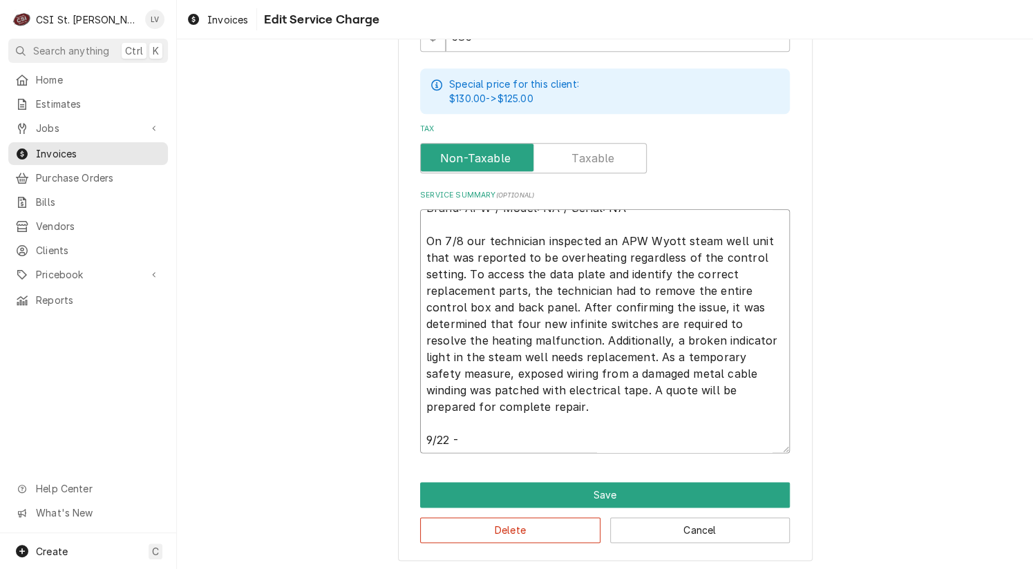
click at [468, 433] on textarea "Brand: APW / Model: NA / Serial: NA On 7/8 our technician inspected an APW Wyot…" at bounding box center [605, 331] width 370 height 244
type textarea "x"
type textarea "Brand: APW / Model: NA / Serial: NA On 7/8 our technician inspected an APW Wyot…"
type textarea "x"
type textarea "Brand: APW / Model: NA / Serial: NA On 7/8 our technician inspected an APW Wyot…"
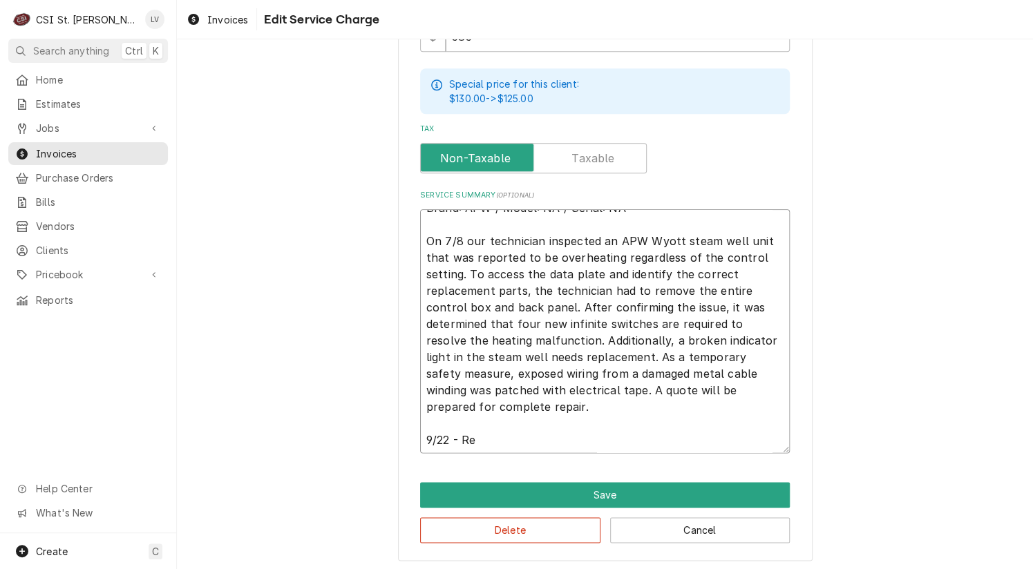
type textarea "x"
type textarea "Brand: APW / Model: NA / Serial: NA On 7/8 our technician inspected an APW Wyot…"
type textarea "x"
type textarea "Brand: APW / Model: NA / Serial: NA On 7/8 our technician inspected an APW Wyot…"
type textarea "x"
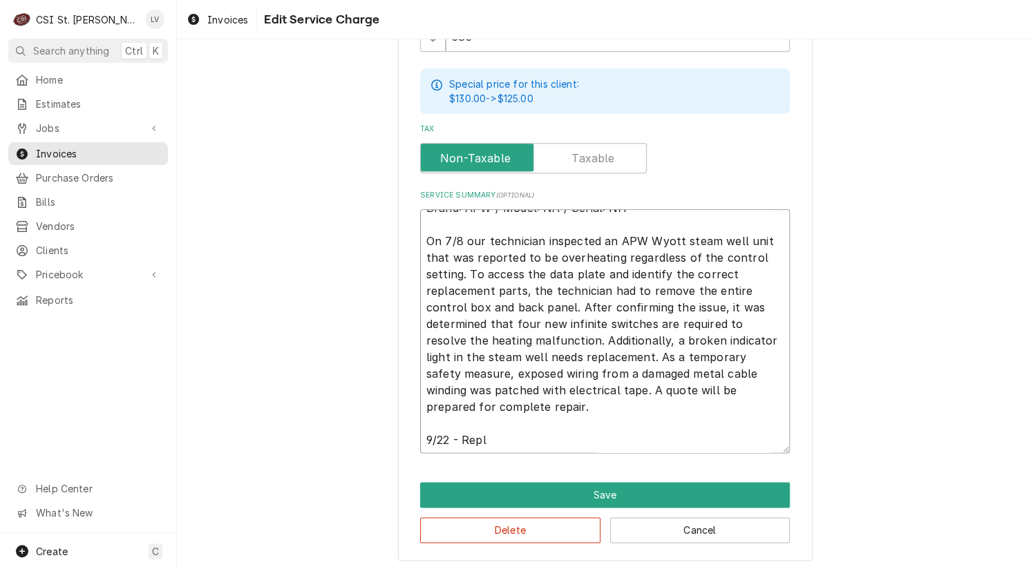
type textarea "Brand: APW / Model: NA / Serial: NA On 7/8 our technician inspected an APW Wyot…"
type textarea "x"
type textarea "Brand: APW / Model: NA / Serial: NA On 7/8 our technician inspected an APW Wyot…"
type textarea "x"
type textarea "Brand: APW / Model: NA / Serial: NA On 7/8 our technician inspected an APW Wyot…"
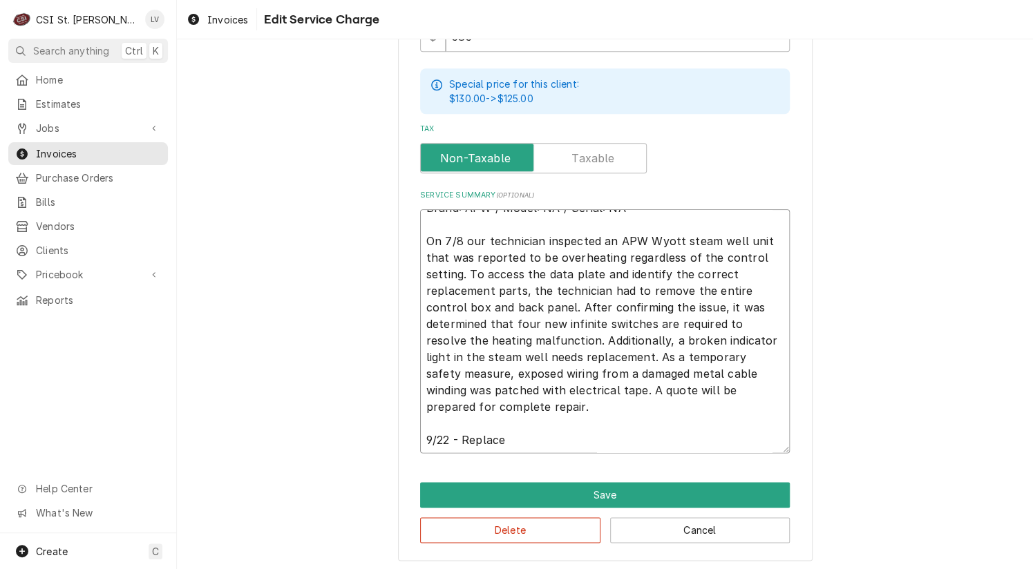
type textarea "x"
type textarea "Brand: APW / Model: NA / Serial: NA On 7/8 our technician inspected an APW Wyot…"
type textarea "x"
type textarea "Brand: APW / Model: NA / Serial: NA On 7/8 our technician inspected an APW Wyot…"
type textarea "x"
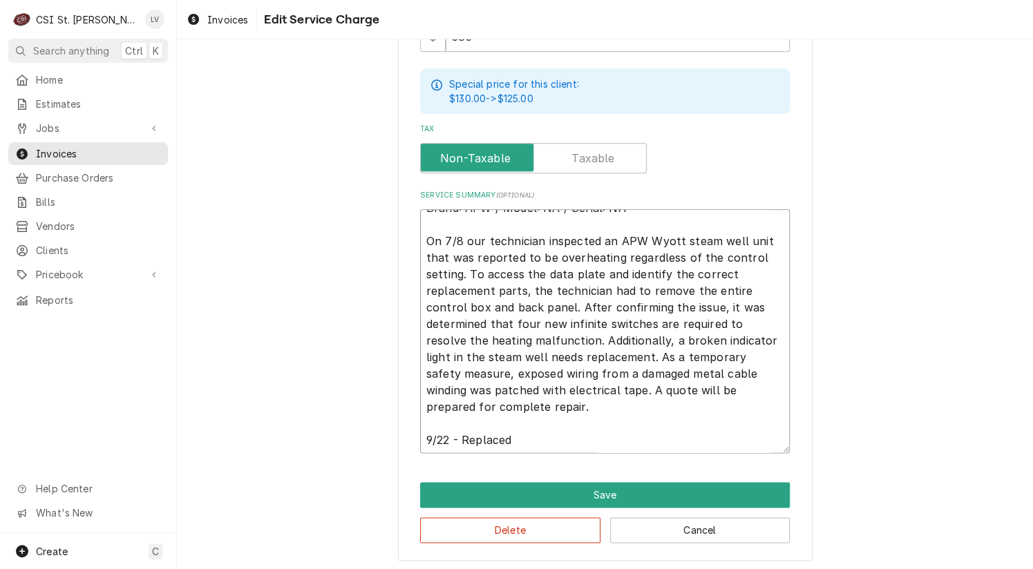
type textarea "Brand: APW / Model: NA / Serial: NA On 7/8 our technician inspected an APW Wyot…"
type textarea "x"
type textarea "Brand: APW / Model: NA / Serial: NA On 7/8 our technician inspected an APW Wyot…"
type textarea "x"
type textarea "Brand: APW / Model: NA / Serial: NA On 7/8 our technician inspected an APW Wyot…"
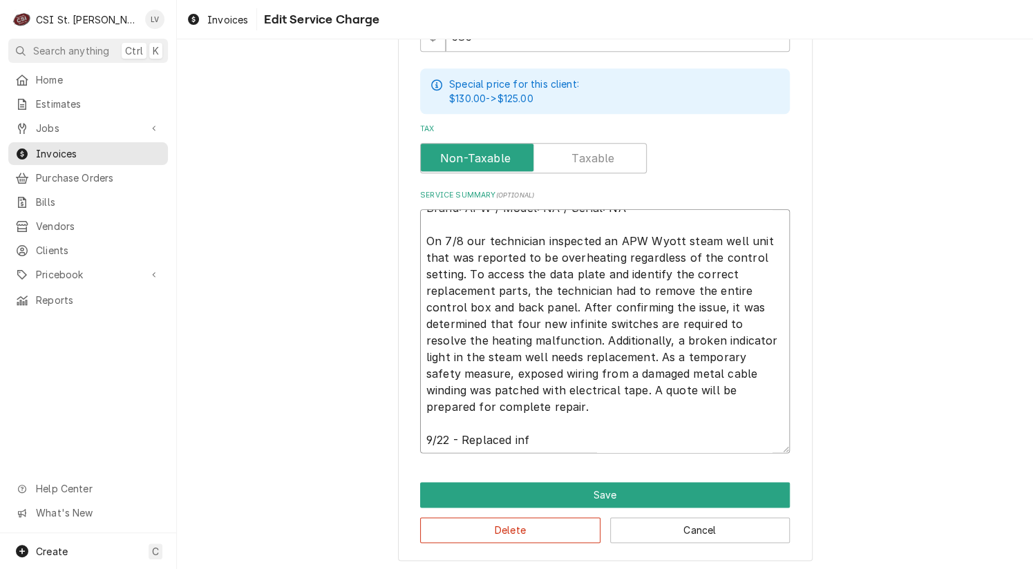
type textarea "x"
type textarea "Brand: APW / Model: NA / Serial: NA On 7/8 our technician inspected an APW Wyot…"
type textarea "x"
type textarea "Brand: APW / Model: NA / Serial: NA On 7/8 our technician inspected an APW Wyot…"
type textarea "x"
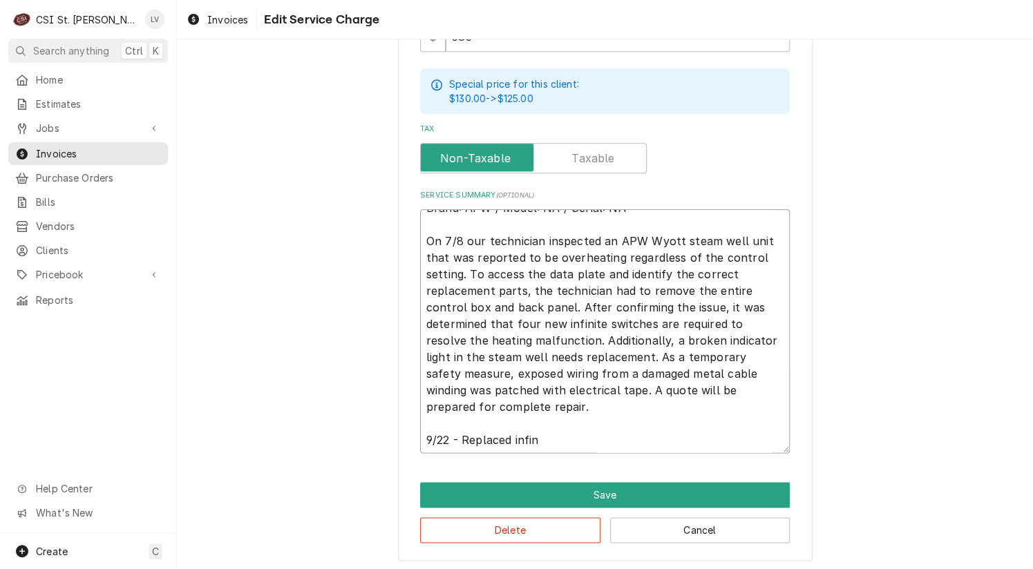
type textarea "Brand: APW / Model: NA / Serial: NA On 7/8 our technician inspected an APW Wyot…"
type textarea "x"
type textarea "Brand: APW / Model: NA / Serial: NA On 7/8 our technician inspected an APW Wyot…"
type textarea "x"
type textarea "Brand: APW / Model: NA / Serial: NA On 7/8 our technician inspected an APW Wyot…"
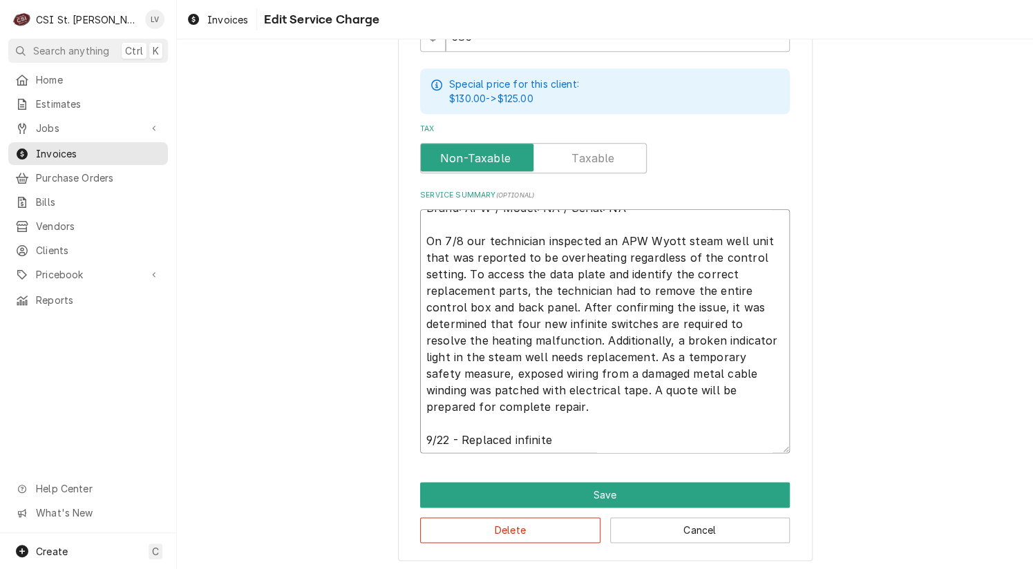
type textarea "x"
type textarea "Brand: APW / Model: NA / Serial: NA On 7/8 our technician inspected an APW Wyot…"
type textarea "x"
type textarea "Brand: APW / Model: NA / Serial: NA On 7/8 our technician inspected an APW Wyot…"
type textarea "x"
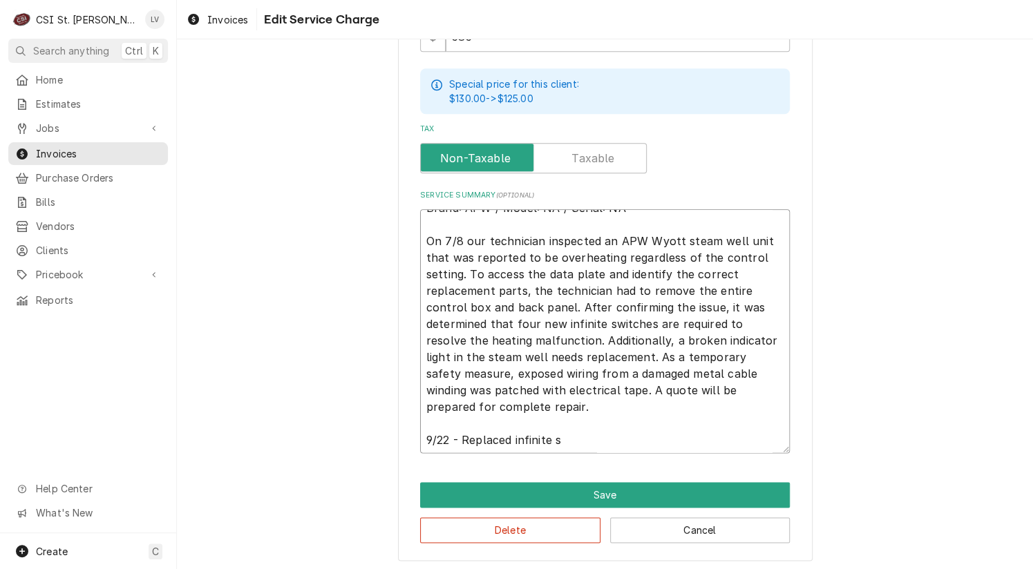
type textarea "Brand: APW / Model: NA / Serial: NA On 7/8 our technician inspected an APW Wyot…"
type textarea "x"
type textarea "Brand: APW / Model: NA / Serial: NA On 7/8 our technician inspected an APW Wyot…"
type textarea "x"
type textarea "Brand: APW / Model: NA / Serial: NA On 7/8 our technician inspected an APW Wyot…"
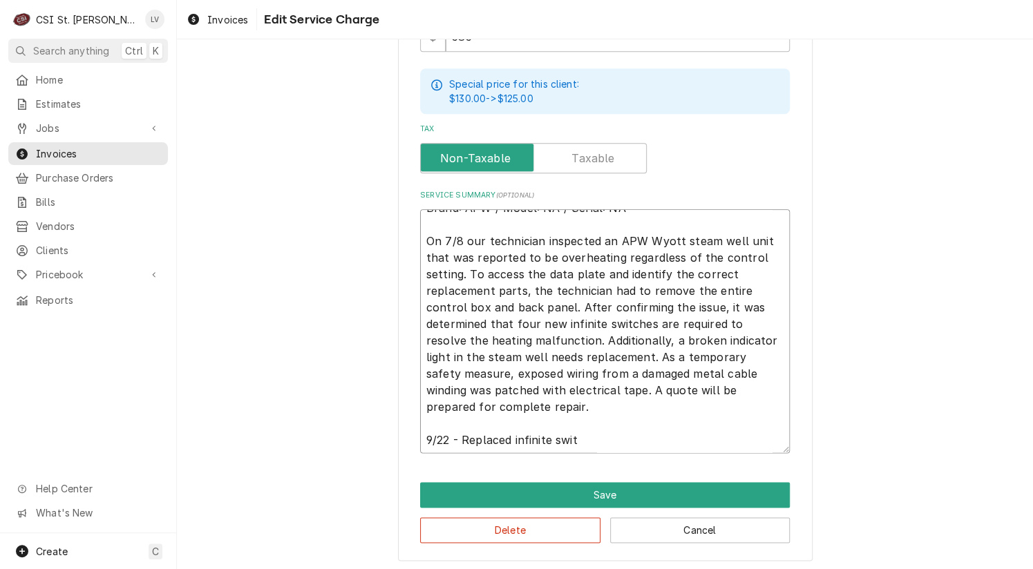
type textarea "x"
type textarea "Brand: APW / Model: NA / Serial: NA On 7/8 our technician inspected an APW Wyot…"
type textarea "x"
type textarea "Brand: APW / Model: NA / Serial: NA On 7/8 our technician inspected an APW Wyot…"
type textarea "x"
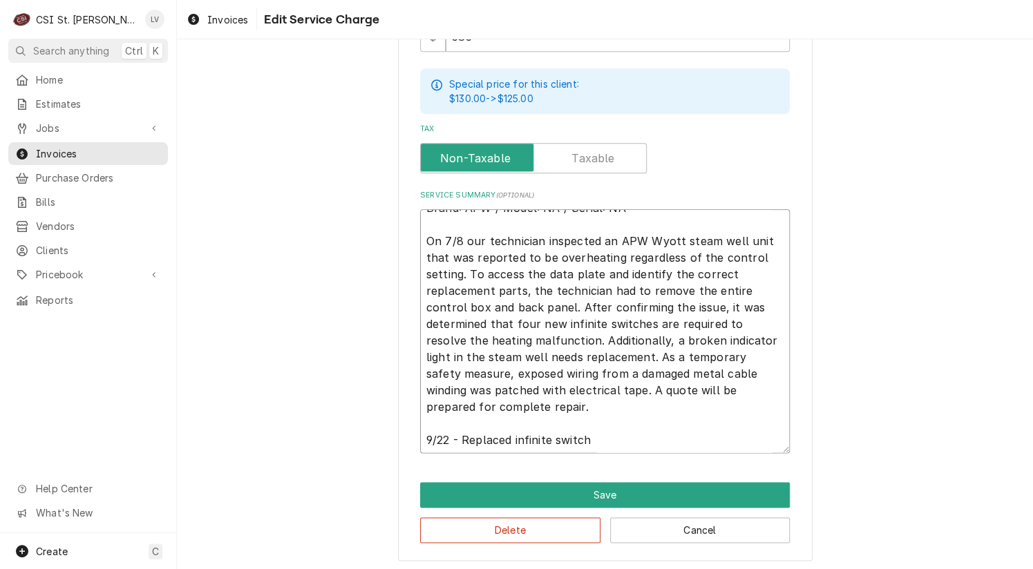
type textarea "Brand: APW / Model: NA / Serial: NA On 7/8 our technician inspected an APW Wyot…"
type textarea "x"
type textarea "Brand: APW / Model: NA / Serial: NA On 7/8 our technician inspected an APW Wyot…"
type textarea "x"
type textarea "Brand: APW / Model: NA / Serial: NA On 7/8 our technician inspected an APW Wyot…"
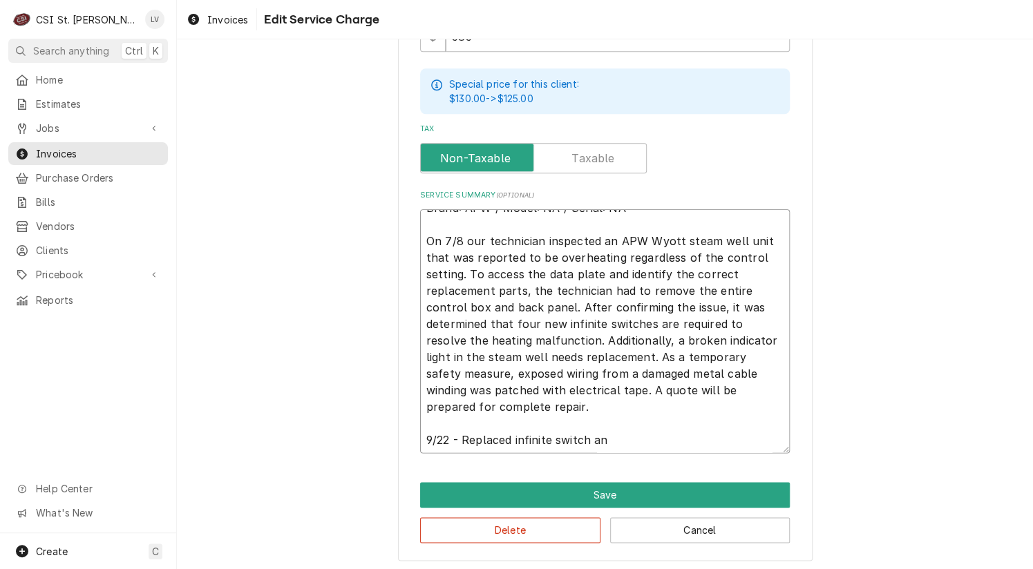
type textarea "x"
type textarea "Brand: APW / Model: NA / Serial: NA On 7/8 our technician inspected an APW Wyot…"
type textarea "x"
type textarea "Brand: APW / Model: NA / Serial: NA On 7/8 our technician inspected an APW Wyot…"
type textarea "x"
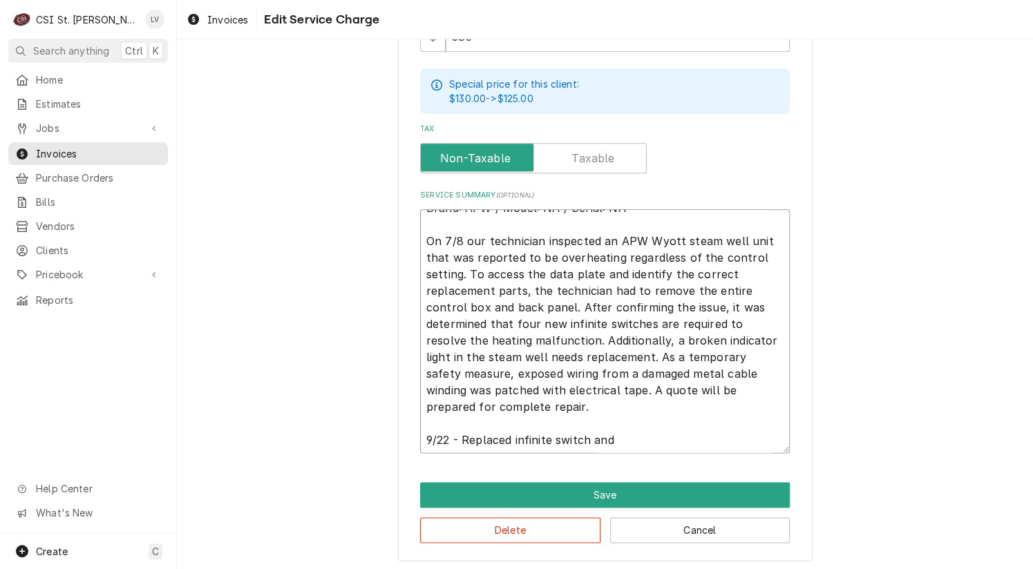
type textarea "Brand: APW / Model: NA / Serial: NA On 7/8 our technician inspected an APW Wyot…"
type textarea "x"
type textarea "Brand: APW / Model: NA / Serial: NA On 7/8 our technician inspected an APW Wyot…"
type textarea "x"
type textarea "Brand: APW / Model: NA / Serial: NA On 7/8 our technician inspected an APW Wyot…"
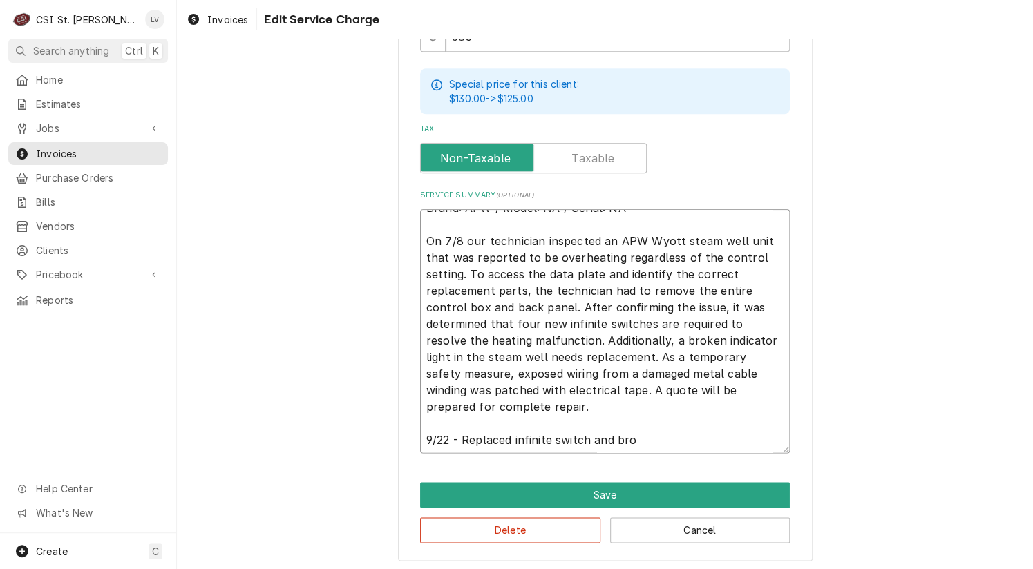
type textarea "x"
type textarea "Brand: APW / Model: NA / Serial: NA On 7/8 our technician inspected an APW Wyot…"
type textarea "x"
type textarea "Brand: APW / Model: NA / Serial: NA On 7/8 our technician inspected an APW Wyot…"
type textarea "x"
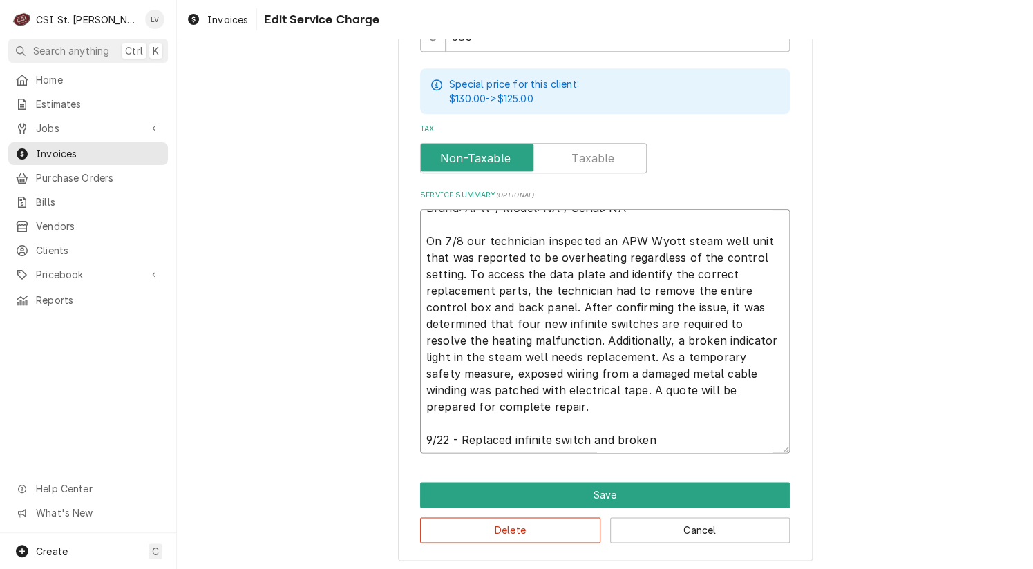
type textarea "Brand: APW / Model: NA / Serial: NA On 7/8 our technician inspected an APW Wyot…"
type textarea "x"
type textarea "Brand: APW / Model: NA / Serial: NA On 7/8 our technician inspected an APW Wyot…"
type textarea "x"
type textarea "Brand: APW / Model: NA / Serial: NA On 7/8 our technician inspected an APW Wyot…"
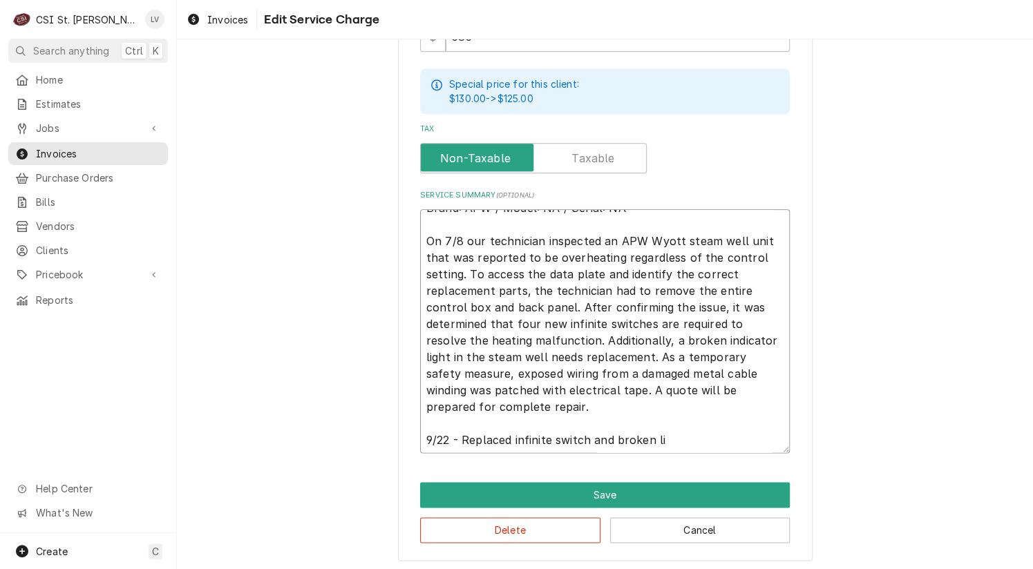
type textarea "x"
type textarea "Brand: APW / Model: NA / Serial: NA On 7/8 our technician inspected an APW Wyot…"
type textarea "x"
type textarea "Brand: APW / Model: NA / Serial: NA On 7/8 our technician inspected an APW Wyot…"
type textarea "x"
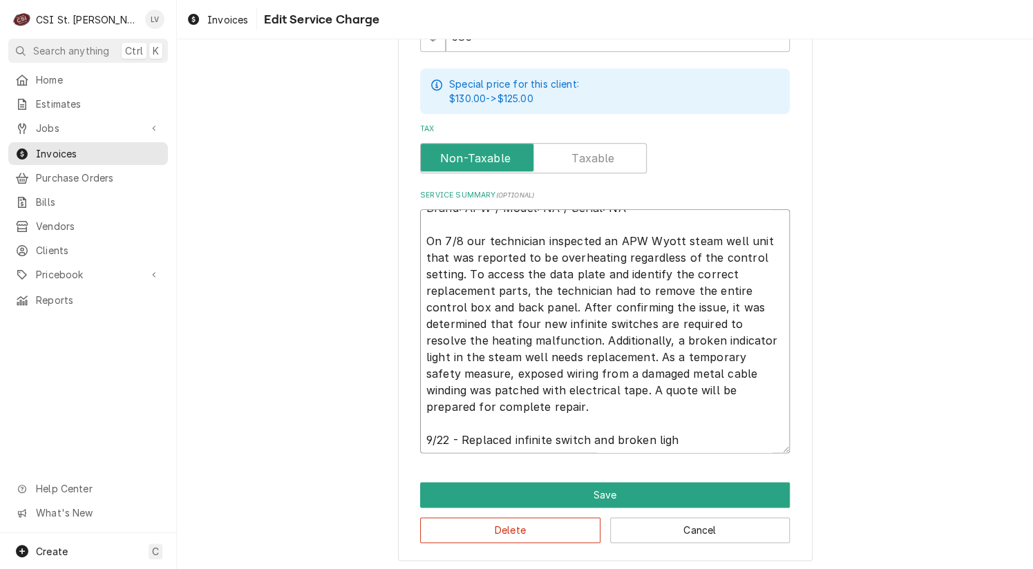
type textarea "Brand: APW / Model: NA / Serial: NA On 7/8 our technician inspected an APW Wyot…"
type textarea "x"
type textarea "Brand: APW / Model: NA / Serial: NA On 7/8 our technician inspected an APW Wyot…"
type textarea "x"
type textarea "Brand: APW / Model: NA / Serial: NA On 7/8 our technician inspected an APW Wyot…"
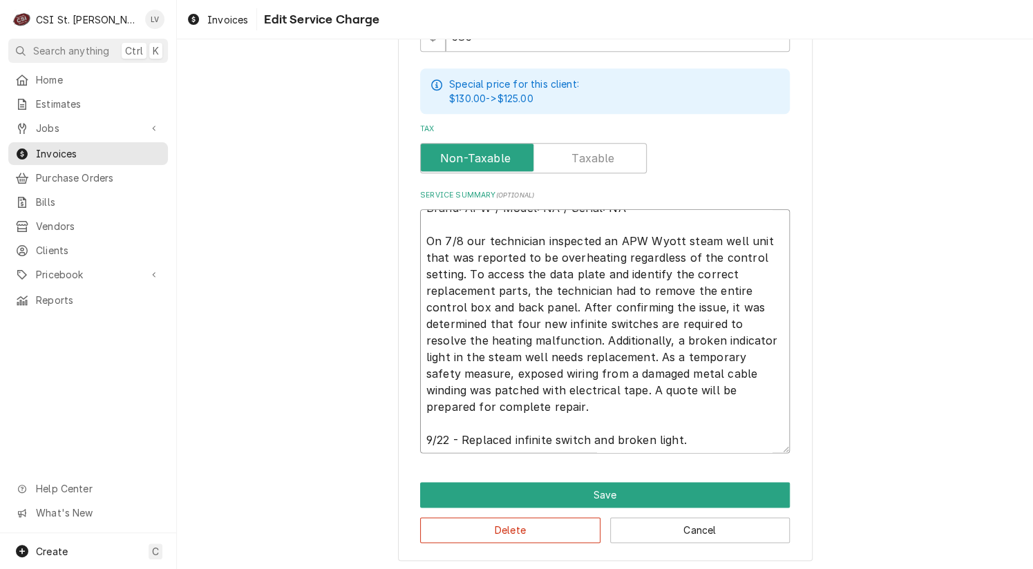
type textarea "x"
type textarea "Brand: APW / Model: NA / Serial: NA On 7/8 our technician inspected an APW Wyot…"
type textarea "x"
type textarea "Brand: APW / Model: NA / Serial: NA On 7/8 our technician inspected an APW Wyot…"
type textarea "x"
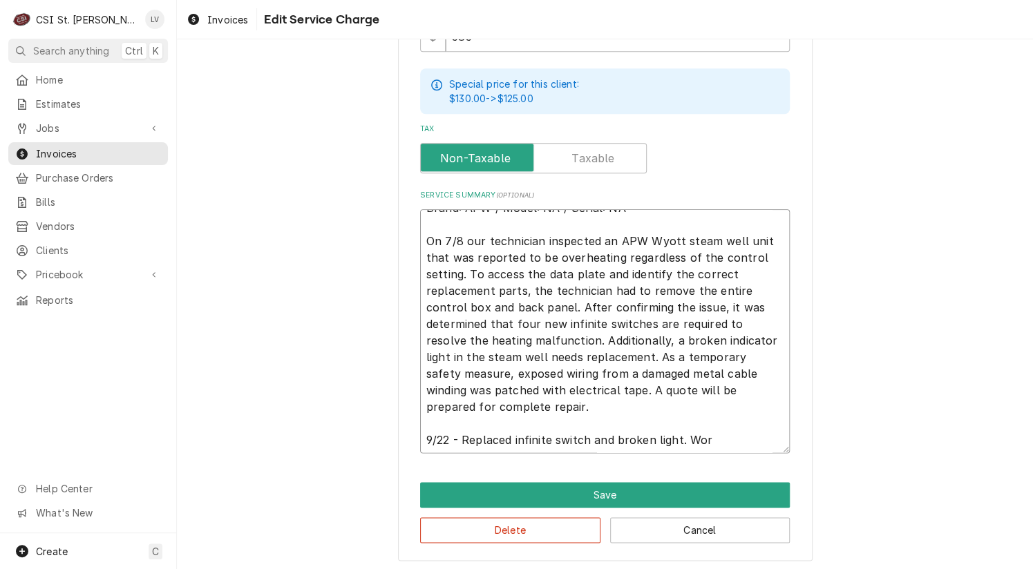
type textarea "Brand: APW / Model: NA / Serial: NA On 7/8 our technician inspected an APW Wyot…"
type textarea "x"
type textarea "Brand: APW / Model: NA / Serial: NA On 7/8 our technician inspected an APW Wyot…"
type textarea "x"
type textarea "Brand: APW / Model: NA / Serial: NA On 7/8 our technician inspected an APW Wyot…"
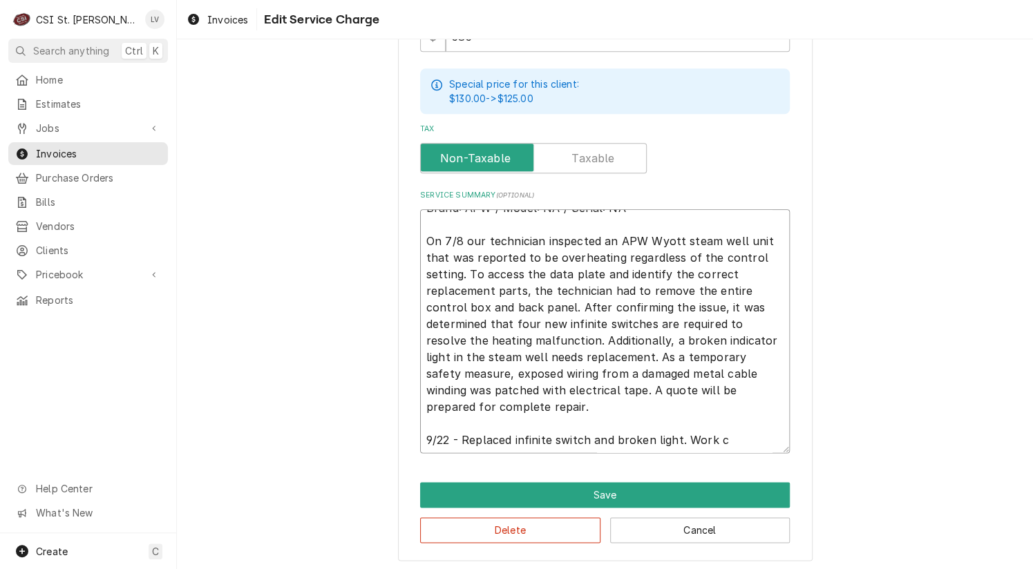
type textarea "x"
type textarea "Brand: APW / Model: NA / Serial: NA On 7/8 our technician inspected an APW Wyot…"
type textarea "x"
type textarea "Brand: APW / Model: NA / Serial: NA On 7/8 our technician inspected an APW Wyot…"
type textarea "x"
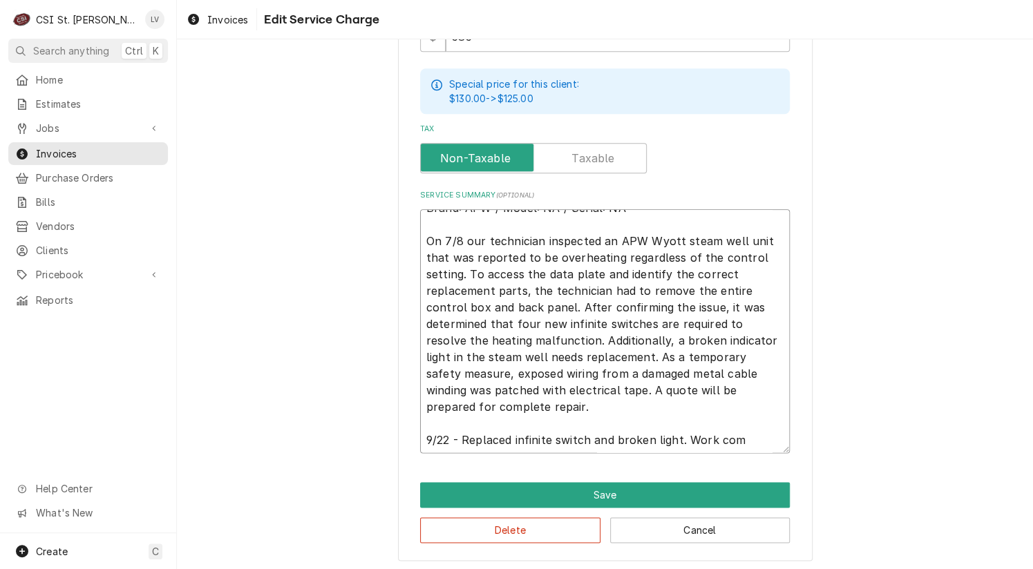
type textarea "Brand: APW / Model: NA / Serial: NA On 7/8 our technician inspected an APW Wyot…"
type textarea "x"
type textarea "Brand: APW / Model: NA / Serial: NA On 7/8 our technician inspected an APW Wyot…"
type textarea "x"
type textarea "Brand: APW / Model: NA / Serial: NA On 7/8 our technician inspected an APW Wyot…"
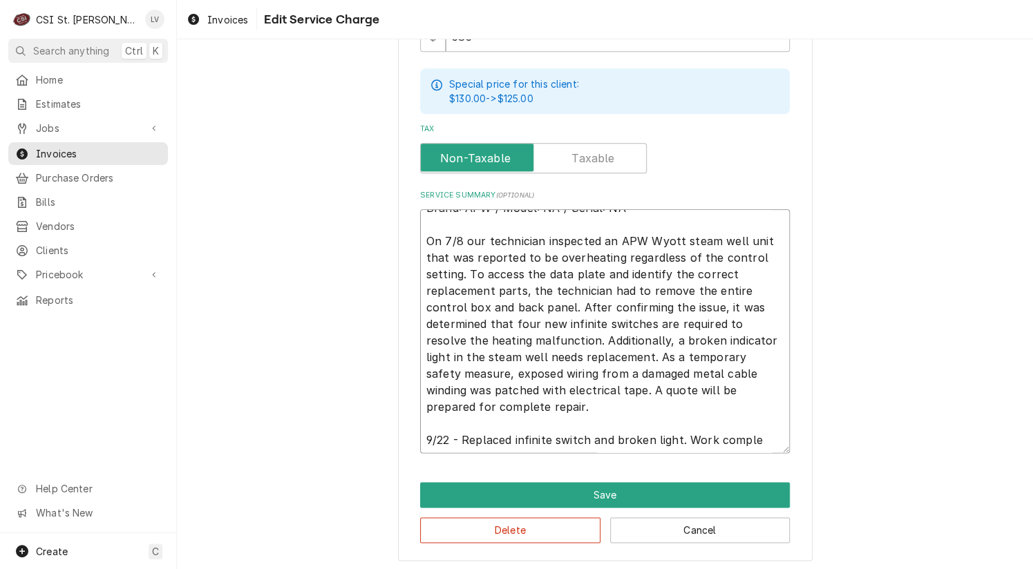
type textarea "x"
type textarea "Brand: APW / Model: NA / Serial: NA On 7/8 our technician inspected an APW Wyot…"
type textarea "x"
type textarea "Brand: APW / Model: NA / Serial: NA On 7/8 our technician inspected an APW Wyot…"
type textarea "x"
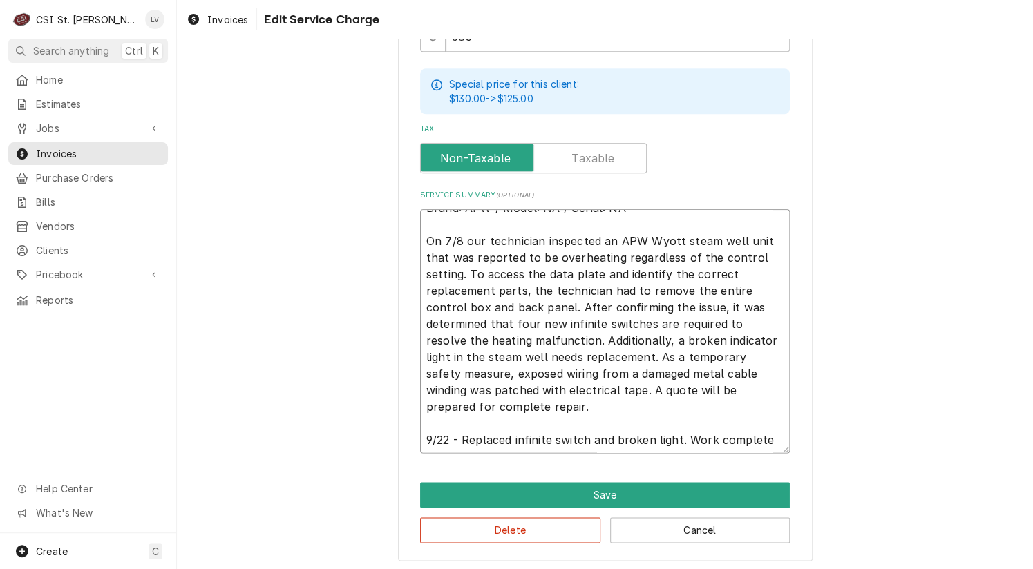
type textarea "Brand: APW / Model: NA / Serial: NA On 7/8 our technician inspected an APW Wyot…"
type textarea "x"
type textarea "Brand: APW / Model: NA / Serial: NA On 7/8 our technician inspected an APW Wyot…"
type textarea "x"
type textarea "Brand: APW / Model: NA / Serial: NA On 7/8 our technician inspected an APW Wyot…"
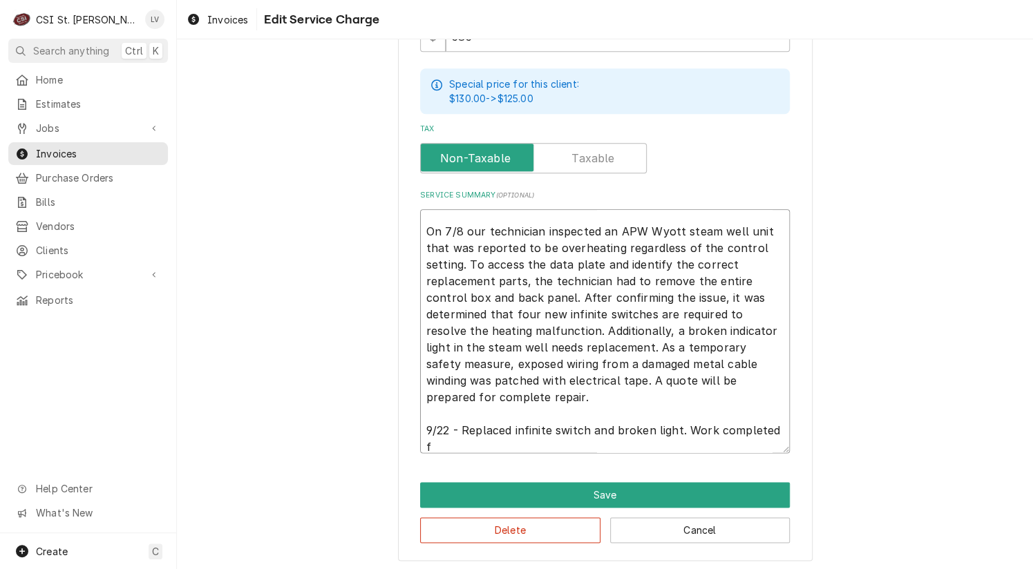
type textarea "x"
type textarea "Brand: APW / Model: NA / Serial: NA On 7/8 our technician inspected an APW Wyot…"
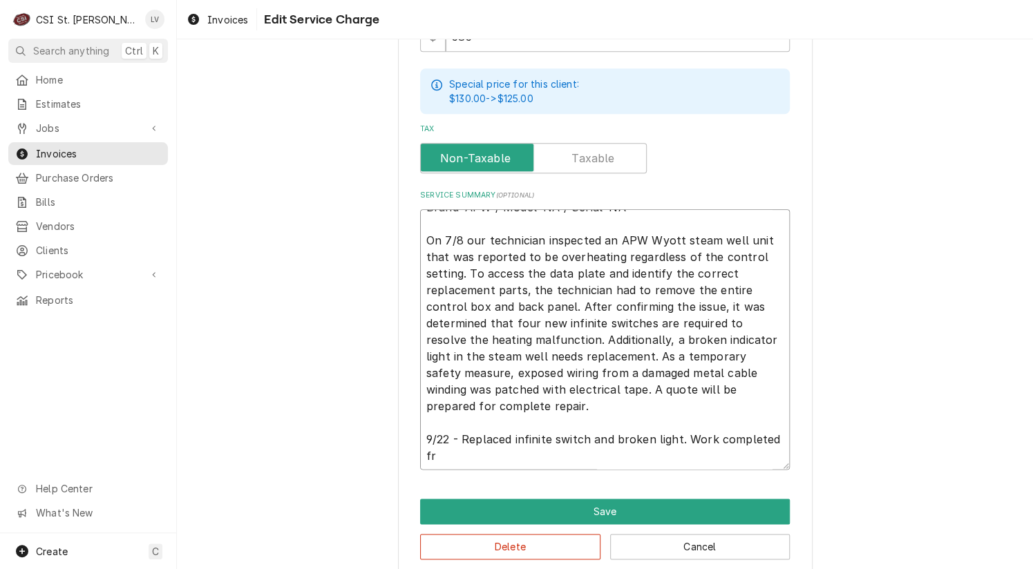
scroll to position [16, 0]
type textarea "x"
type textarea "Brand: APW / Model: NA / Serial: NA On 7/8 our technician inspected an APW Wyot…"
type textarea "x"
type textarea "Brand: APW / Model: NA / Serial: NA On 7/8 our technician inspected an APW Wyot…"
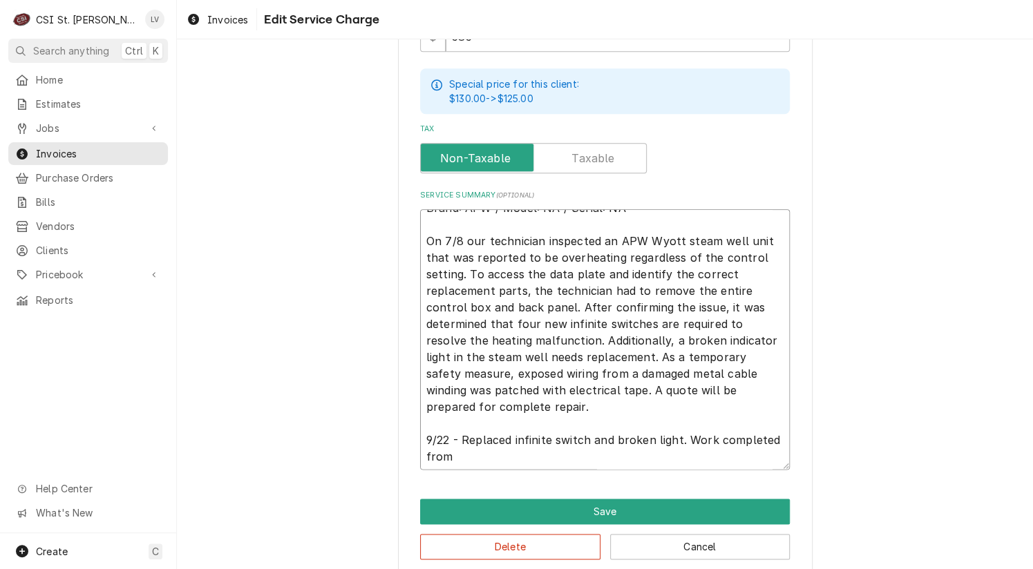
type textarea "x"
type textarea "Brand: APW / Model: NA / Serial: NA On 7/8 our technician inspected an APW Wyot…"
type textarea "x"
type textarea "Brand: APW / Model: NA / Serial: NA On 7/8 our technician inspected an APW Wyot…"
type textarea "x"
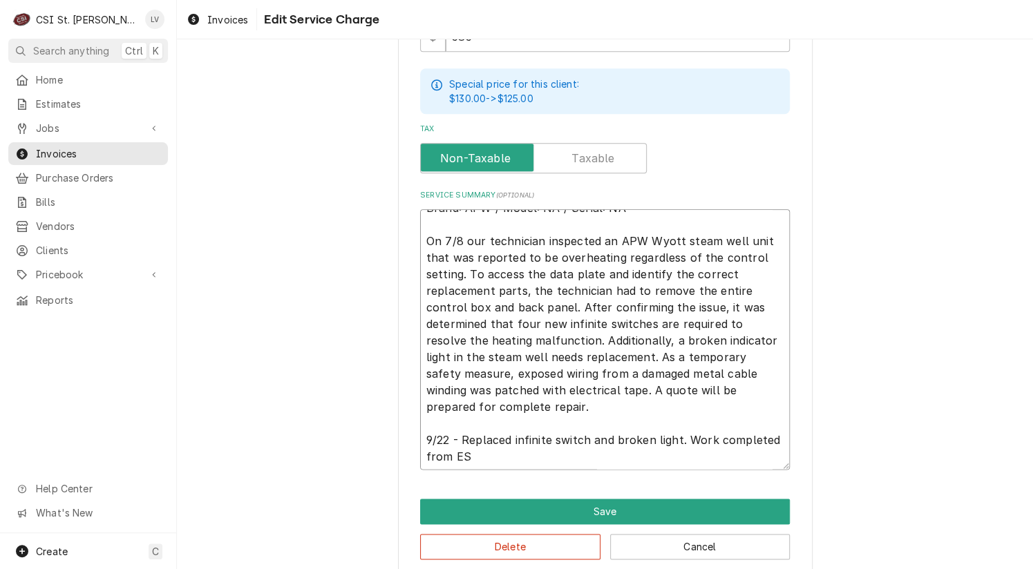
type textarea "Brand: APW / Model: NA / Serial: NA On 7/8 our technician inspected an APW Wyot…"
type textarea "x"
type textarea "Brand: APW / Model: NA / Serial: NA On 7/8 our technician inspected an APW Wyot…"
type textarea "x"
type textarea "Brand: APW / Model: NA / Serial: NA On 7/8 our technician inspected an APW Wyot…"
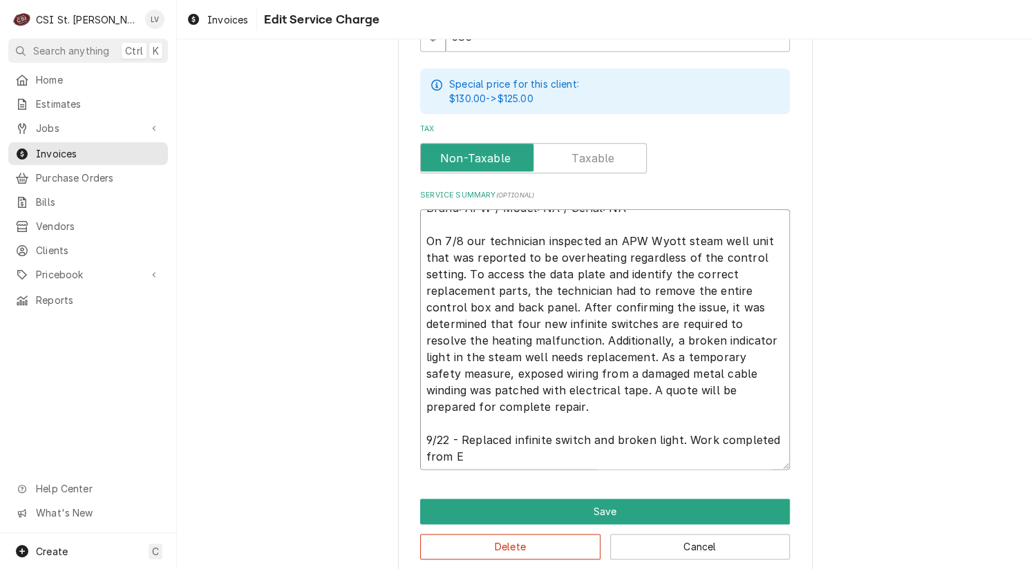
type textarea "x"
type textarea "Brand: APW / Model: NA / Serial: NA On 7/8 our technician inspected an APW Wyot…"
type textarea "x"
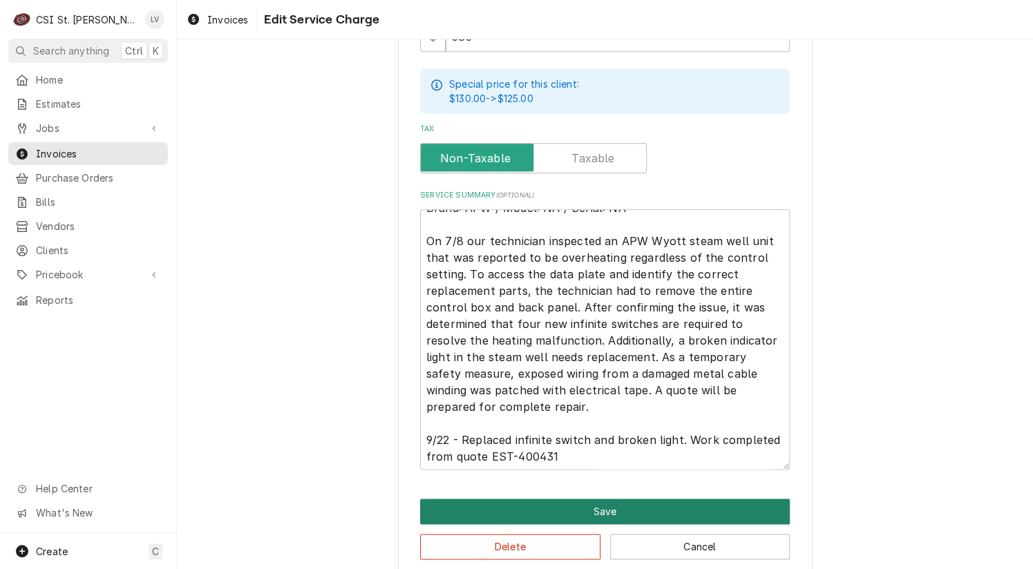
click at [551, 503] on button "Save" at bounding box center [605, 512] width 370 height 26
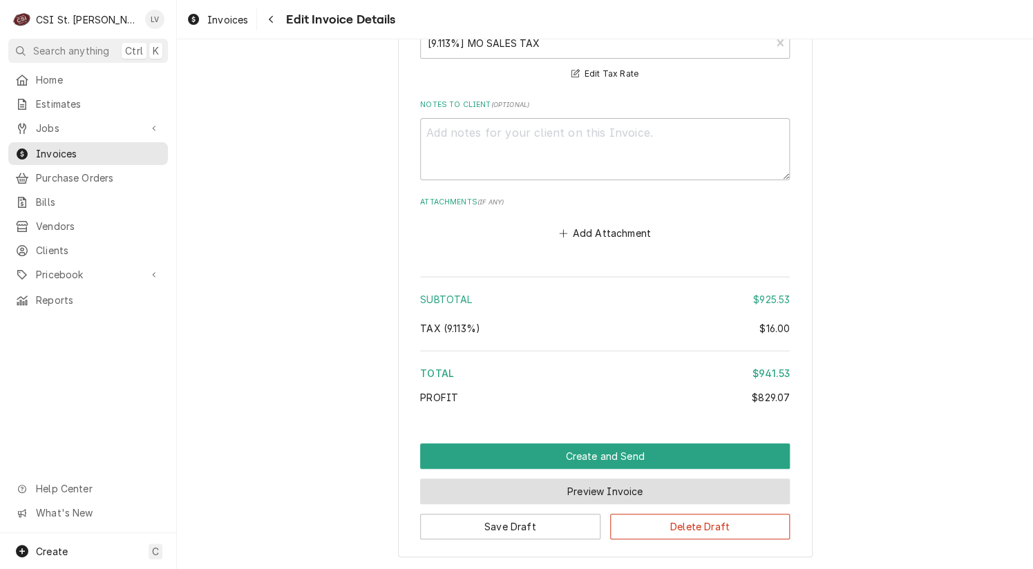
scroll to position [3205, 0]
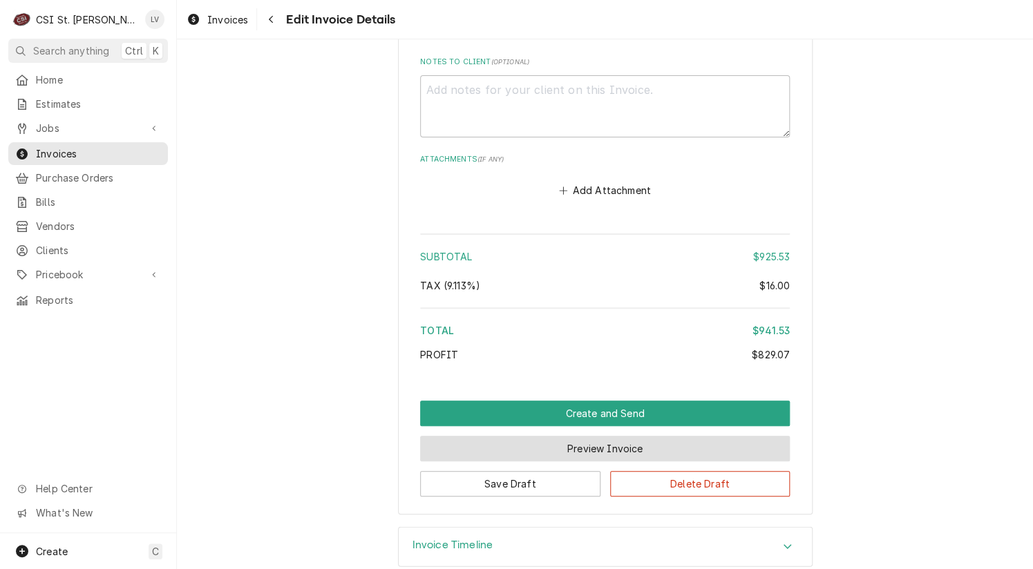
click at [580, 436] on button "Preview Invoice" at bounding box center [605, 449] width 370 height 26
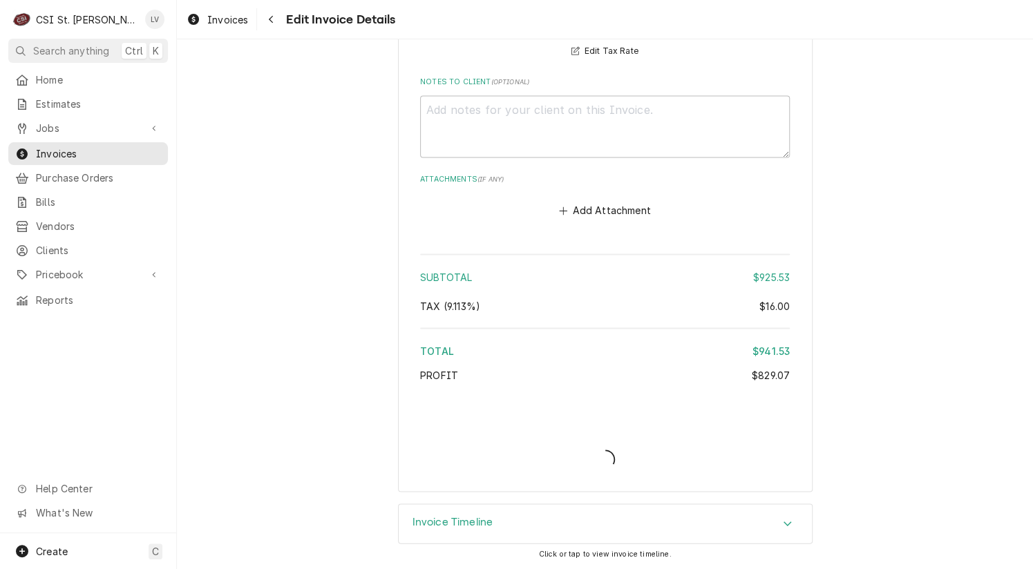
scroll to position [3163, 0]
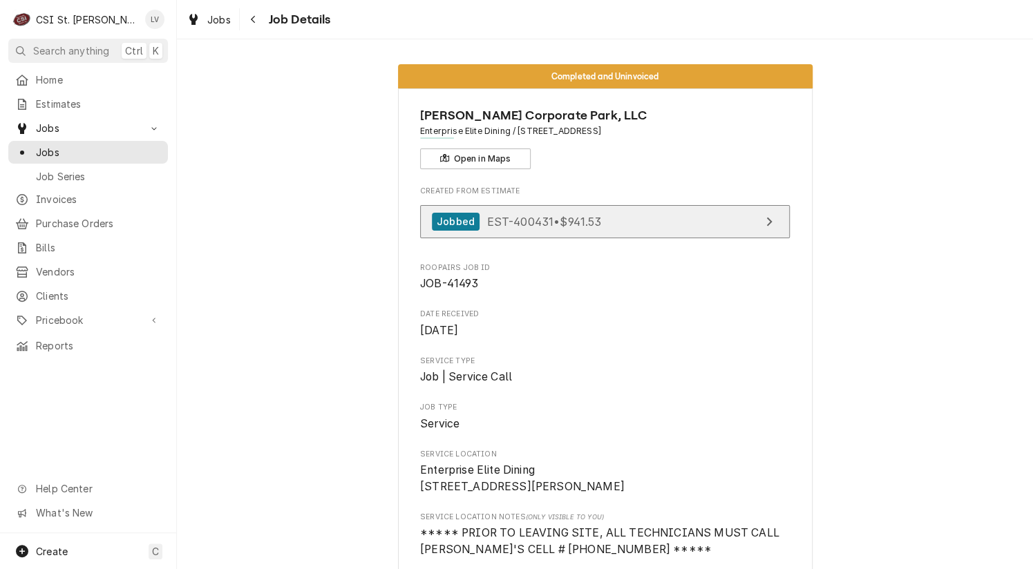
click at [550, 220] on span "EST-400431 • $941.53" at bounding box center [543, 221] width 115 height 14
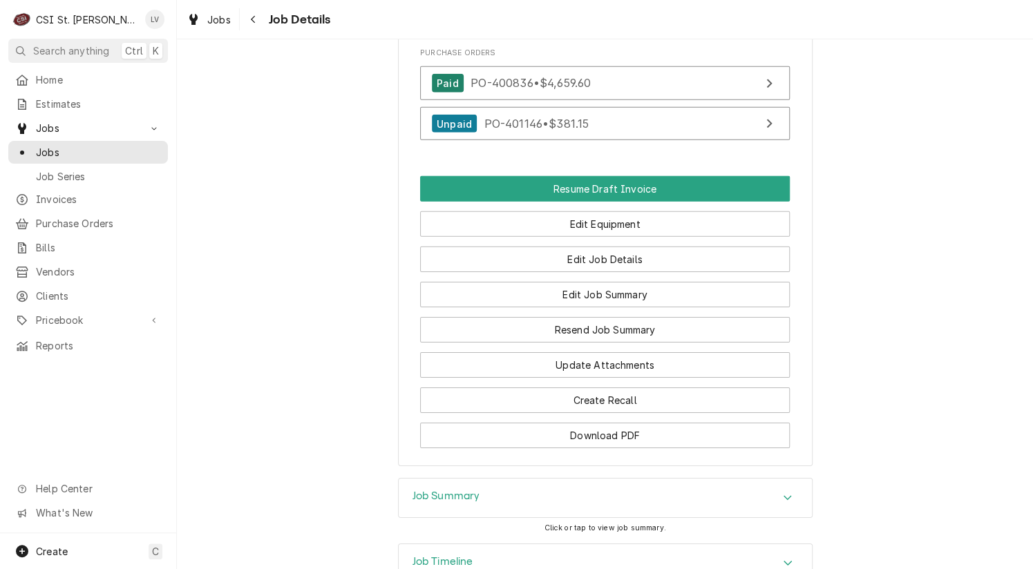
scroll to position [1775, 0]
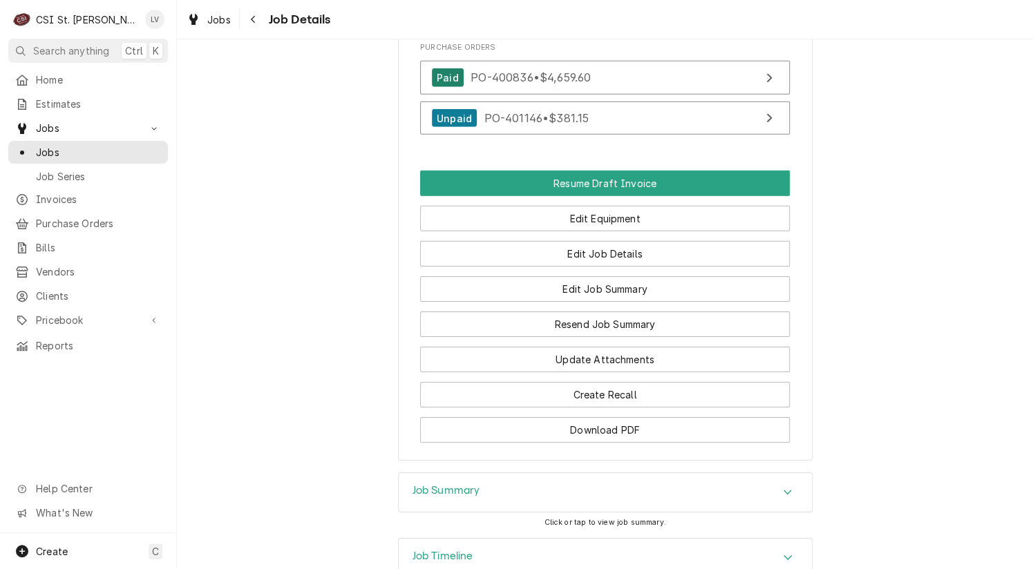
click at [446, 550] on div "Job Timeline" at bounding box center [442, 558] width 61 height 17
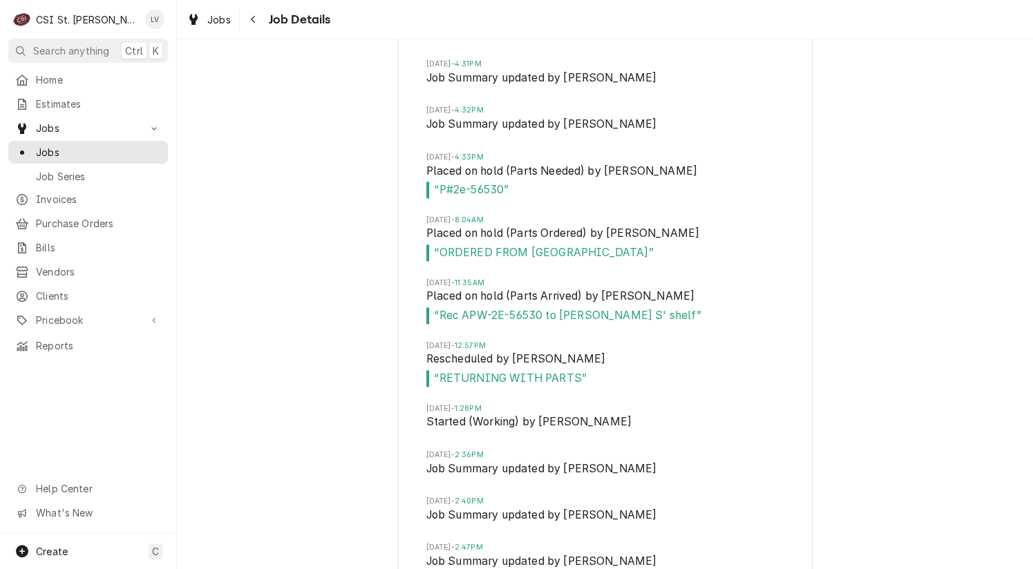
scroll to position [2976, 0]
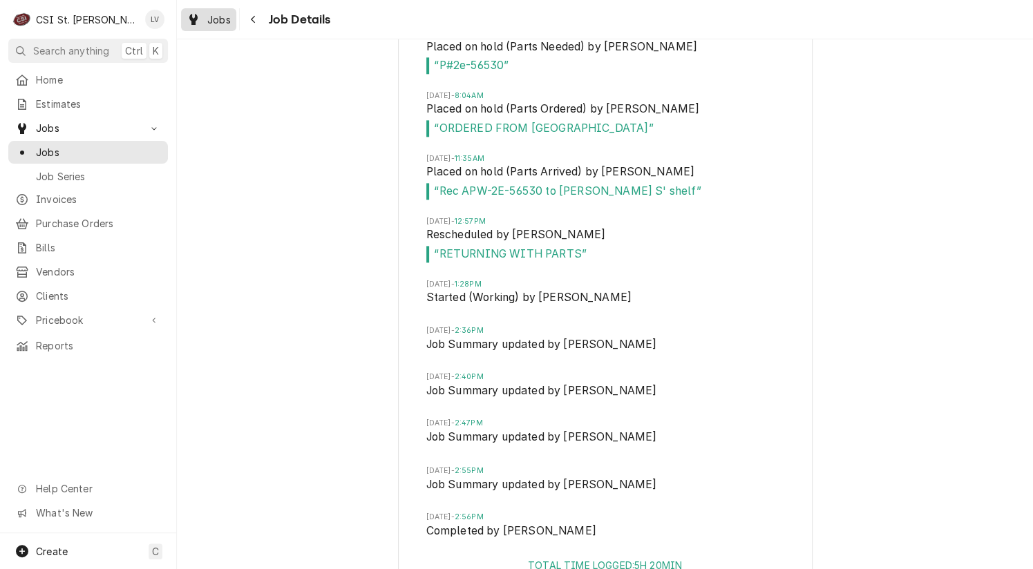
click at [214, 19] on span "Jobs" at bounding box center [218, 19] width 23 height 15
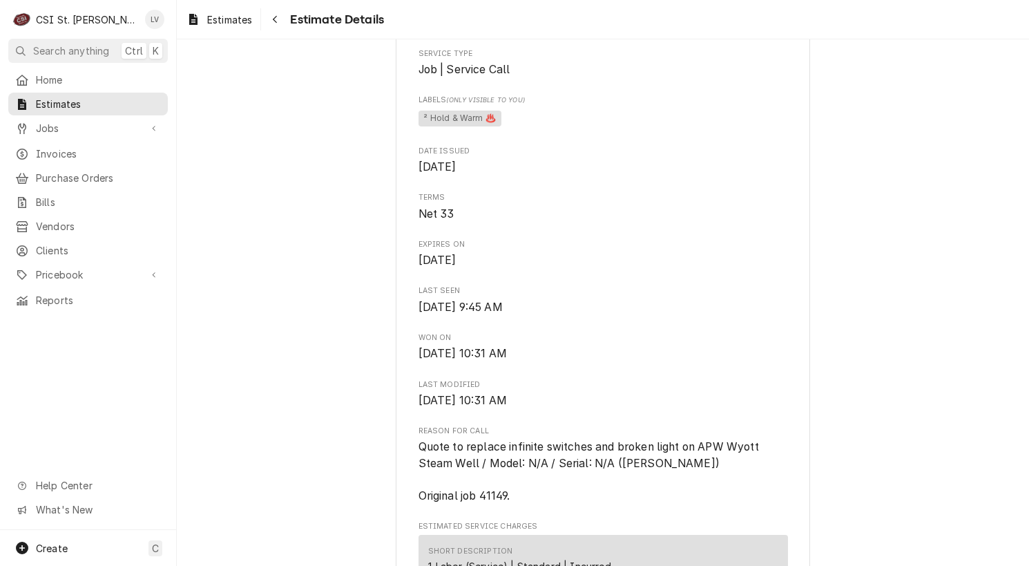
scroll to position [483, 0]
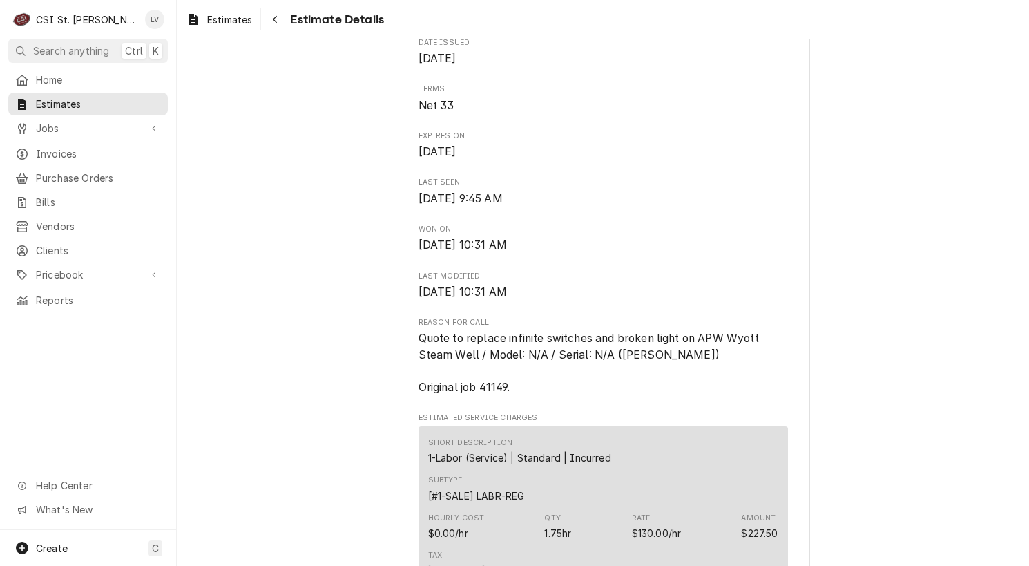
scroll to position [760, 0]
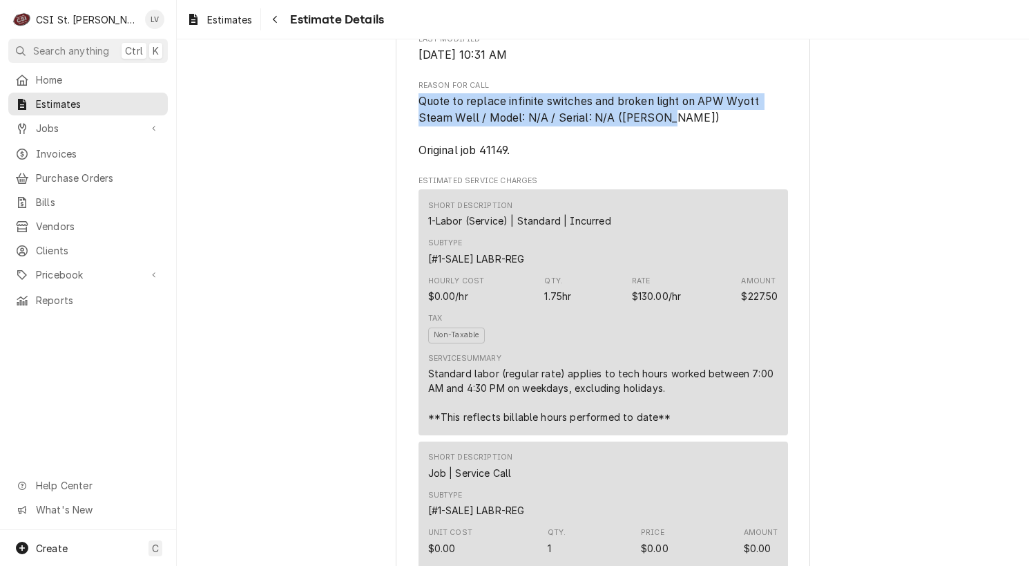
drag, startPoint x: 414, startPoint y: 146, endPoint x: 604, endPoint y: 175, distance: 192.0
click at [606, 159] on span "Quote to replace infinite switches and broken light on APW Wyott Steam Well / M…" at bounding box center [604, 126] width 370 height 66
copy span "Quote to replace infinite switches and broken light on APW Wyott Steam Well / M…"
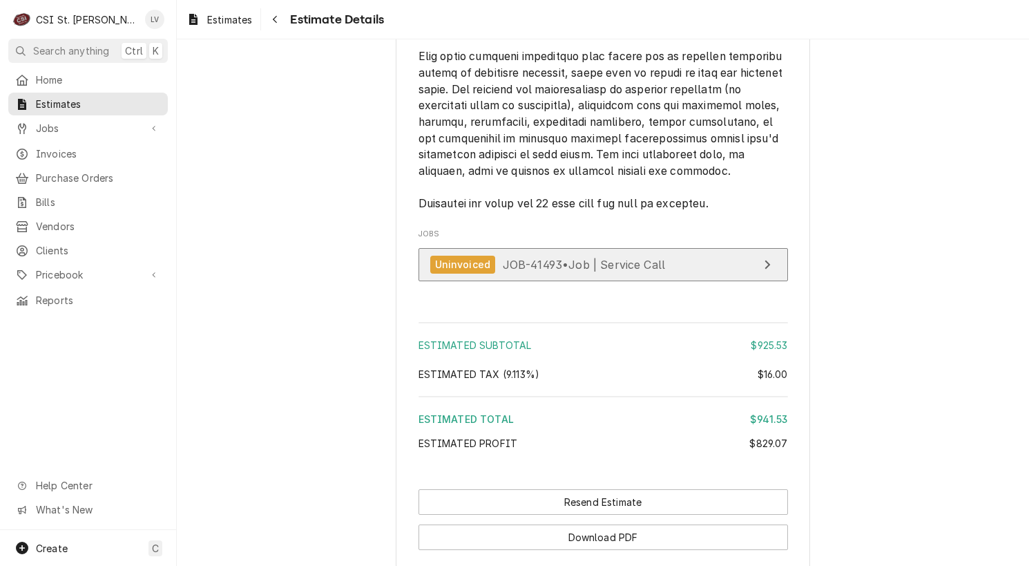
scroll to position [3064, 0]
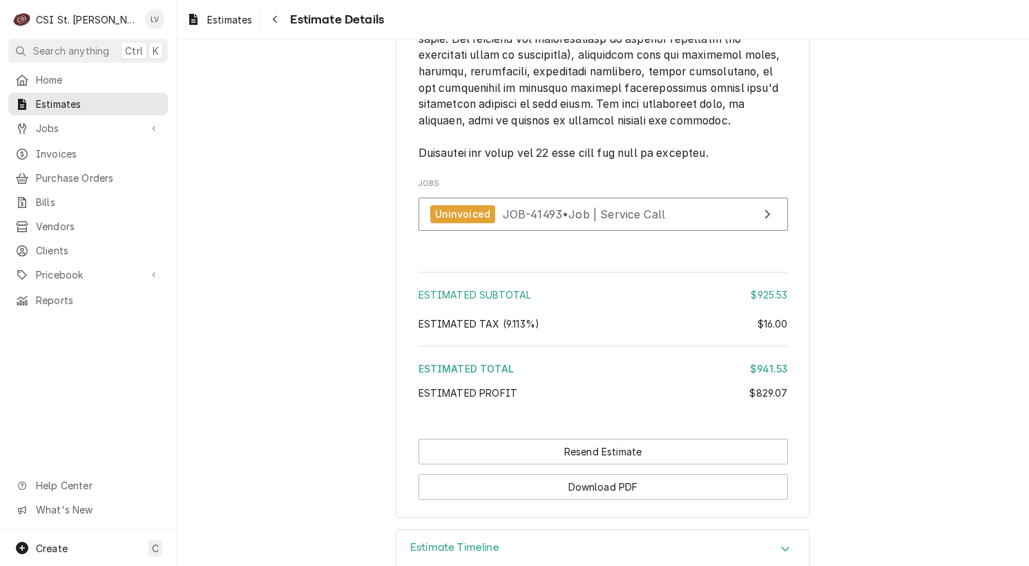
click at [643, 400] on div "Estimated Profit" at bounding box center [585, 392] width 332 height 15
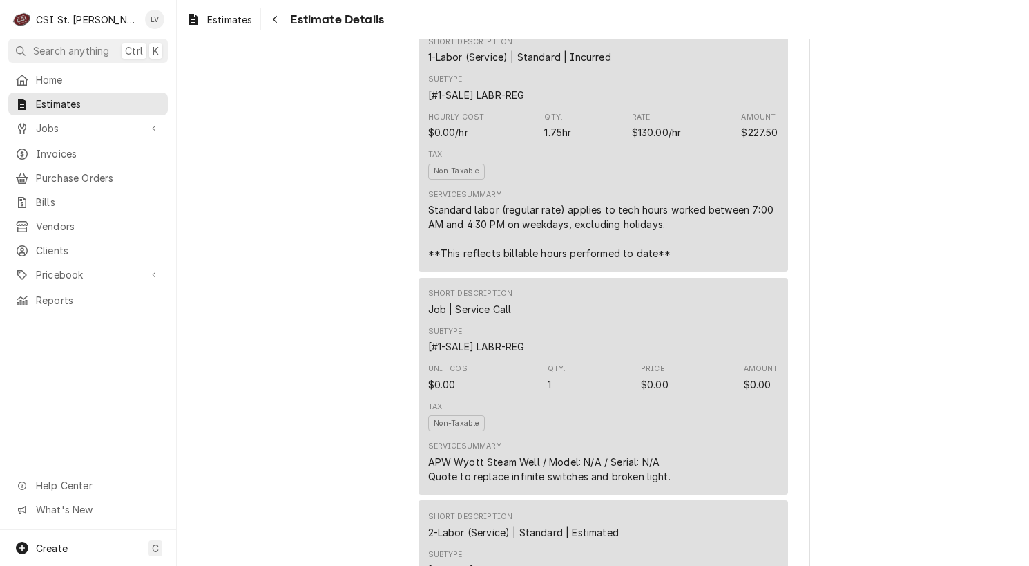
scroll to position [923, 0]
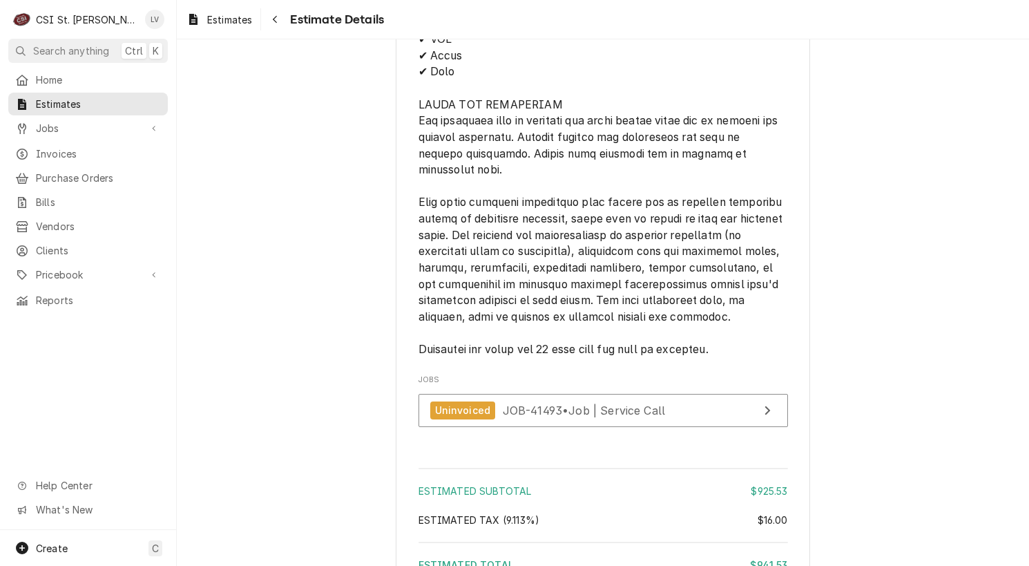
scroll to position [3133, 0]
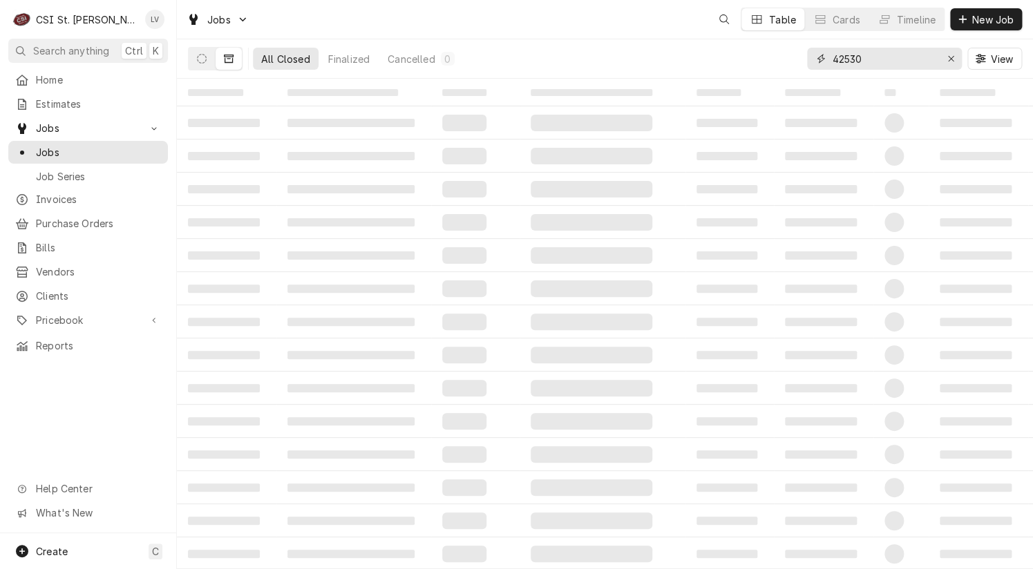
drag, startPoint x: 891, startPoint y: 58, endPoint x: 807, endPoint y: 66, distance: 84.6
click at [807, 65] on div "42530" at bounding box center [884, 59] width 155 height 22
type input "41149"
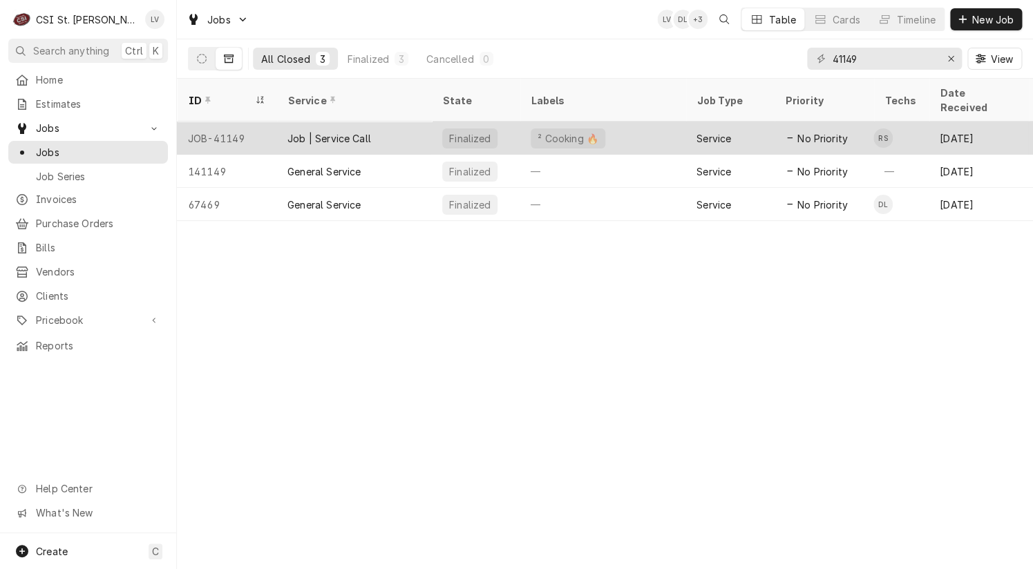
click at [235, 122] on div "JOB-41149" at bounding box center [226, 138] width 99 height 33
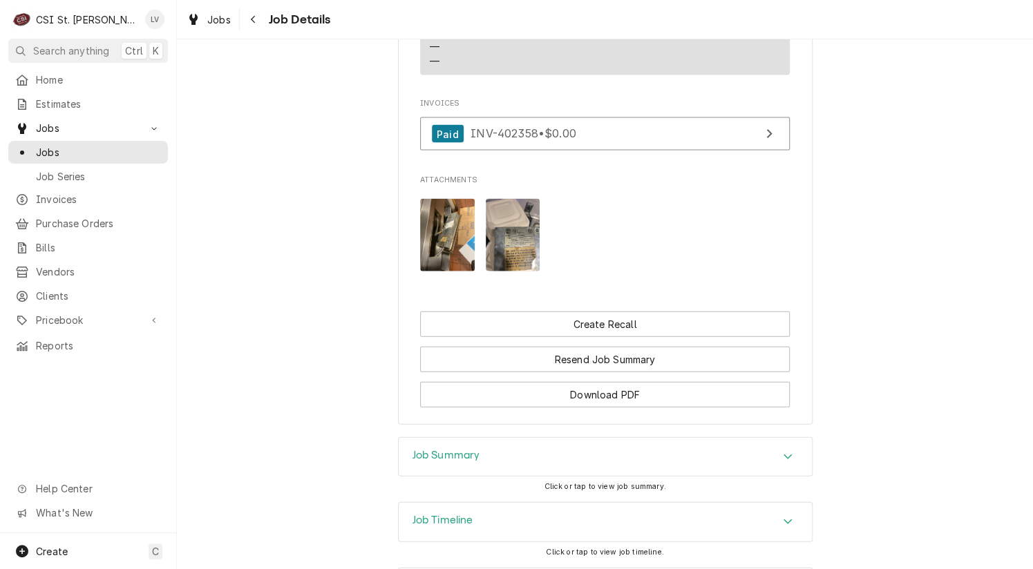
scroll to position [1243, 0]
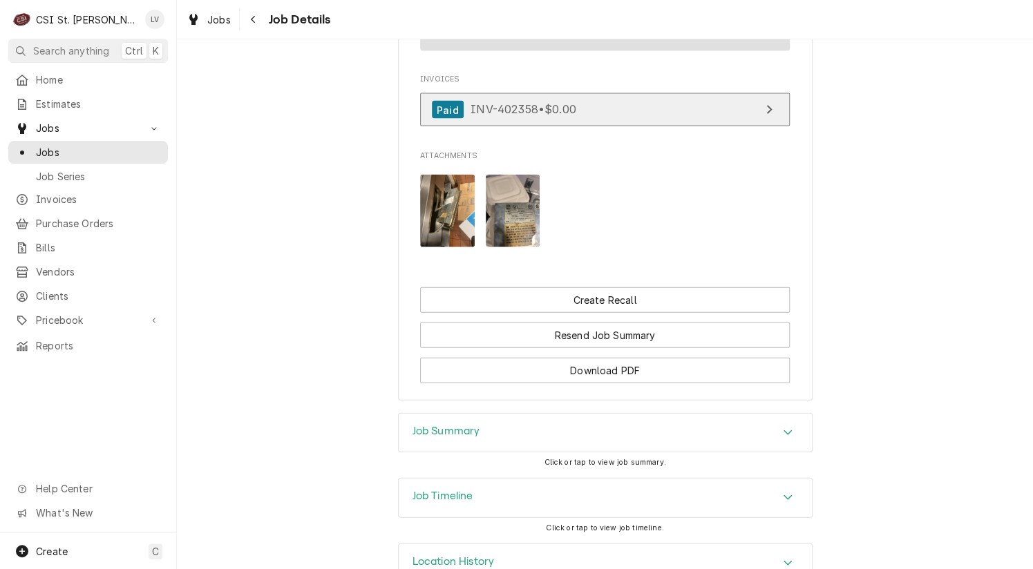
click at [546, 101] on div "Paid INV-402358 • $0.00" at bounding box center [504, 110] width 144 height 19
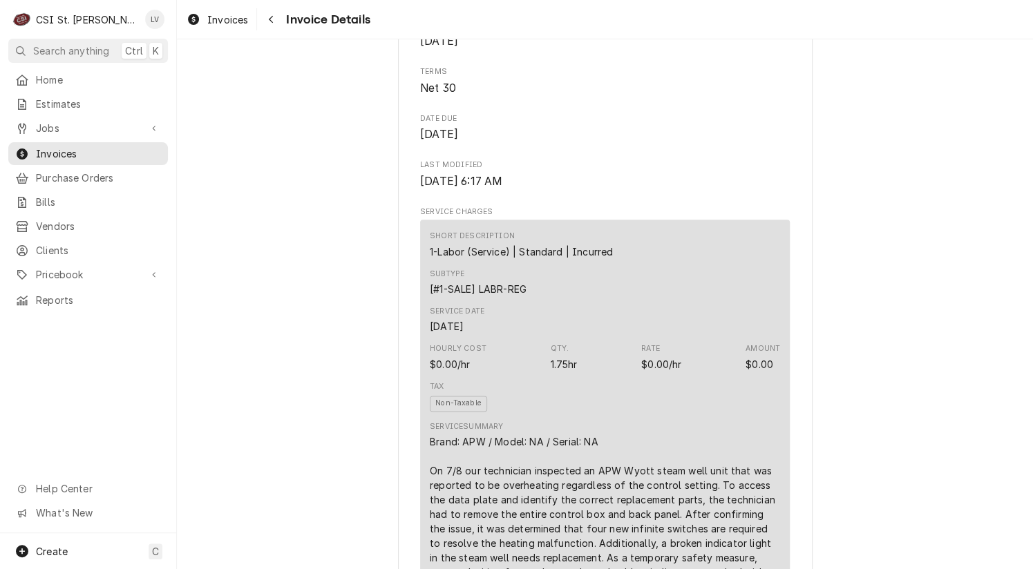
scroll to position [760, 0]
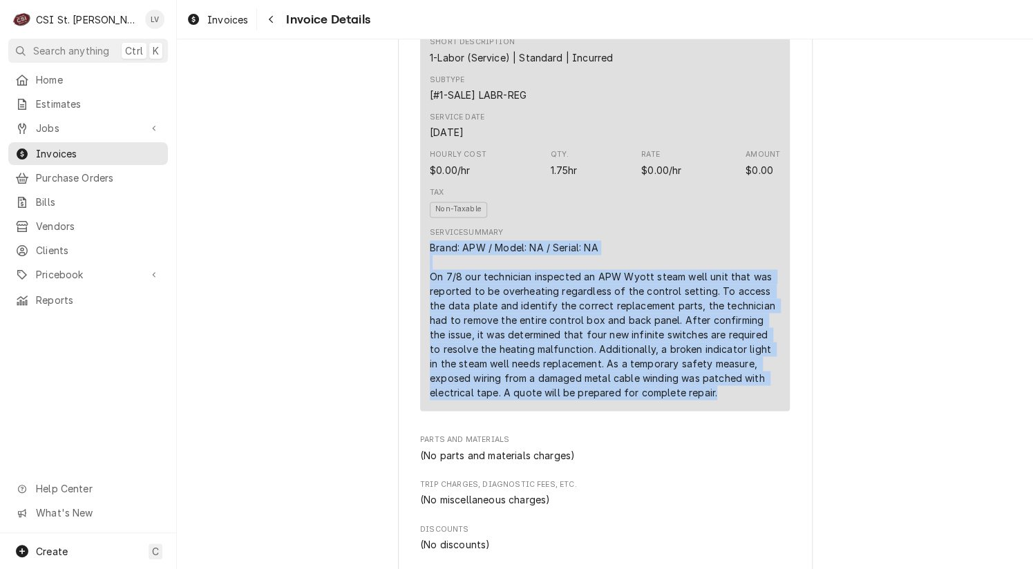
drag, startPoint x: 436, startPoint y: 298, endPoint x: 716, endPoint y: 444, distance: 315.4
click at [716, 410] on div "Short Description 1-Labor (Service) | Standard | Incurred Subtype [#1-SALE] LAB…" at bounding box center [605, 218] width 370 height 385
copy div "Brand: APW / Model: NA / Serial: NA On 7/8 our technician inspected an APW Wyot…"
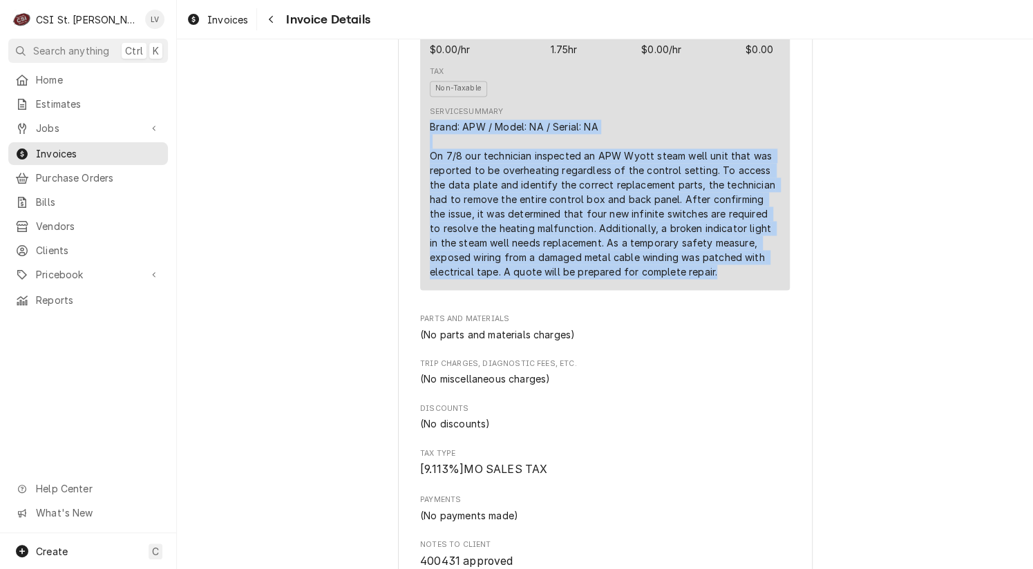
scroll to position [898, 0]
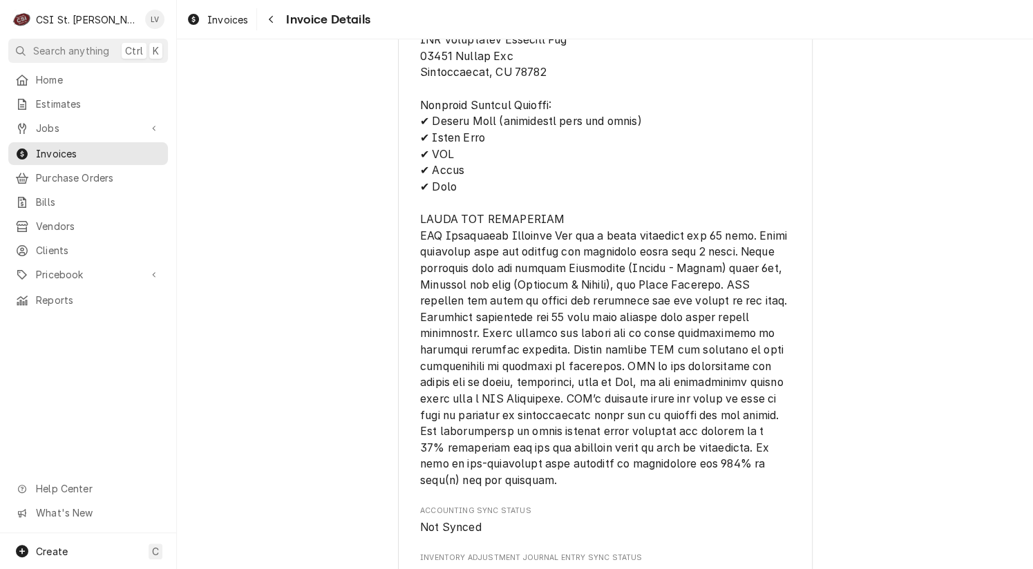
scroll to position [2897, 0]
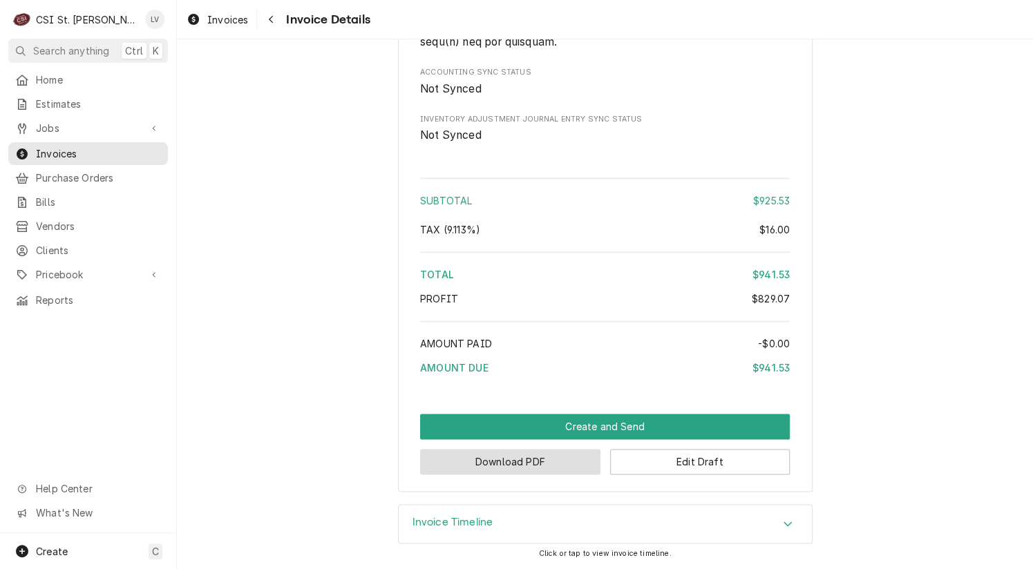
click at [492, 463] on button "Download PDF" at bounding box center [510, 462] width 180 height 26
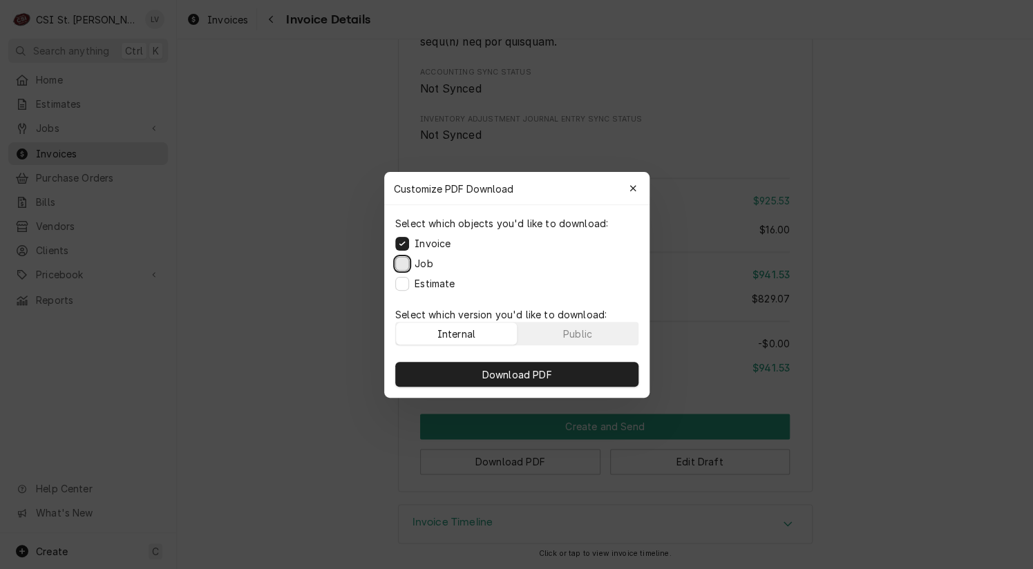
click at [403, 267] on button "Job" at bounding box center [402, 263] width 14 height 14
click at [401, 279] on button "Estimate" at bounding box center [402, 283] width 14 height 14
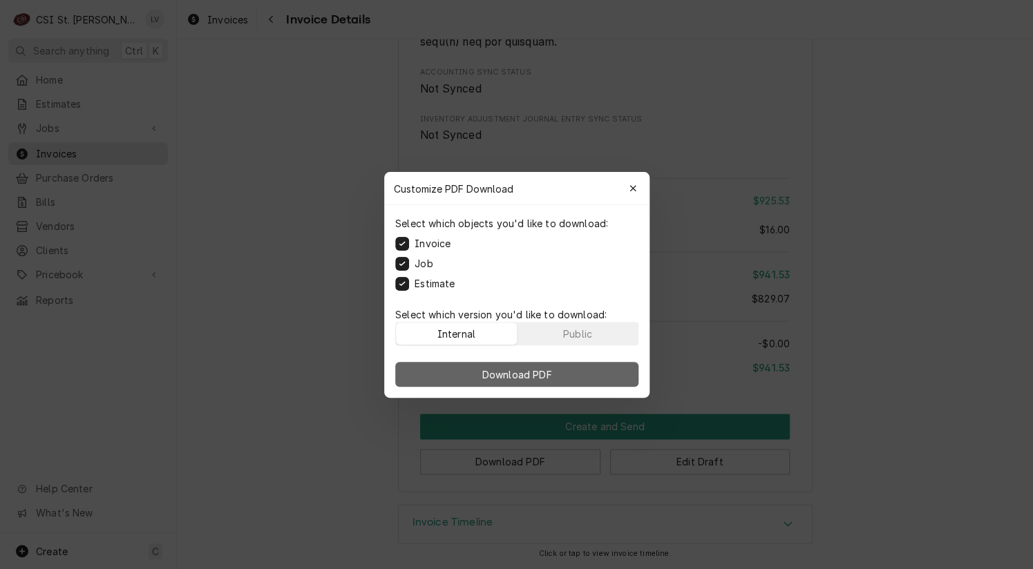
click at [535, 379] on span "Download PDF" at bounding box center [516, 374] width 75 height 15
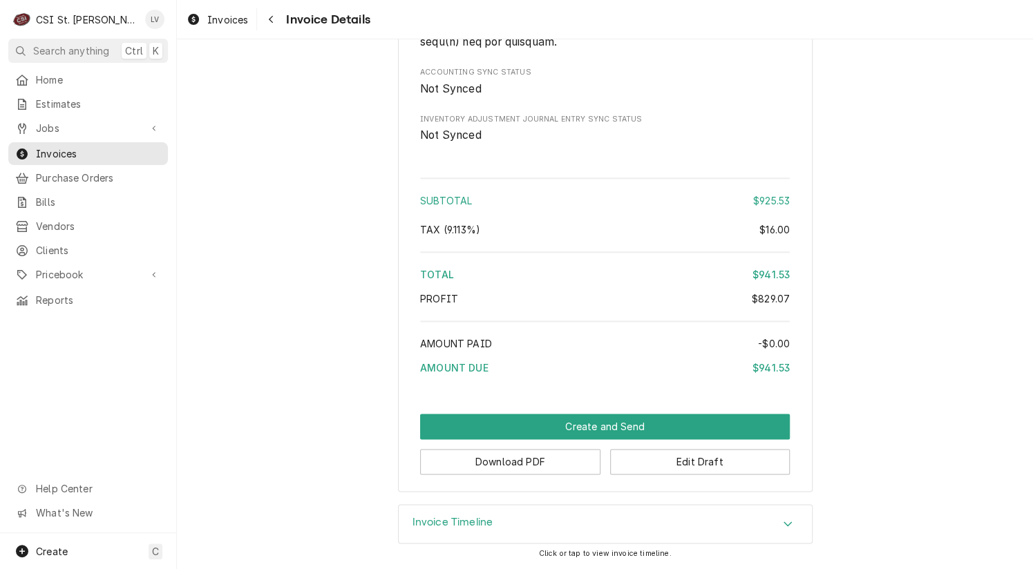
click at [191, 16] on icon "Dynamic Content Wrapper" at bounding box center [193, 19] width 11 height 11
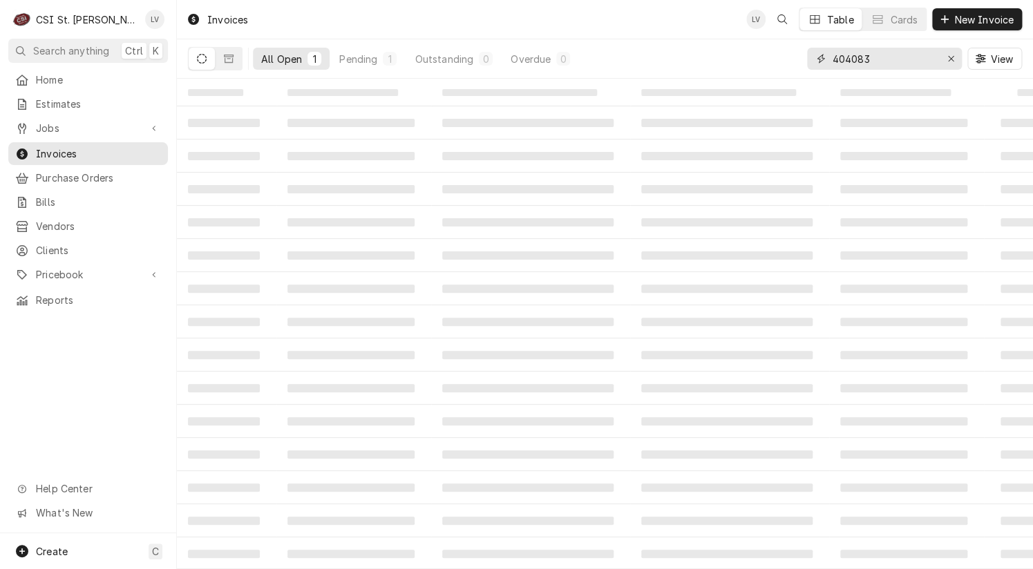
drag, startPoint x: 855, startPoint y: 61, endPoint x: 915, endPoint y: 59, distance: 60.1
click at [915, 59] on input "404083" at bounding box center [884, 59] width 104 height 22
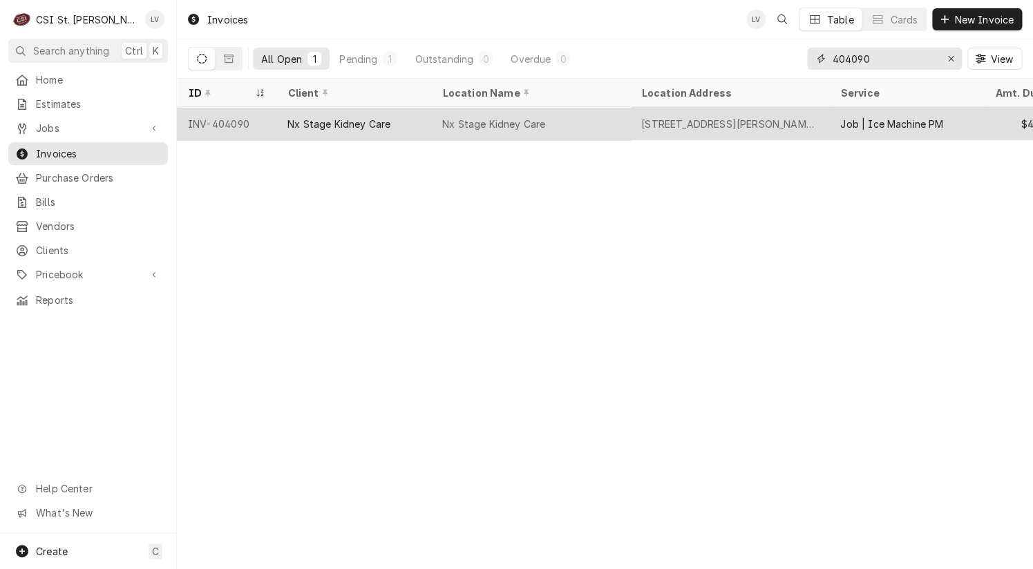
type input "404090"
click at [332, 124] on div "Nx Stage Kidney Care" at bounding box center [338, 124] width 103 height 15
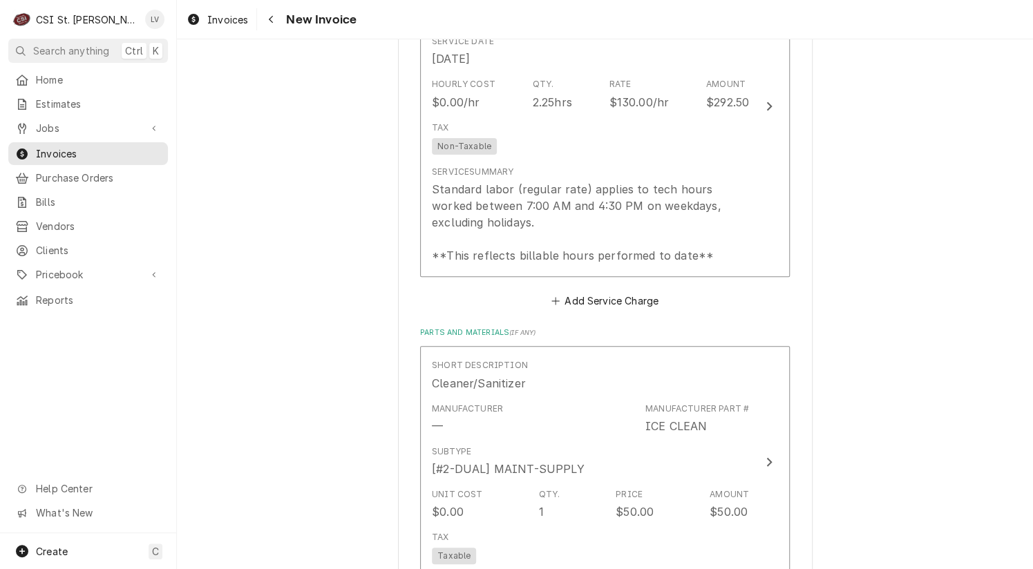
scroll to position [2348, 0]
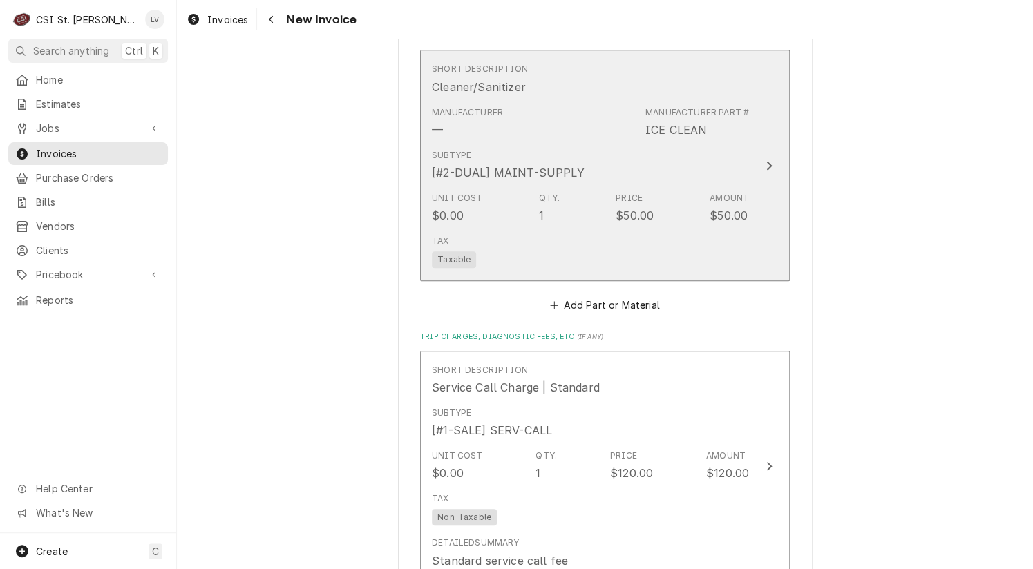
click at [683, 131] on div "ICE CLEAN" at bounding box center [675, 130] width 61 height 17
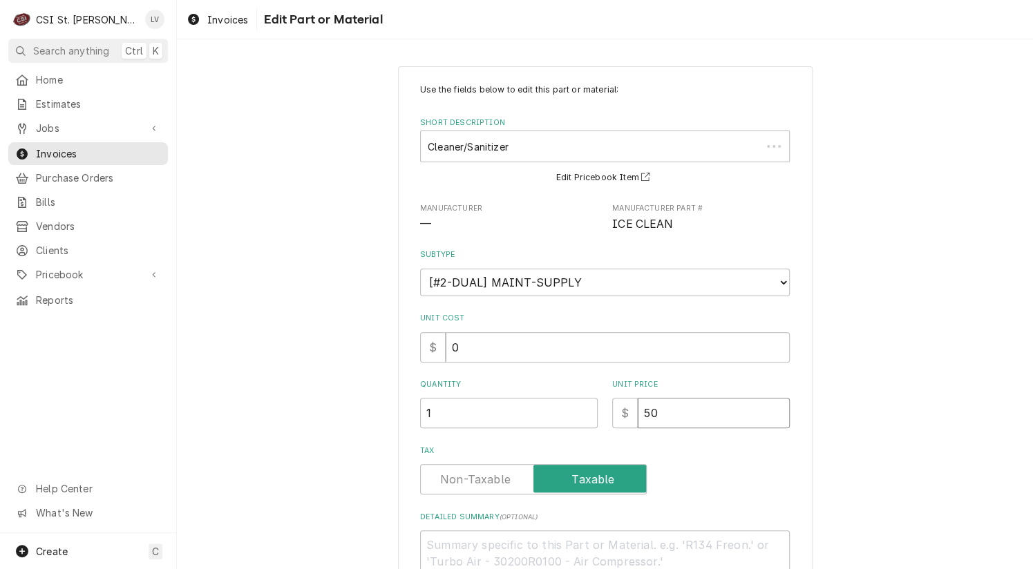
drag, startPoint x: 684, startPoint y: 413, endPoint x: 551, endPoint y: 401, distance: 133.2
click at [551, 401] on div "Quantity 1 Unit Price $ 50" at bounding box center [605, 403] width 370 height 49
type textarea "x"
type input "0"
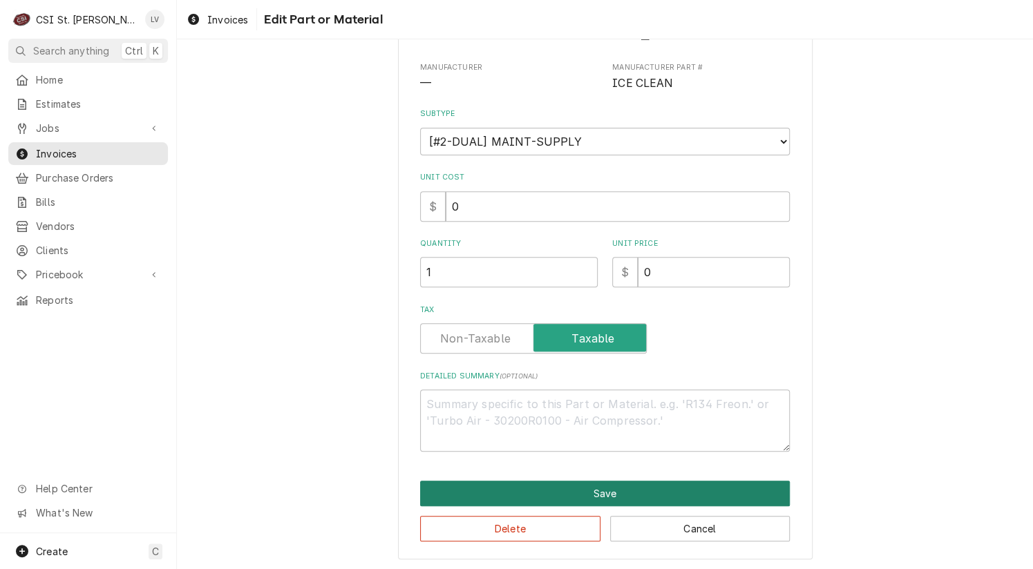
click at [538, 484] on button "Save" at bounding box center [605, 494] width 370 height 26
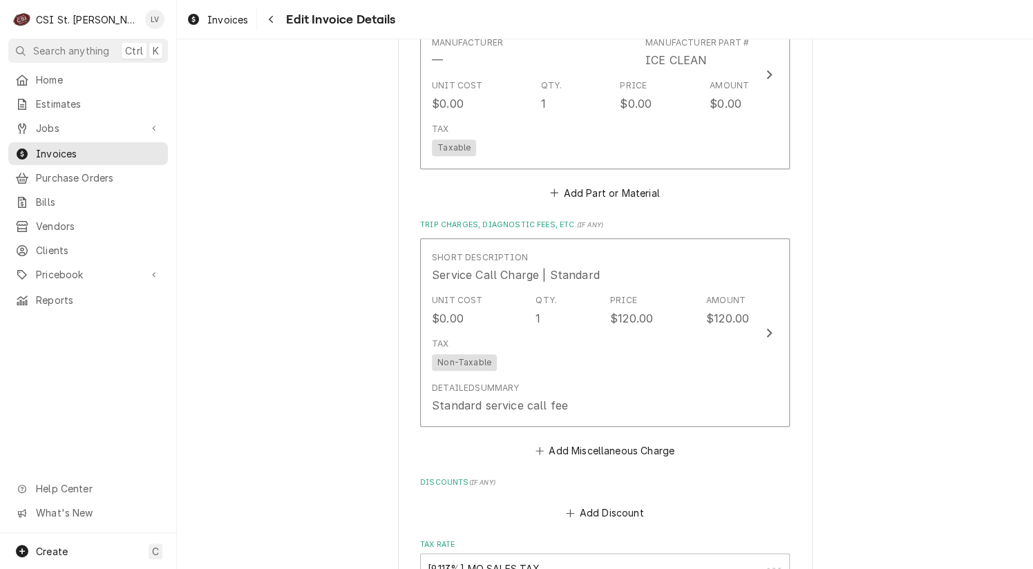
scroll to position [2694, 0]
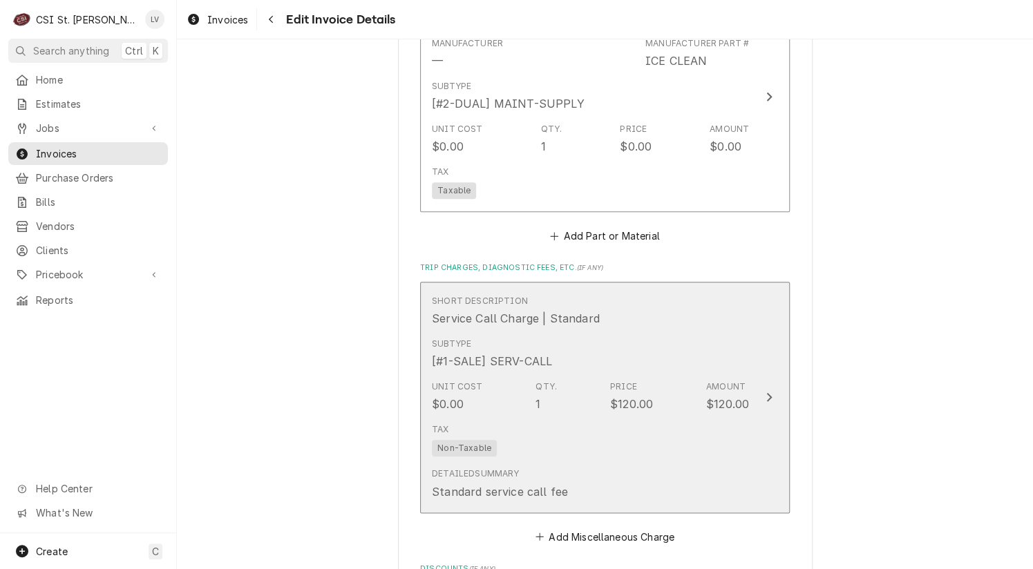
click at [584, 440] on div "Tax Non-Taxable" at bounding box center [590, 440] width 317 height 44
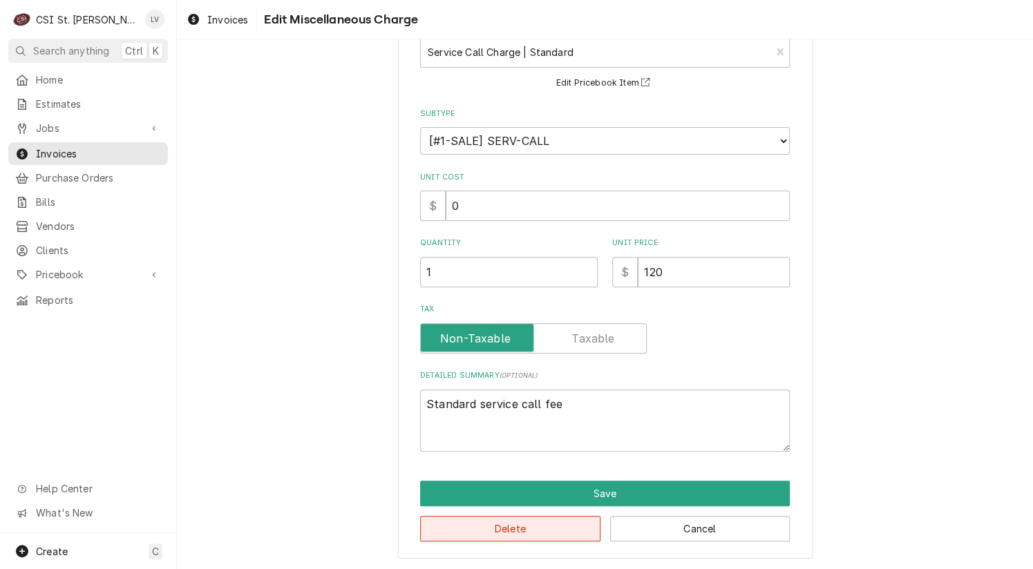
click at [453, 529] on button "Delete" at bounding box center [510, 529] width 180 height 26
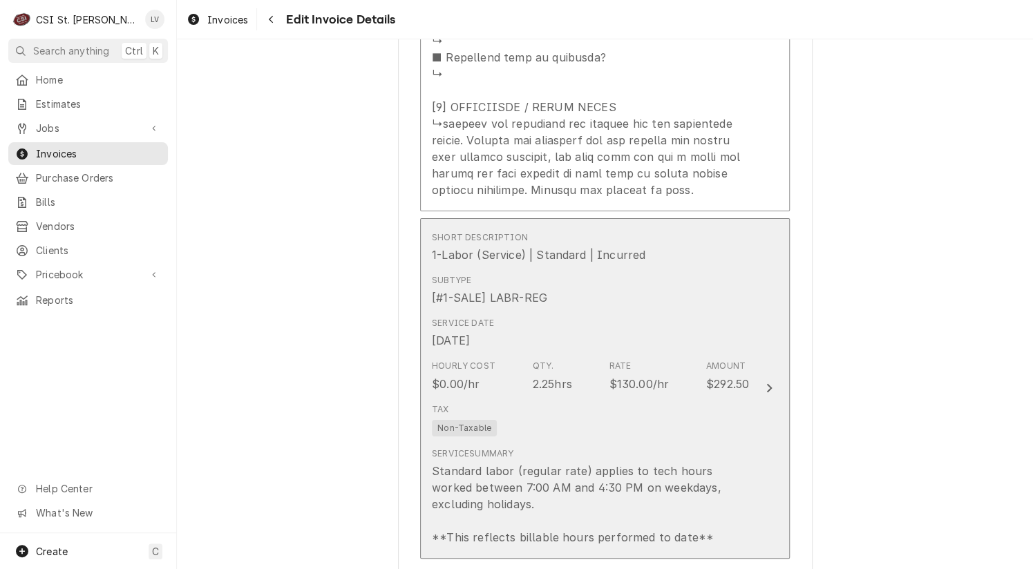
click at [557, 412] on div "Tax Non-Taxable" at bounding box center [590, 420] width 317 height 44
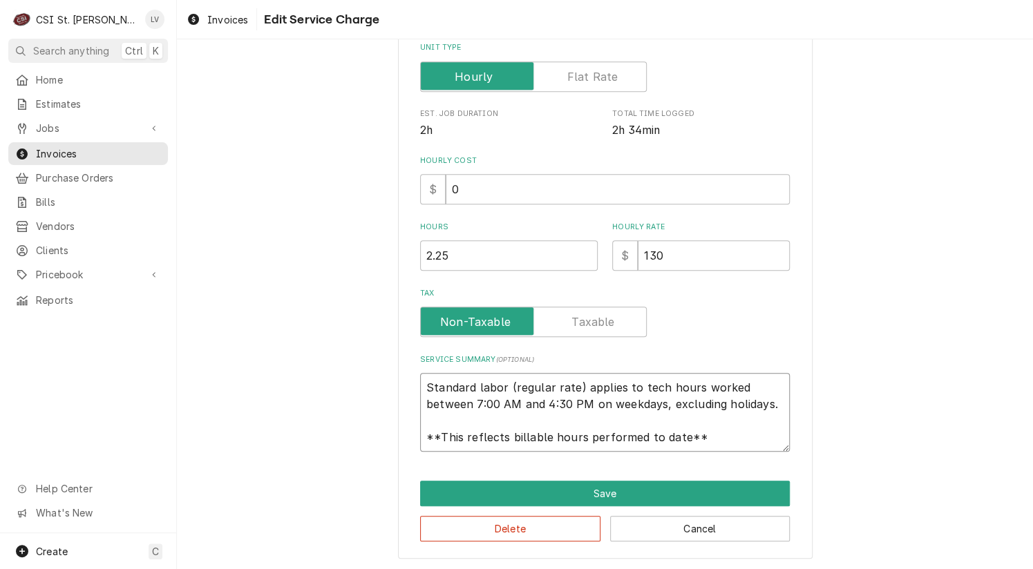
scroll to position [17, 0]
drag, startPoint x: 418, startPoint y: 383, endPoint x: 754, endPoint y: 466, distance: 346.4
click at [754, 466] on div "Use the fields below to edit this service charge Short Description 1-Labor (Ser…" at bounding box center [605, 167] width 414 height 783
type textarea "x"
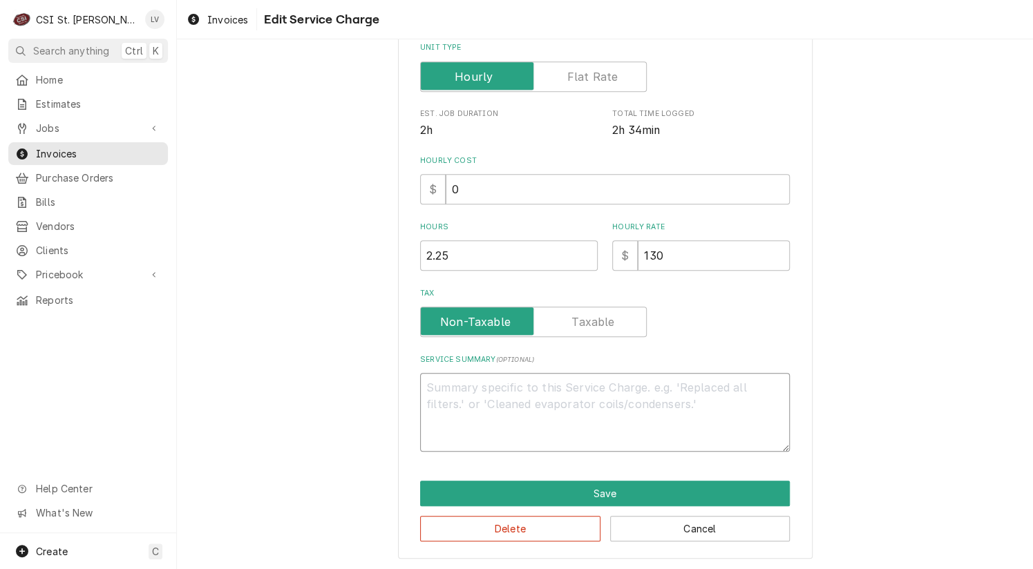
scroll to position [274, 0]
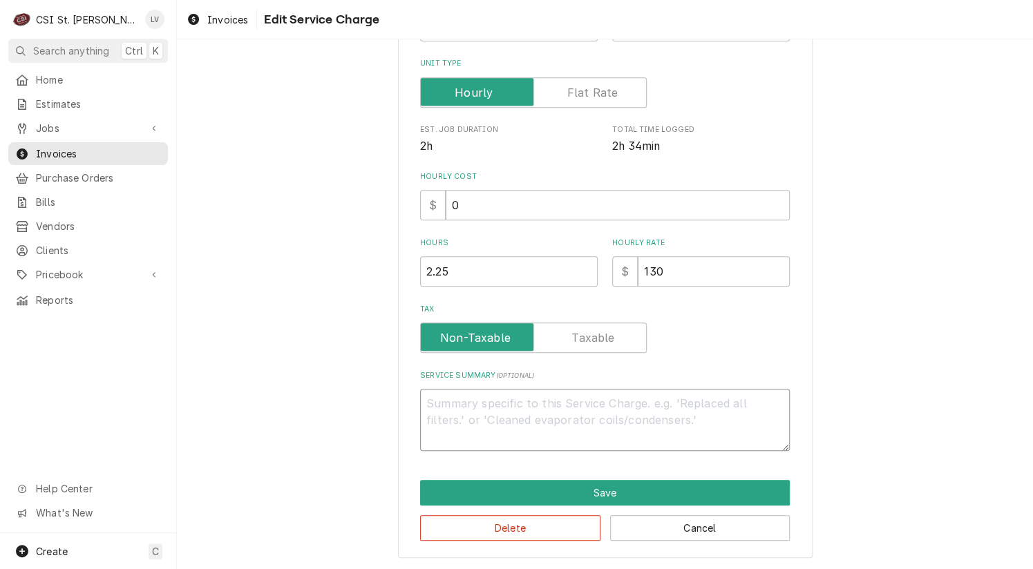
click at [463, 401] on textarea "Service Summary ( optional )" at bounding box center [605, 420] width 370 height 62
paste textarea "Performed PM service on ice machine equipment as per agreement."
type textarea "x"
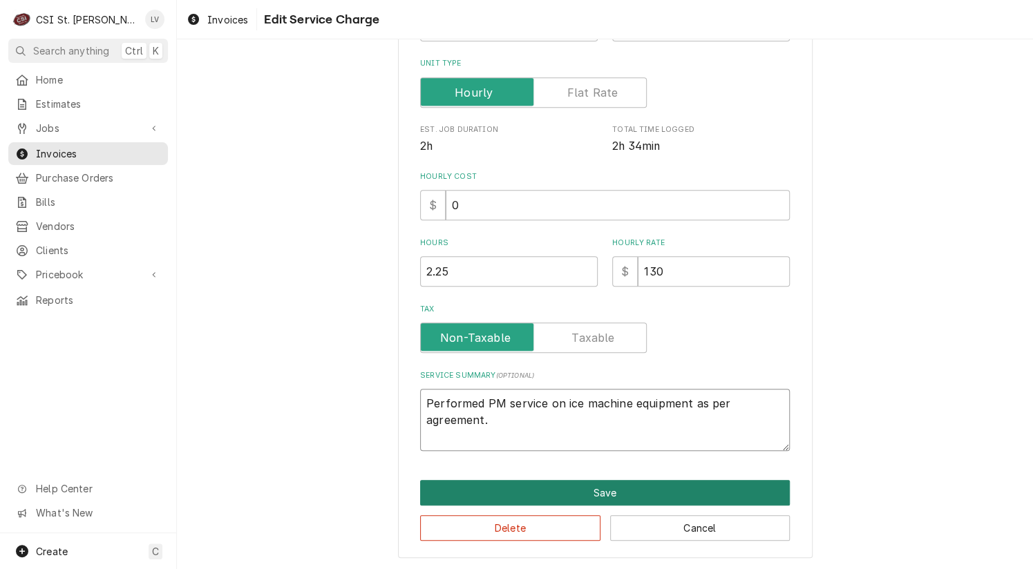
type textarea "Performed PM service on ice machine equipment as per agreement."
click at [558, 491] on button "Save" at bounding box center [605, 493] width 370 height 26
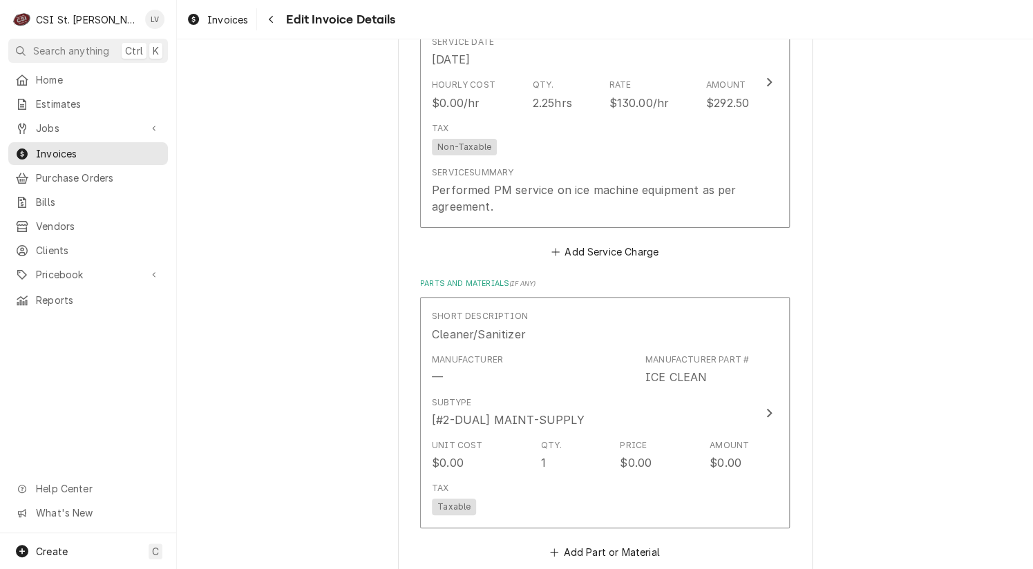
scroll to position [2142, 0]
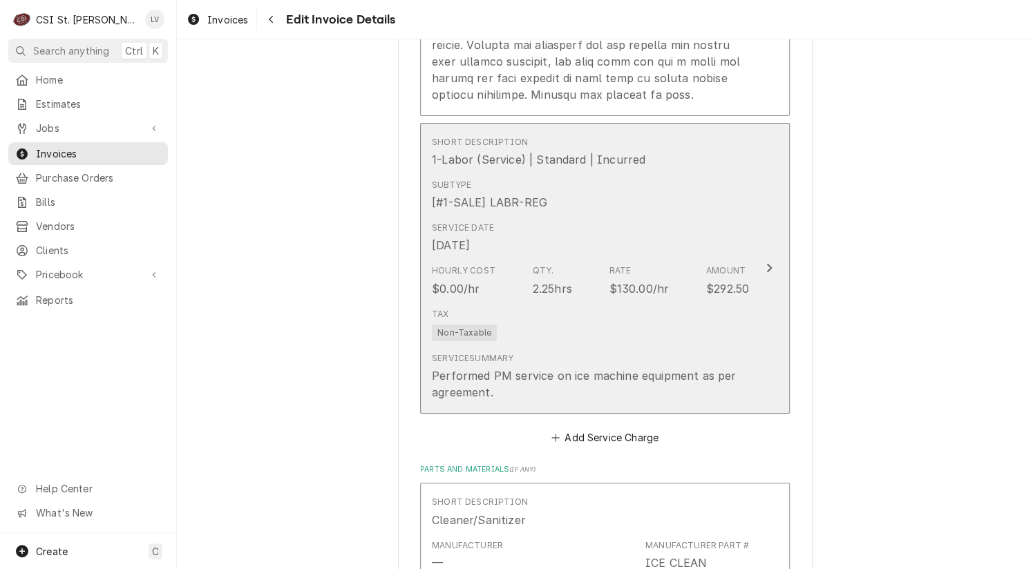
click at [573, 293] on div "Hourly Cost $0.00/hr Qty. 2.25hrs Rate $130.00/hr Amount $292.50" at bounding box center [590, 280] width 317 height 43
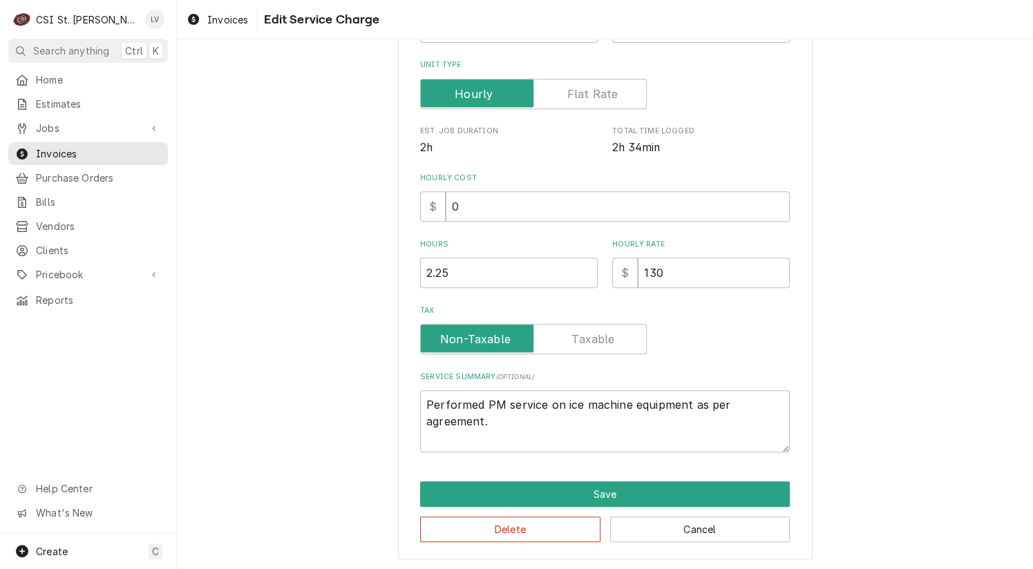
scroll to position [274, 0]
drag, startPoint x: 687, startPoint y: 274, endPoint x: 600, endPoint y: 277, distance: 87.1
click at [600, 277] on div "Hours 2.25 Hourly Rate $ 130" at bounding box center [605, 262] width 370 height 49
type textarea "x"
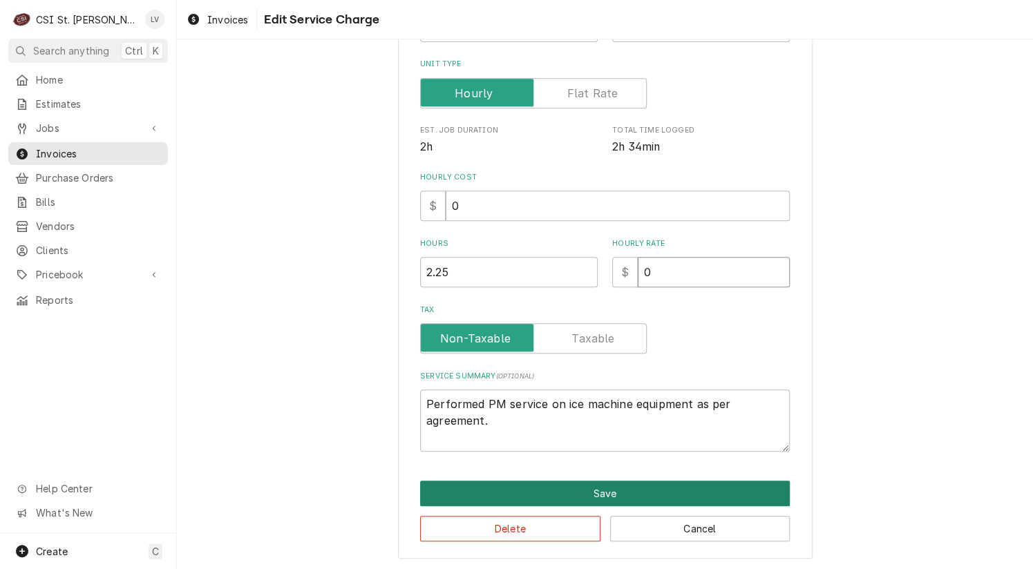
type input "0"
click at [593, 490] on button "Save" at bounding box center [605, 494] width 370 height 26
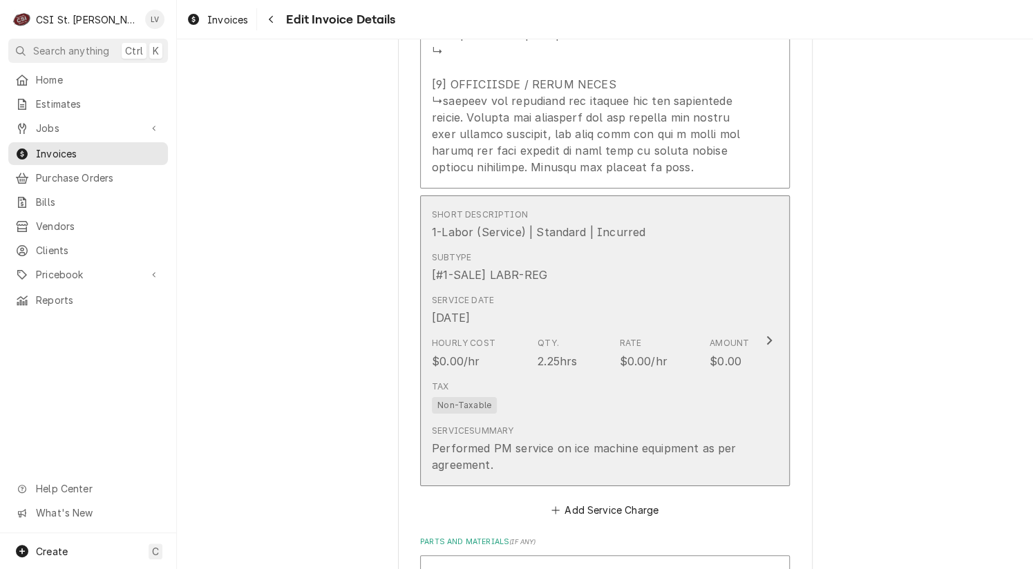
scroll to position [1962, 0]
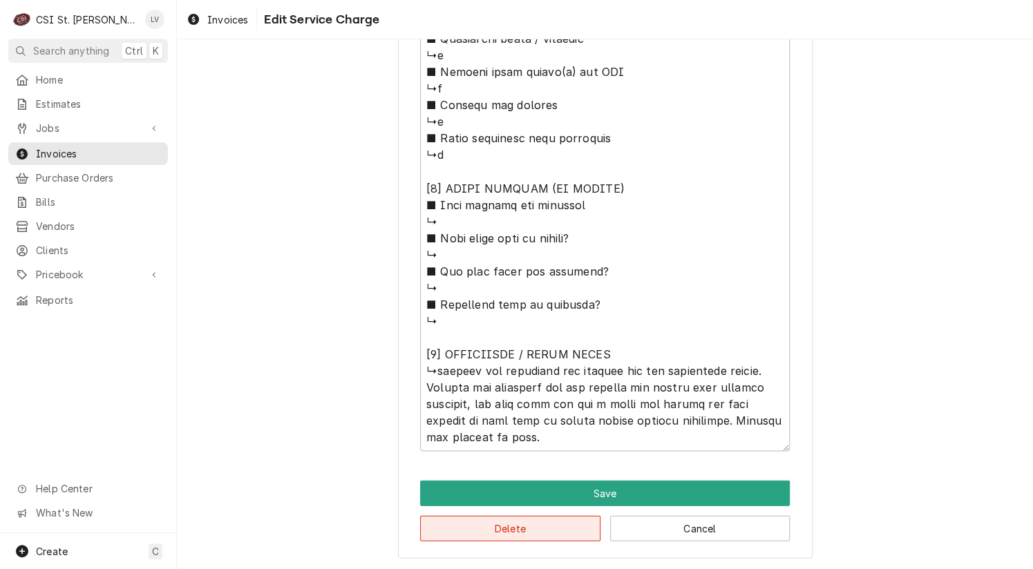
click at [532, 524] on button "Delete" at bounding box center [510, 528] width 180 height 26
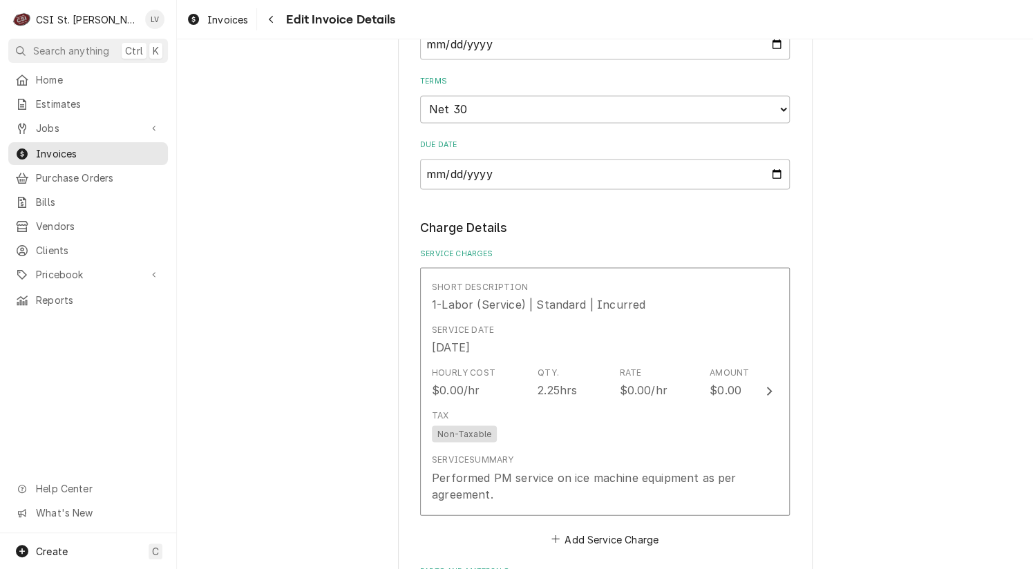
scroll to position [2031, 0]
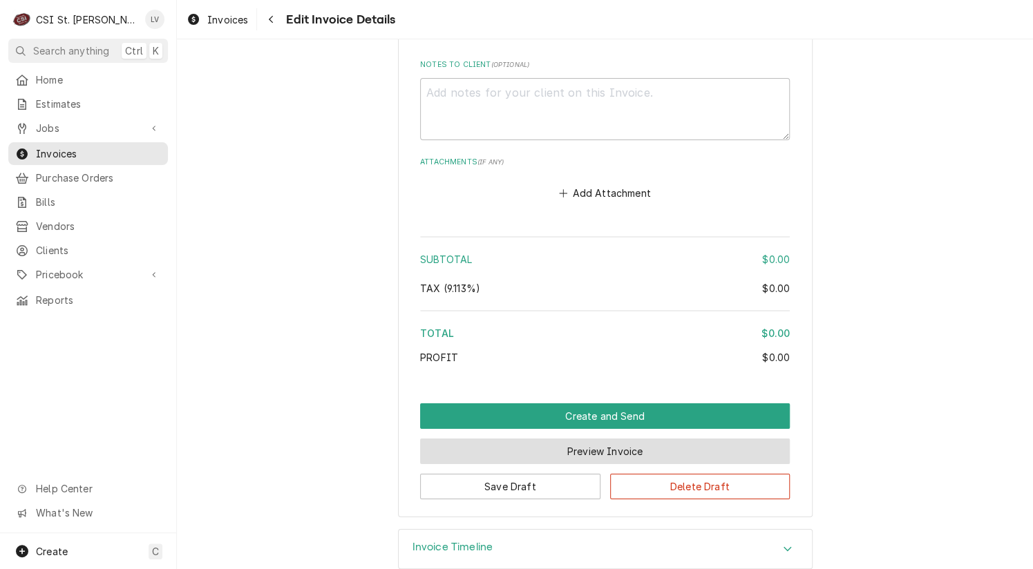
click at [640, 449] on button "Preview Invoice" at bounding box center [605, 452] width 370 height 26
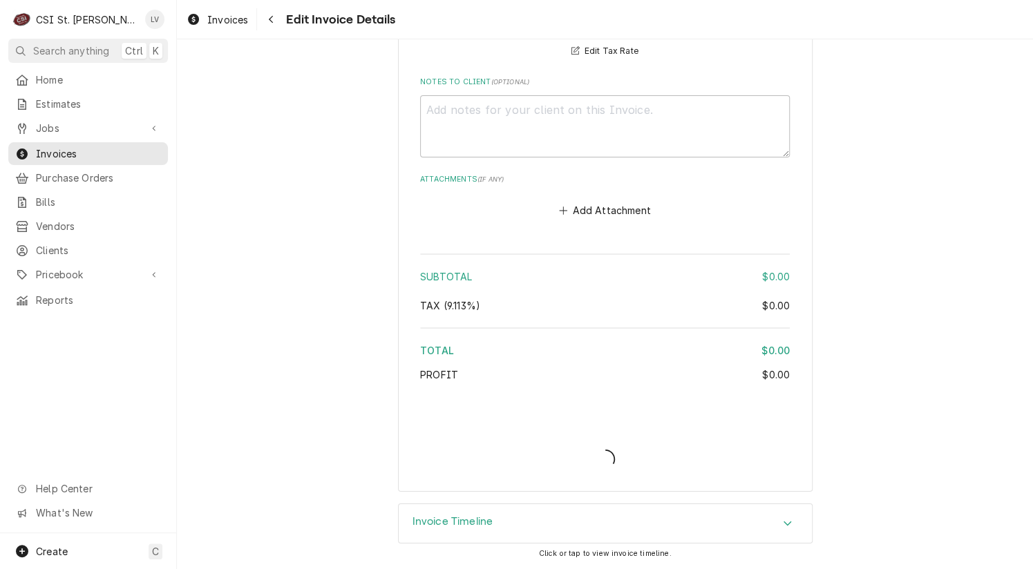
scroll to position [2010, 0]
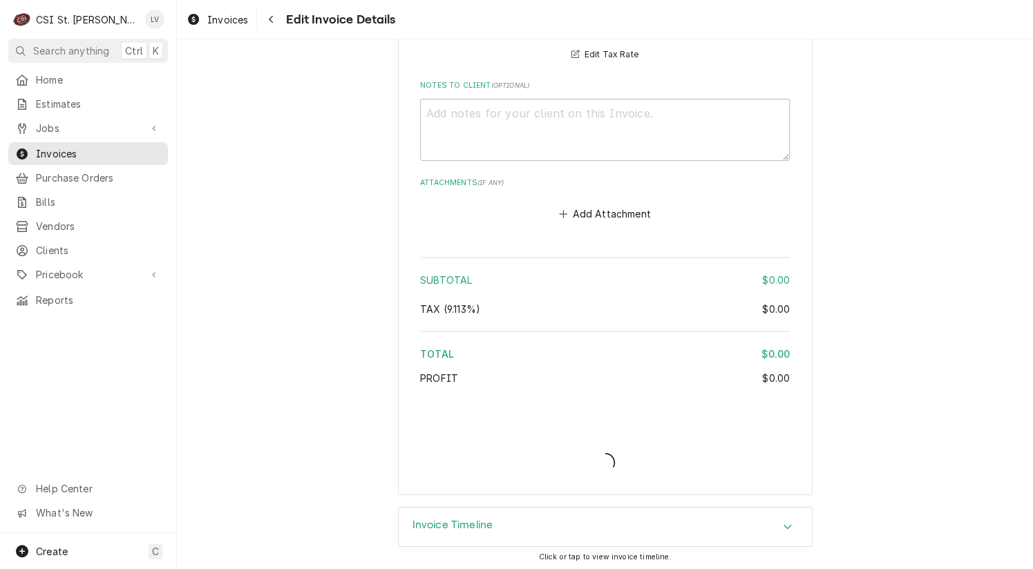
type textarea "x"
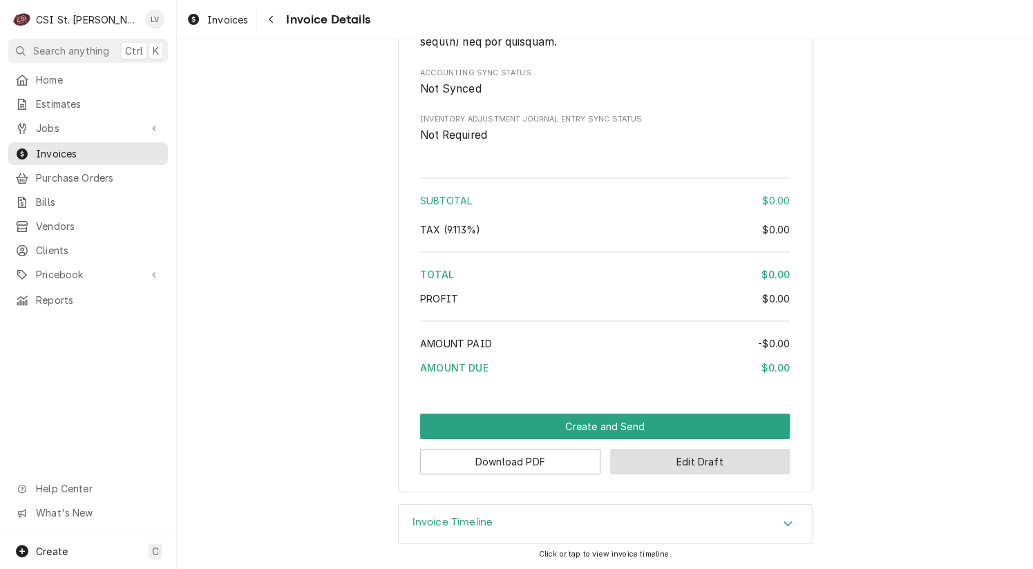
scroll to position [2062, 0]
click at [500, 463] on button "Download PDF" at bounding box center [510, 462] width 180 height 26
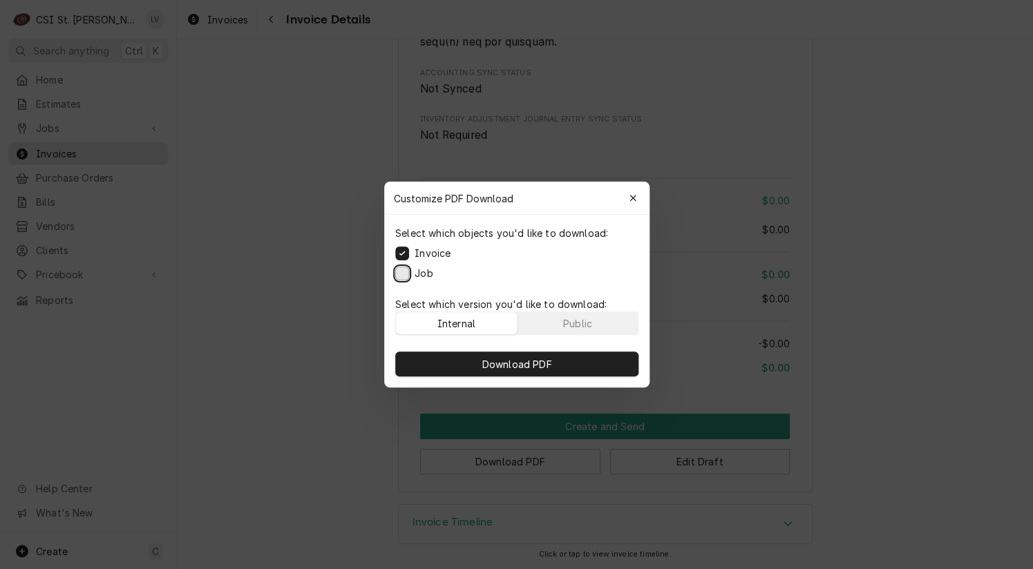
click at [401, 270] on button "Job" at bounding box center [402, 274] width 14 height 14
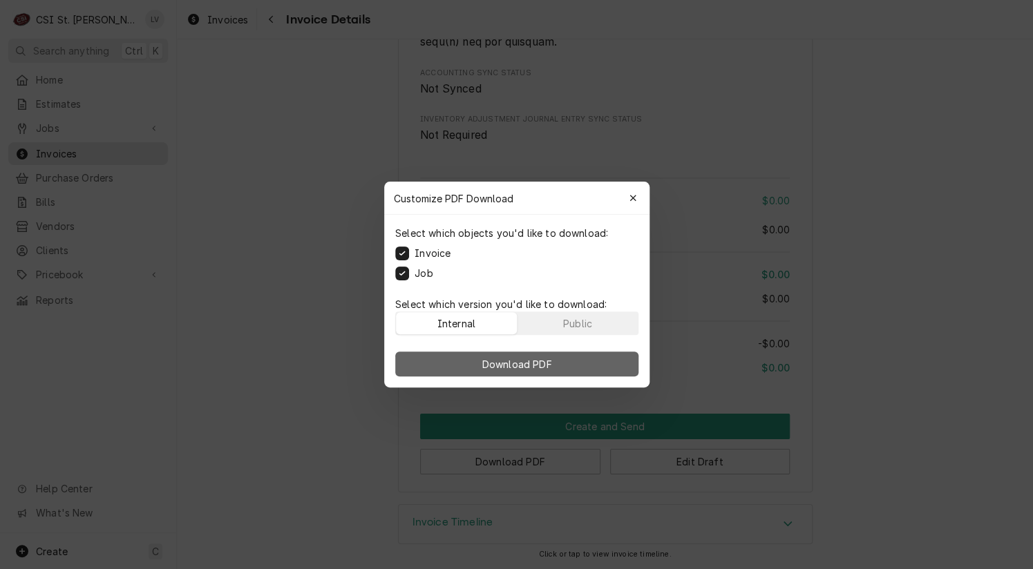
click at [526, 364] on span "Download PDF" at bounding box center [516, 364] width 75 height 15
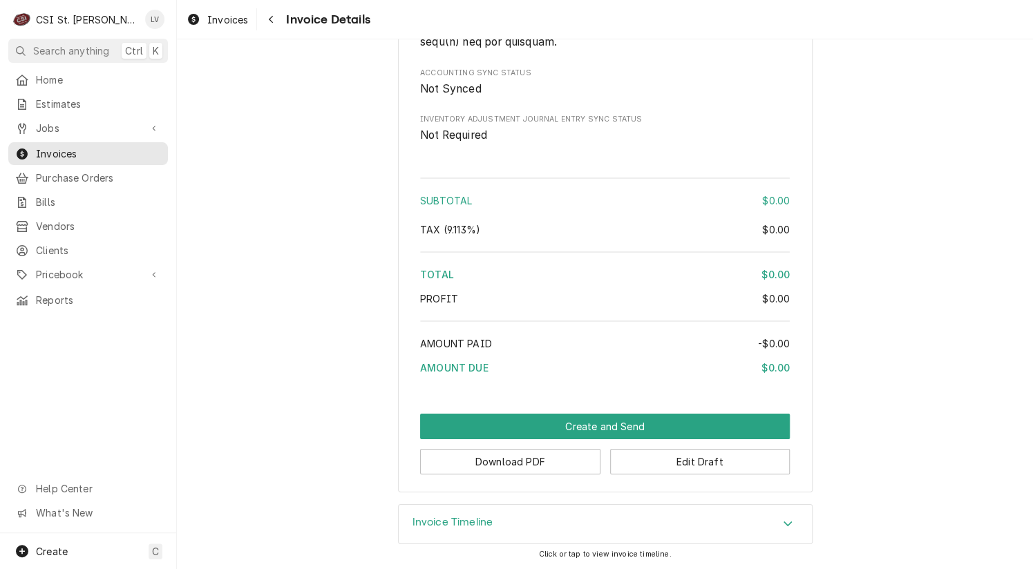
click at [209, 23] on span "Invoices" at bounding box center [227, 19] width 41 height 15
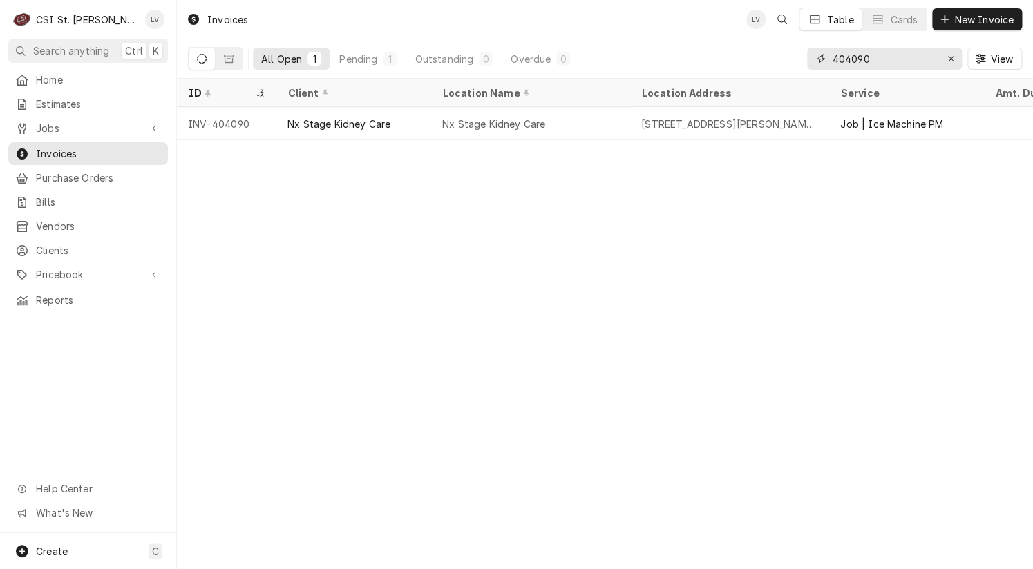
drag, startPoint x: 856, startPoint y: 57, endPoint x: 899, endPoint y: 51, distance: 43.2
click at [899, 51] on input "404090" at bounding box center [884, 59] width 104 height 22
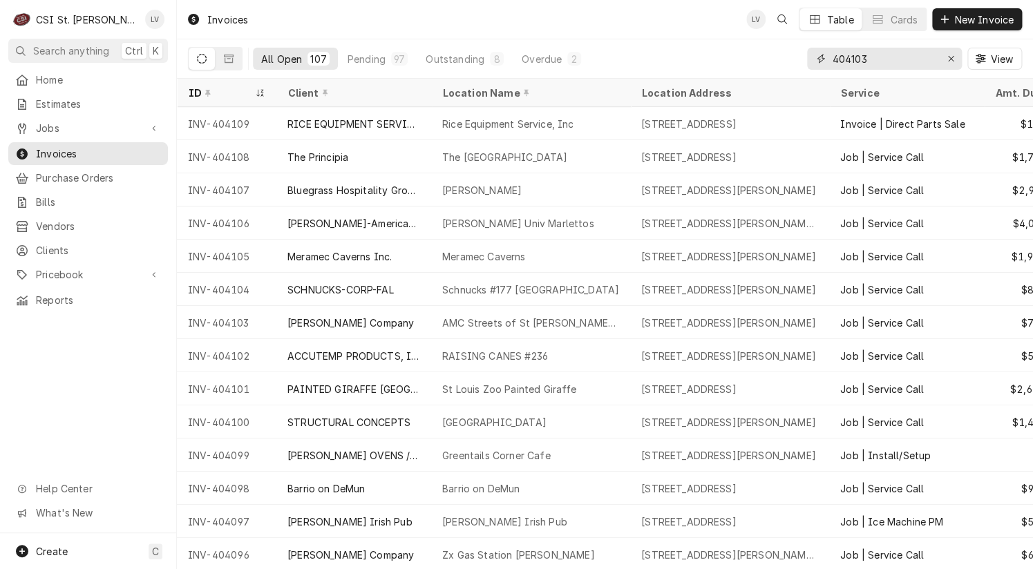
type input "404103"
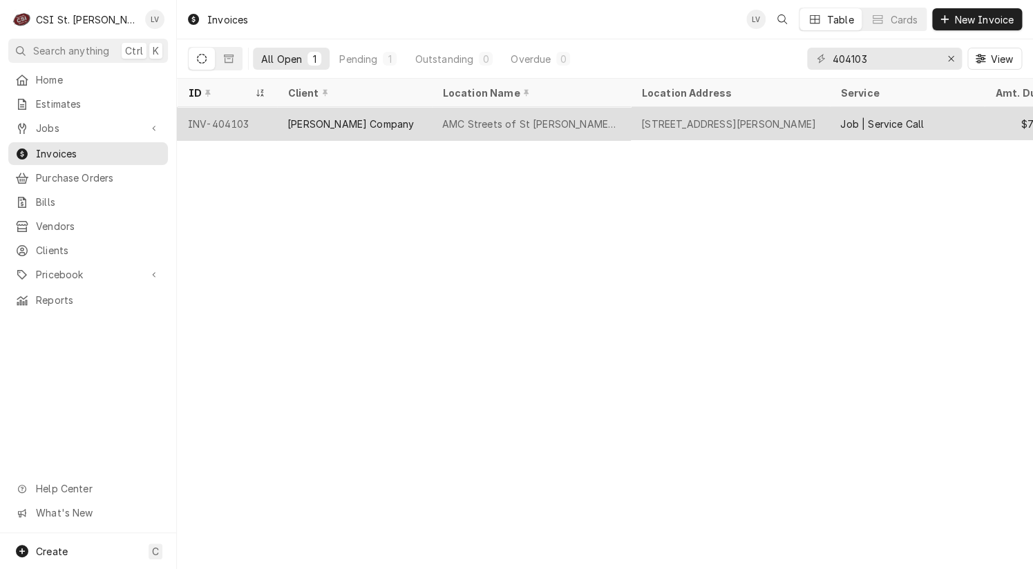
click at [334, 131] on div "[PERSON_NAME] Company" at bounding box center [353, 123] width 155 height 33
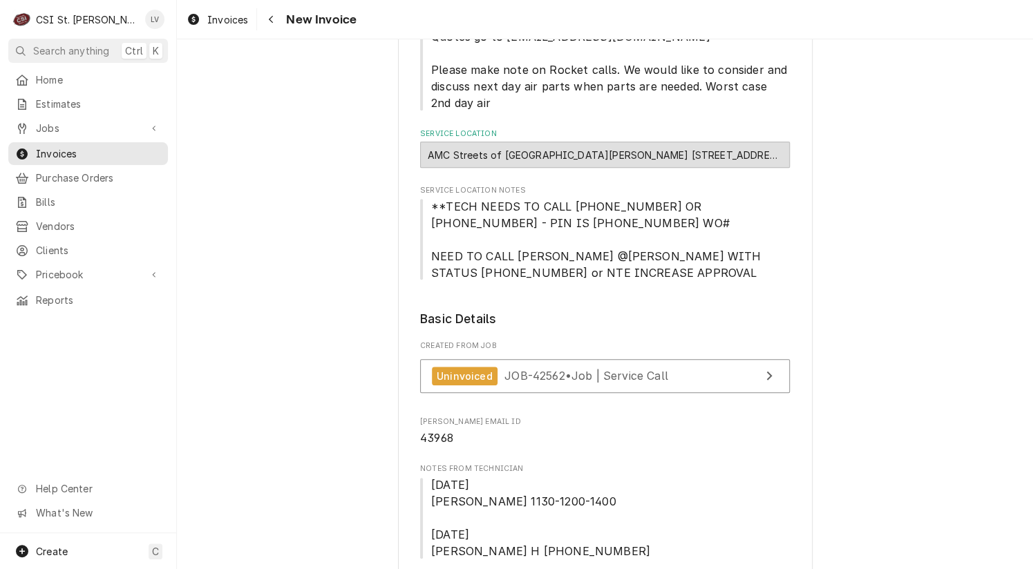
scroll to position [276, 0]
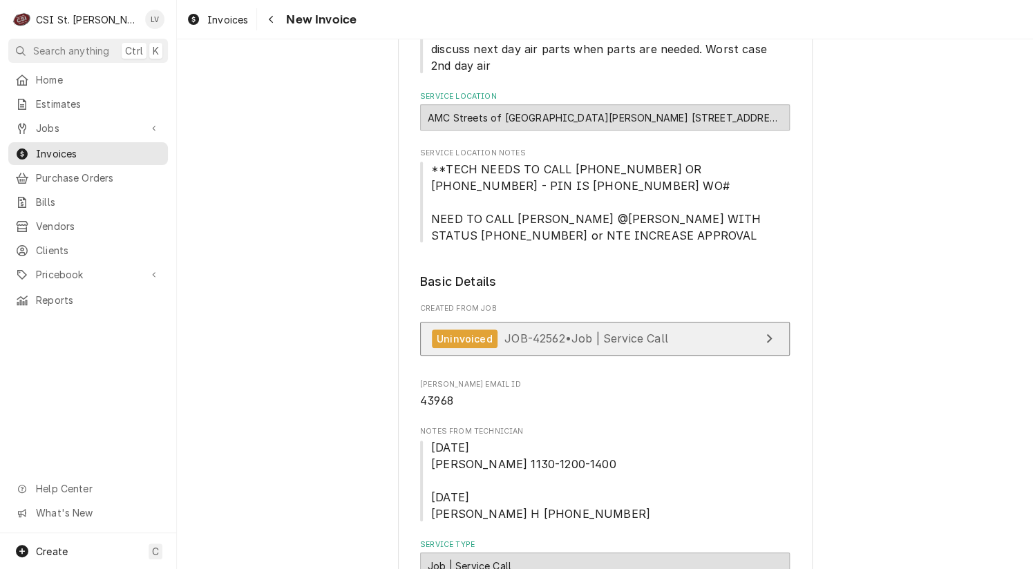
click at [531, 345] on div "Uninvoiced JOB-42562 • Job | Service Call" at bounding box center [550, 338] width 236 height 19
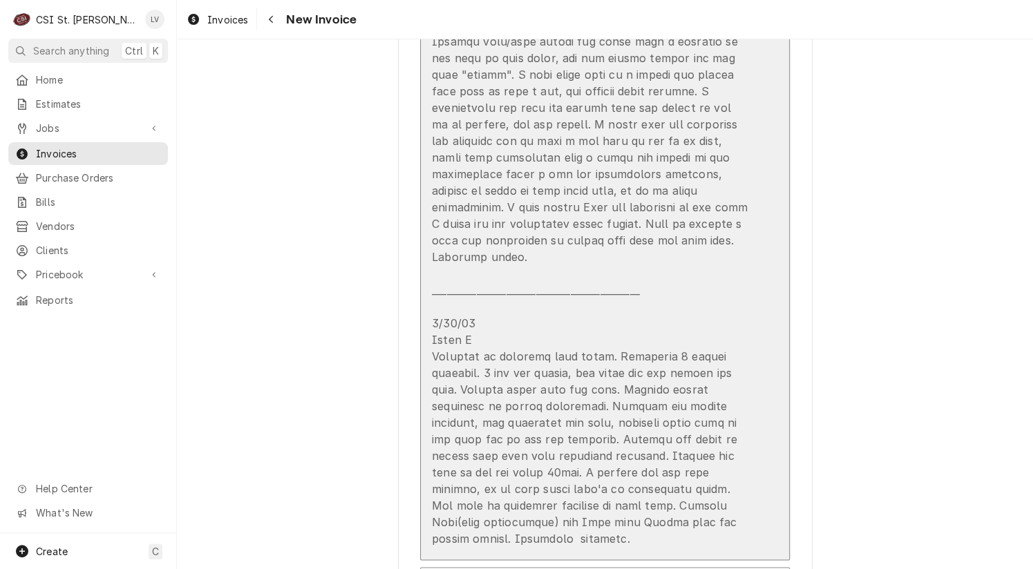
scroll to position [2901, 0]
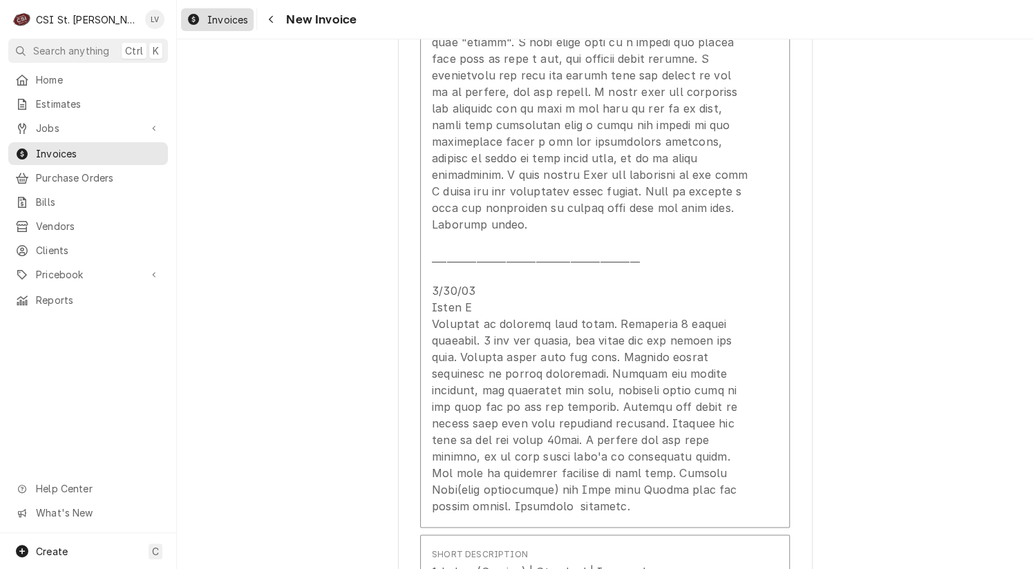
click at [204, 21] on div "Invoices" at bounding box center [217, 19] width 67 height 17
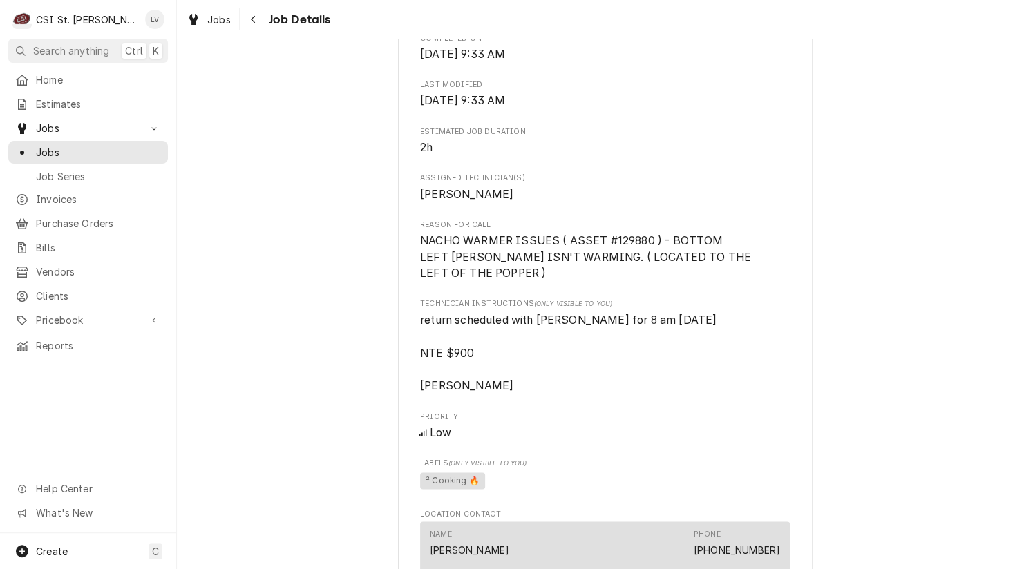
scroll to position [829, 0]
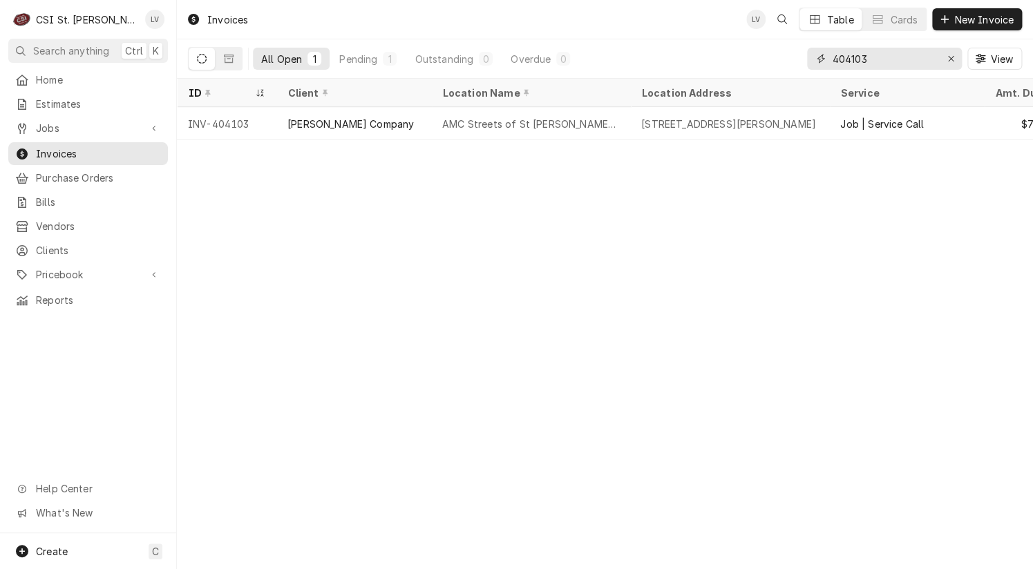
click at [876, 53] on input "404103" at bounding box center [884, 59] width 104 height 22
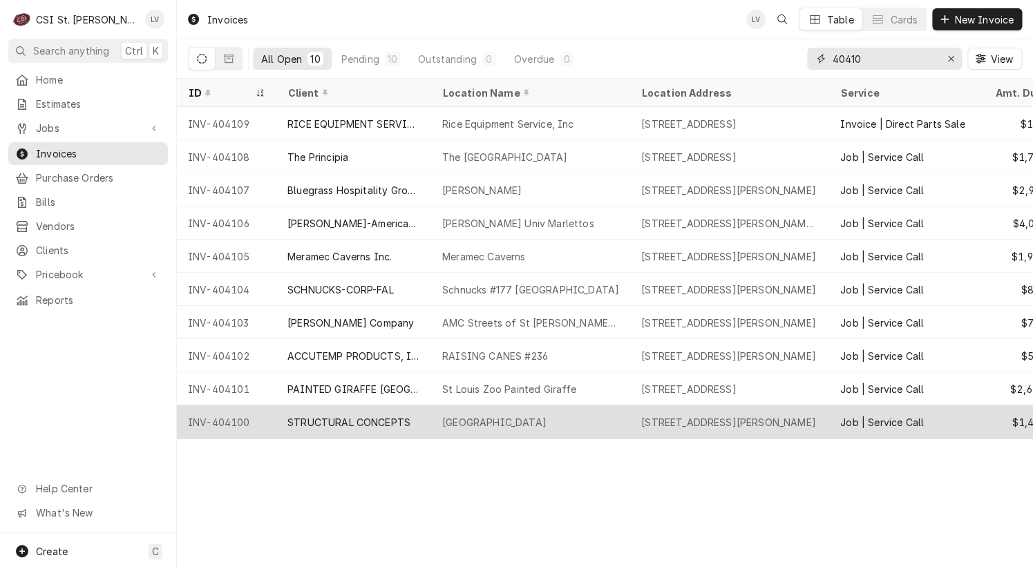
type input "40410"
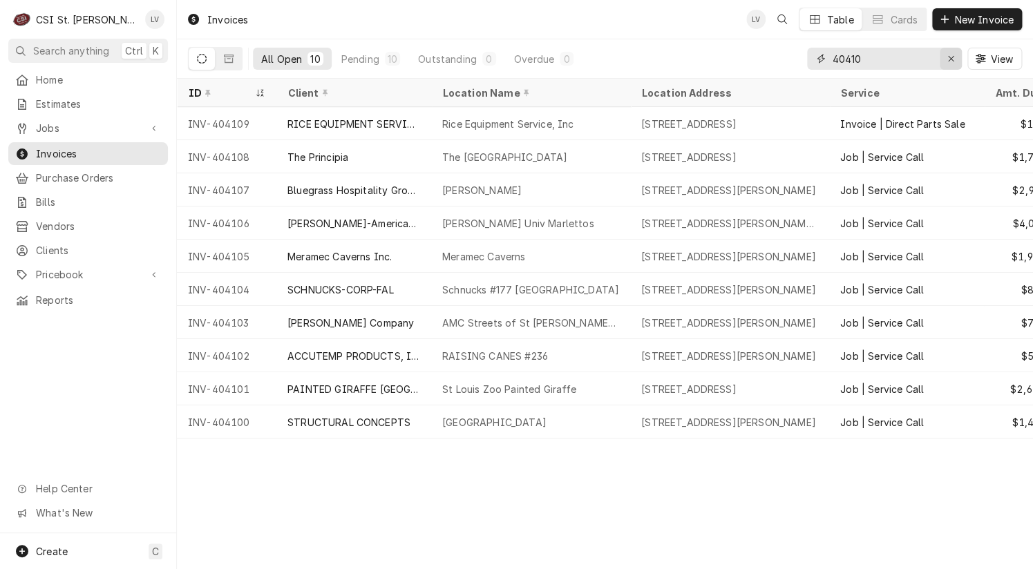
click at [950, 61] on icon "Erase input" at bounding box center [951, 59] width 8 height 10
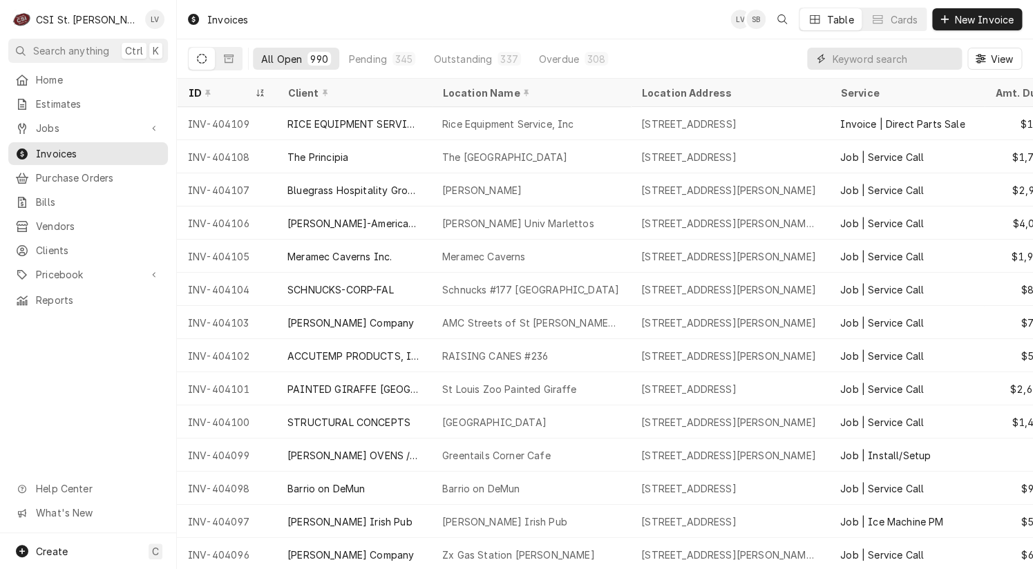
click at [850, 55] on input "Dynamic Content Wrapper" at bounding box center [893, 59] width 123 height 22
type input "404087"
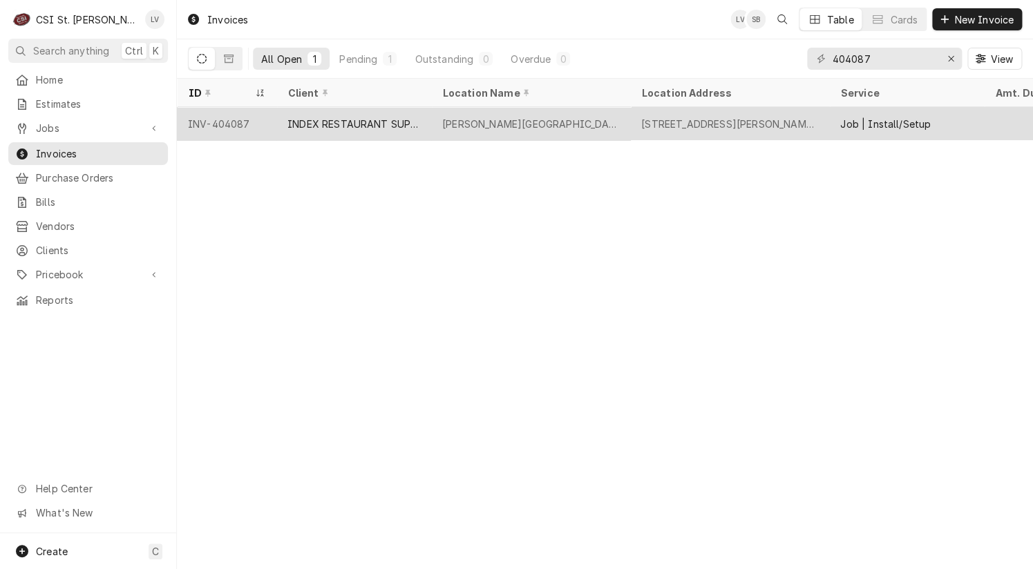
click at [290, 125] on div "INDEX RESTAURANT SUPPLY (1)" at bounding box center [353, 124] width 133 height 15
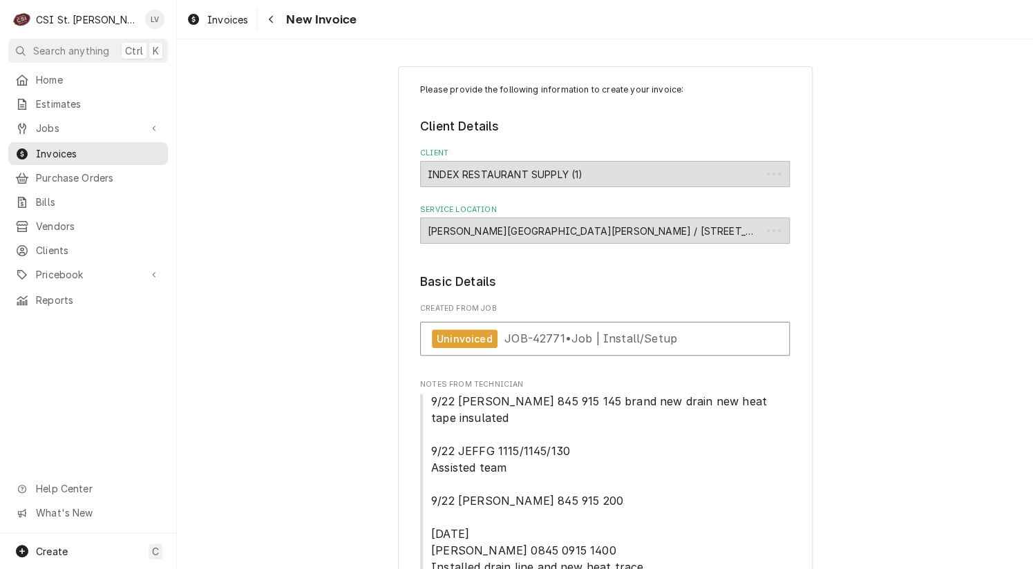
type textarea "x"
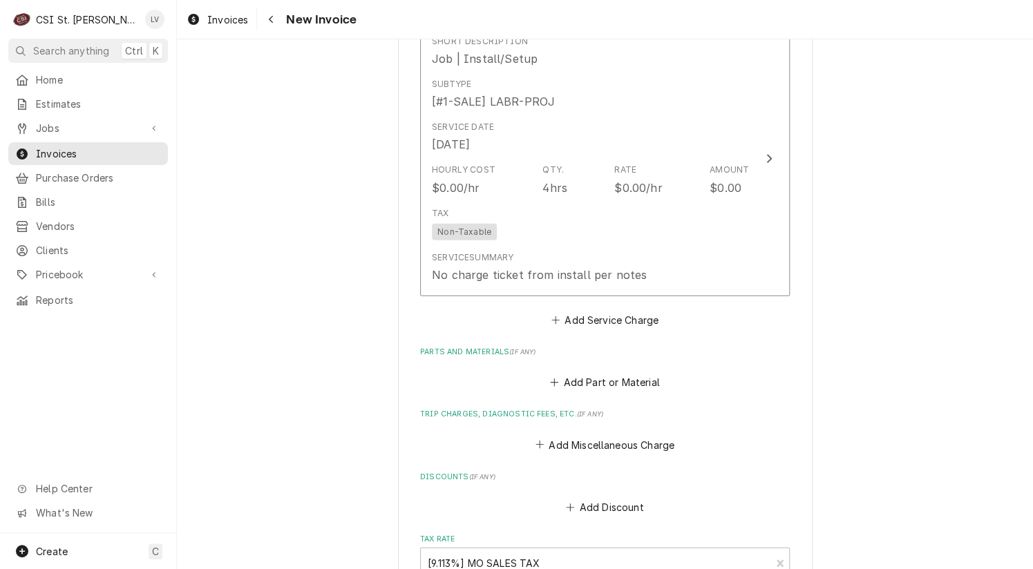
scroll to position [1381, 0]
click at [215, 13] on span "Invoices" at bounding box center [227, 19] width 41 height 15
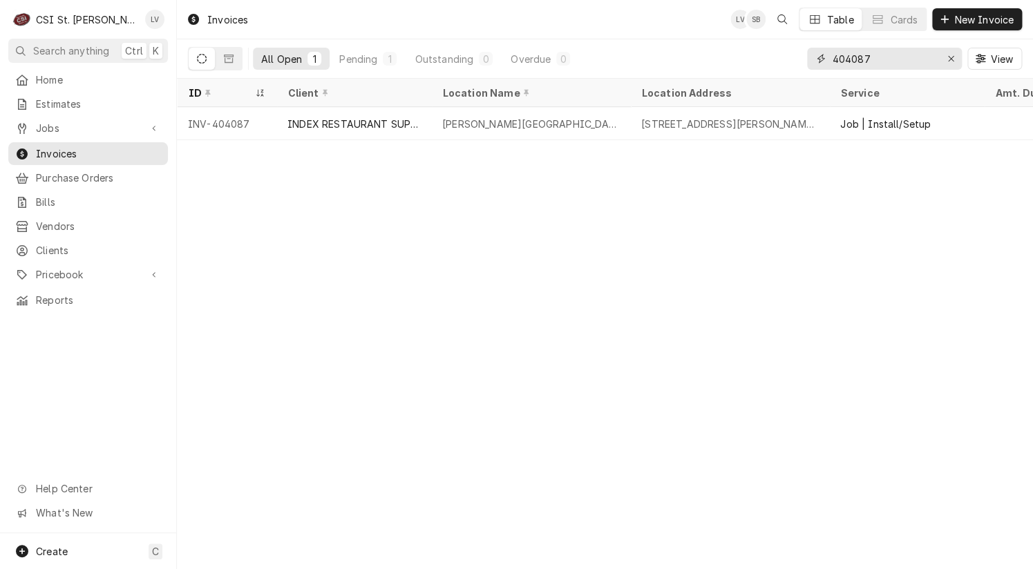
click at [947, 60] on icon "Erase input" at bounding box center [951, 59] width 8 height 10
